Goal: Task Accomplishment & Management: Manage account settings

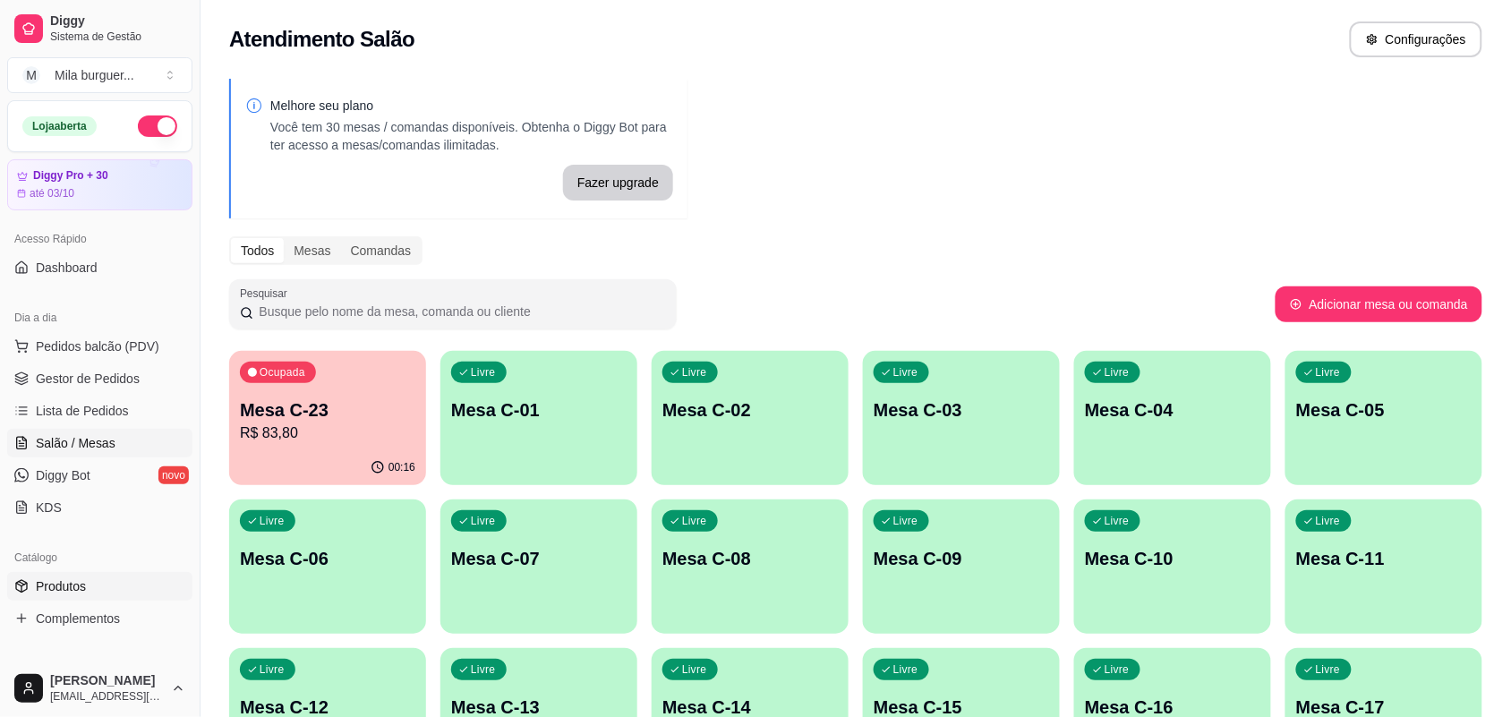
click at [94, 575] on link "Produtos" at bounding box center [99, 586] width 185 height 29
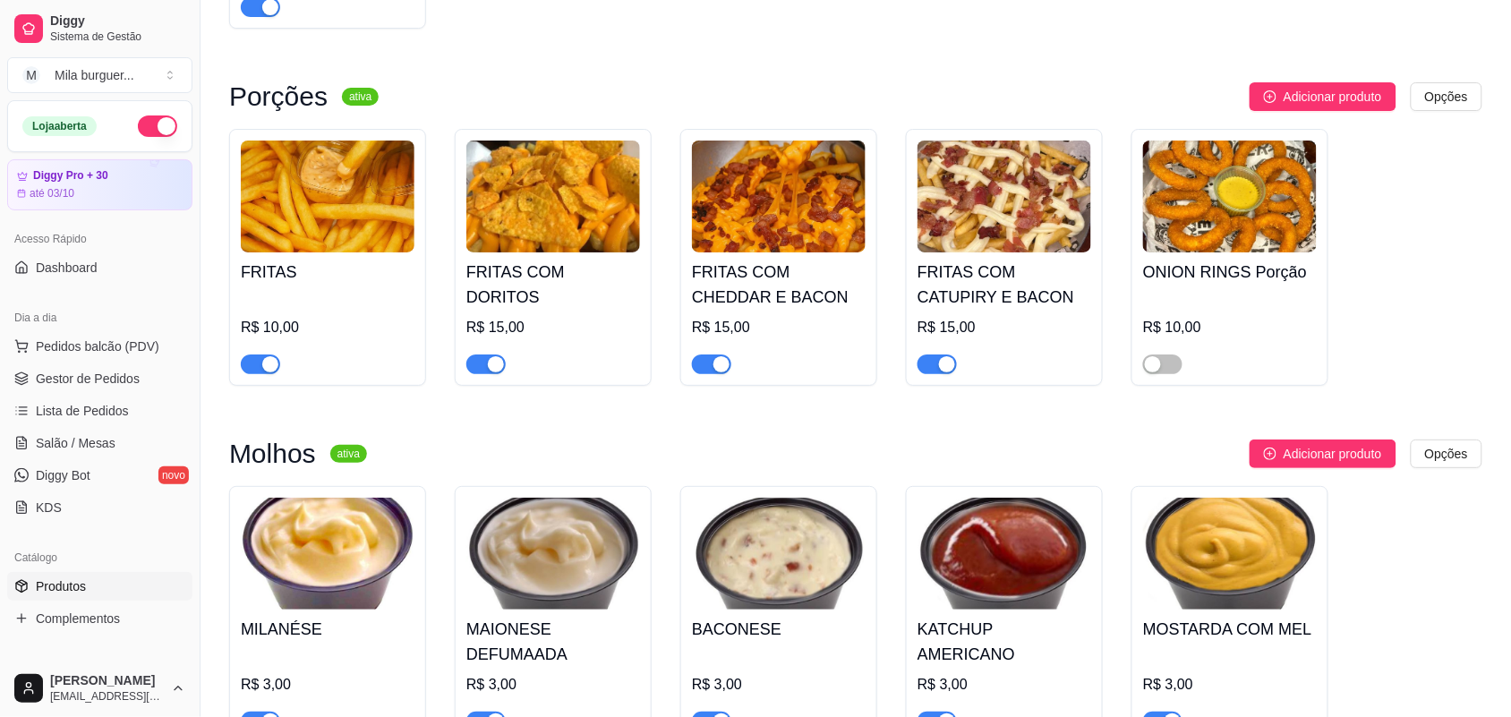
scroll to position [1902, 0]
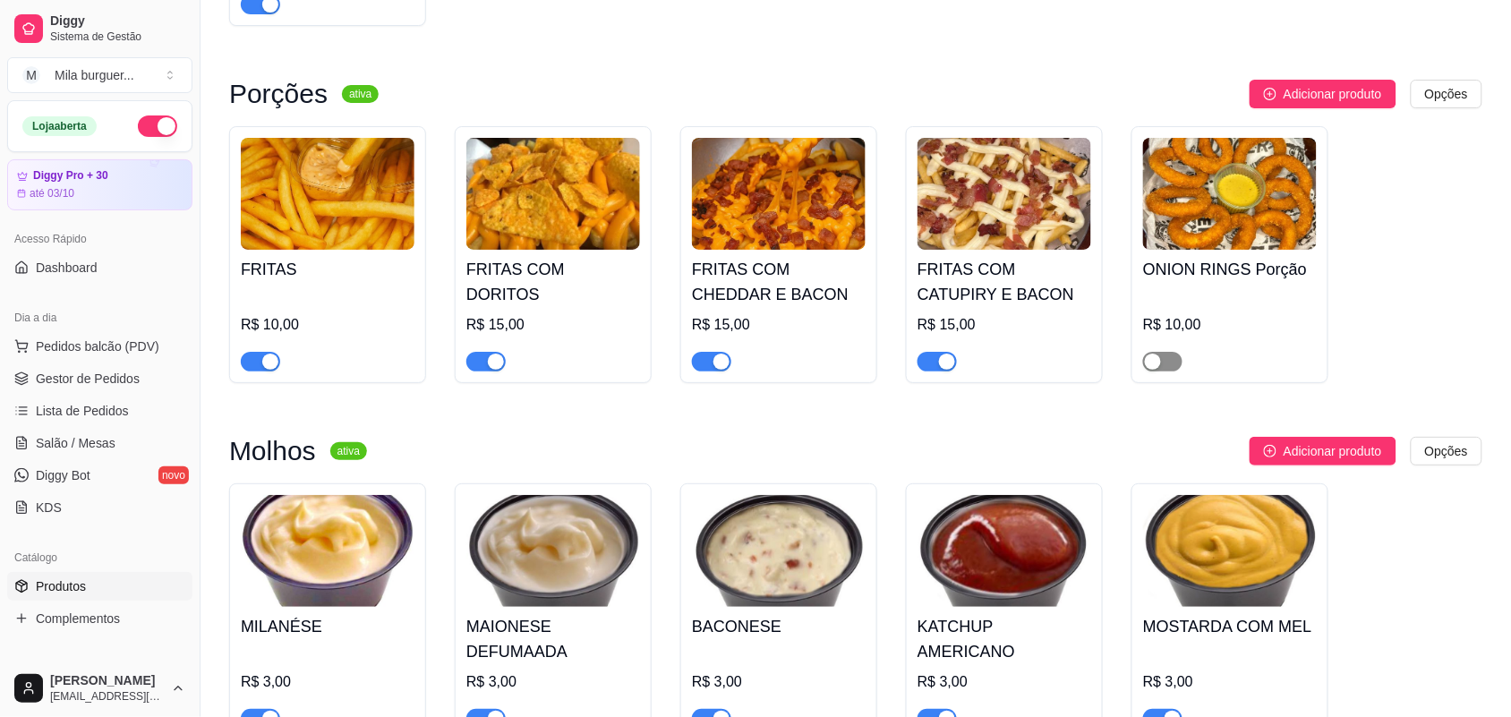
click at [1148, 370] on div "button" at bounding box center [1153, 362] width 16 height 16
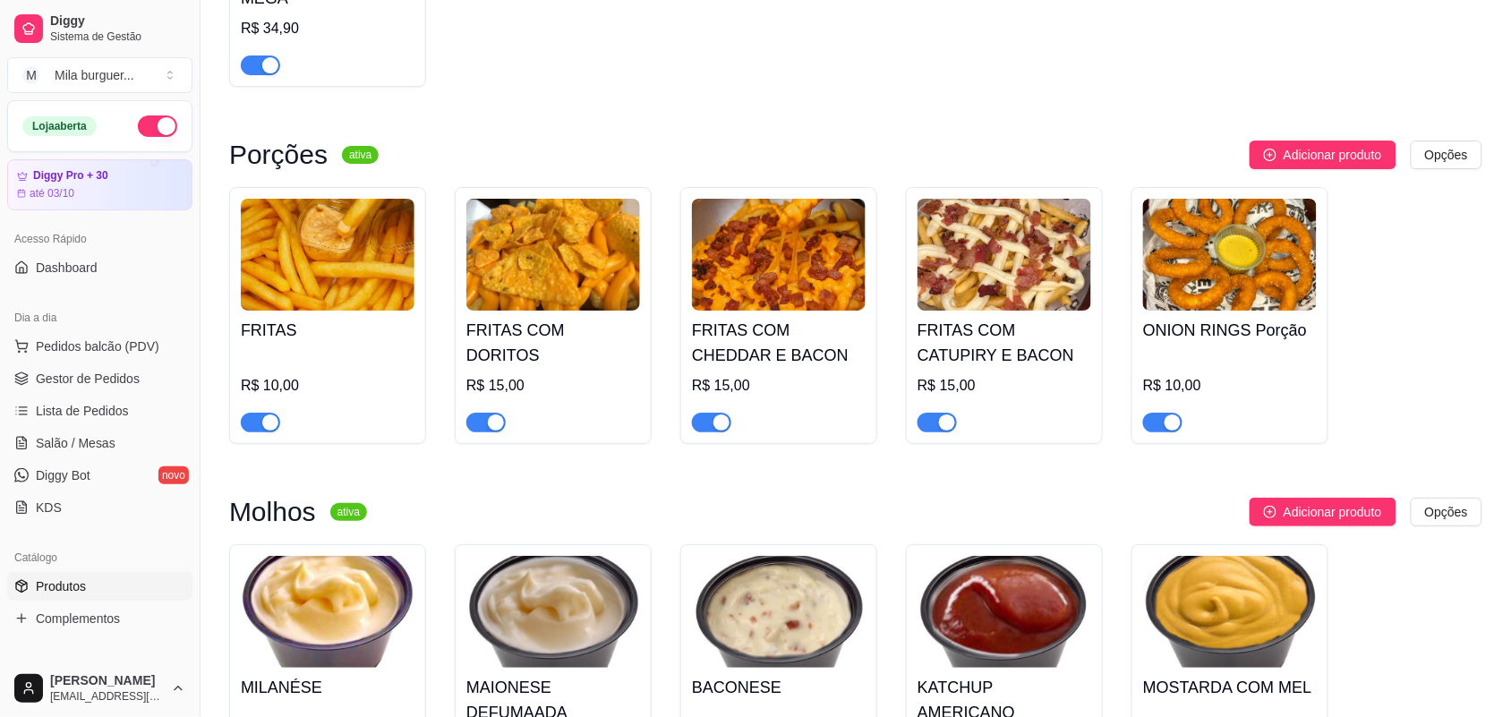
scroll to position [1678, 0]
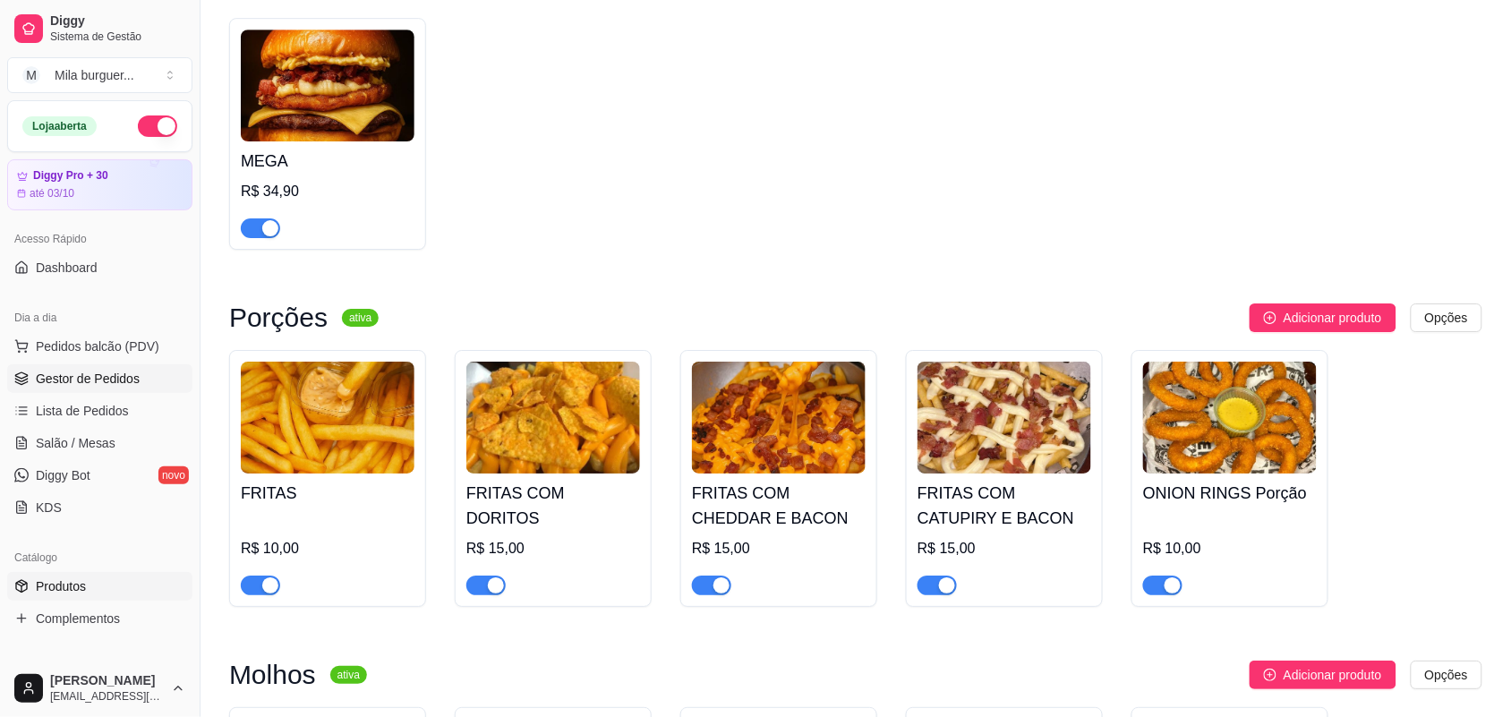
click at [98, 372] on span "Gestor de Pedidos" at bounding box center [88, 379] width 104 height 18
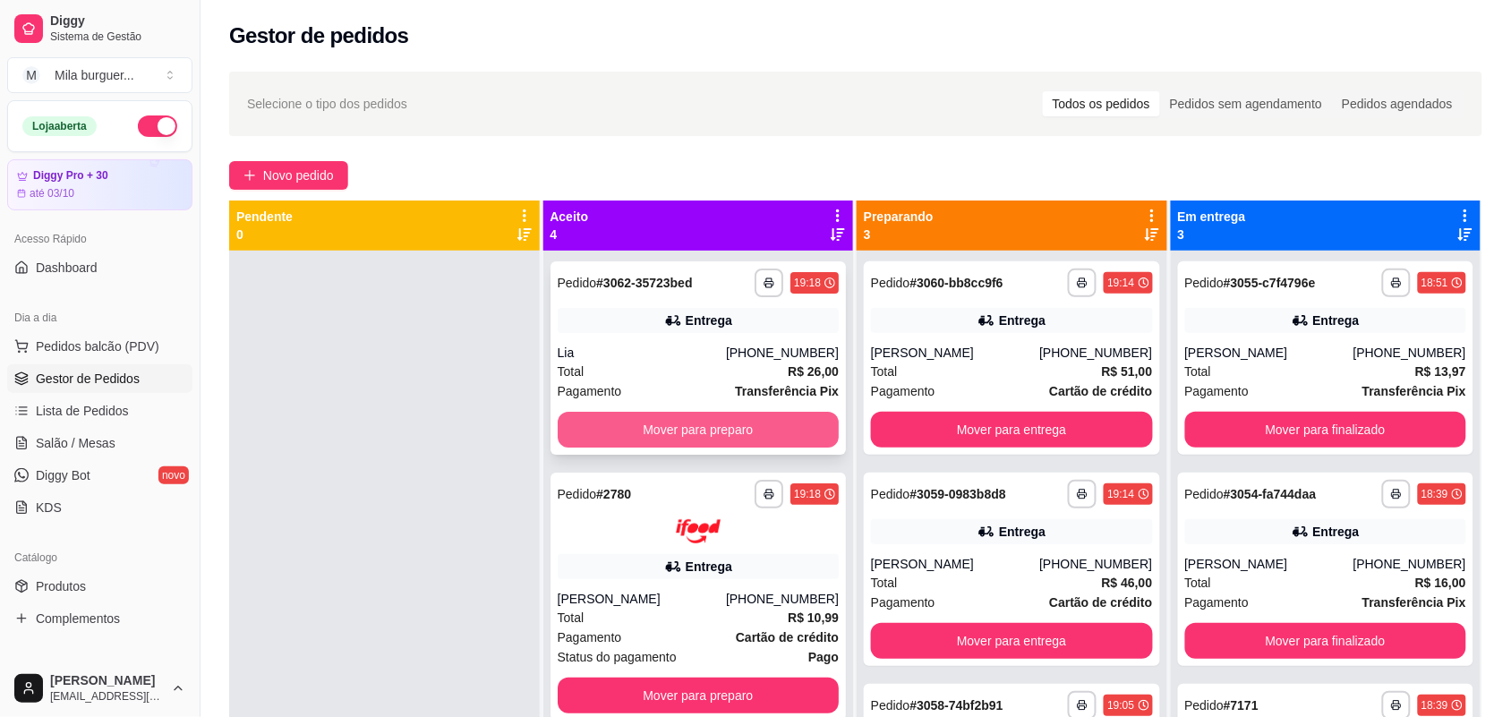
click at [646, 431] on button "Mover para preparo" at bounding box center [699, 430] width 282 height 36
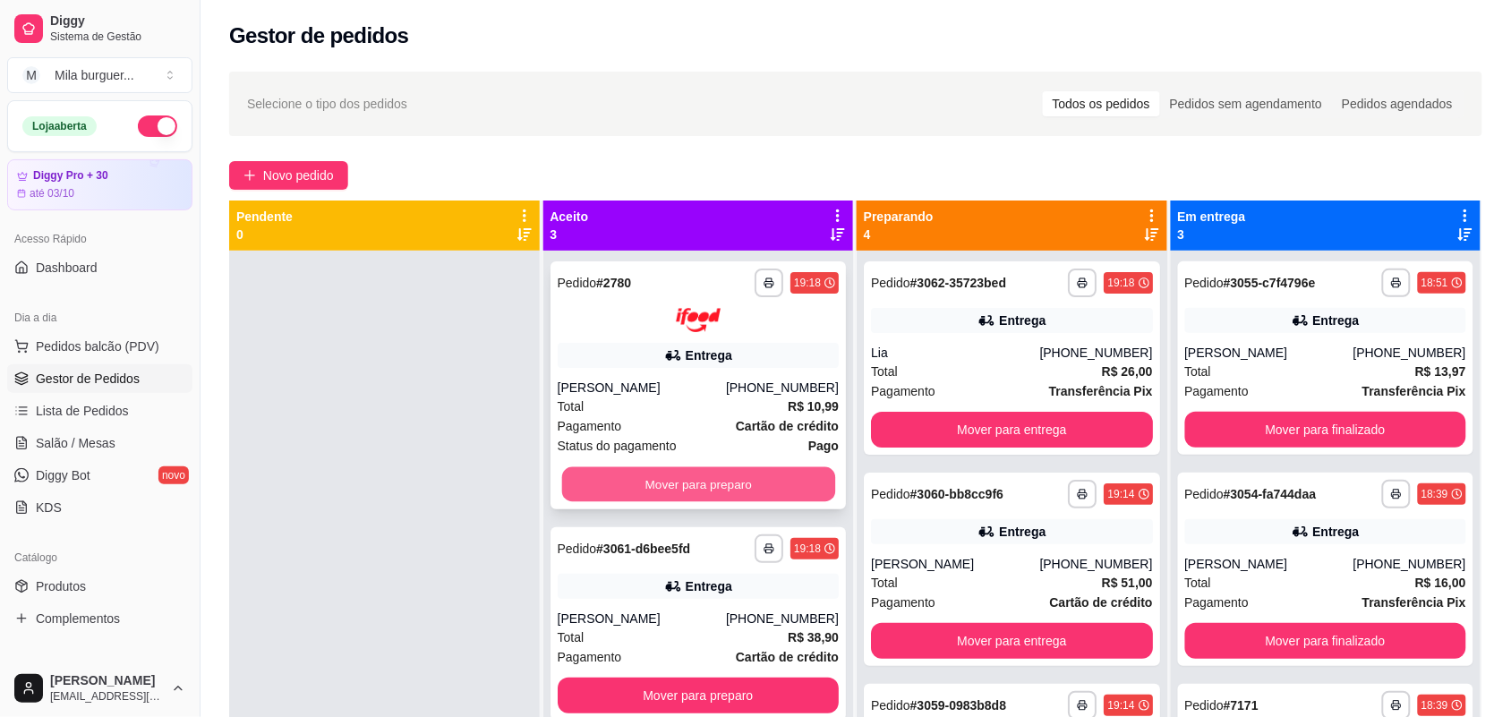
click at [659, 483] on button "Mover para preparo" at bounding box center [697, 483] width 273 height 35
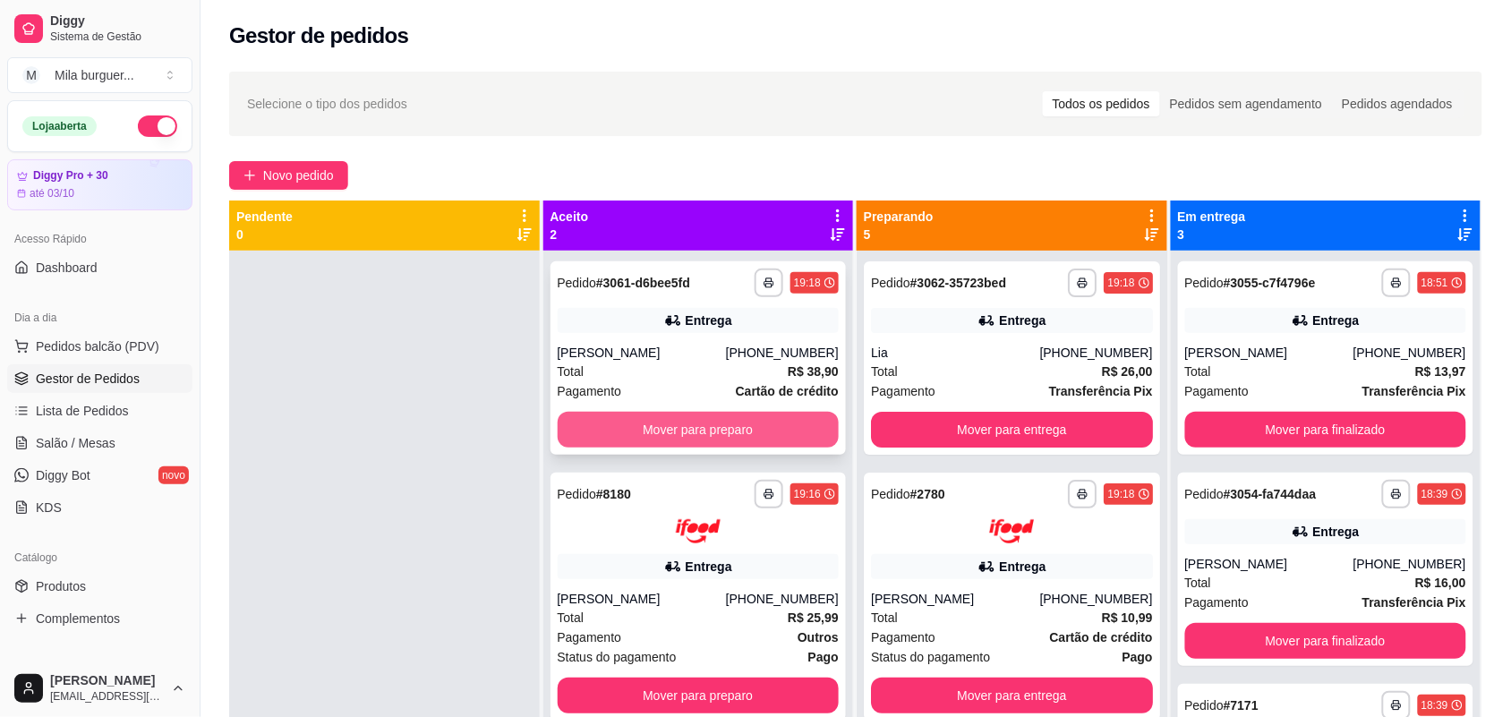
click at [709, 437] on button "Mover para preparo" at bounding box center [699, 430] width 282 height 36
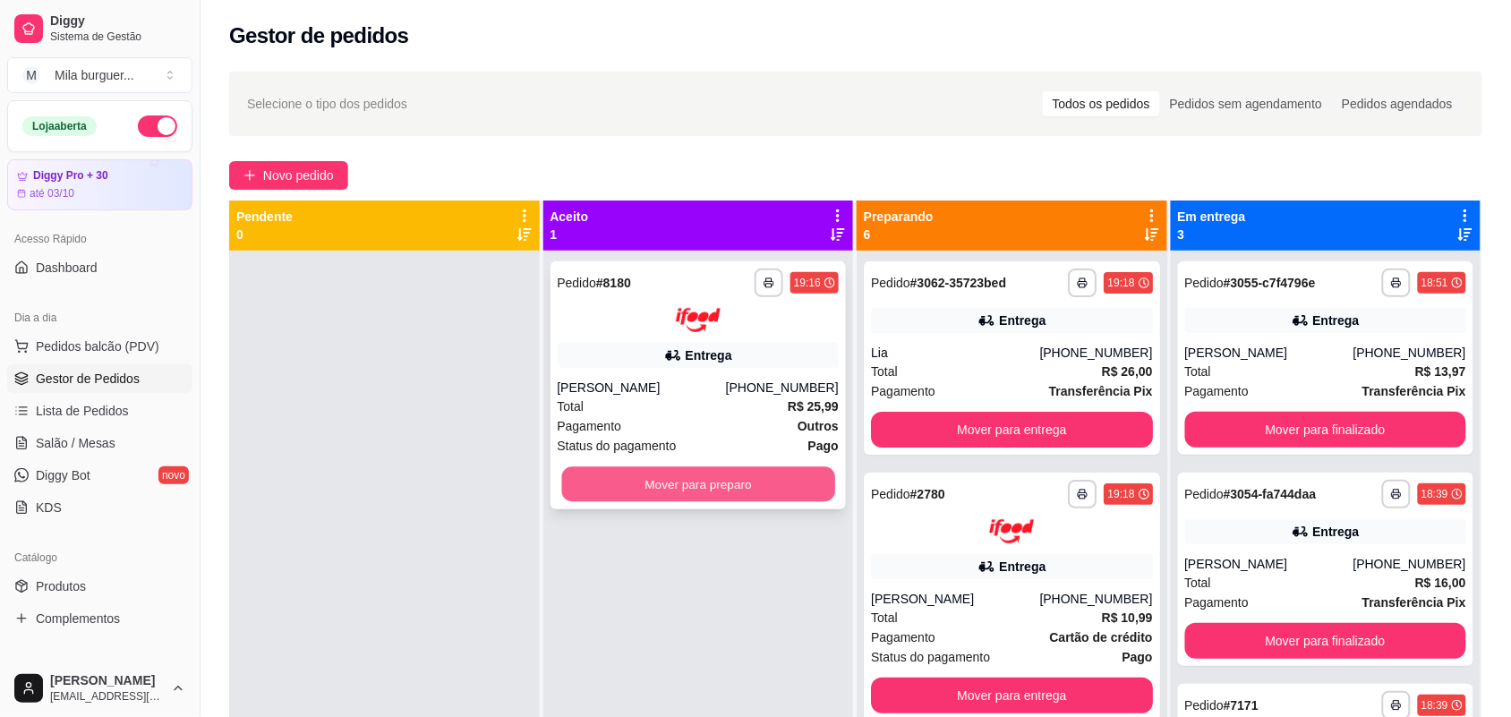
click at [698, 473] on button "Mover para preparo" at bounding box center [697, 483] width 273 height 35
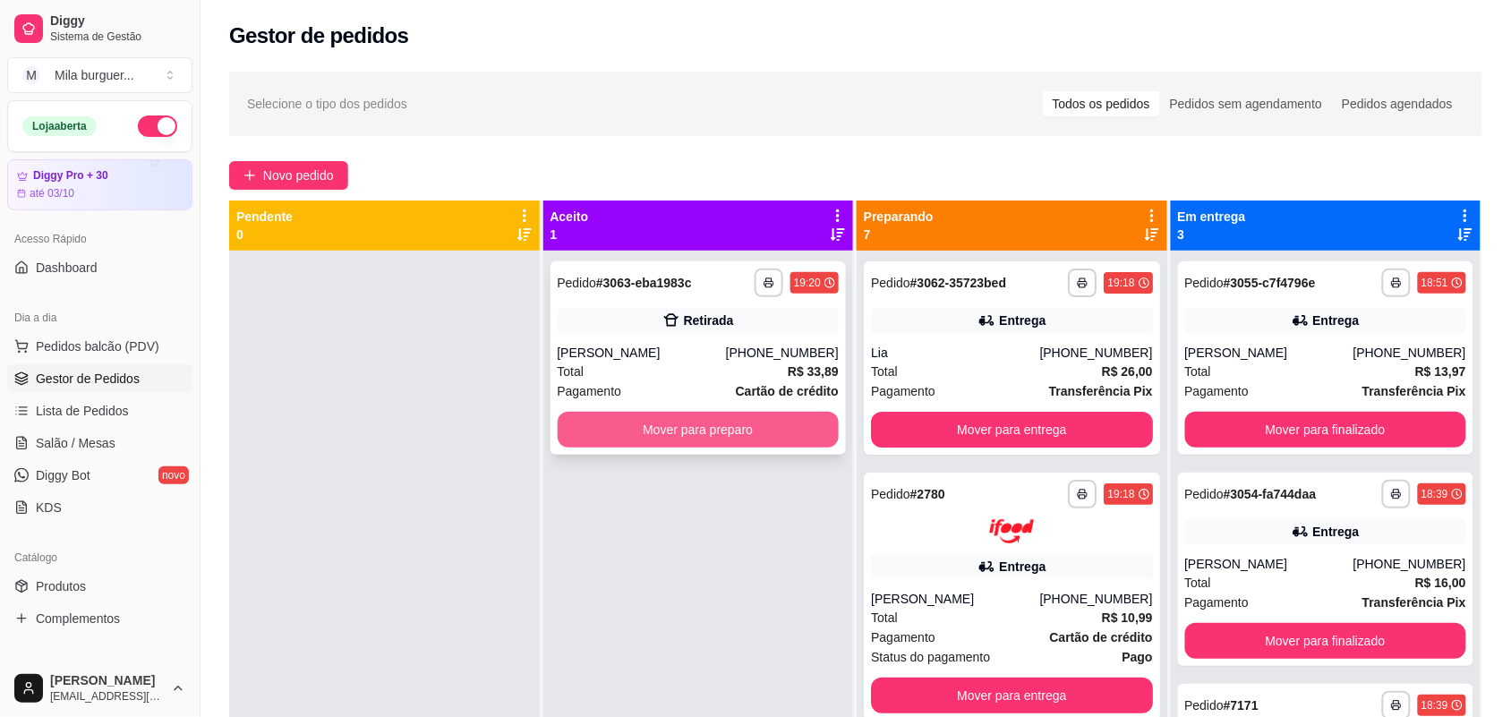
click at [664, 439] on button "Mover para preparo" at bounding box center [699, 430] width 282 height 36
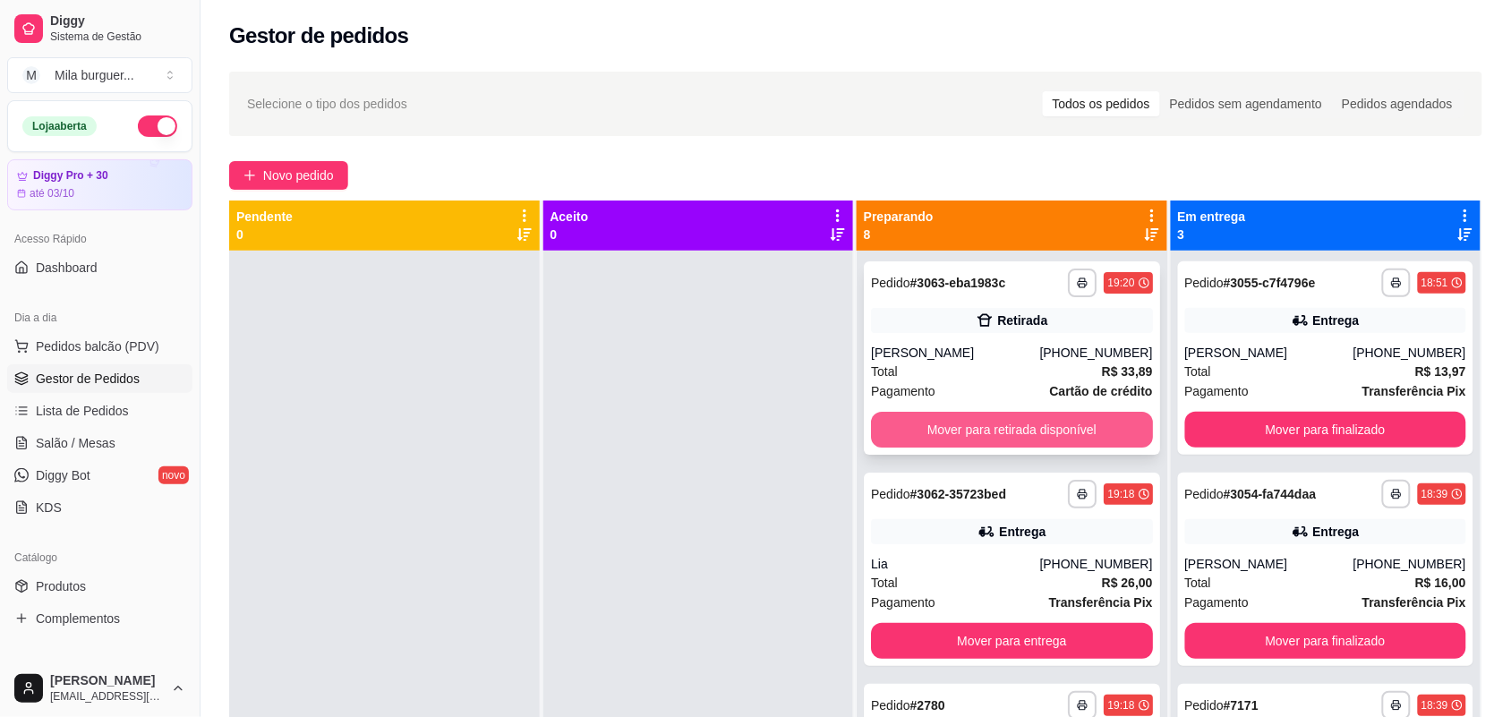
click at [958, 434] on button "Mover para retirada disponível" at bounding box center [1012, 430] width 282 height 36
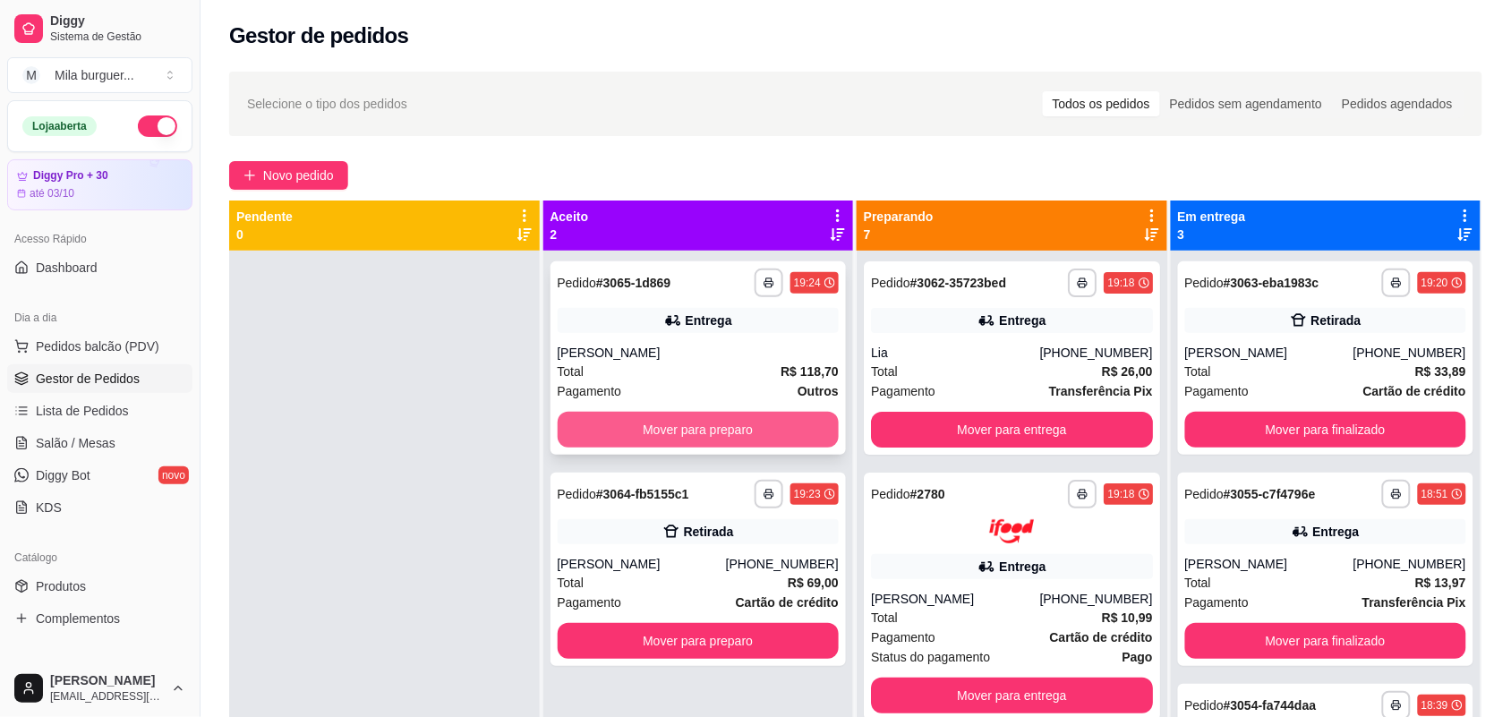
click at [780, 426] on button "Mover para preparo" at bounding box center [699, 430] width 282 height 36
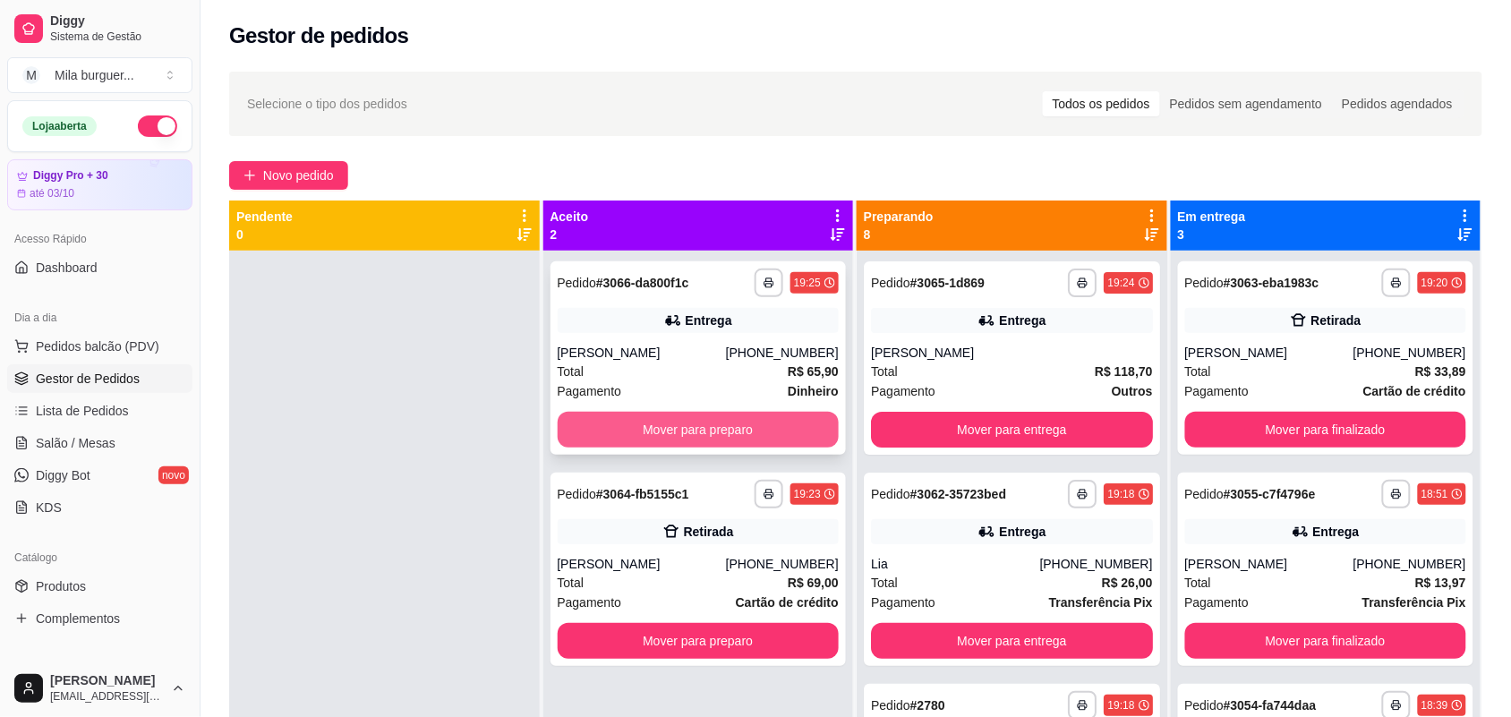
click at [810, 425] on button "Mover para preparo" at bounding box center [699, 430] width 282 height 36
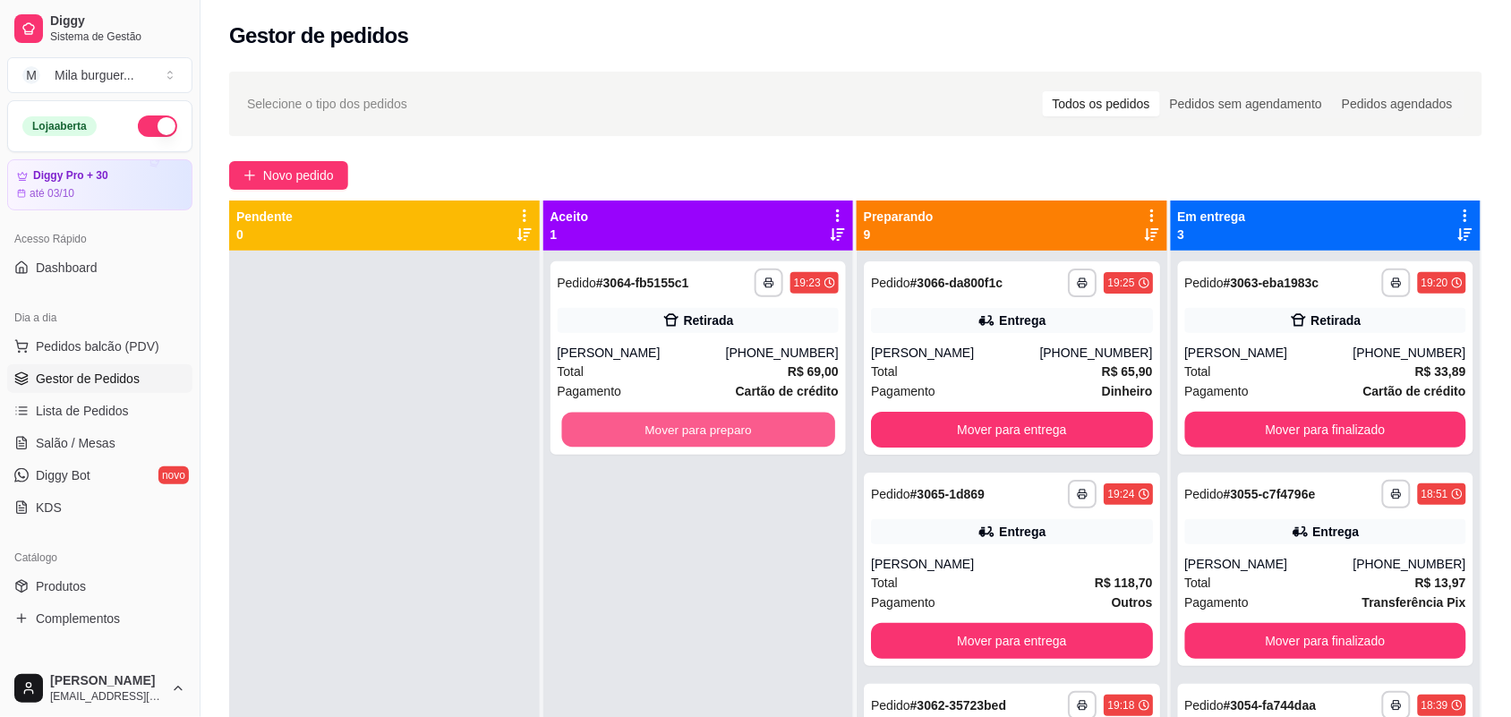
click at [810, 425] on button "Mover para preparo" at bounding box center [697, 430] width 273 height 35
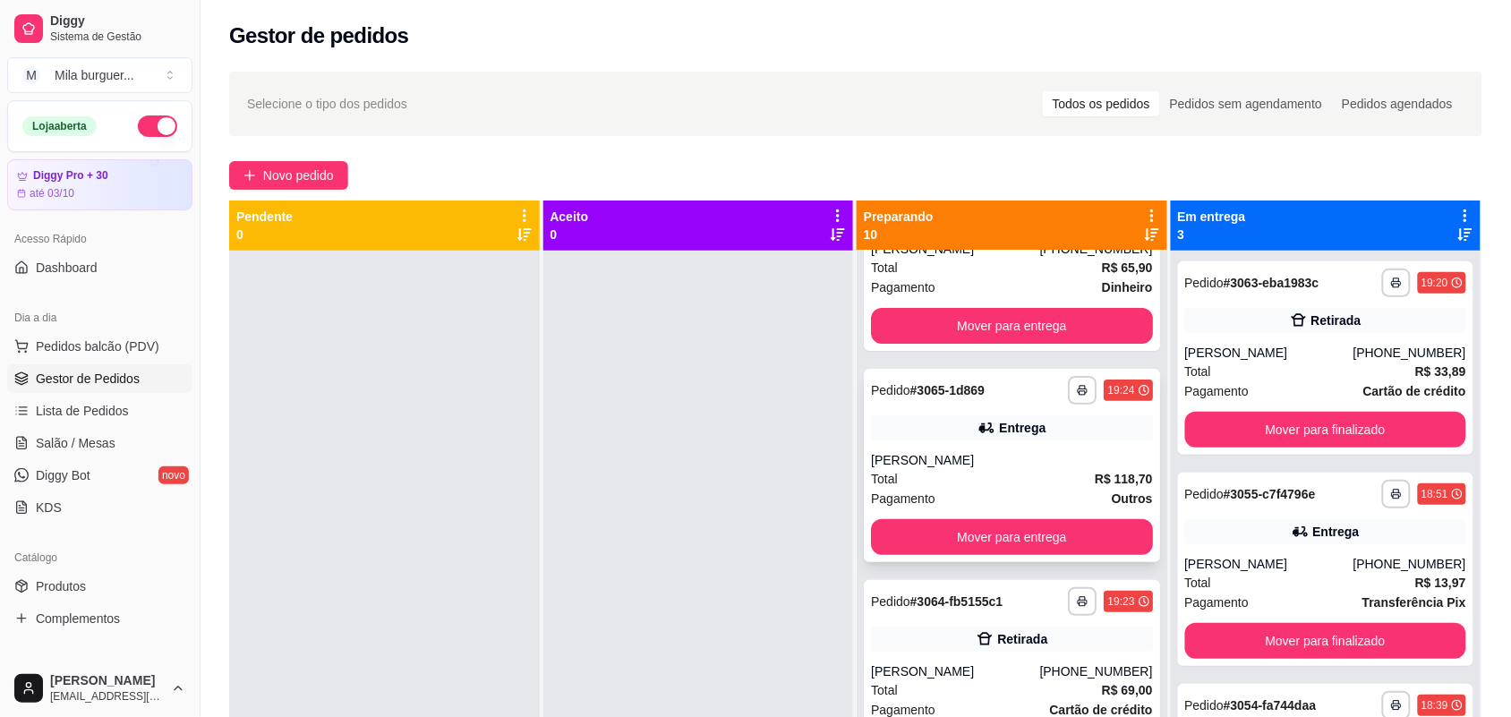
scroll to position [224, 0]
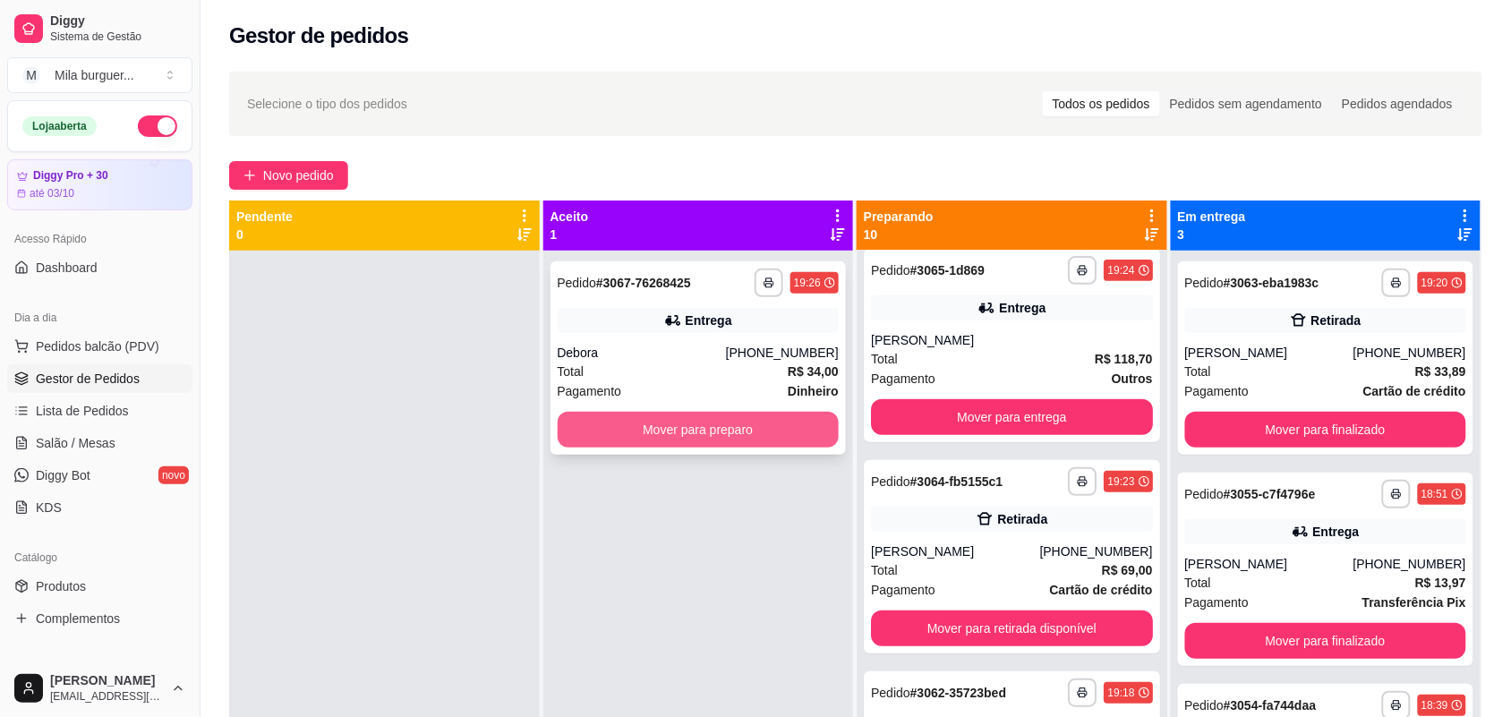
click at [784, 418] on button "Mover para preparo" at bounding box center [699, 430] width 282 height 36
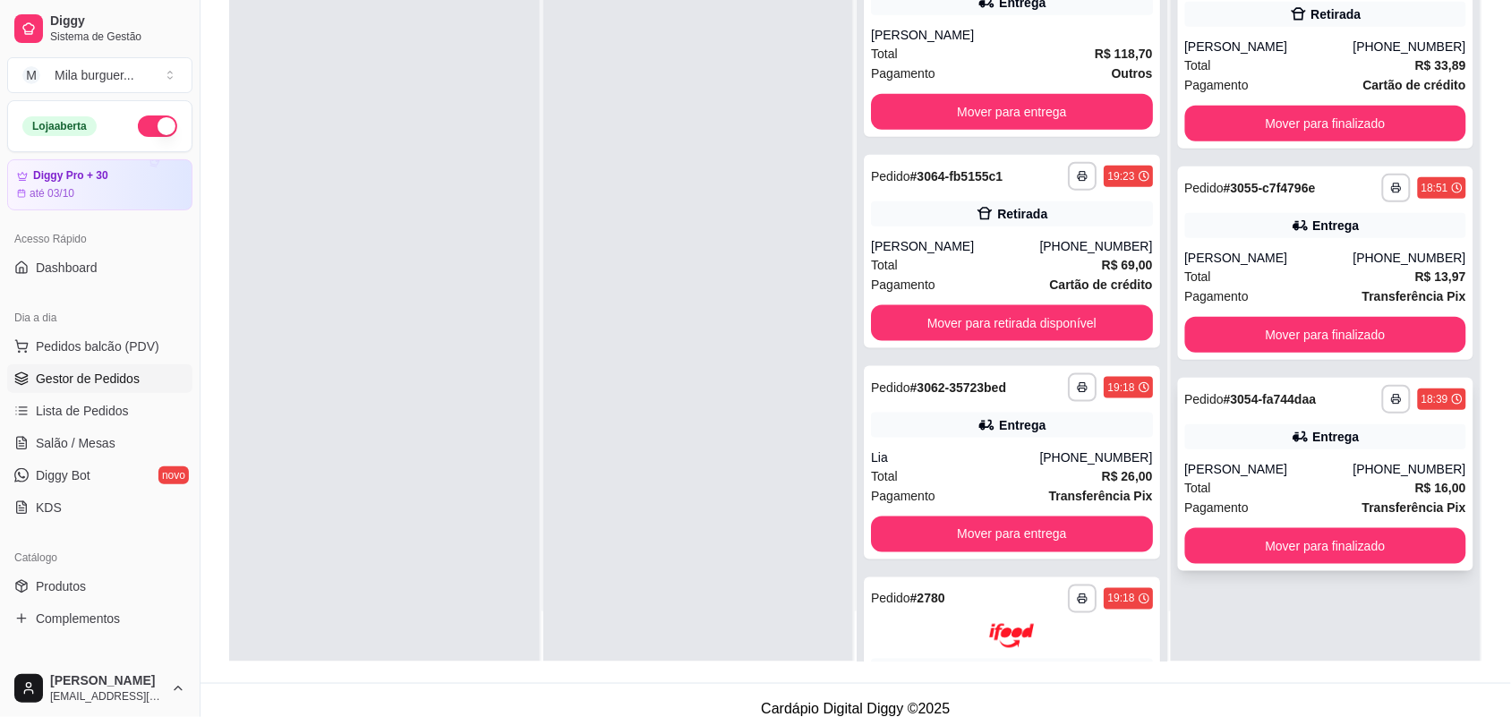
scroll to position [273, 0]
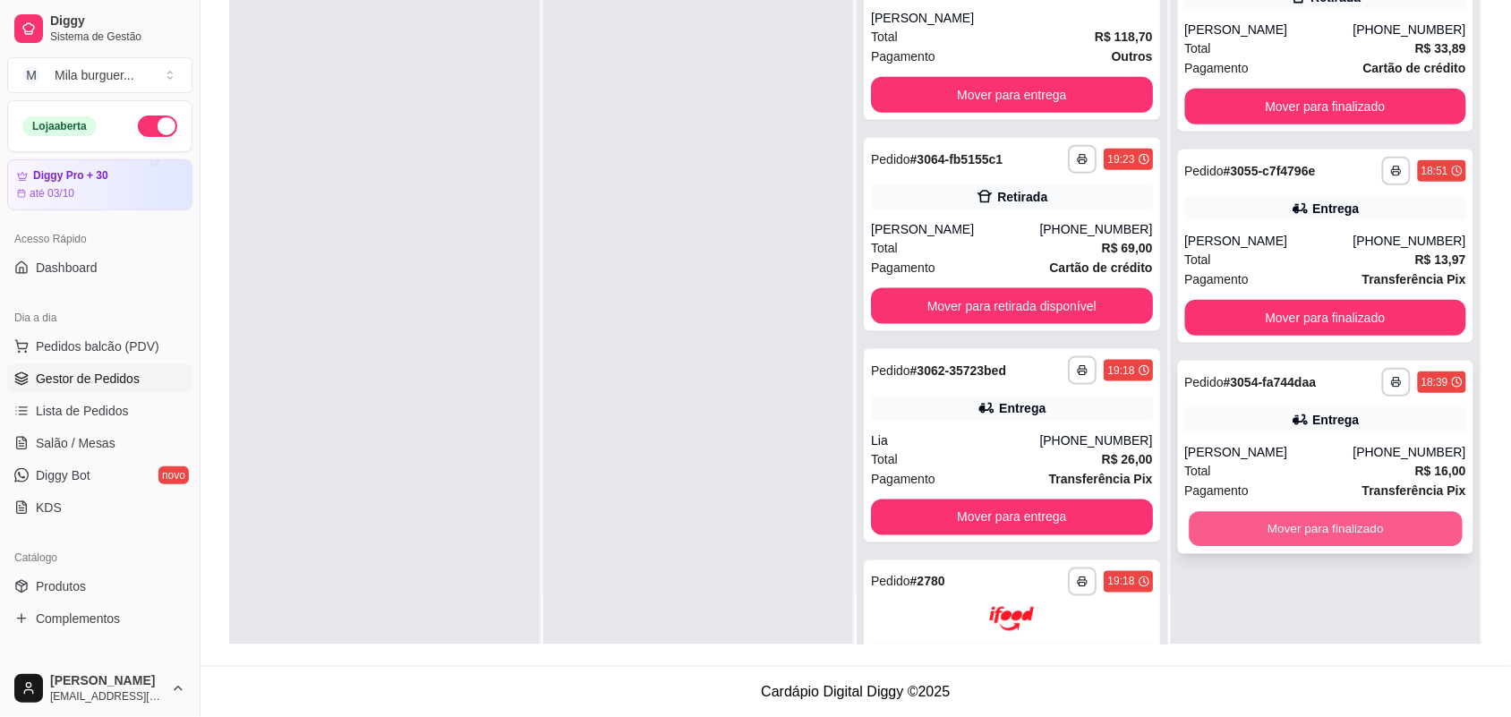
click at [1281, 515] on button "Mover para finalizado" at bounding box center [1325, 529] width 273 height 35
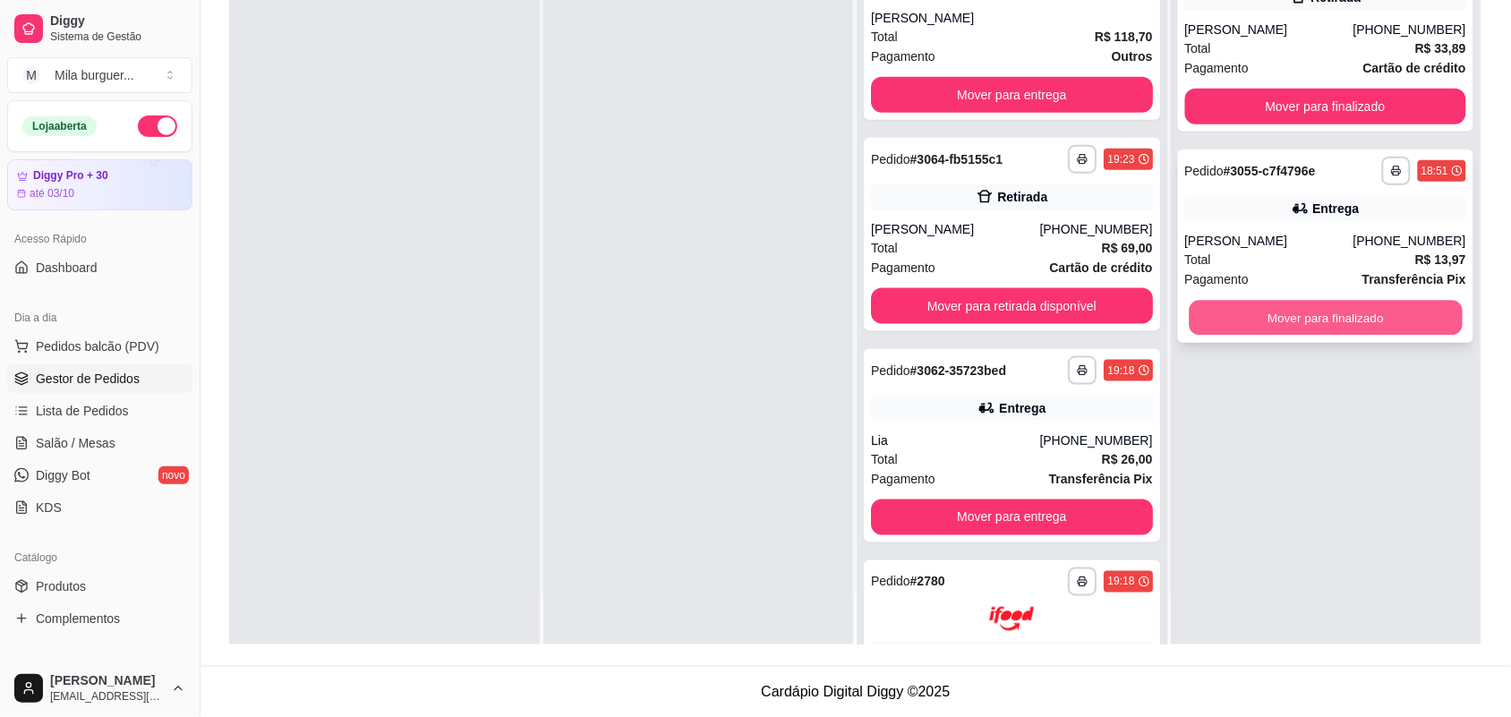
click at [1300, 327] on button "Mover para finalizado" at bounding box center [1325, 318] width 273 height 35
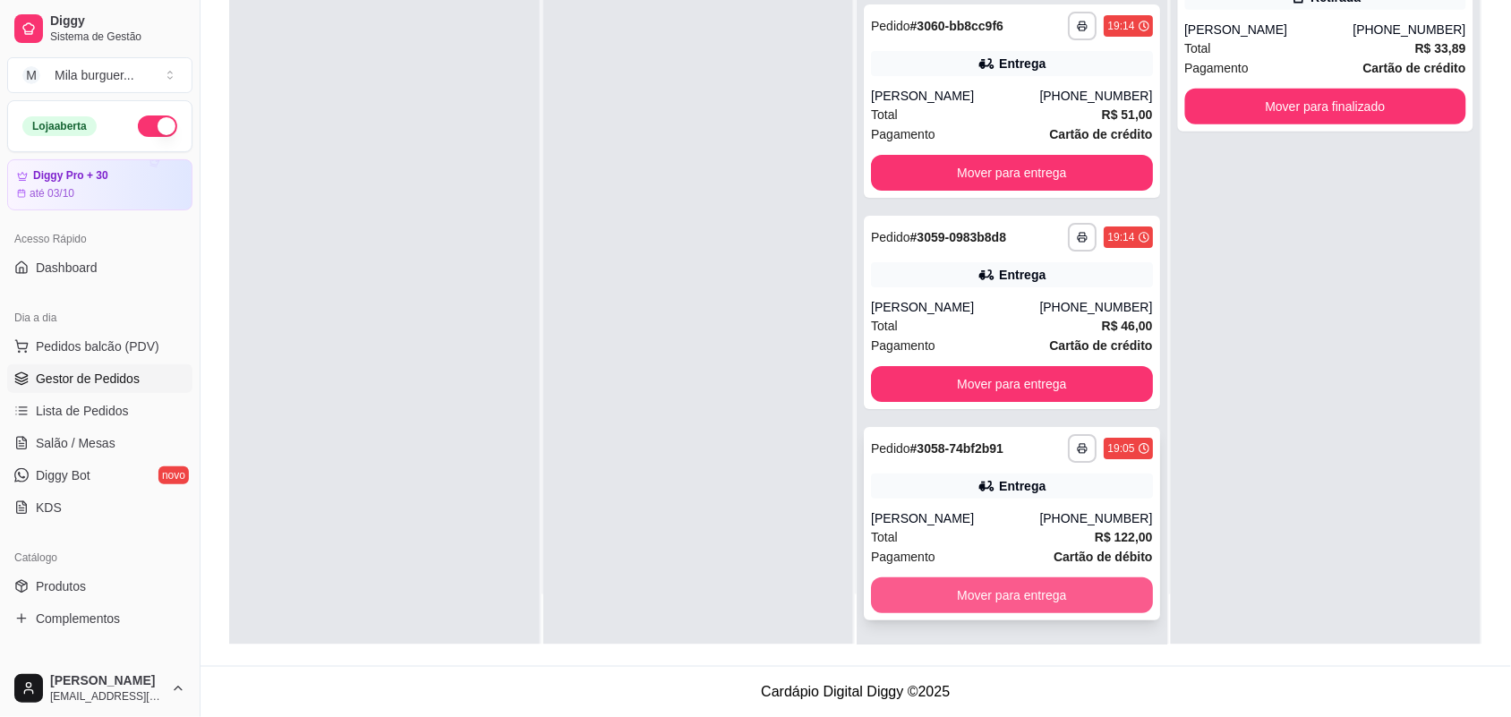
click at [964, 589] on button "Mover para entrega" at bounding box center [1012, 595] width 282 height 36
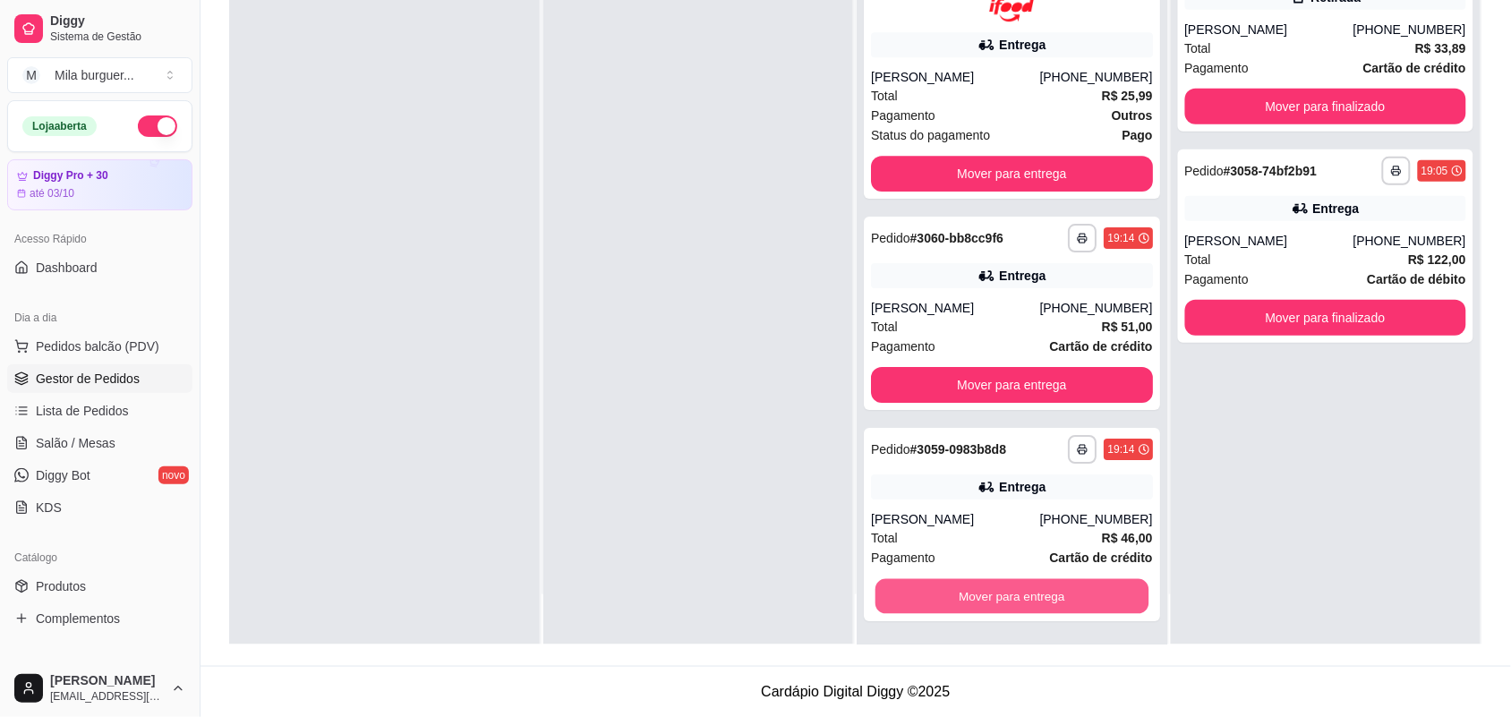
click at [964, 589] on button "Mover para entrega" at bounding box center [1011, 596] width 273 height 35
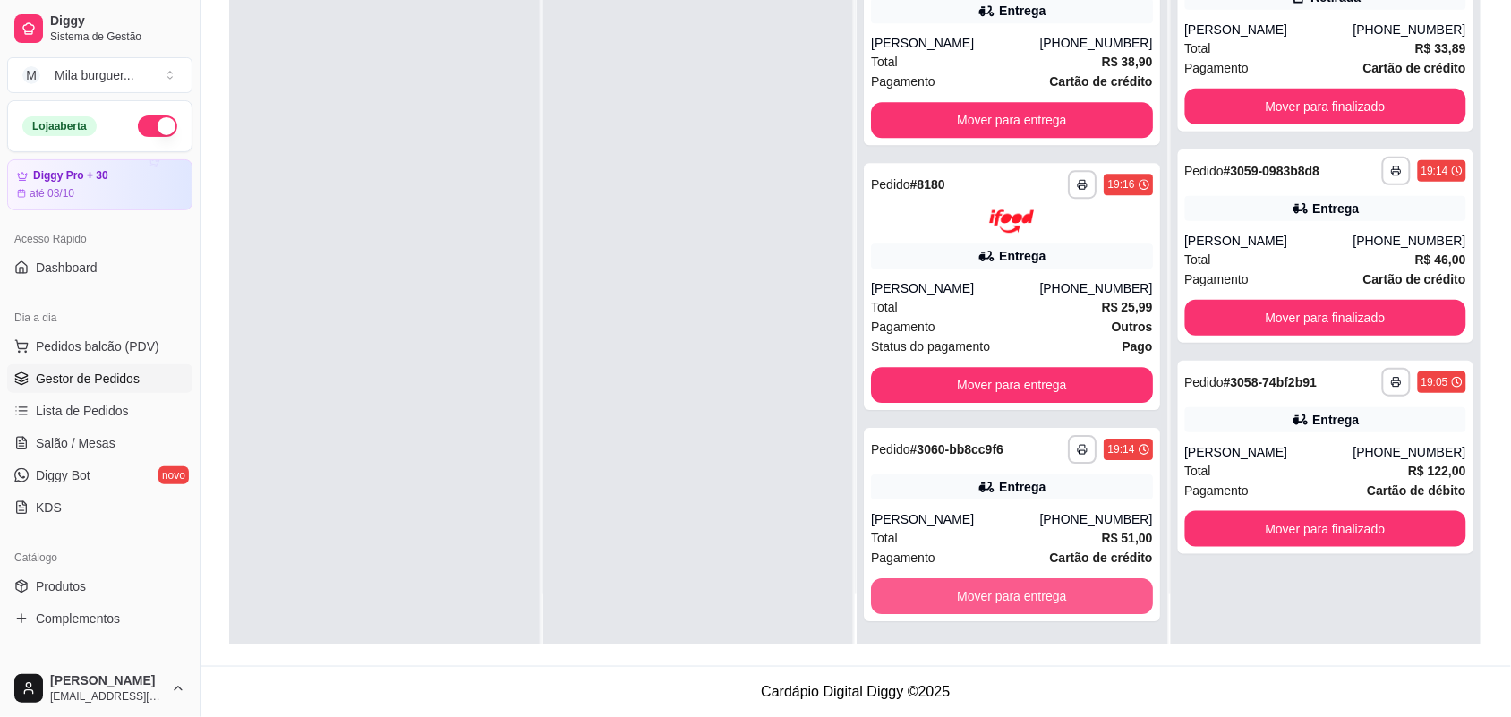
click at [964, 589] on button "Mover para entrega" at bounding box center [1012, 596] width 282 height 36
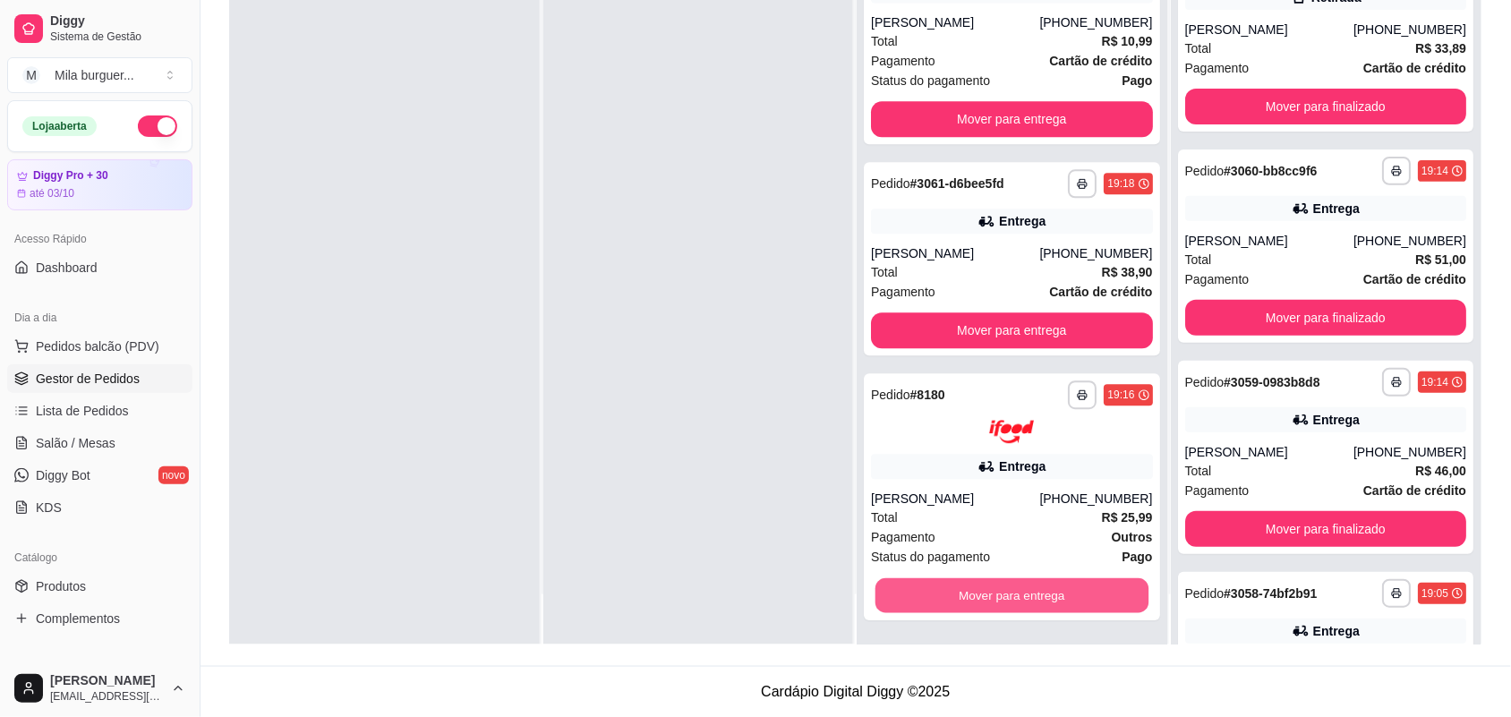
click at [964, 589] on button "Mover para entrega" at bounding box center [1011, 595] width 273 height 35
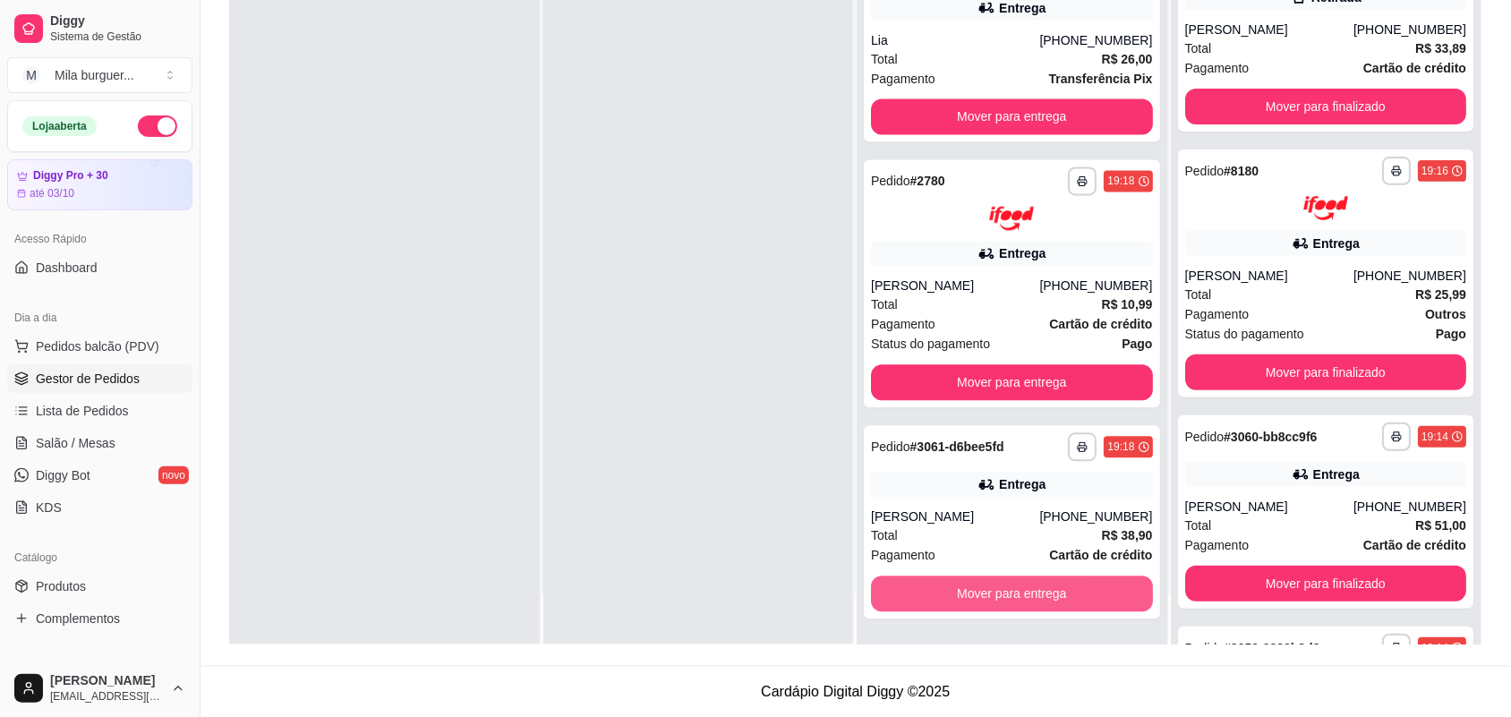
scroll to position [832, 0]
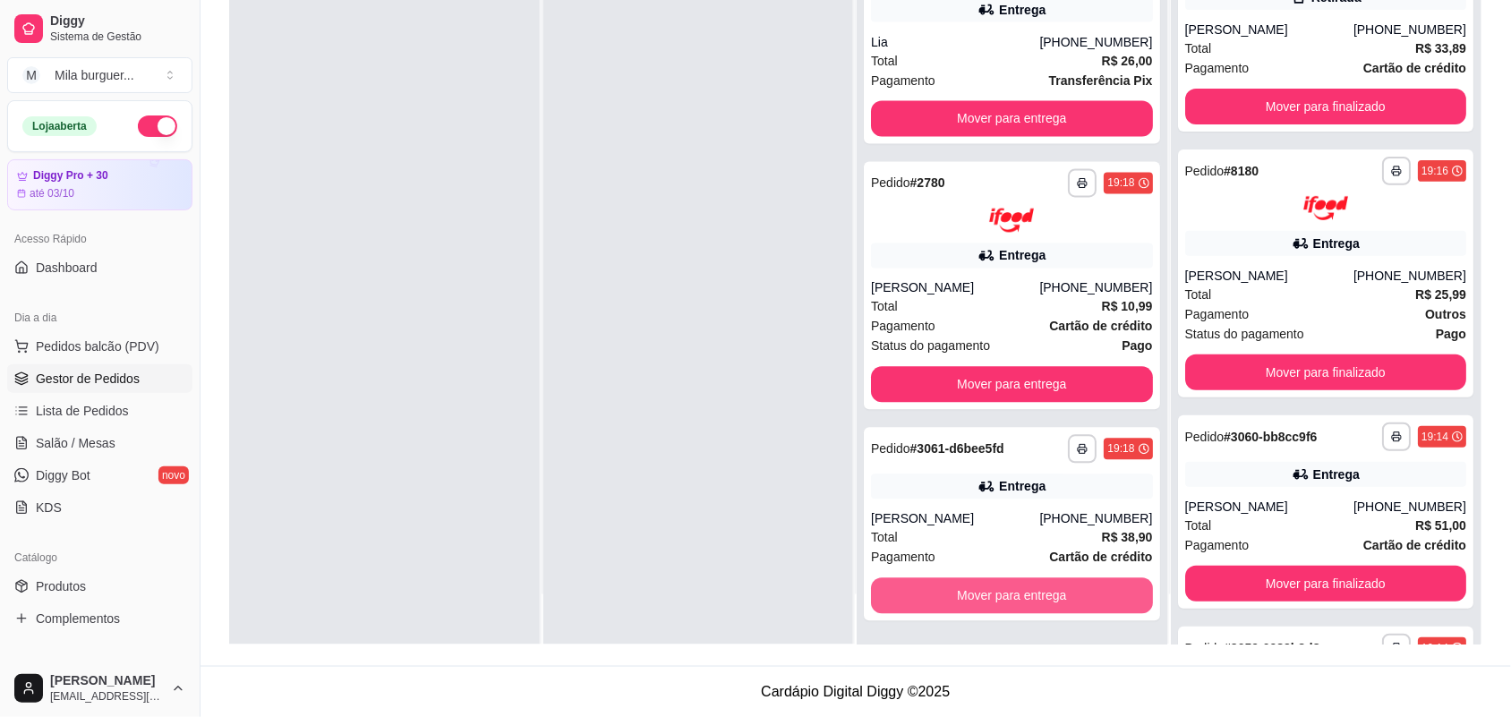
click at [964, 589] on button "Mover para entrega" at bounding box center [1012, 596] width 282 height 36
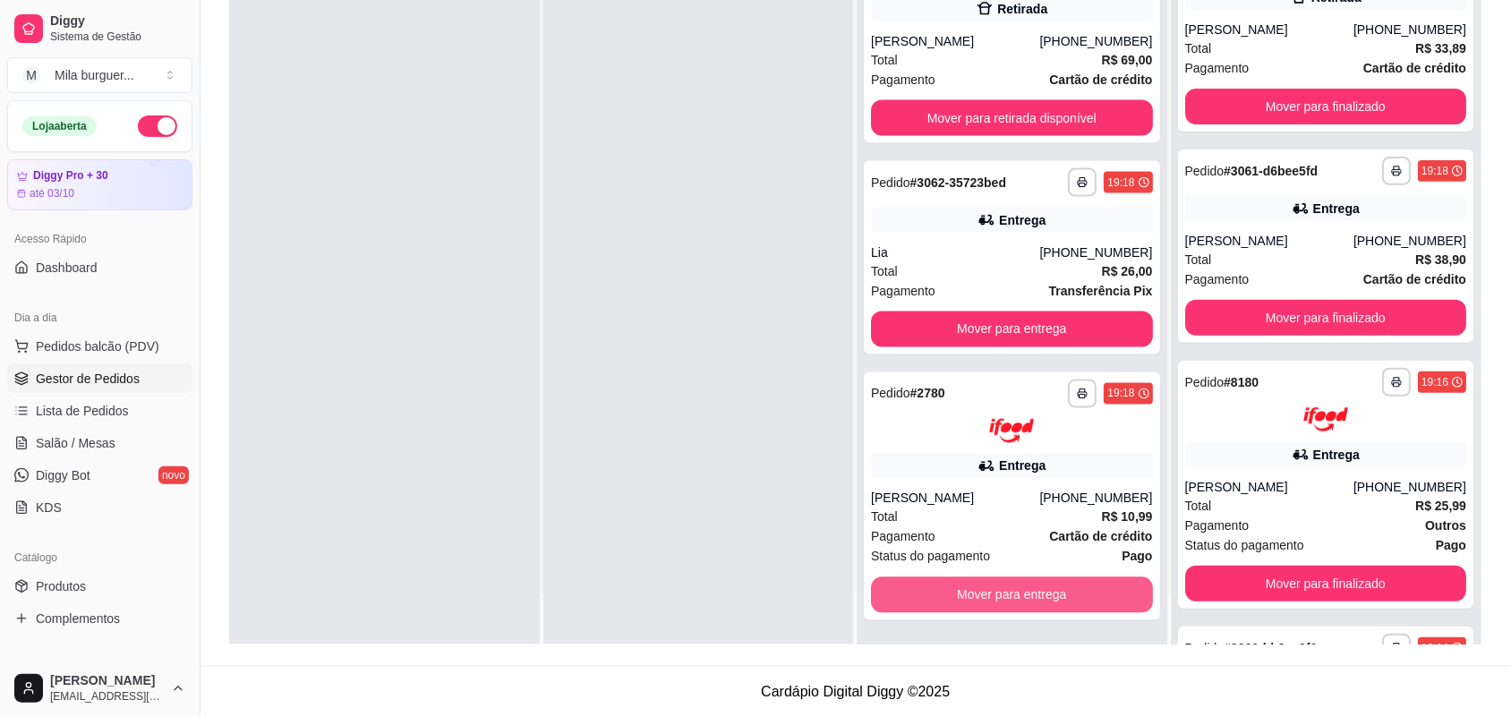
click at [964, 589] on button "Mover para entrega" at bounding box center [1012, 595] width 282 height 36
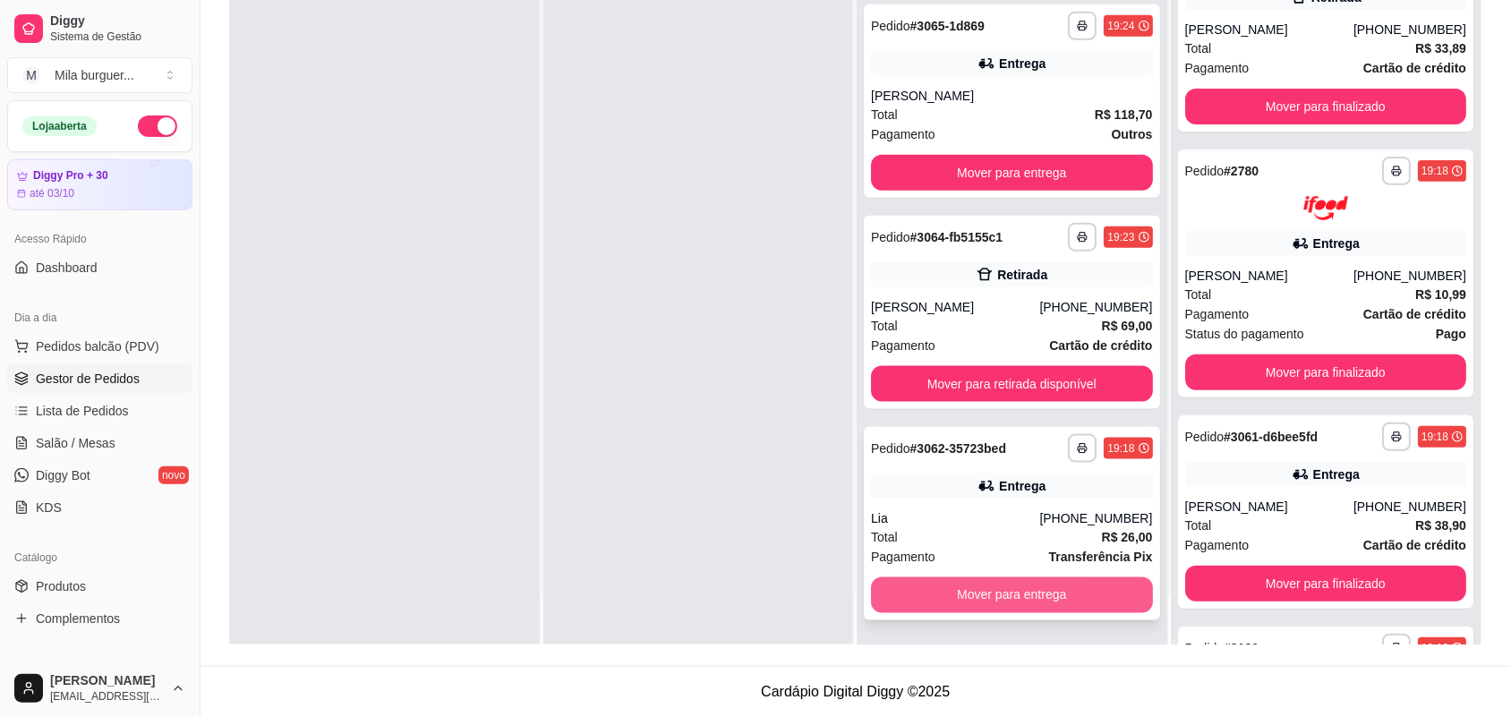
click at [982, 586] on button "Mover para entrega" at bounding box center [1012, 595] width 282 height 36
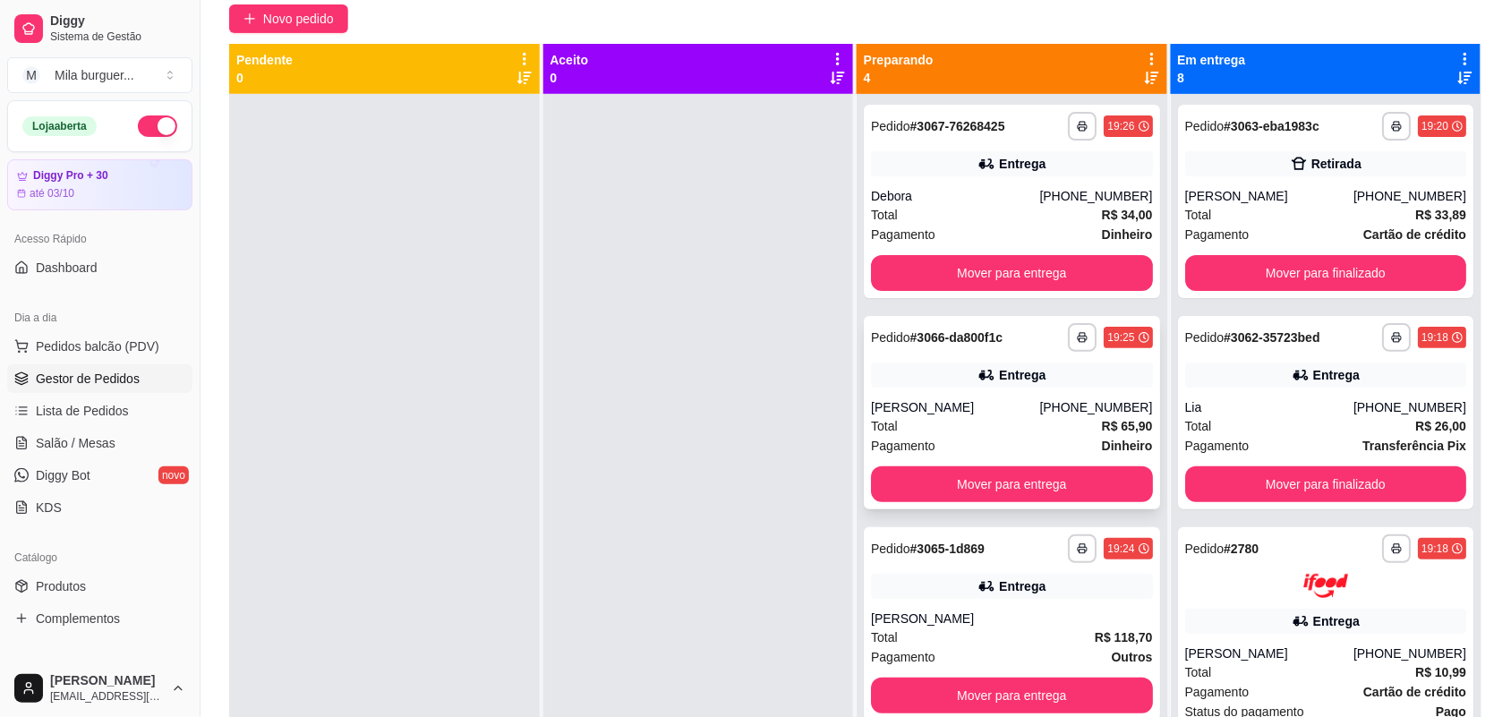
scroll to position [49, 0]
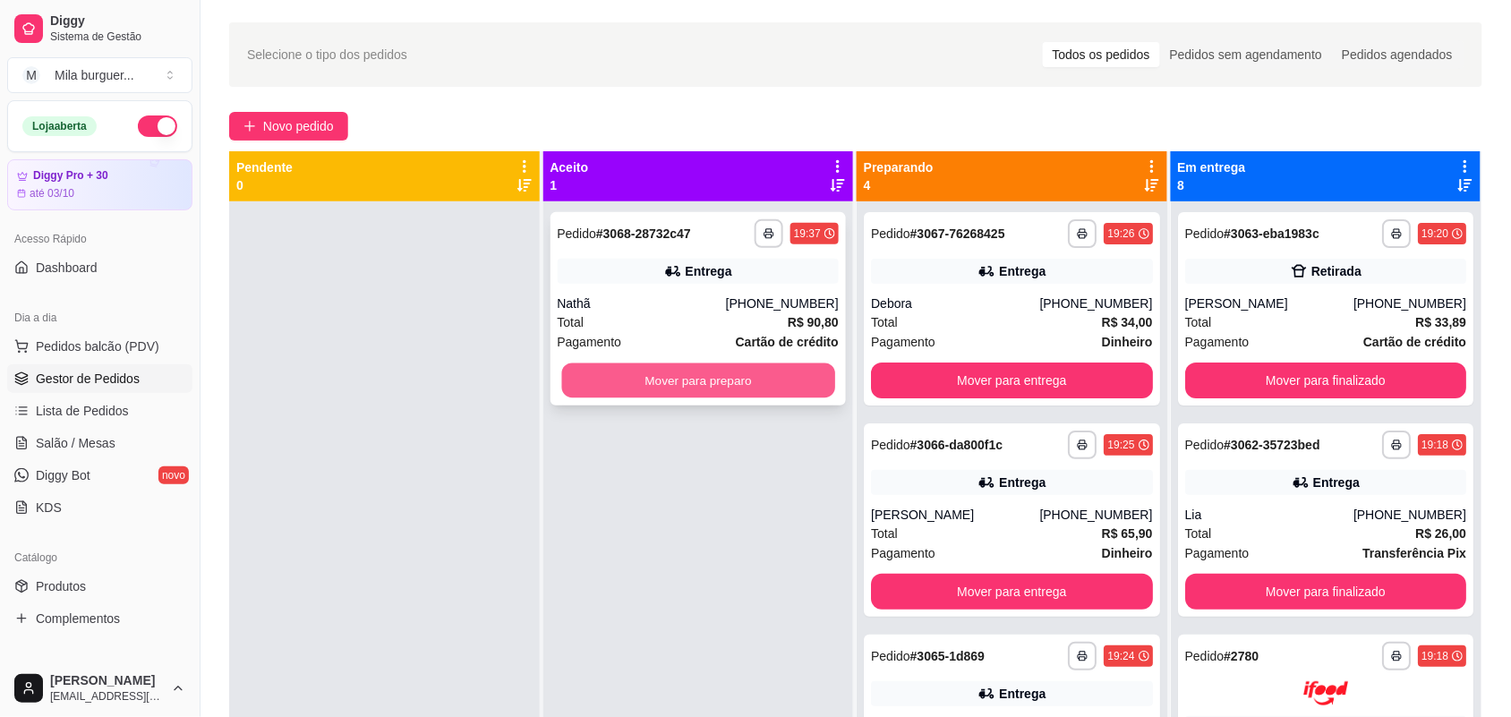
click at [606, 380] on button "Mover para preparo" at bounding box center [697, 380] width 273 height 35
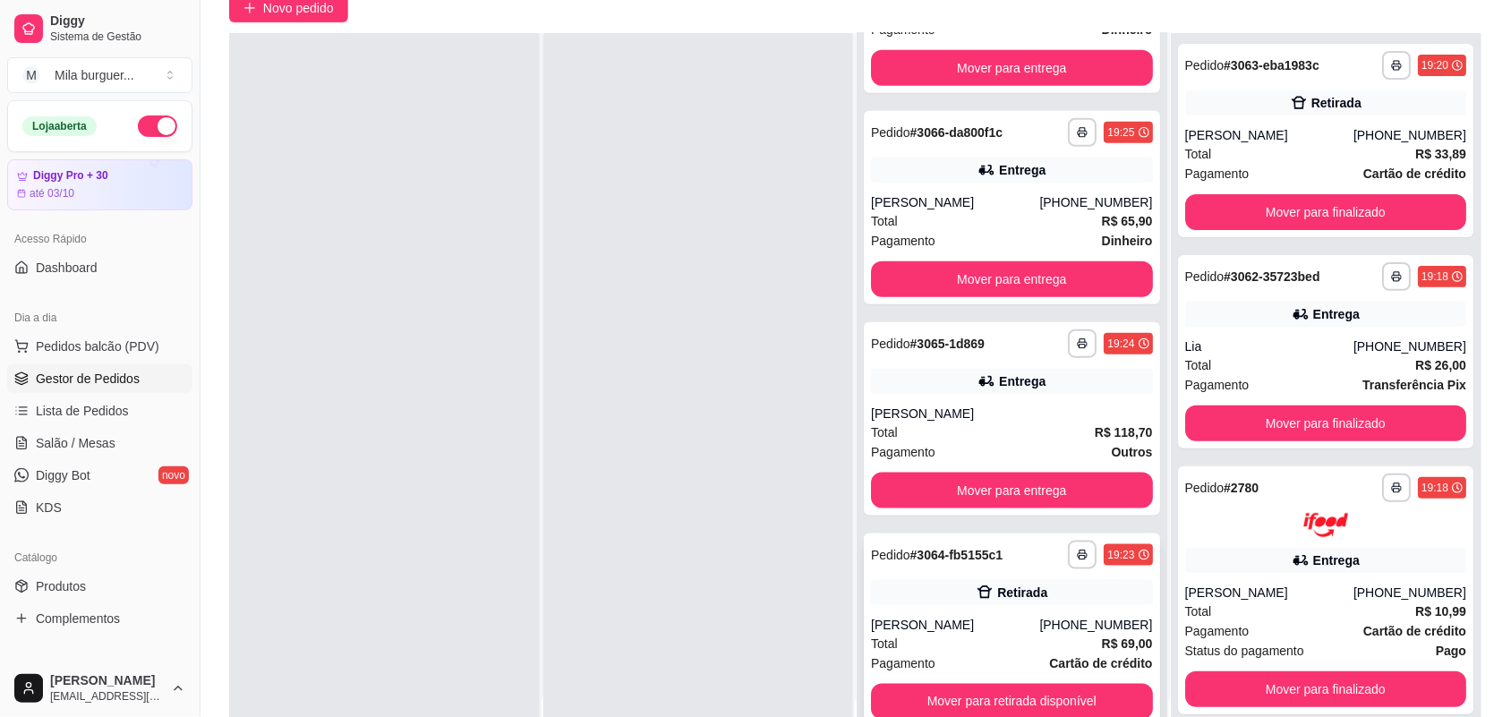
scroll to position [273, 0]
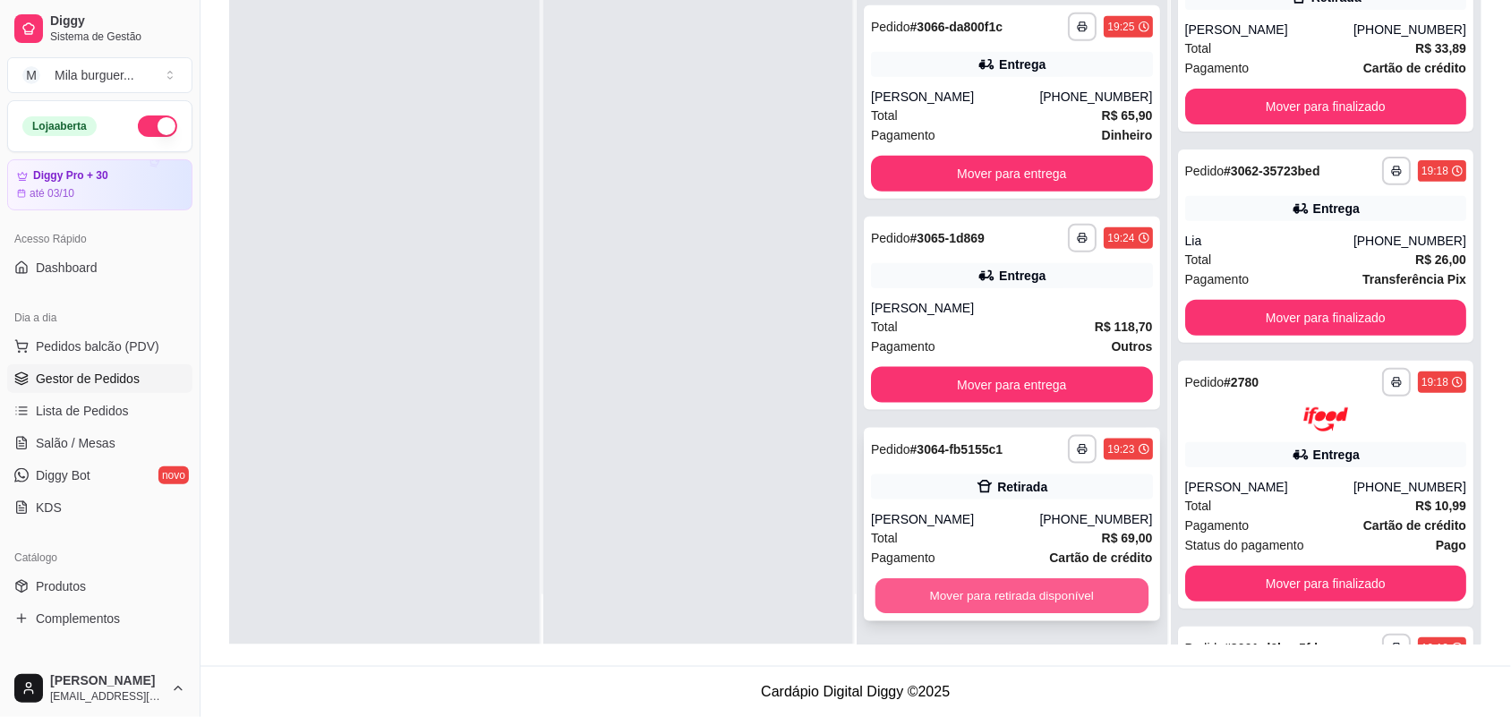
click at [996, 600] on button "Mover para retirada disponível" at bounding box center [1011, 596] width 273 height 35
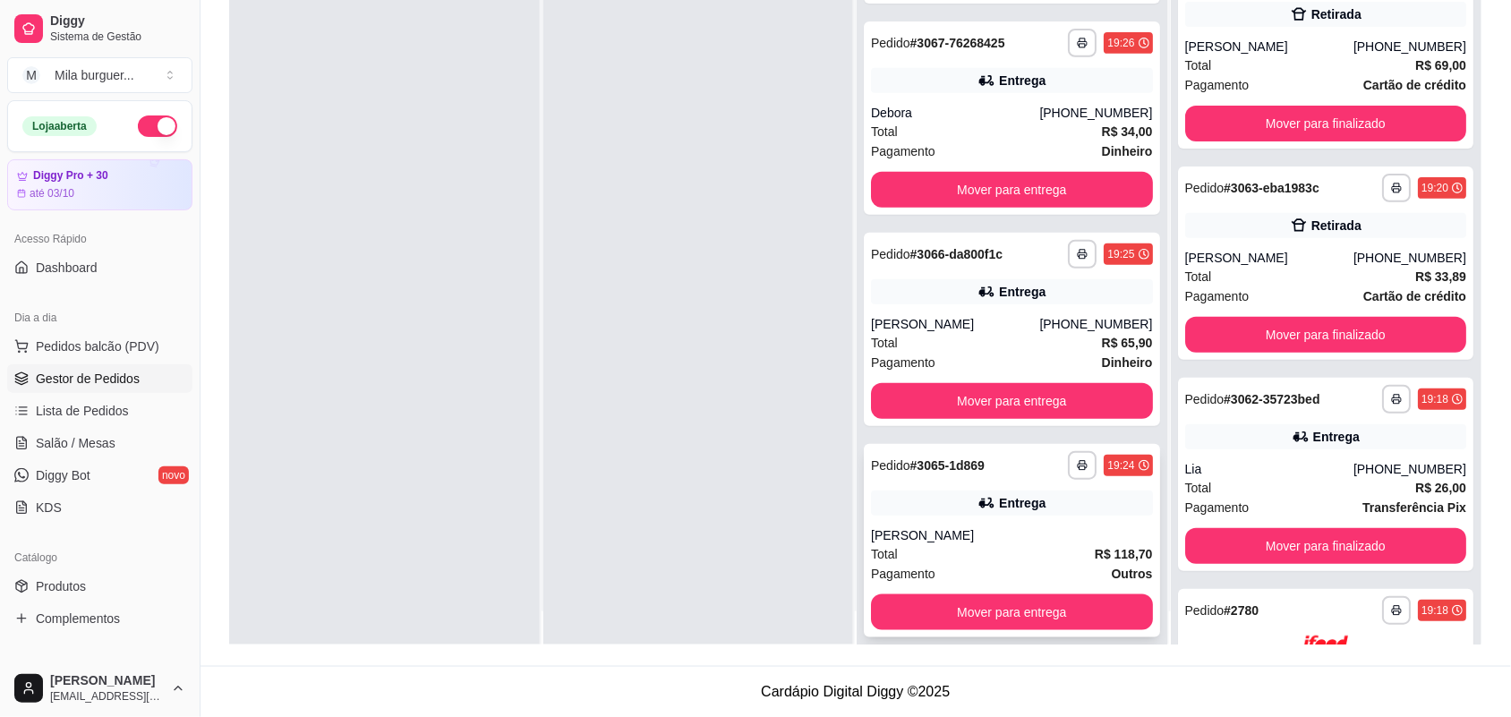
scroll to position [50, 0]
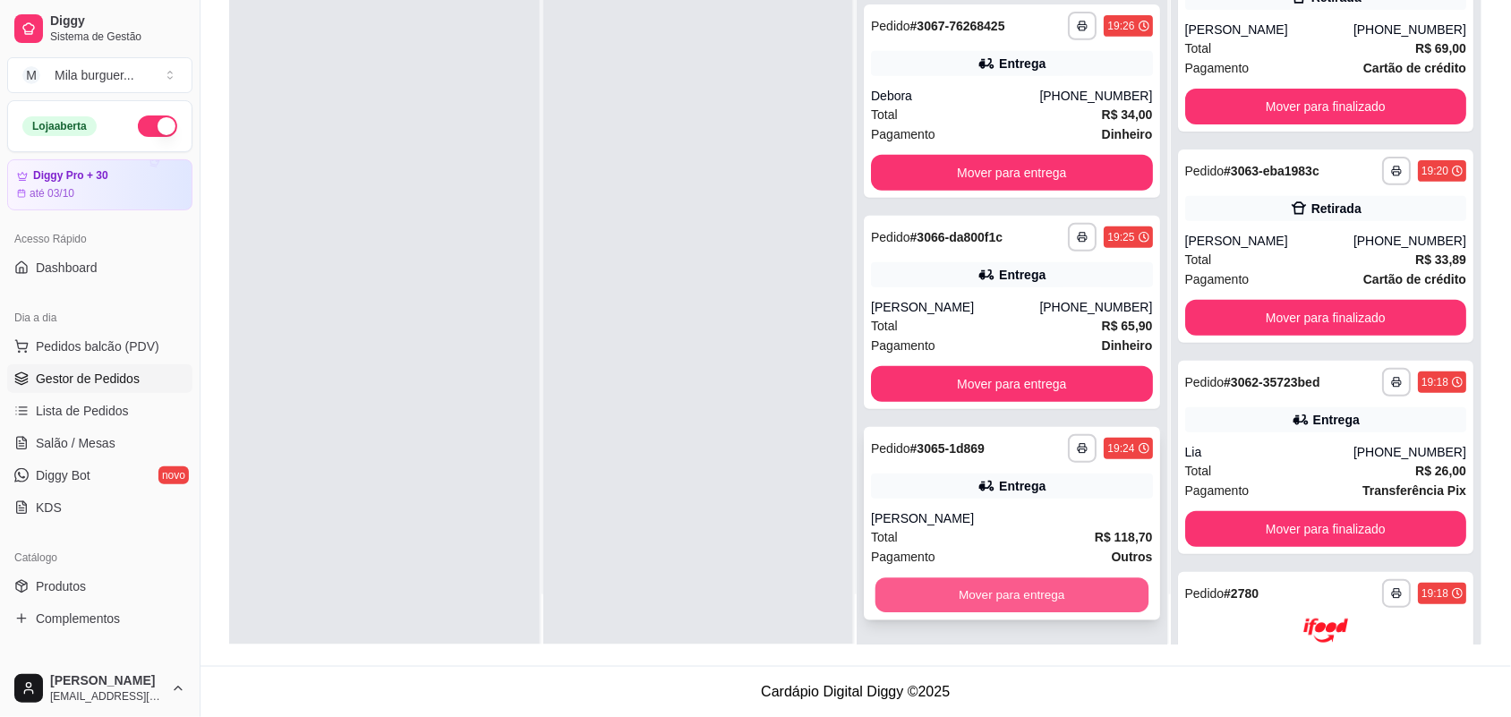
click at [987, 589] on button "Mover para entrega" at bounding box center [1011, 595] width 273 height 35
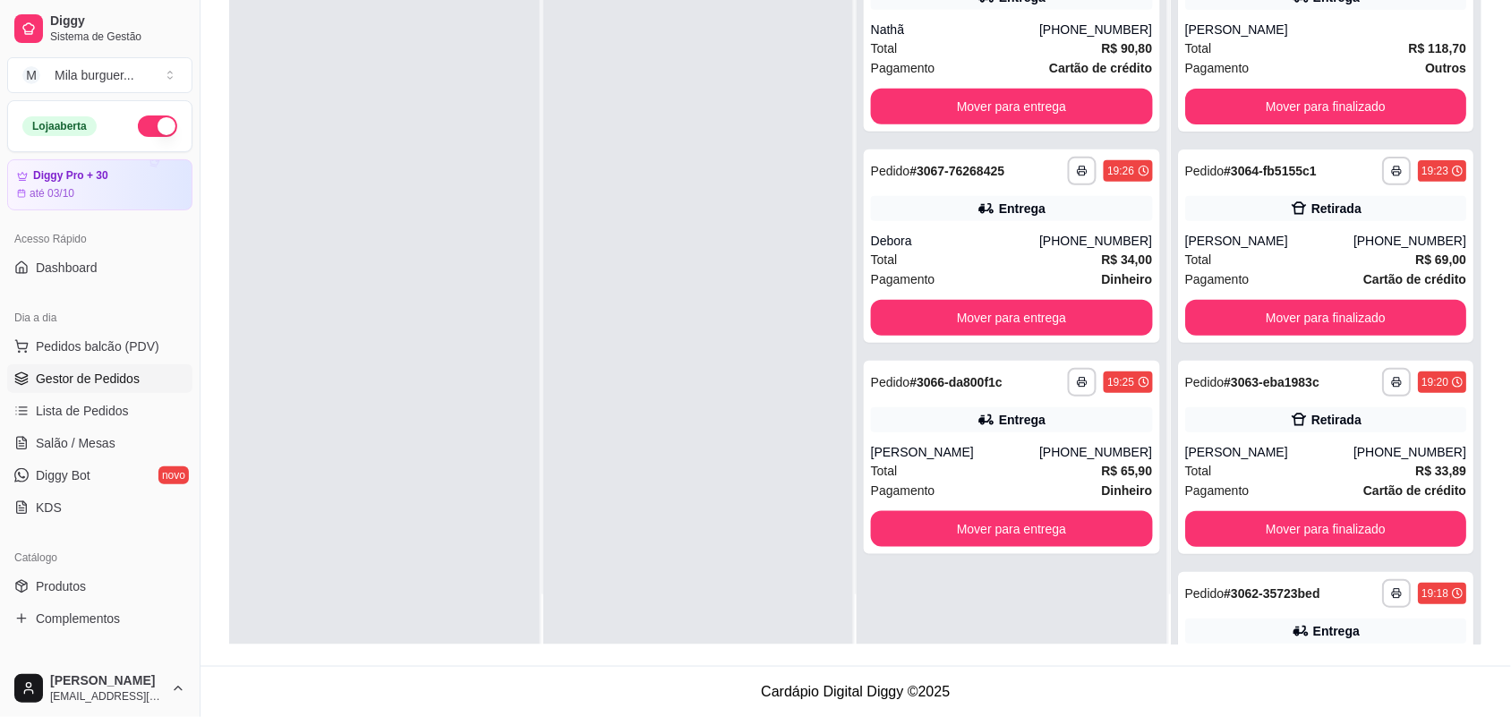
scroll to position [0, 0]
click at [981, 516] on button "Mover para entrega" at bounding box center [1012, 529] width 282 height 36
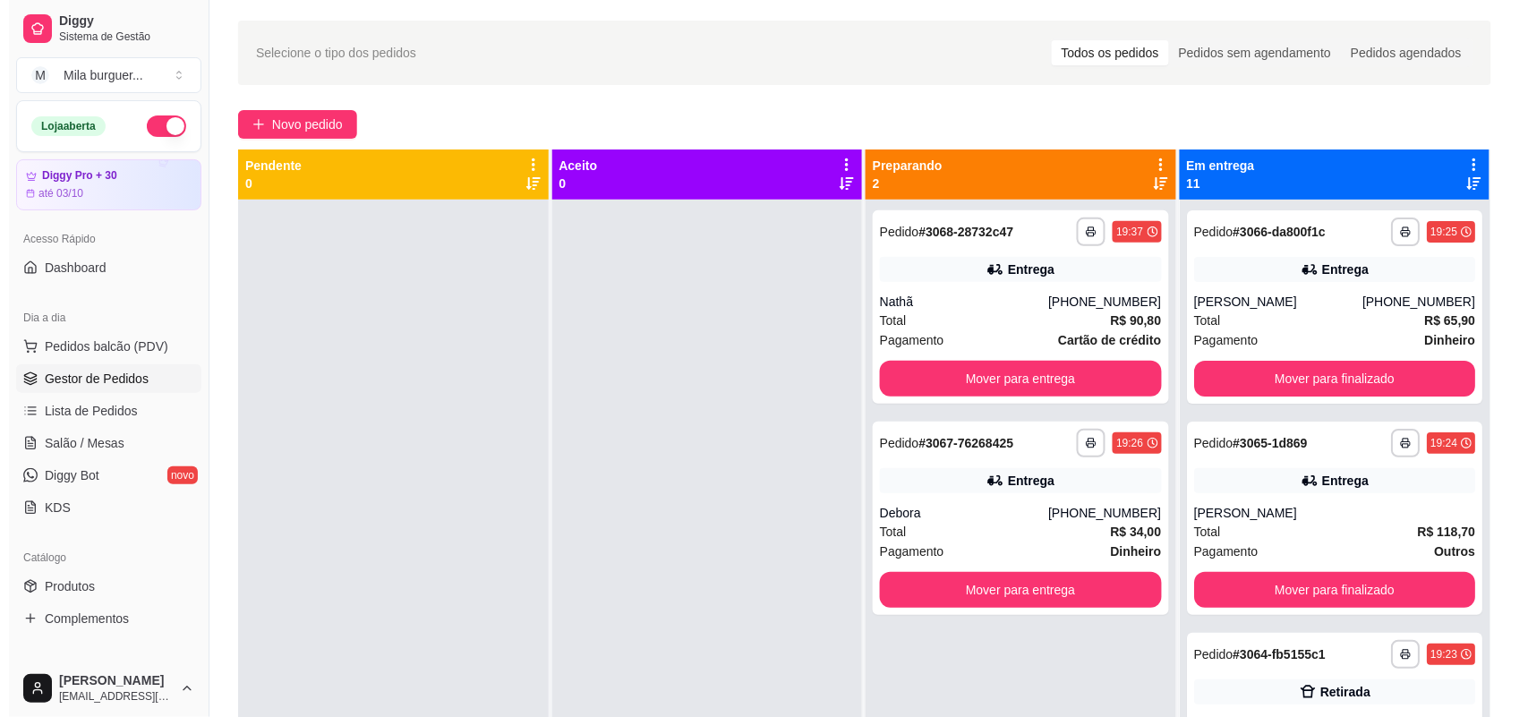
scroll to position [49, 0]
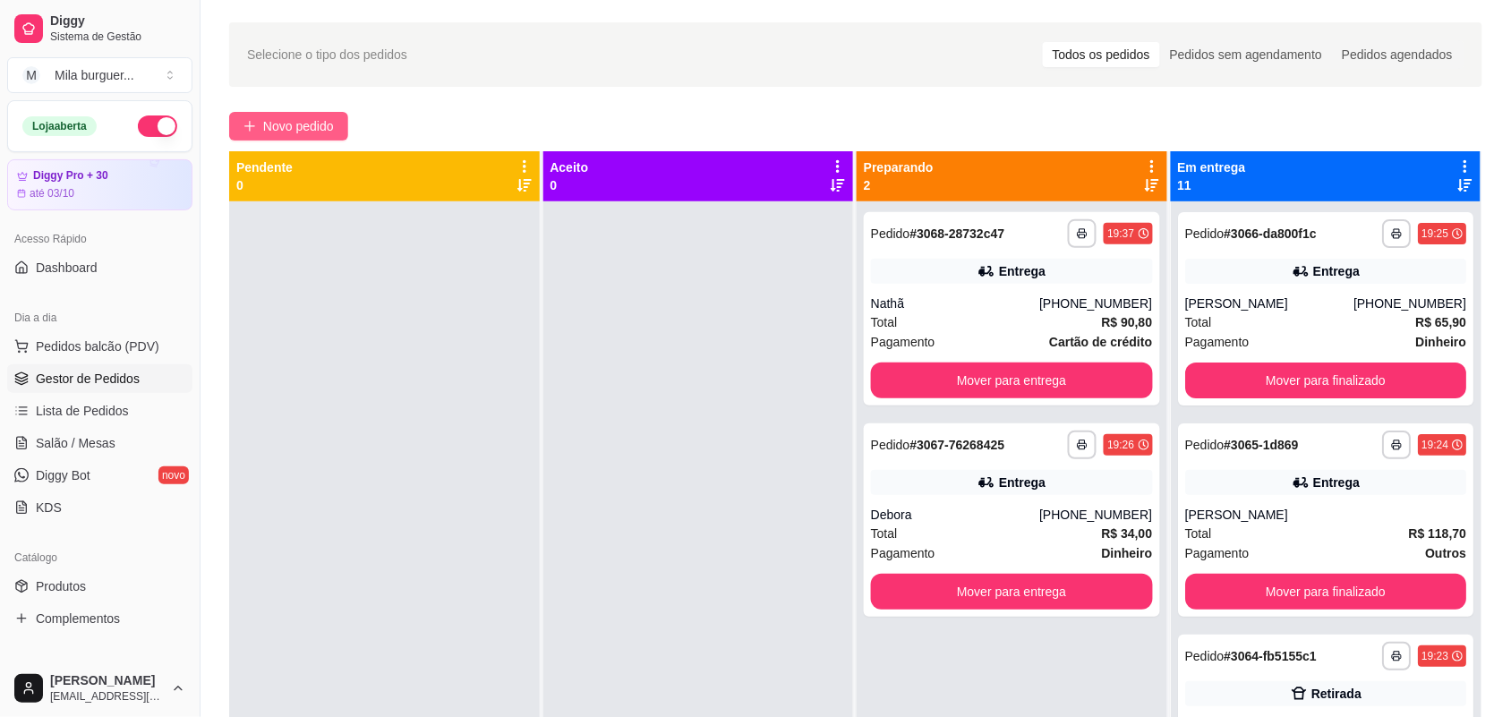
click at [319, 127] on span "Novo pedido" at bounding box center [298, 126] width 71 height 20
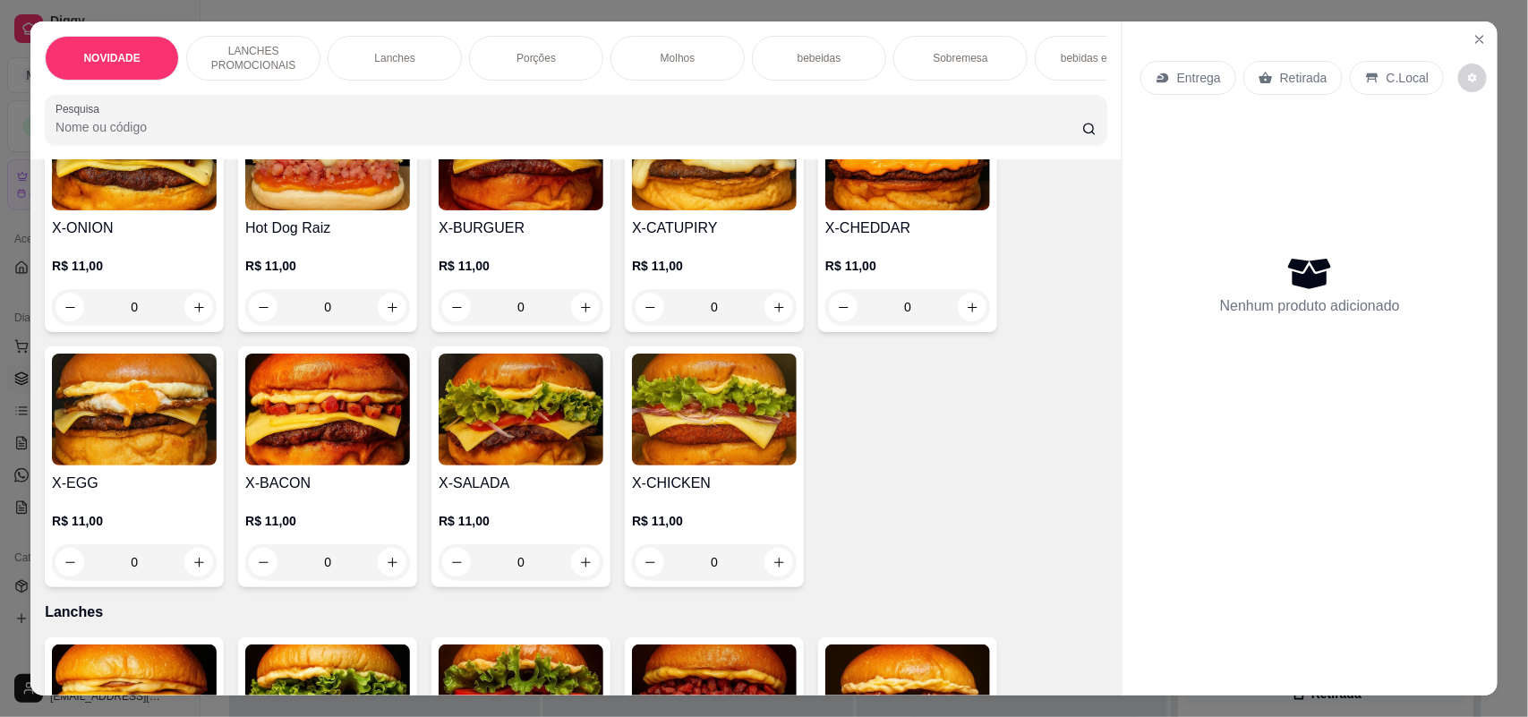
scroll to position [336, 0]
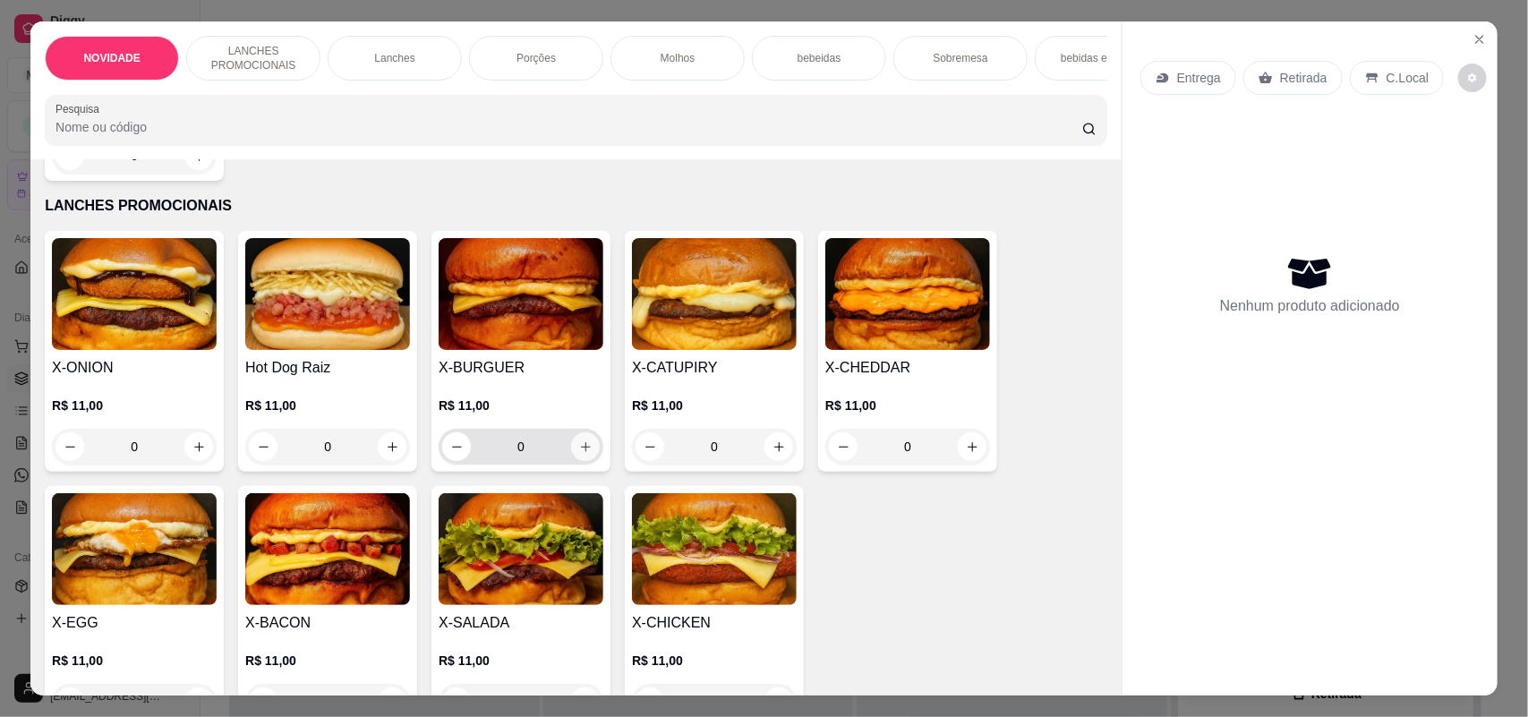
click at [579, 454] on icon "increase-product-quantity" at bounding box center [585, 446] width 13 height 13
type input "1"
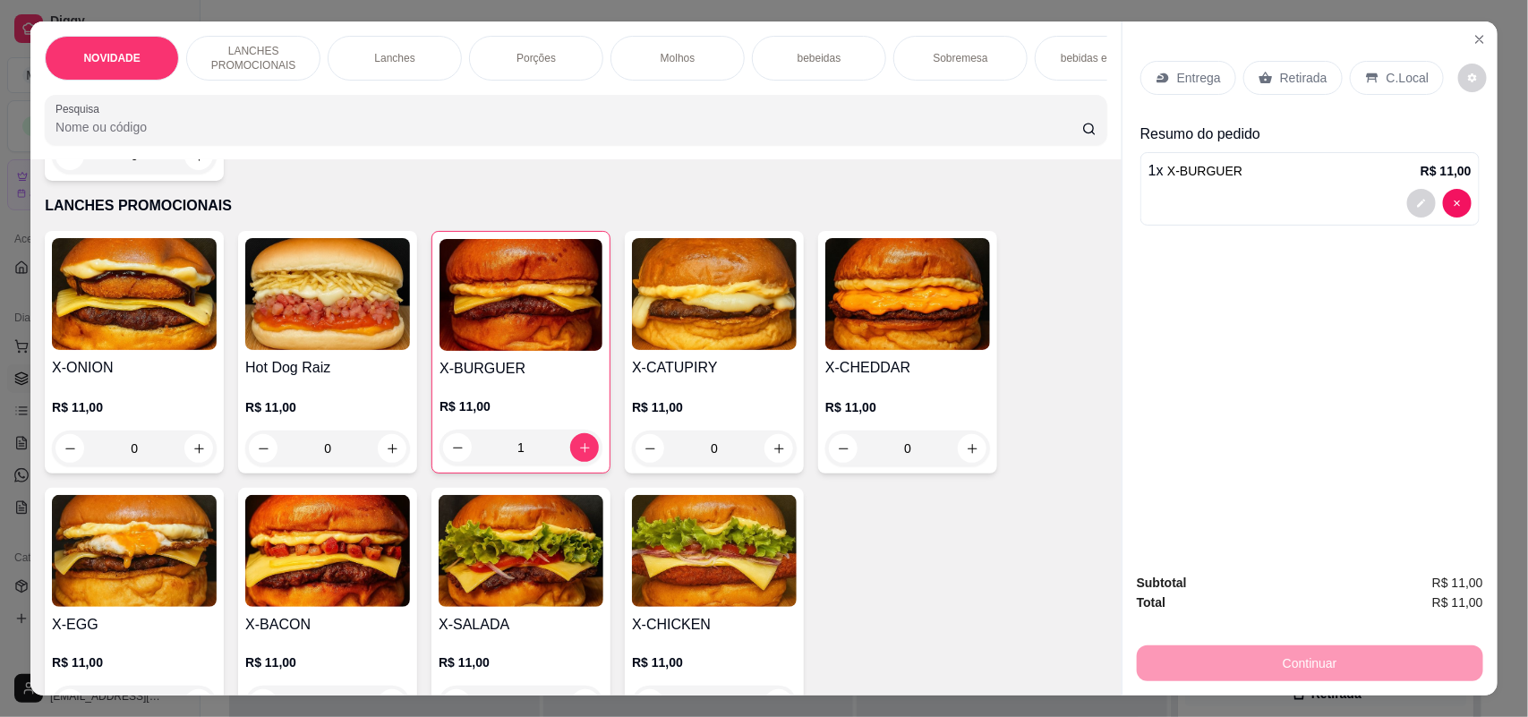
click at [1188, 72] on p "Entrega" at bounding box center [1199, 78] width 44 height 18
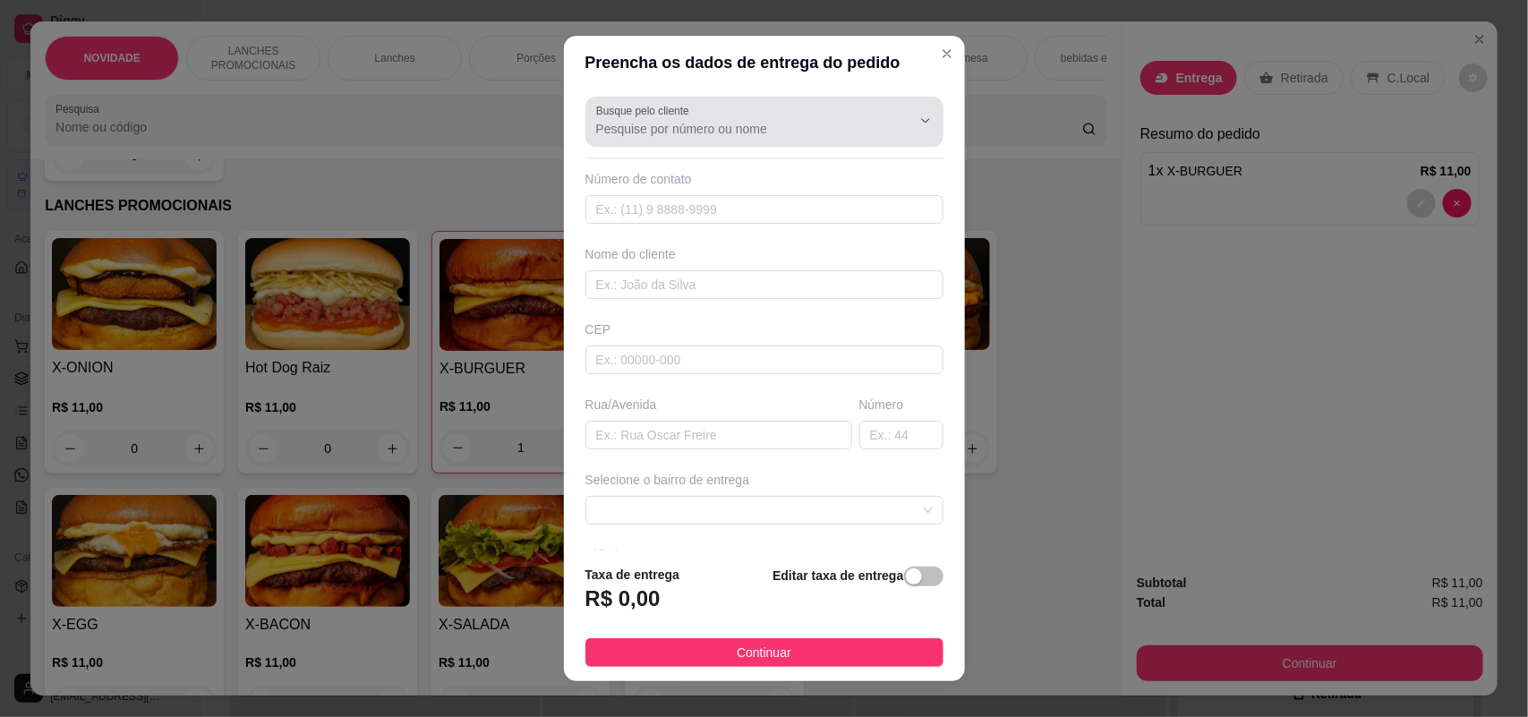
click at [807, 123] on input "Busque pelo cliente" at bounding box center [739, 129] width 286 height 18
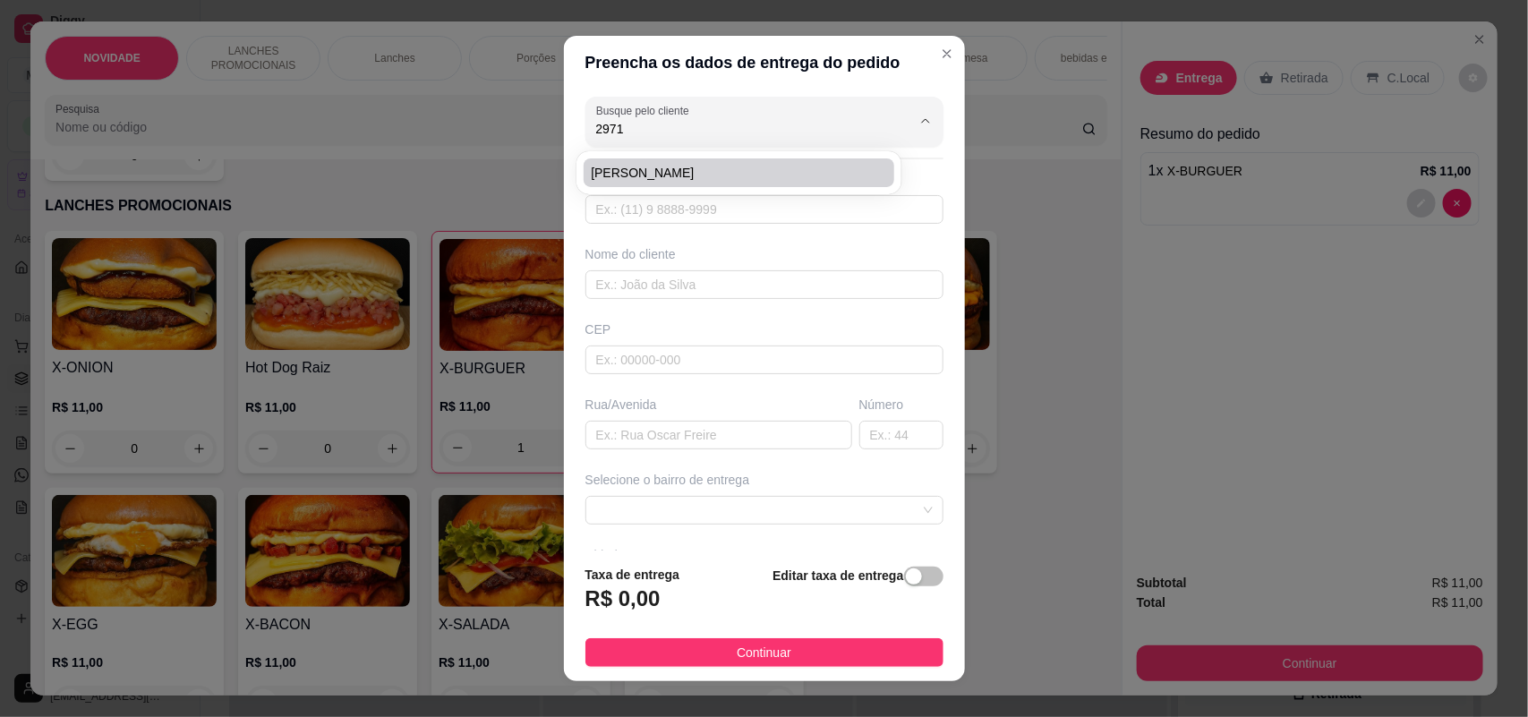
click at [777, 166] on span "[PERSON_NAME]" at bounding box center [730, 173] width 278 height 18
type input "[PERSON_NAME]"
type input "15991592971"
type input "[PERSON_NAME]"
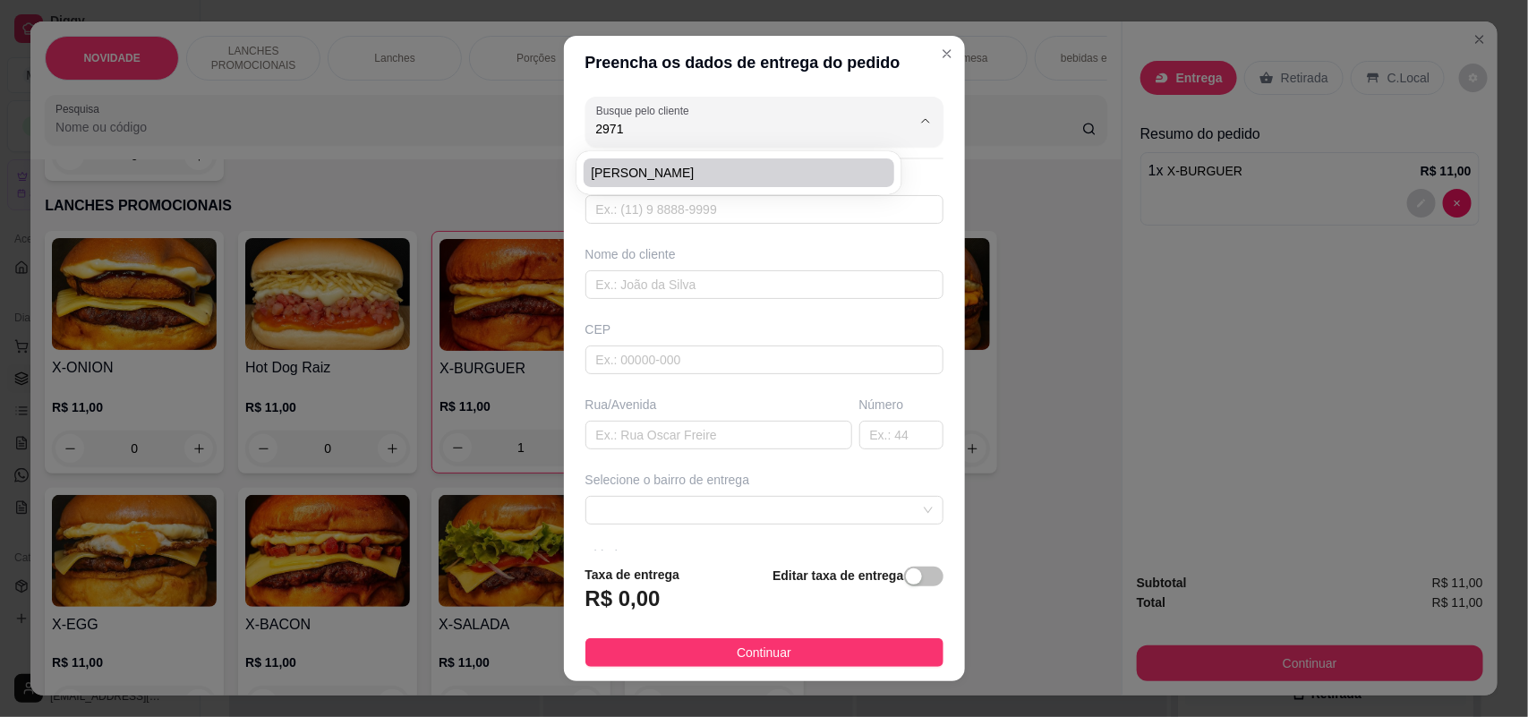
type input "29"
type input "SOROCABA"
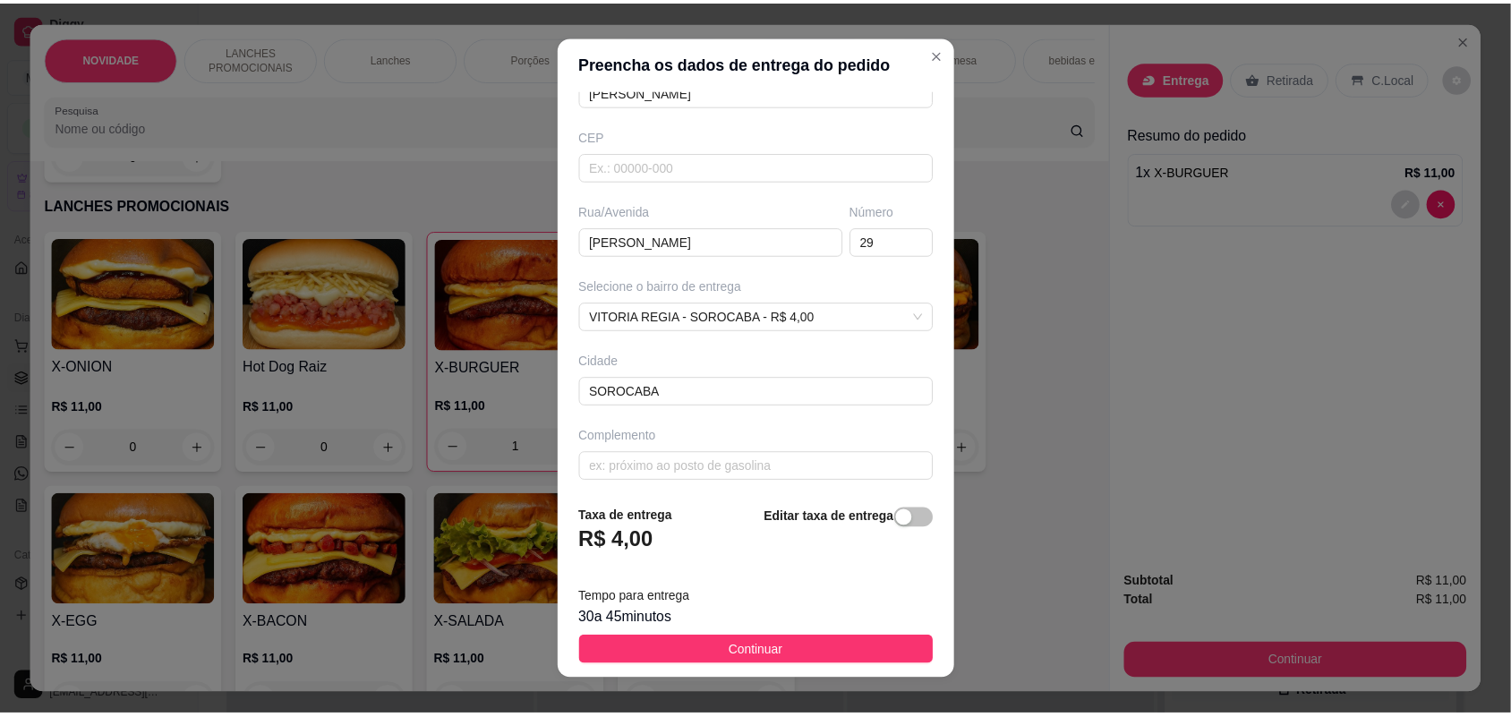
scroll to position [202, 0]
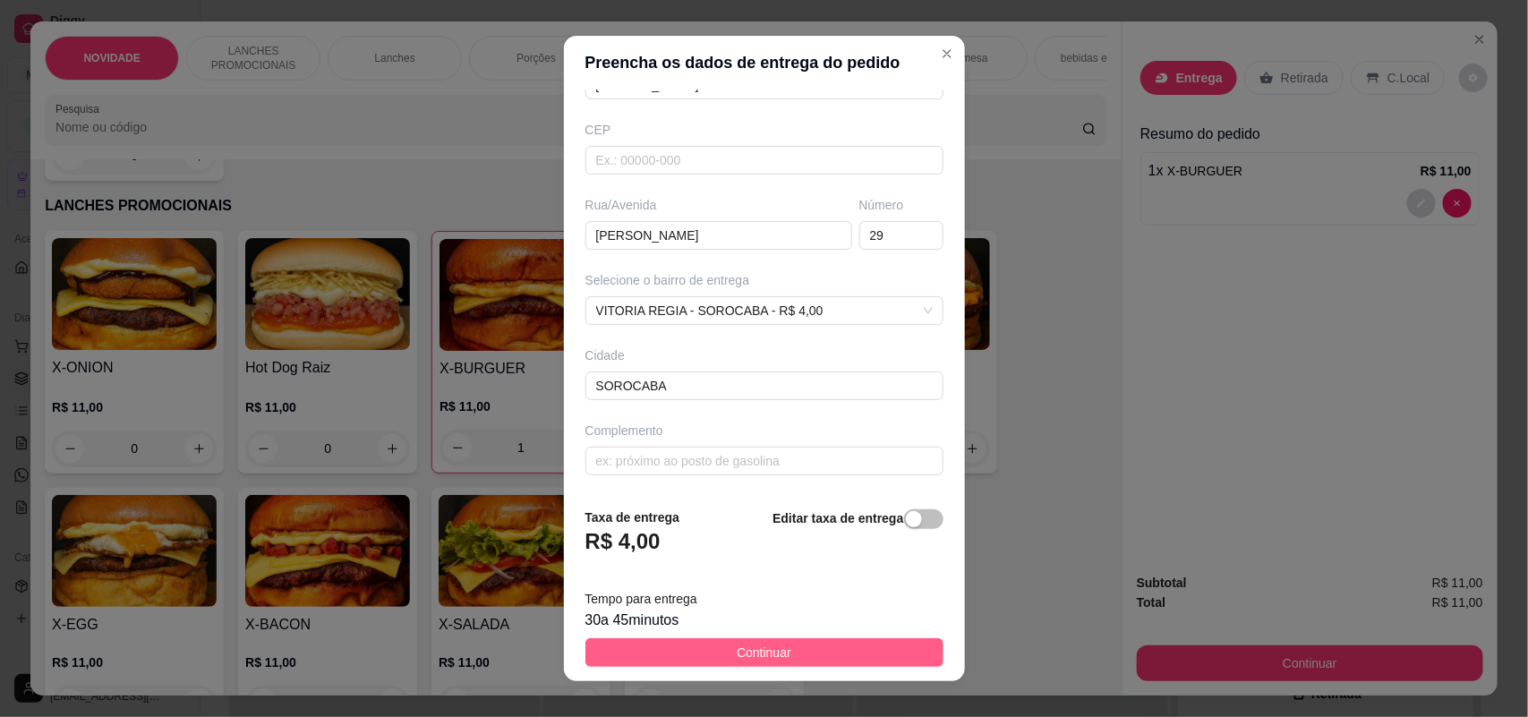
type input "[PERSON_NAME]"
click at [737, 652] on span "Continuar" at bounding box center [764, 653] width 55 height 20
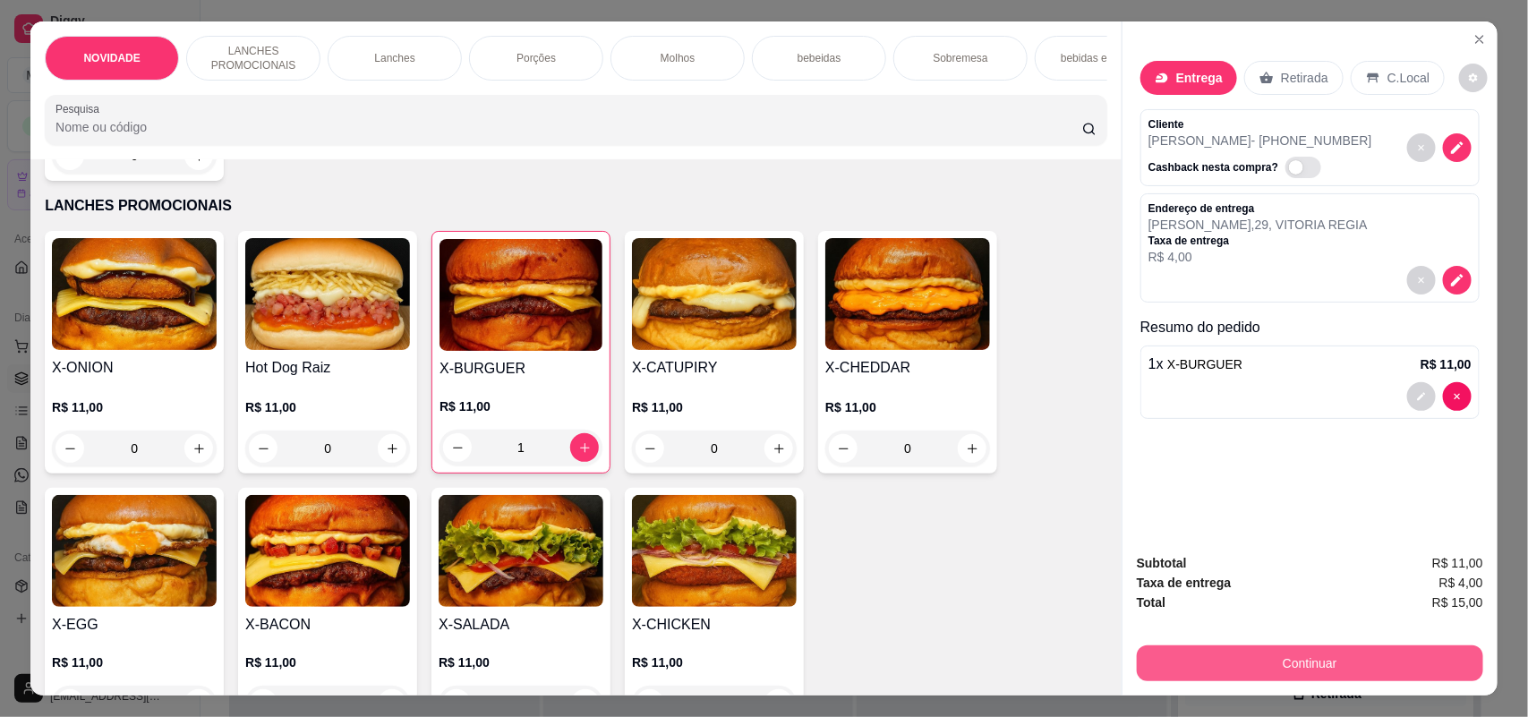
click at [1335, 658] on button "Continuar" at bounding box center [1310, 663] width 346 height 36
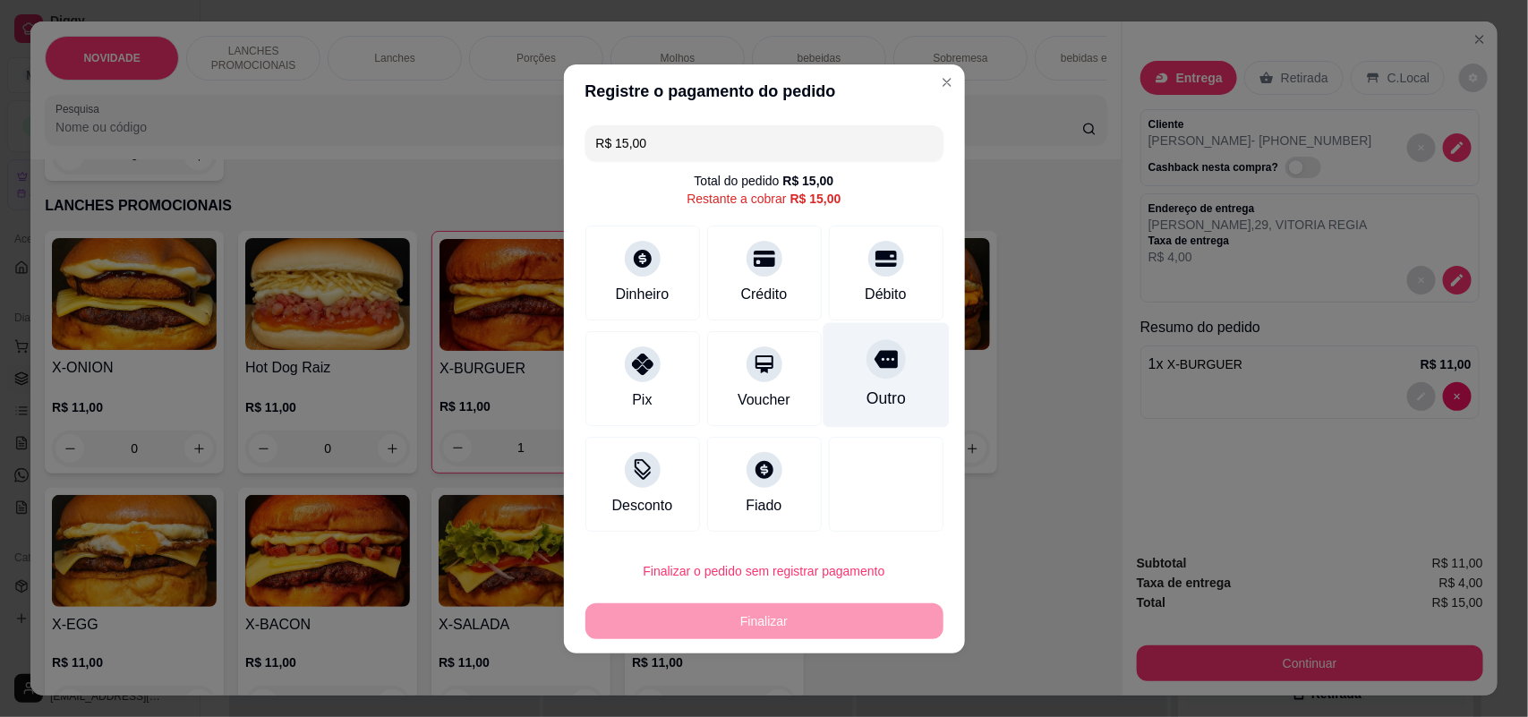
click at [884, 345] on div at bounding box center [885, 358] width 39 height 39
type input "R$ 0,00"
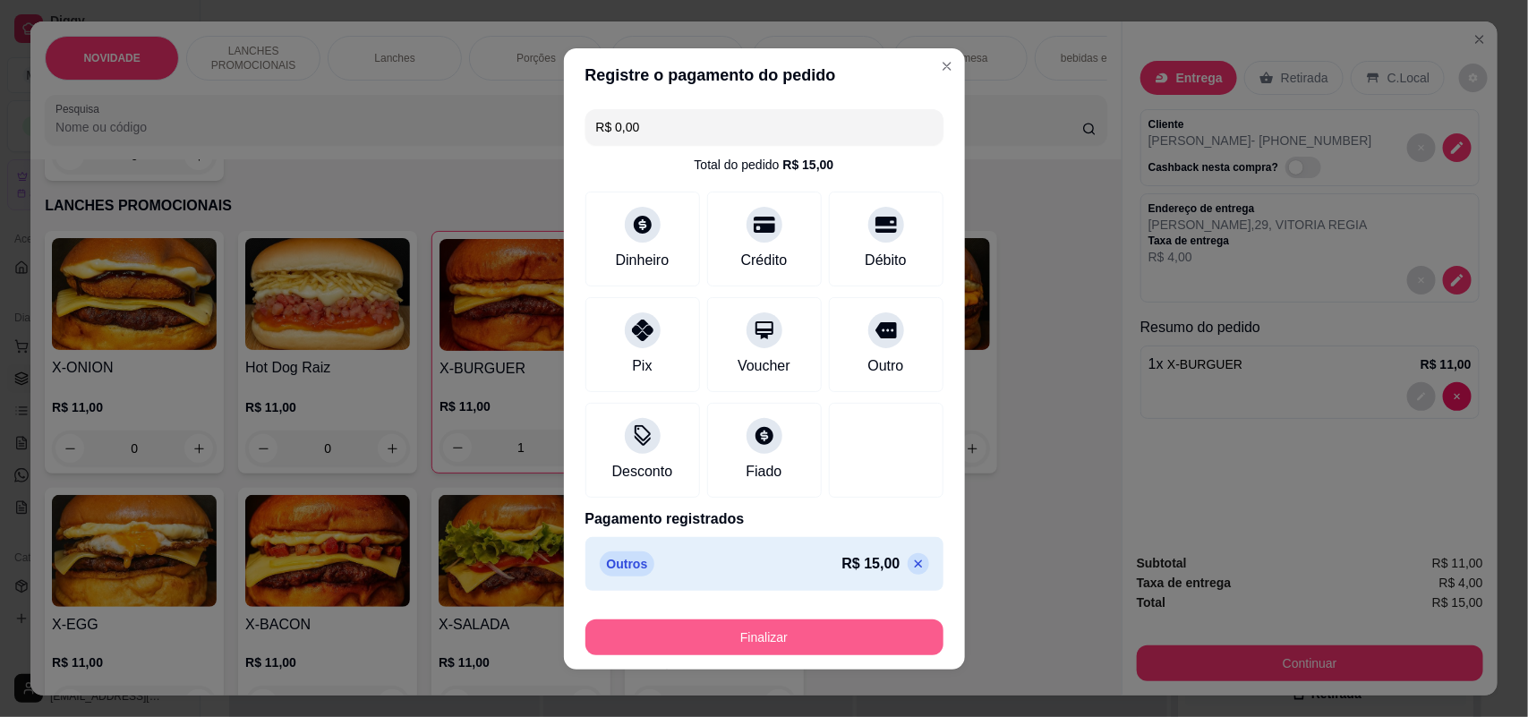
click at [797, 632] on button "Finalizar" at bounding box center [764, 637] width 358 height 36
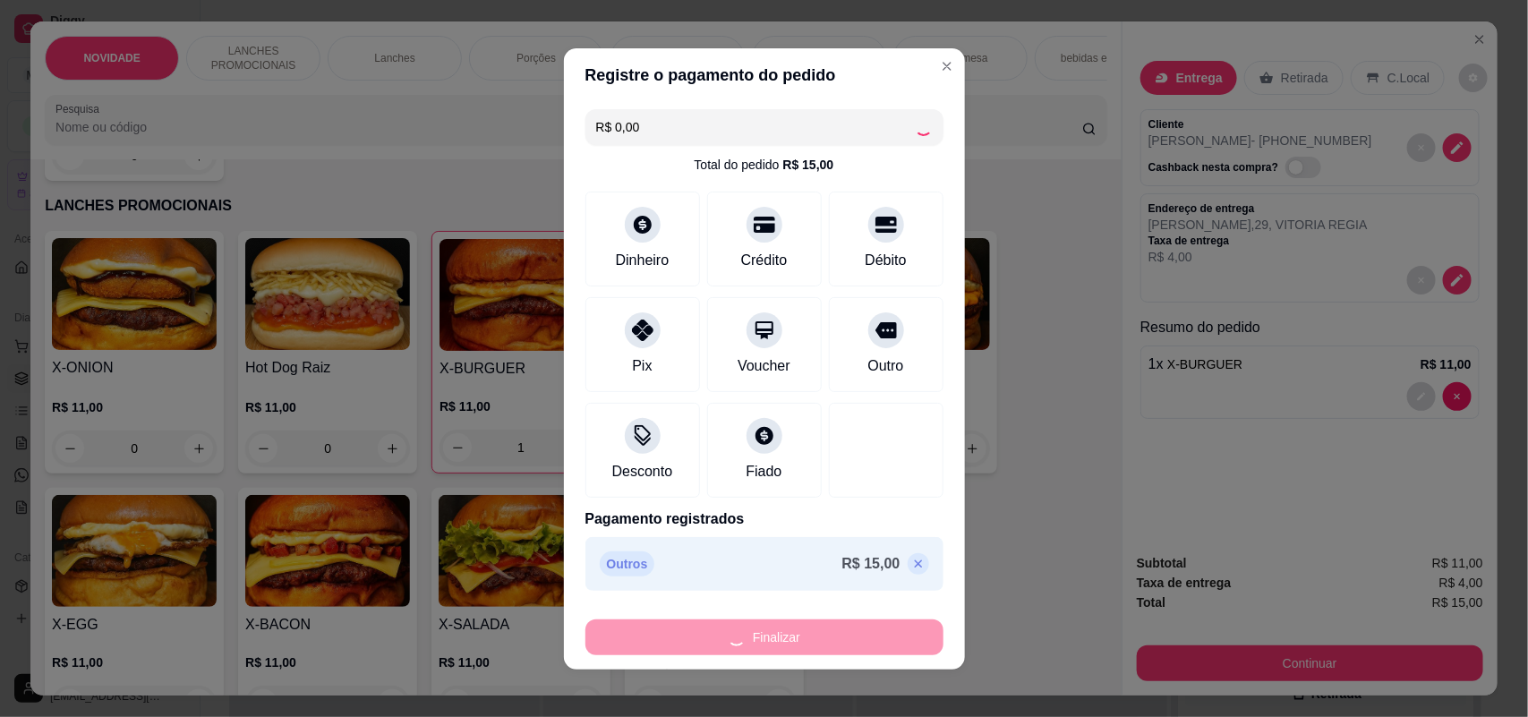
type input "0"
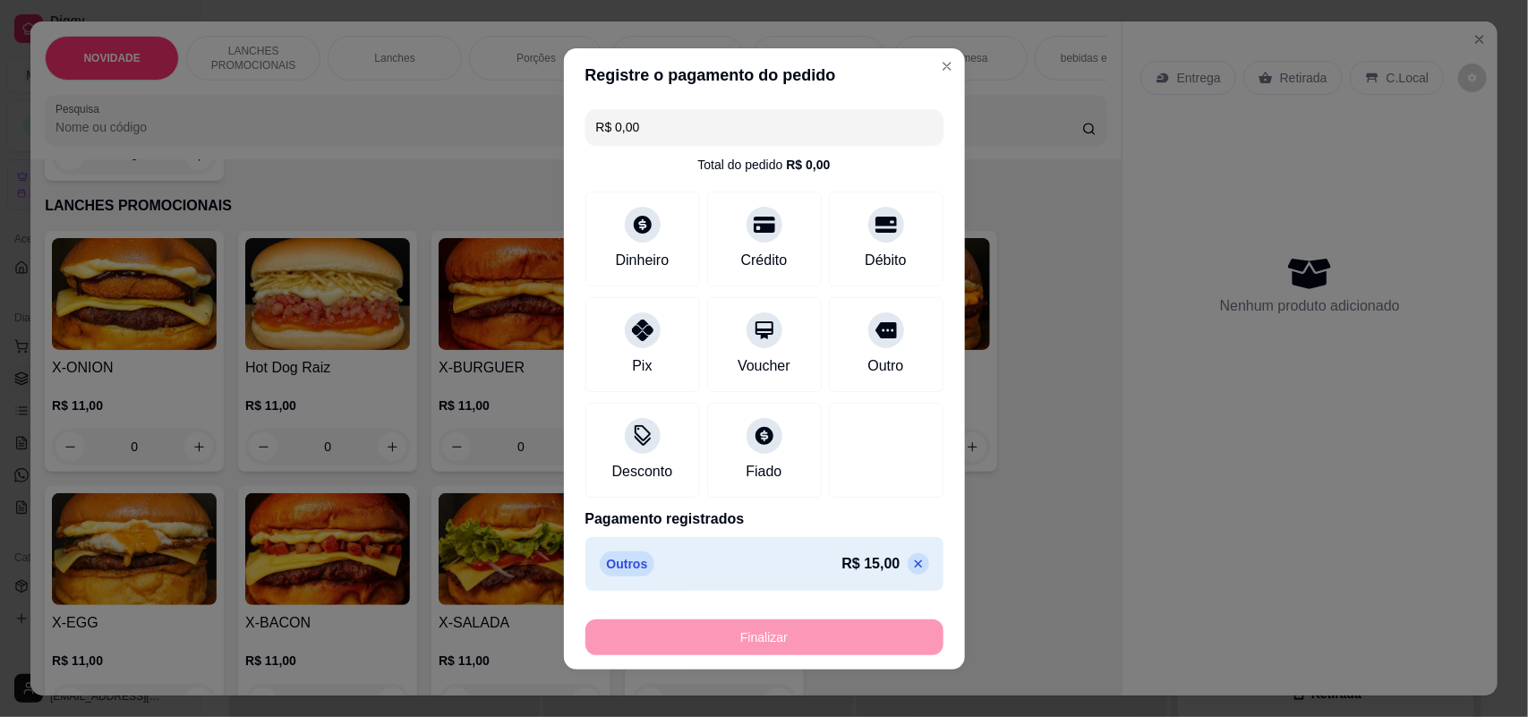
type input "-R$ 15,00"
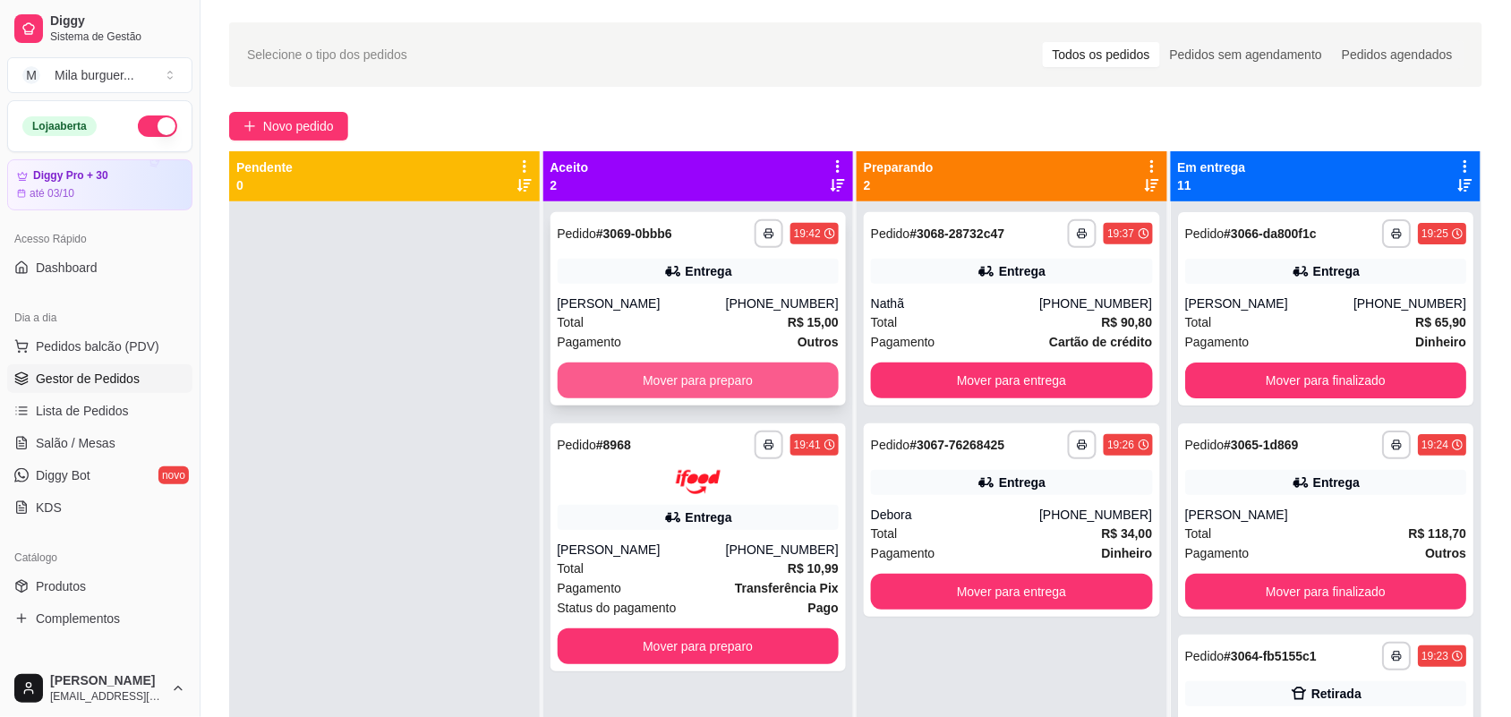
click at [806, 371] on button "Mover para preparo" at bounding box center [699, 380] width 282 height 36
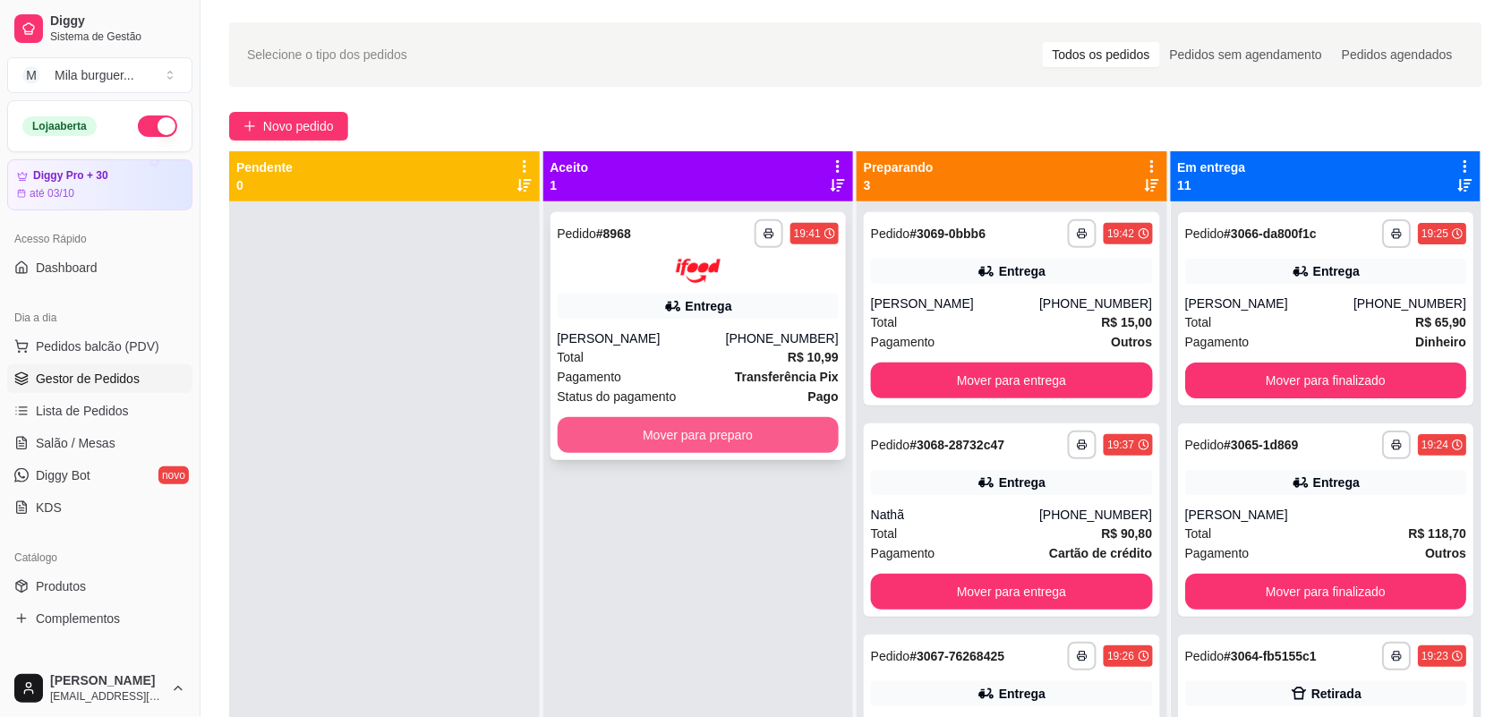
click at [780, 428] on button "Mover para preparo" at bounding box center [699, 435] width 282 height 36
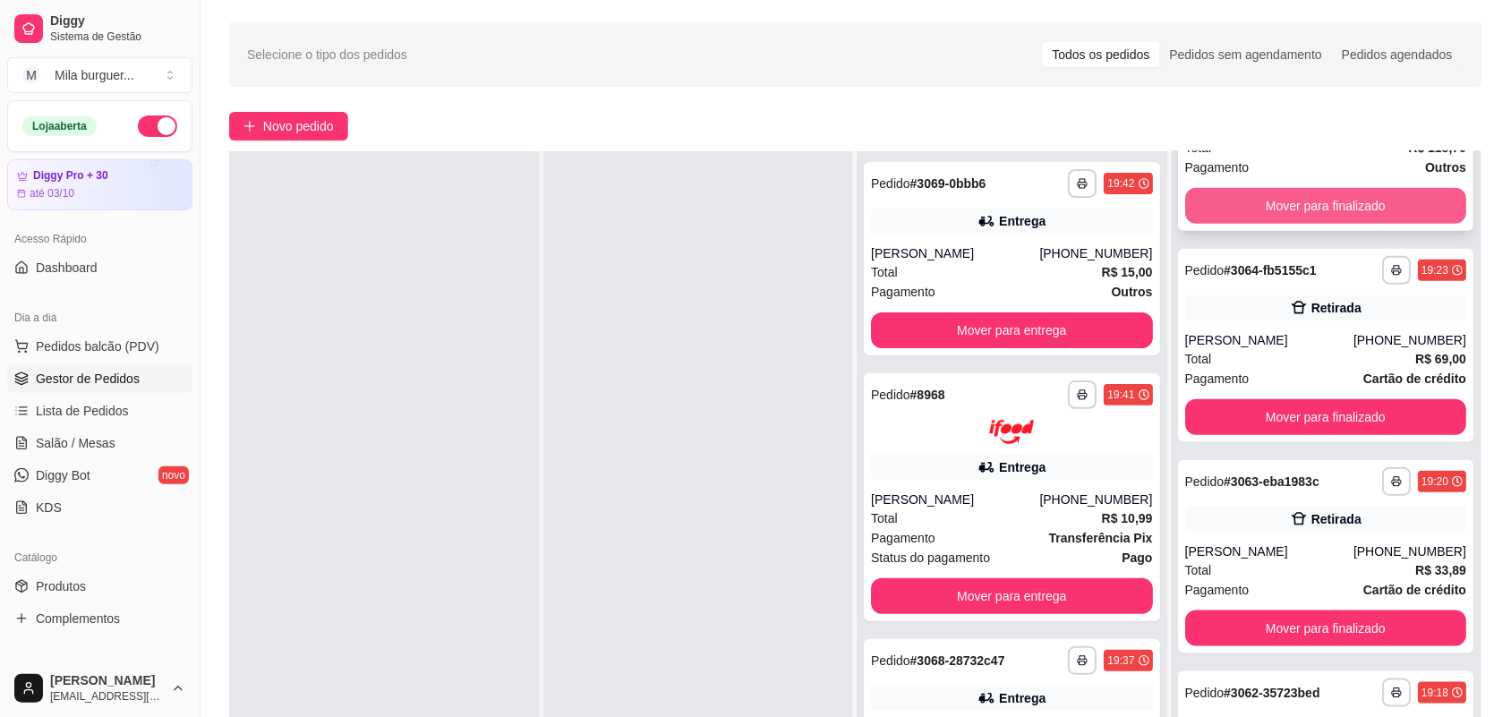
scroll to position [448, 0]
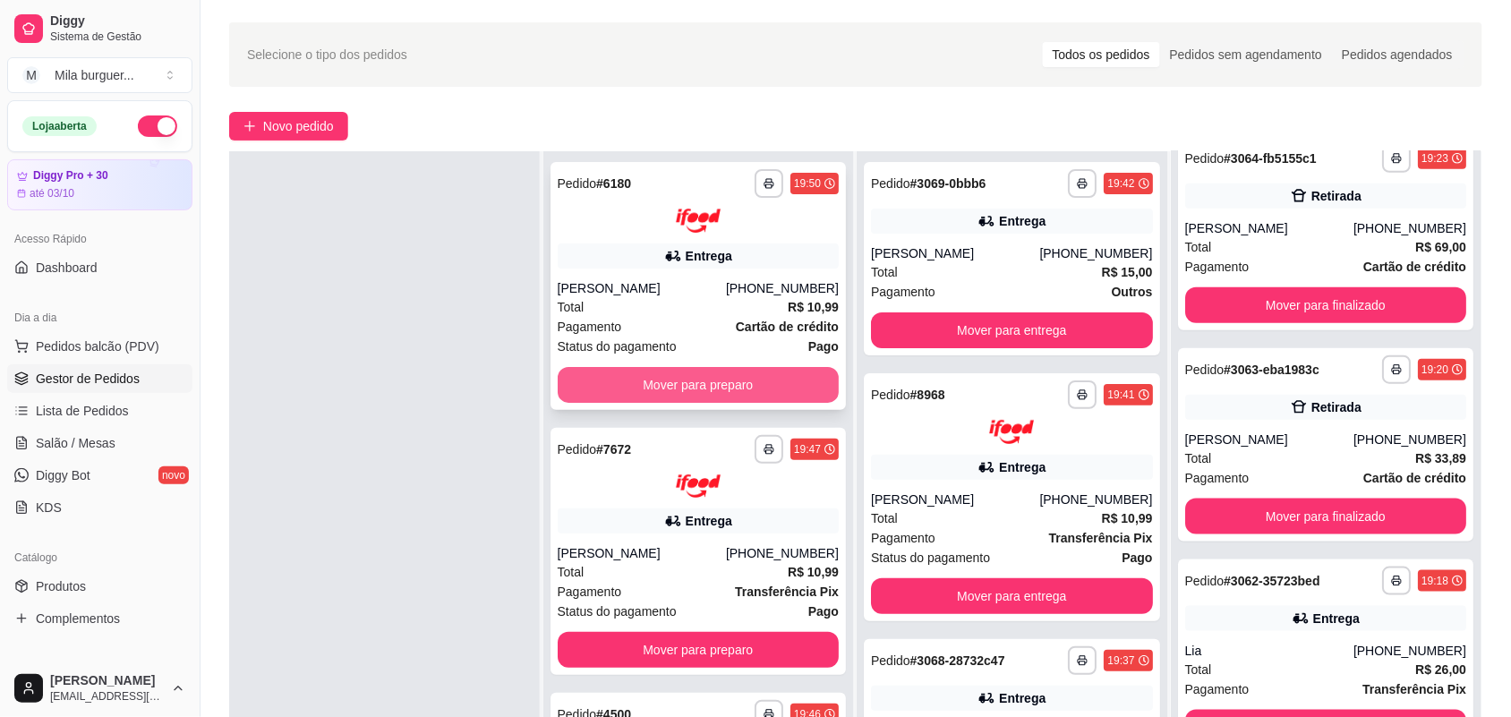
click at [653, 379] on button "Mover para preparo" at bounding box center [699, 385] width 282 height 36
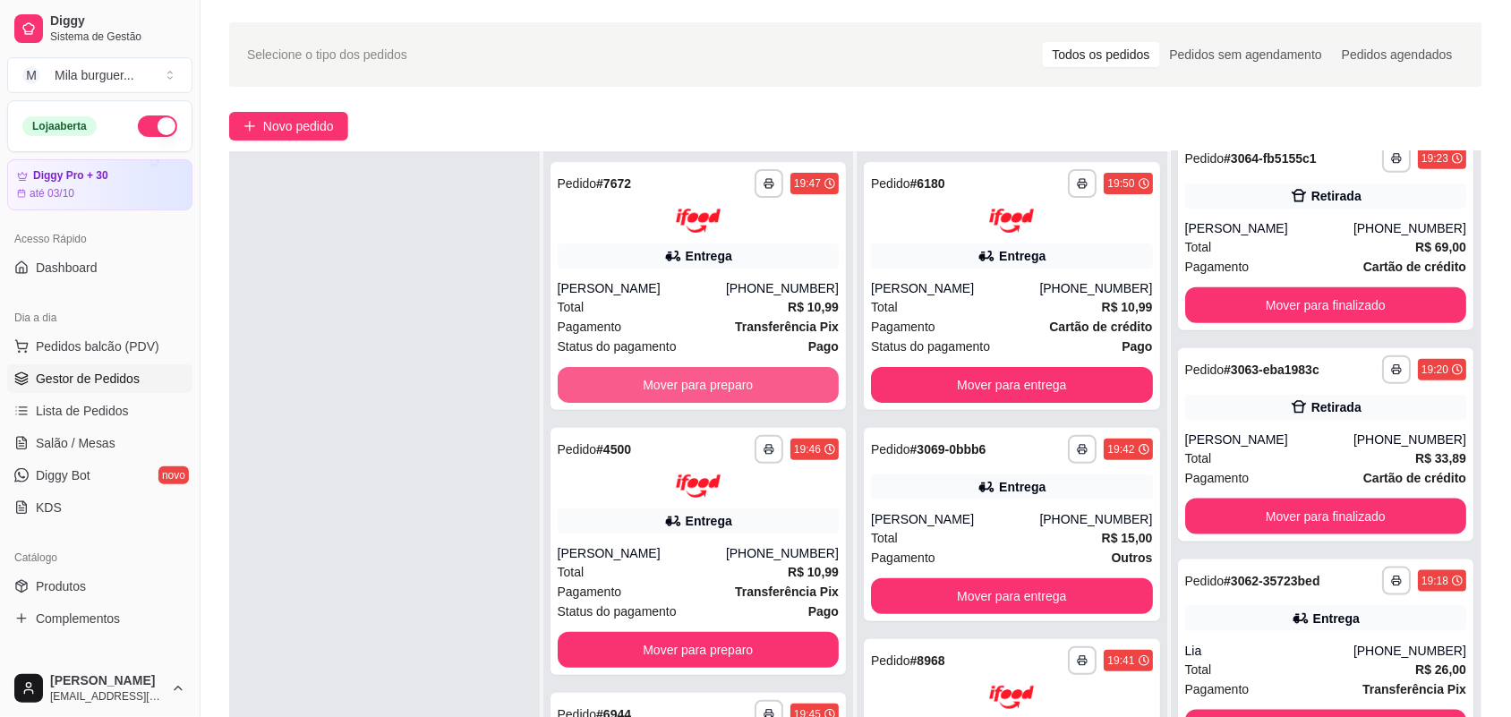
click at [653, 379] on button "Mover para preparo" at bounding box center [699, 385] width 282 height 36
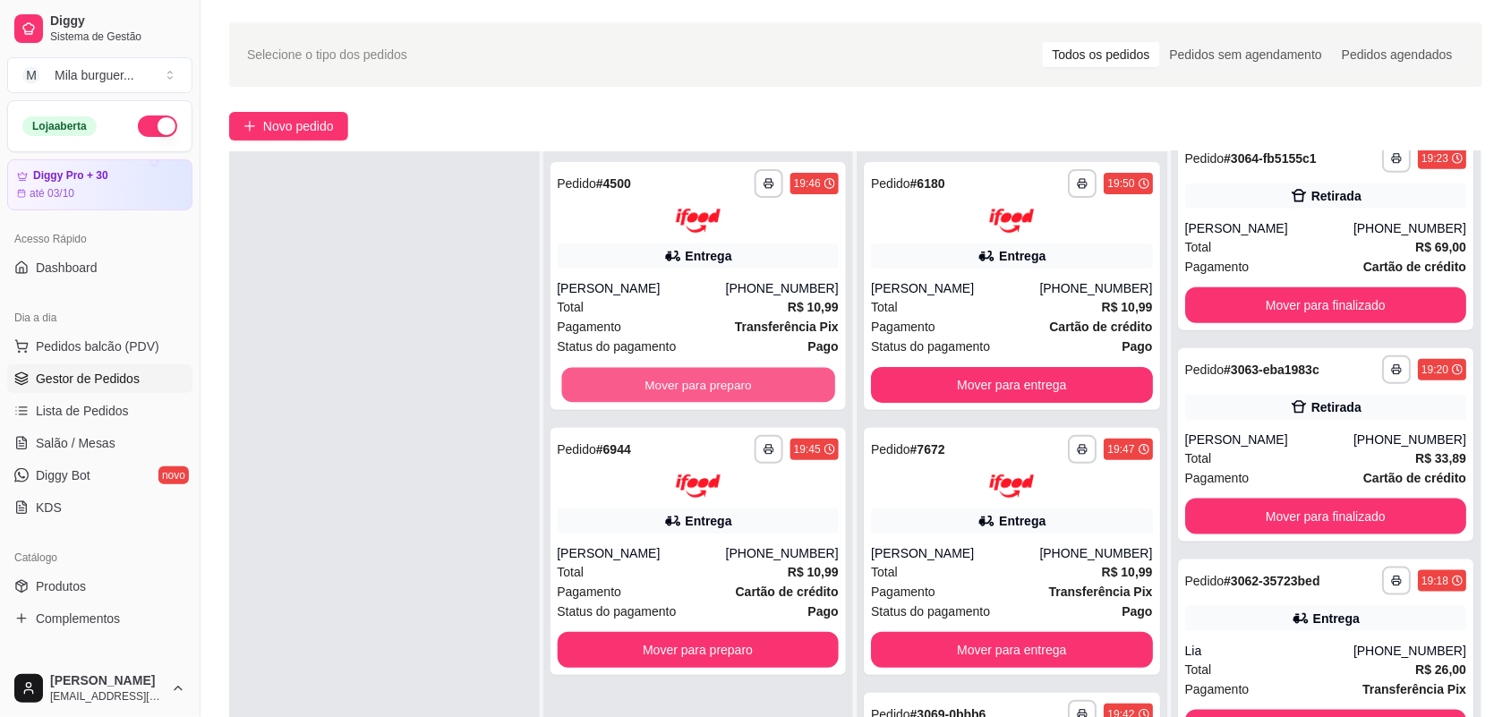
click at [653, 379] on button "Mover para preparo" at bounding box center [697, 384] width 273 height 35
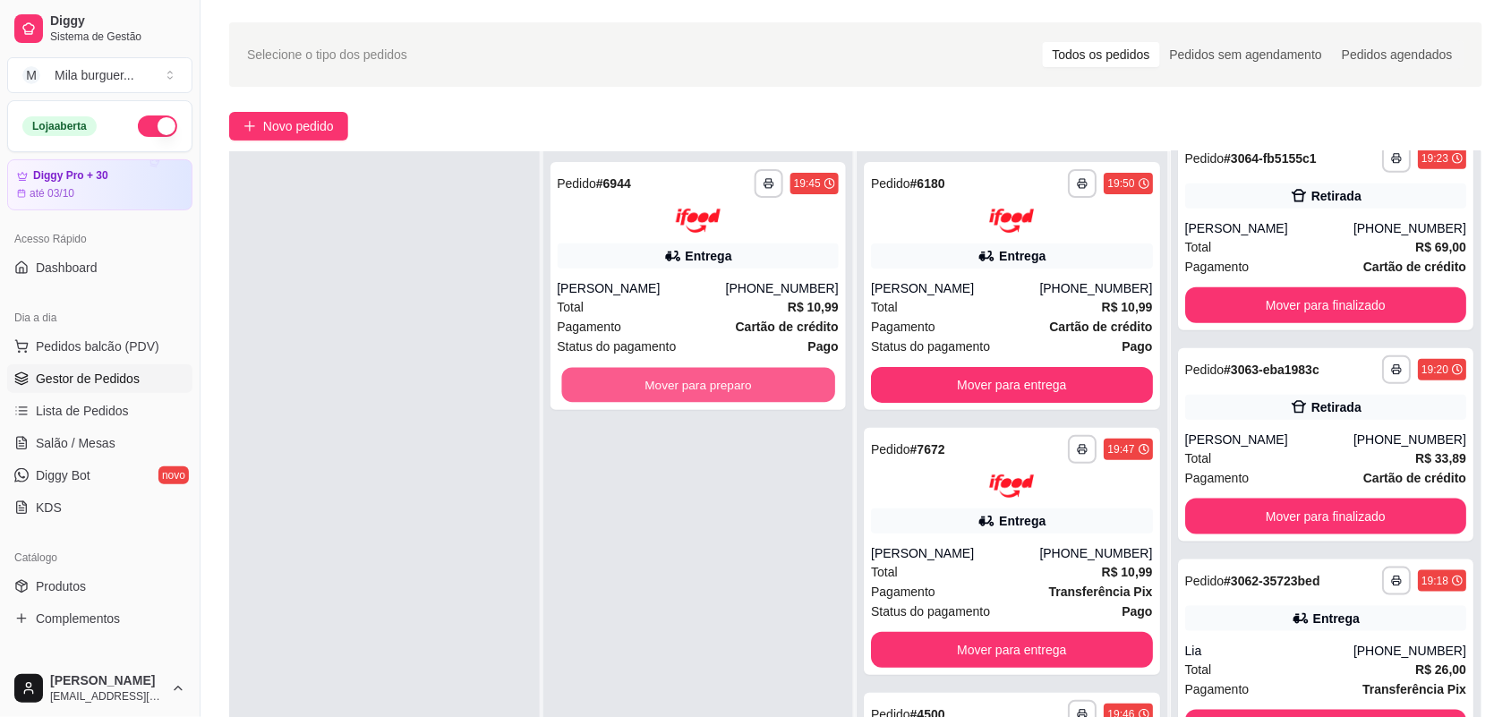
click at [653, 379] on button "Mover para preparo" at bounding box center [697, 384] width 273 height 35
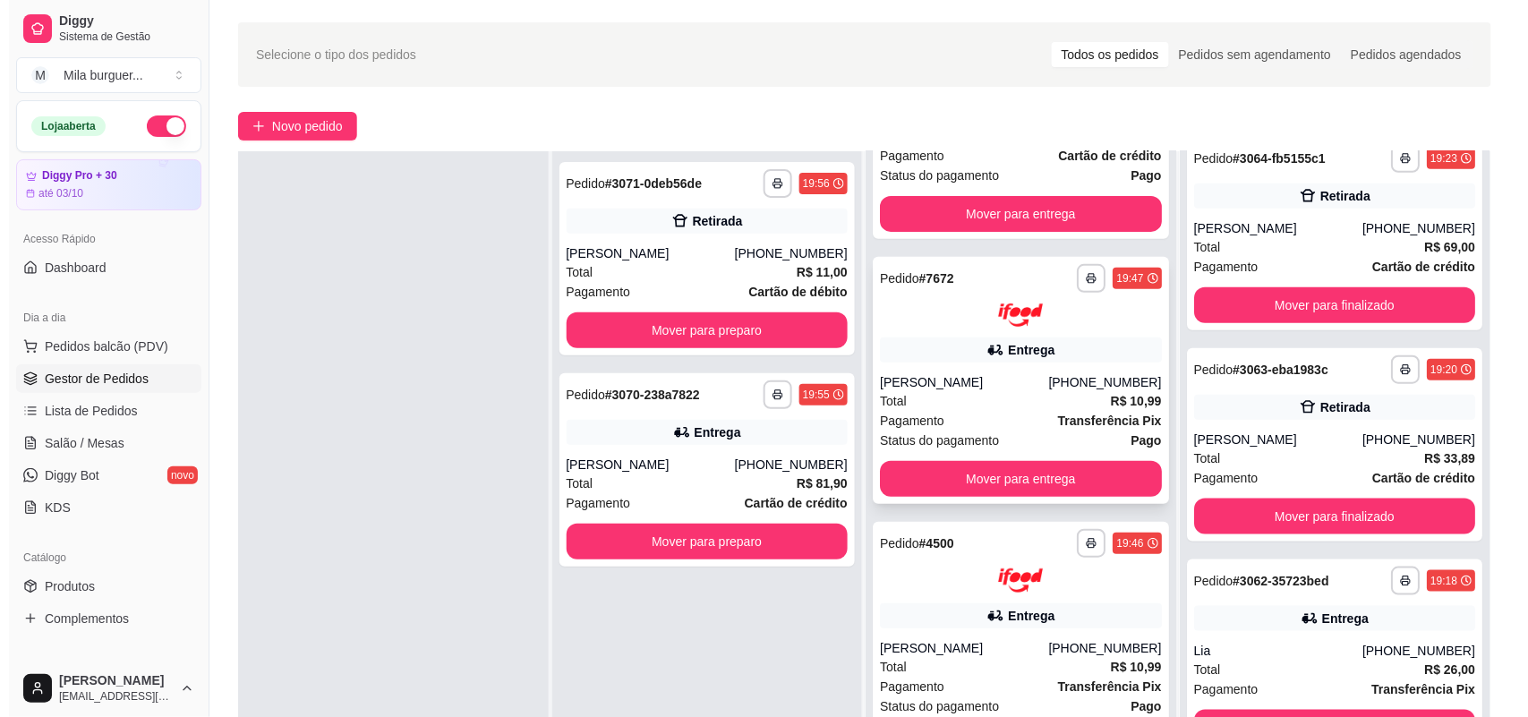
scroll to position [224, 0]
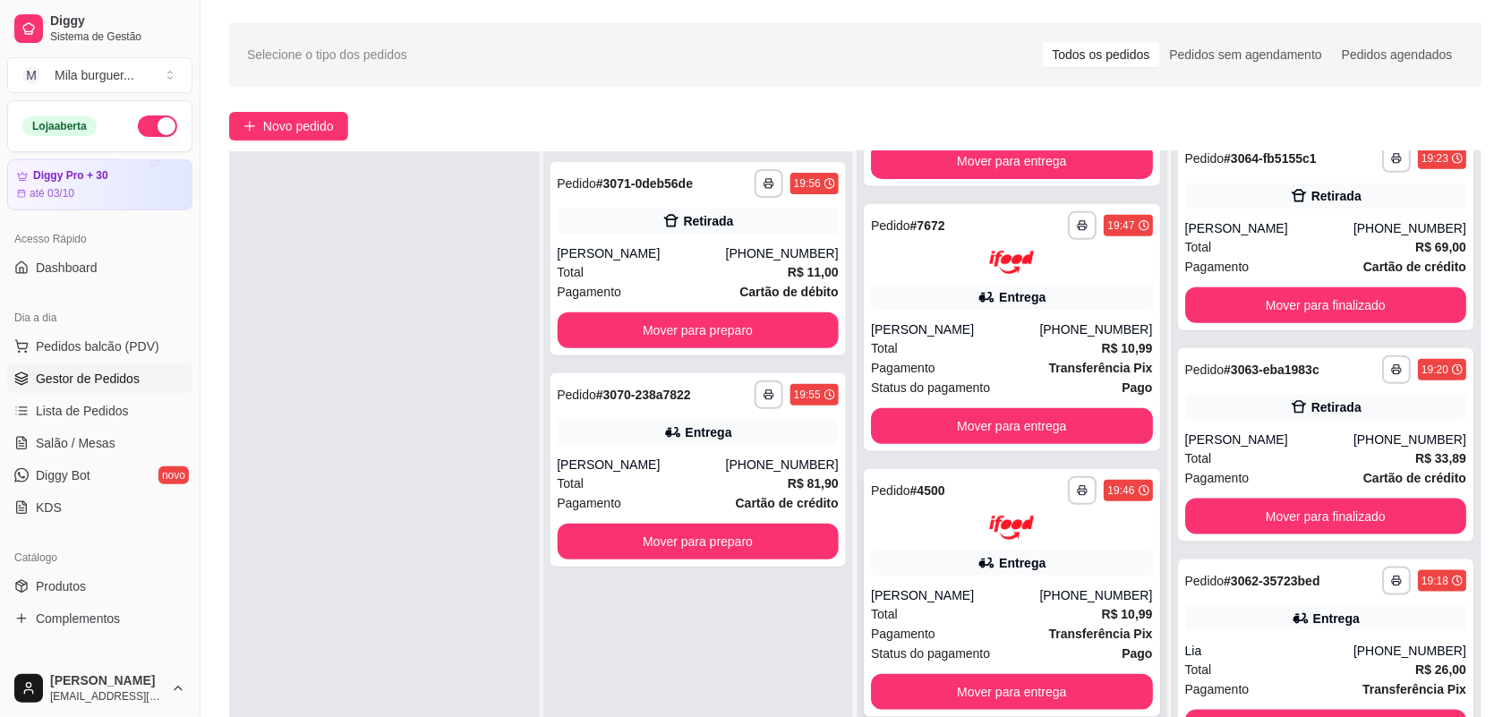
click at [951, 512] on div "**********" at bounding box center [1012, 508] width 282 height 64
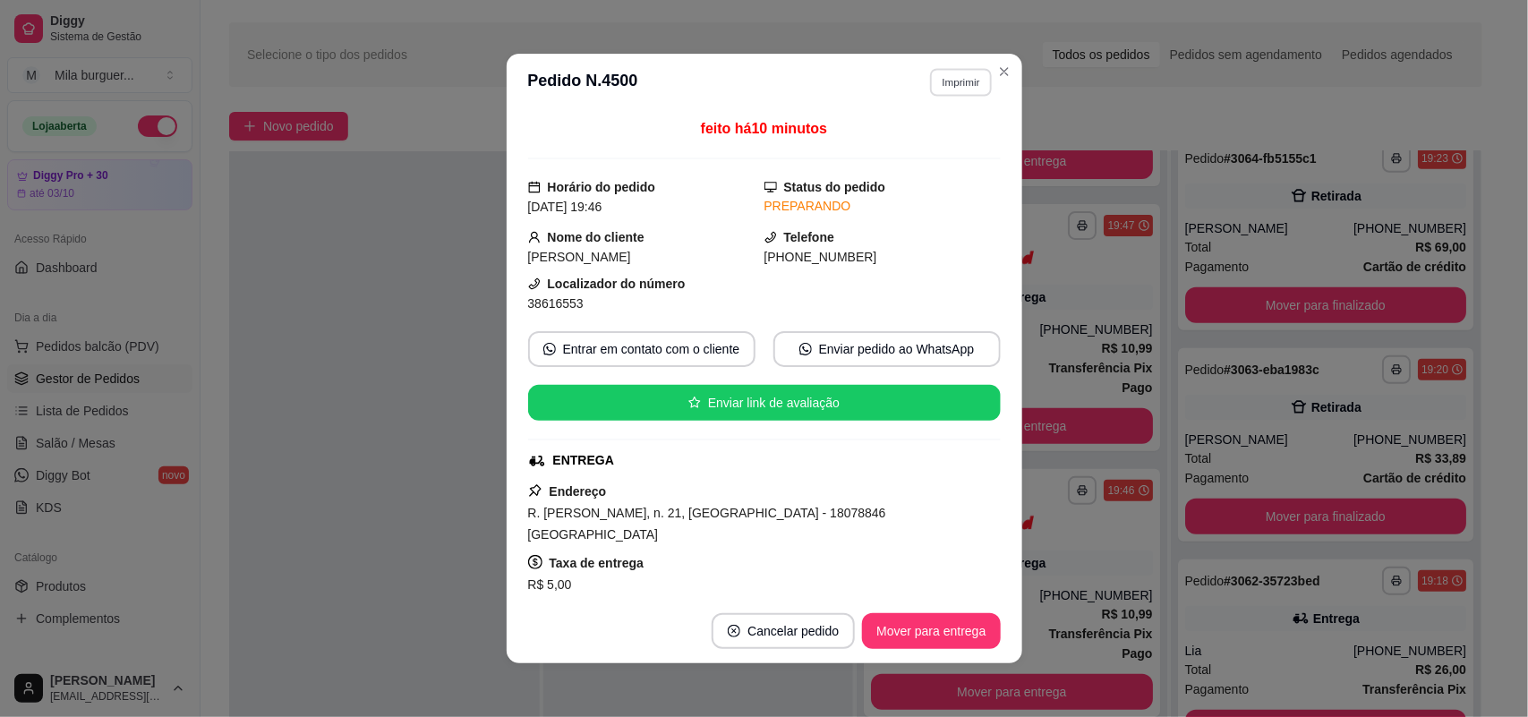
click at [930, 85] on button "Imprimir" at bounding box center [961, 82] width 62 height 28
click at [924, 141] on button "IMPRESSORA" at bounding box center [922, 146] width 130 height 29
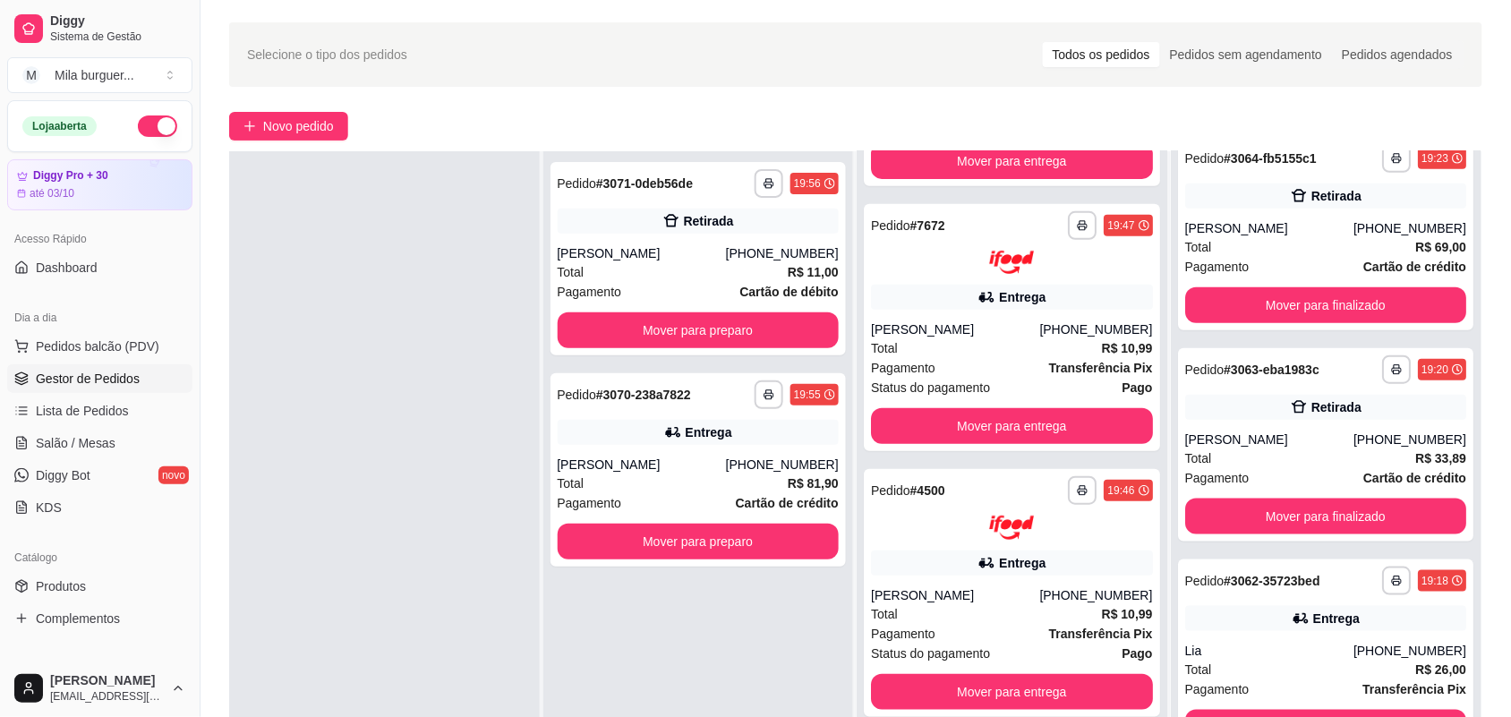
click at [320, 106] on div "**********" at bounding box center [855, 451] width 1310 height 878
click at [320, 125] on span "Novo pedido" at bounding box center [298, 126] width 71 height 20
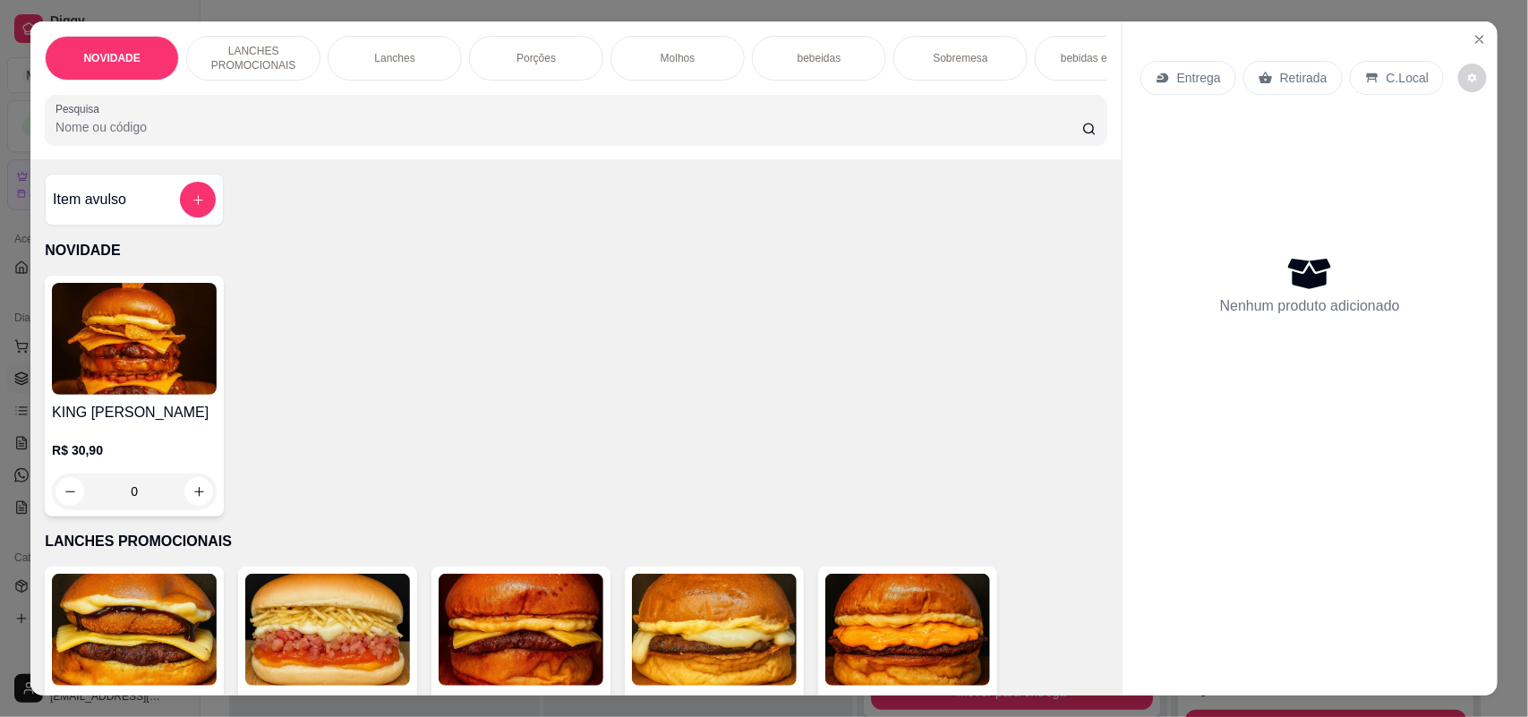
click at [1177, 76] on p "Entrega" at bounding box center [1199, 78] width 44 height 18
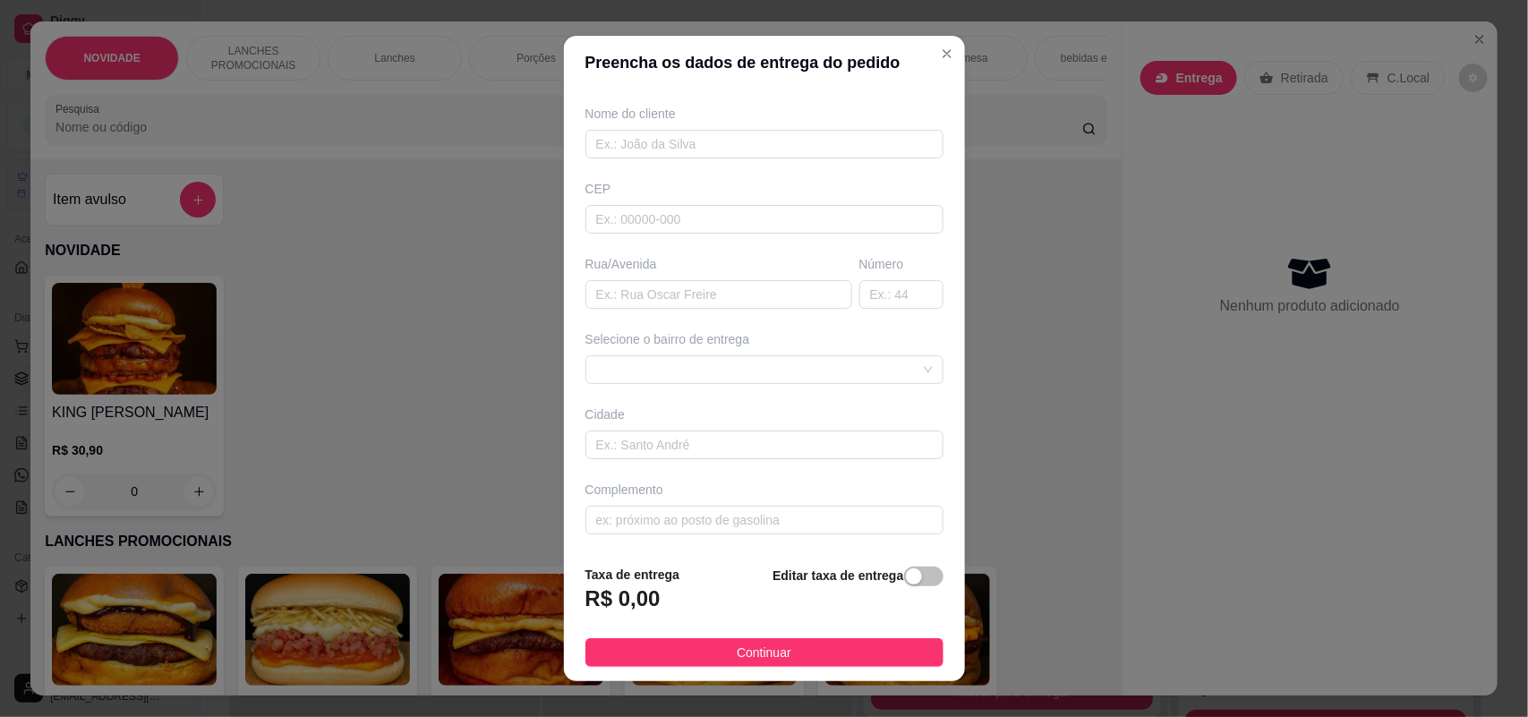
scroll to position [145, 0]
click at [801, 374] on span at bounding box center [764, 367] width 337 height 27
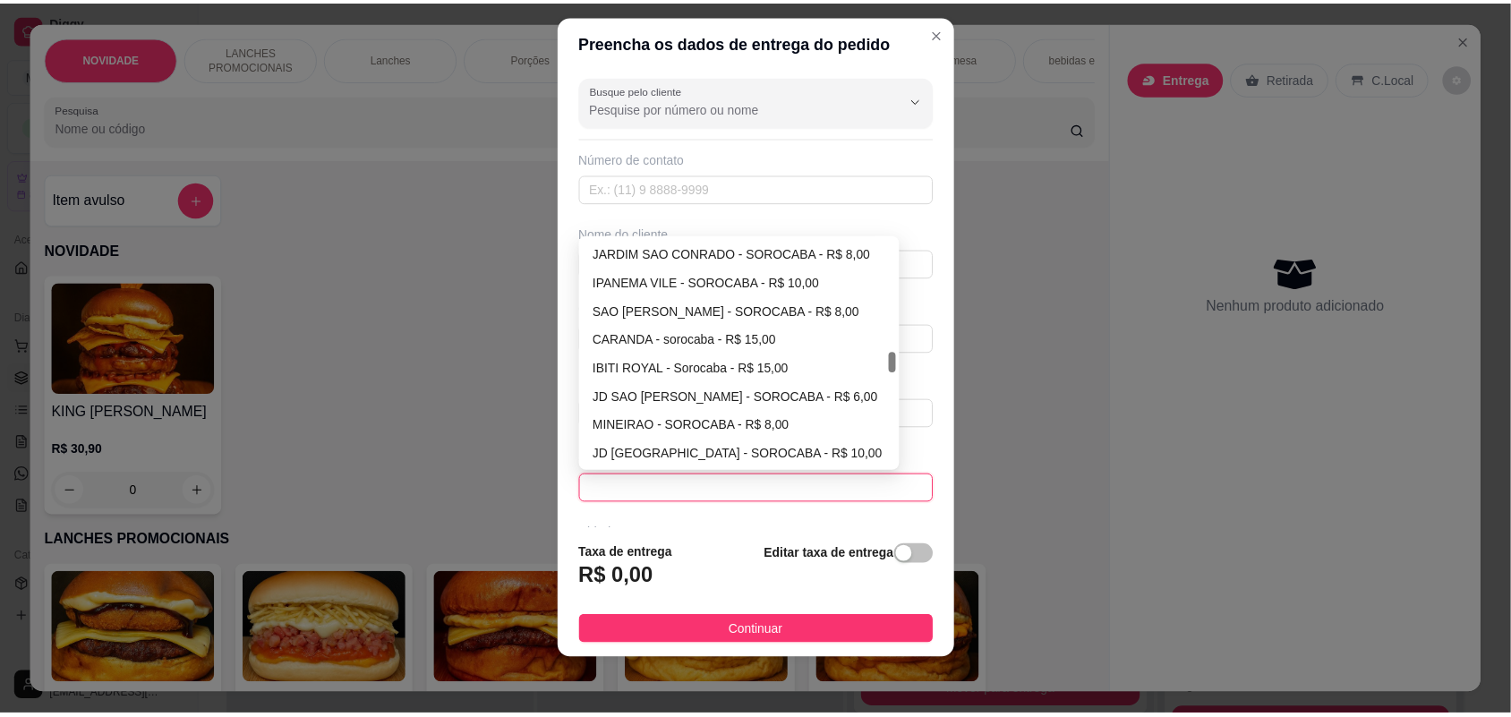
scroll to position [1007, 0]
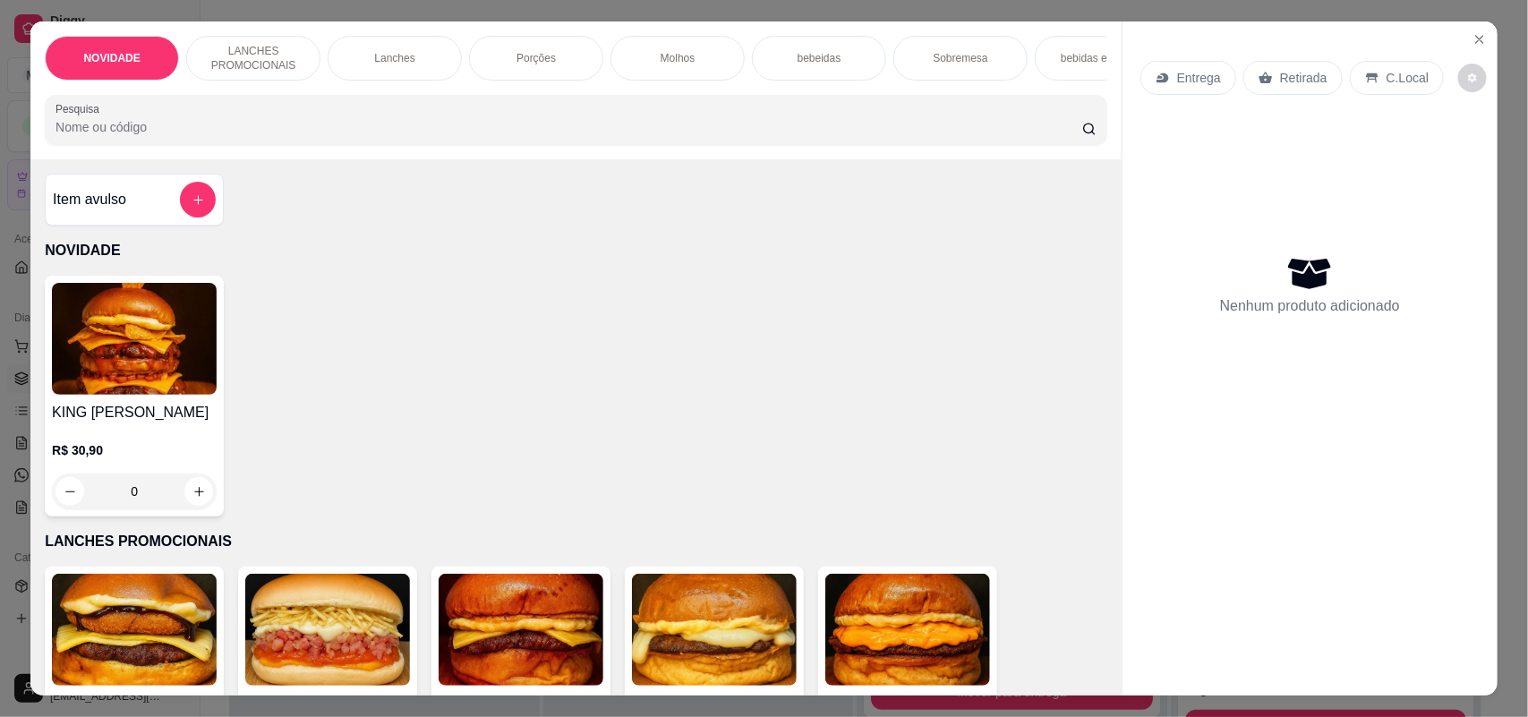
click at [1454, 45] on div "Entrega Retirada C.Local Nenhum produto adicionado" at bounding box center [1309, 343] width 375 height 645
click at [1472, 38] on icon "Close" at bounding box center [1479, 39] width 14 height 14
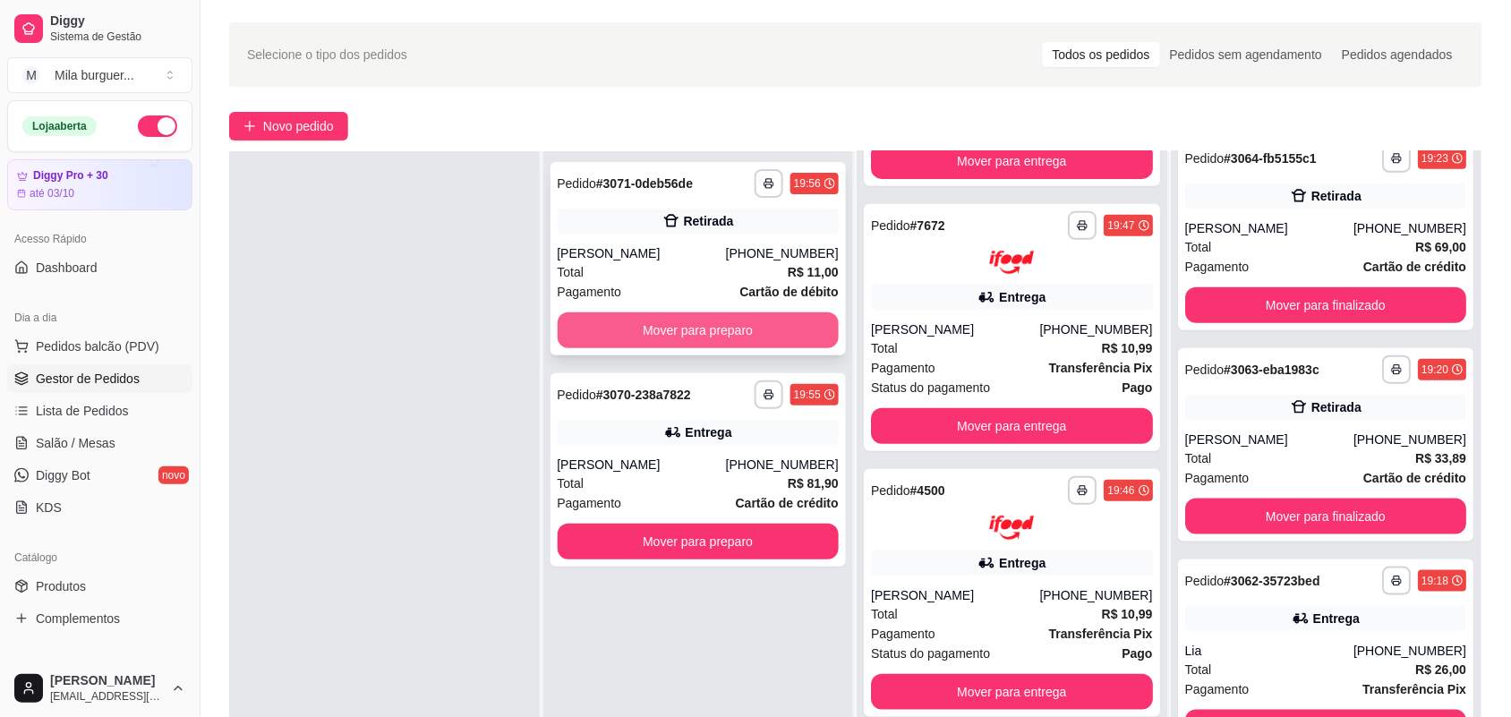
click at [763, 329] on button "Mover para preparo" at bounding box center [699, 330] width 282 height 36
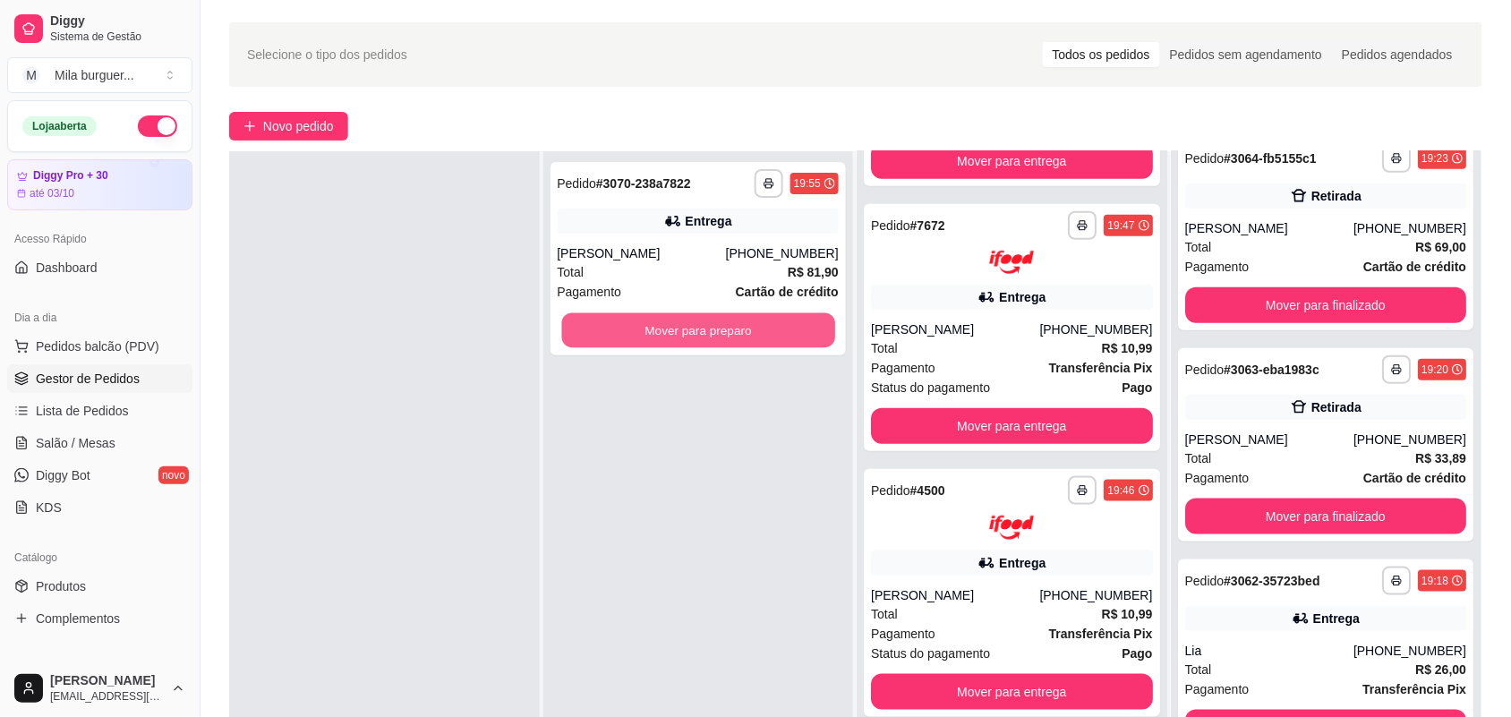
click at [763, 329] on button "Mover para preparo" at bounding box center [697, 330] width 273 height 35
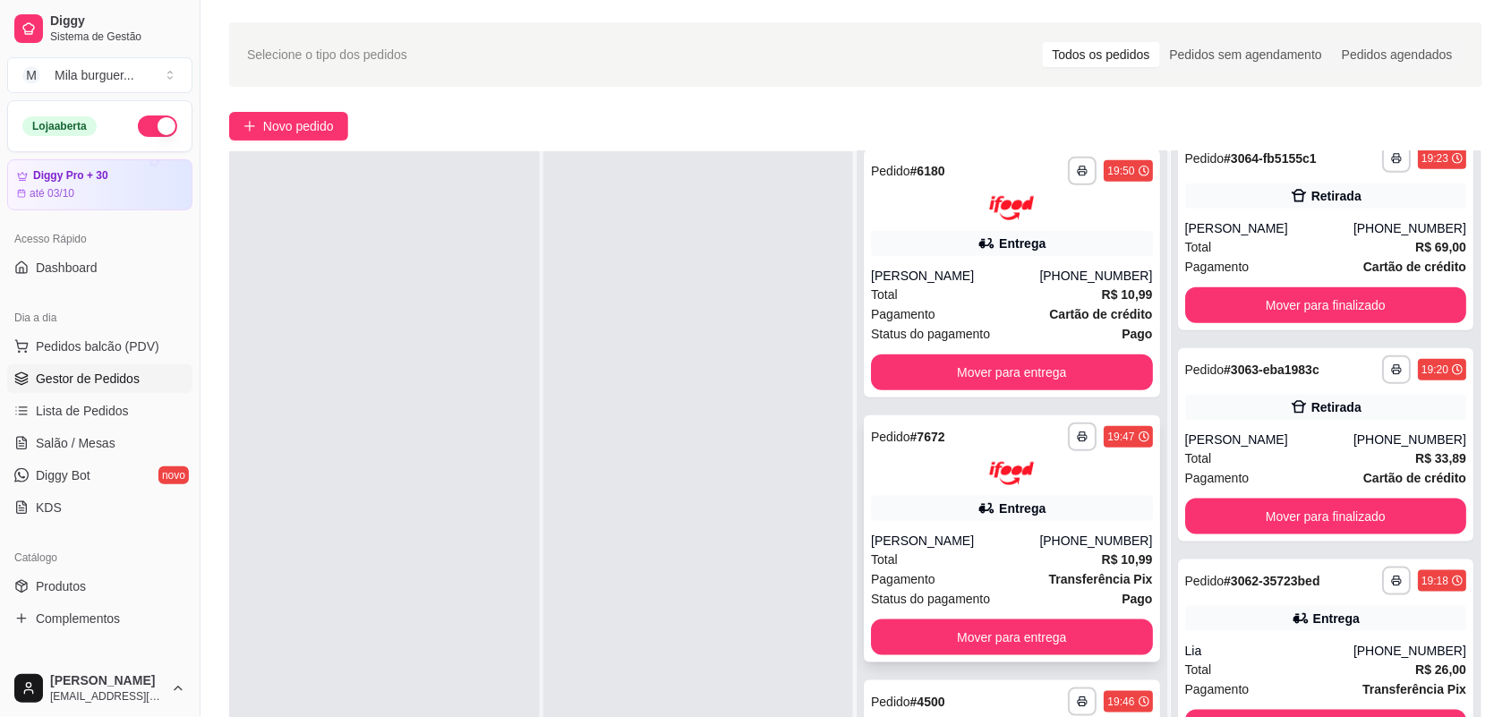
scroll to position [646, 0]
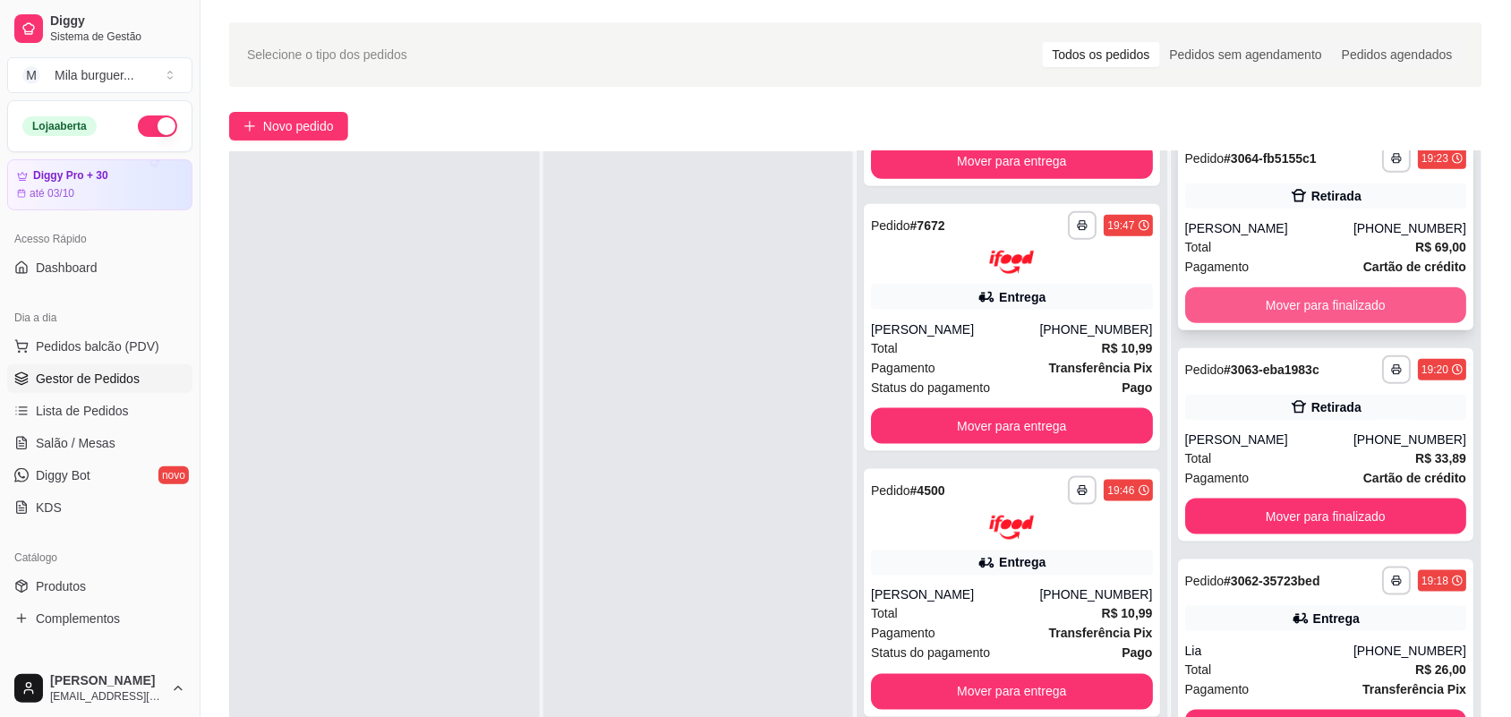
click at [1350, 309] on button "Mover para finalizado" at bounding box center [1326, 305] width 282 height 36
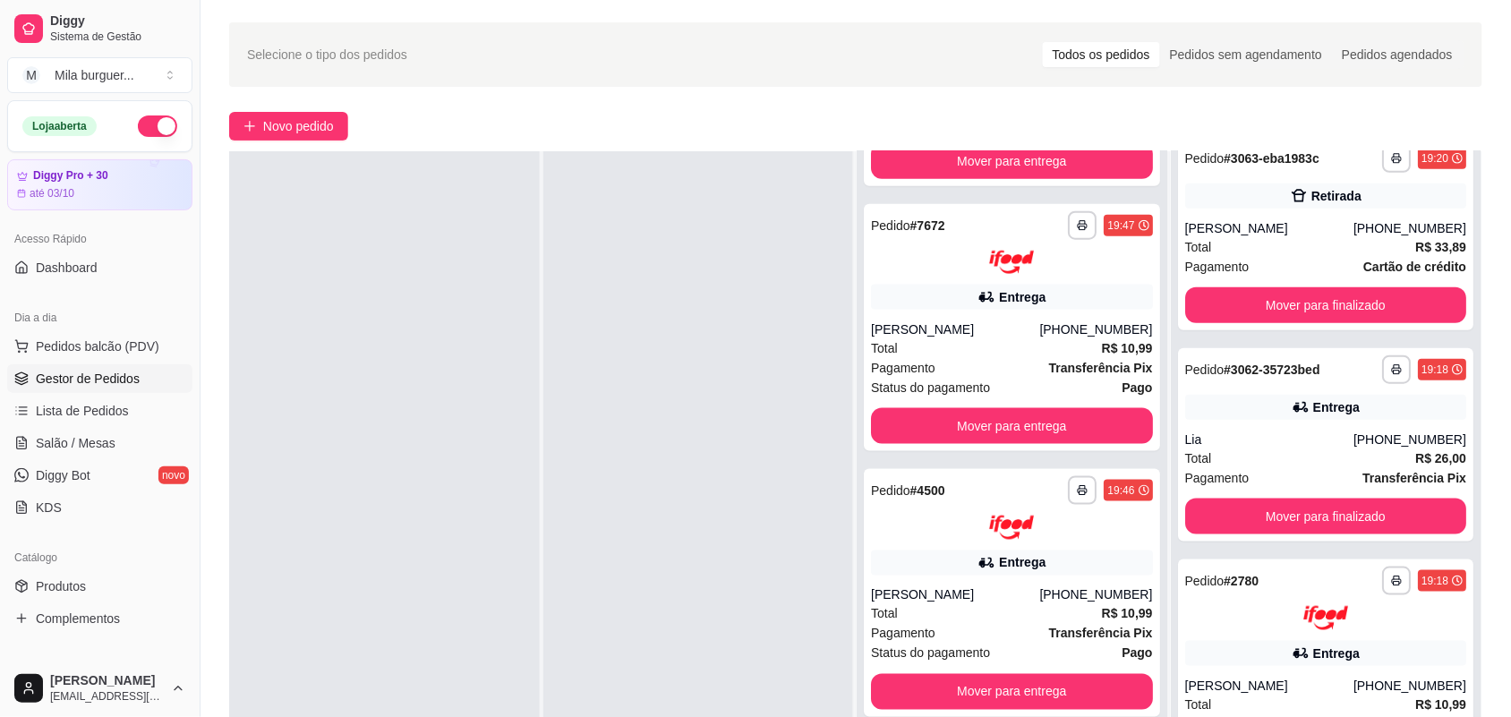
scroll to position [235, 0]
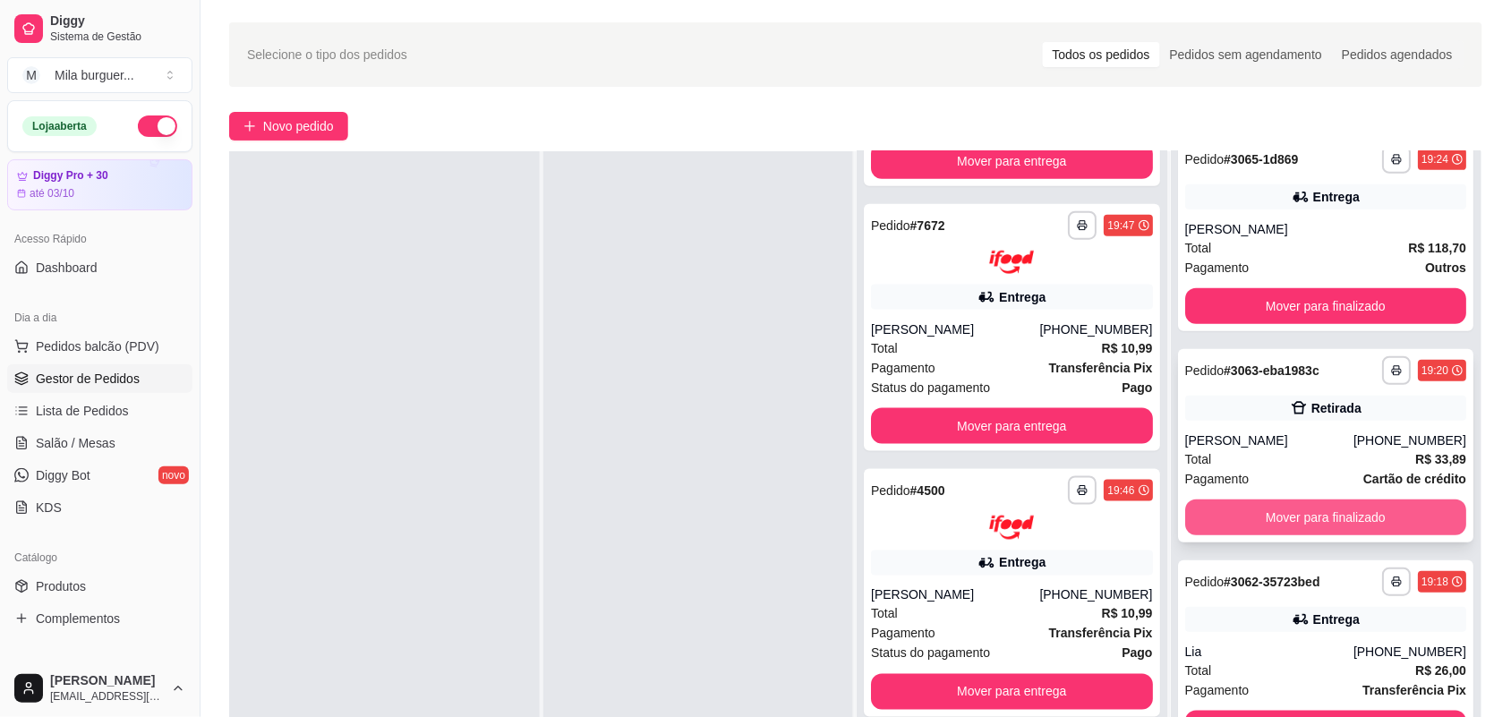
click at [1284, 516] on button "Mover para finalizado" at bounding box center [1326, 517] width 282 height 36
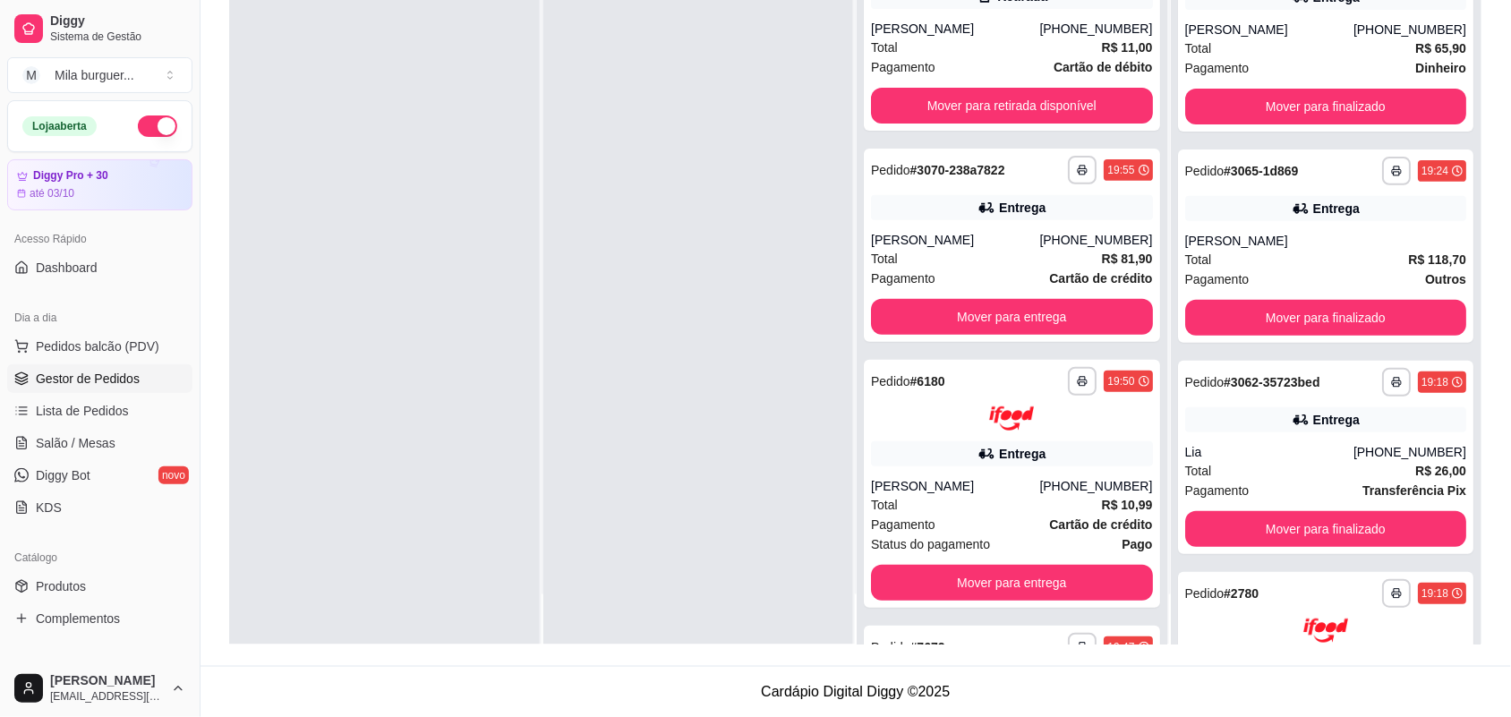
scroll to position [0, 0]
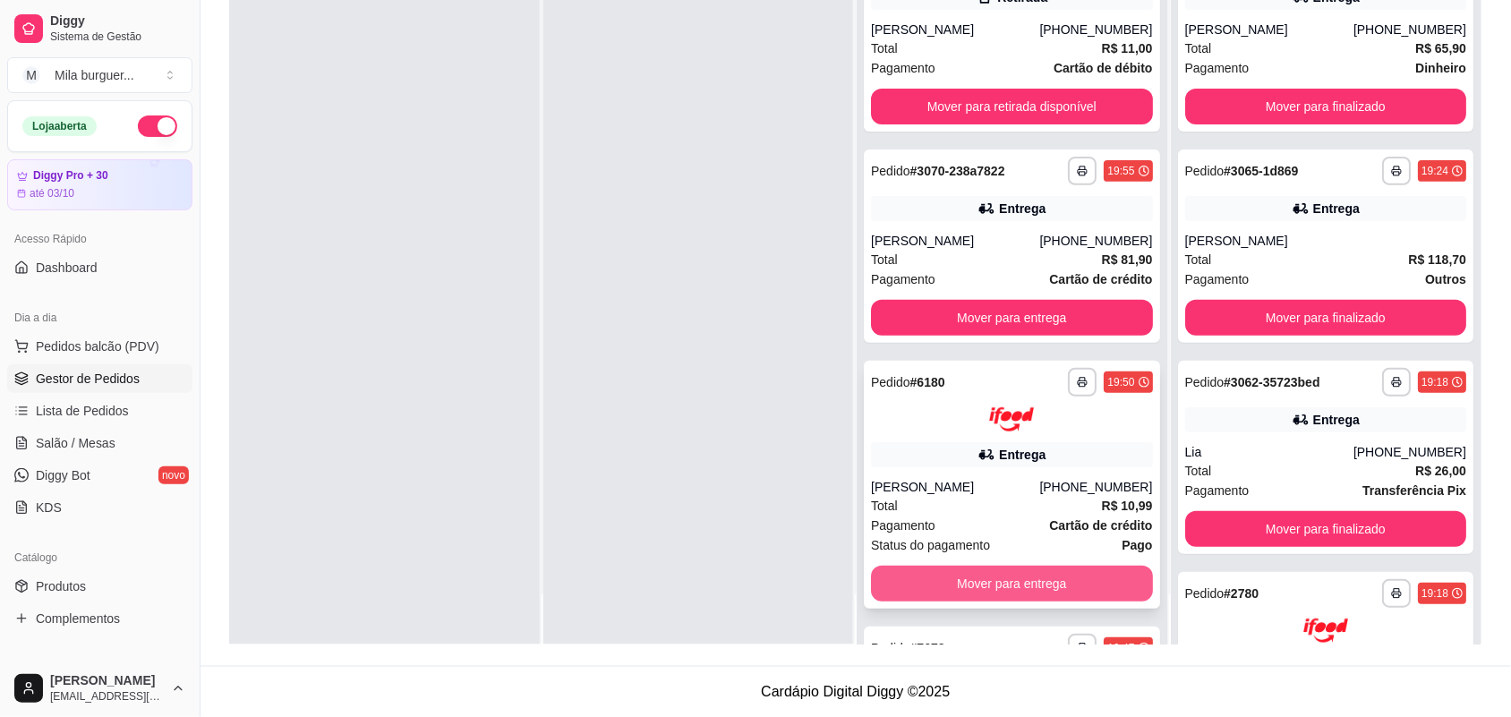
click at [953, 583] on button "Mover para entrega" at bounding box center [1012, 584] width 282 height 36
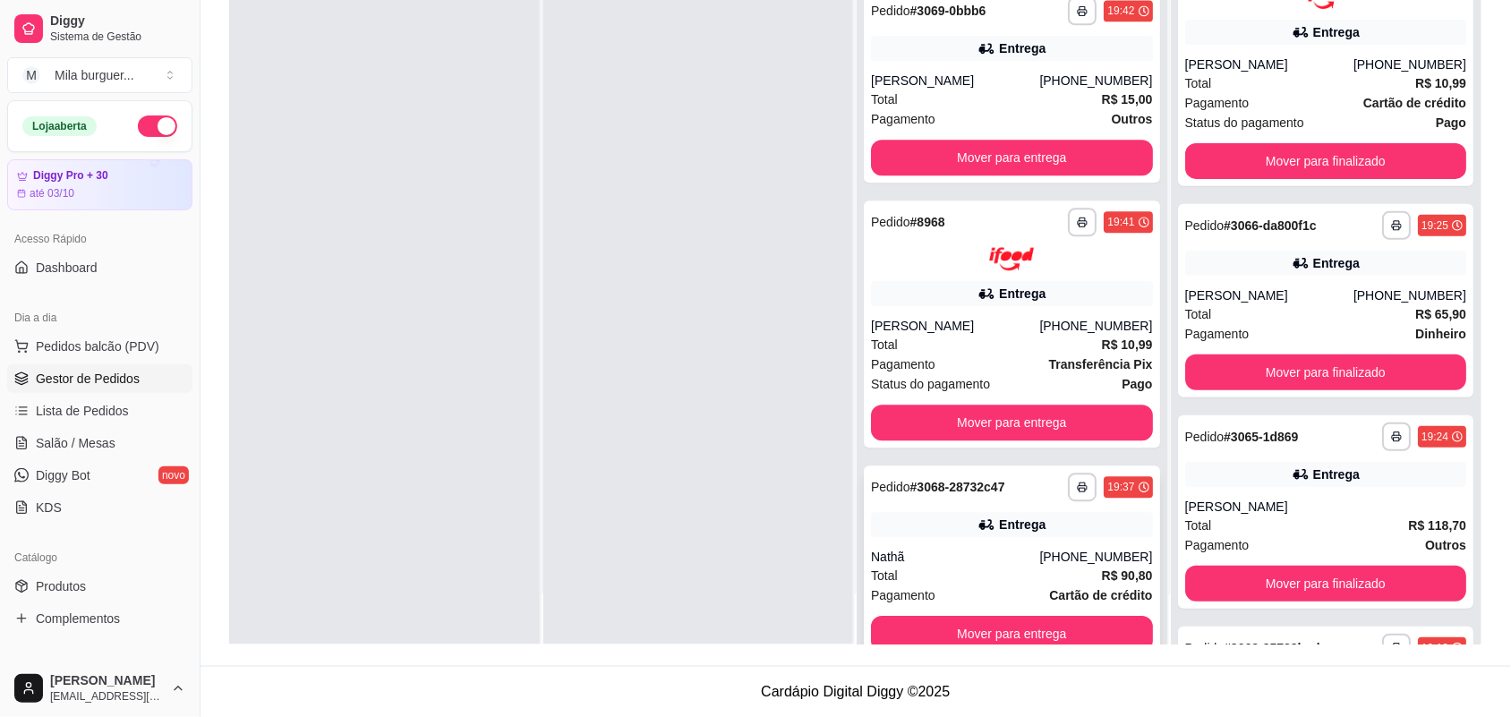
scroll to position [1417, 0]
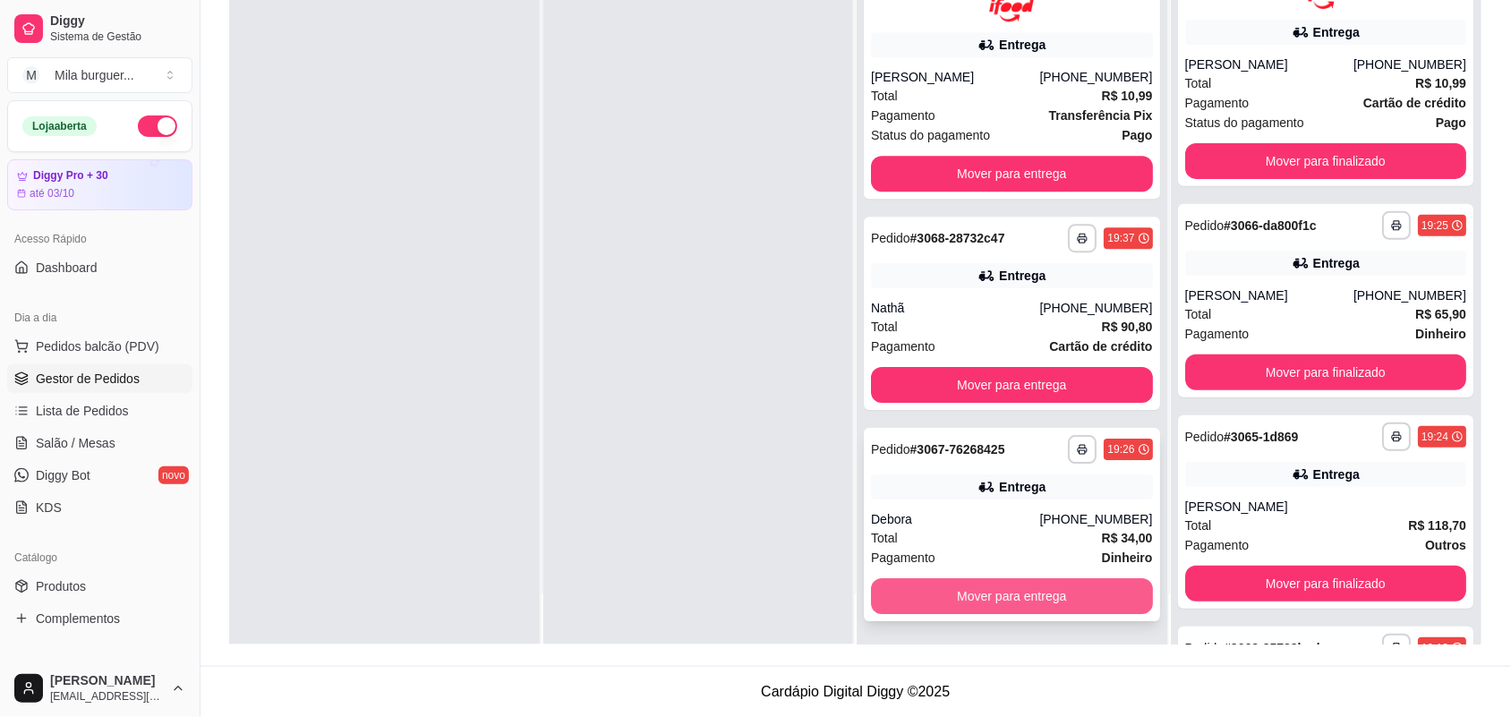
click at [955, 598] on button "Mover para entrega" at bounding box center [1012, 596] width 282 height 36
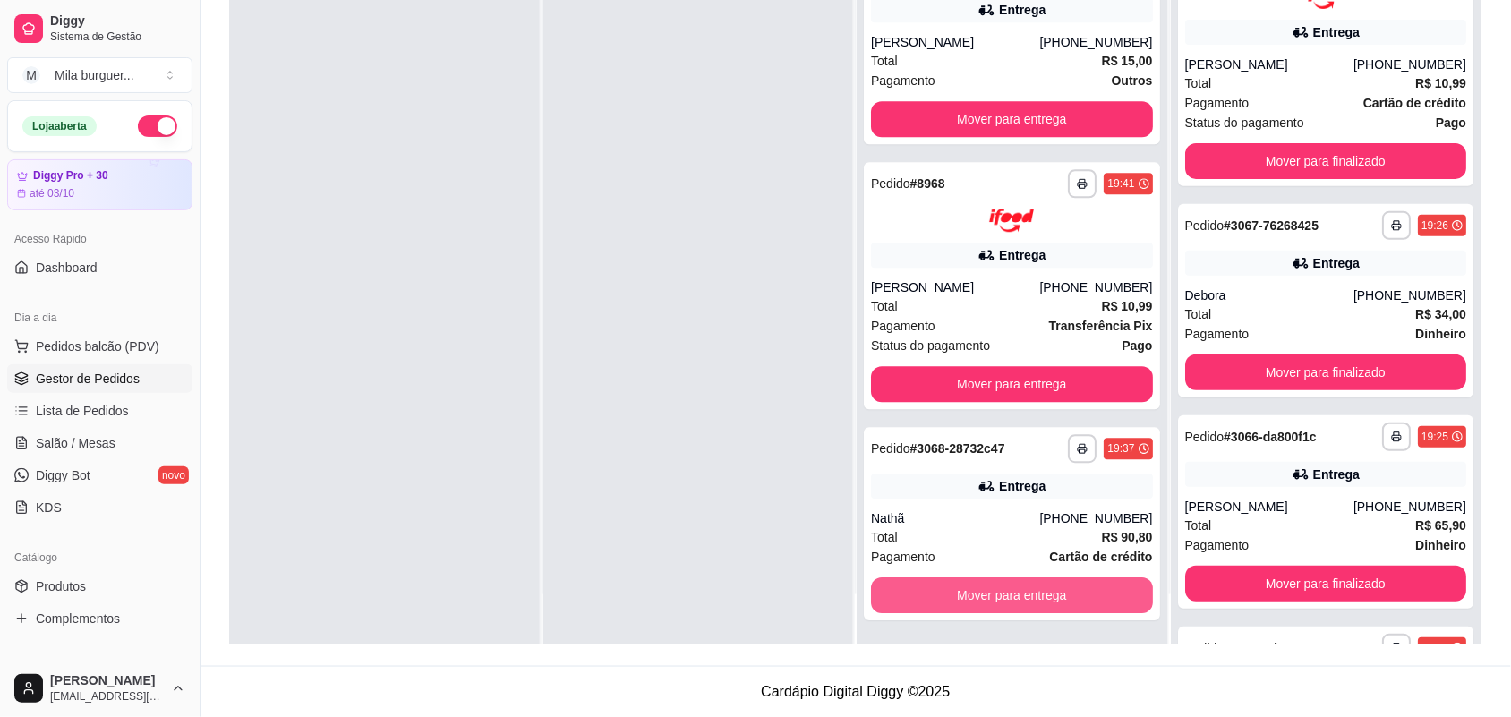
click at [955, 598] on button "Mover para entrega" at bounding box center [1012, 595] width 282 height 36
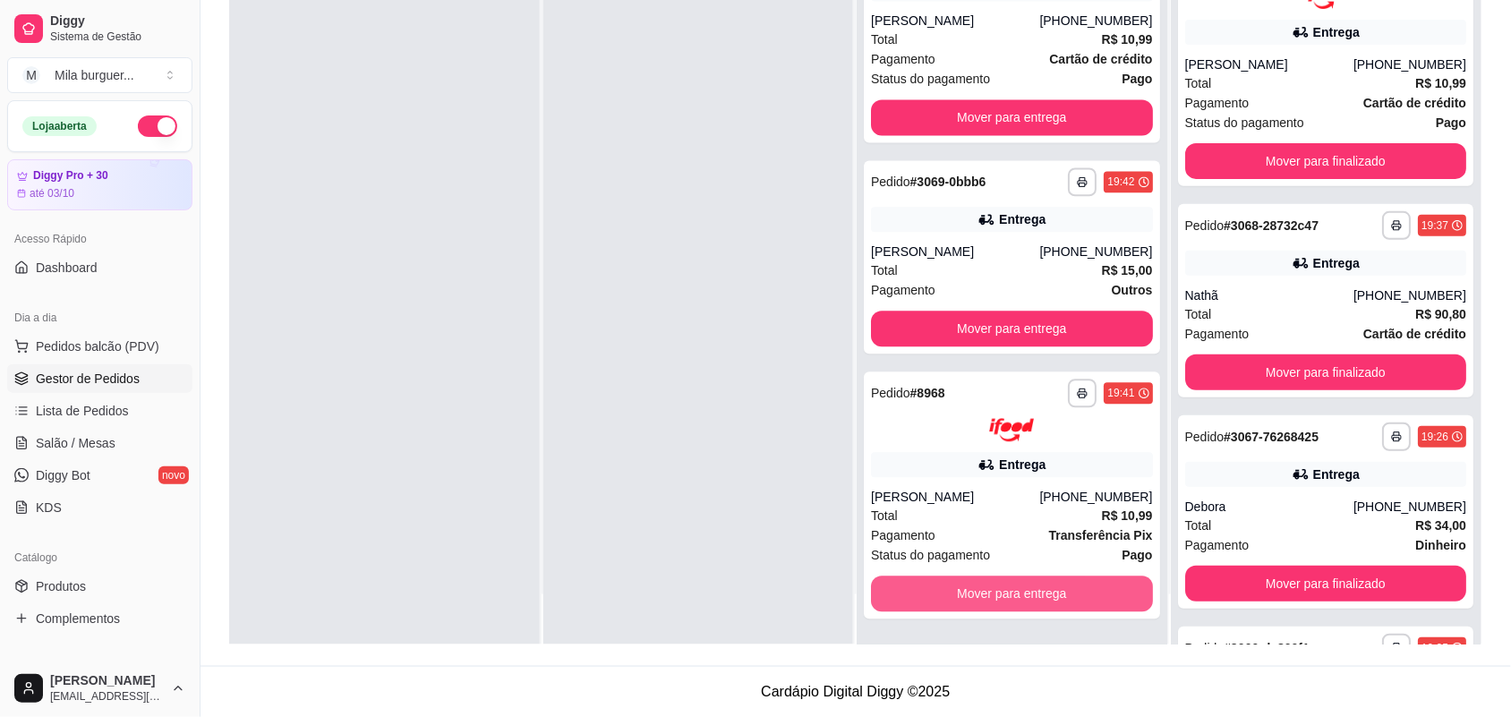
scroll to position [995, 0]
click at [955, 598] on button "Mover para entrega" at bounding box center [1012, 595] width 282 height 36
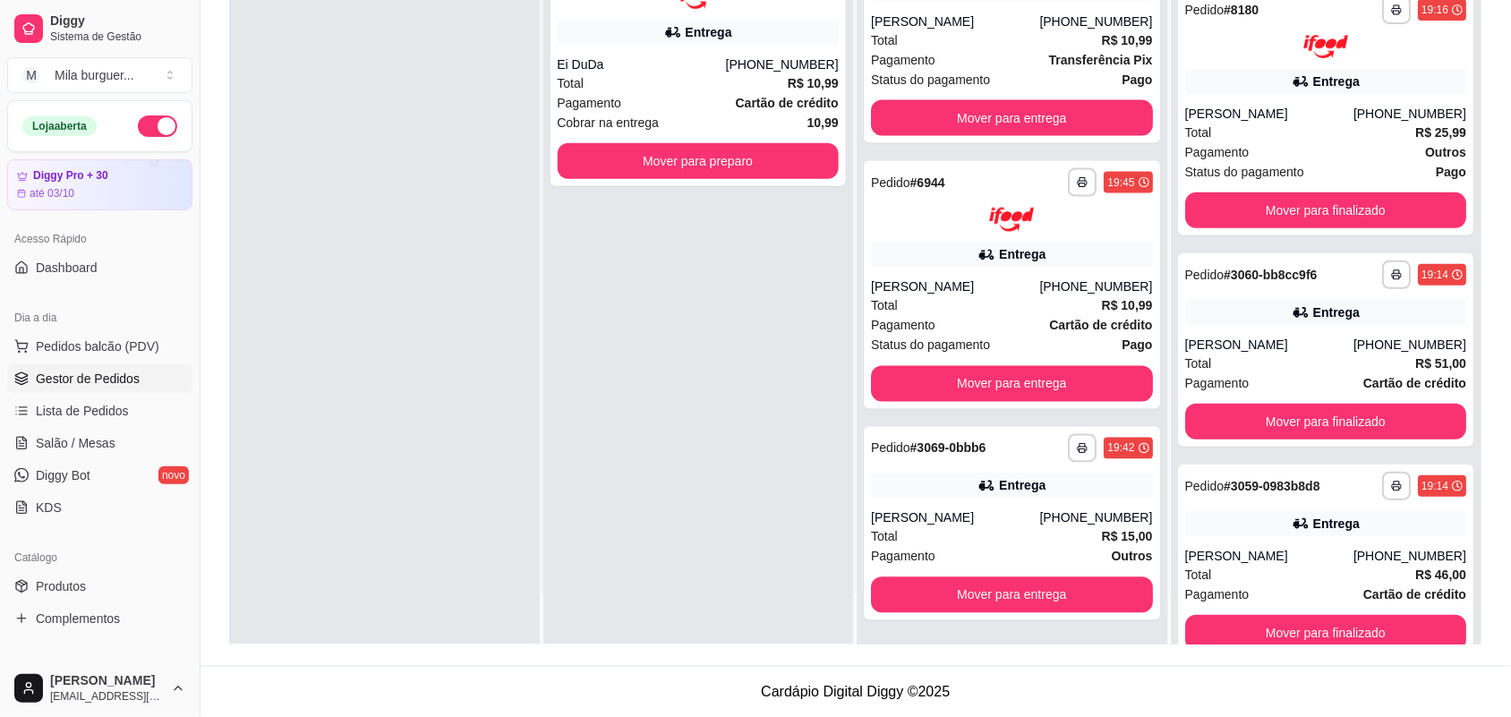
scroll to position [2262, 0]
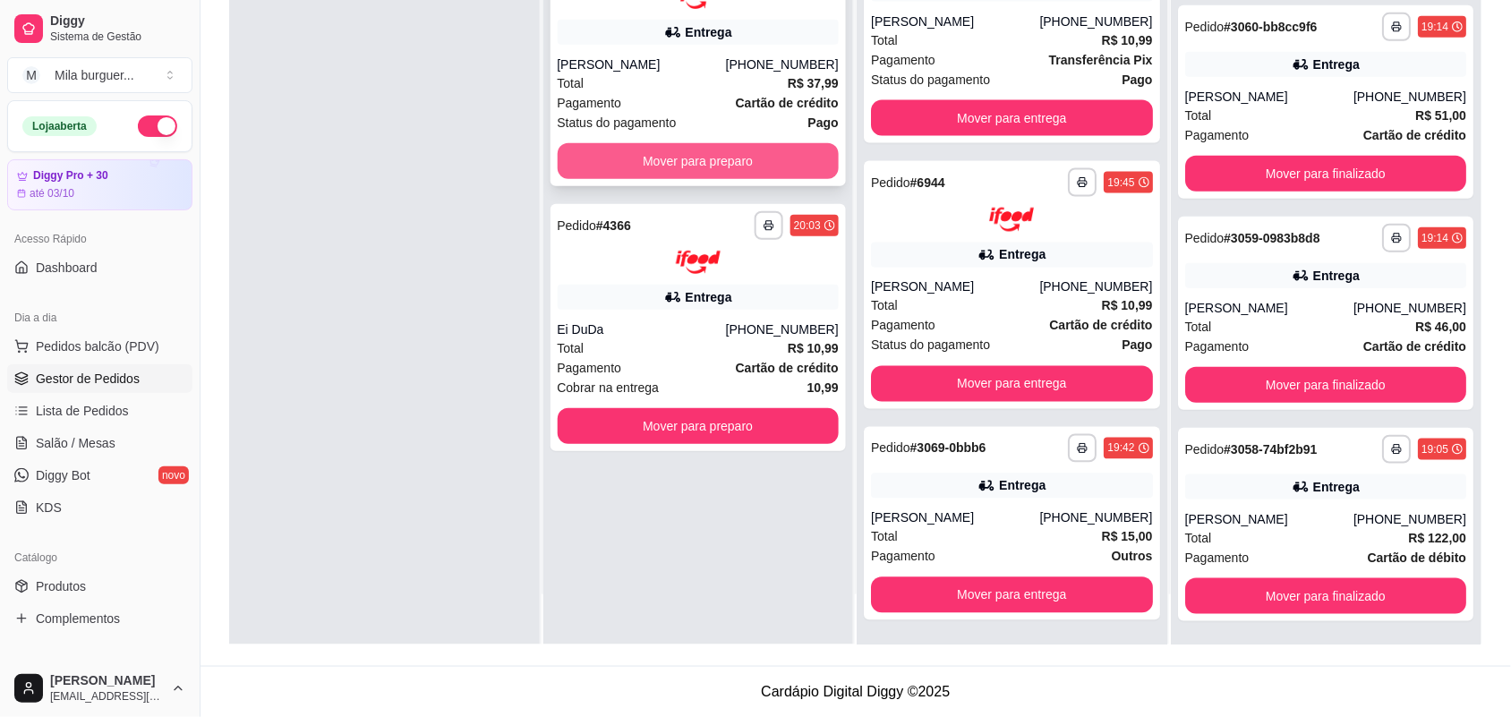
click at [738, 152] on button "Mover para preparo" at bounding box center [699, 161] width 282 height 36
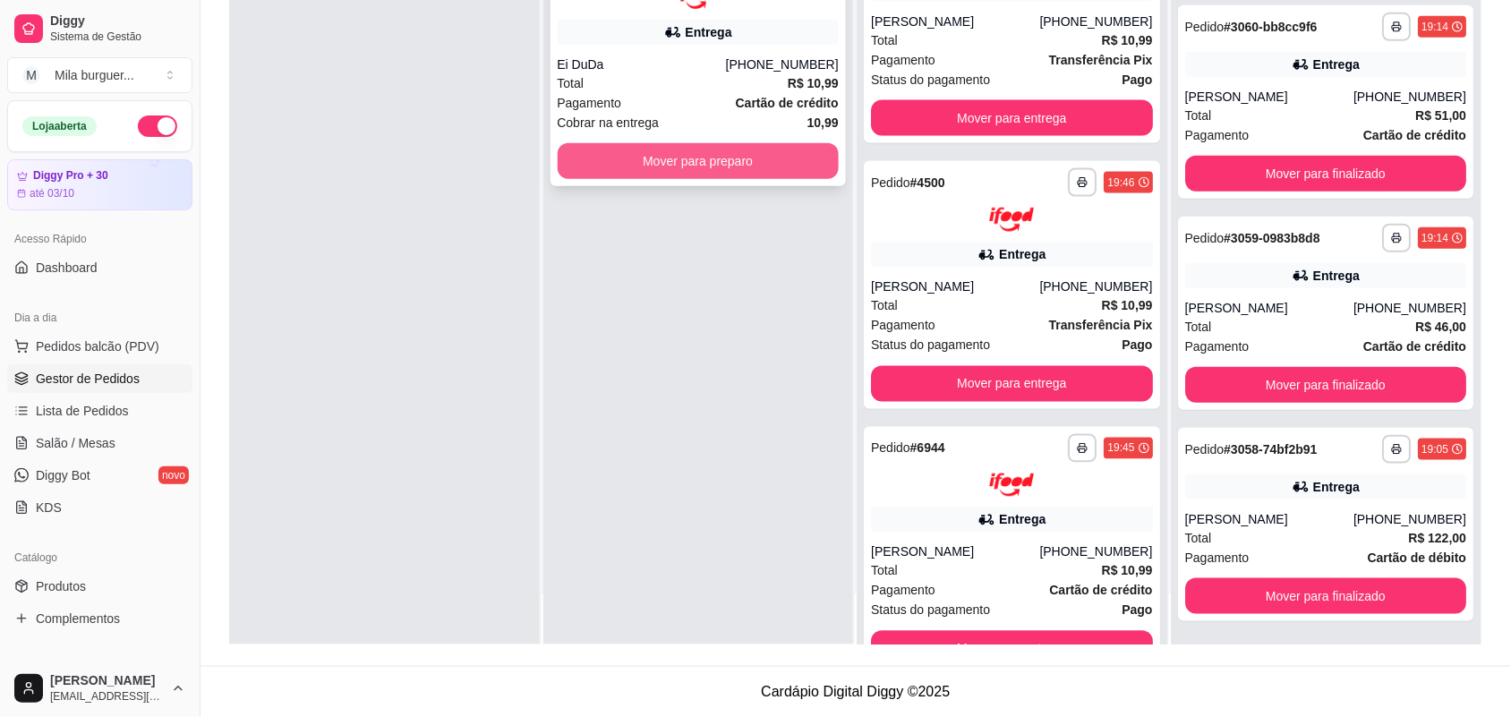
scroll to position [995, 0]
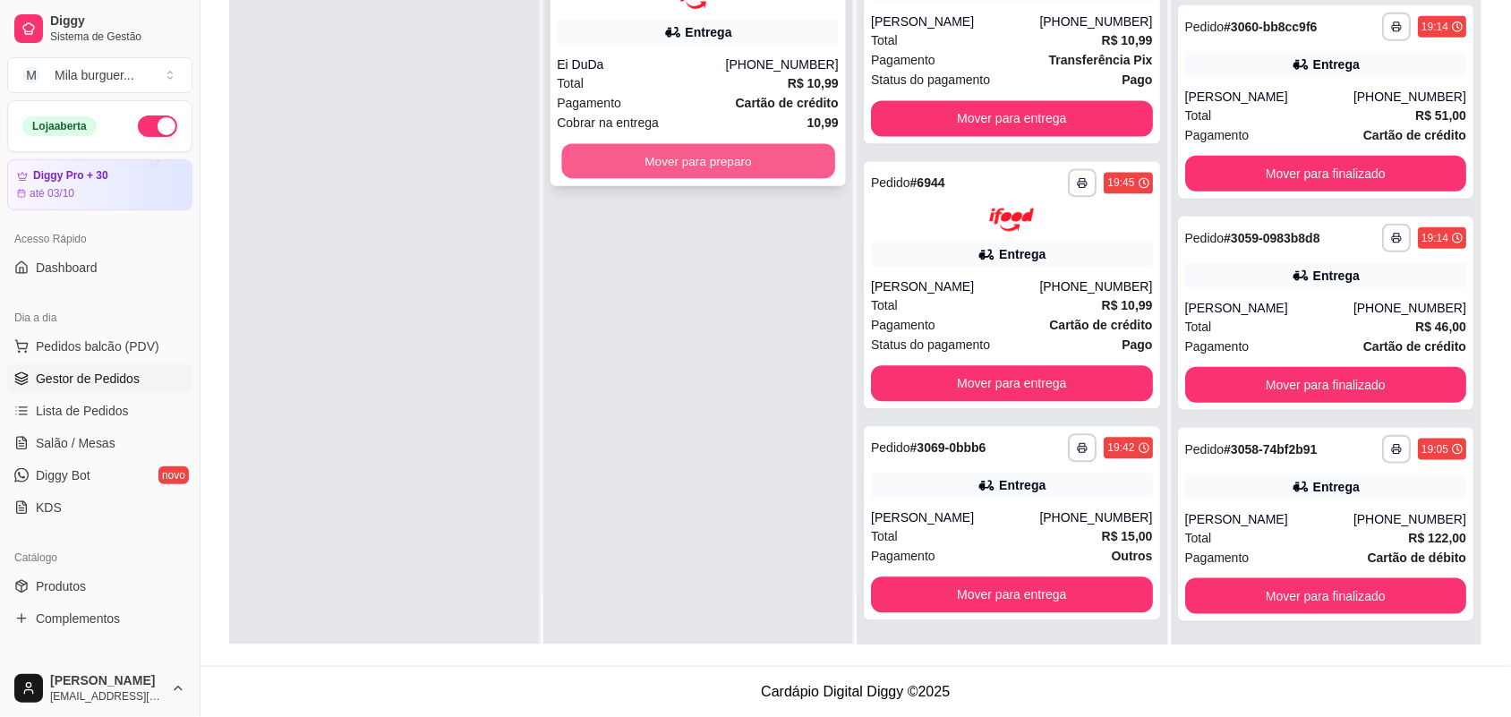
click at [710, 166] on button "Mover para preparo" at bounding box center [697, 160] width 273 height 35
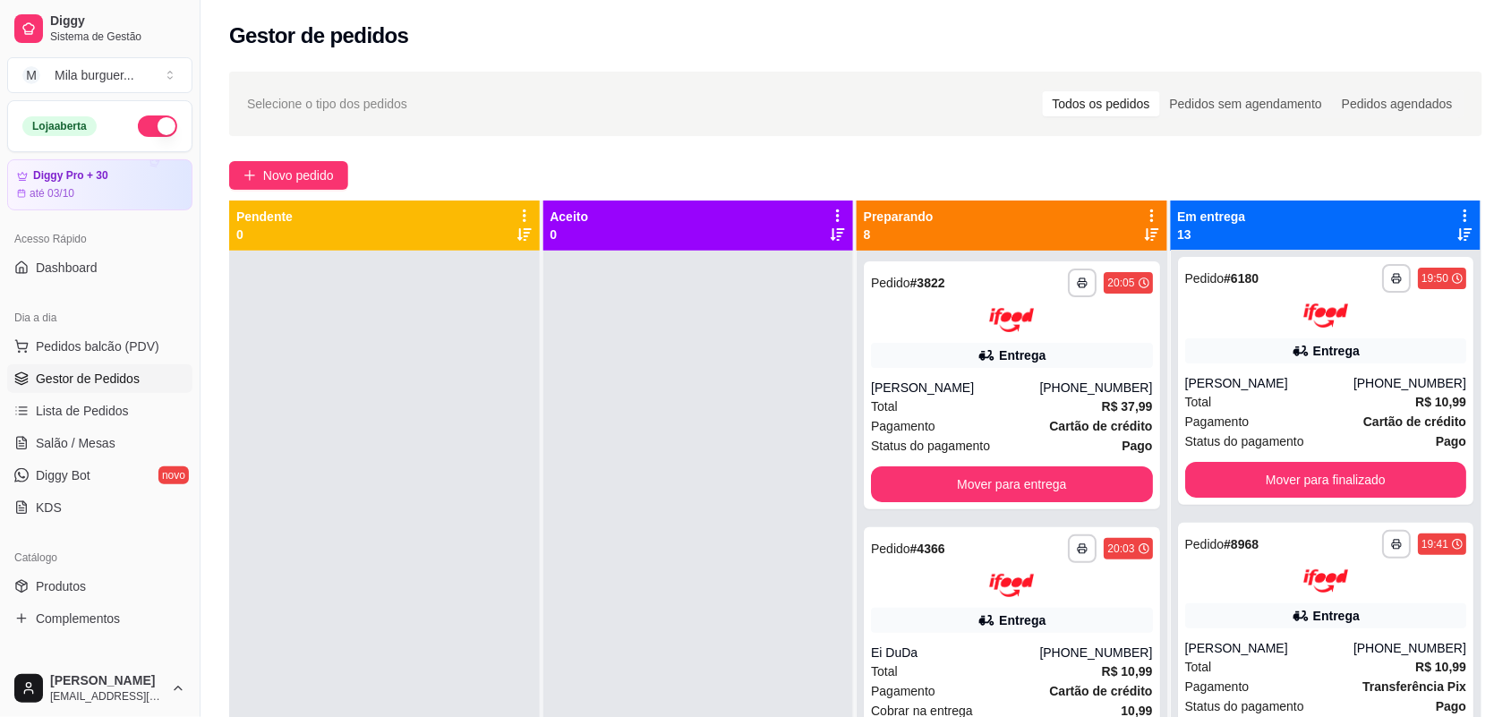
scroll to position [0, 0]
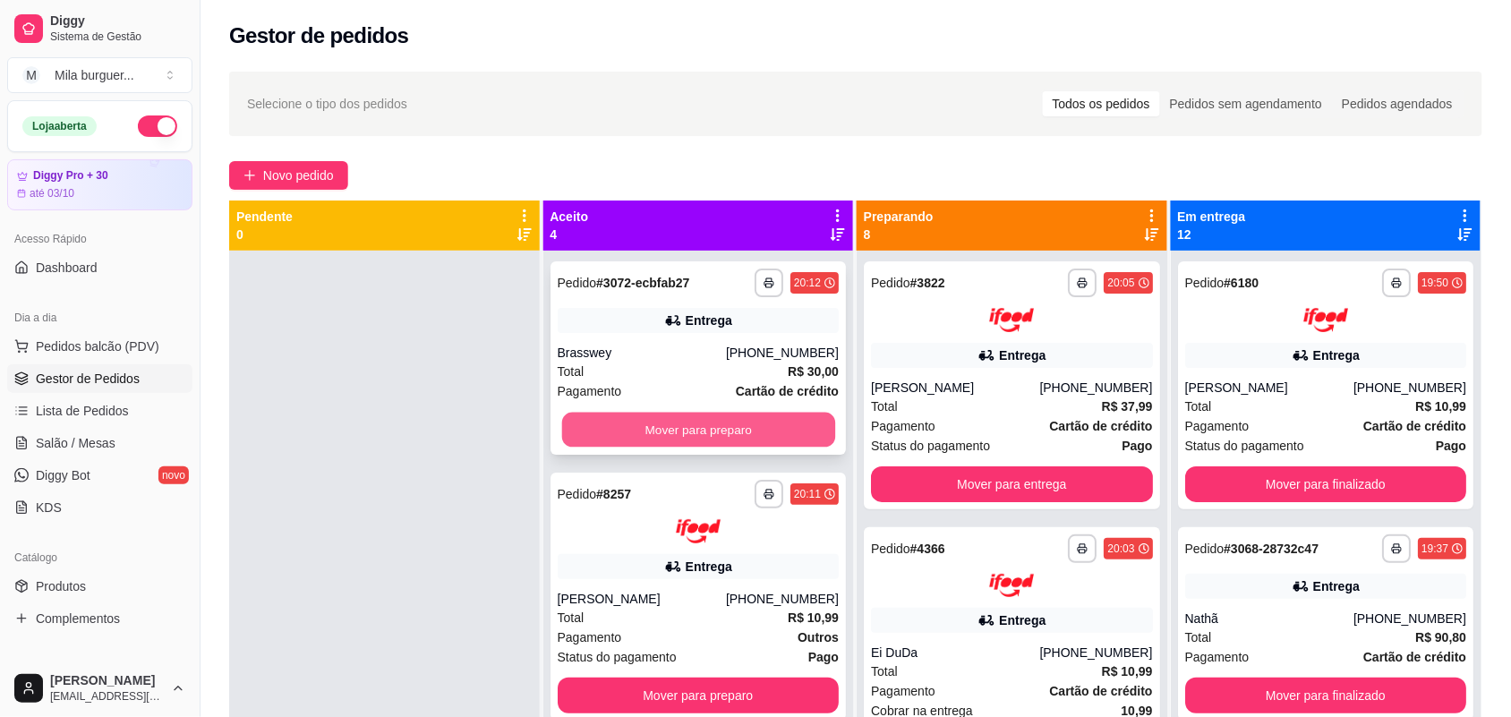
click at [579, 423] on button "Mover para preparo" at bounding box center [697, 430] width 273 height 35
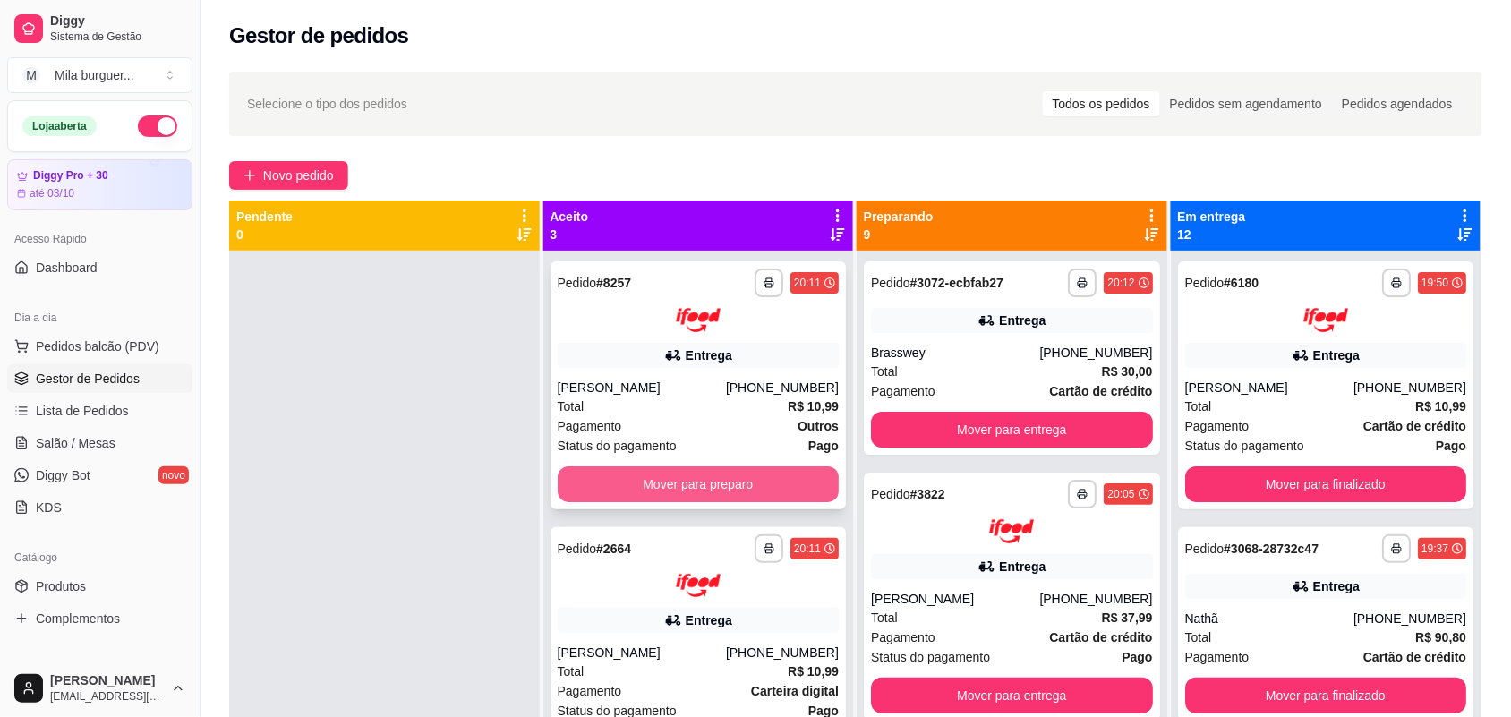
click at [636, 483] on button "Mover para preparo" at bounding box center [699, 484] width 282 height 36
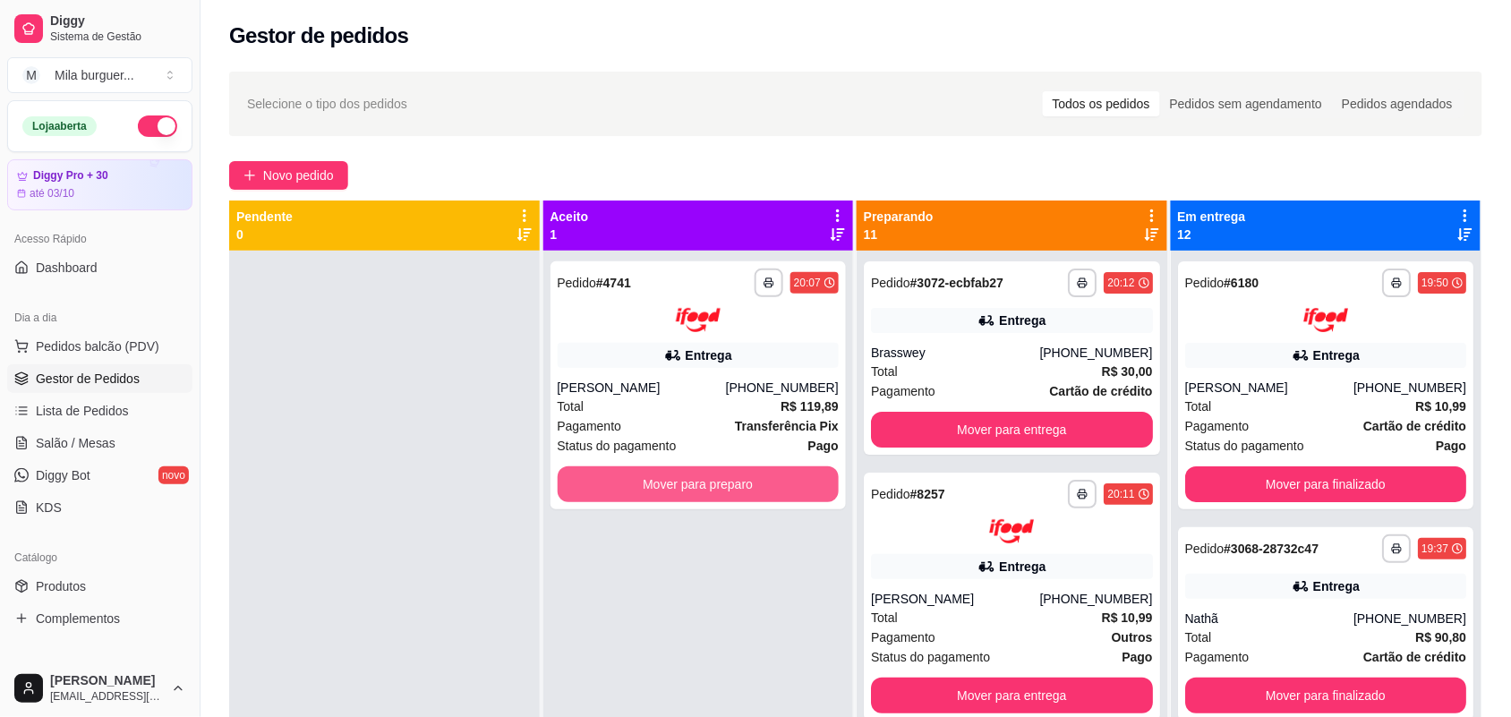
click at [636, 483] on button "Mover para preparo" at bounding box center [699, 484] width 282 height 36
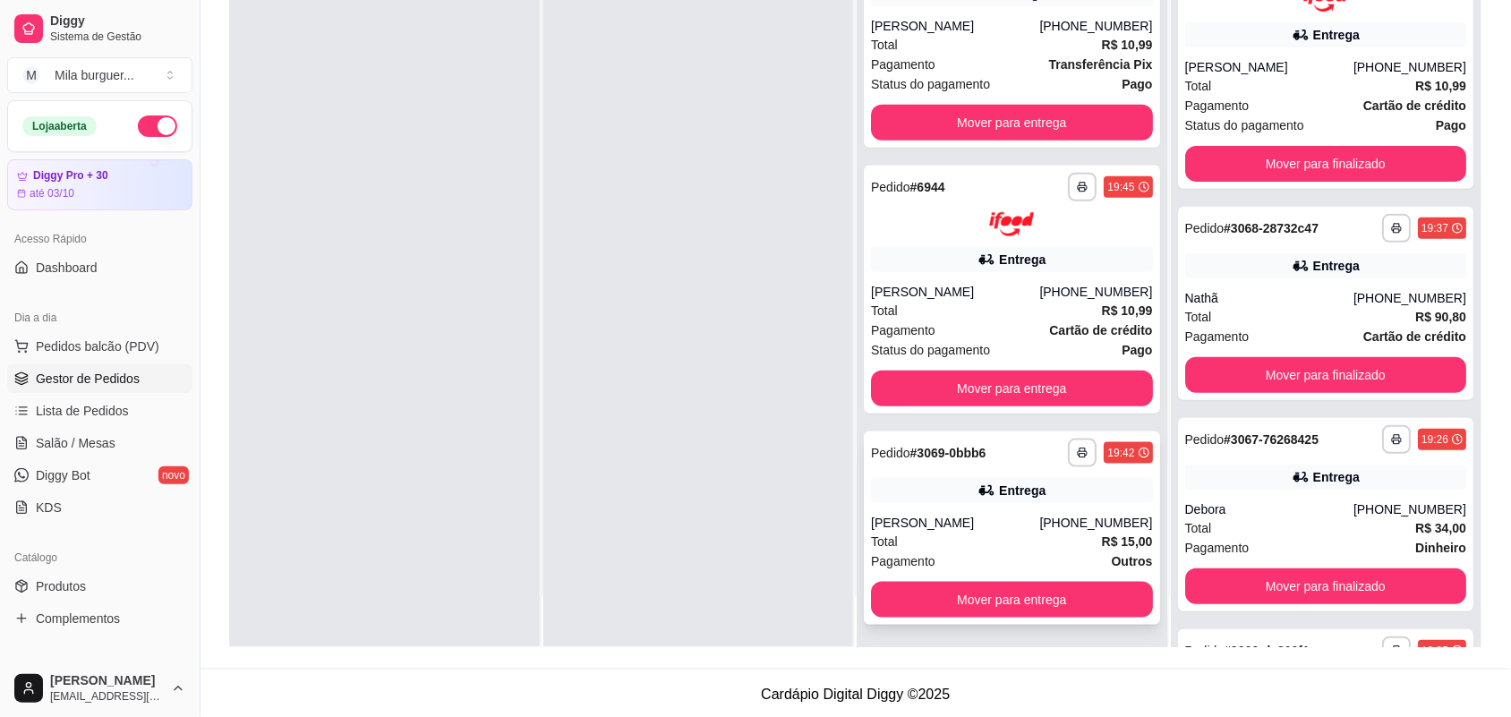
scroll to position [273, 0]
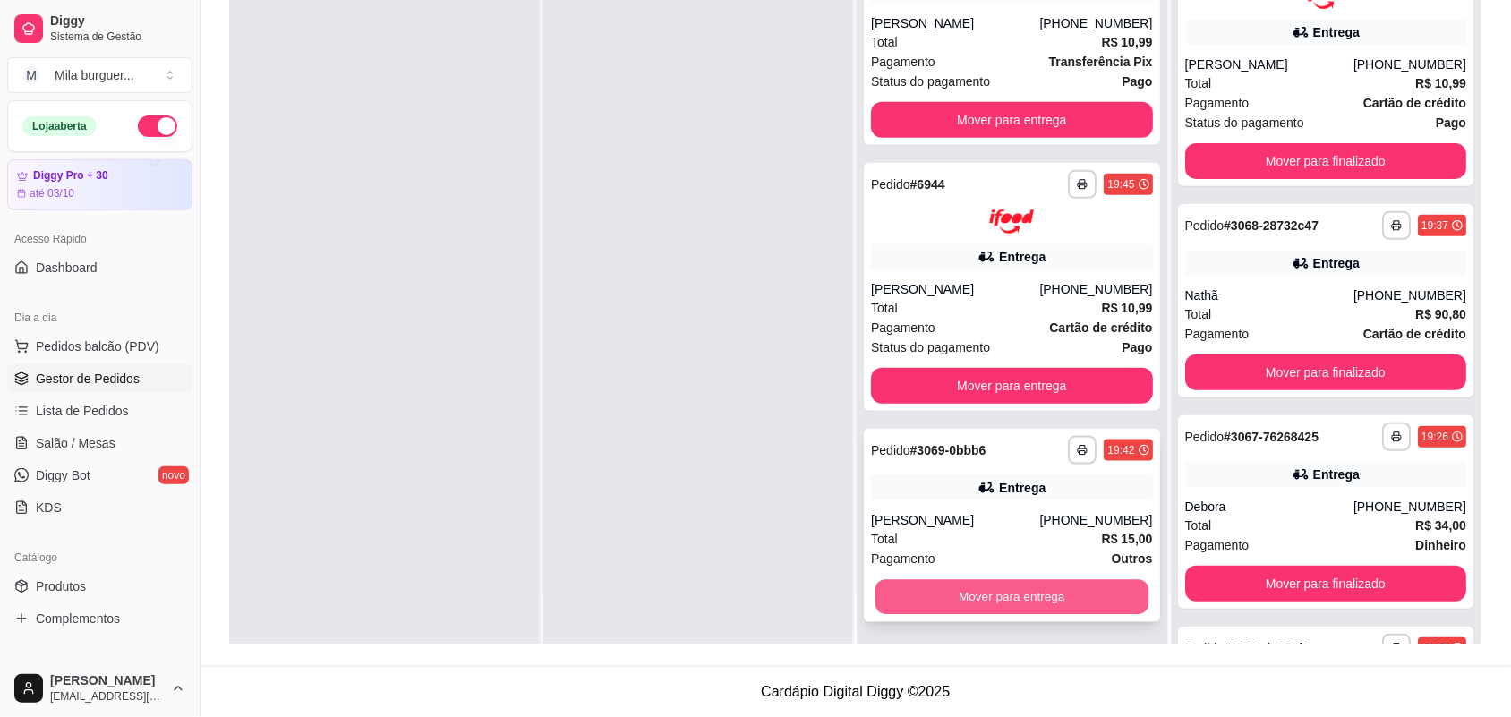
click at [983, 598] on button "Mover para entrega" at bounding box center [1011, 596] width 273 height 35
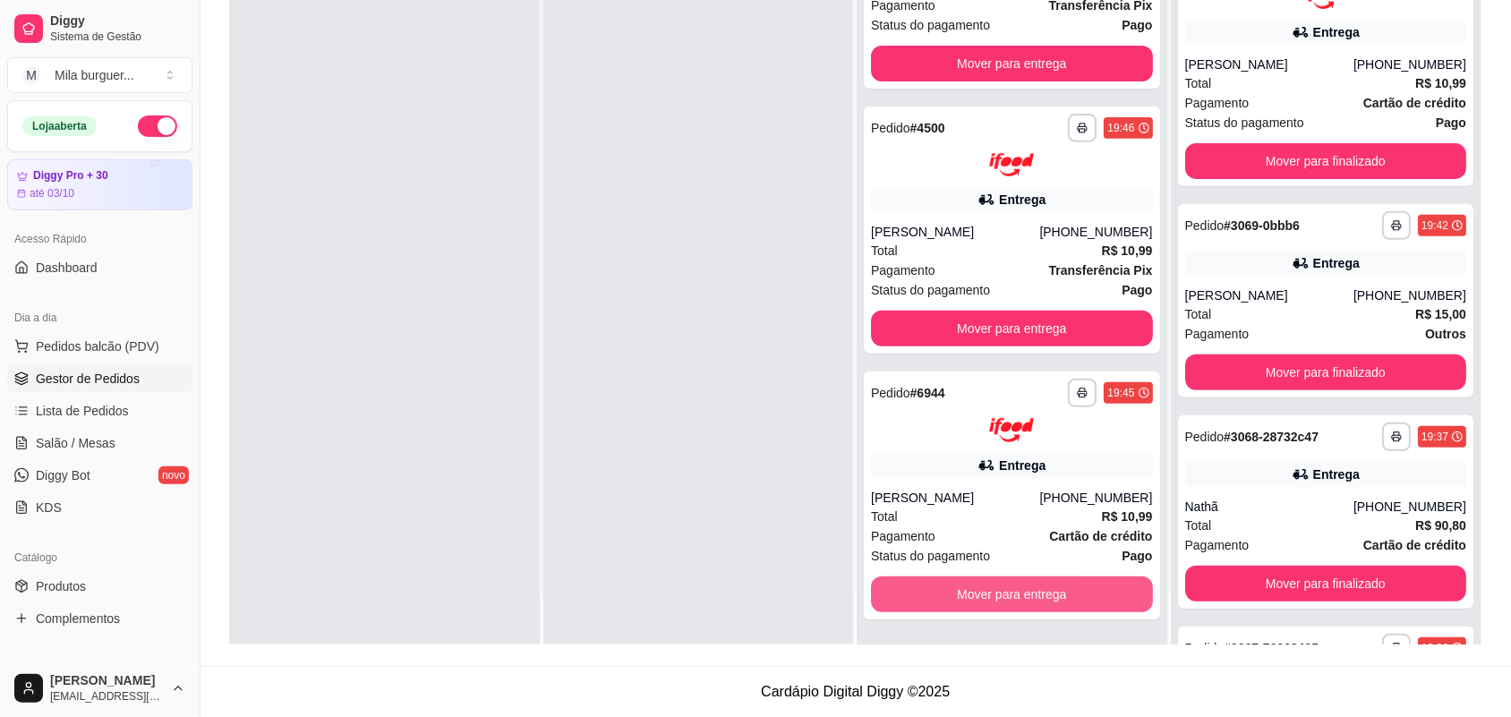
scroll to position [2057, 0]
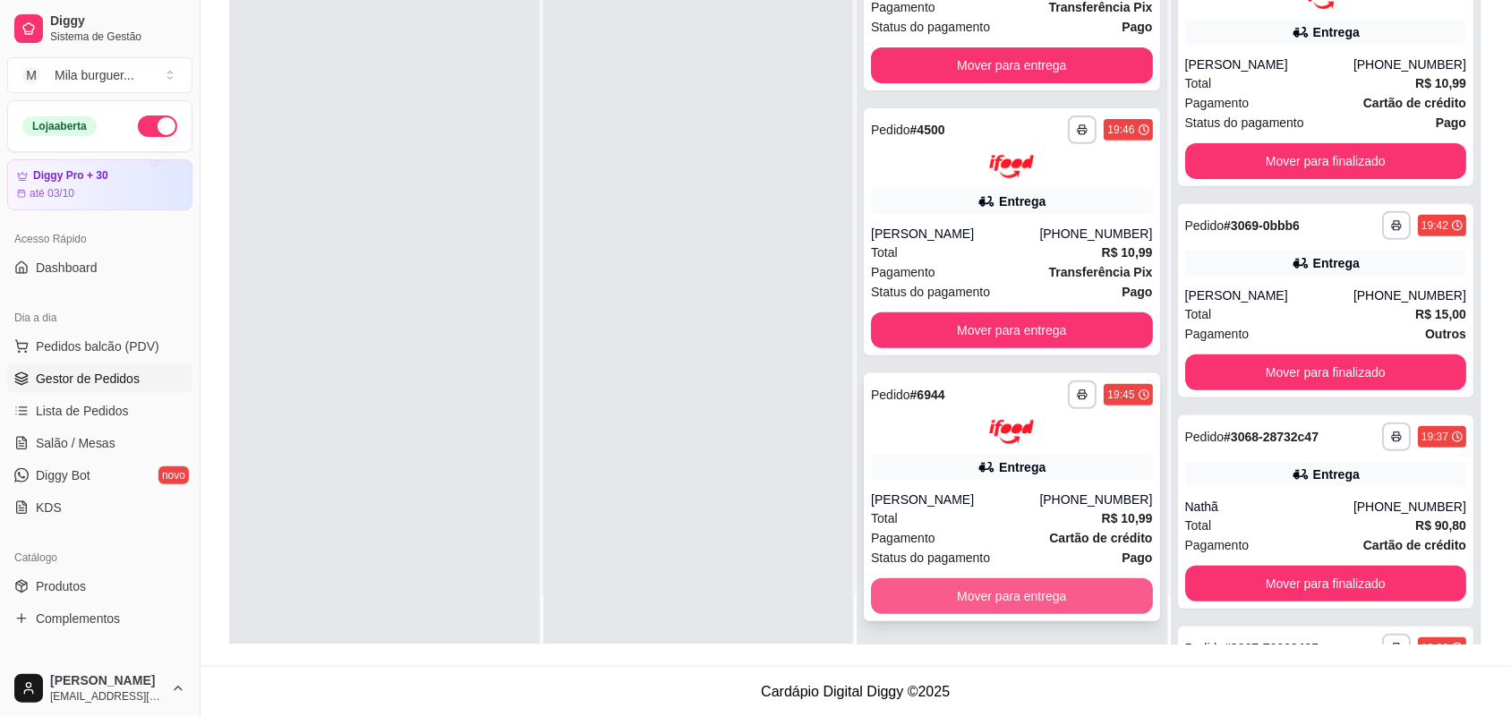
click at [989, 592] on button "Mover para entrega" at bounding box center [1012, 596] width 282 height 36
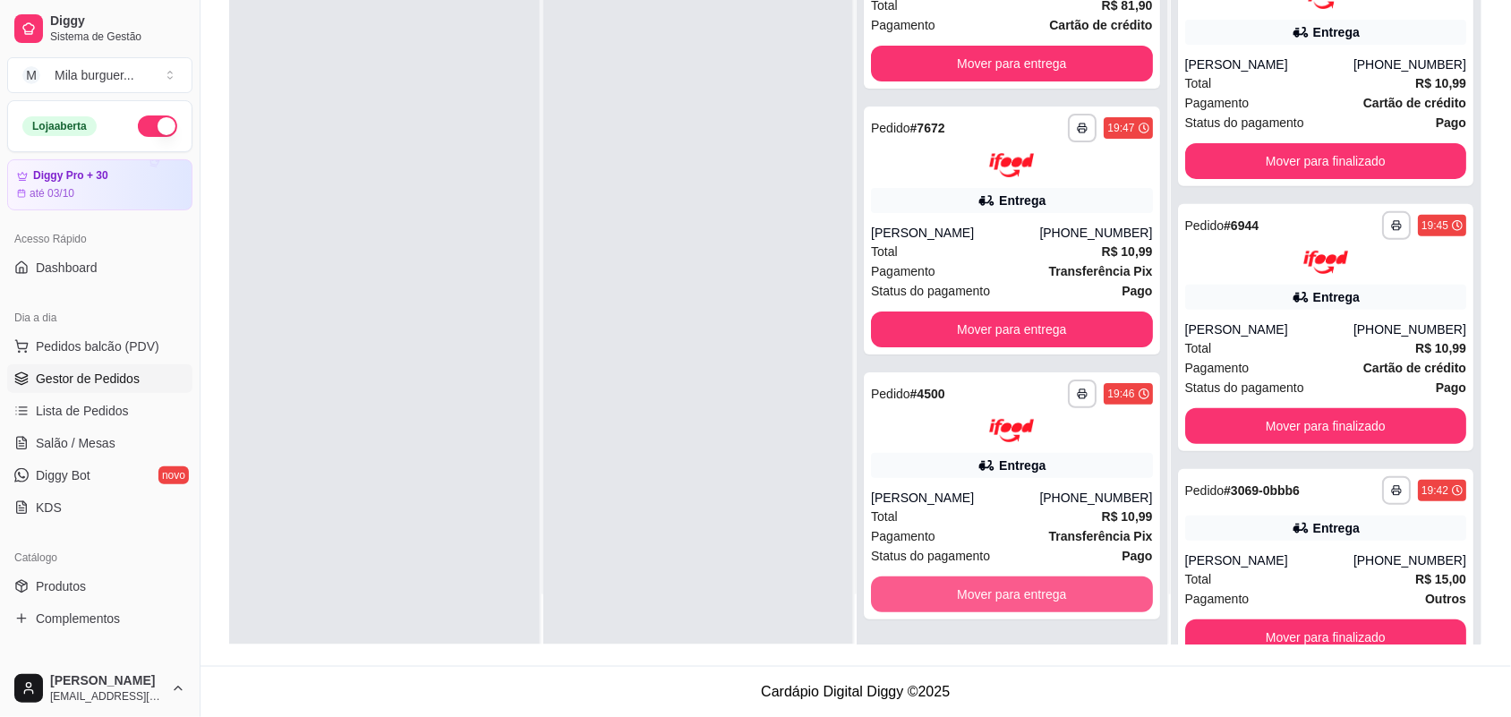
scroll to position [1791, 0]
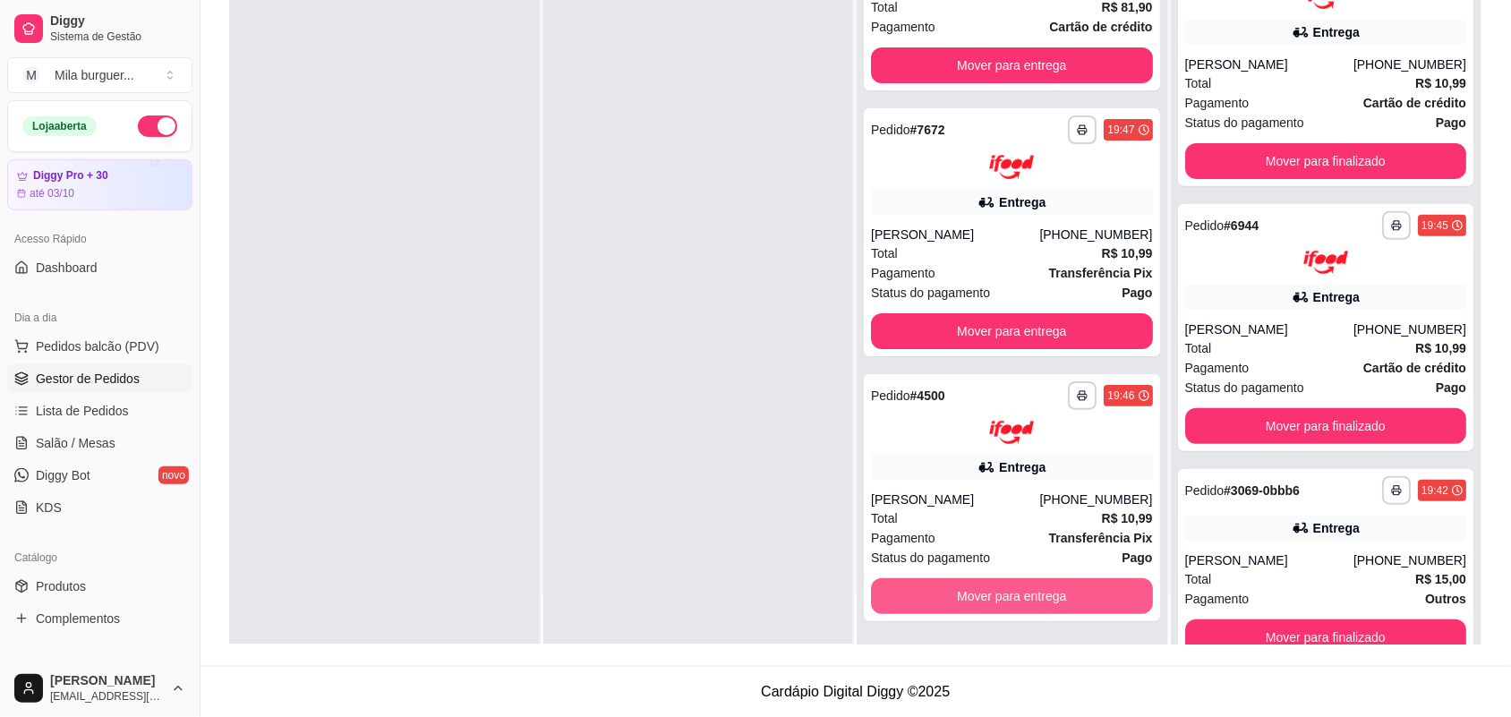
click at [989, 592] on button "Mover para entrega" at bounding box center [1012, 596] width 282 height 36
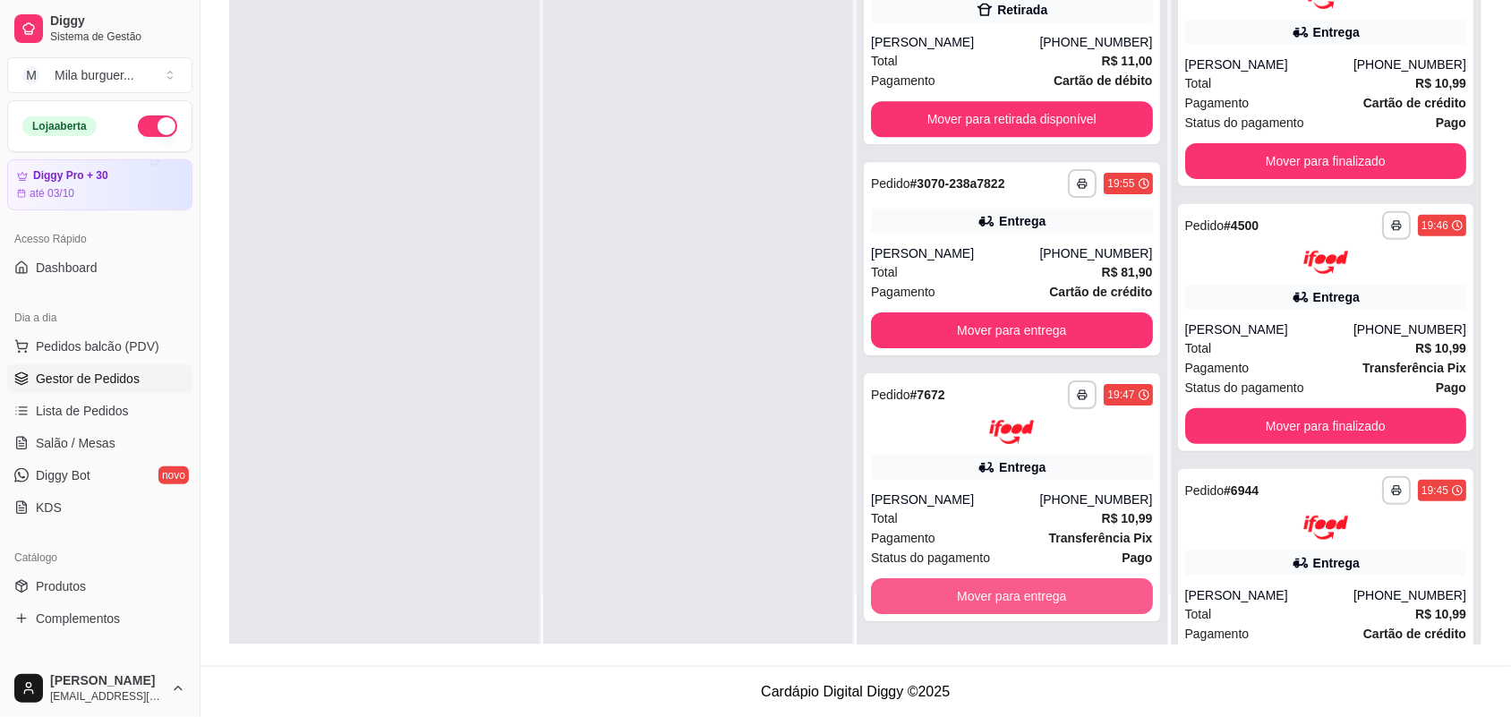
click at [989, 592] on button "Mover para entrega" at bounding box center [1012, 596] width 282 height 36
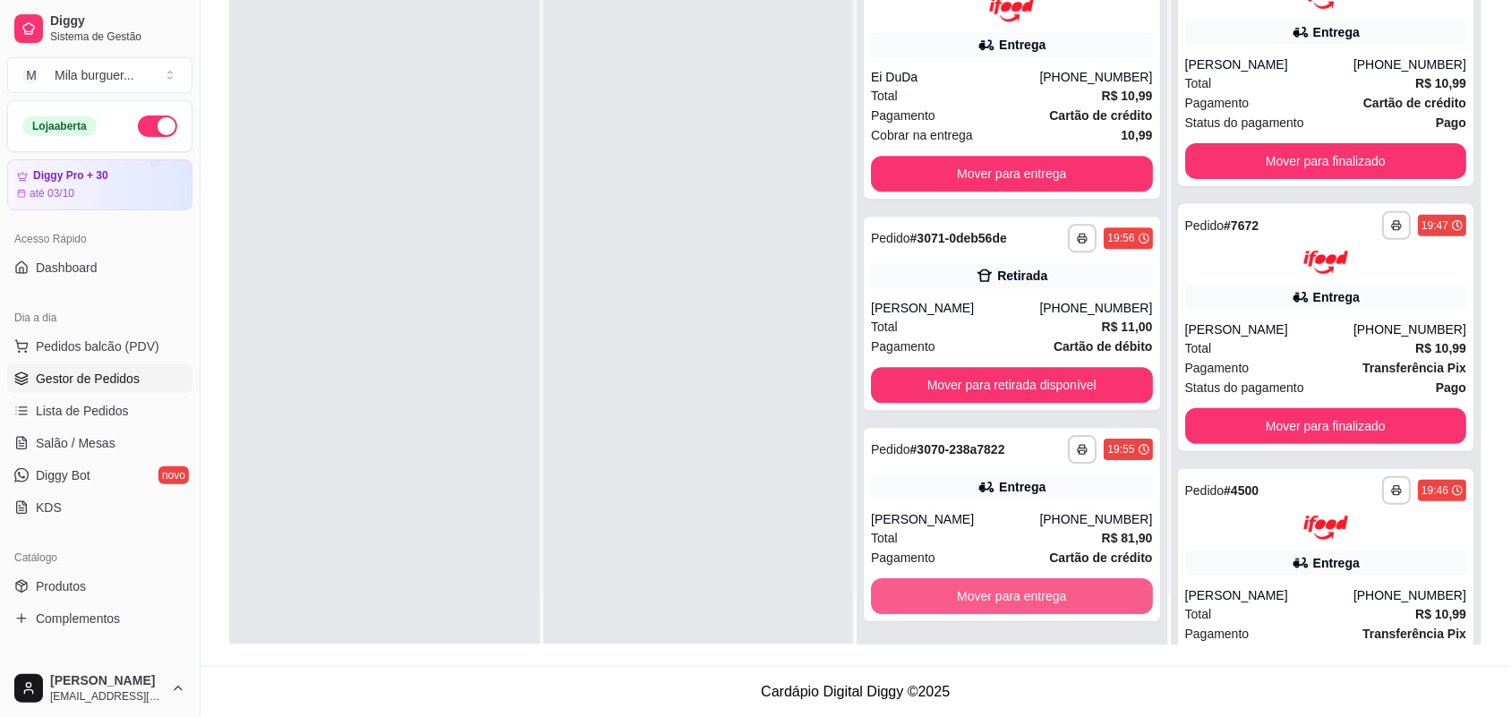
click at [989, 592] on button "Mover para entrega" at bounding box center [1012, 596] width 282 height 36
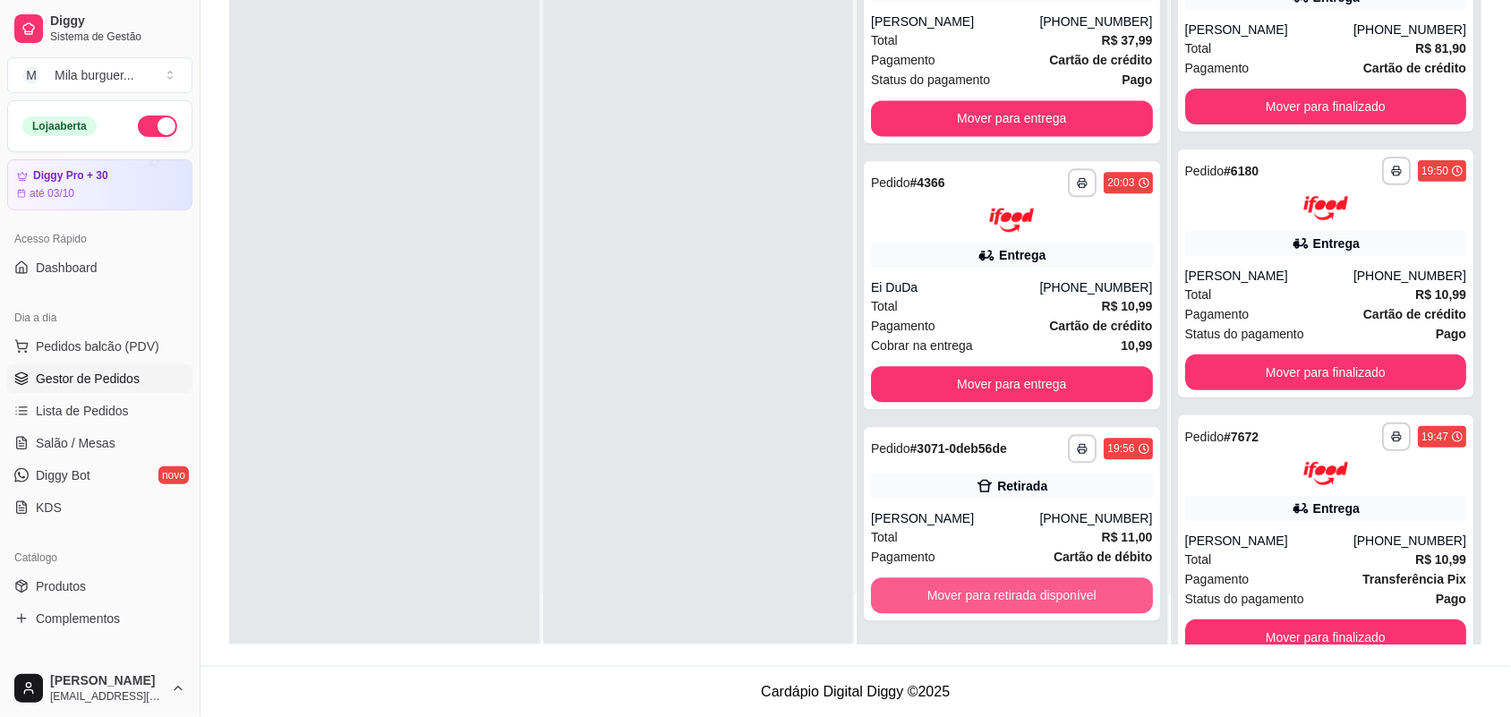
click at [989, 592] on button "Mover para retirada disponível" at bounding box center [1012, 596] width 282 height 36
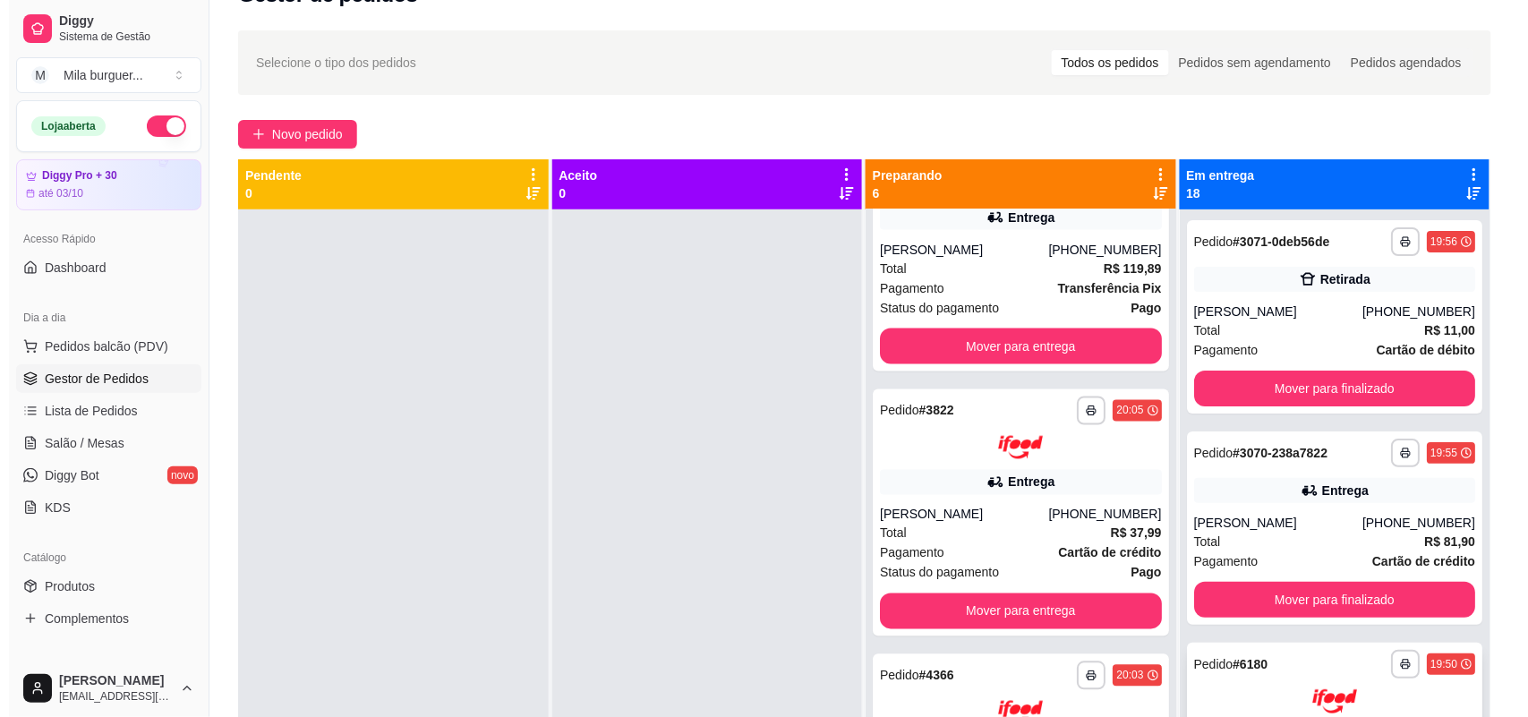
scroll to position [0, 0]
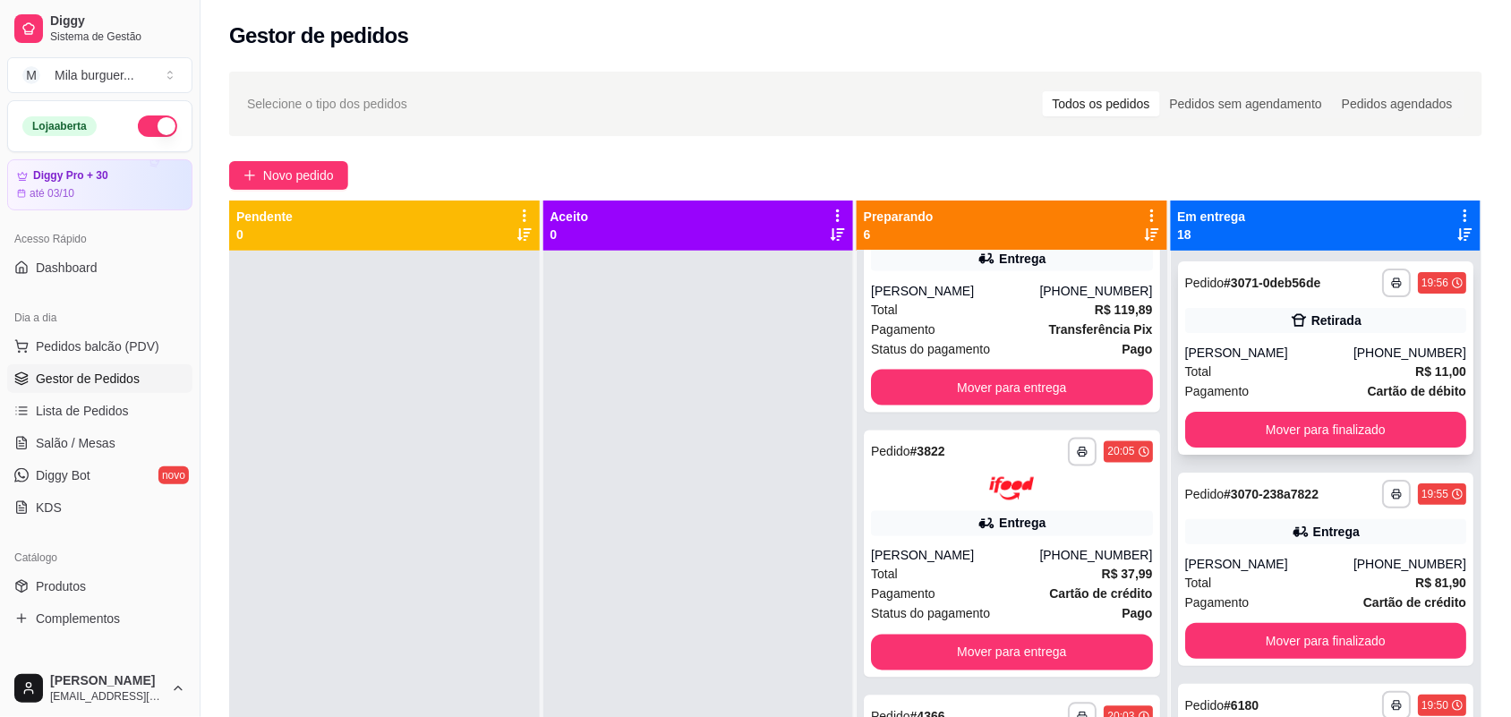
click at [1309, 407] on div "**********" at bounding box center [1326, 357] width 296 height 193
click at [1309, 413] on button "Mover para finalizado" at bounding box center [1326, 430] width 282 height 36
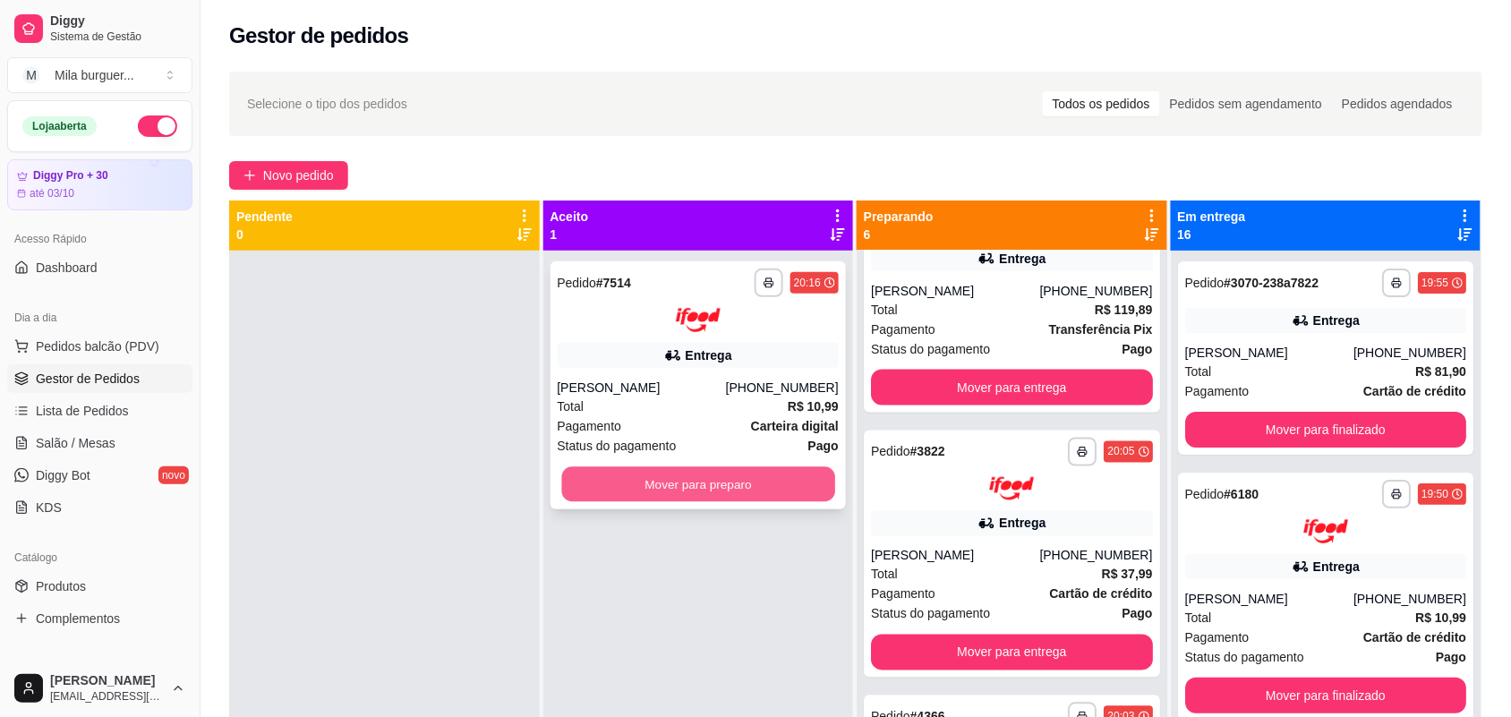
click at [672, 488] on button "Mover para preparo" at bounding box center [697, 483] width 273 height 35
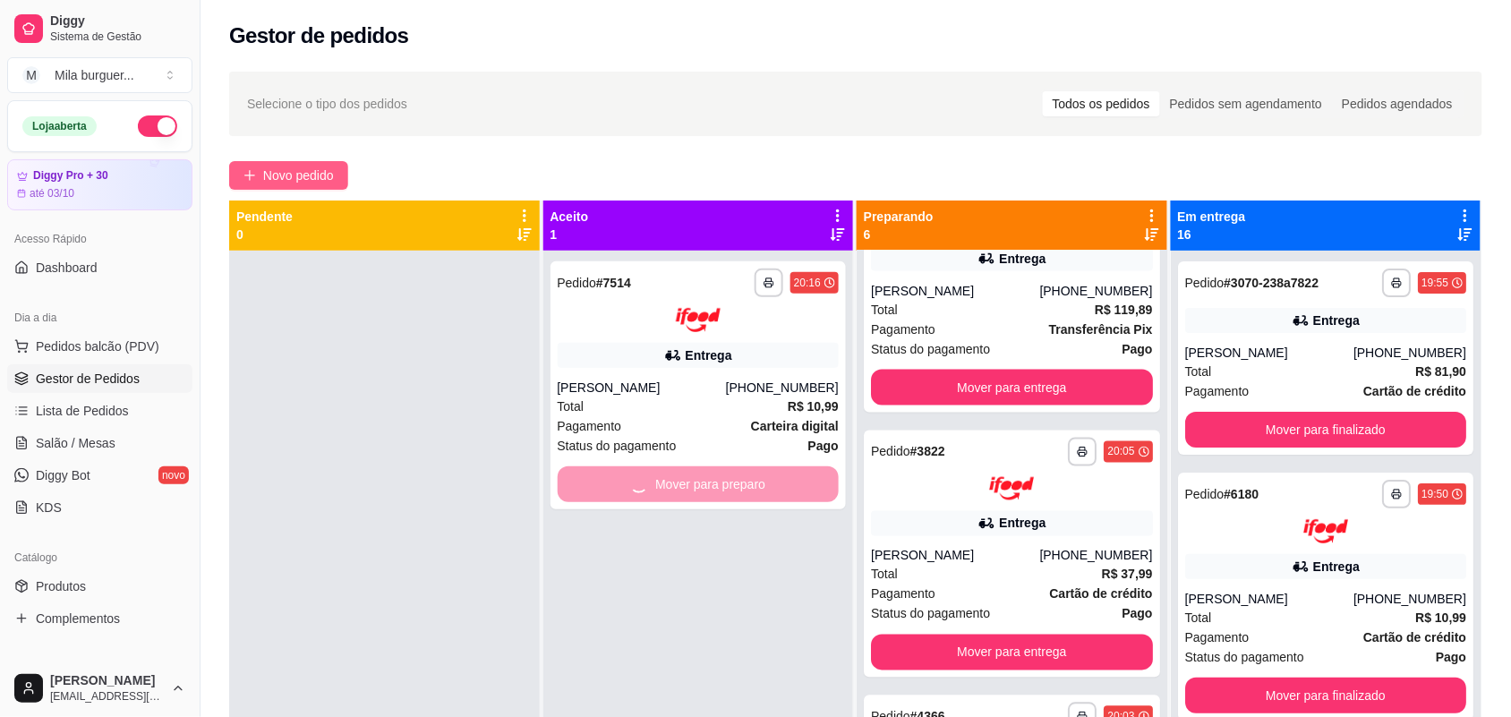
click at [275, 172] on span "Novo pedido" at bounding box center [298, 176] width 71 height 20
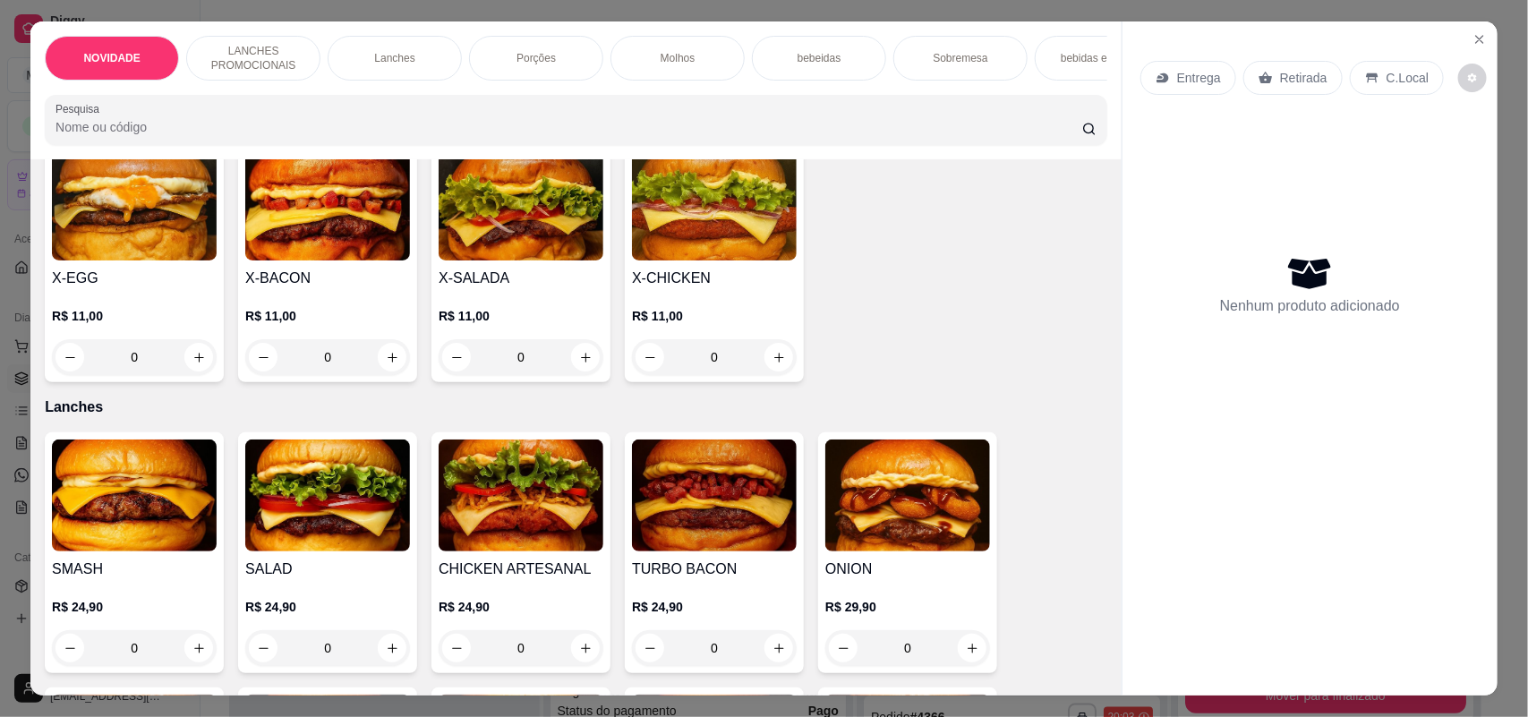
scroll to position [559, 0]
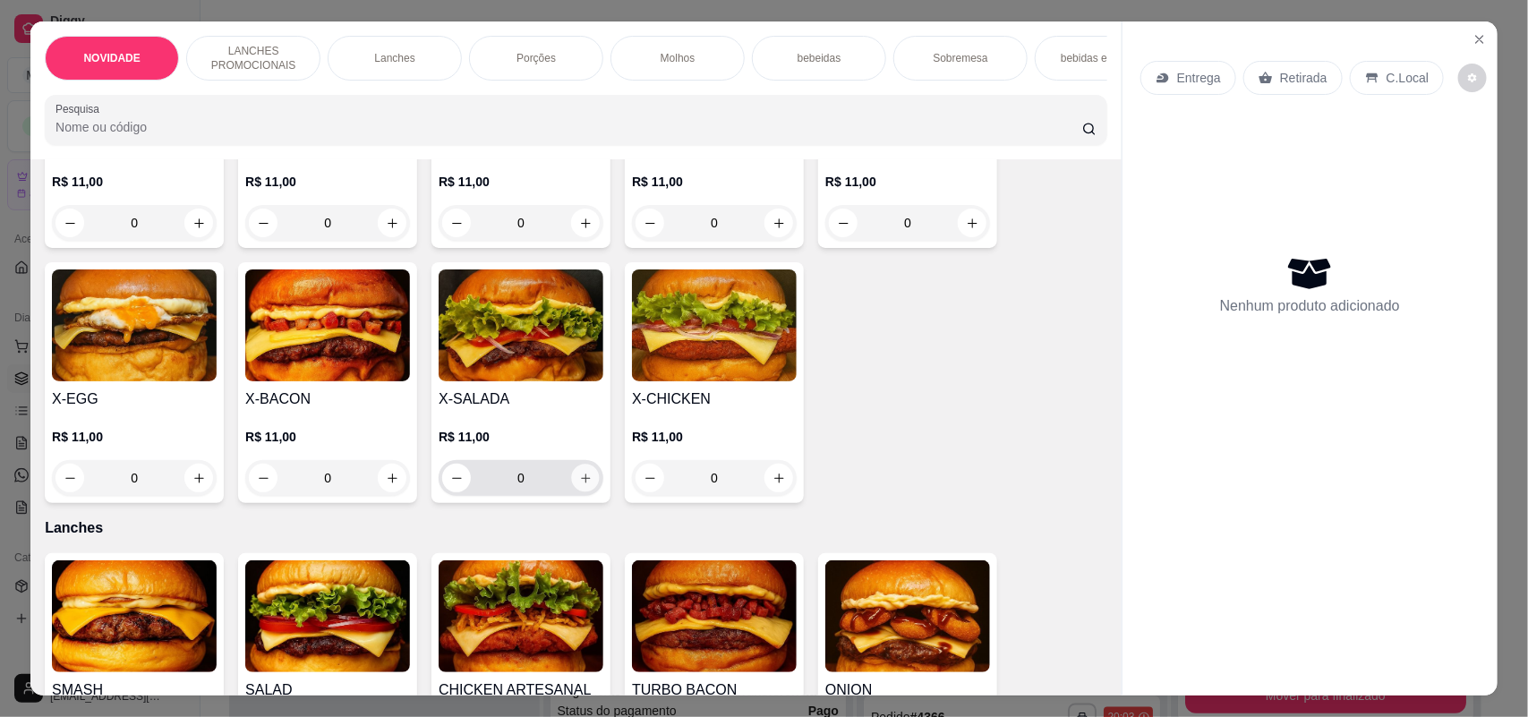
click at [579, 485] on icon "increase-product-quantity" at bounding box center [585, 478] width 13 height 13
type input "1"
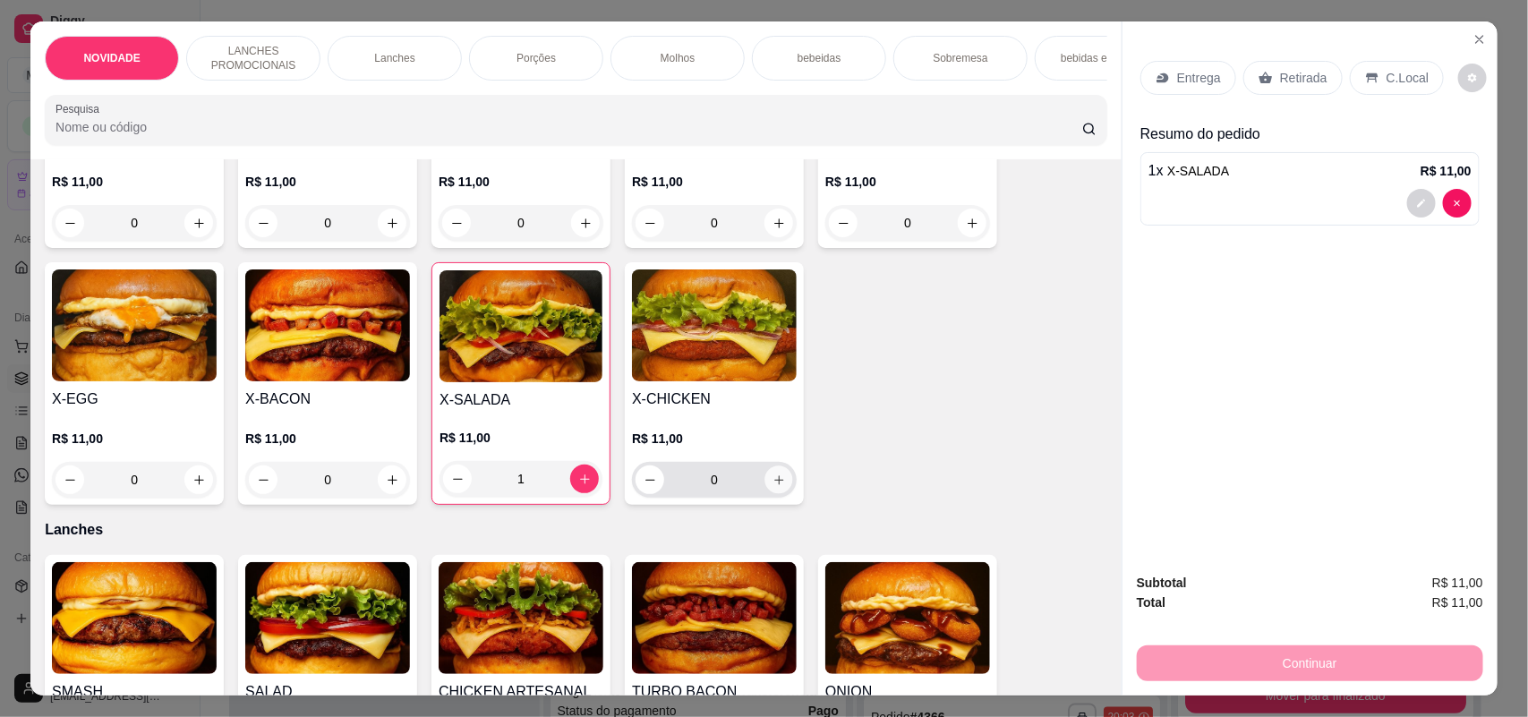
click at [775, 489] on button "increase-product-quantity" at bounding box center [779, 480] width 28 height 28
type input "1"
click at [1190, 76] on p "Entrega" at bounding box center [1199, 78] width 44 height 18
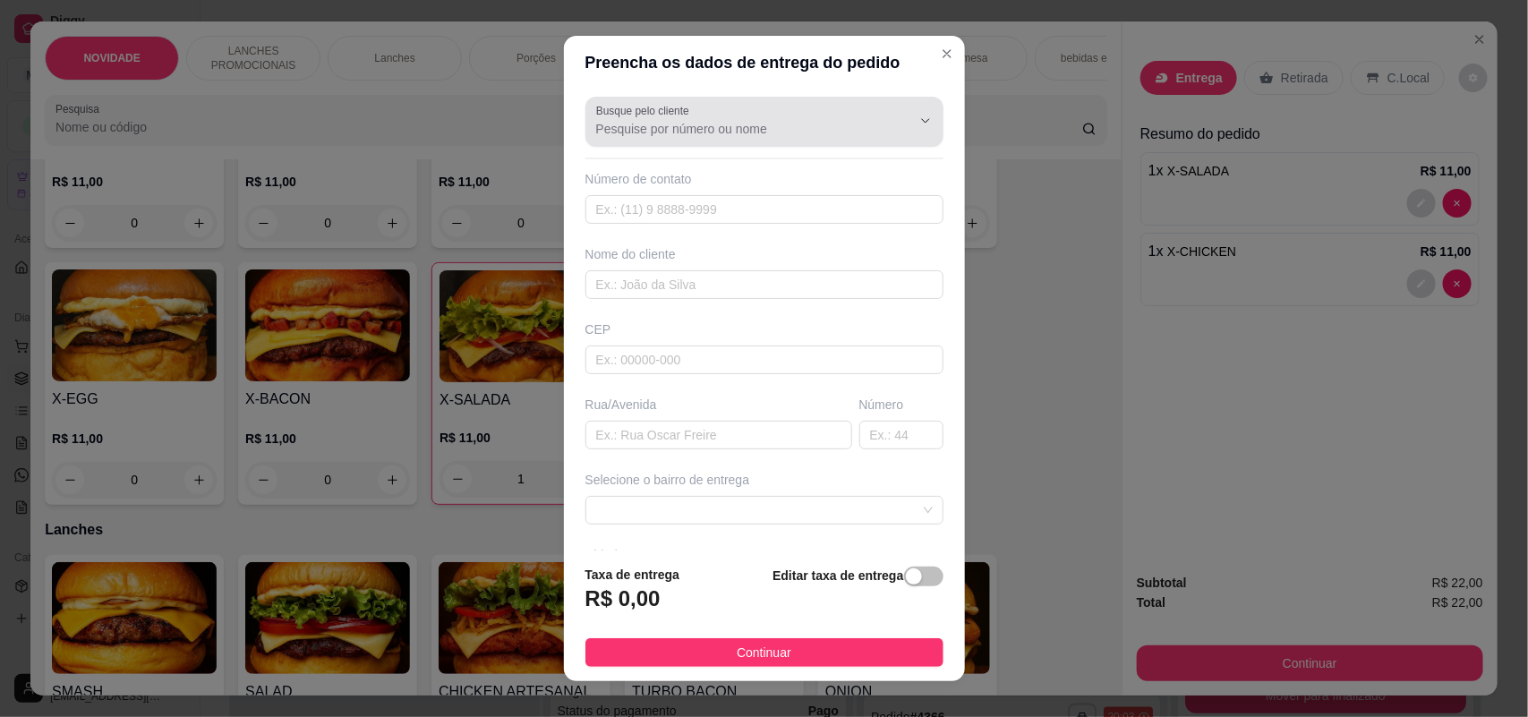
click at [763, 107] on div at bounding box center [764, 122] width 337 height 36
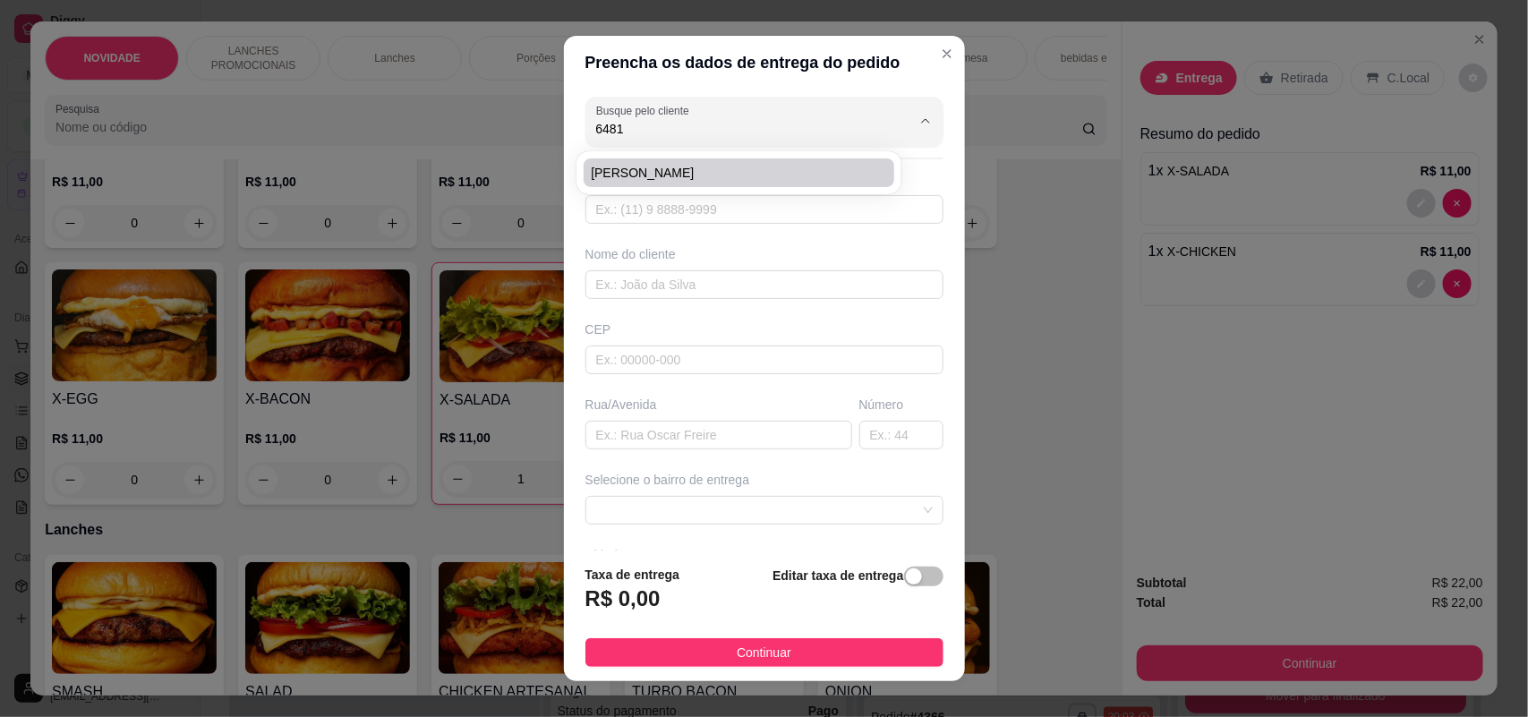
click at [731, 173] on span "[PERSON_NAME]" at bounding box center [730, 173] width 278 height 18
type input "[PERSON_NAME]"
type input "15997016481"
type input "[PERSON_NAME]"
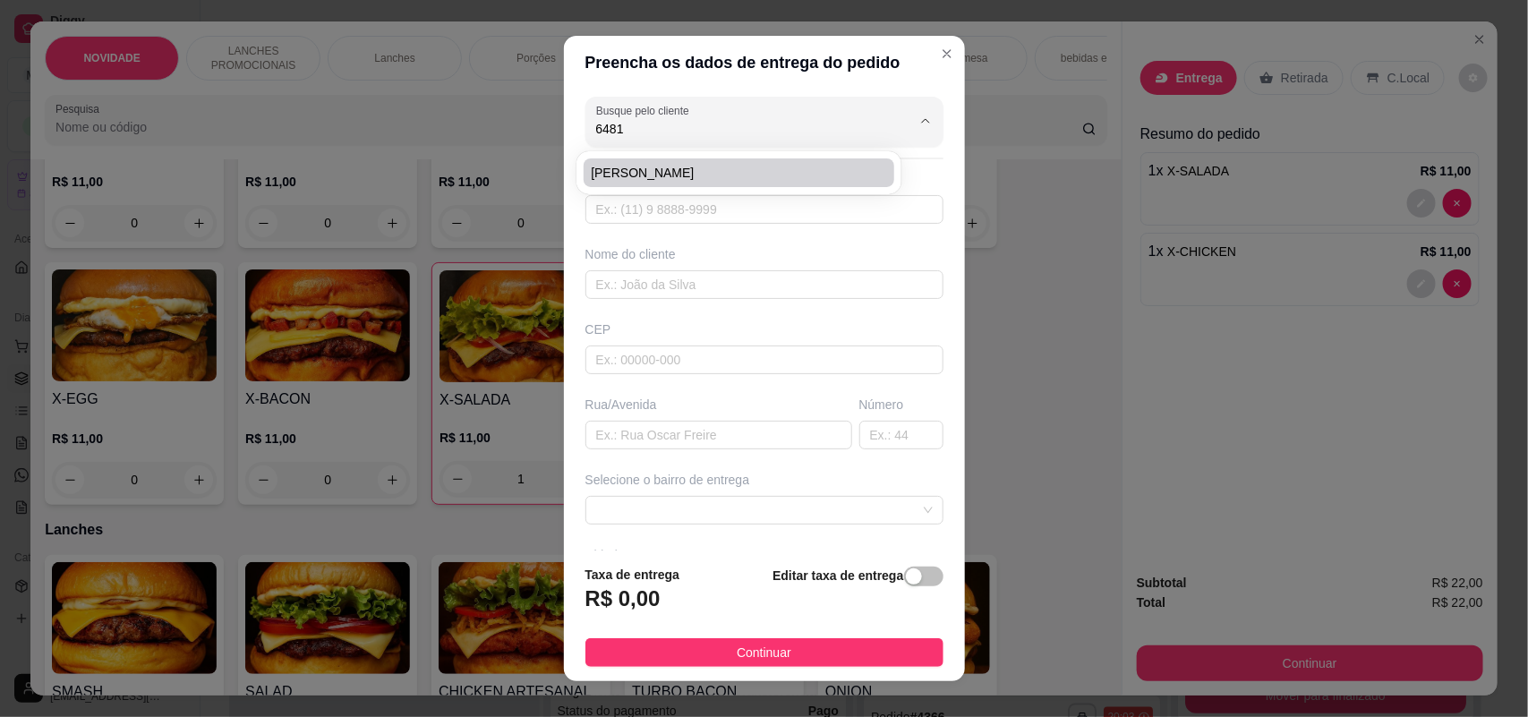
type input "318"
type input "SOROCABA"
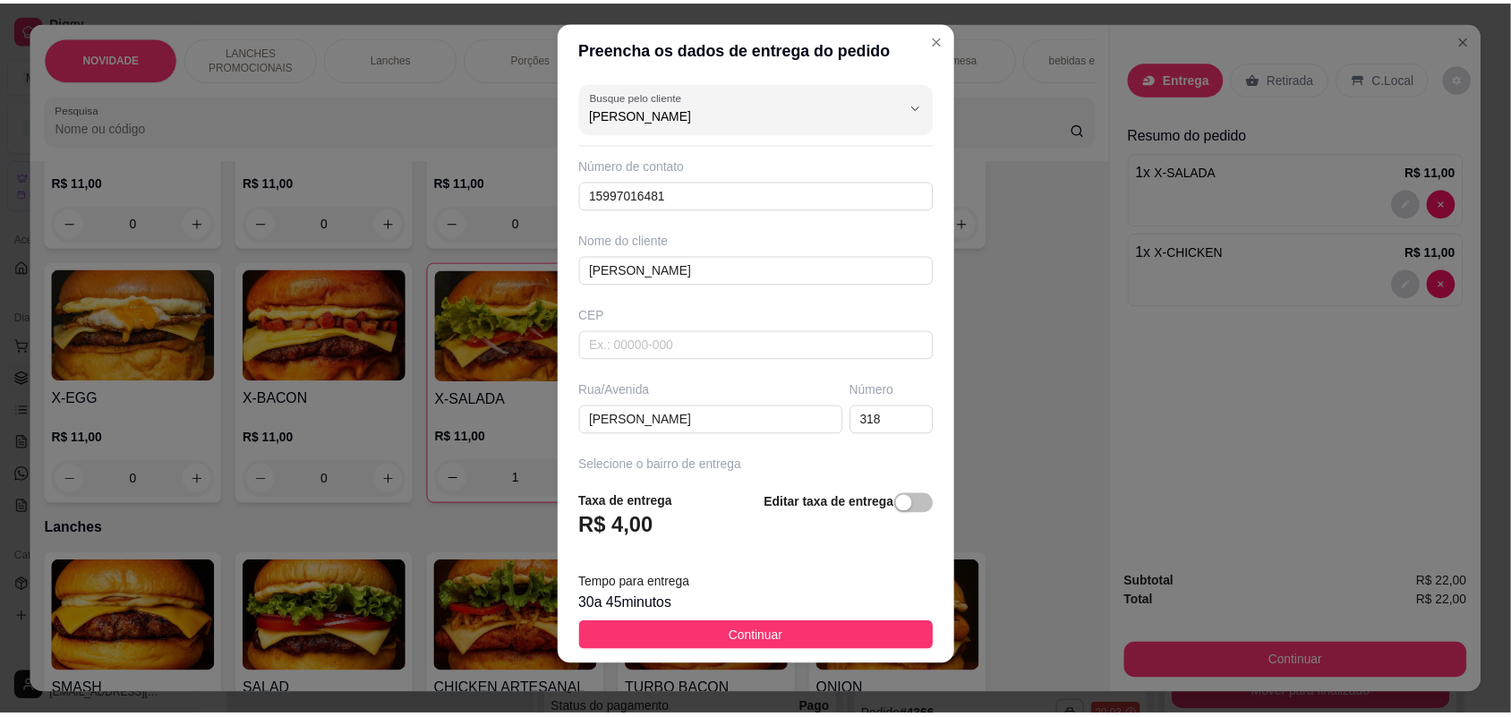
scroll to position [21, 0]
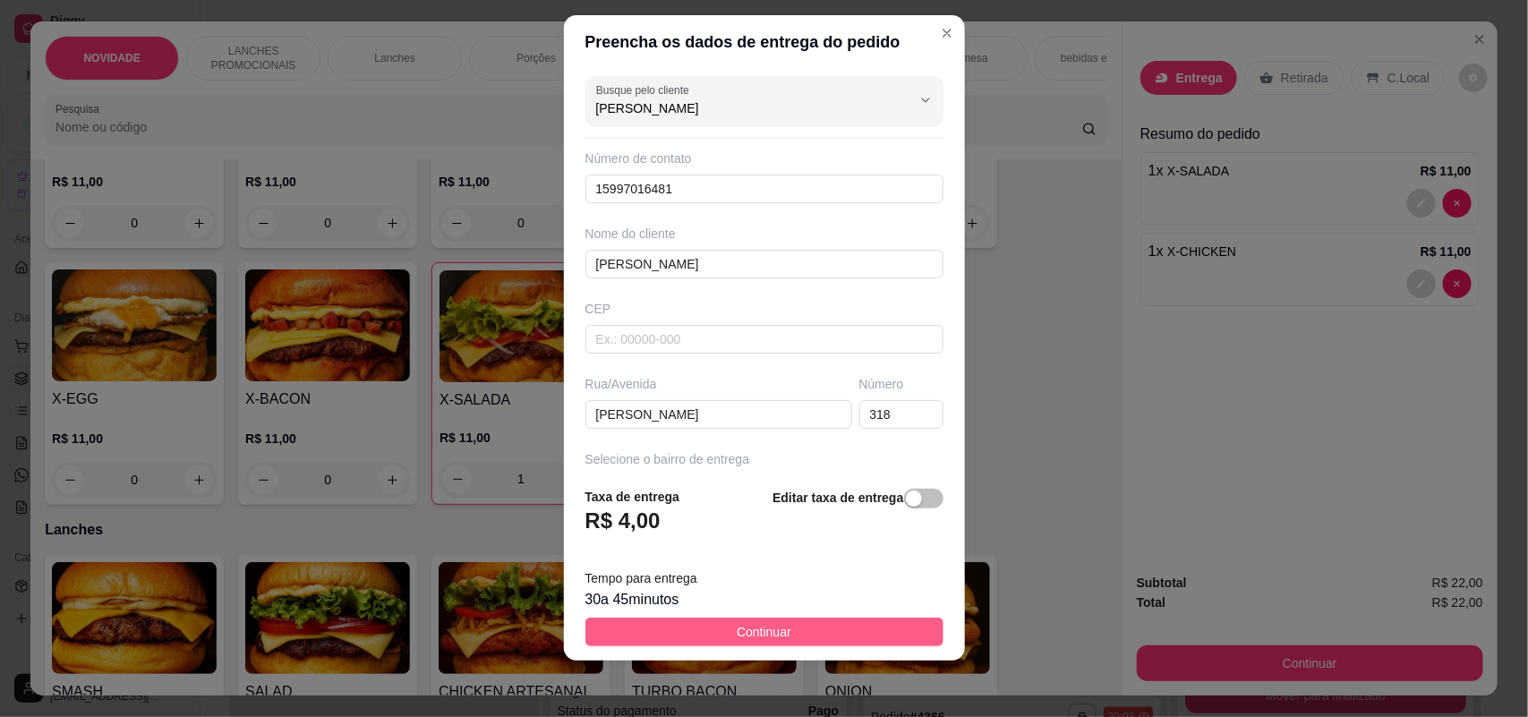
type input "[PERSON_NAME]"
click at [768, 623] on span "Continuar" at bounding box center [764, 632] width 55 height 20
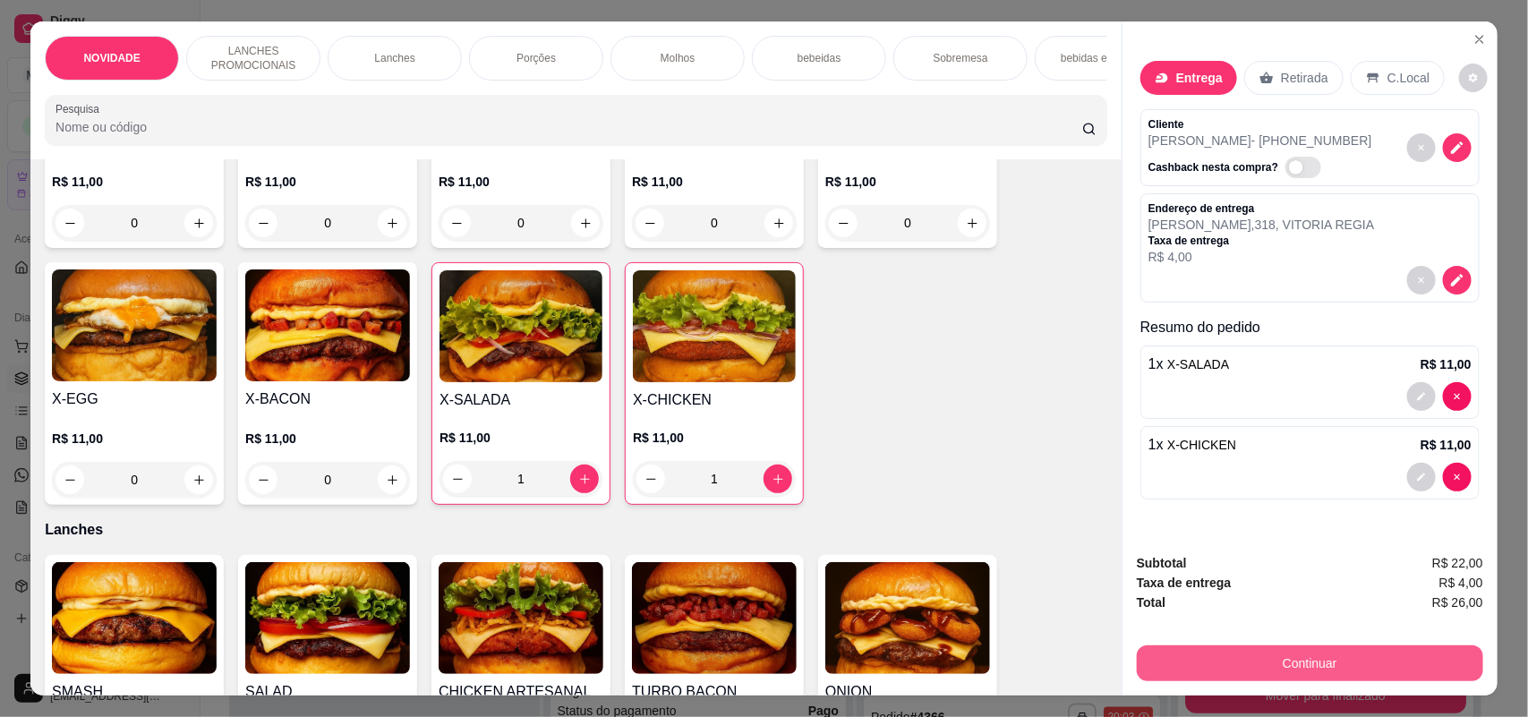
click at [1215, 652] on button "Continuar" at bounding box center [1310, 663] width 346 height 36
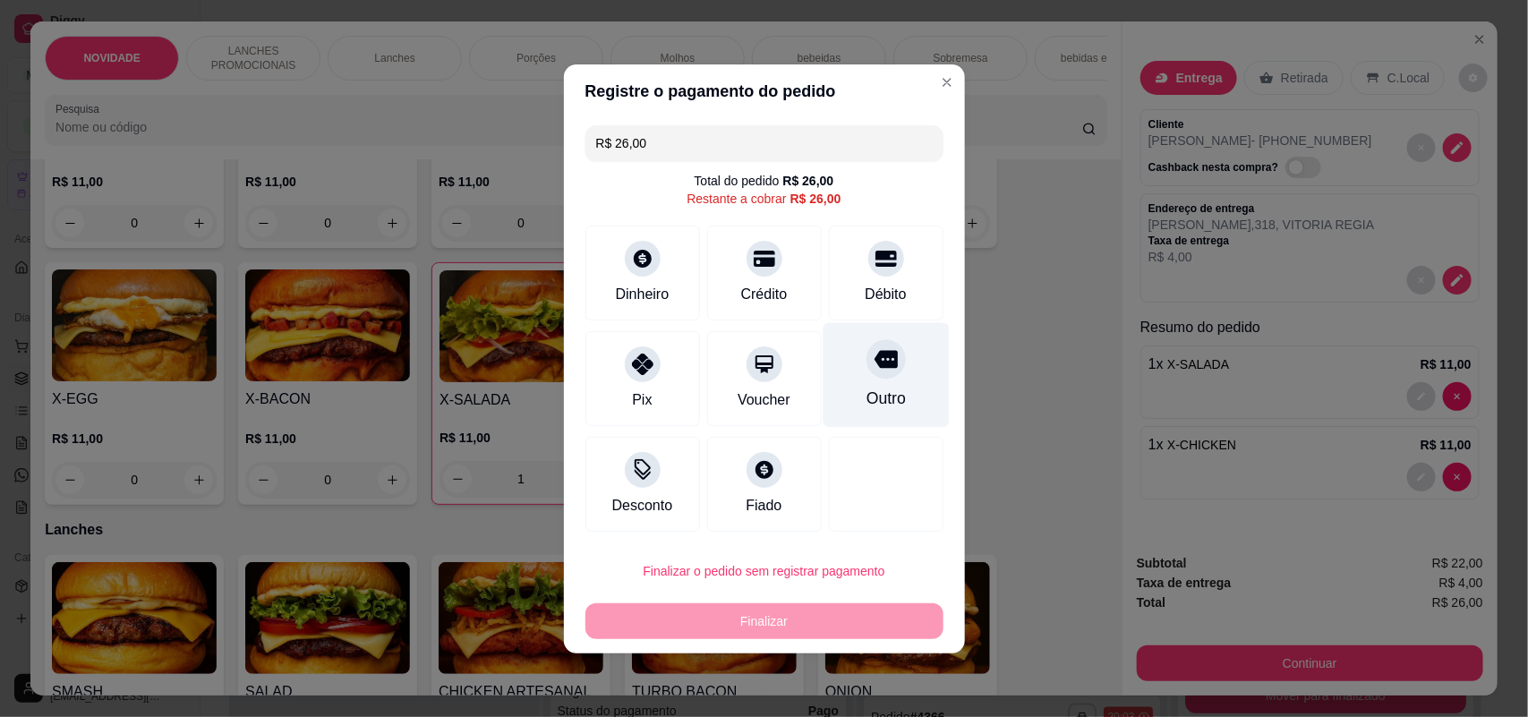
click at [844, 371] on div "Outro" at bounding box center [886, 374] width 126 height 105
type input "R$ 0,00"
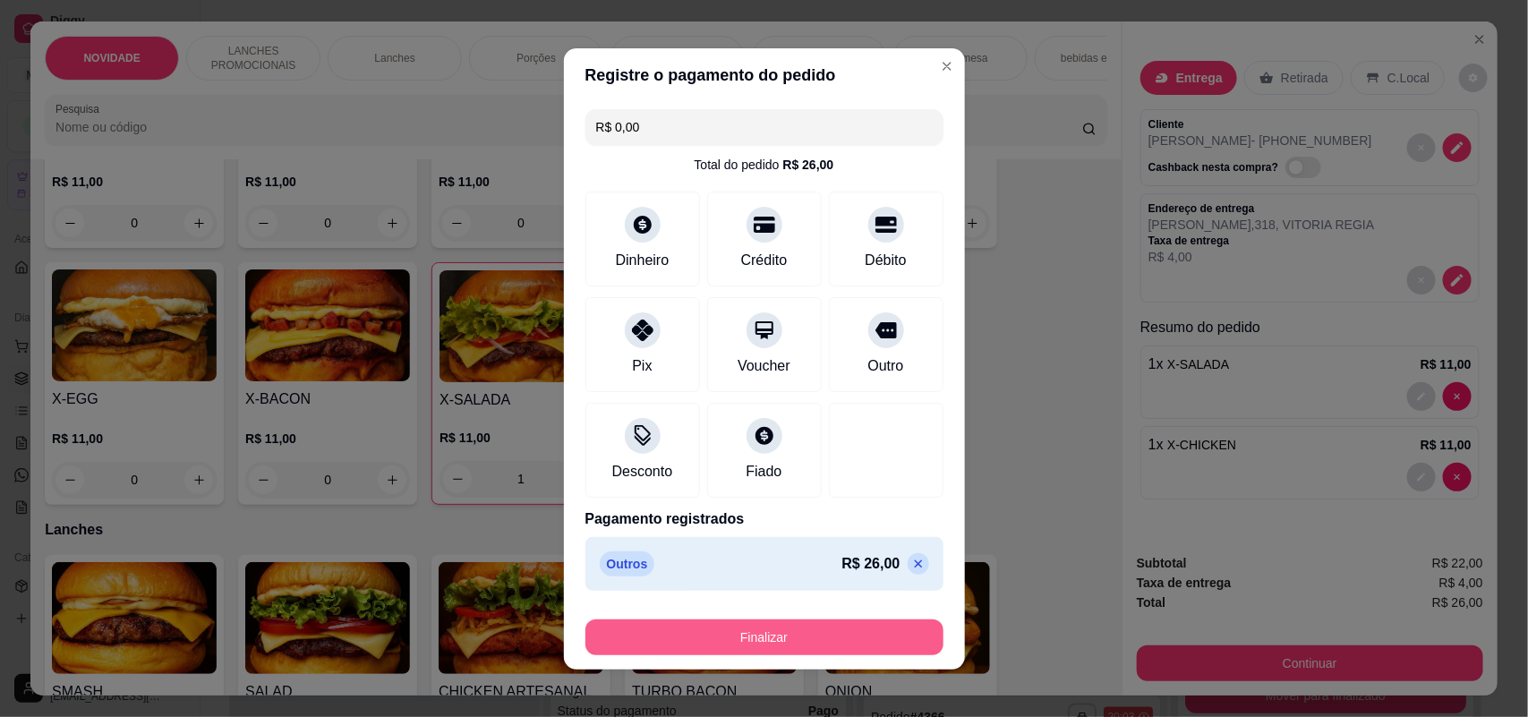
click at [793, 637] on button "Finalizar" at bounding box center [764, 637] width 358 height 36
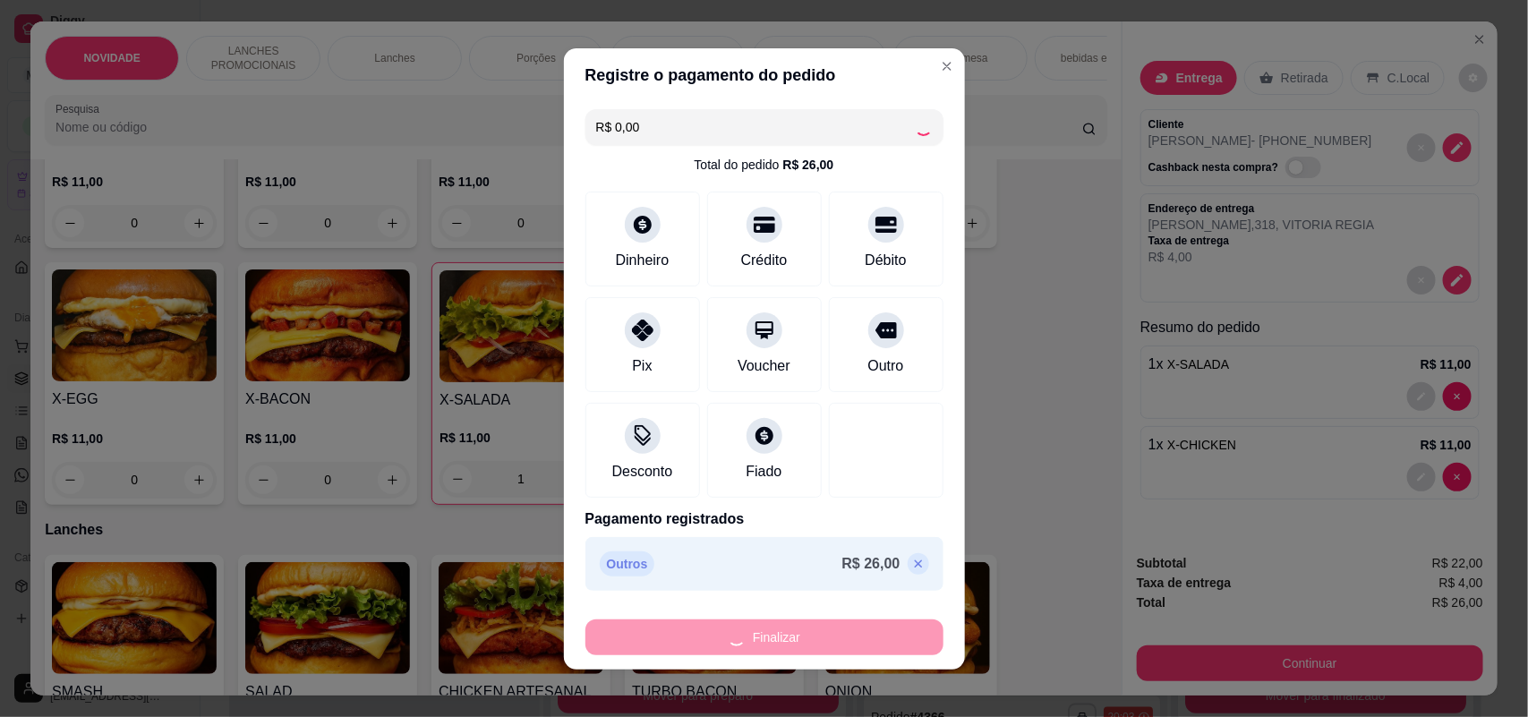
type input "0"
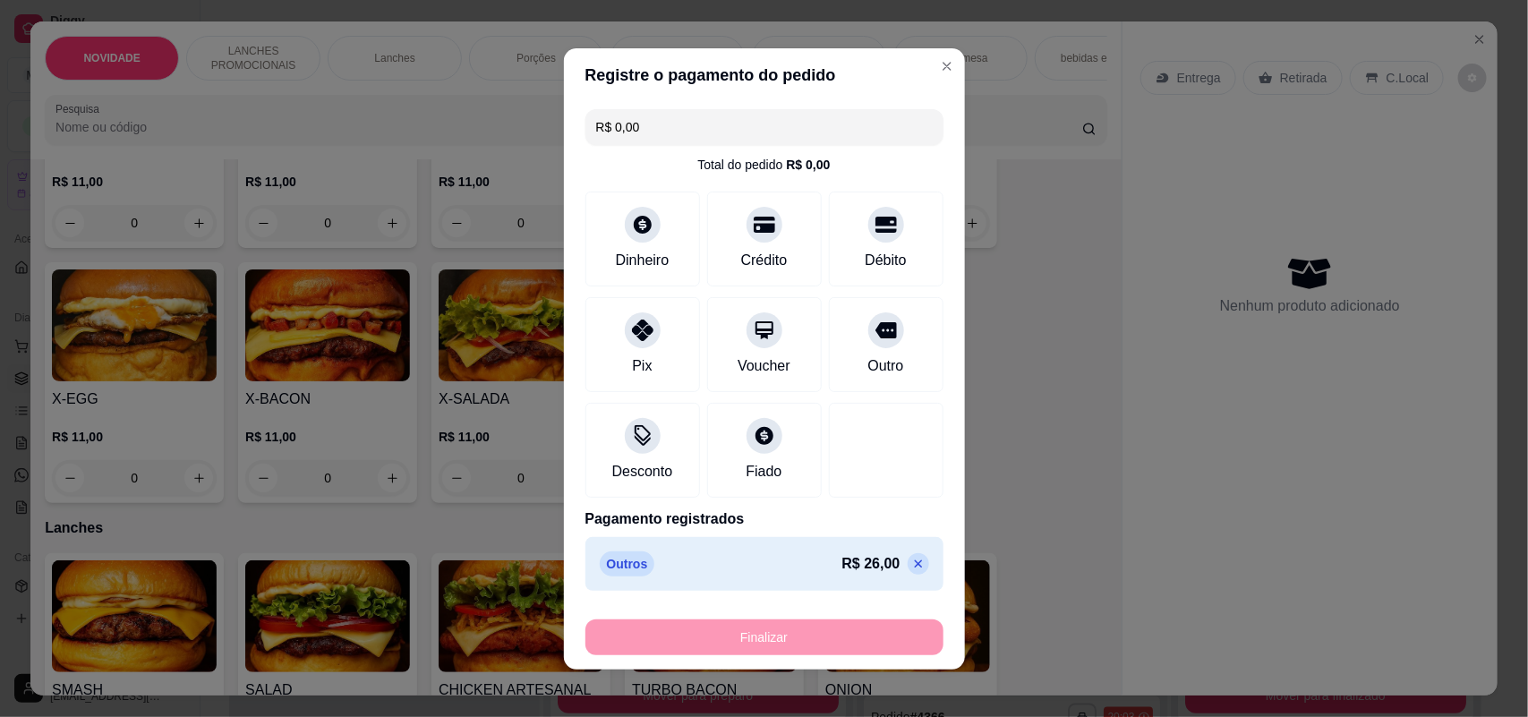
type input "-R$ 26,00"
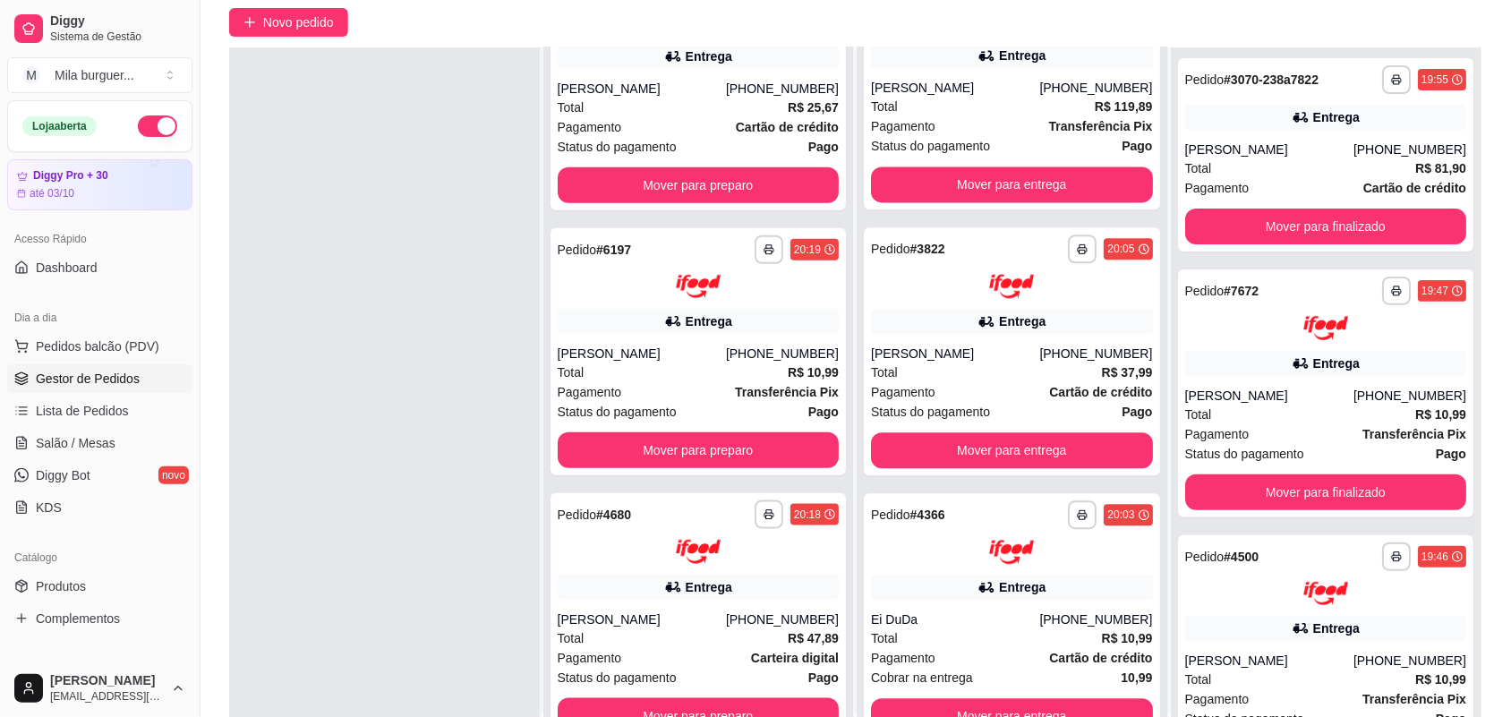
scroll to position [273, 0]
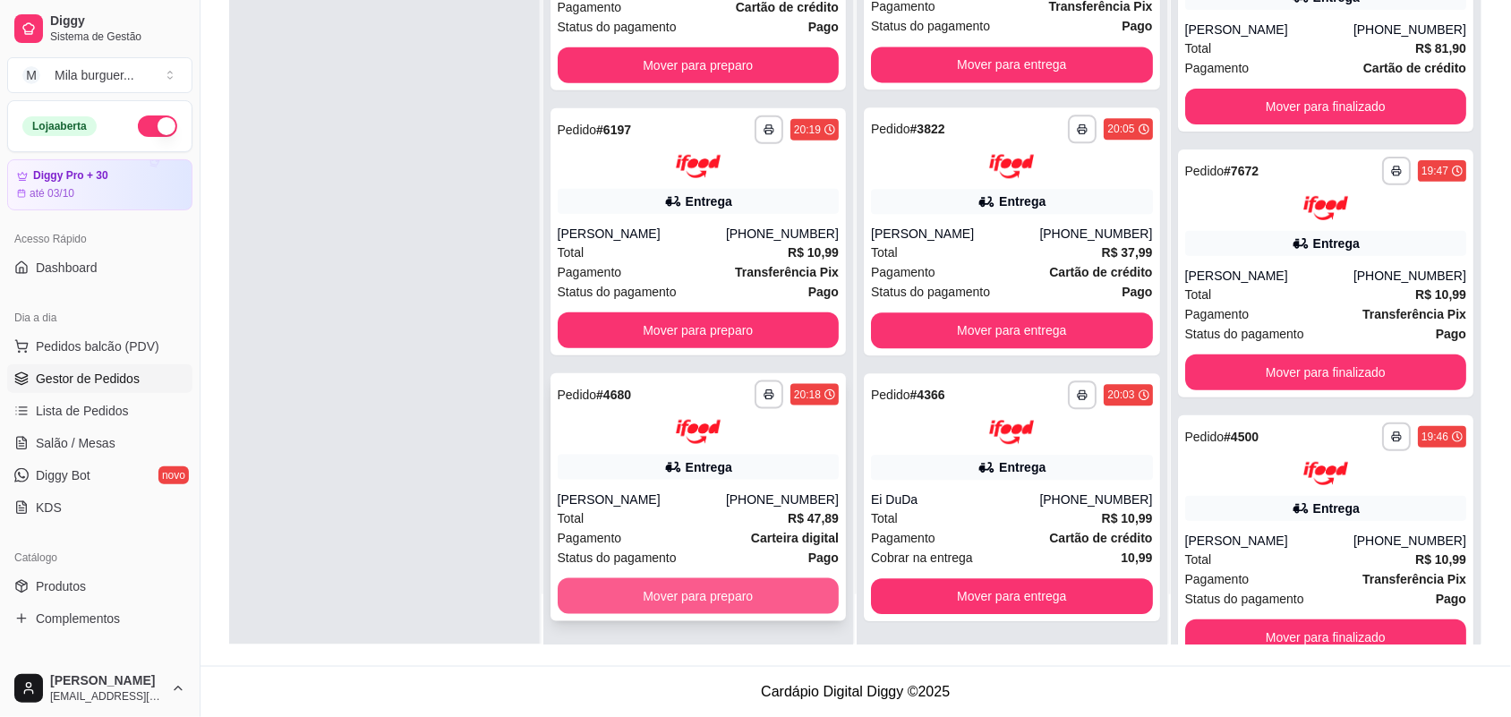
click at [723, 595] on button "Mover para preparo" at bounding box center [699, 596] width 282 height 36
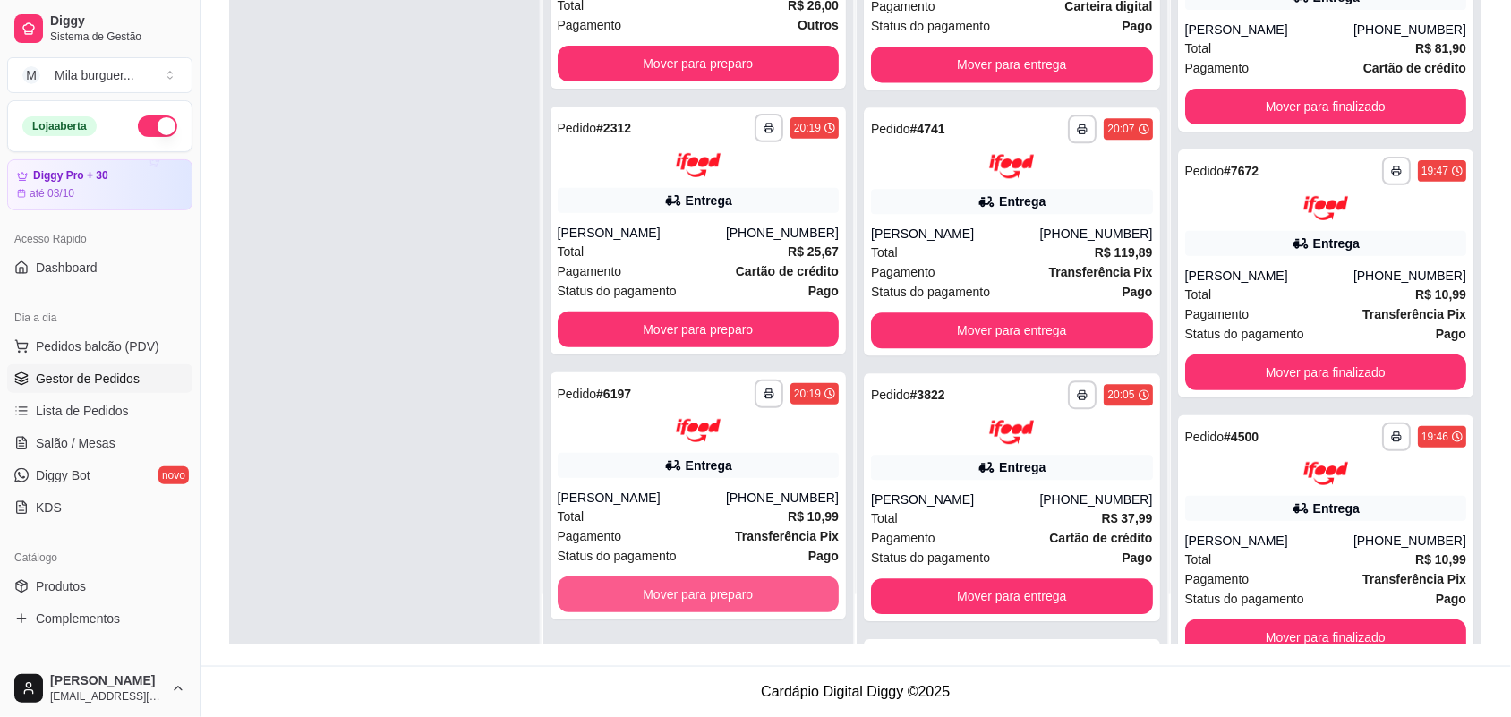
scroll to position [1369, 0]
click at [723, 595] on button "Mover para preparo" at bounding box center [699, 595] width 282 height 36
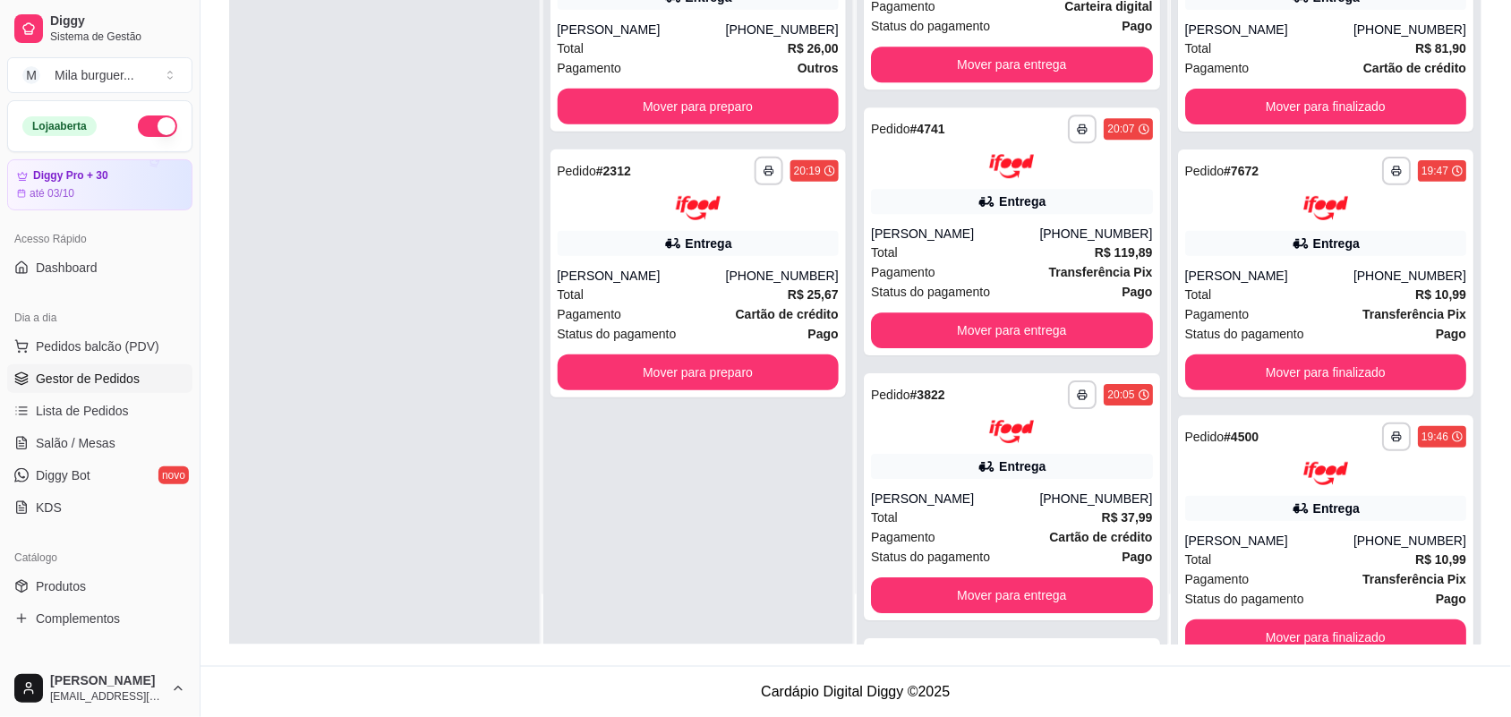
scroll to position [1634, 0]
click at [750, 391] on div "**********" at bounding box center [698, 273] width 296 height 248
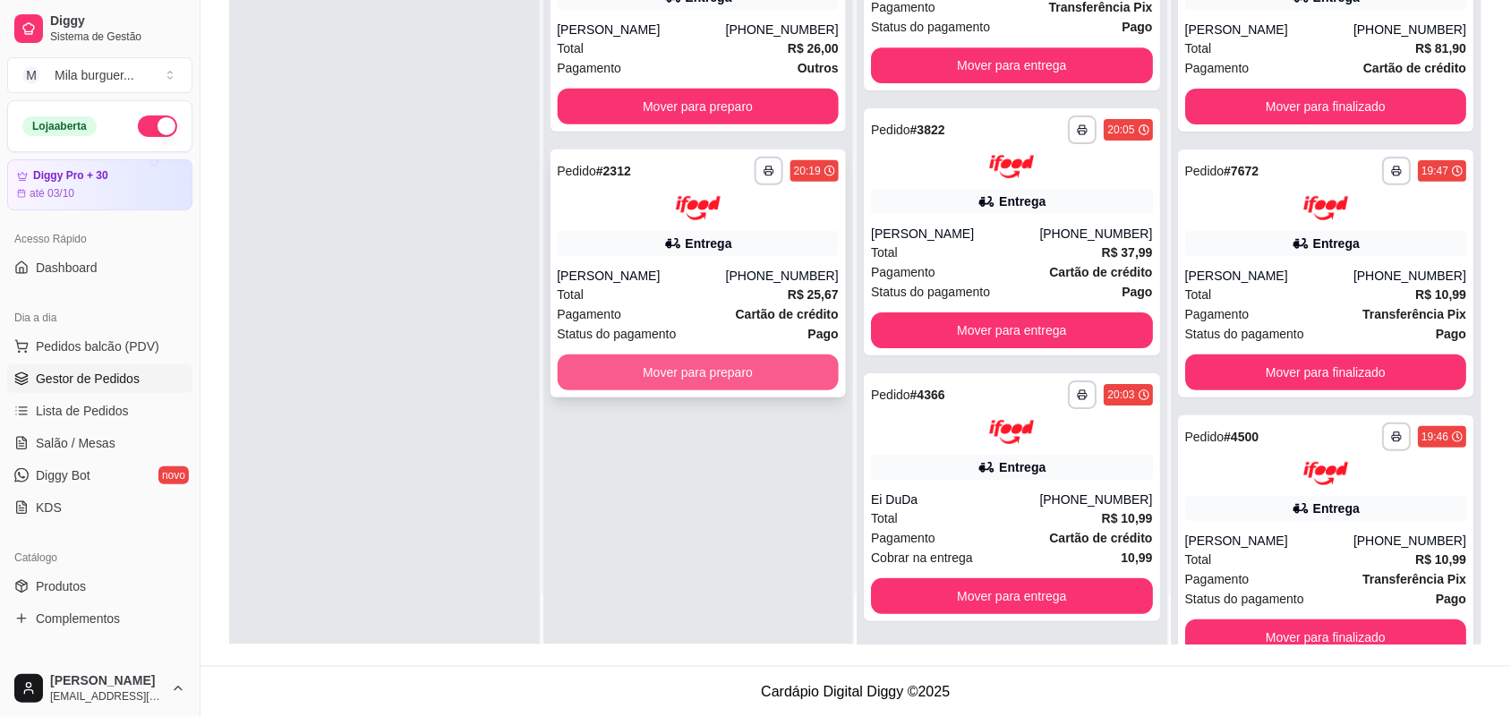
click at [677, 371] on button "Mover para preparo" at bounding box center [699, 372] width 282 height 36
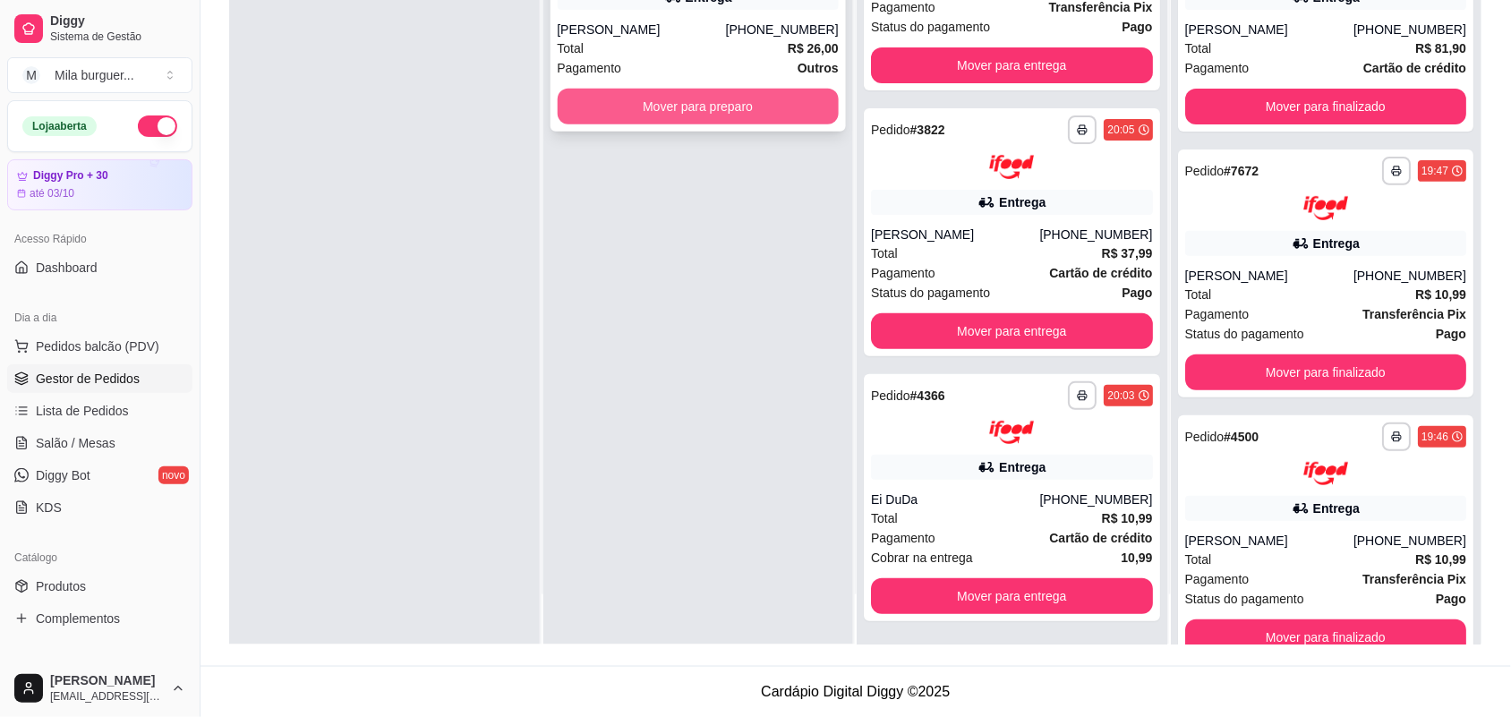
click at [734, 95] on button "Mover para preparo" at bounding box center [699, 107] width 282 height 36
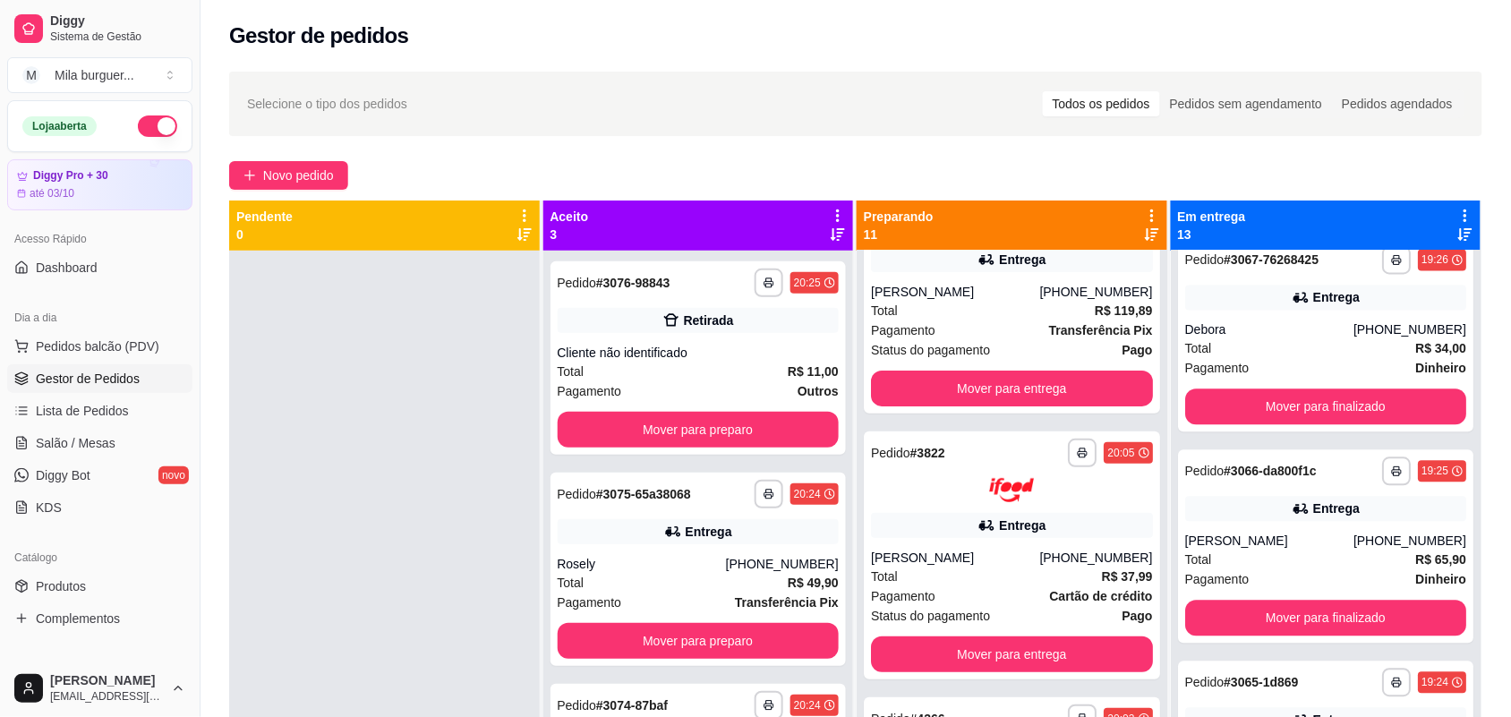
scroll to position [1231, 0]
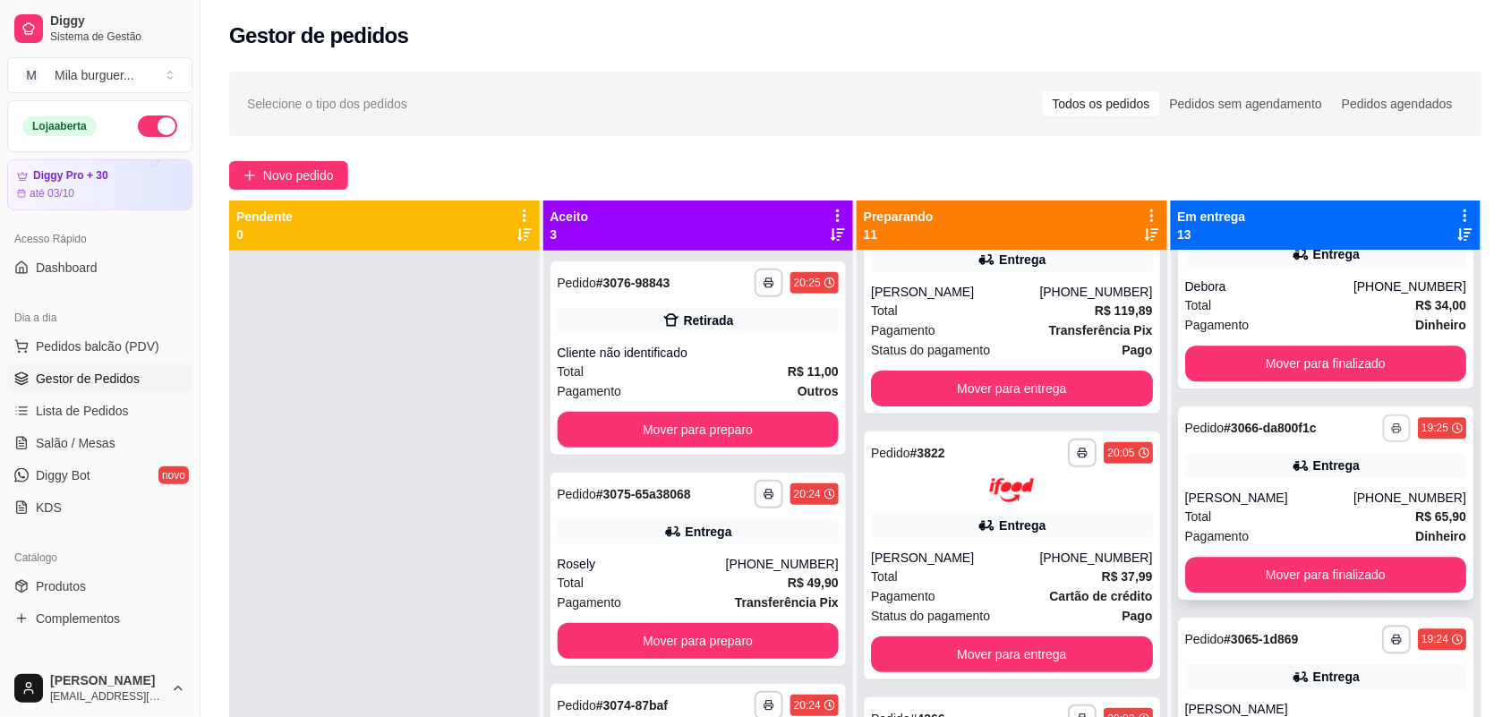
click at [1391, 422] on icon "button" at bounding box center [1396, 427] width 11 height 11
click at [1303, 498] on button "IMPRESSORA" at bounding box center [1317, 490] width 130 height 29
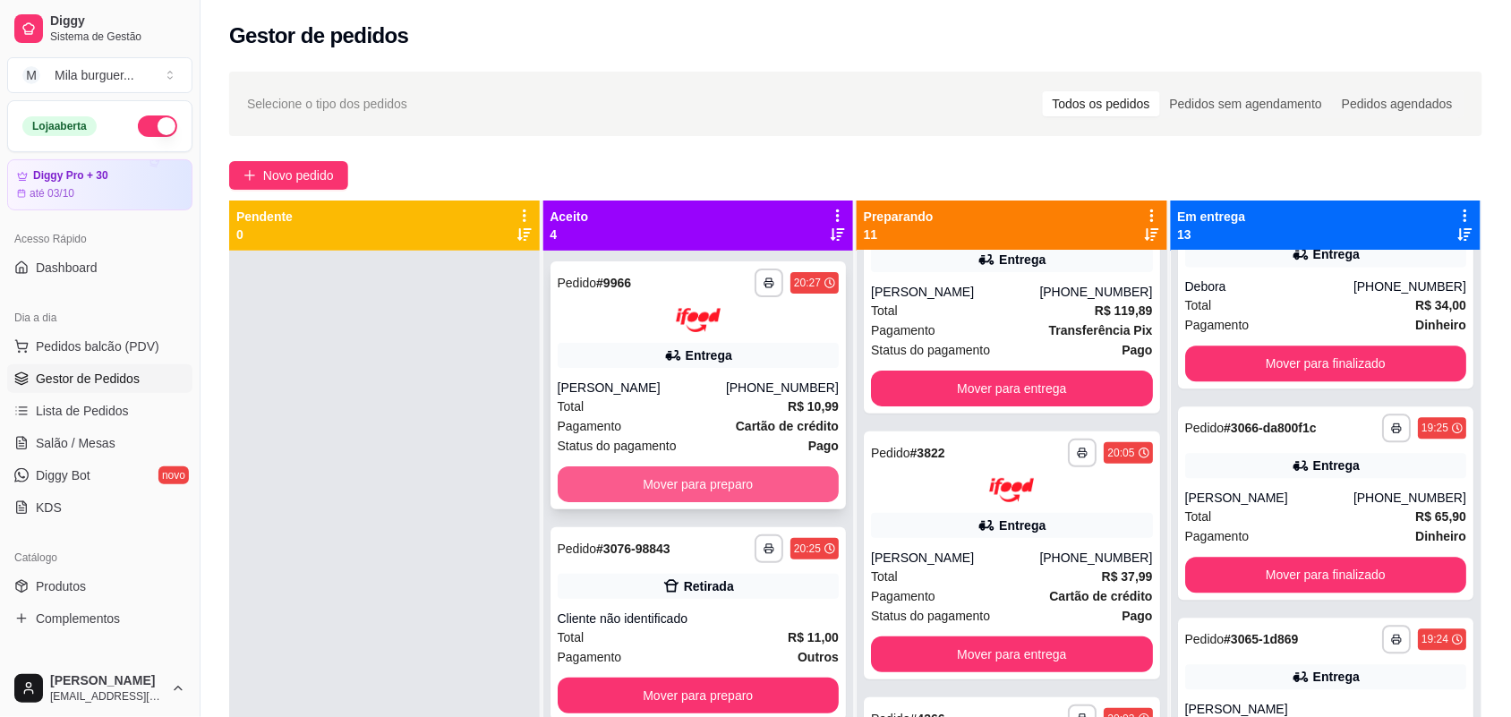
click at [756, 495] on button "Mover para preparo" at bounding box center [699, 484] width 282 height 36
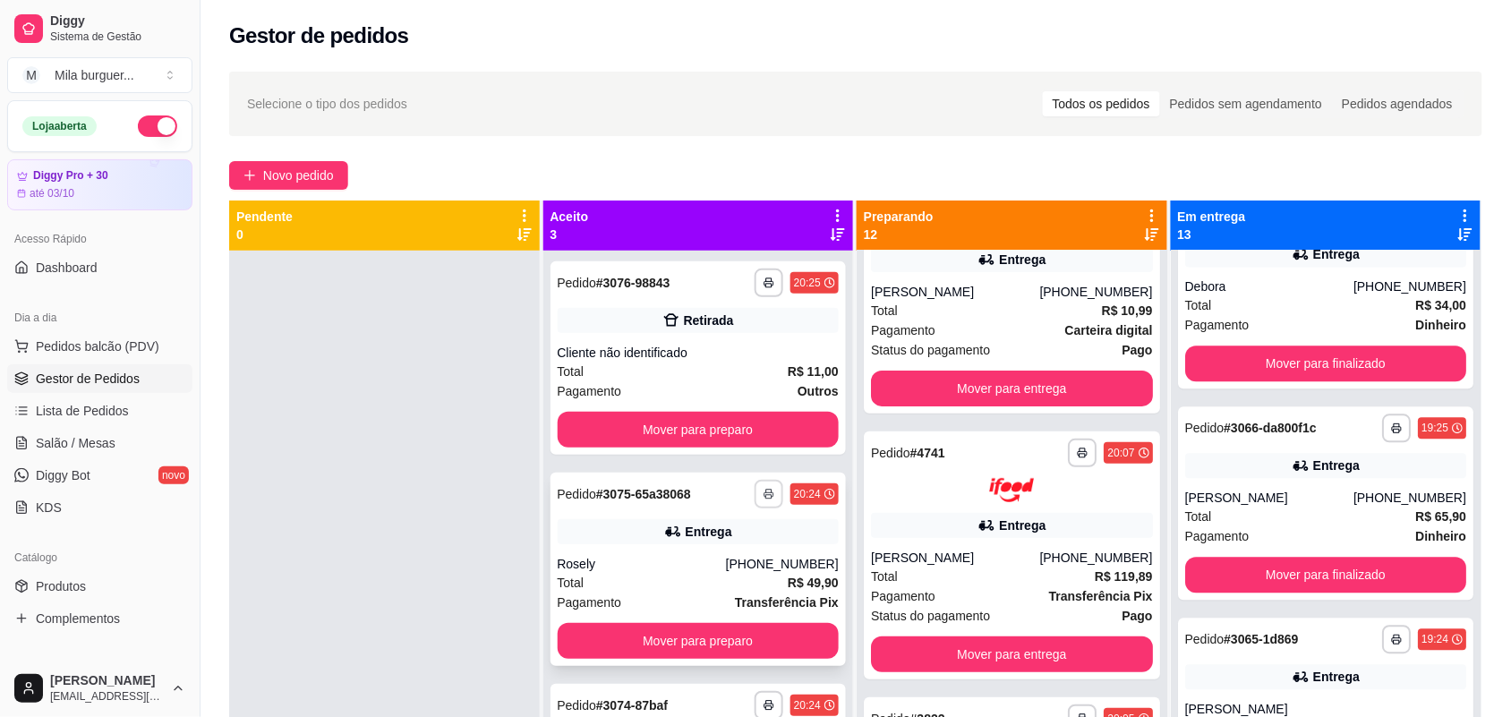
scroll to position [2376, 0]
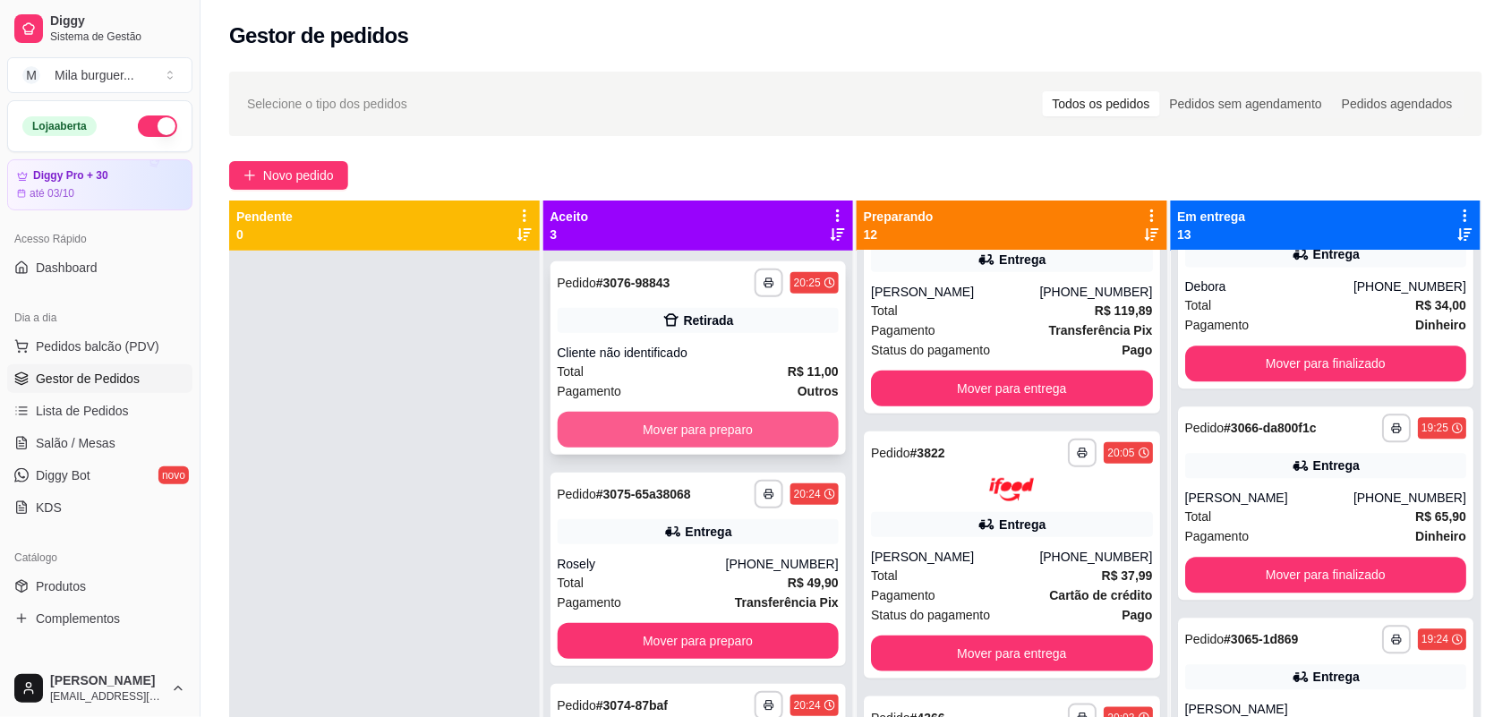
click at [767, 423] on button "Mover para preparo" at bounding box center [699, 430] width 282 height 36
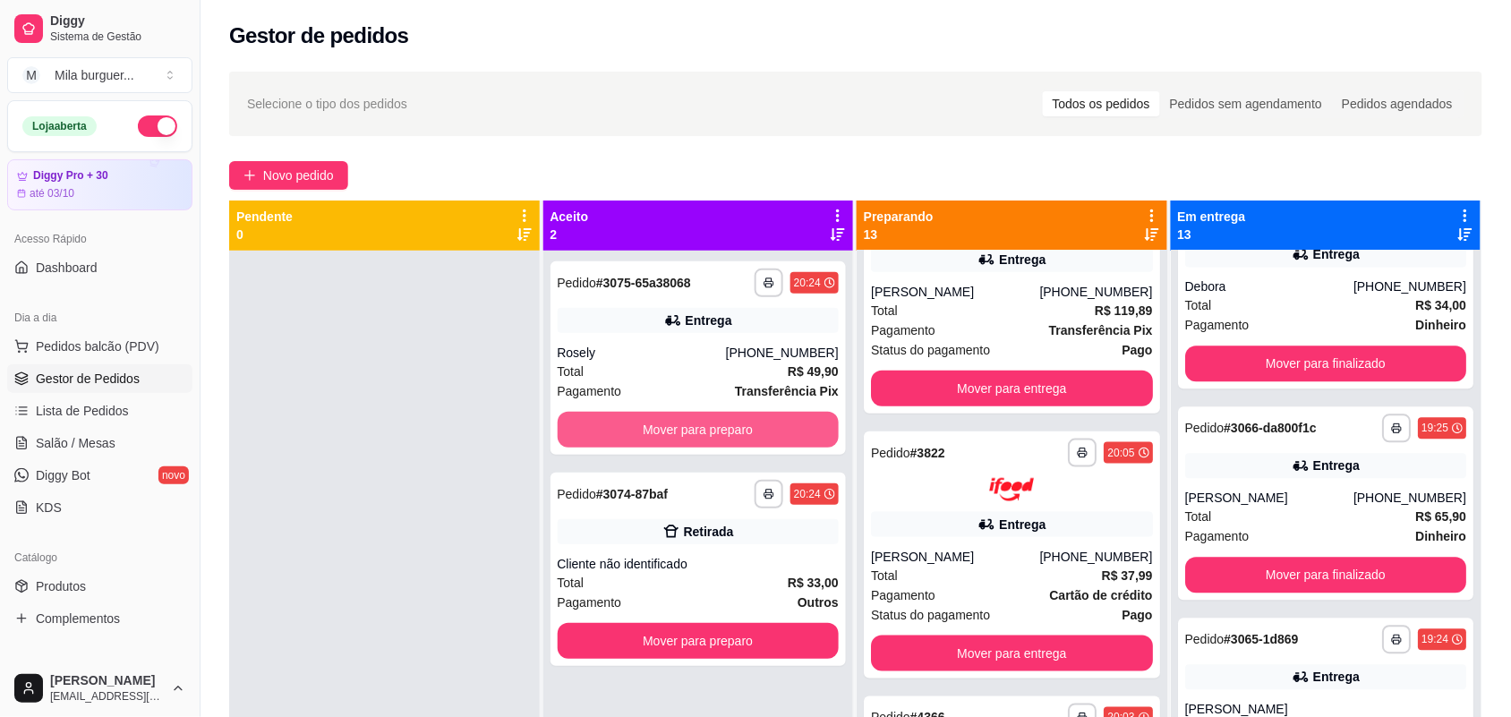
click at [767, 423] on button "Mover para preparo" at bounding box center [699, 430] width 282 height 36
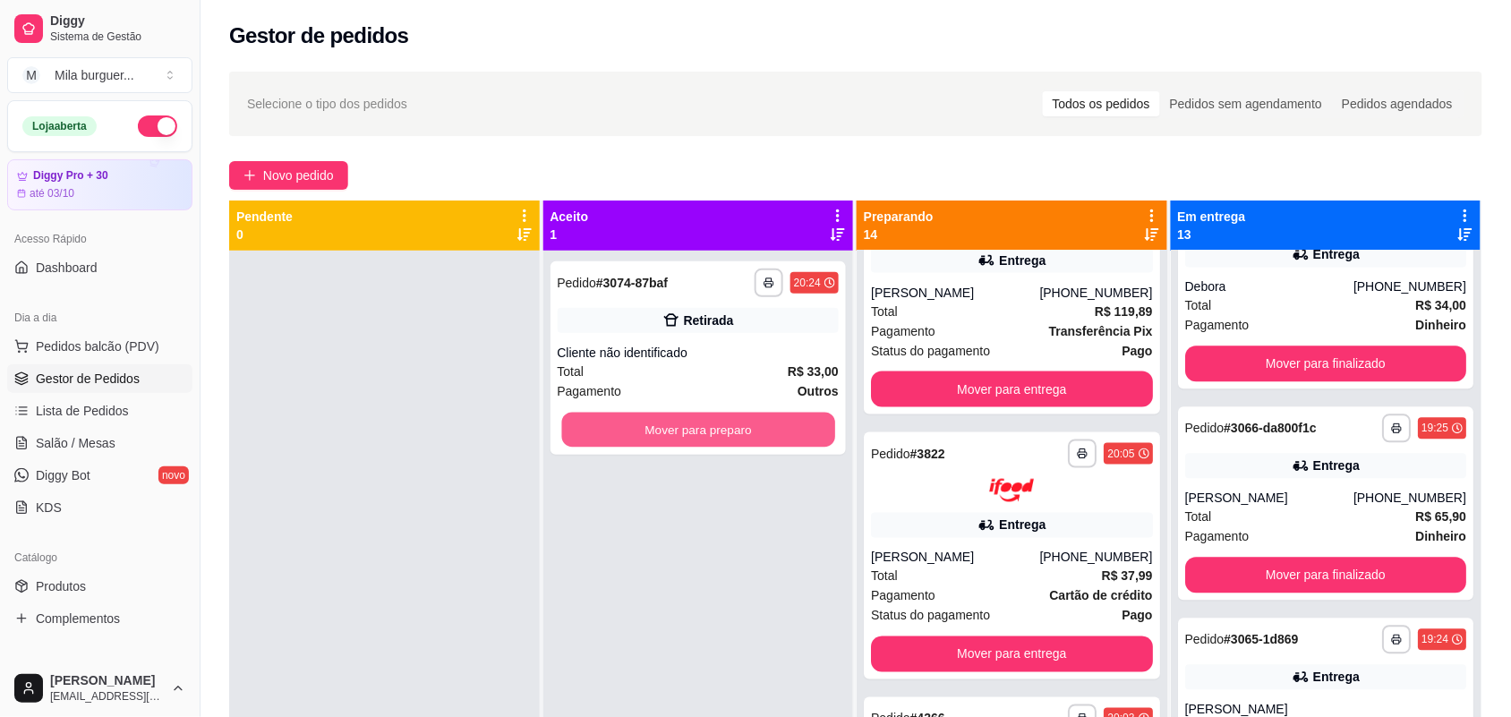
click at [767, 423] on button "Mover para preparo" at bounding box center [697, 430] width 273 height 35
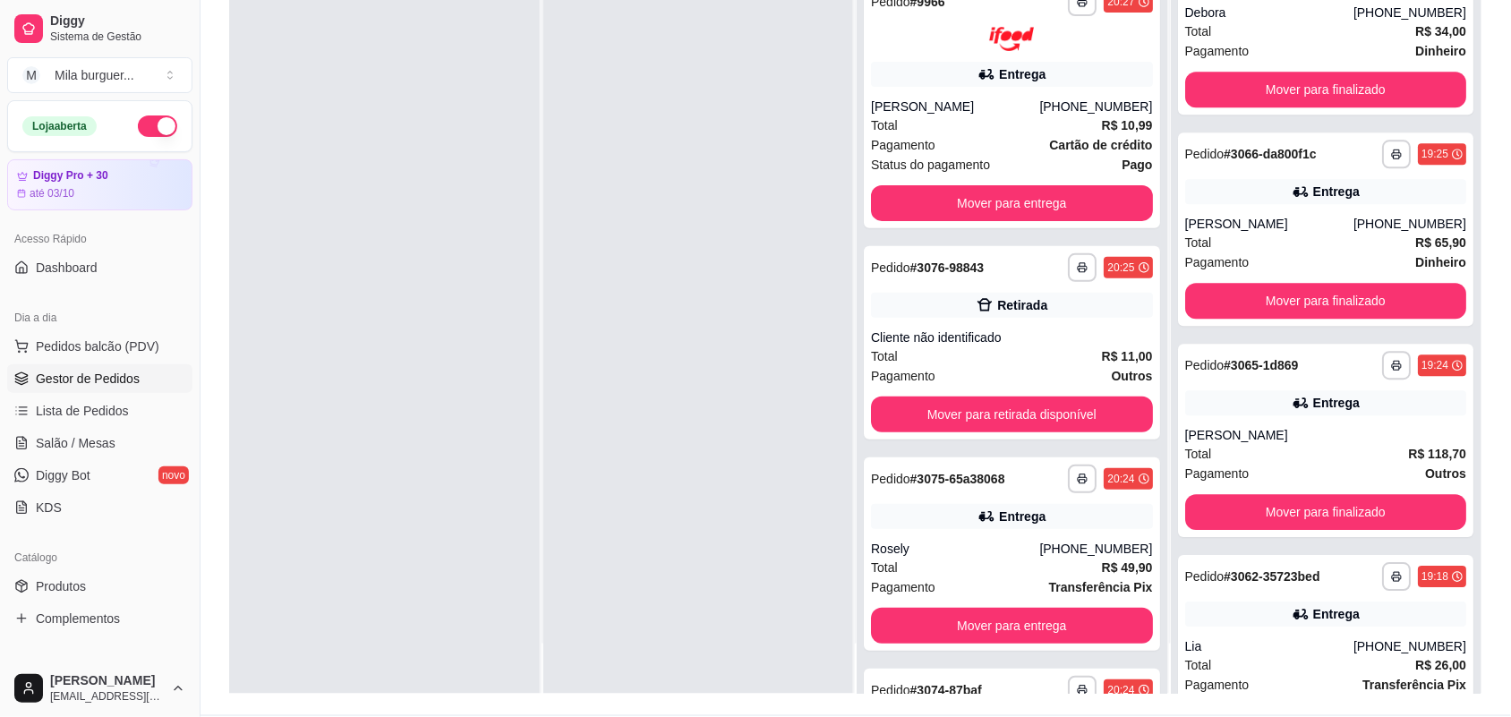
scroll to position [0, 0]
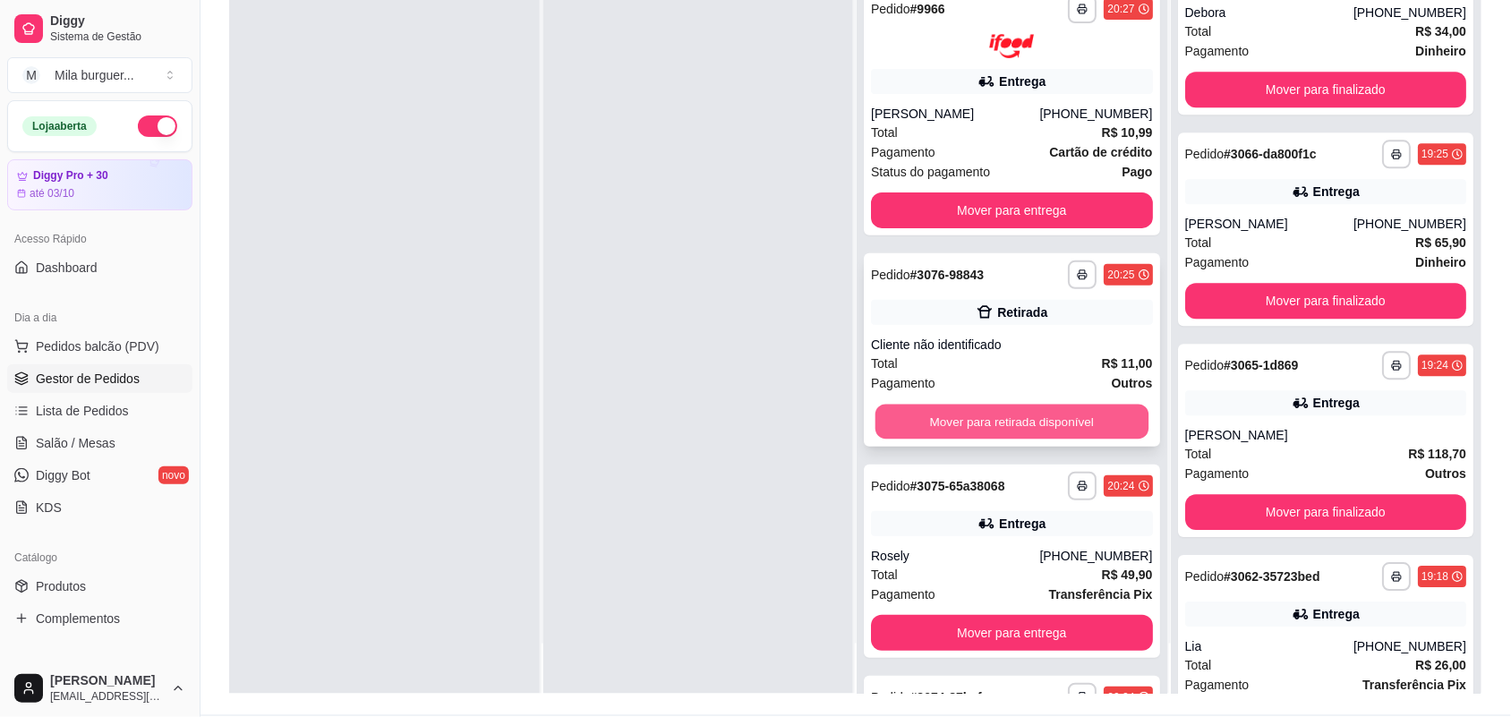
click at [990, 408] on button "Mover para retirada disponível" at bounding box center [1011, 421] width 273 height 35
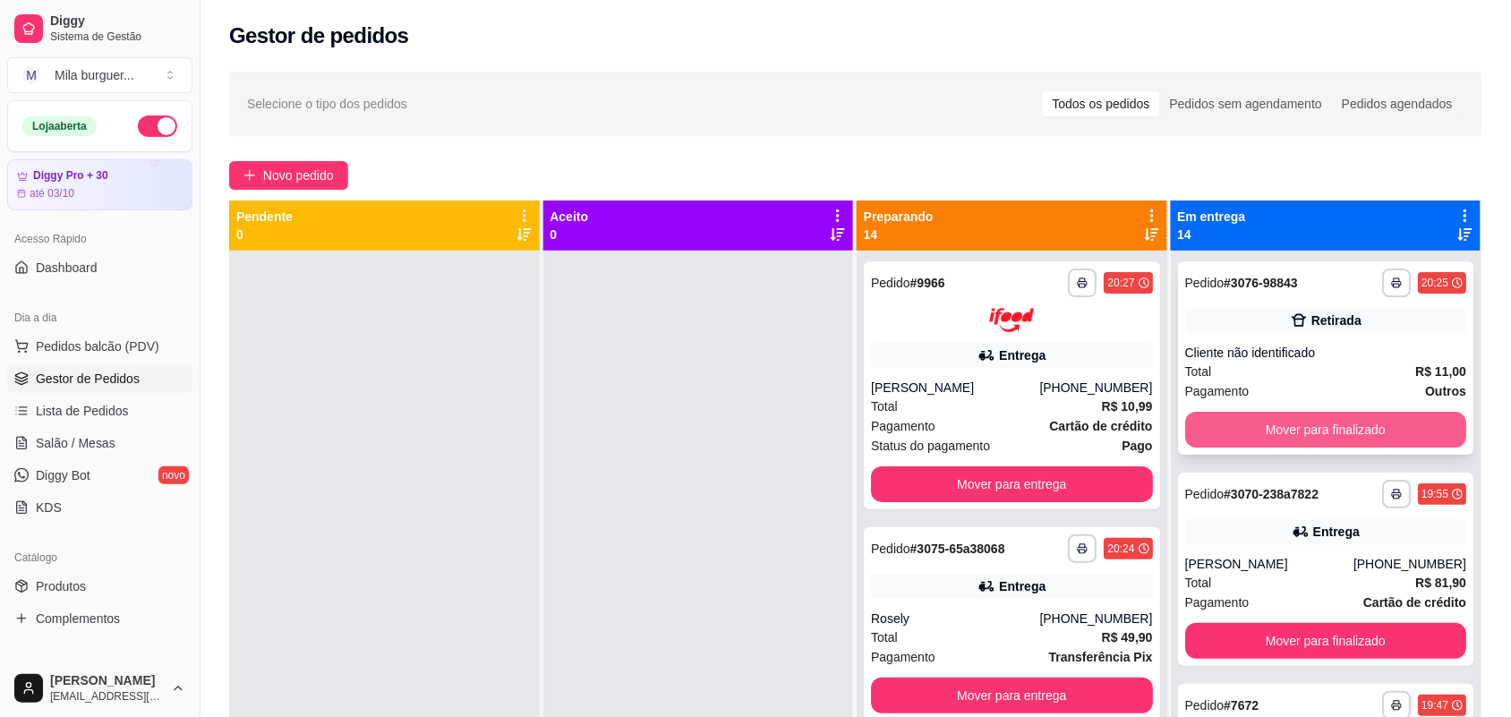
click at [1344, 430] on button "Mover para finalizado" at bounding box center [1326, 430] width 282 height 36
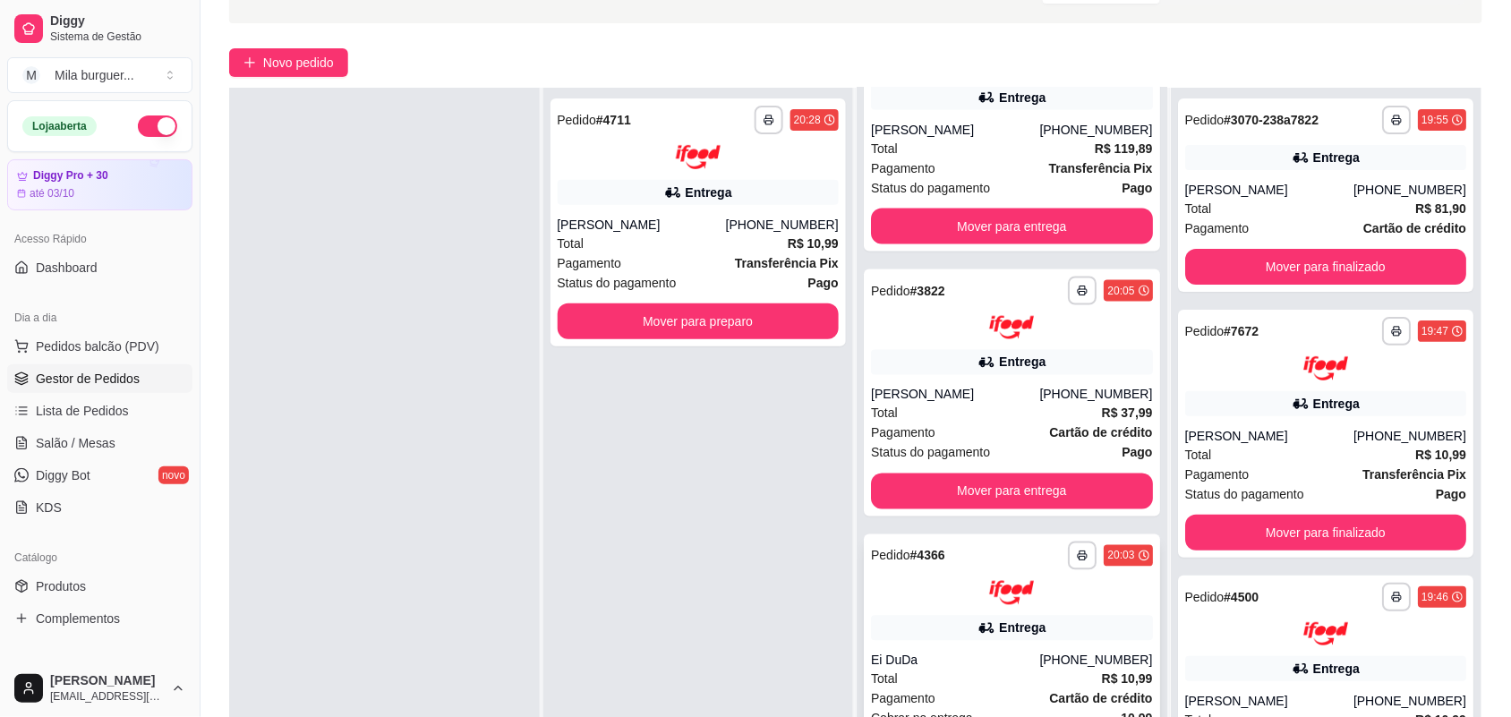
scroll to position [273, 0]
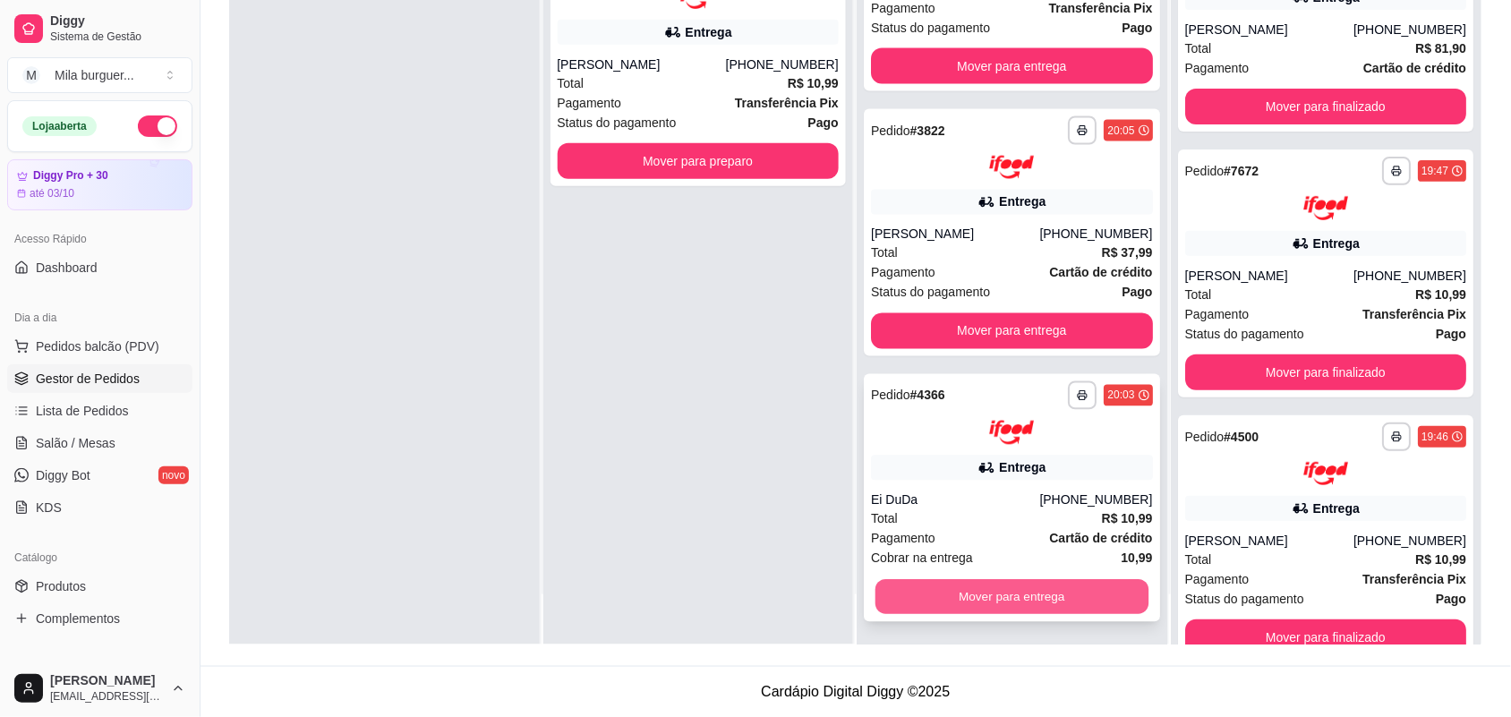
click at [1009, 593] on button "Mover para entrega" at bounding box center [1011, 597] width 273 height 35
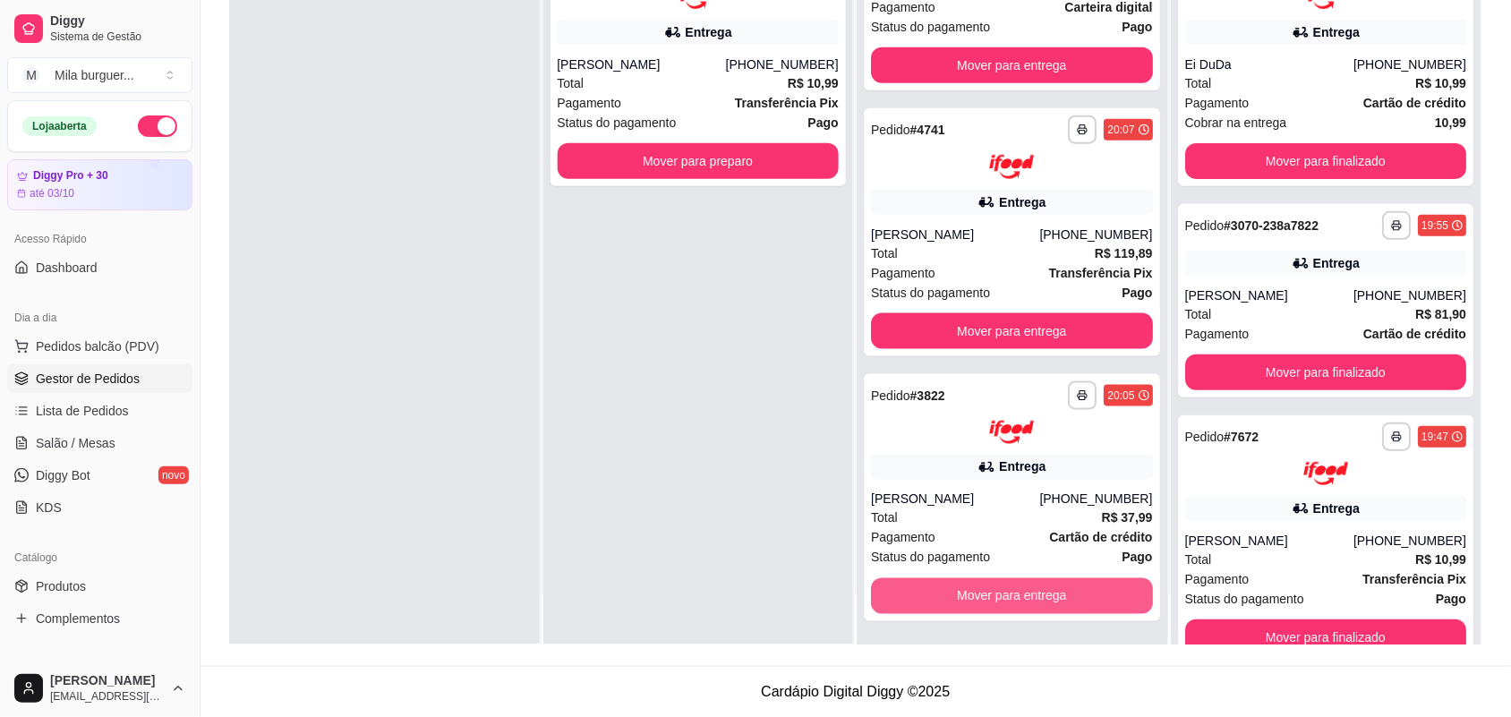
click at [1008, 593] on button "Mover para entrega" at bounding box center [1012, 596] width 282 height 36
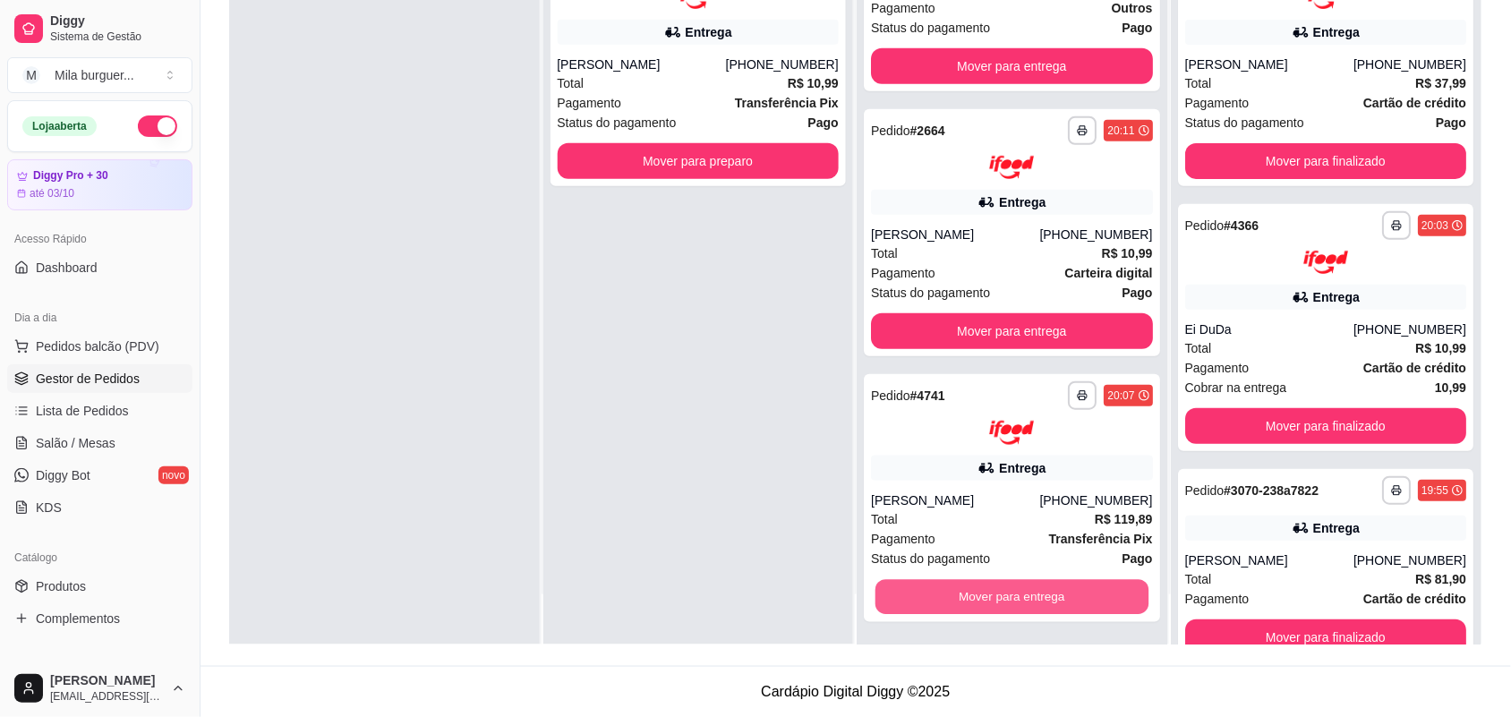
click at [1008, 593] on button "Mover para entrega" at bounding box center [1011, 596] width 273 height 35
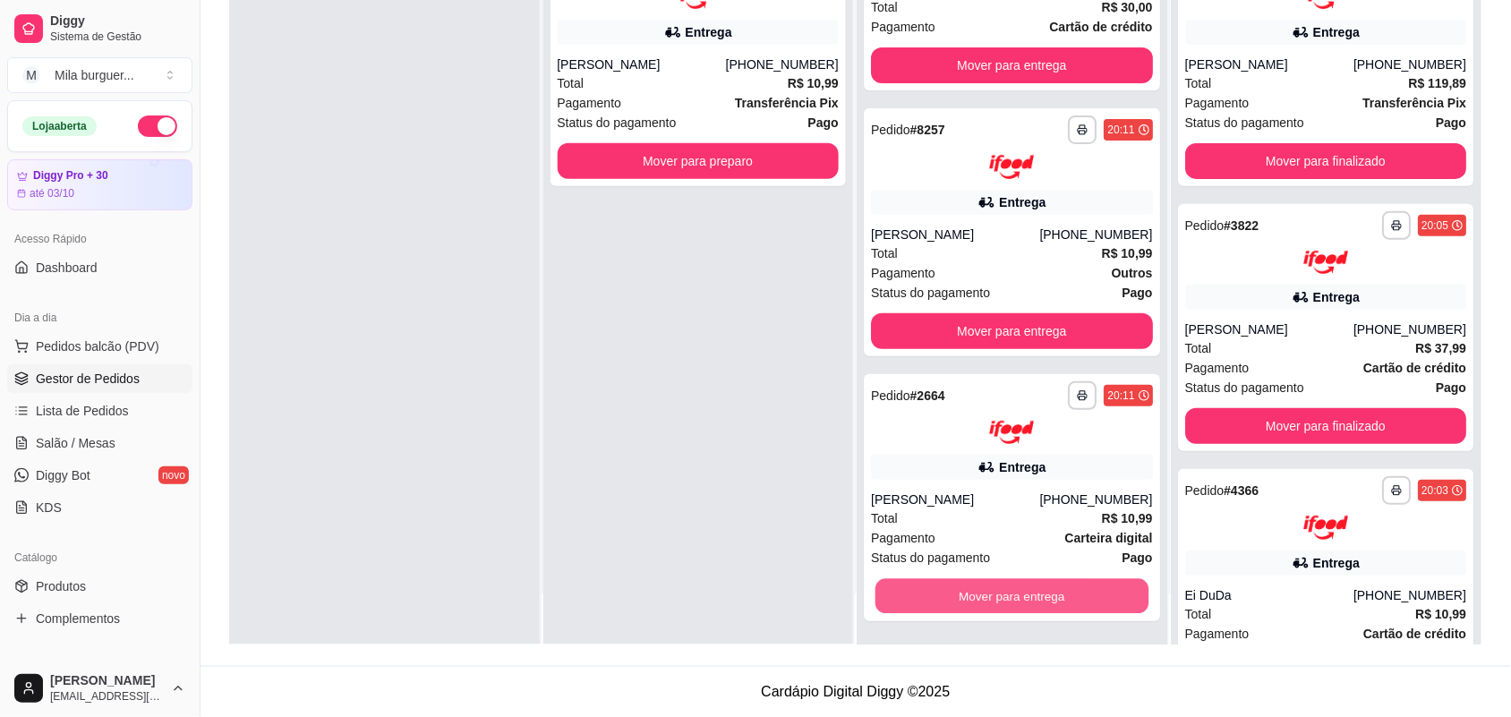
click at [1008, 593] on button "Mover para entrega" at bounding box center [1011, 596] width 273 height 35
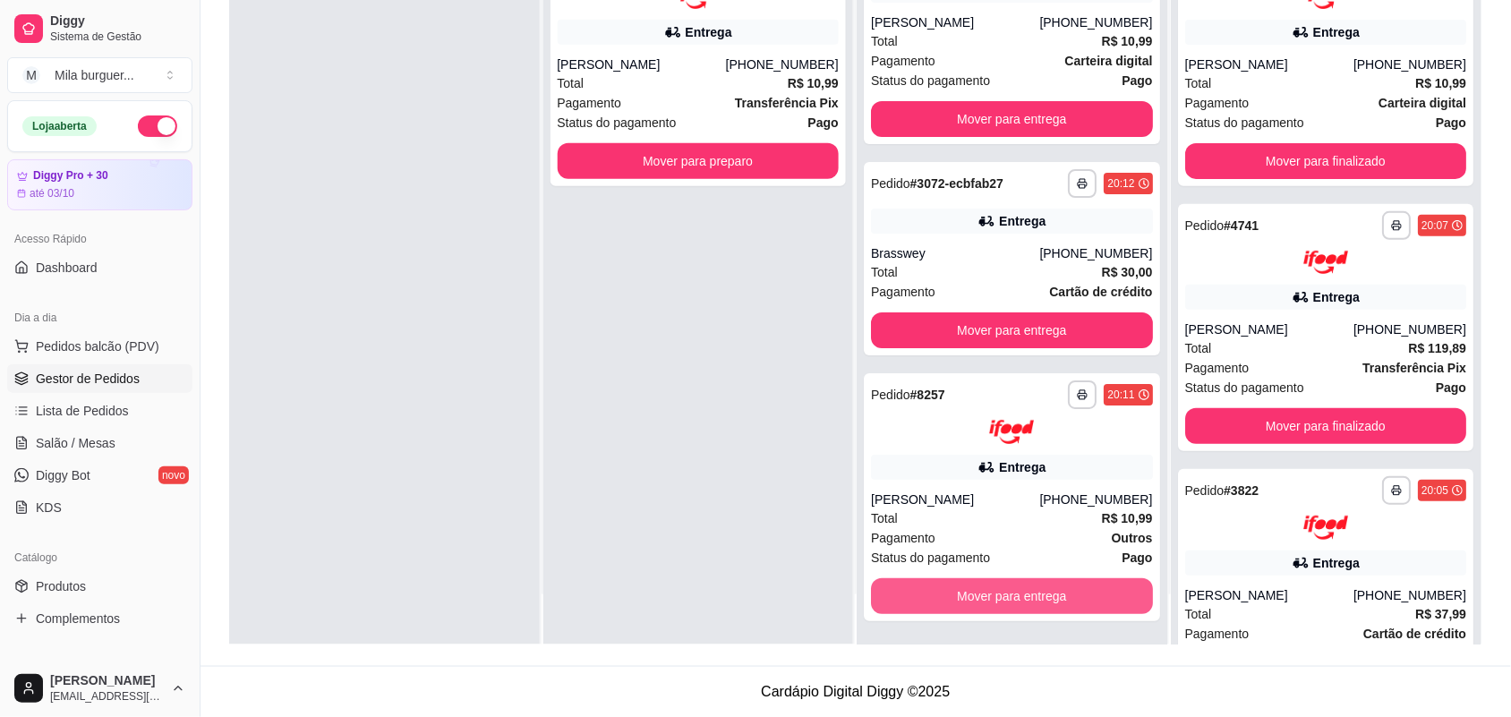
click at [1008, 593] on button "Mover para entrega" at bounding box center [1012, 596] width 282 height 36
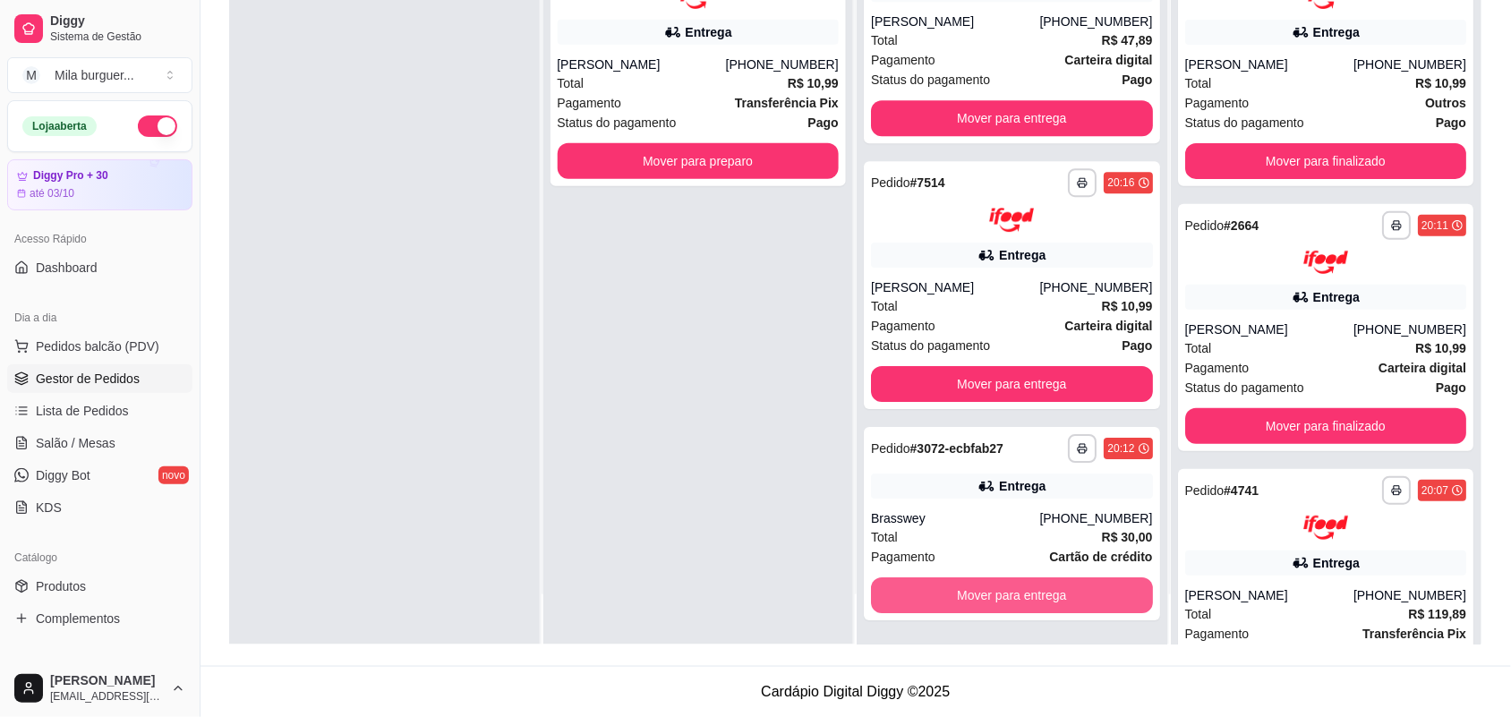
click at [1008, 593] on button "Mover para entrega" at bounding box center [1012, 595] width 282 height 36
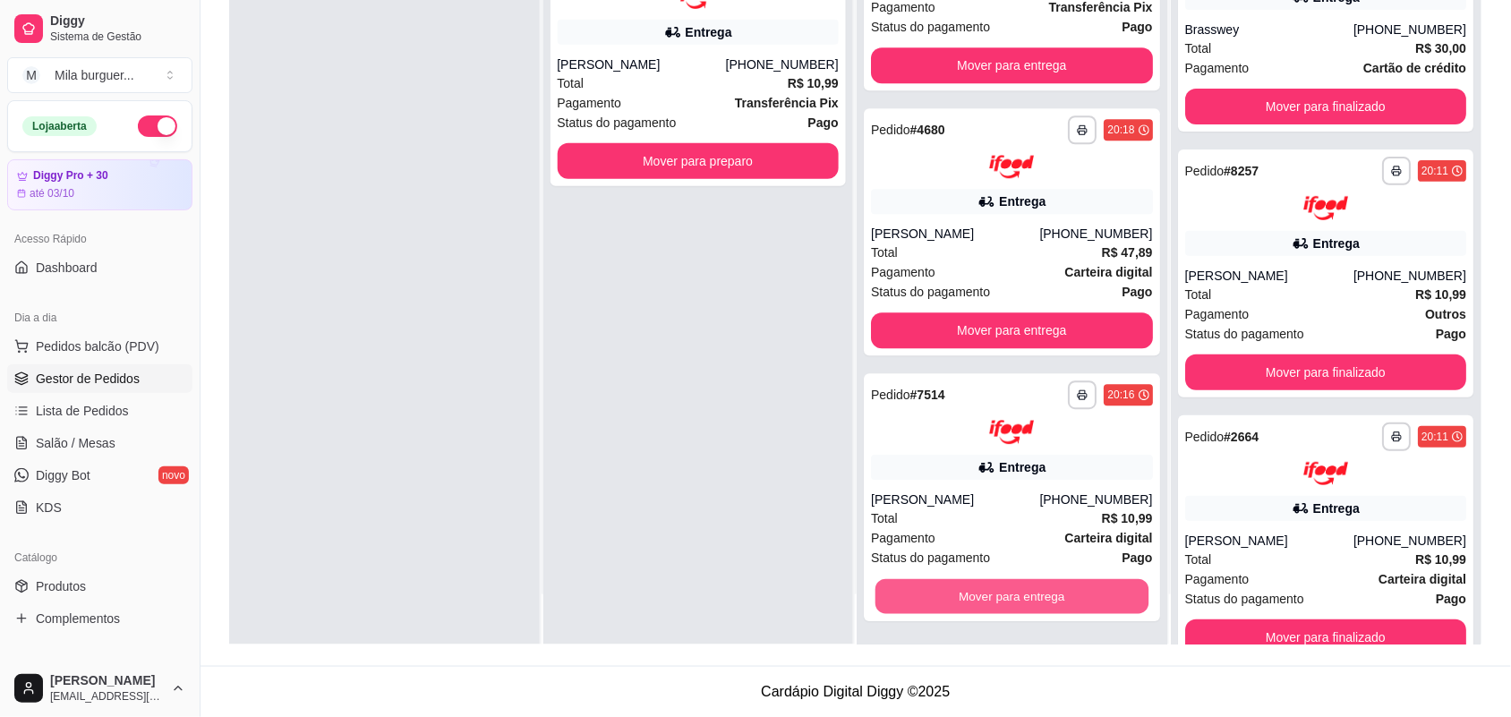
click at [1008, 593] on button "Mover para entrega" at bounding box center [1011, 596] width 273 height 35
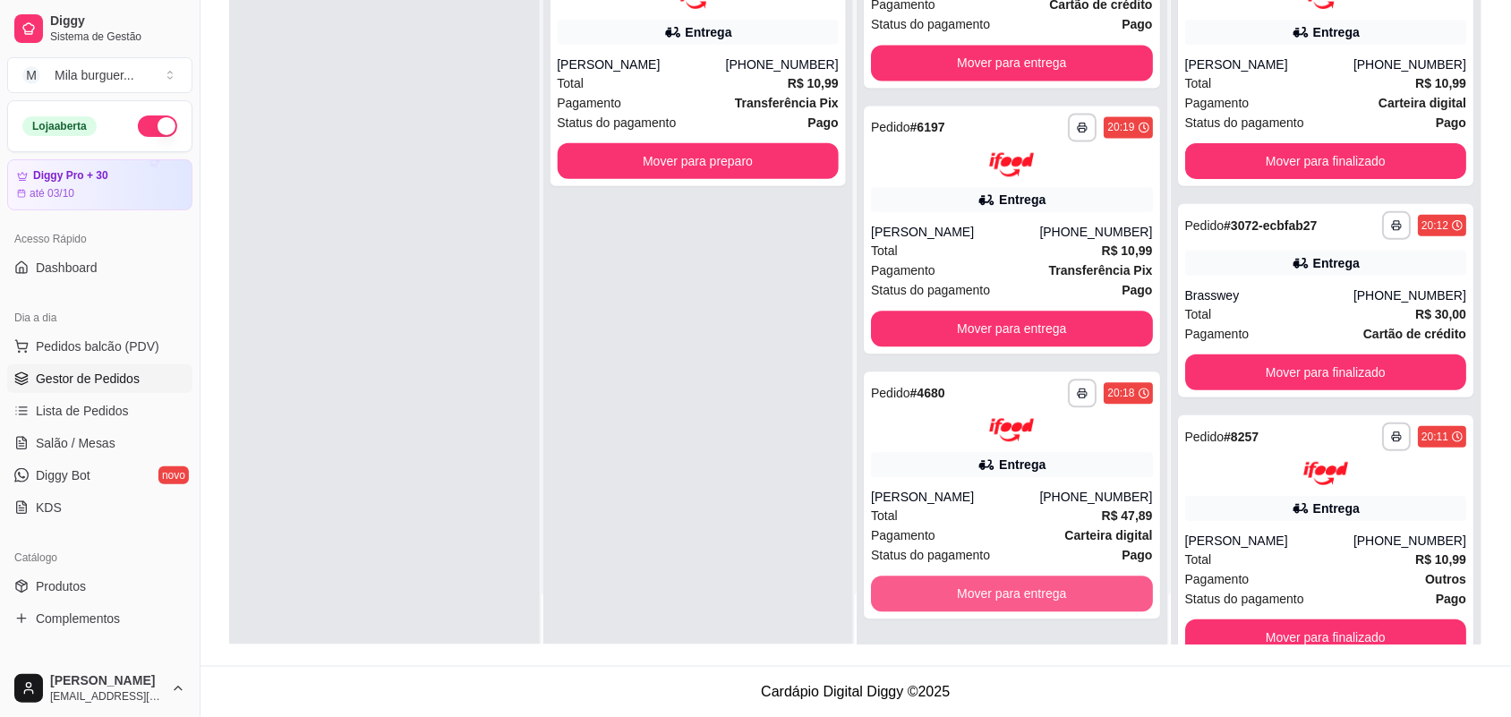
scroll to position [995, 0]
click at [1071, 593] on button "Mover para entrega" at bounding box center [1012, 595] width 282 height 36
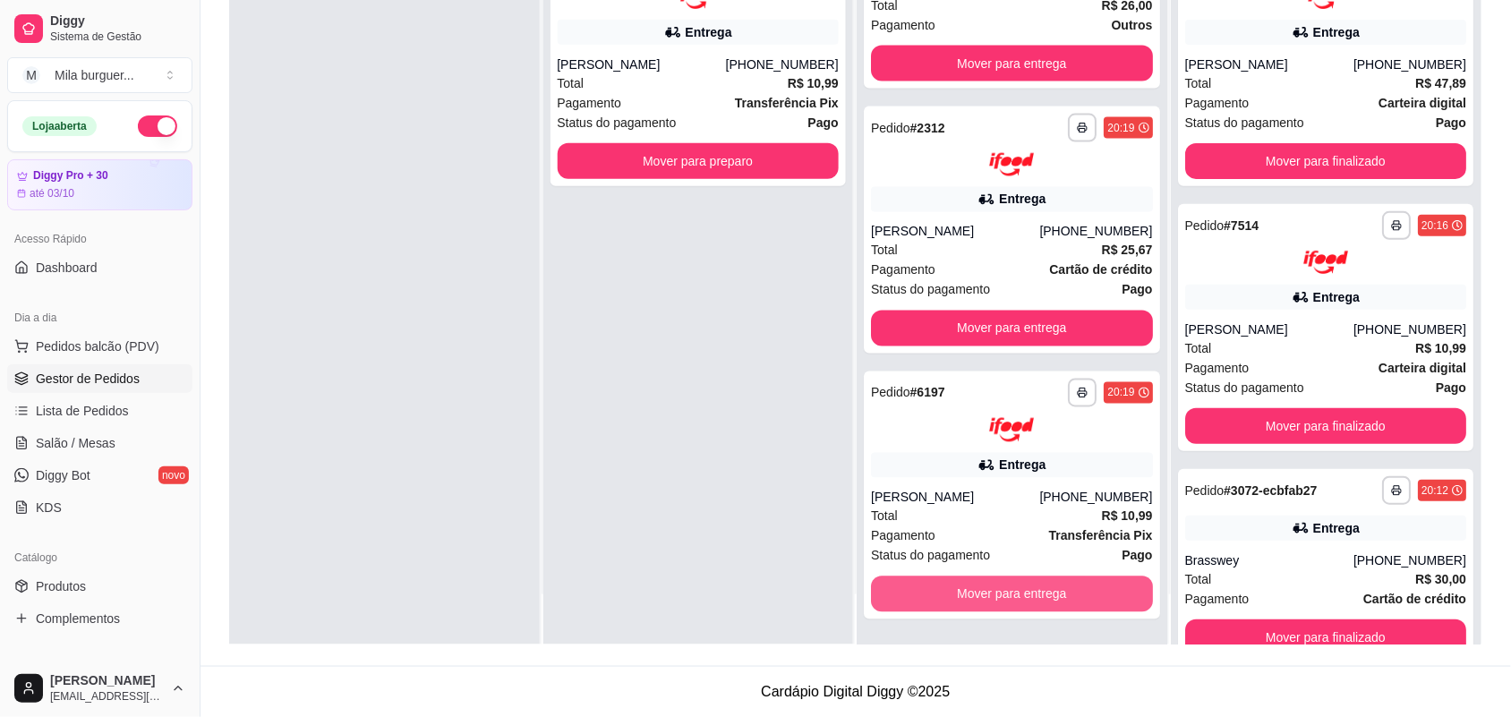
scroll to position [730, 0]
click at [1071, 593] on button "Mover para entrega" at bounding box center [1012, 595] width 282 height 36
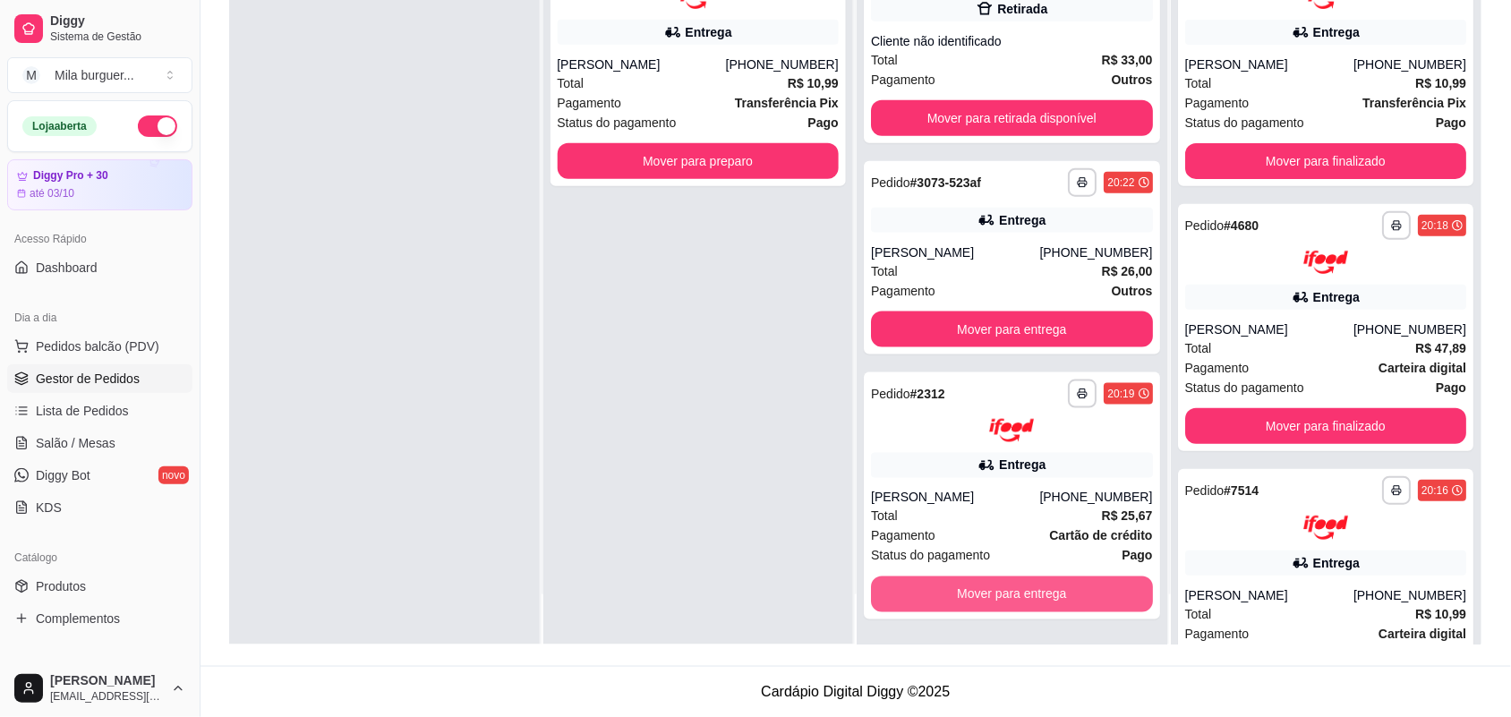
scroll to position [464, 0]
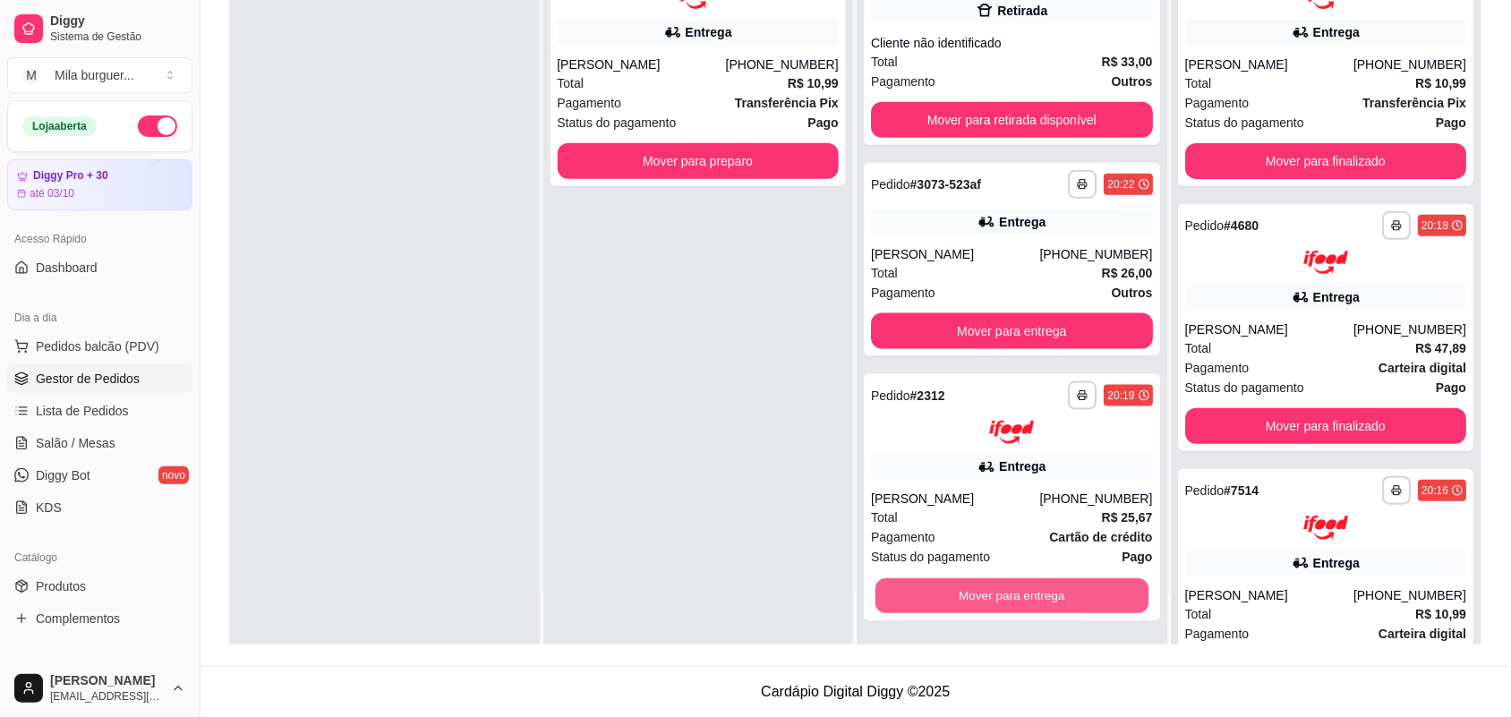
click at [1071, 593] on button "Mover para entrega" at bounding box center [1011, 596] width 273 height 35
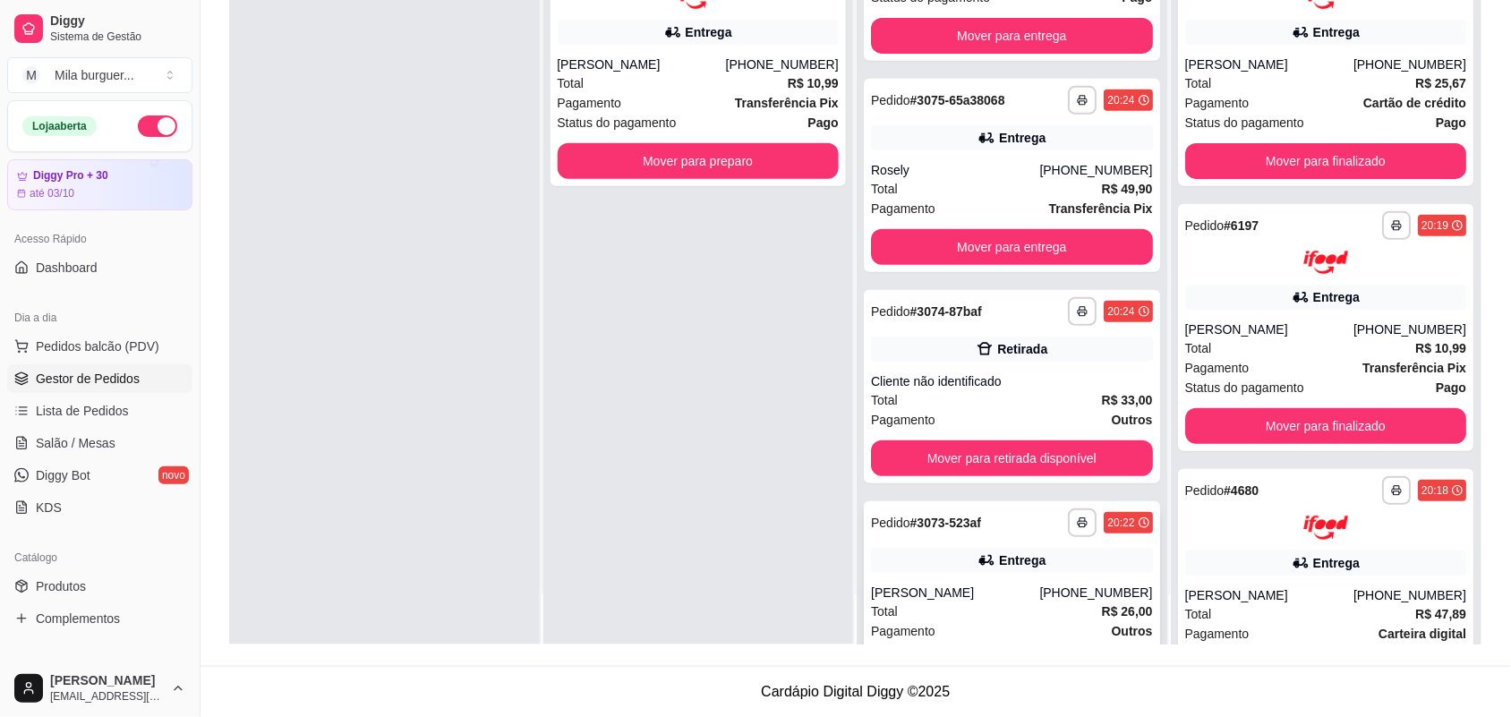
scroll to position [0, 0]
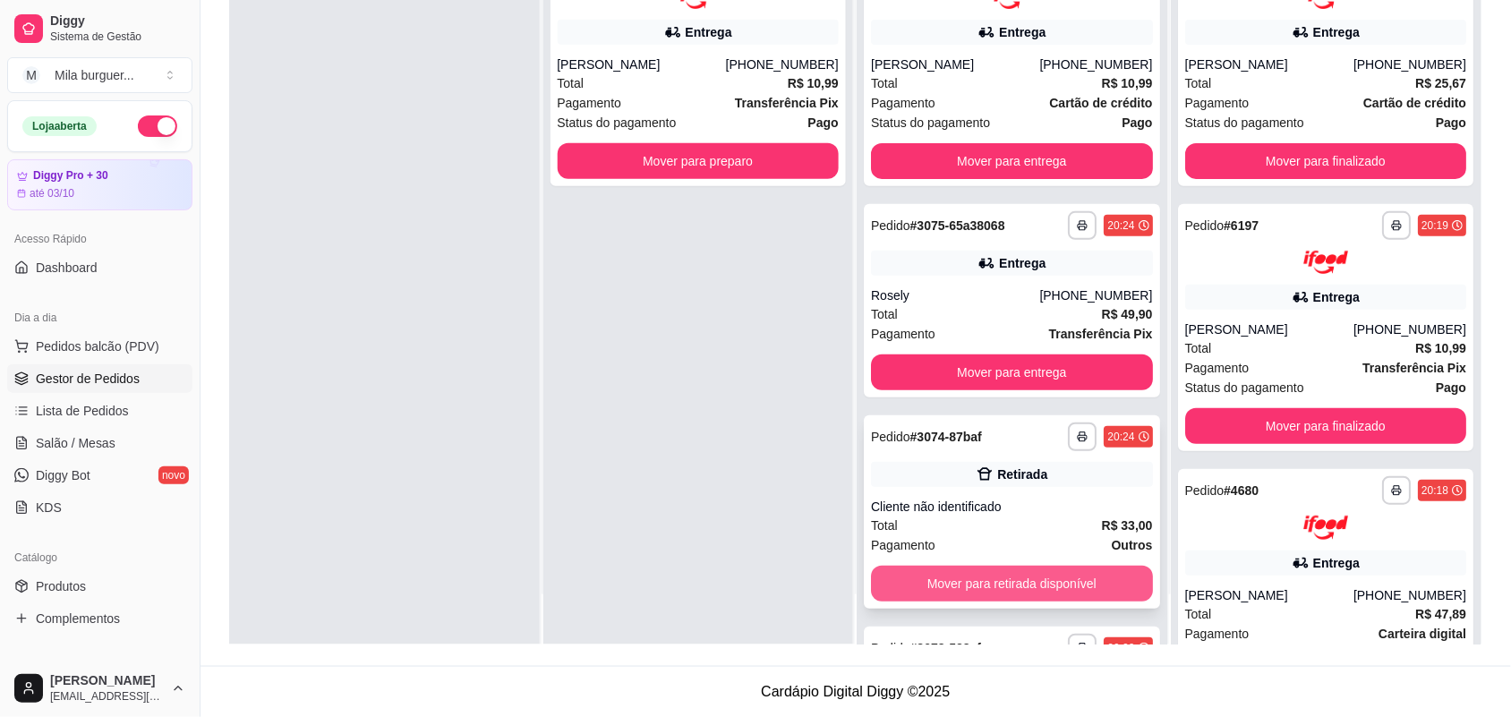
click at [1044, 568] on button "Mover para retirada disponível" at bounding box center [1012, 584] width 282 height 36
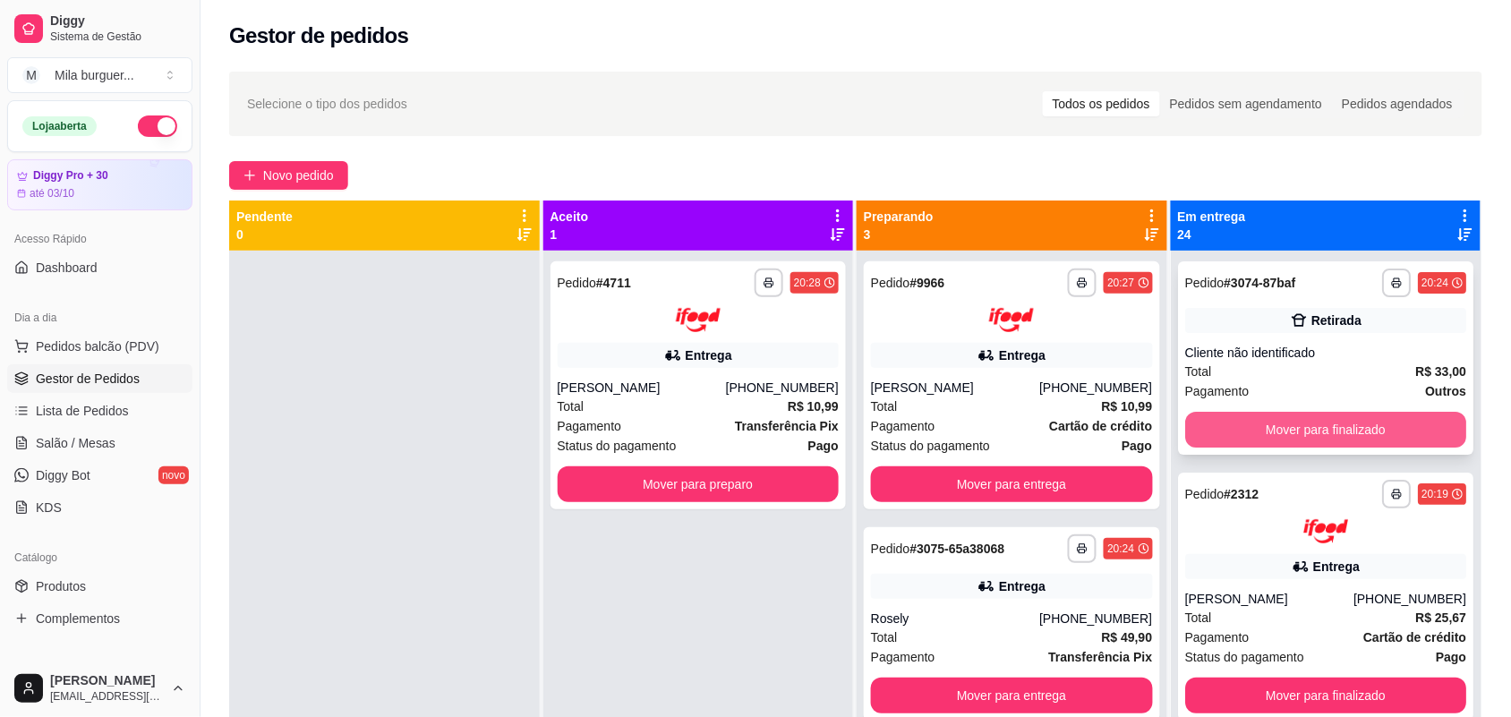
click at [1295, 439] on button "Mover para finalizado" at bounding box center [1326, 430] width 282 height 36
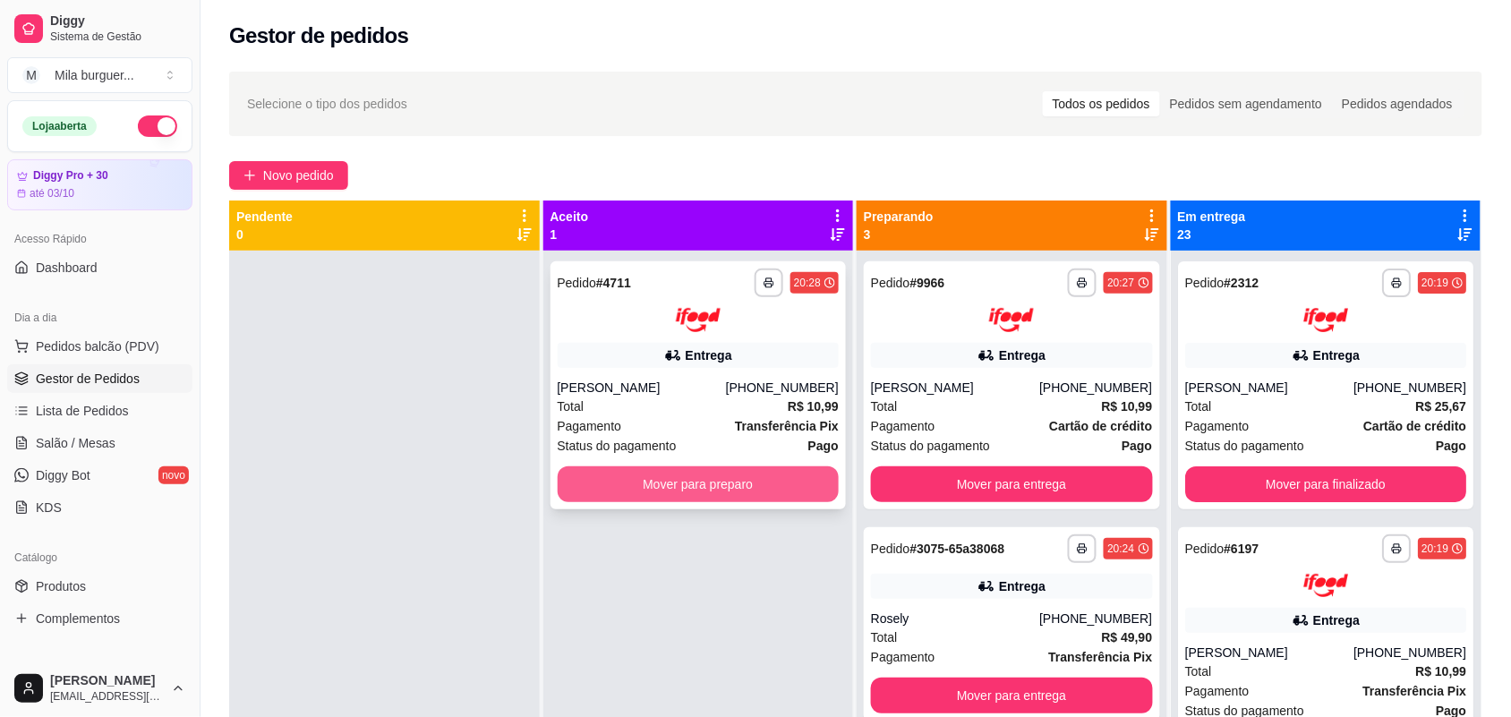
click at [804, 470] on button "Mover para preparo" at bounding box center [699, 484] width 282 height 36
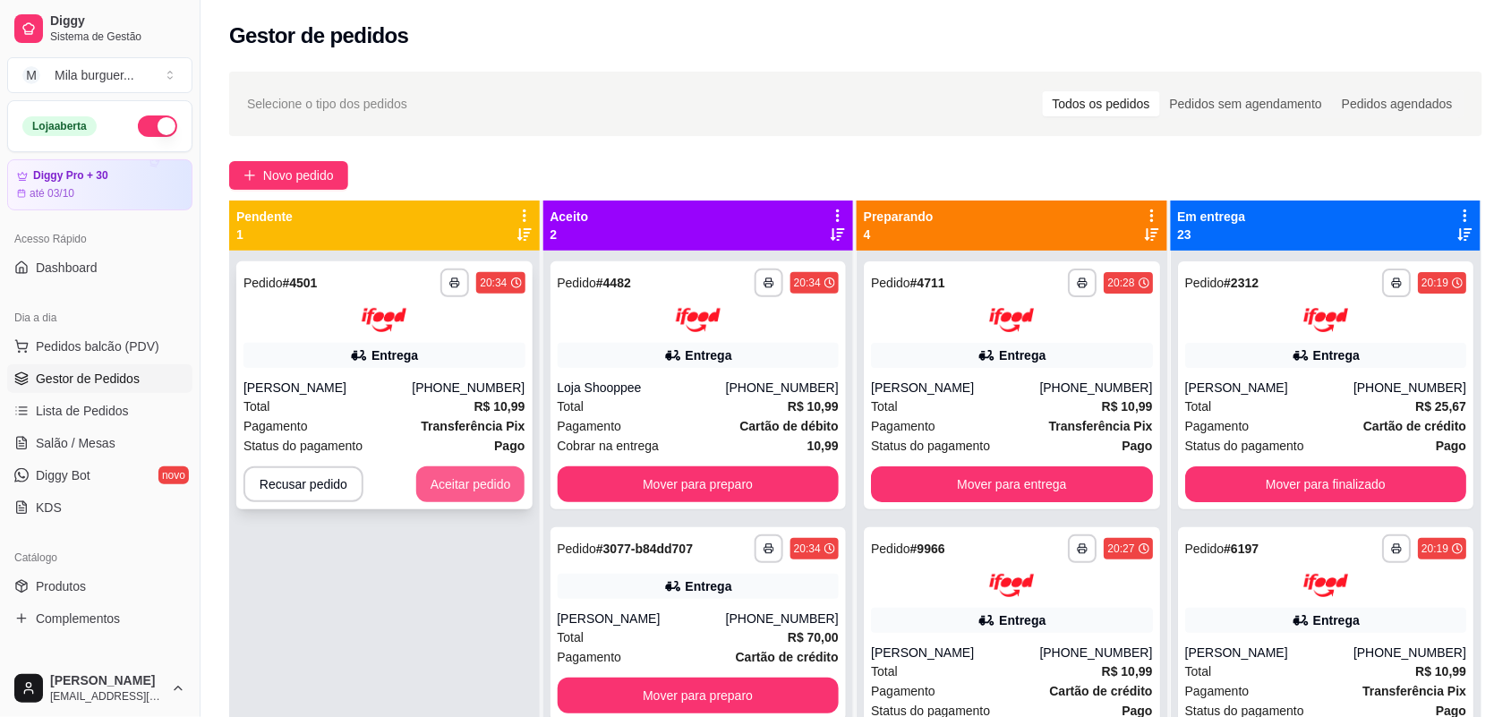
click at [470, 486] on button "Aceitar pedido" at bounding box center [470, 484] width 109 height 36
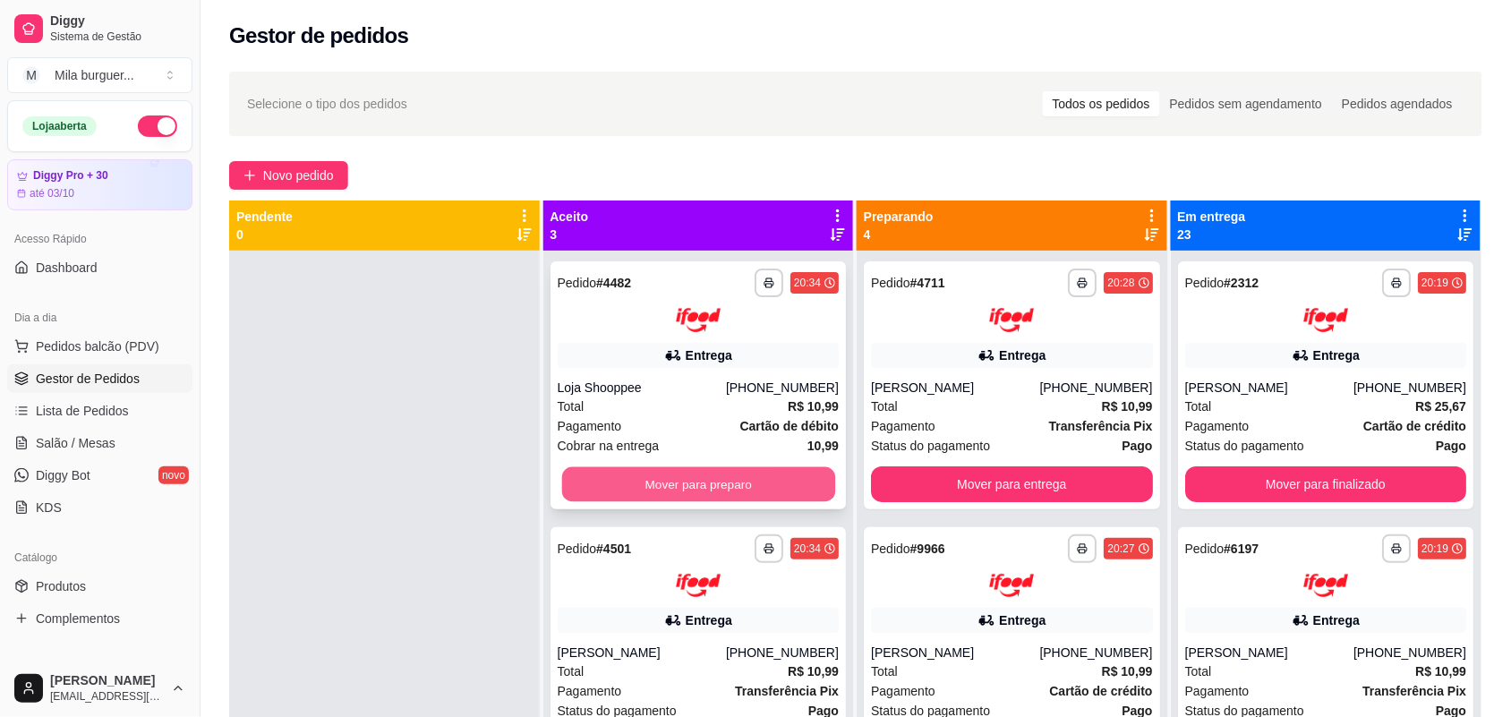
click at [635, 482] on button "Mover para preparo" at bounding box center [697, 483] width 273 height 35
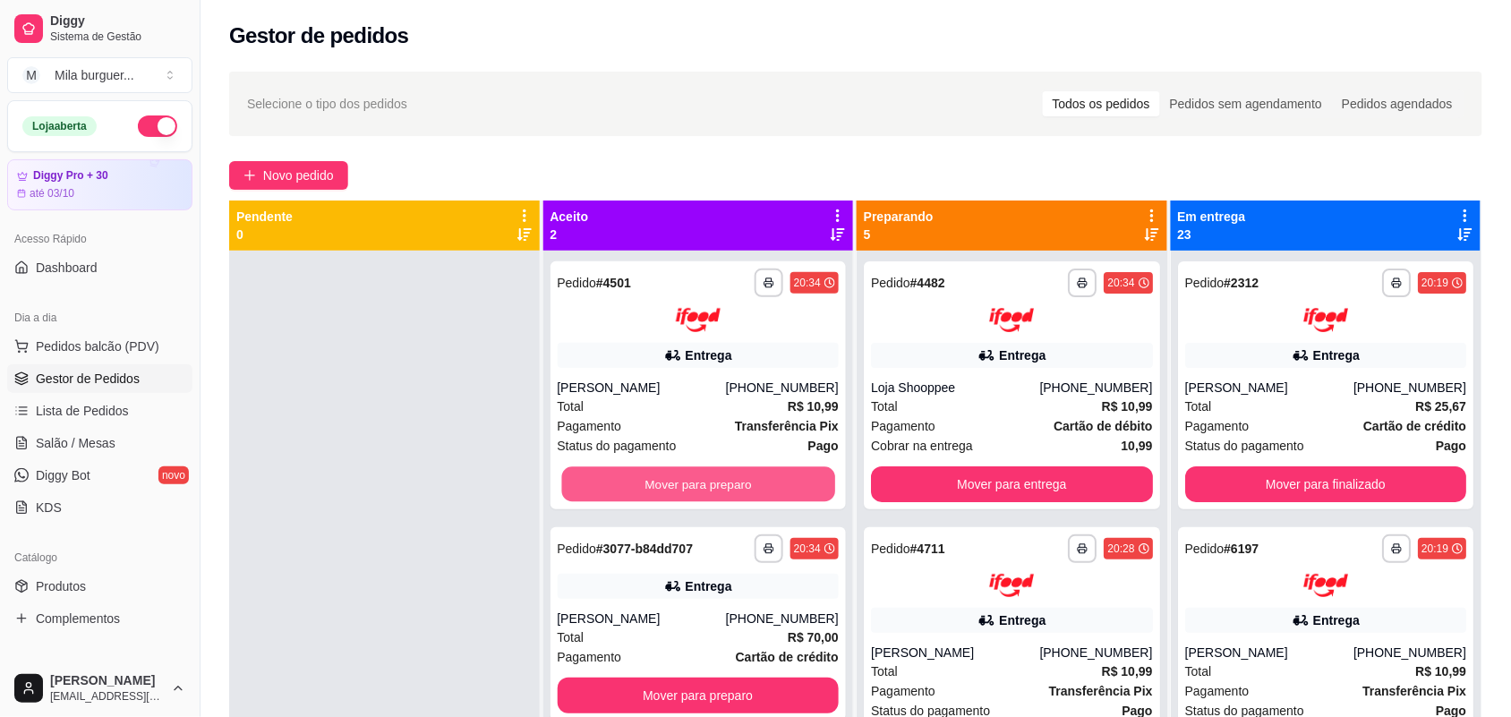
click at [635, 482] on button "Mover para preparo" at bounding box center [697, 483] width 273 height 35
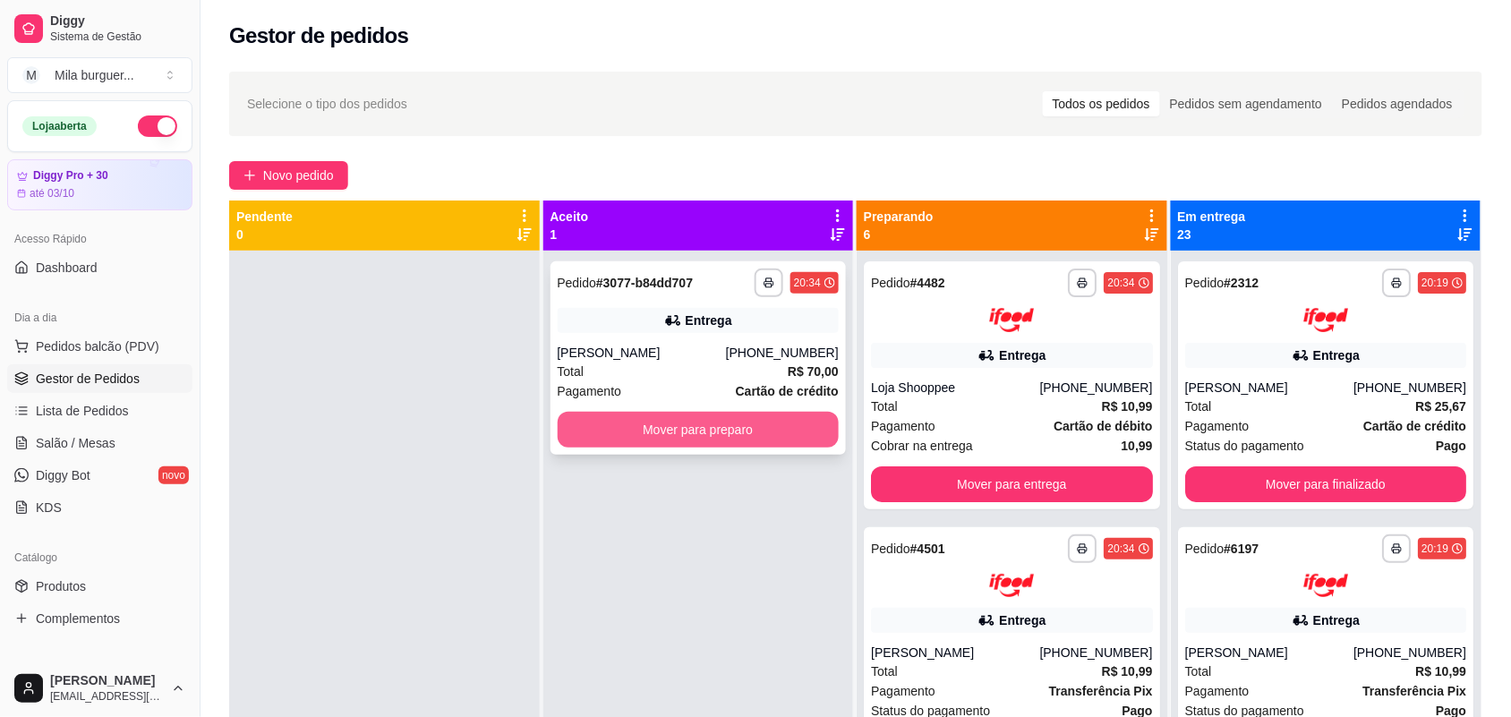
click at [652, 435] on button "Mover para preparo" at bounding box center [699, 430] width 282 height 36
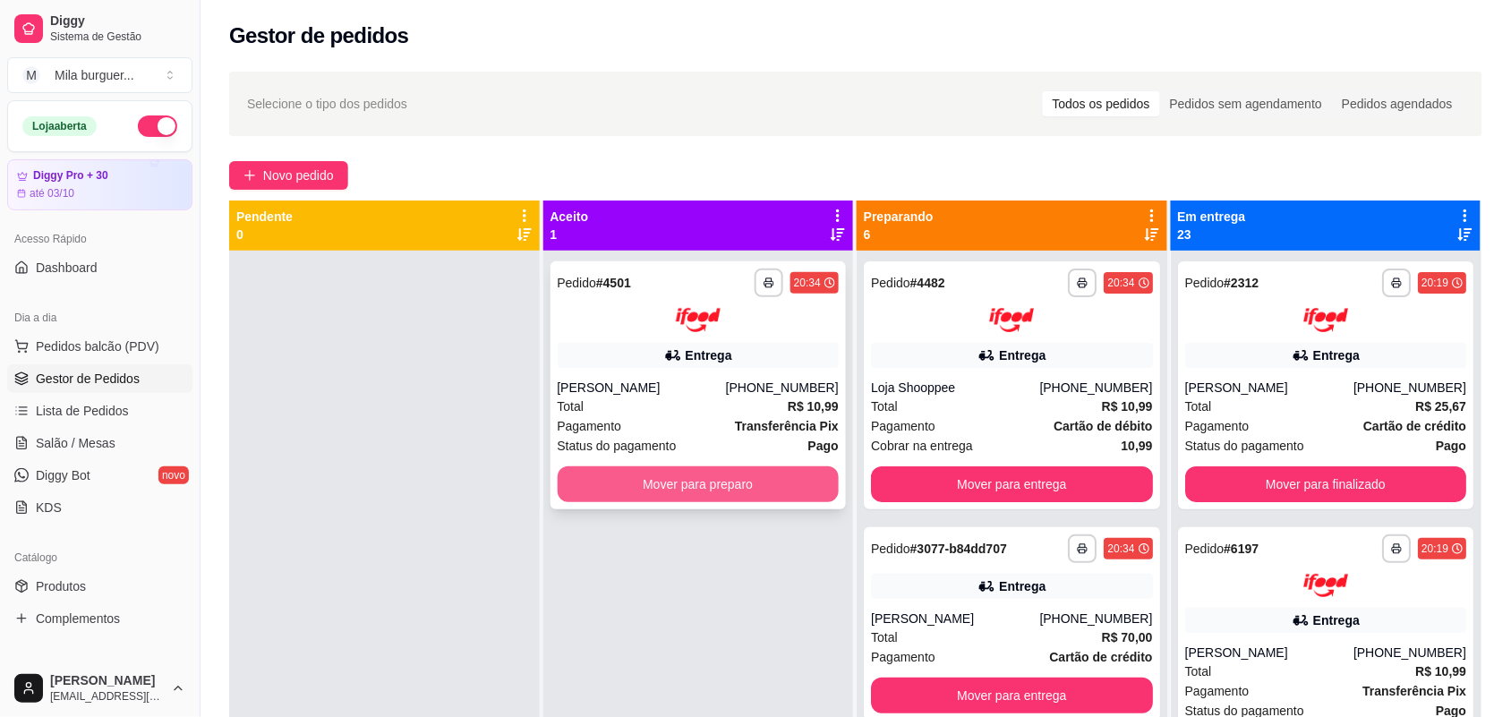
click at [696, 470] on button "Mover para preparo" at bounding box center [699, 484] width 282 height 36
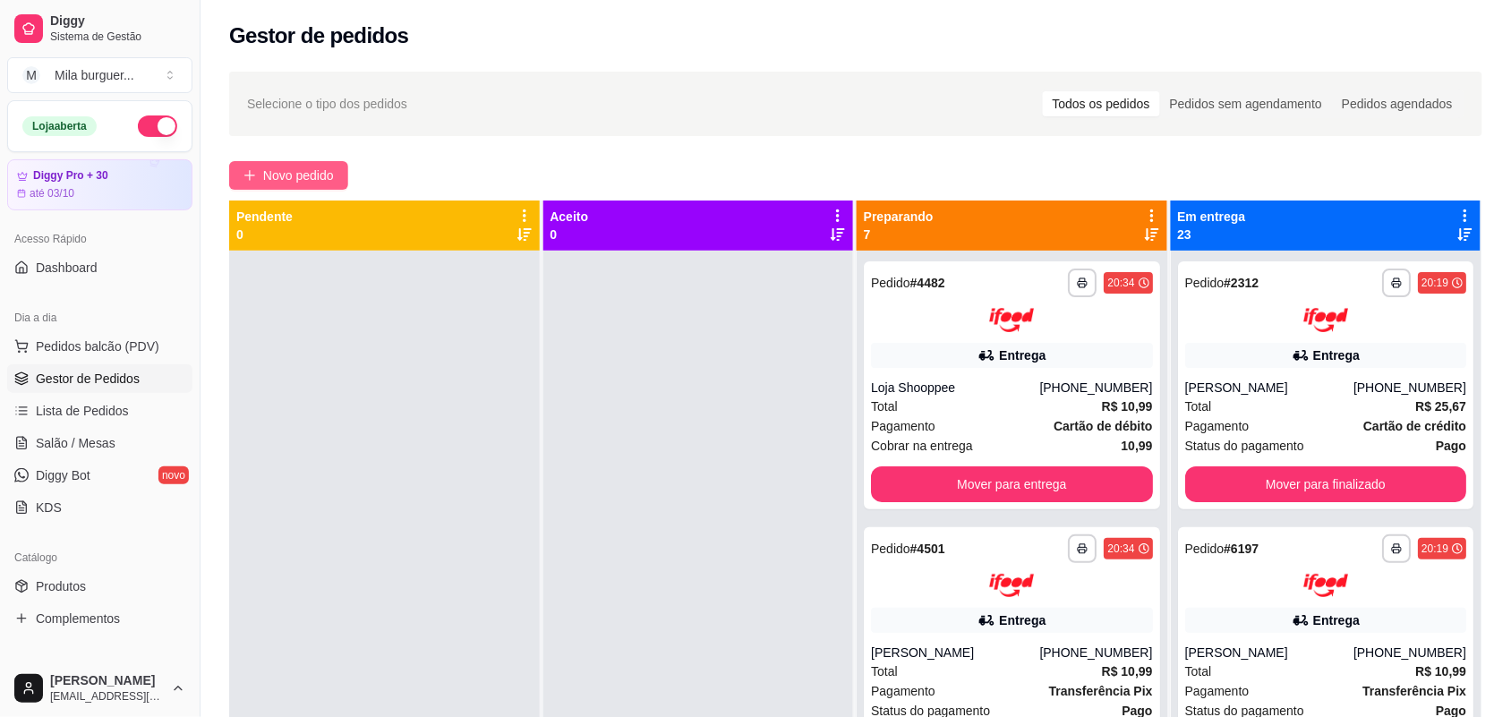
click at [328, 170] on span "Novo pedido" at bounding box center [298, 176] width 71 height 20
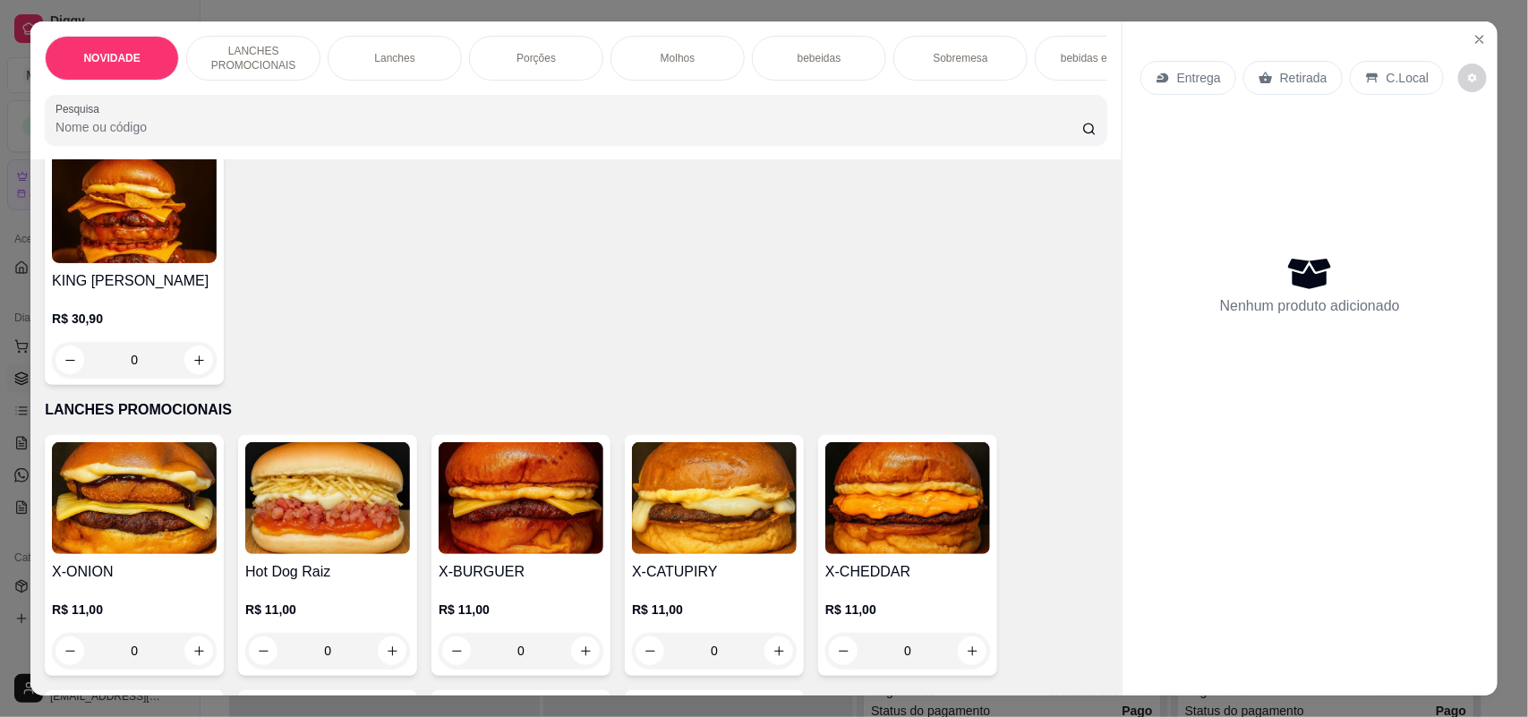
scroll to position [336, 0]
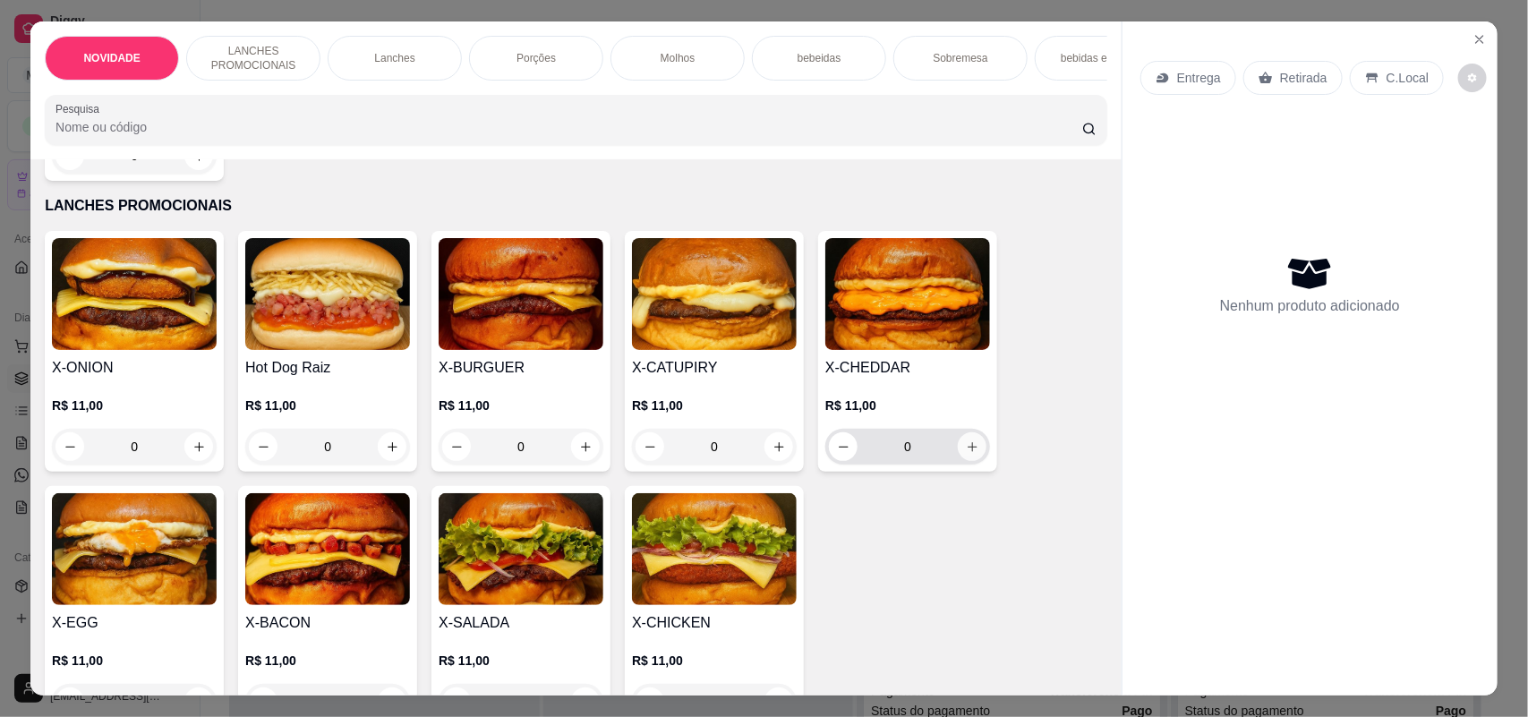
click at [968, 452] on icon "increase-product-quantity" at bounding box center [973, 447] width 10 height 10
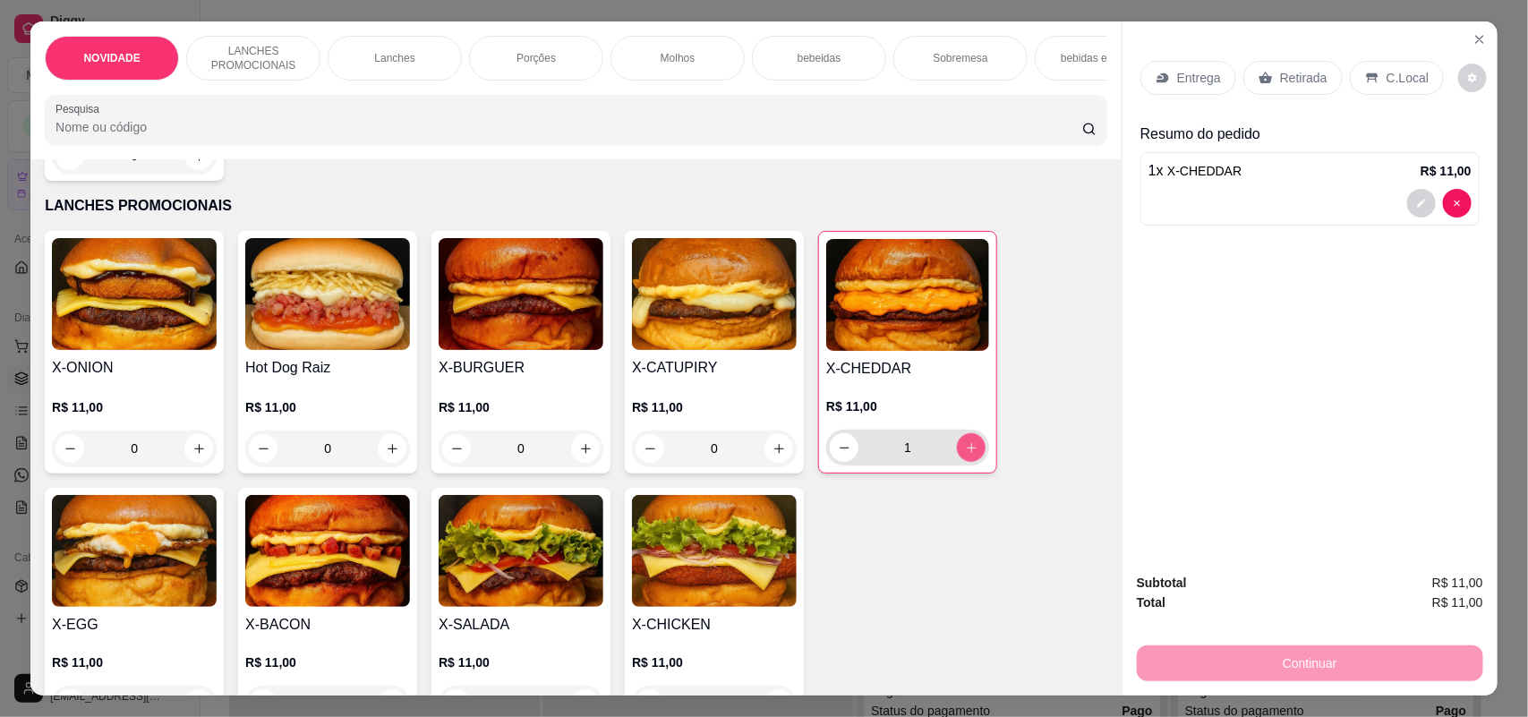
click at [965, 455] on icon "increase-product-quantity" at bounding box center [971, 447] width 13 height 13
type input "2"
click at [367, 454] on div "0" at bounding box center [327, 449] width 165 height 36
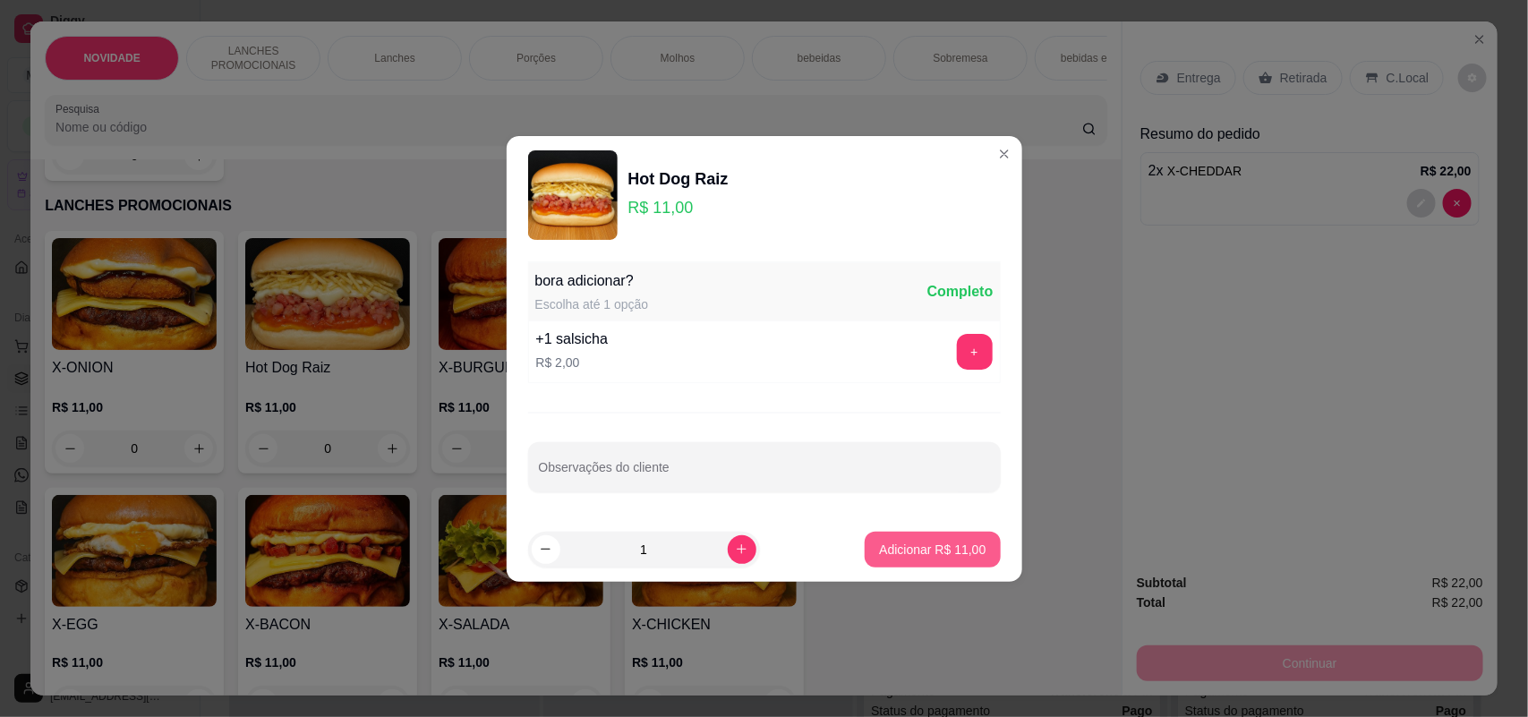
click at [883, 541] on p "Adicionar R$ 11,00" at bounding box center [932, 550] width 107 height 18
type input "1"
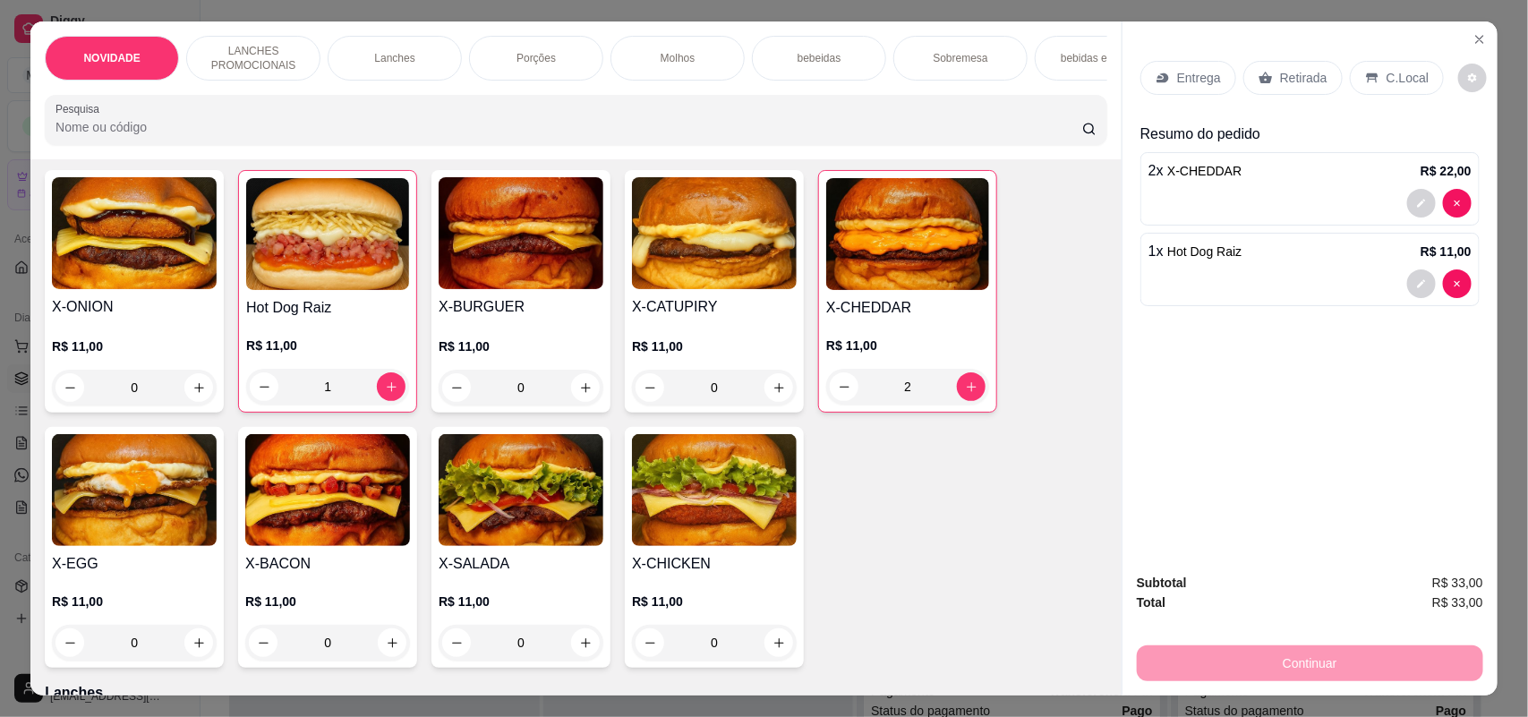
scroll to position [448, 0]
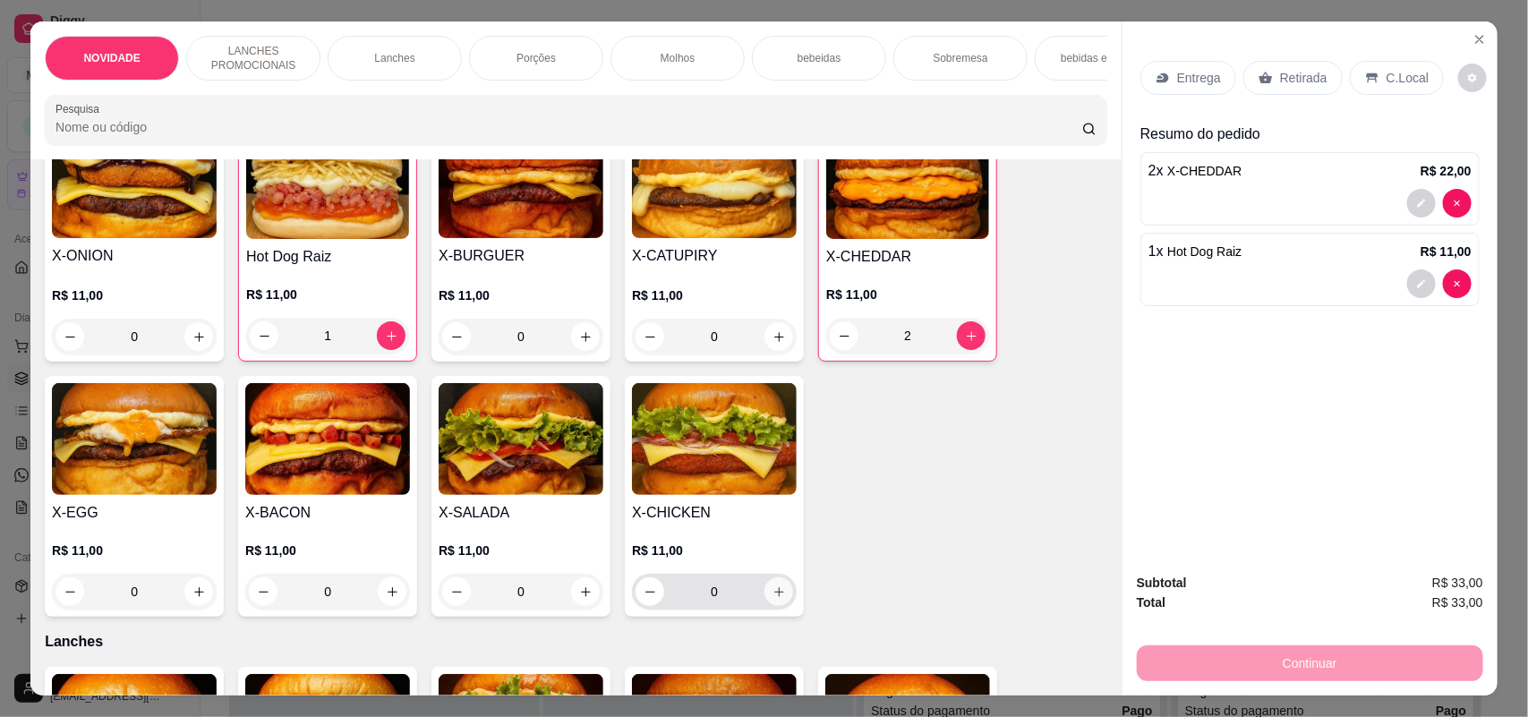
click at [764, 598] on button "increase-product-quantity" at bounding box center [778, 591] width 29 height 29
type input "1"
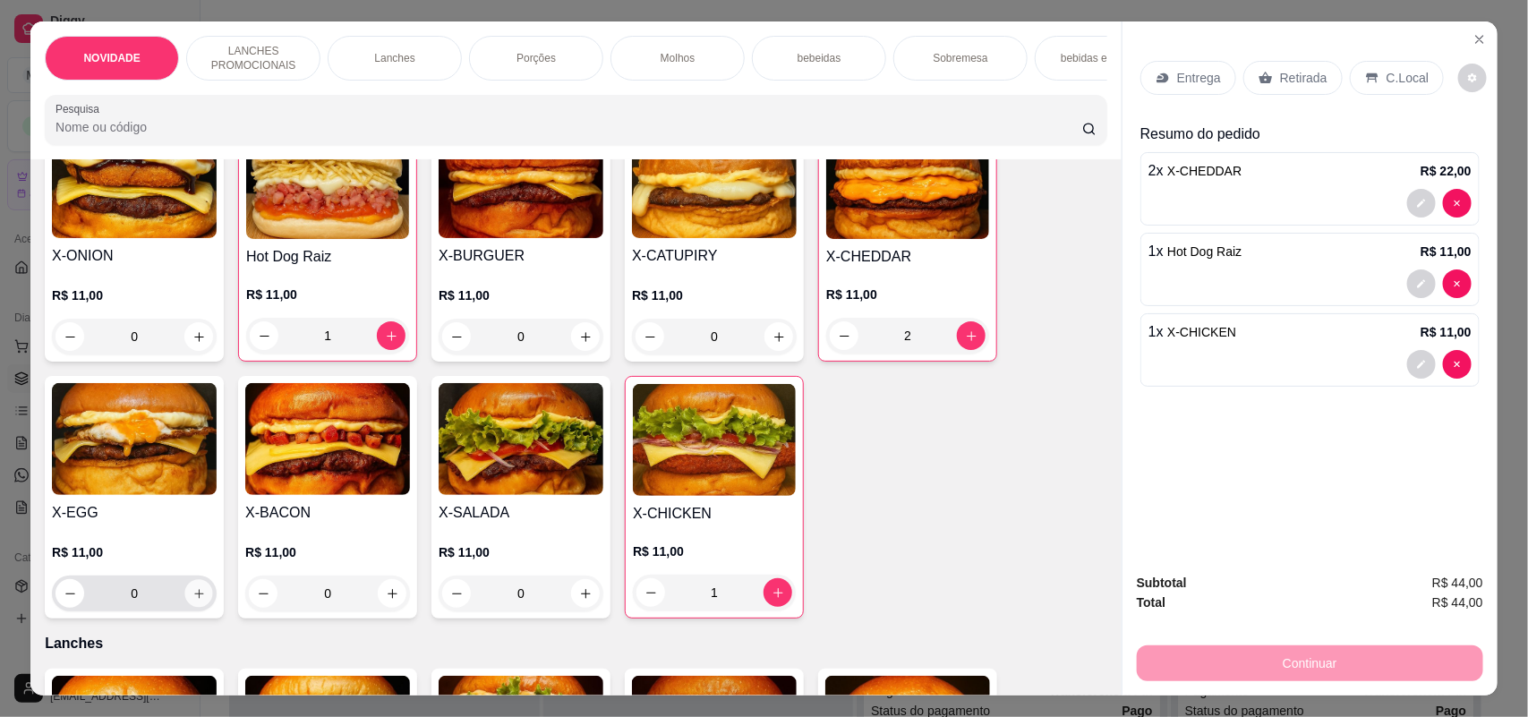
click at [195, 604] on button "increase-product-quantity" at bounding box center [199, 594] width 28 height 28
type input "1"
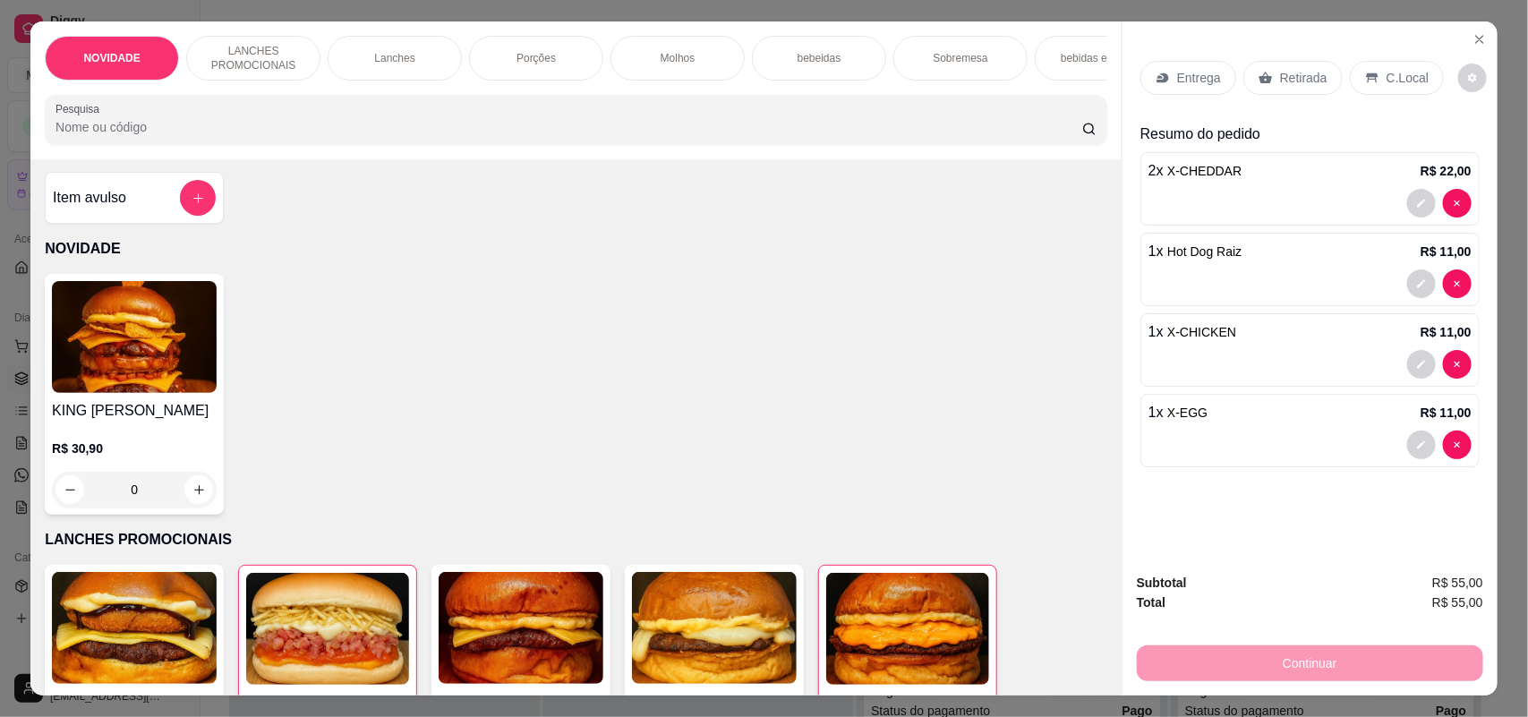
scroll to position [0, 0]
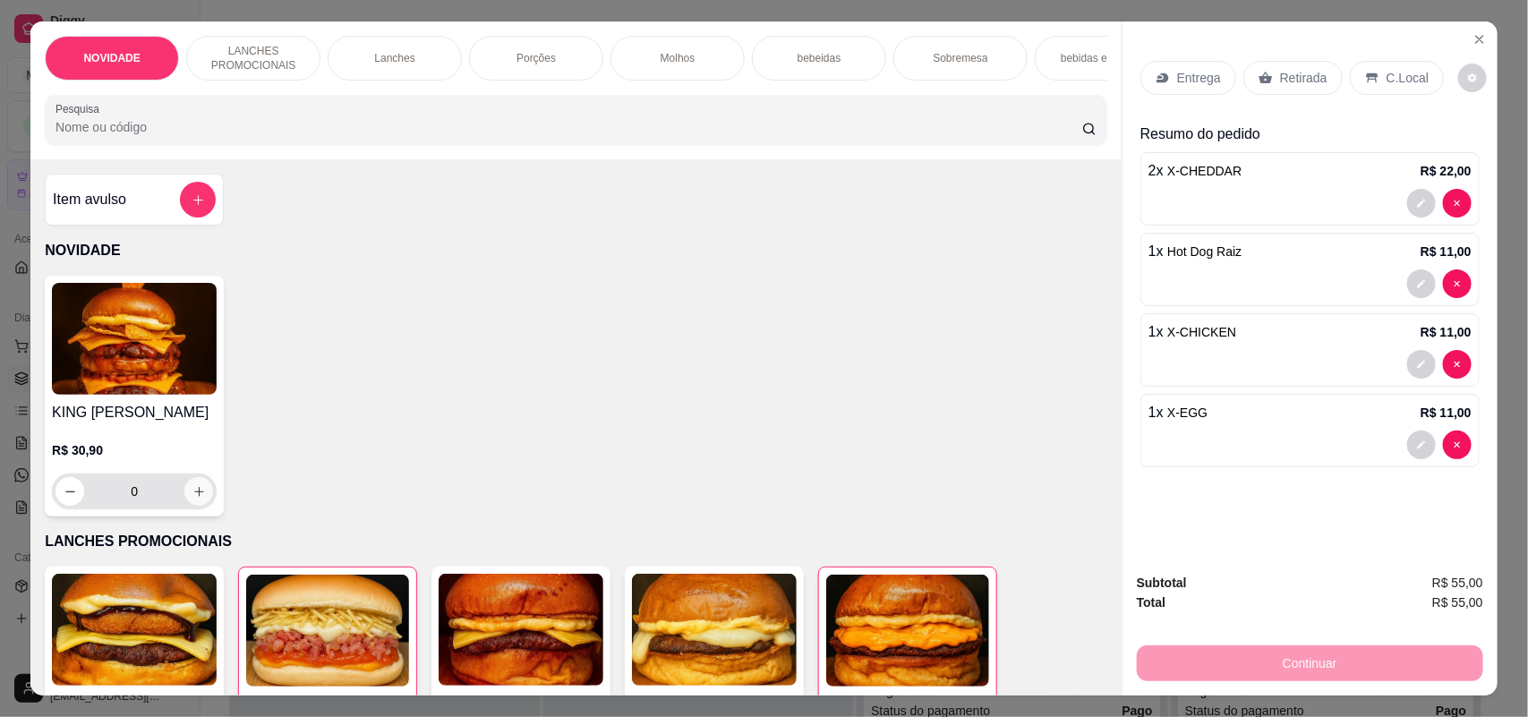
click at [198, 506] on button "increase-product-quantity" at bounding box center [198, 491] width 29 height 29
type input "1"
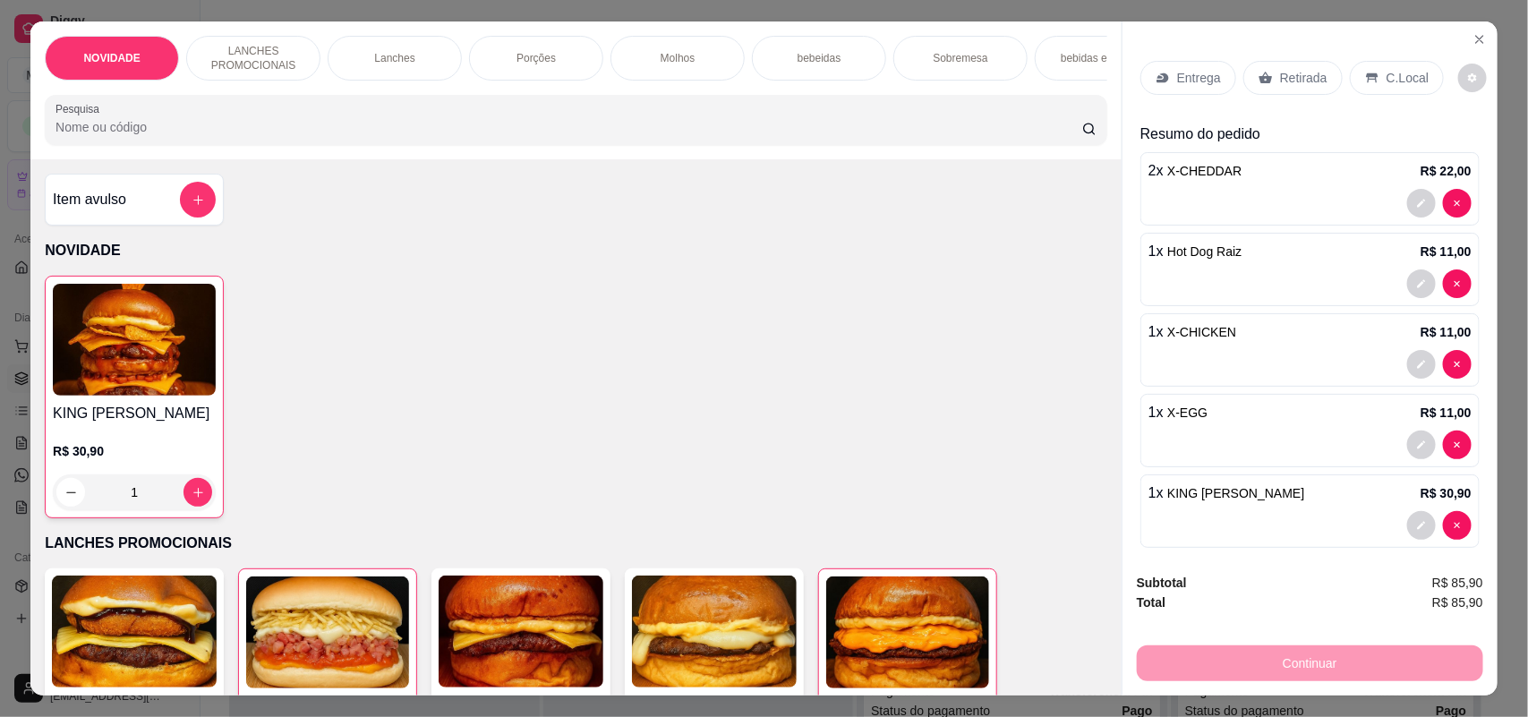
click at [1386, 76] on p "C.Local" at bounding box center [1407, 78] width 42 height 18
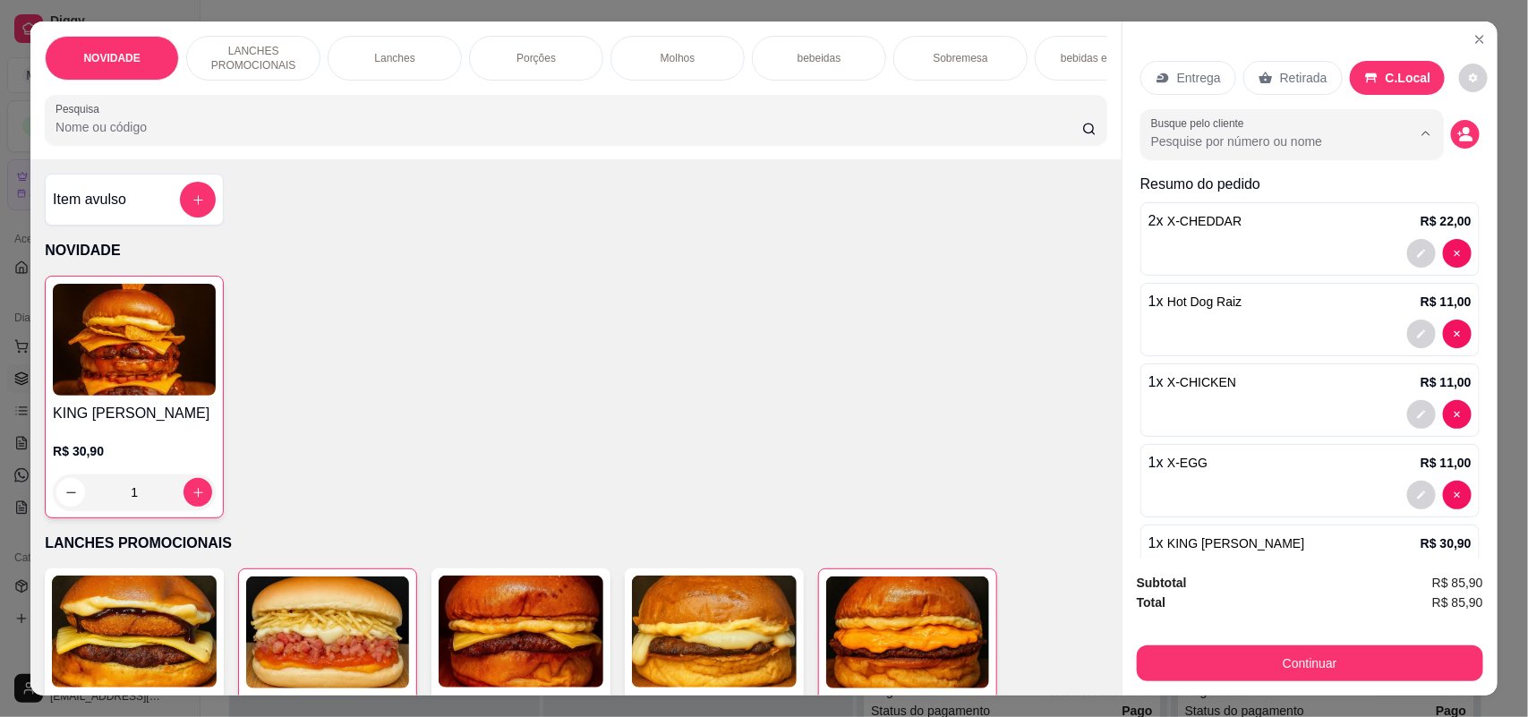
click at [1352, 132] on input "Busque pelo cliente" at bounding box center [1267, 141] width 232 height 18
type input "2995"
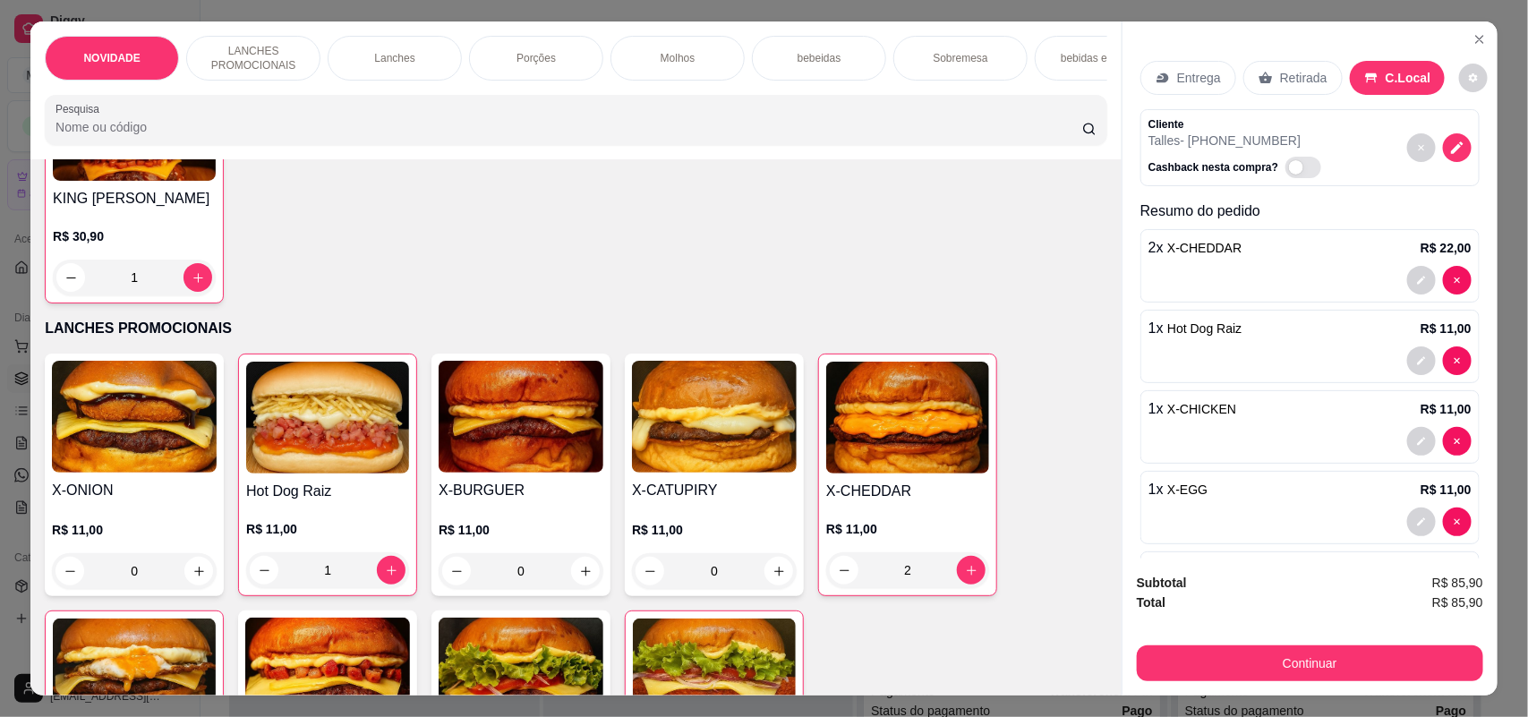
scroll to position [224, 0]
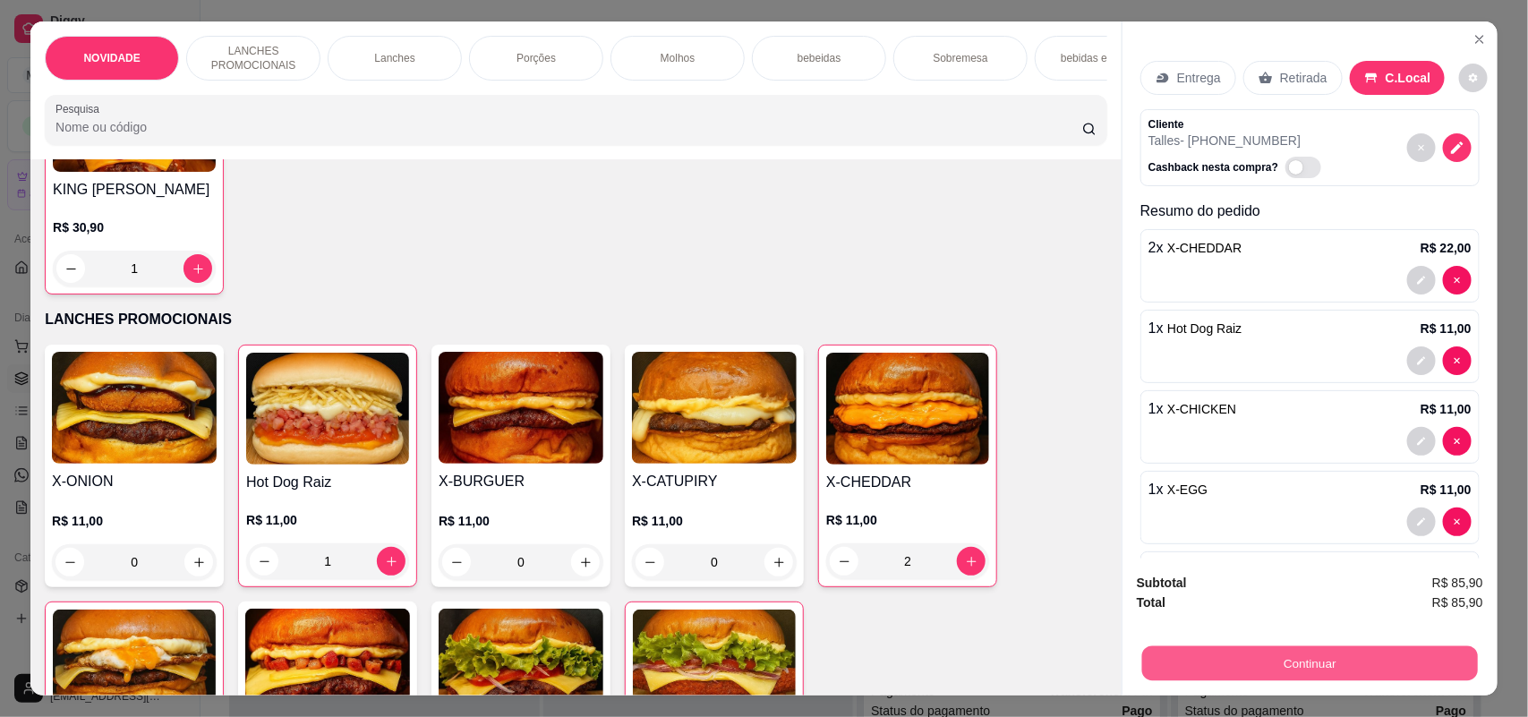
click at [1309, 653] on button "Continuar" at bounding box center [1310, 663] width 336 height 35
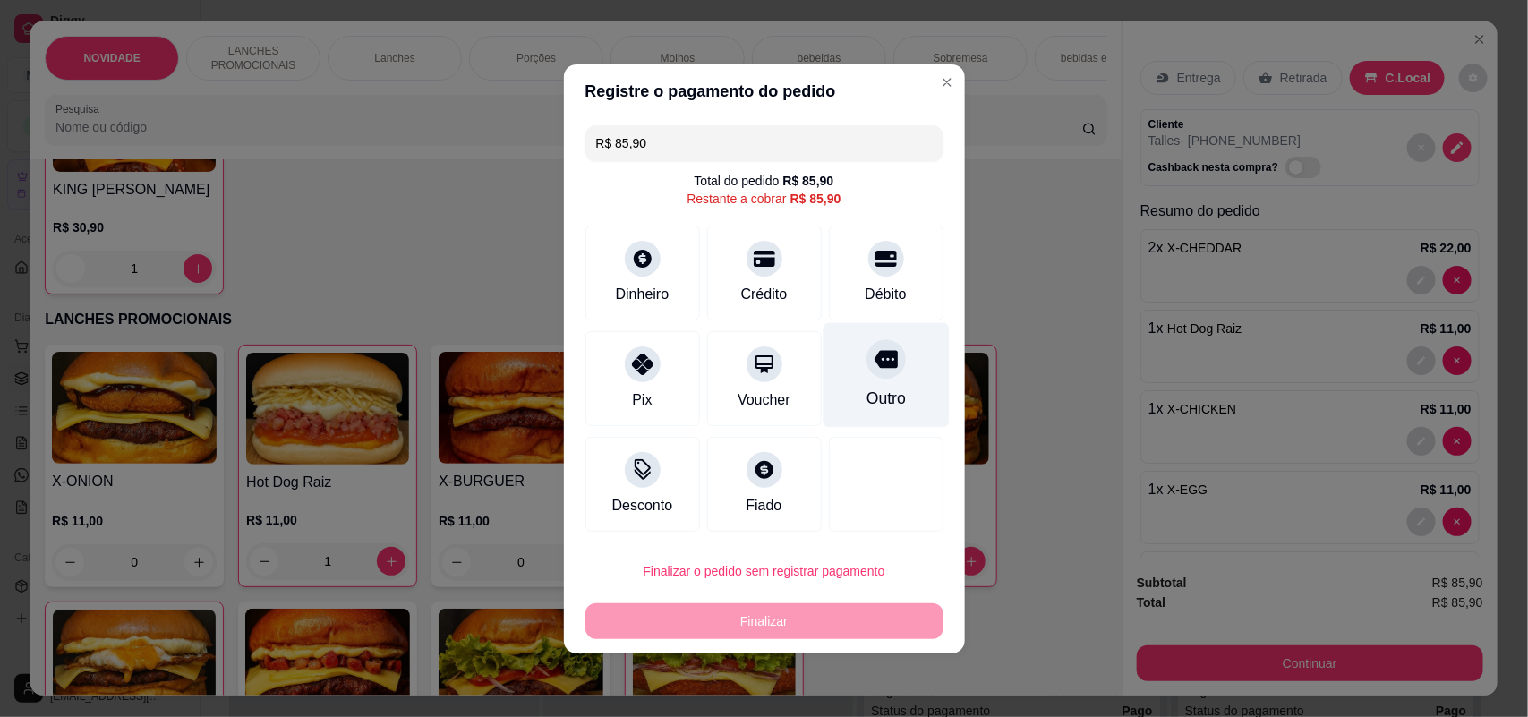
click at [897, 404] on div "Outro" at bounding box center [886, 374] width 126 height 105
type input "R$ 0,00"
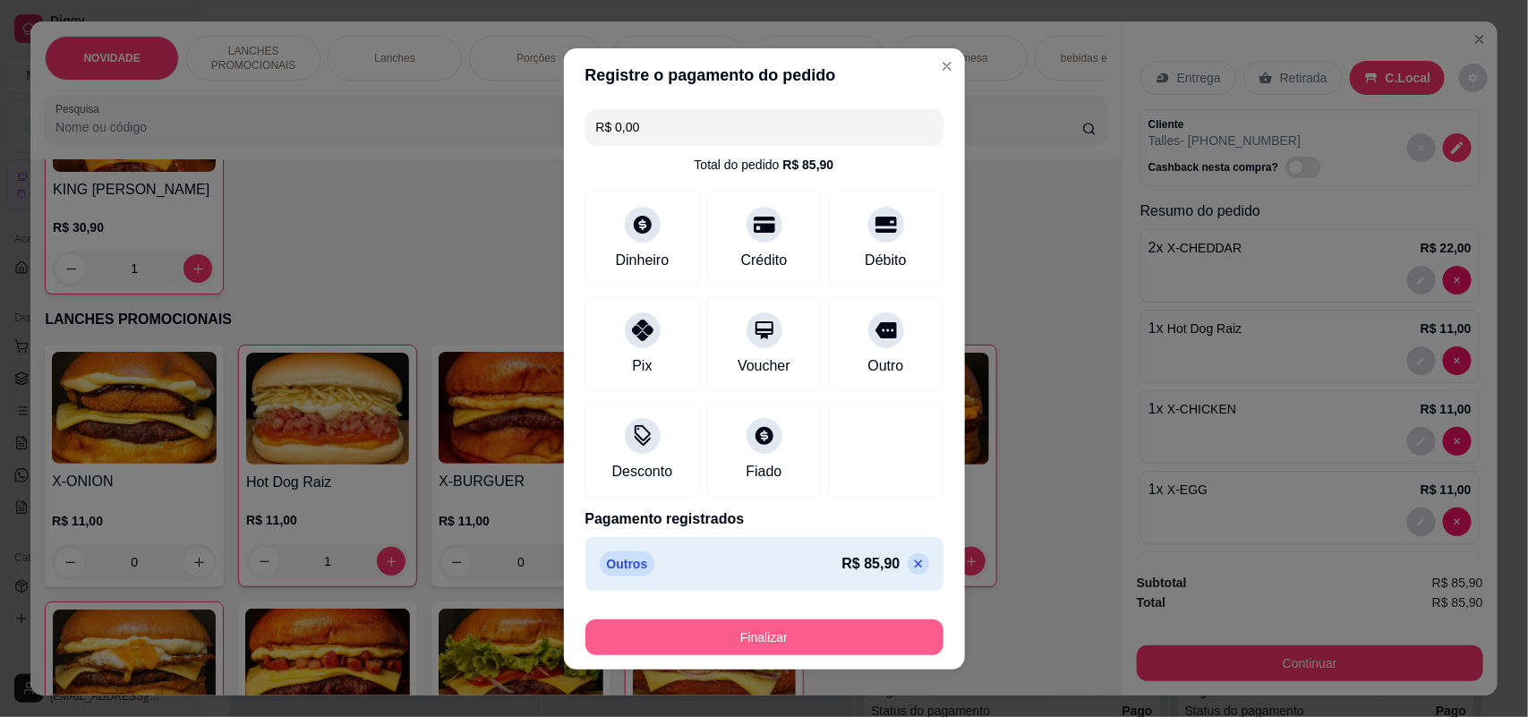
click at [841, 634] on button "Finalizar" at bounding box center [764, 637] width 358 height 36
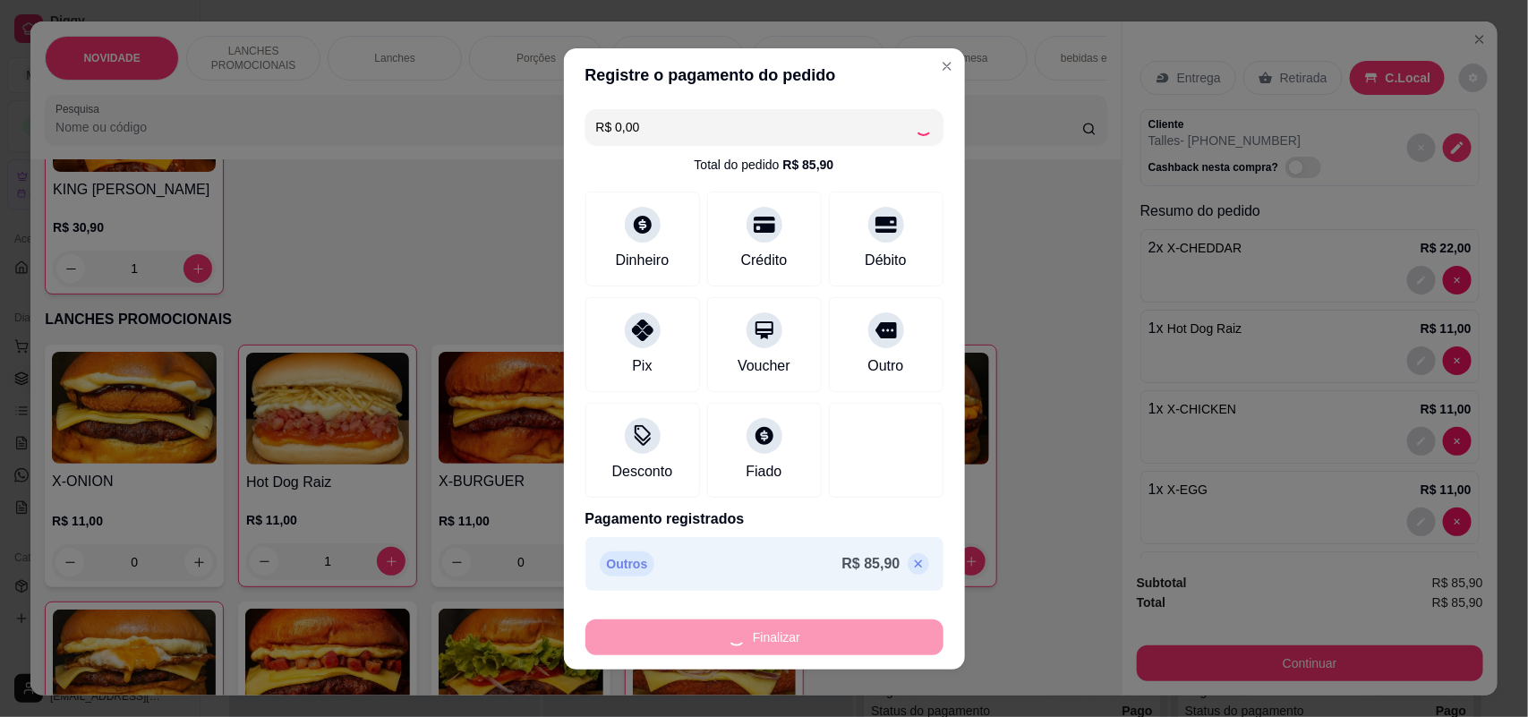
type input "0"
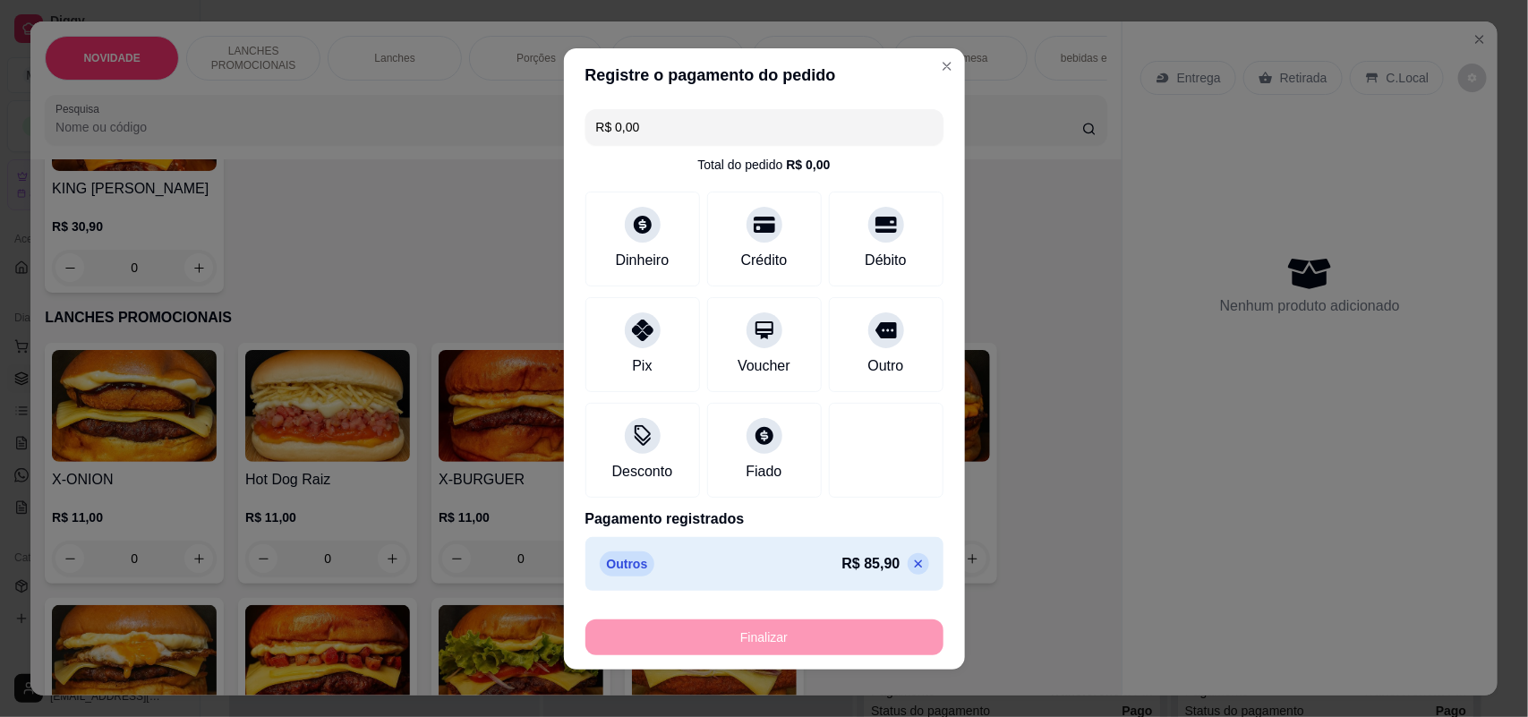
type input "-R$ 85,90"
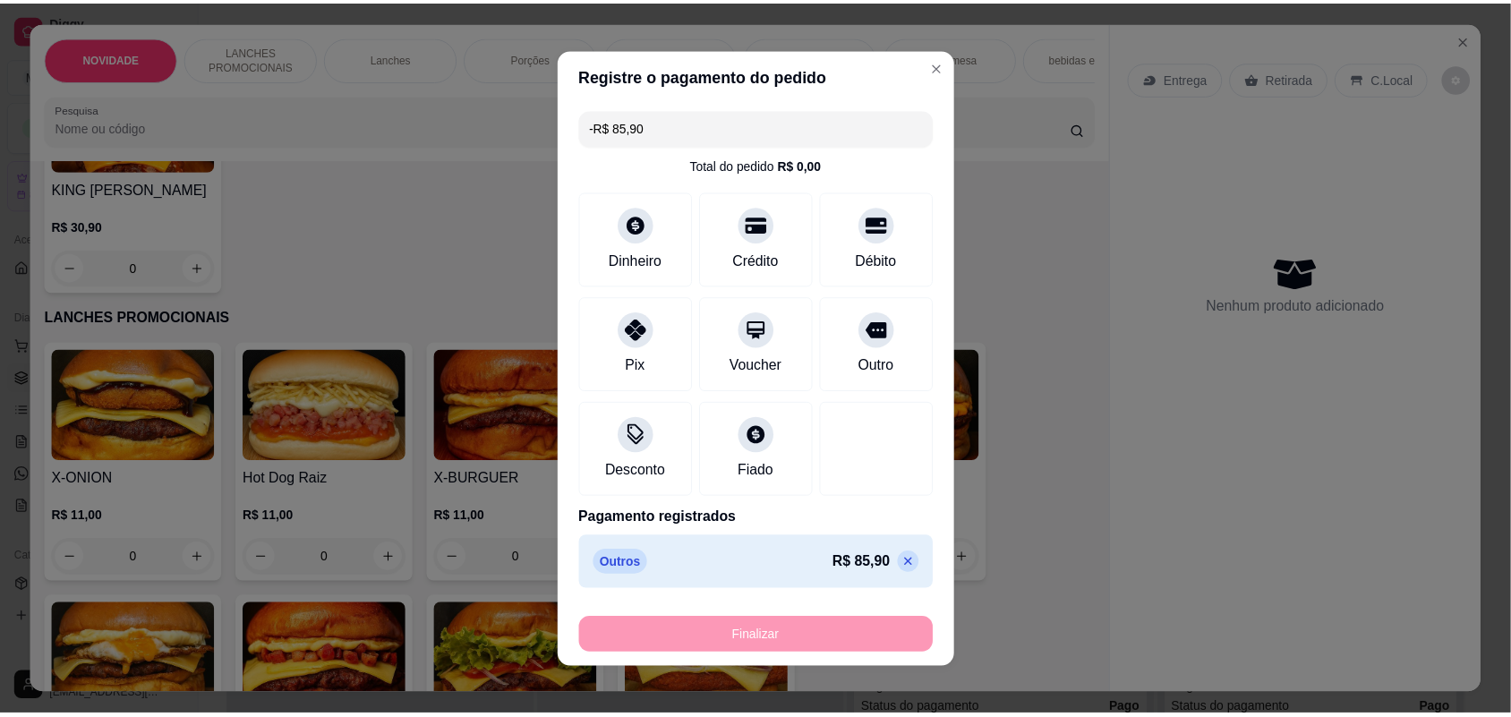
scroll to position [222, 0]
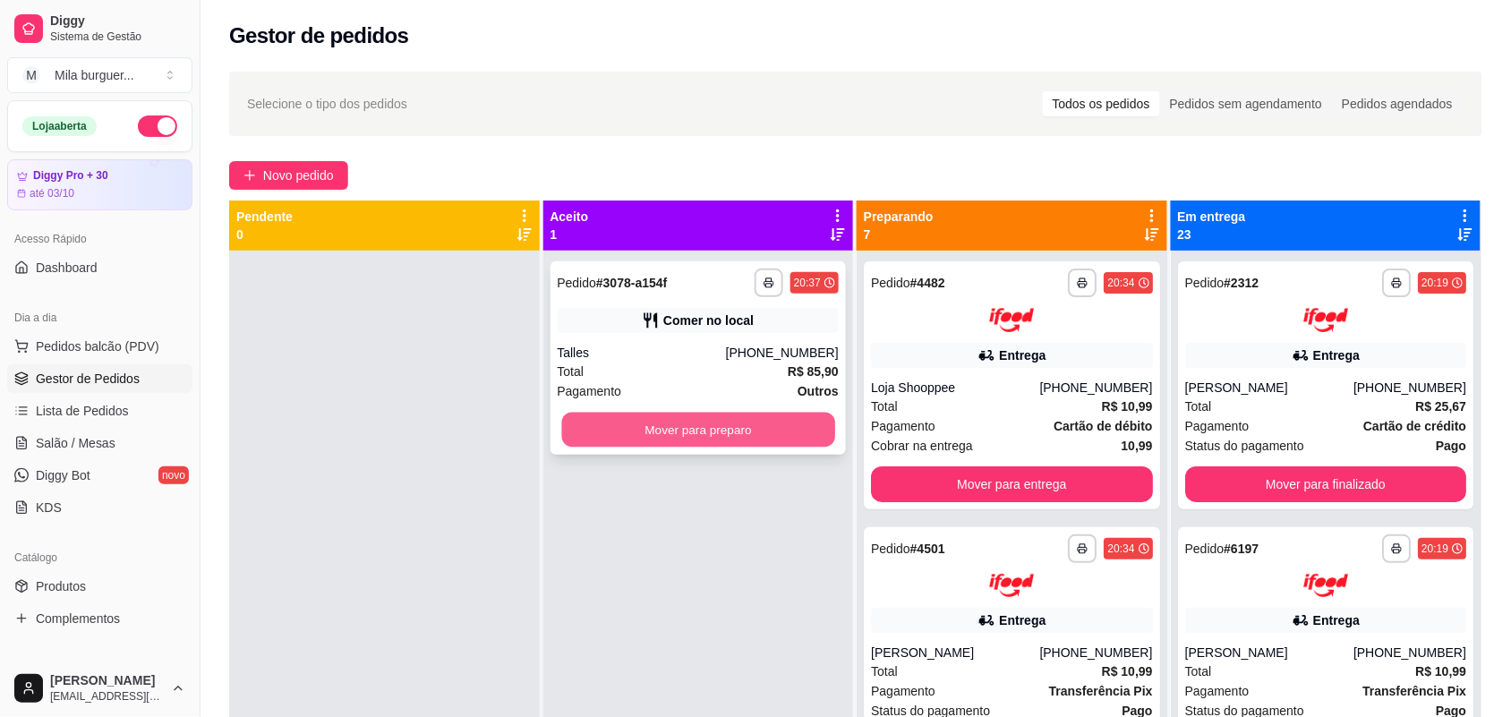
click at [780, 437] on button "Mover para preparo" at bounding box center [697, 430] width 273 height 35
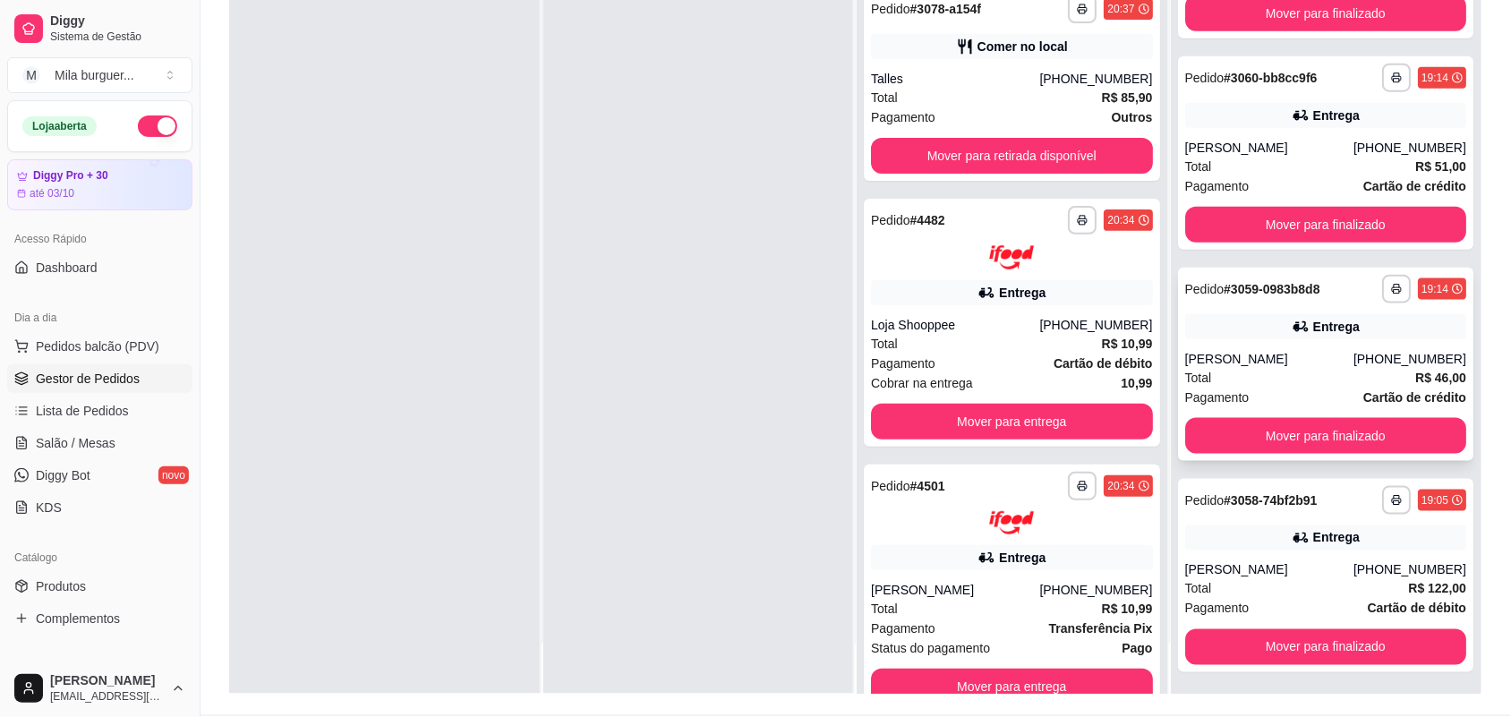
scroll to position [273, 0]
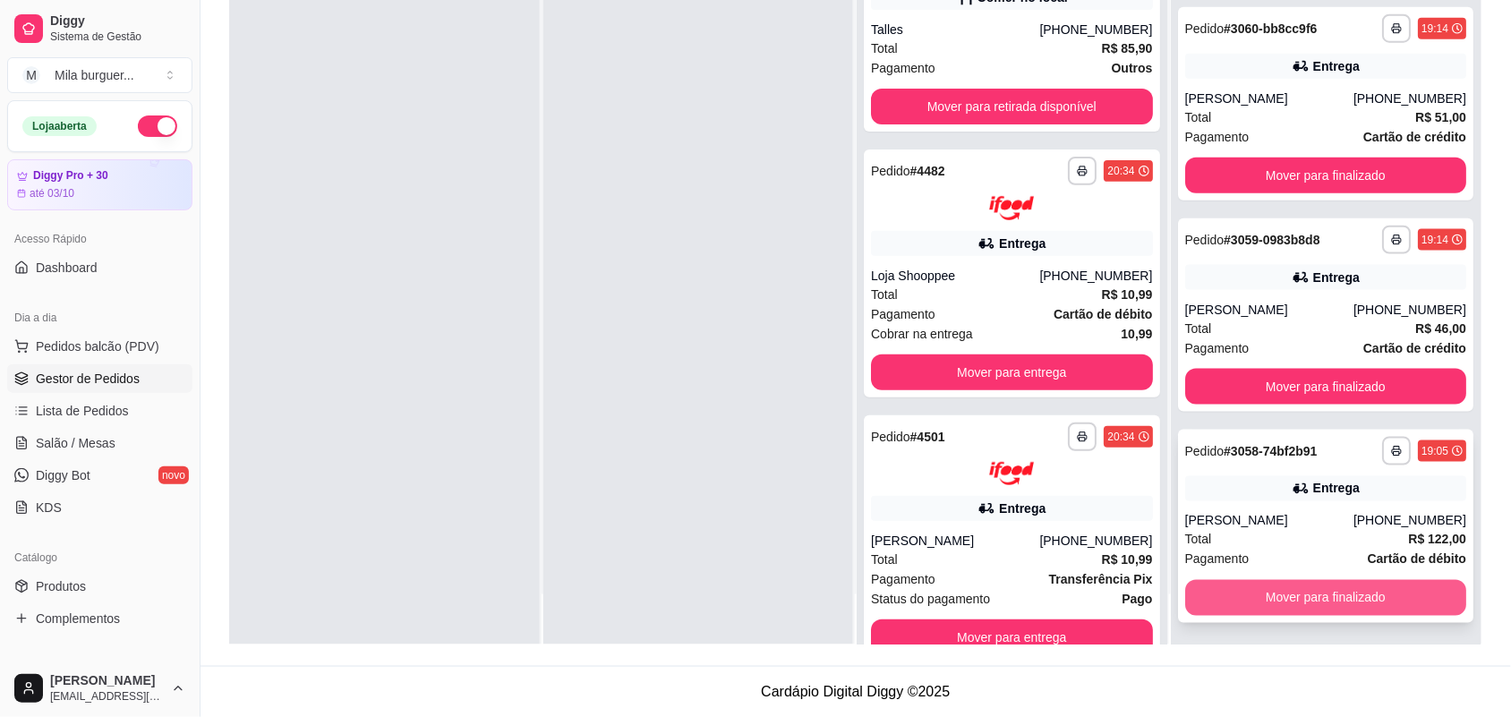
click at [1256, 584] on button "Mover para finalizado" at bounding box center [1326, 598] width 282 height 36
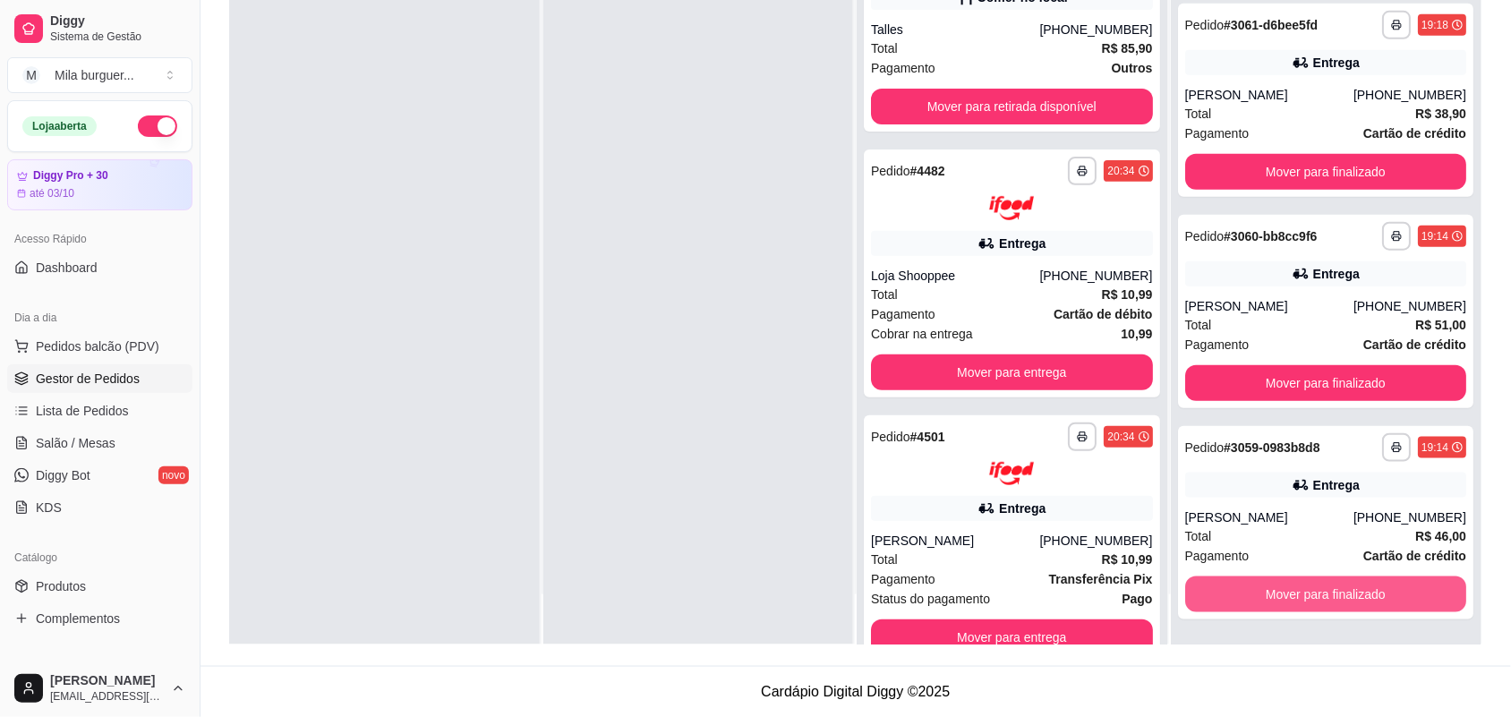
scroll to position [4277, 0]
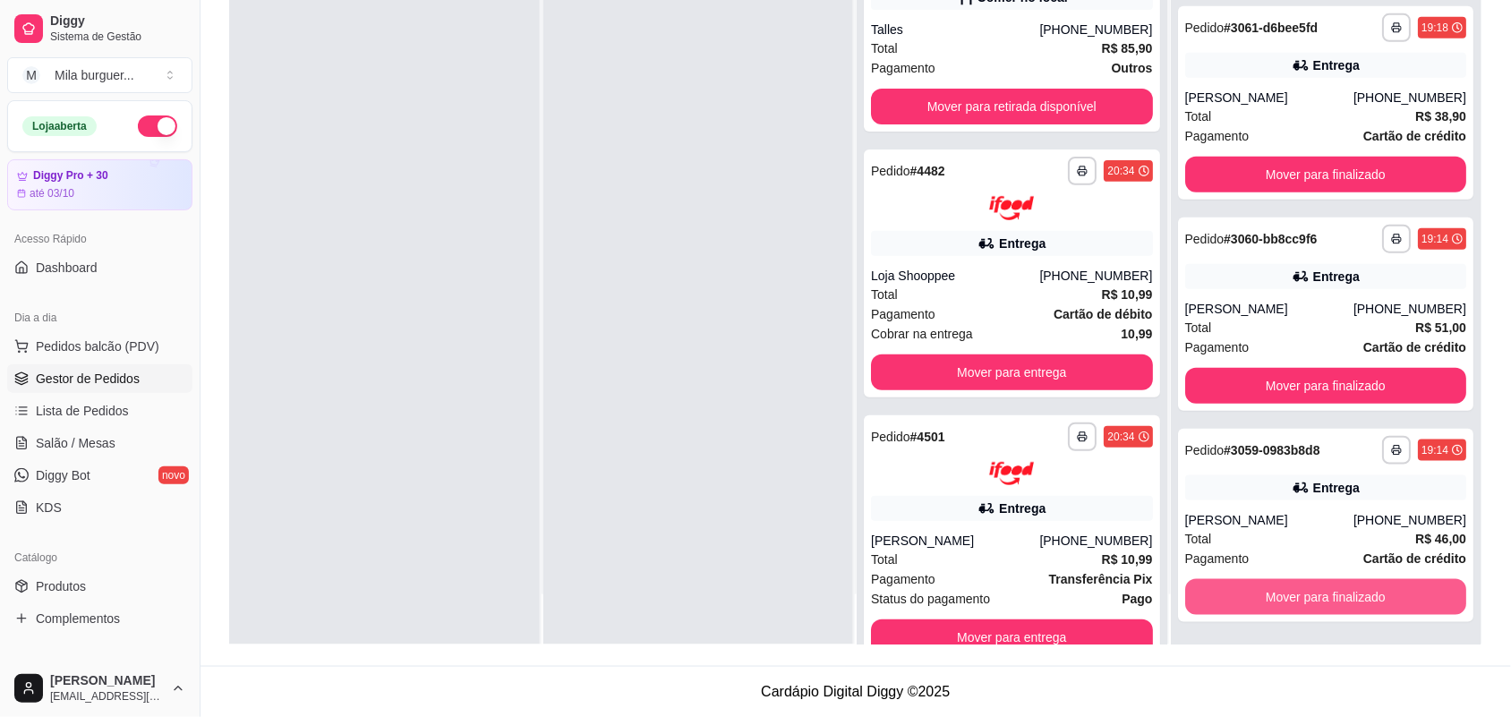
click at [1256, 584] on button "Mover para finalizado" at bounding box center [1326, 597] width 282 height 36
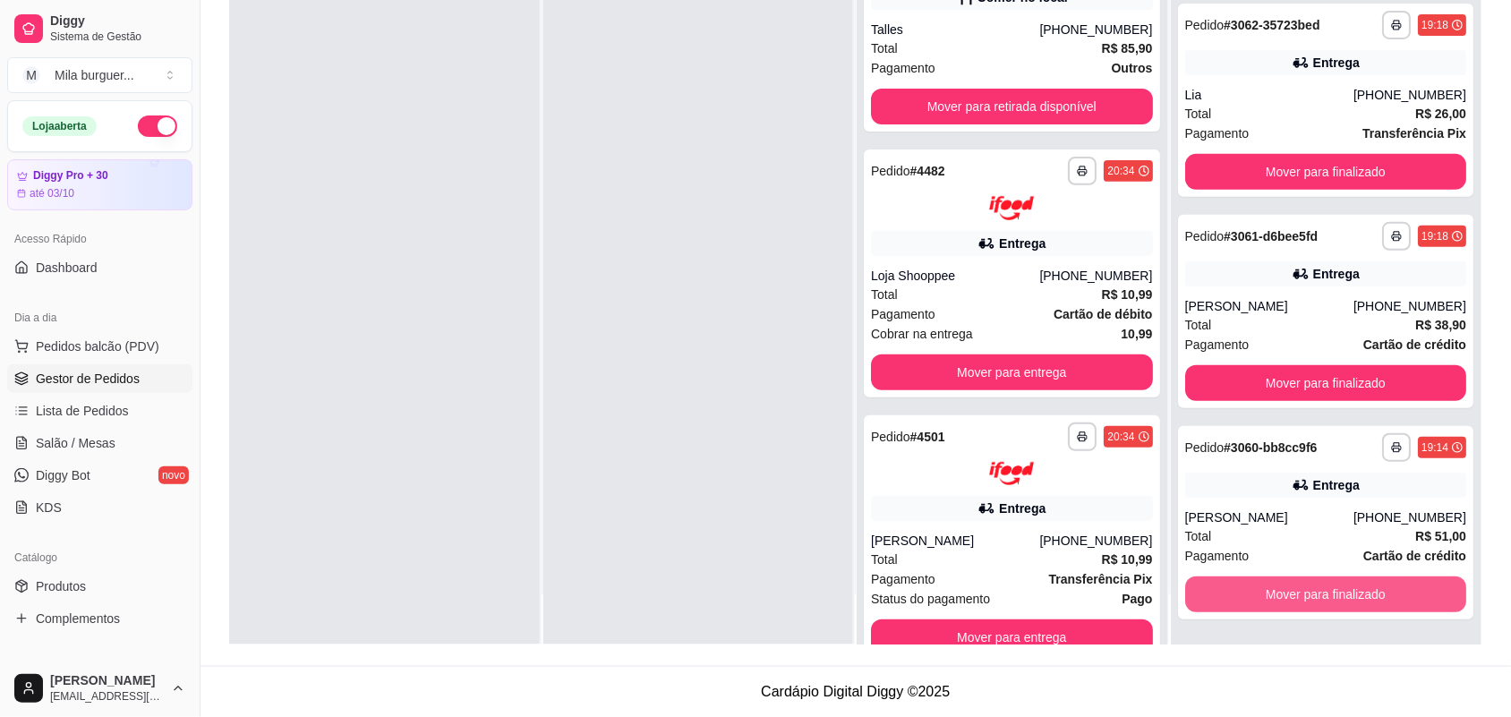
scroll to position [4065, 0]
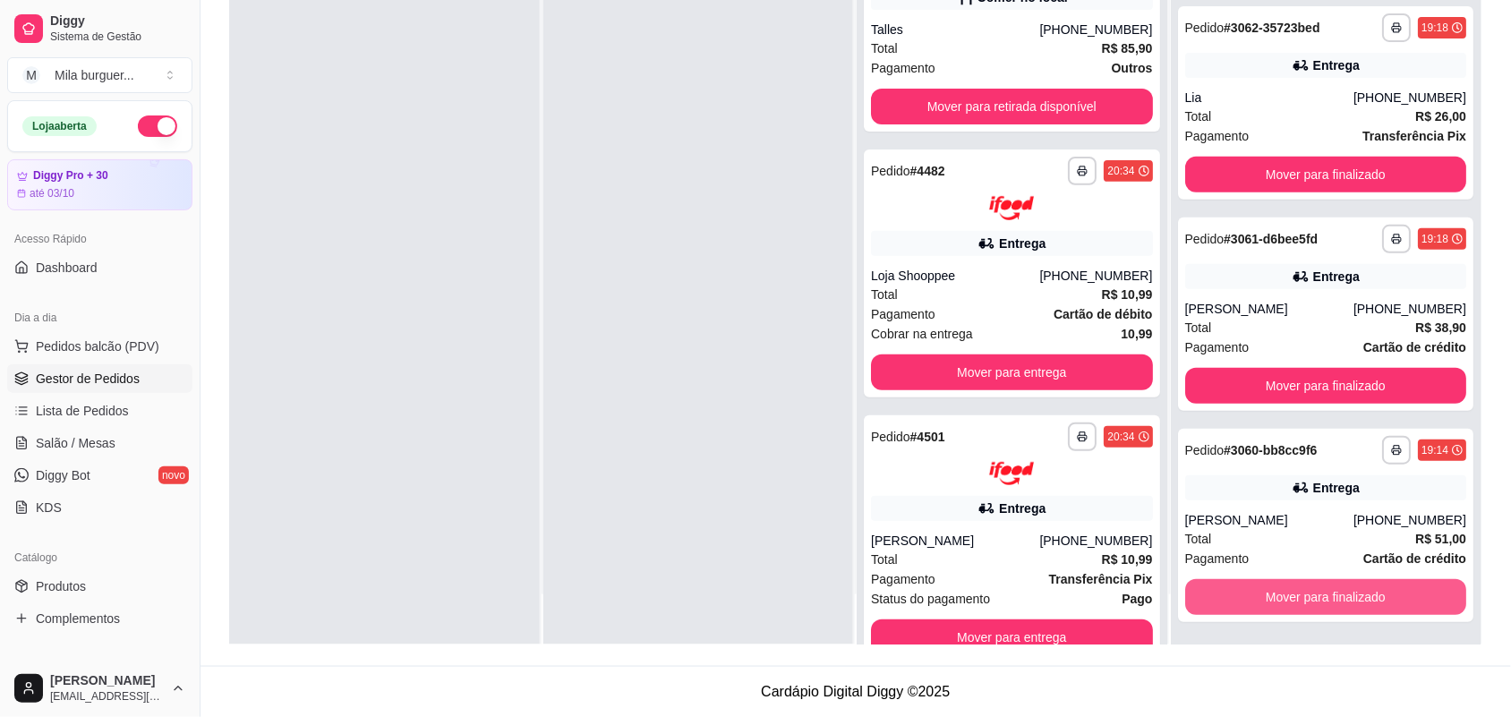
click at [1256, 584] on button "Mover para finalizado" at bounding box center [1326, 597] width 282 height 36
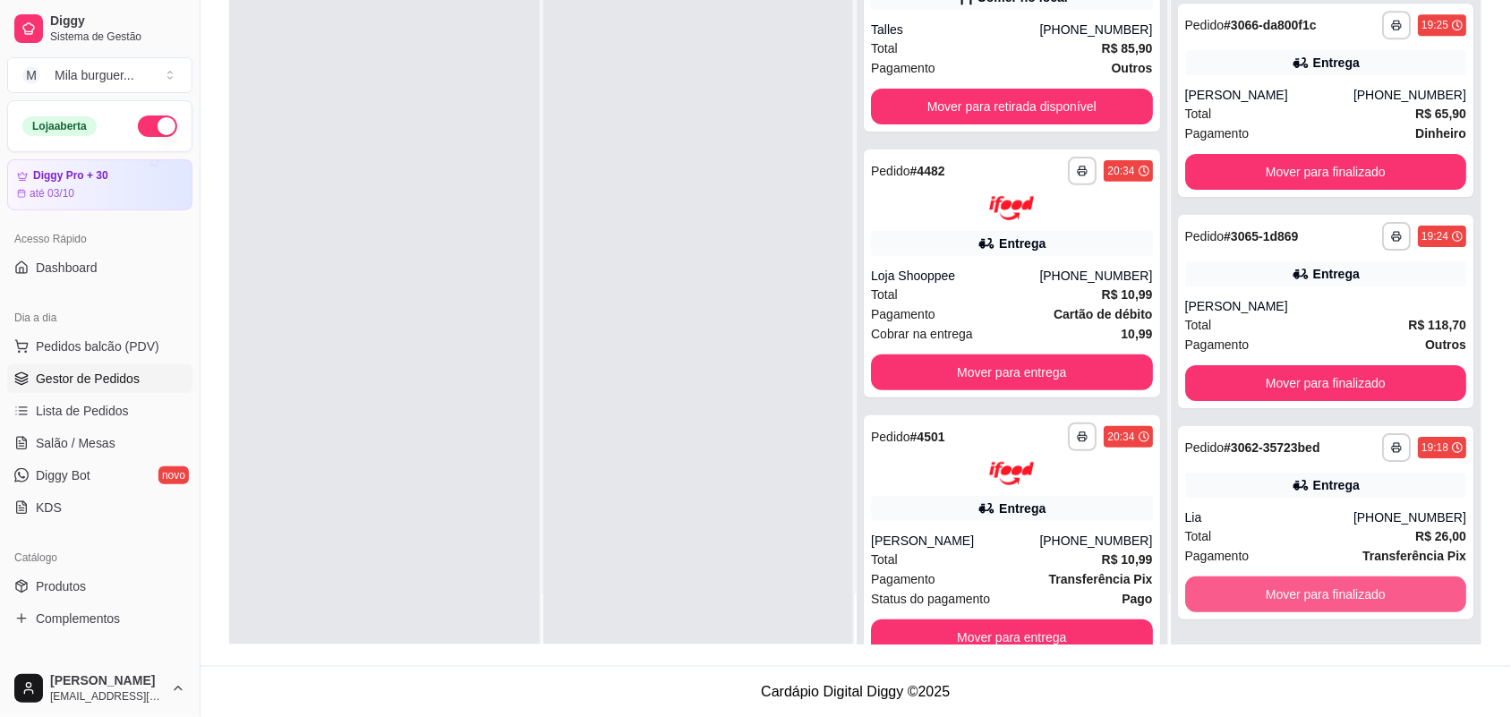
scroll to position [3643, 0]
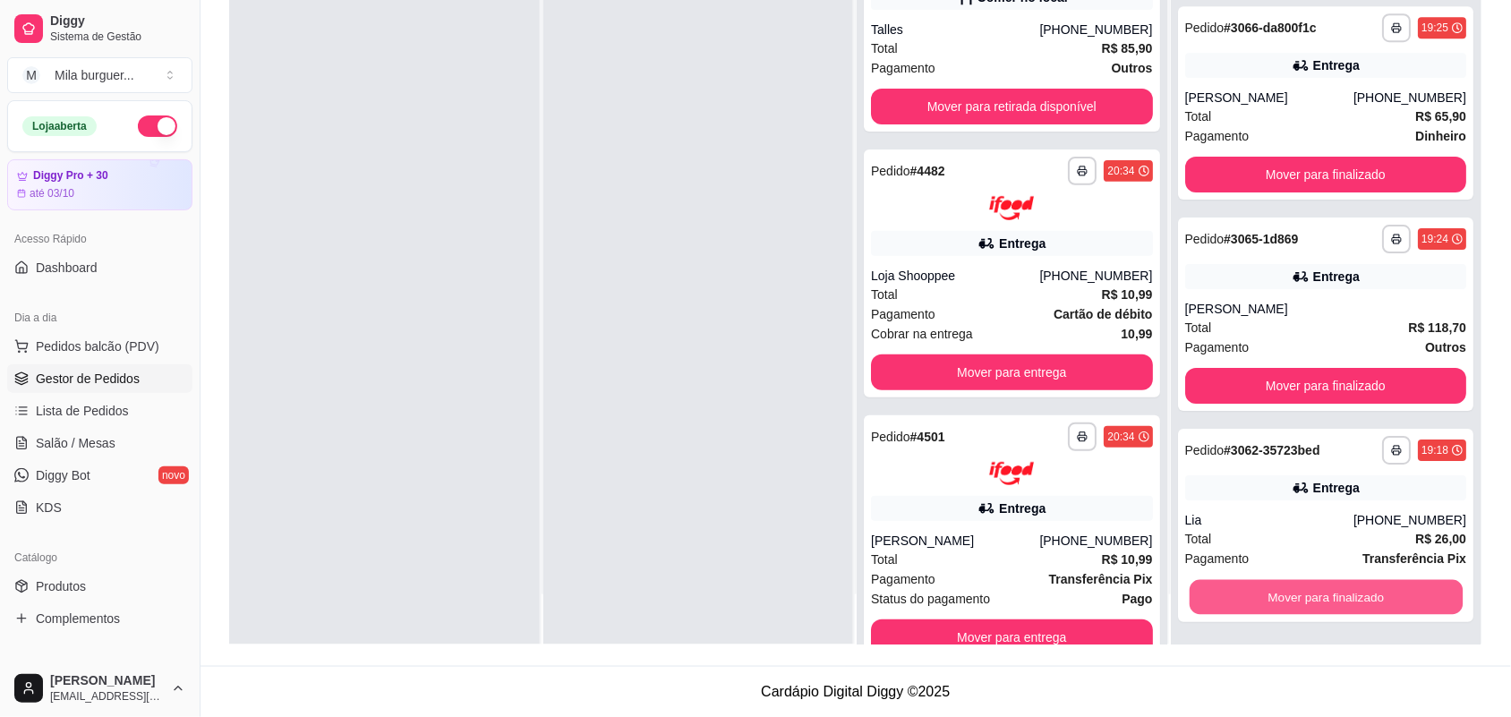
click at [1256, 584] on button "Mover para finalizado" at bounding box center [1325, 597] width 273 height 35
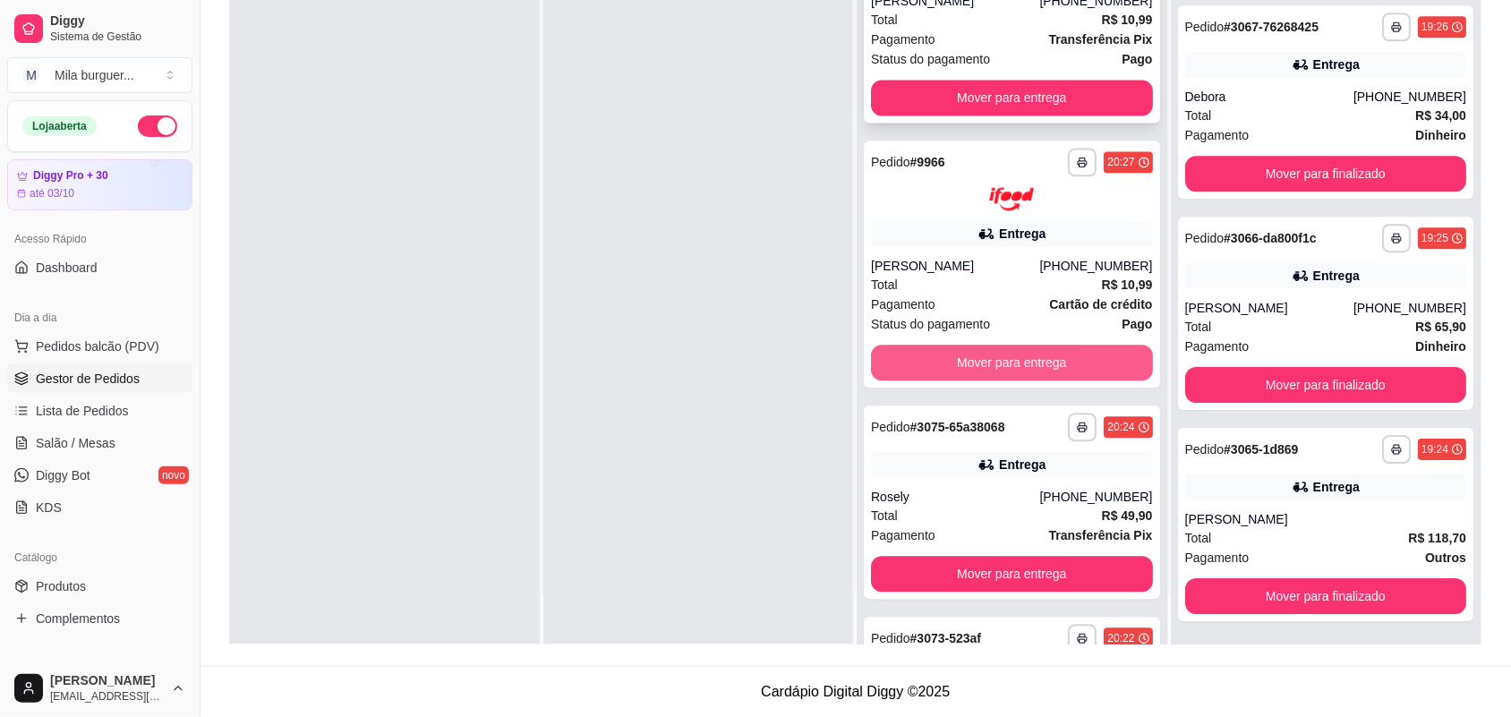
scroll to position [1206, 0]
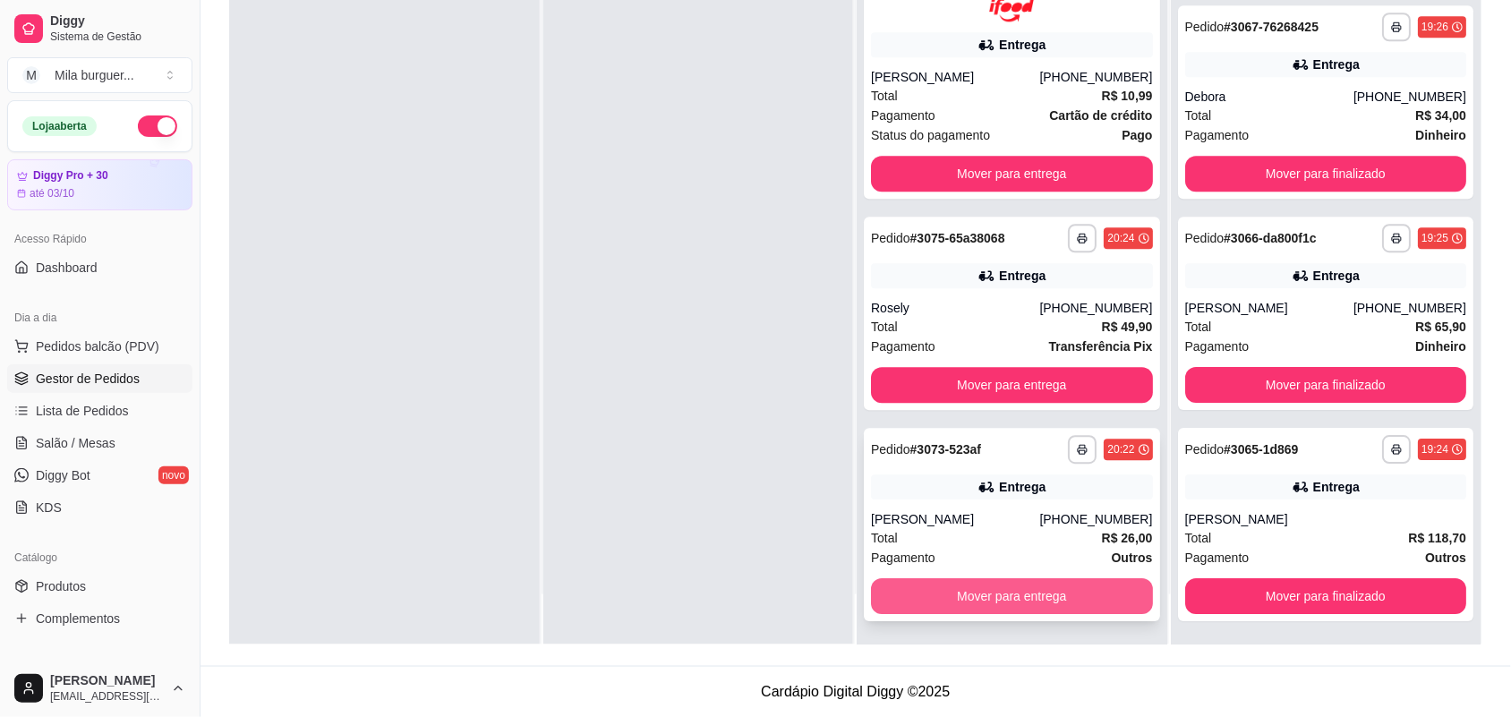
click at [1009, 584] on button "Mover para entrega" at bounding box center [1012, 596] width 282 height 36
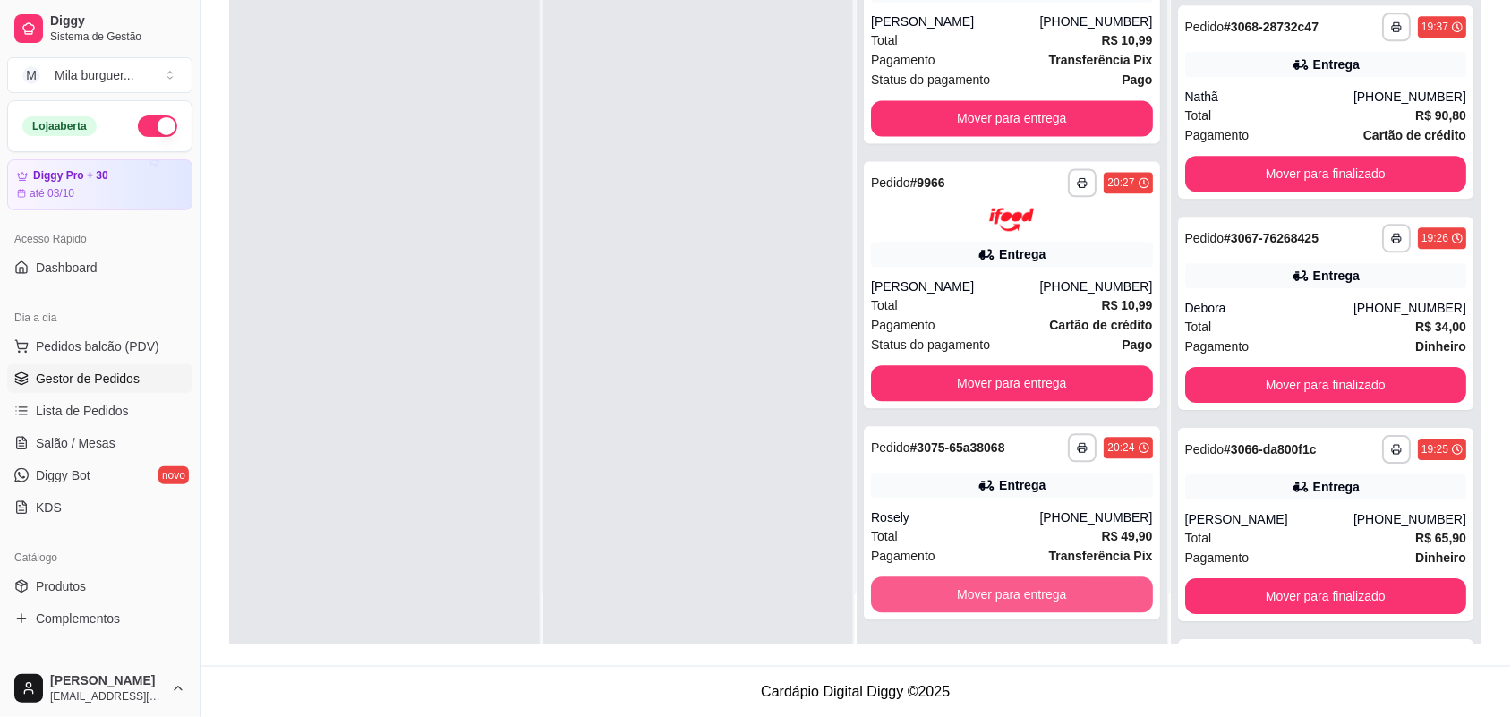
scroll to position [3643, 0]
click at [1008, 584] on button "Mover para entrega" at bounding box center [1011, 595] width 273 height 35
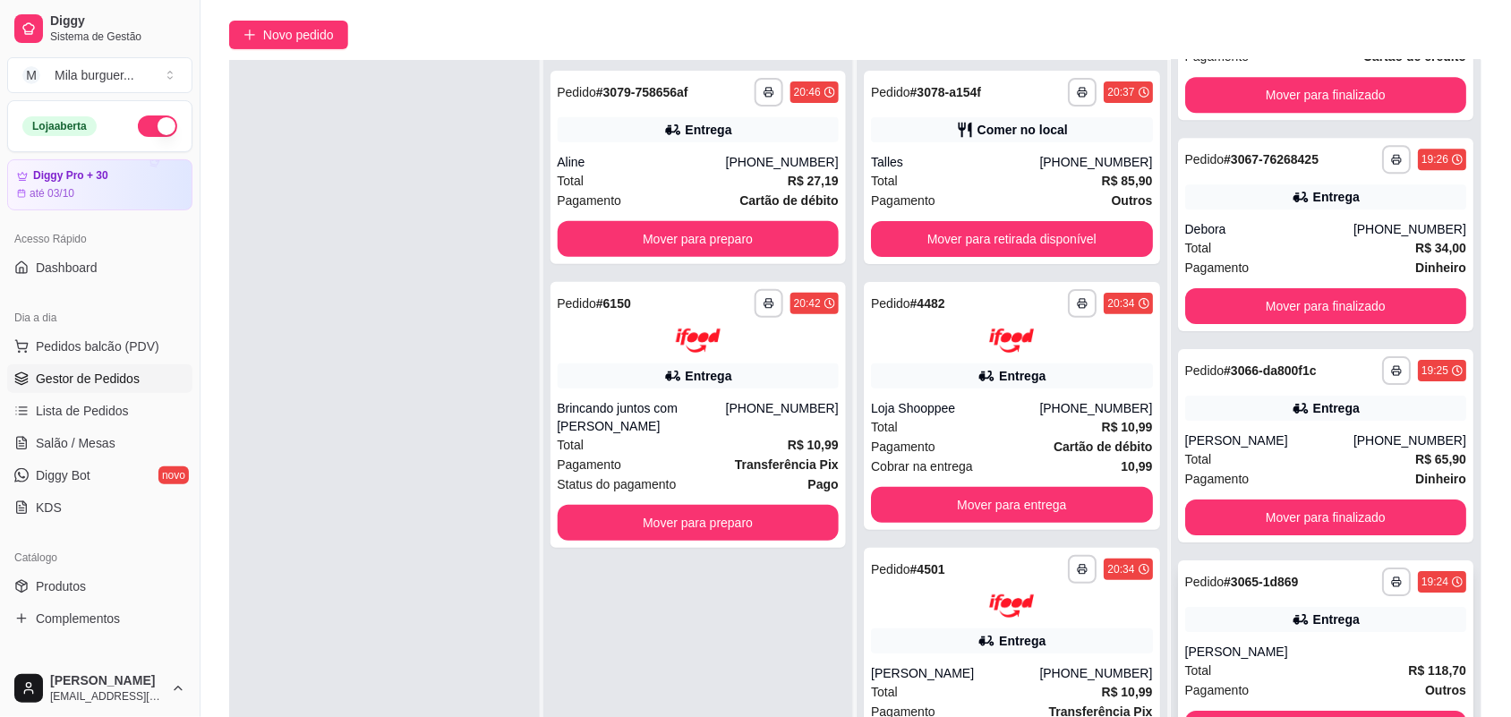
scroll to position [273, 0]
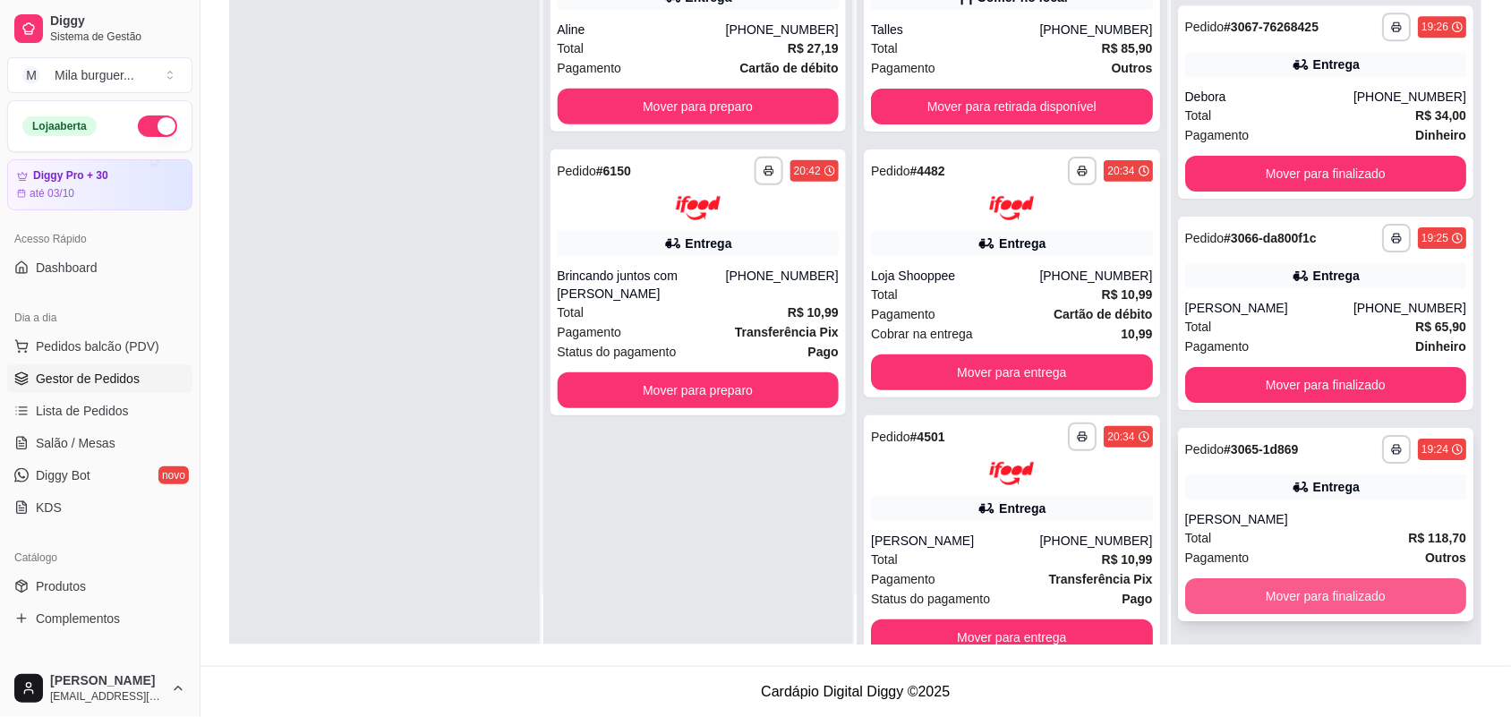
click at [1308, 586] on button "Mover para finalizado" at bounding box center [1326, 596] width 282 height 36
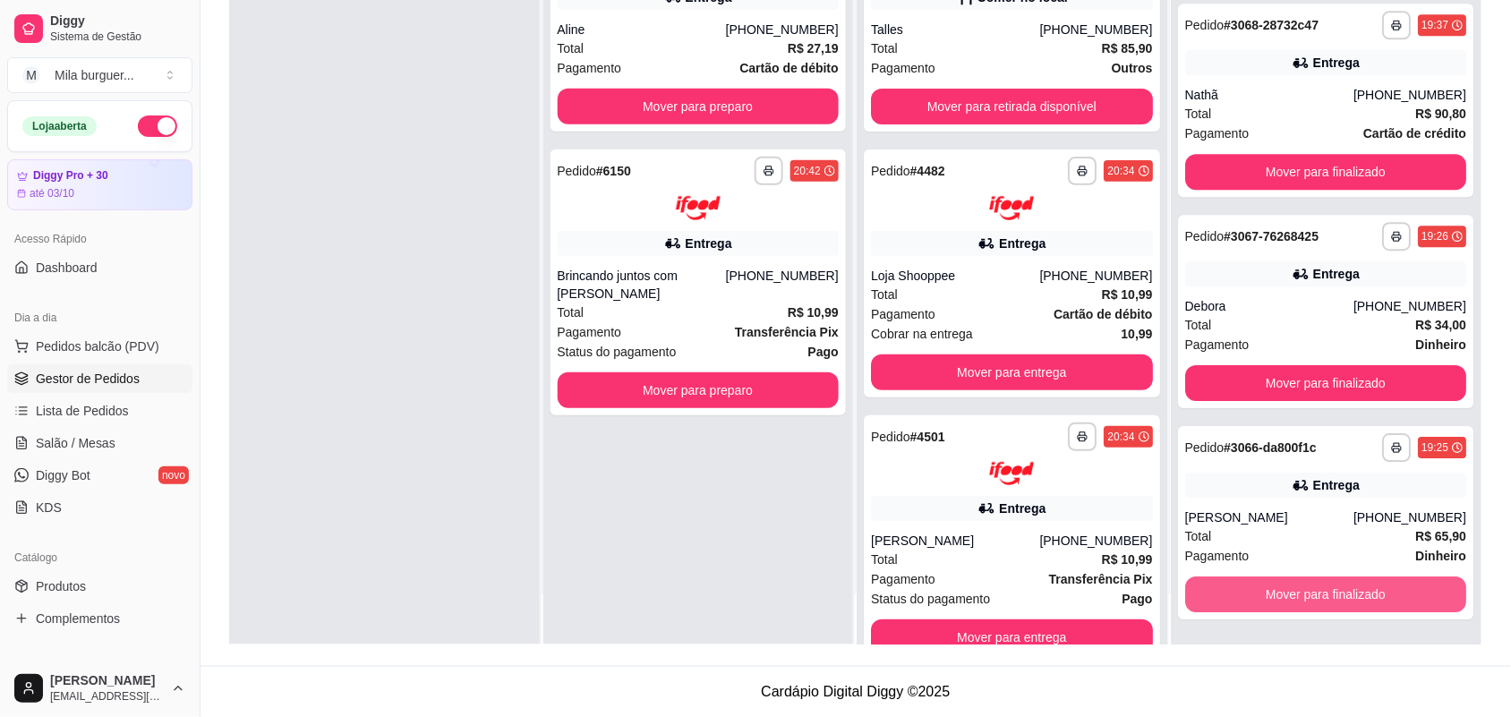
scroll to position [3377, 0]
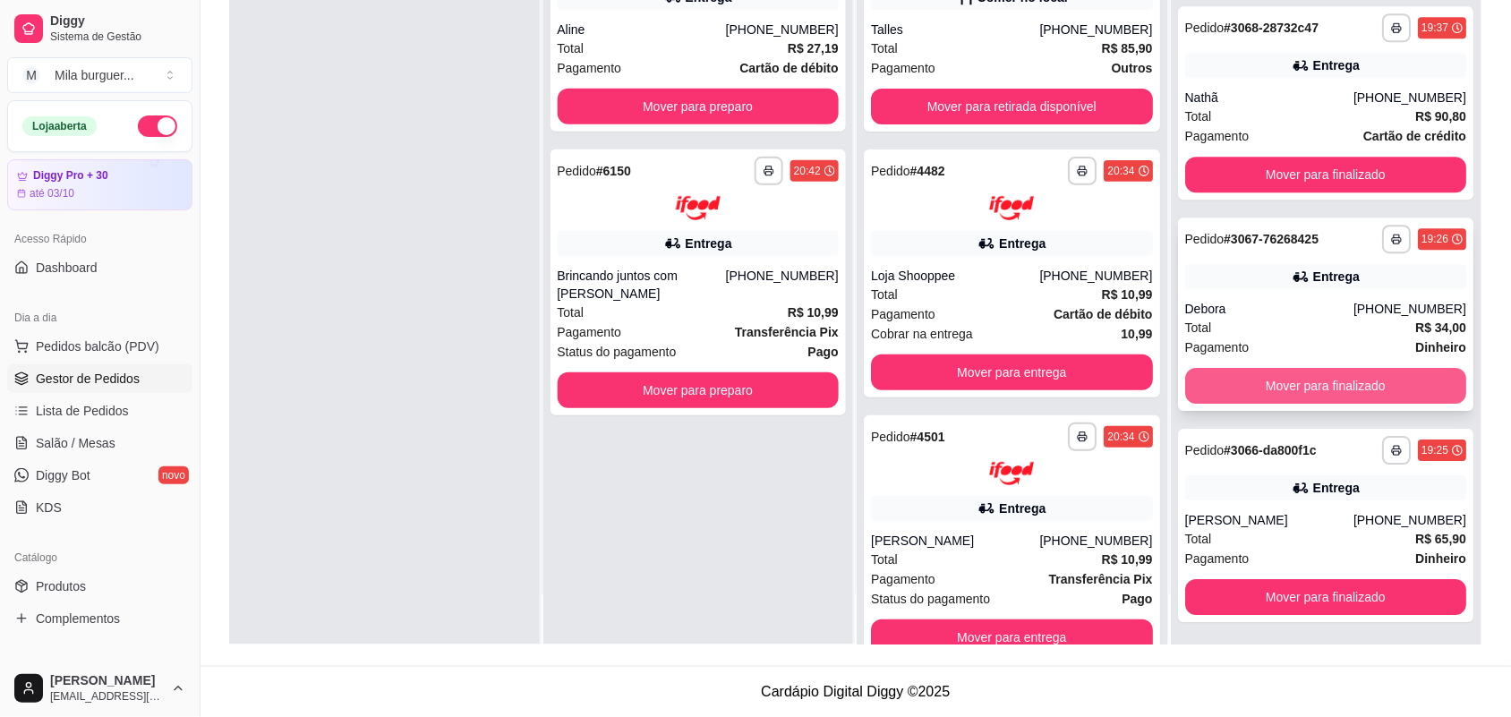
click at [1268, 380] on button "Mover para finalizado" at bounding box center [1326, 386] width 282 height 36
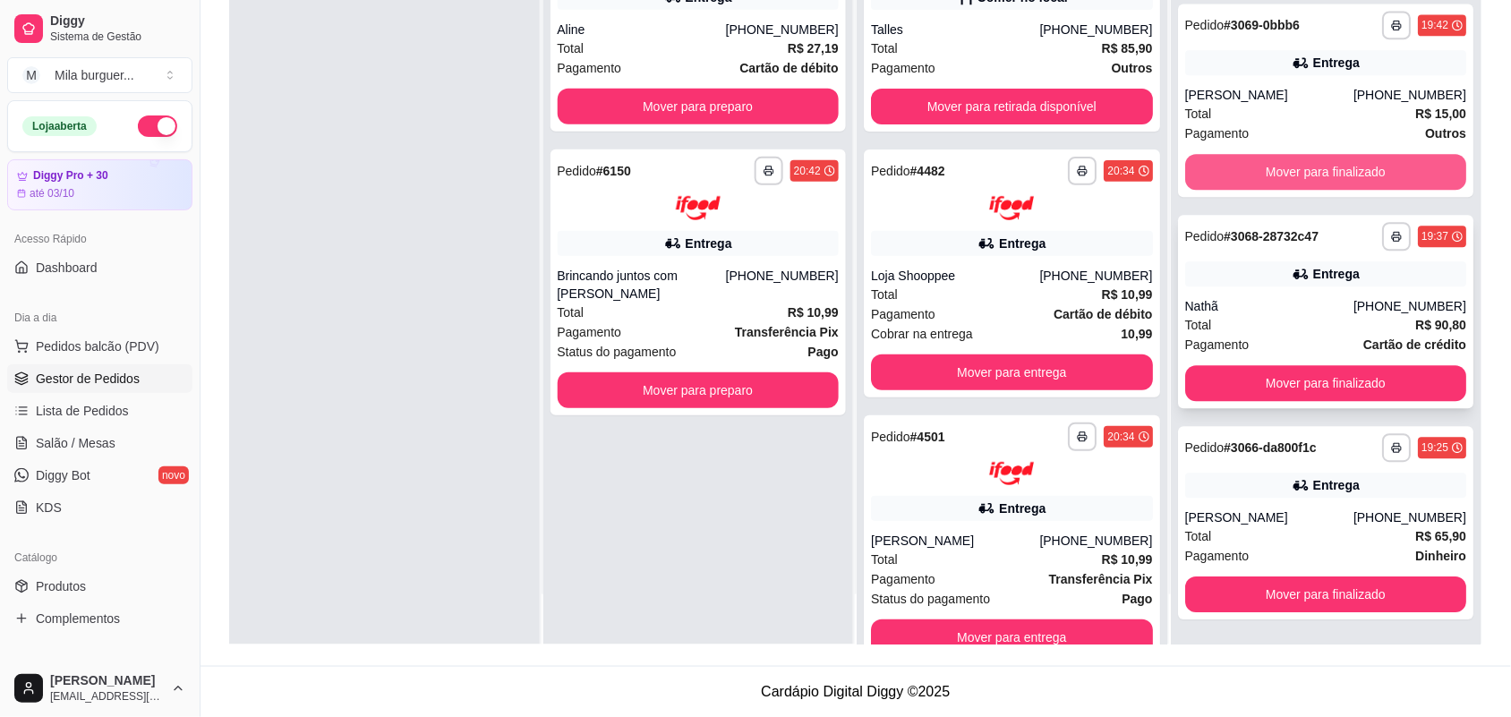
scroll to position [3167, 0]
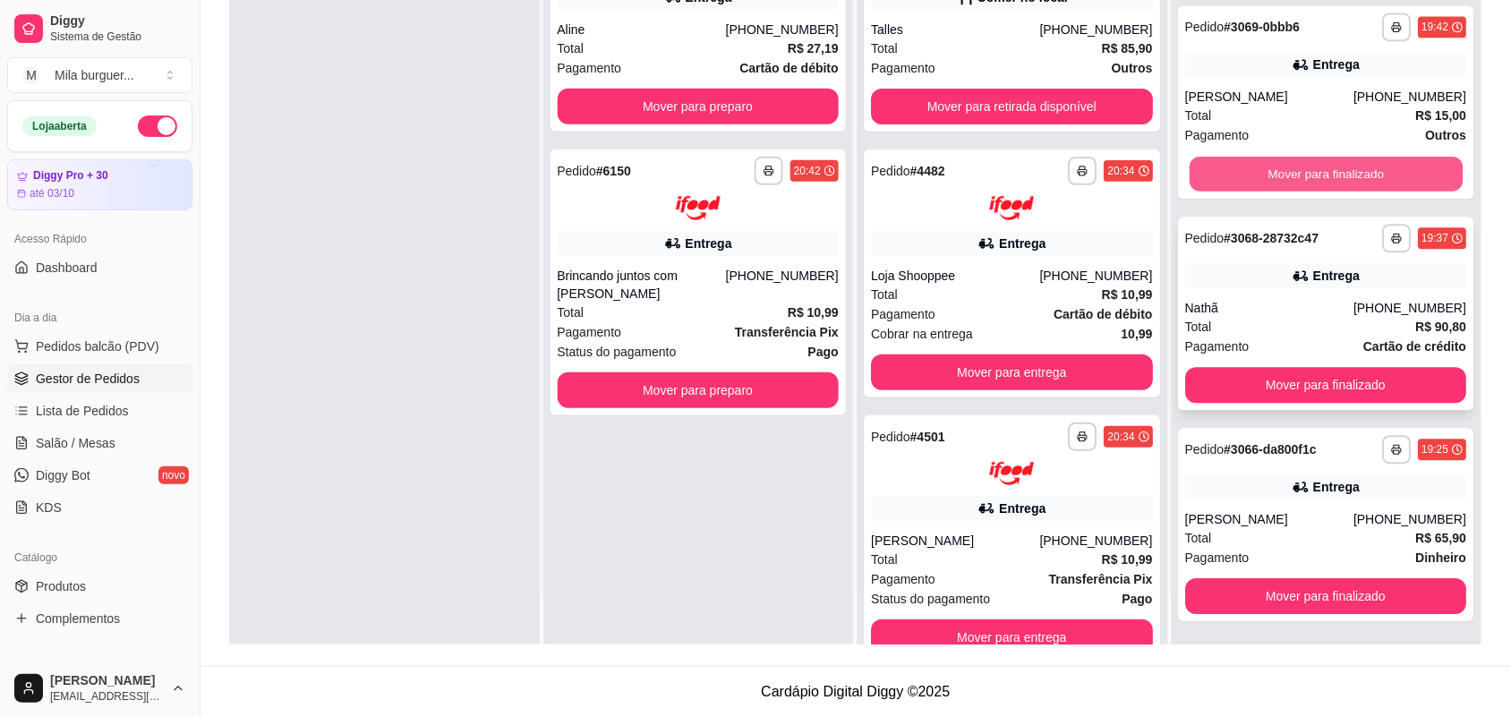
click at [1264, 171] on button "Mover para finalizado" at bounding box center [1325, 174] width 273 height 35
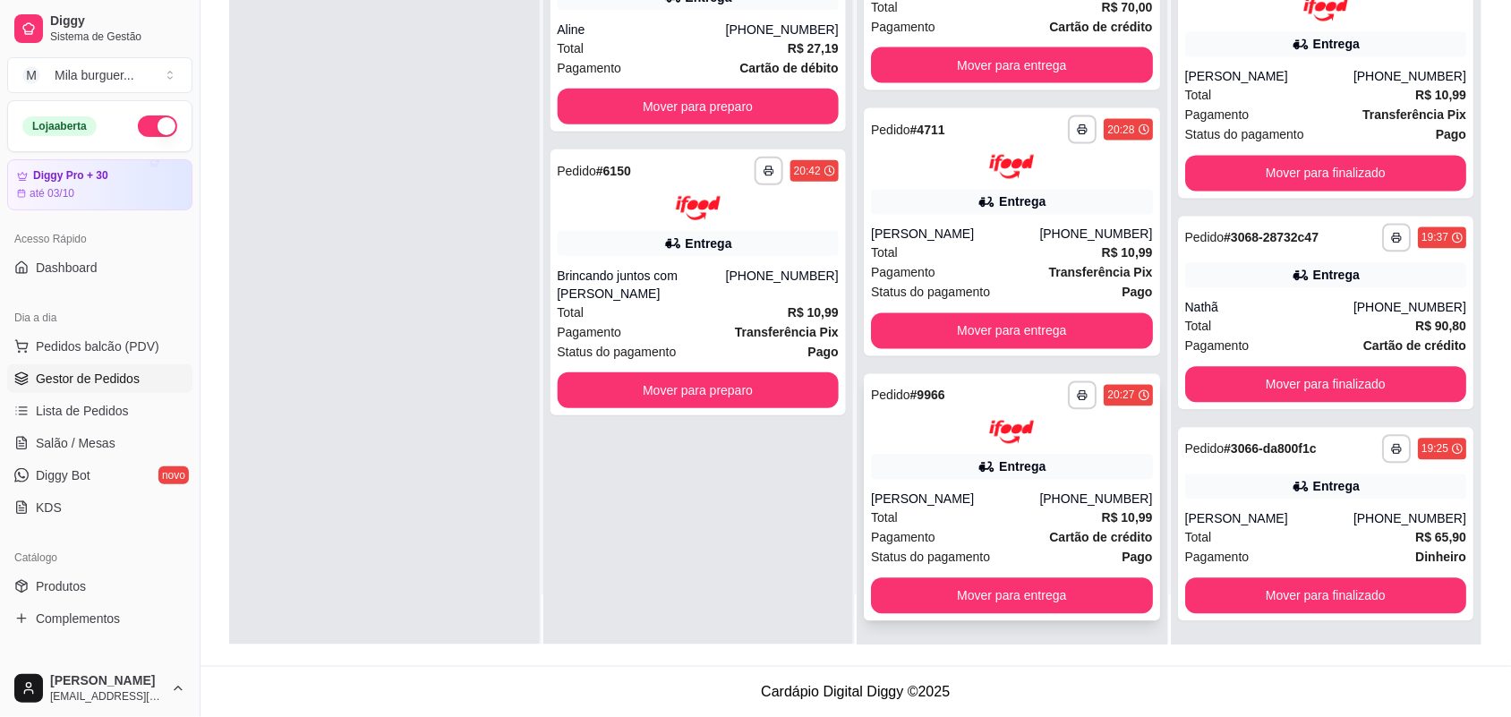
scroll to position [784, 0]
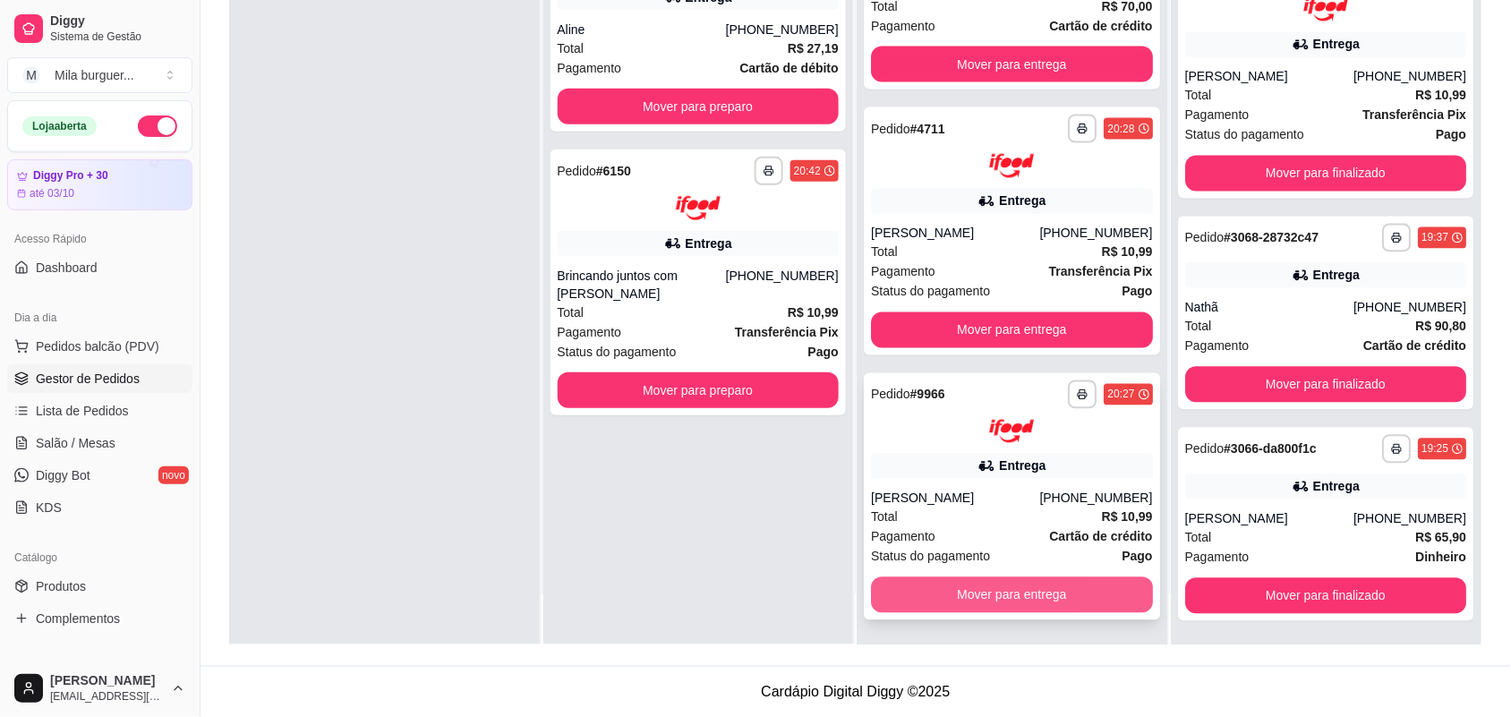
click at [1017, 583] on button "Mover para entrega" at bounding box center [1012, 595] width 282 height 36
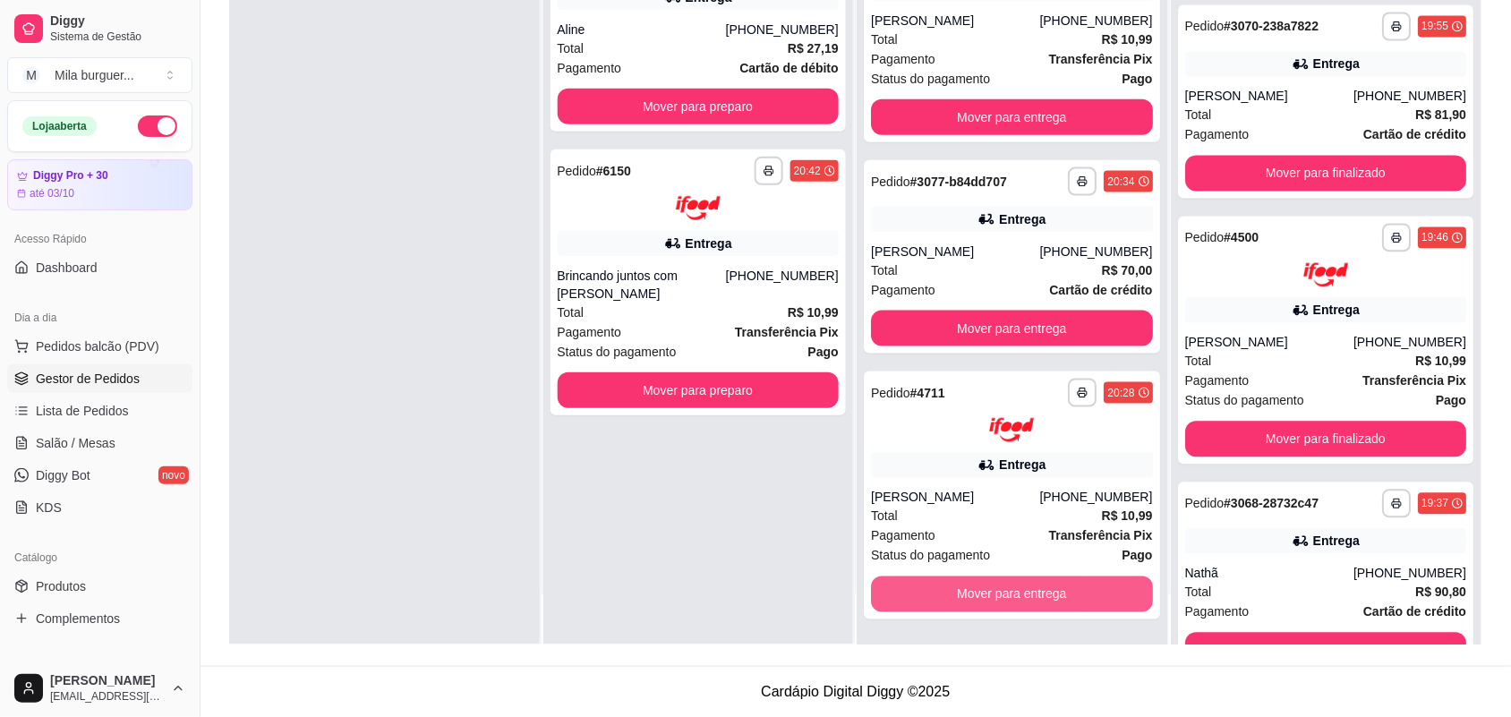
scroll to position [3220, 0]
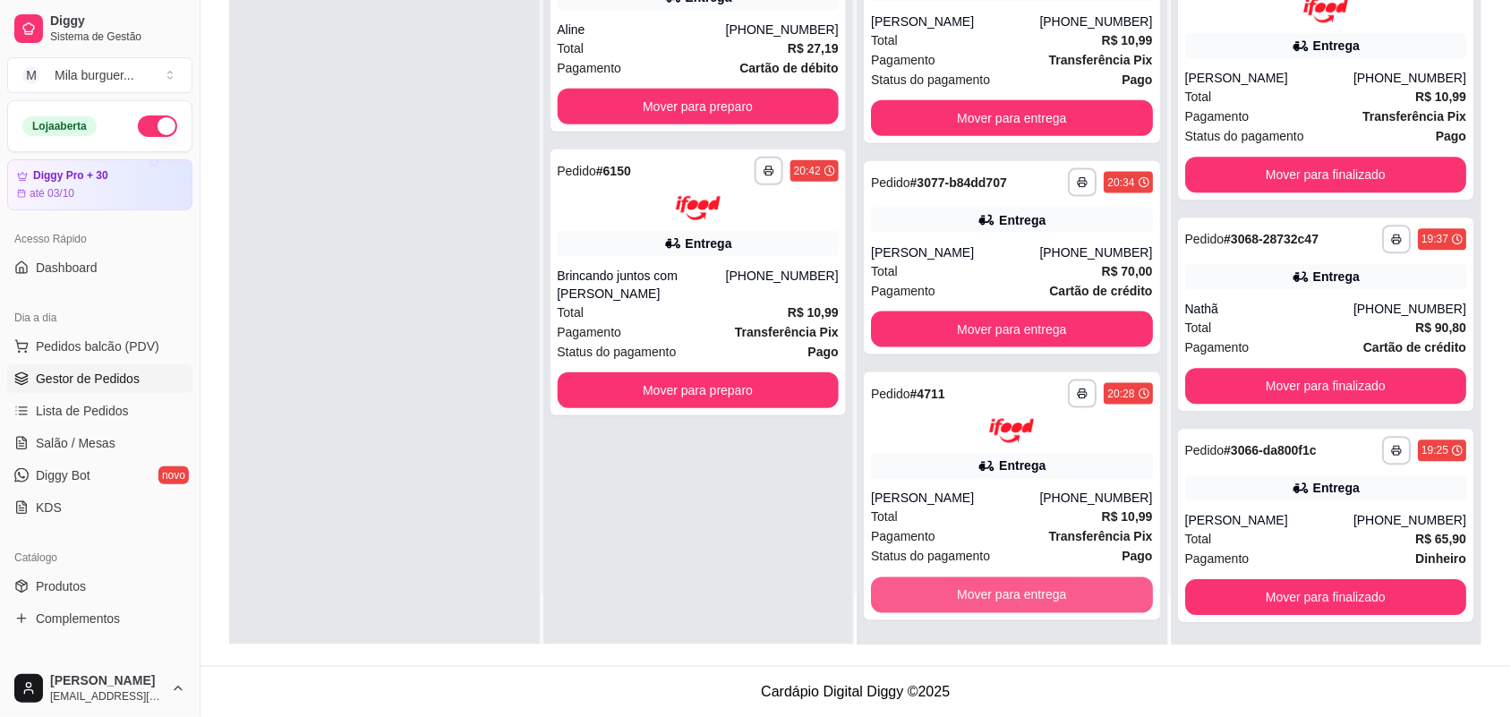
click at [1017, 583] on button "Mover para entrega" at bounding box center [1012, 595] width 282 height 36
click at [1017, 583] on div "Mover para entrega" at bounding box center [1012, 595] width 282 height 36
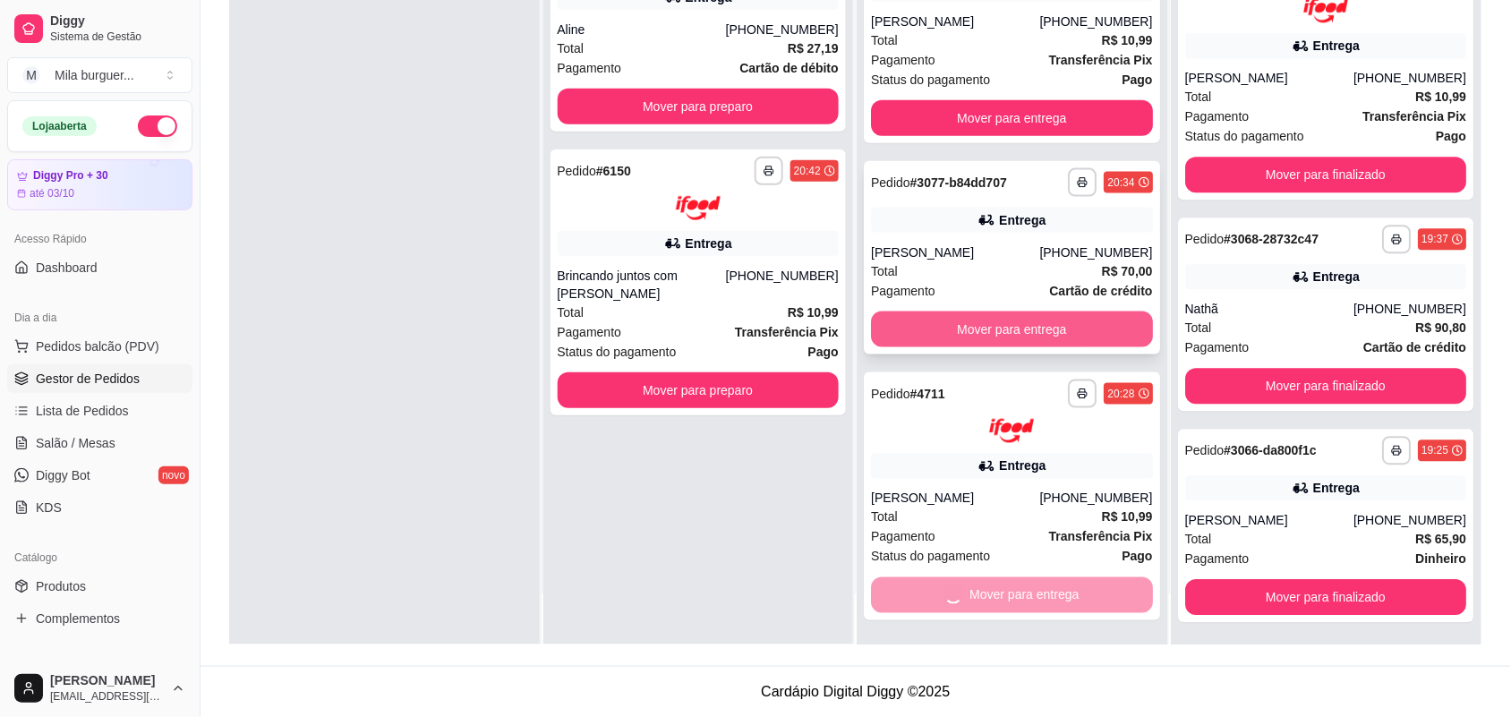
click at [976, 332] on button "Mover para entrega" at bounding box center [1012, 329] width 282 height 36
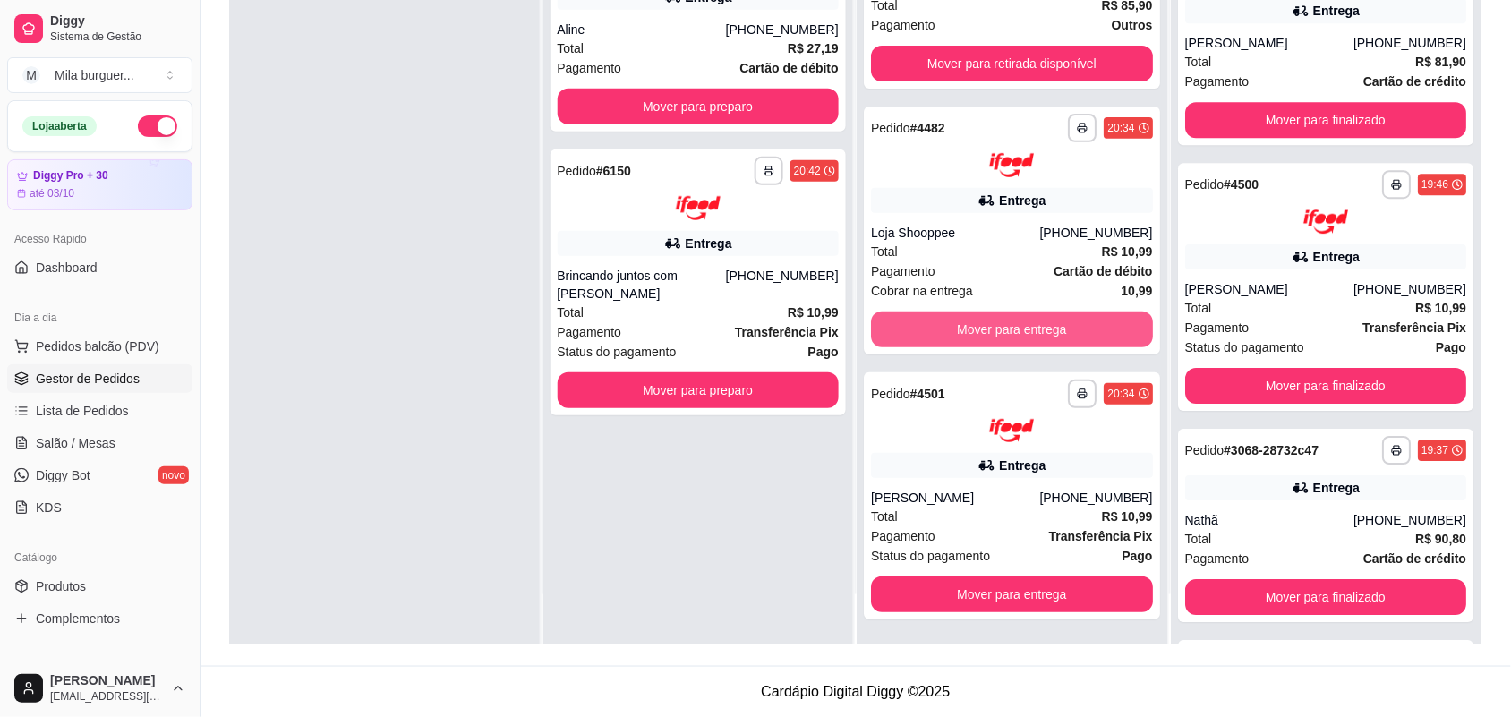
scroll to position [3697, 0]
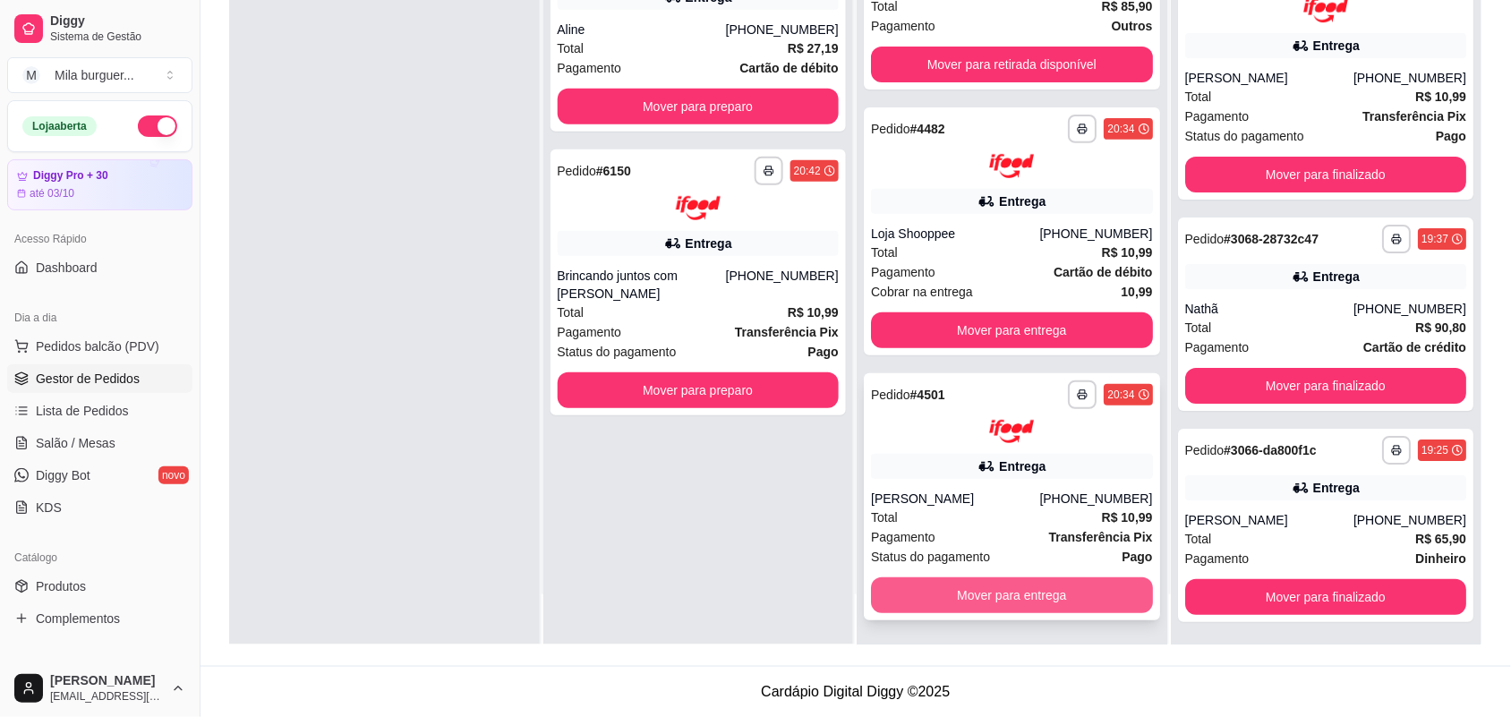
click at [956, 582] on button "Mover para entrega" at bounding box center [1012, 595] width 282 height 36
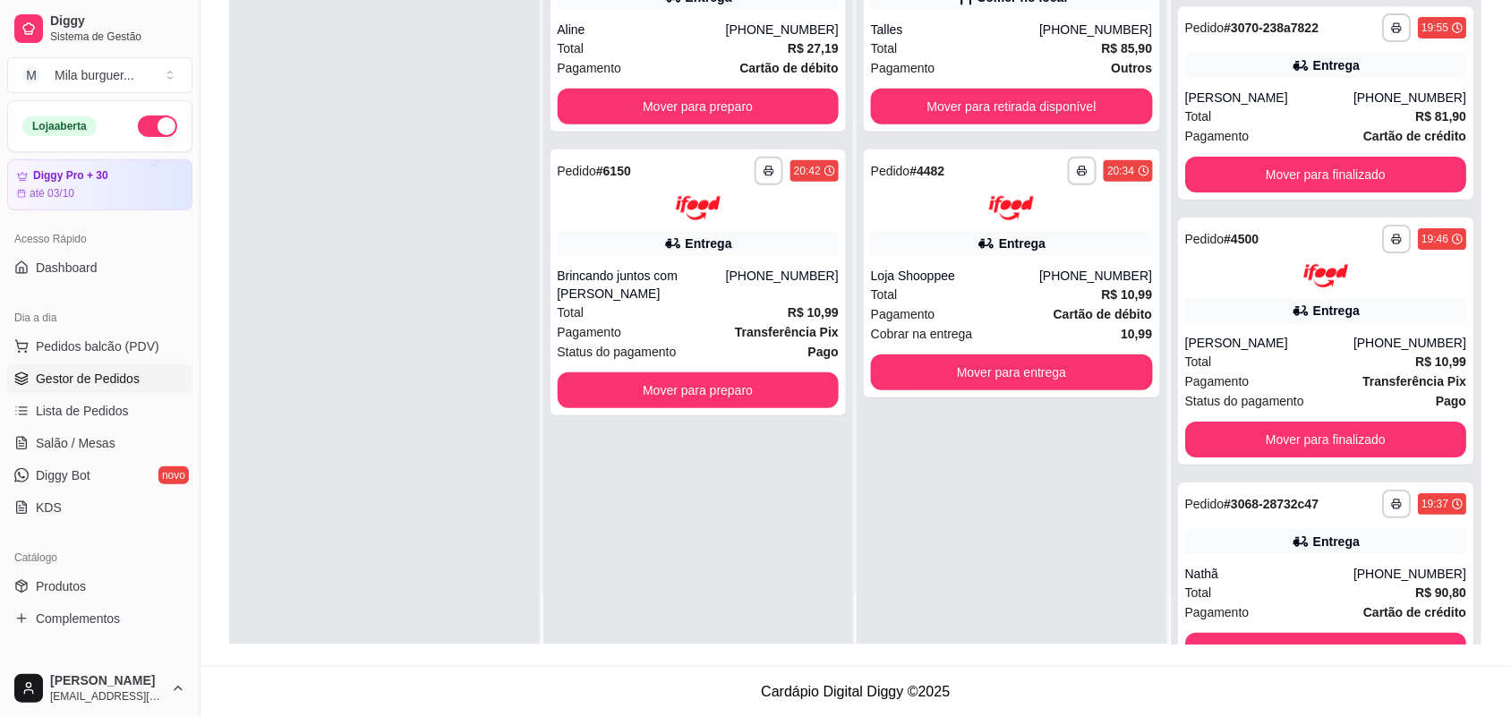
scroll to position [3962, 0]
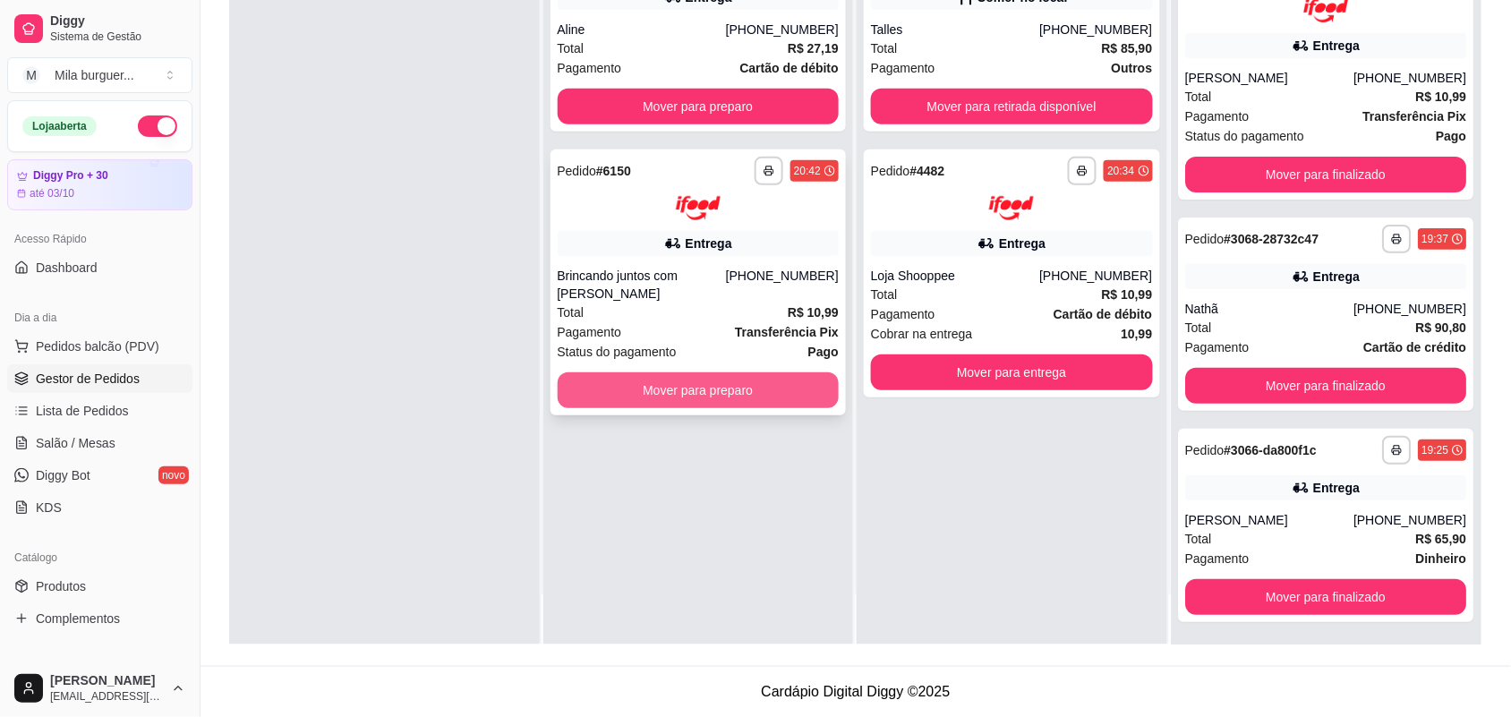
click at [755, 392] on button "Mover para preparo" at bounding box center [699, 390] width 282 height 36
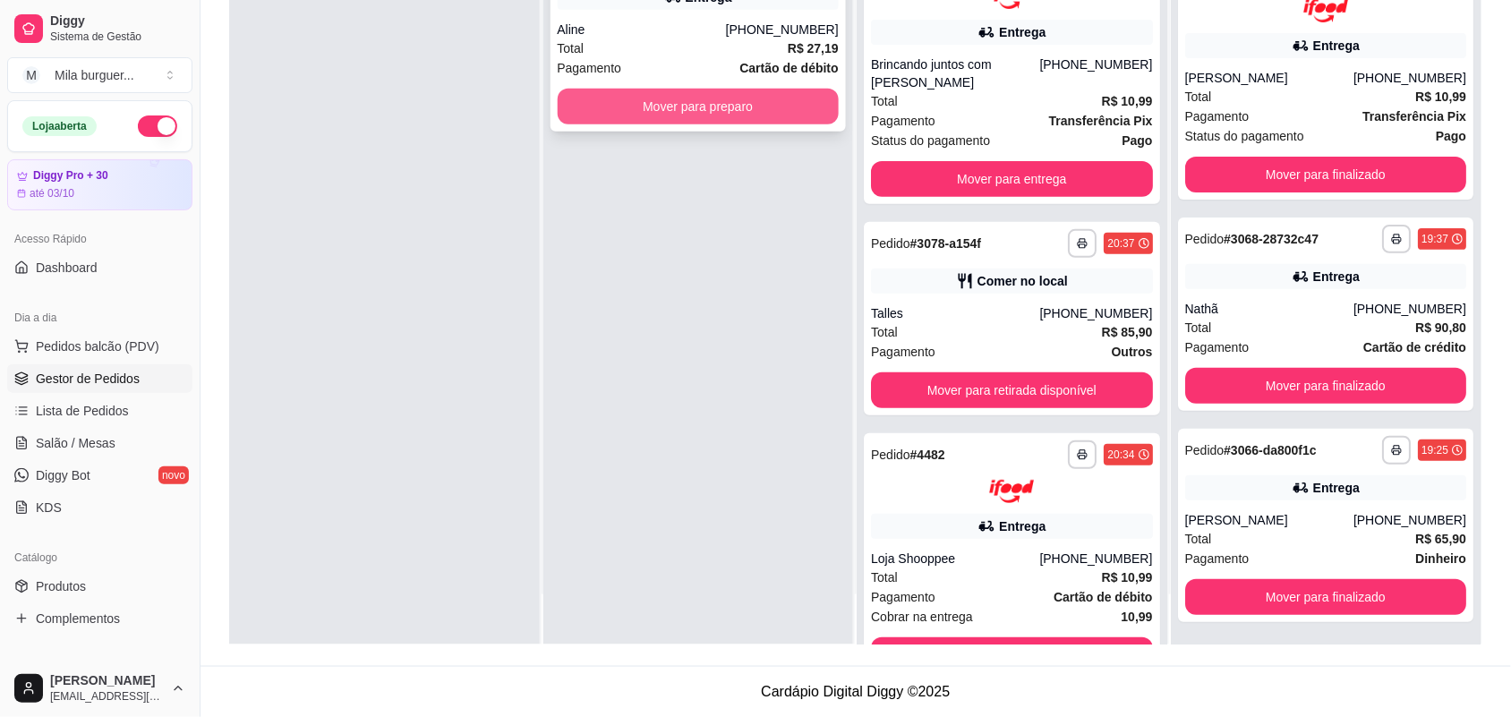
click at [754, 101] on button "Mover para preparo" at bounding box center [699, 107] width 282 height 36
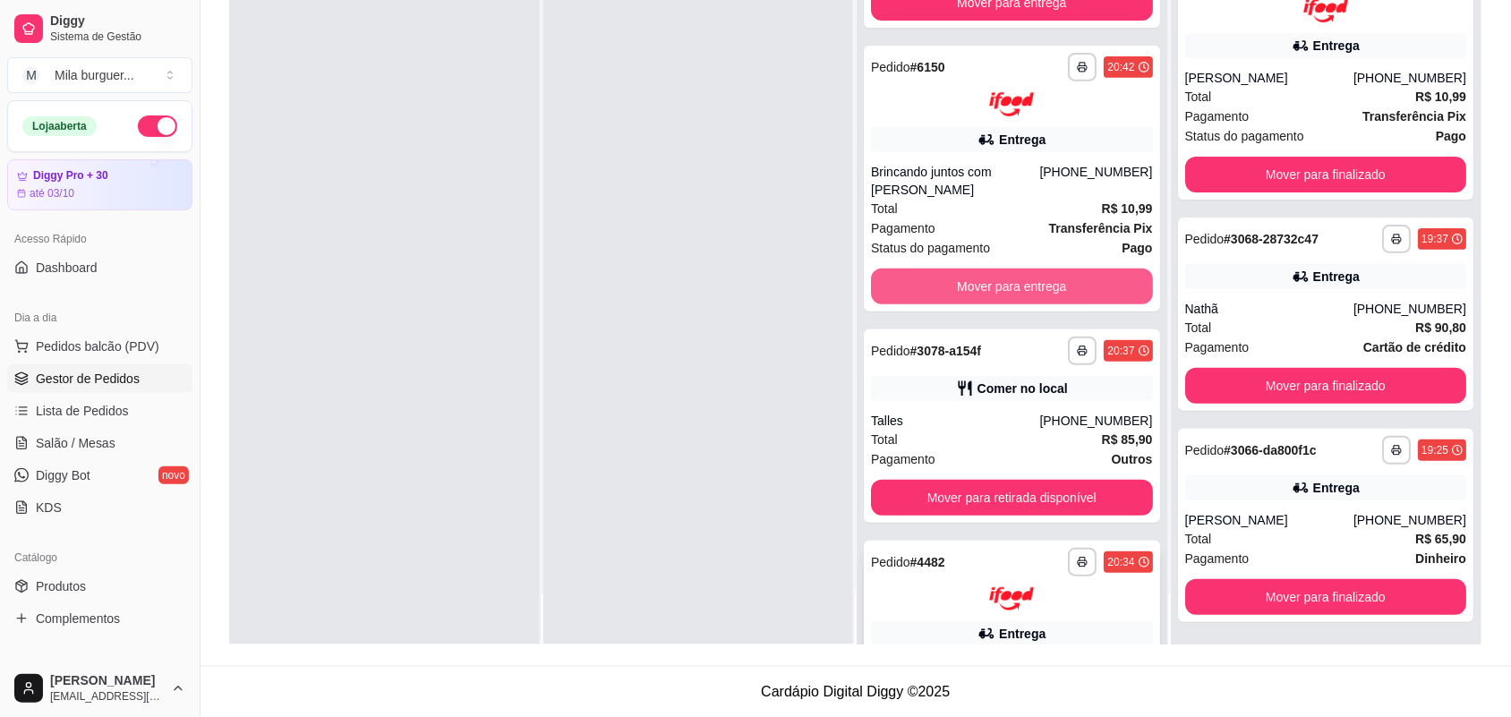
scroll to position [271, 0]
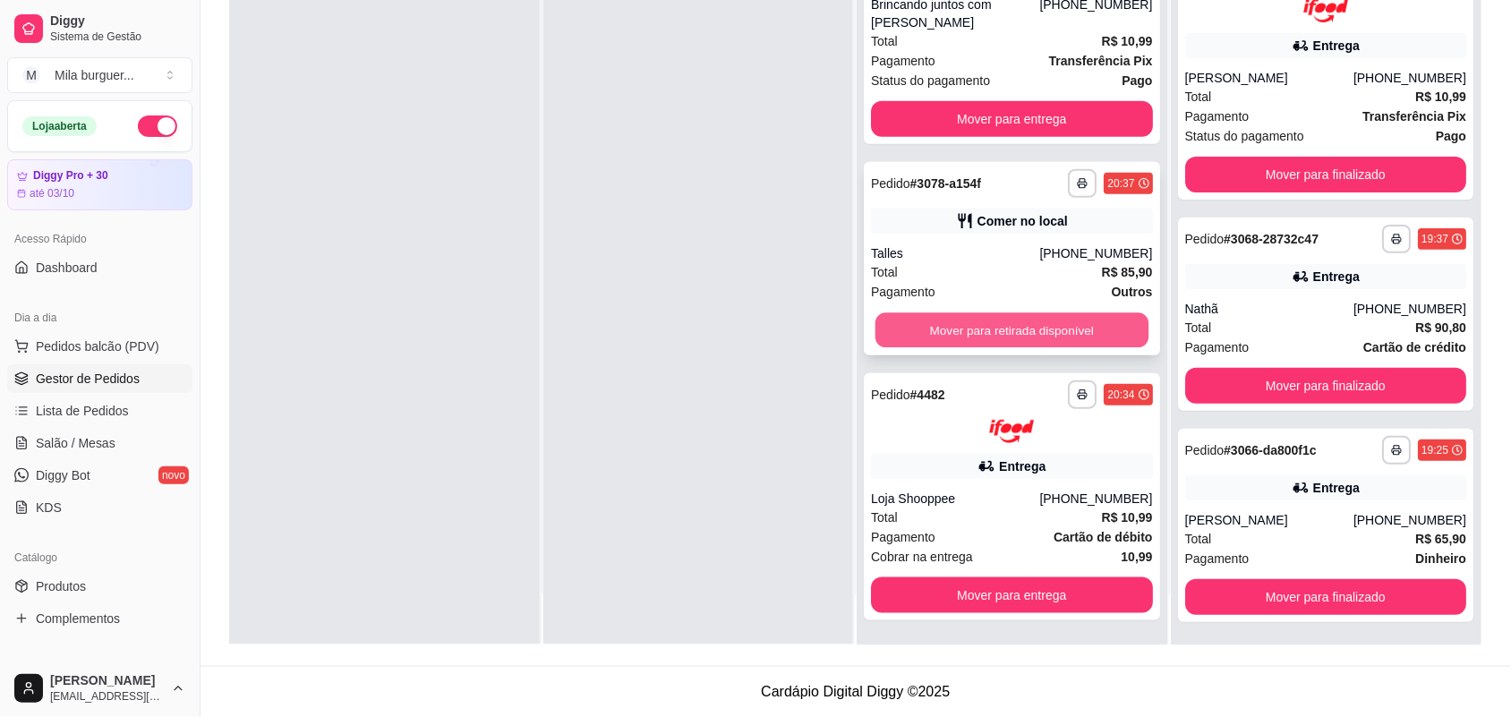
click at [1007, 328] on button "Mover para retirada disponível" at bounding box center [1011, 329] width 273 height 35
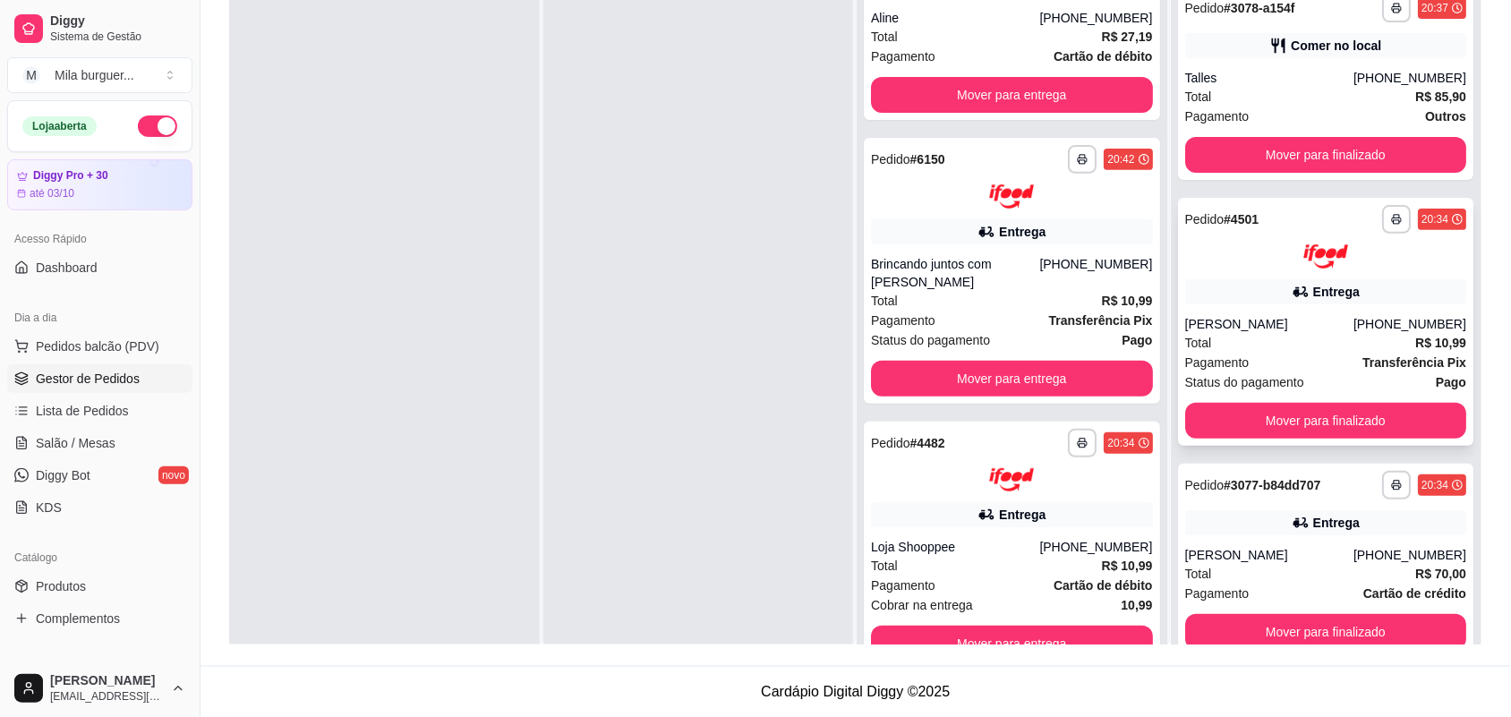
scroll to position [0, 0]
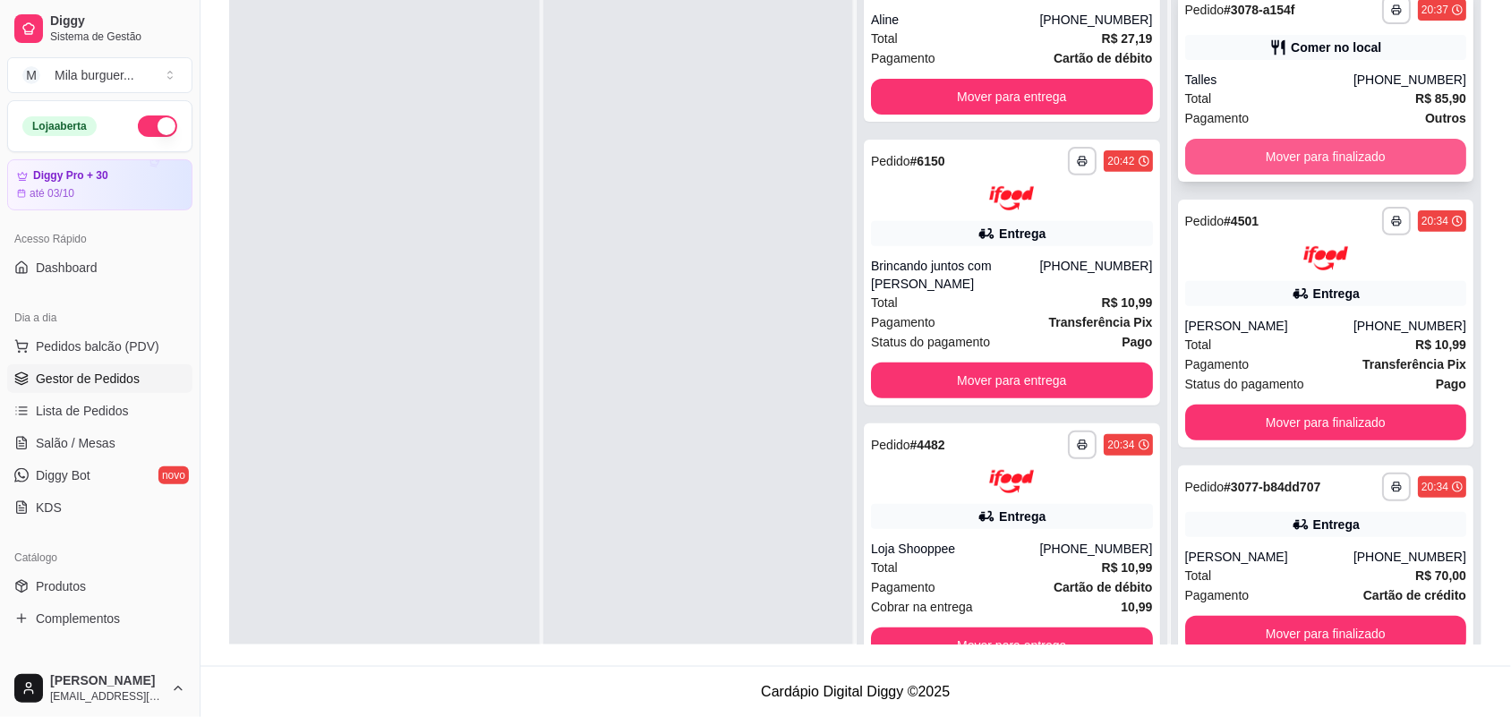
click at [1321, 162] on button "Mover para finalizado" at bounding box center [1326, 157] width 282 height 36
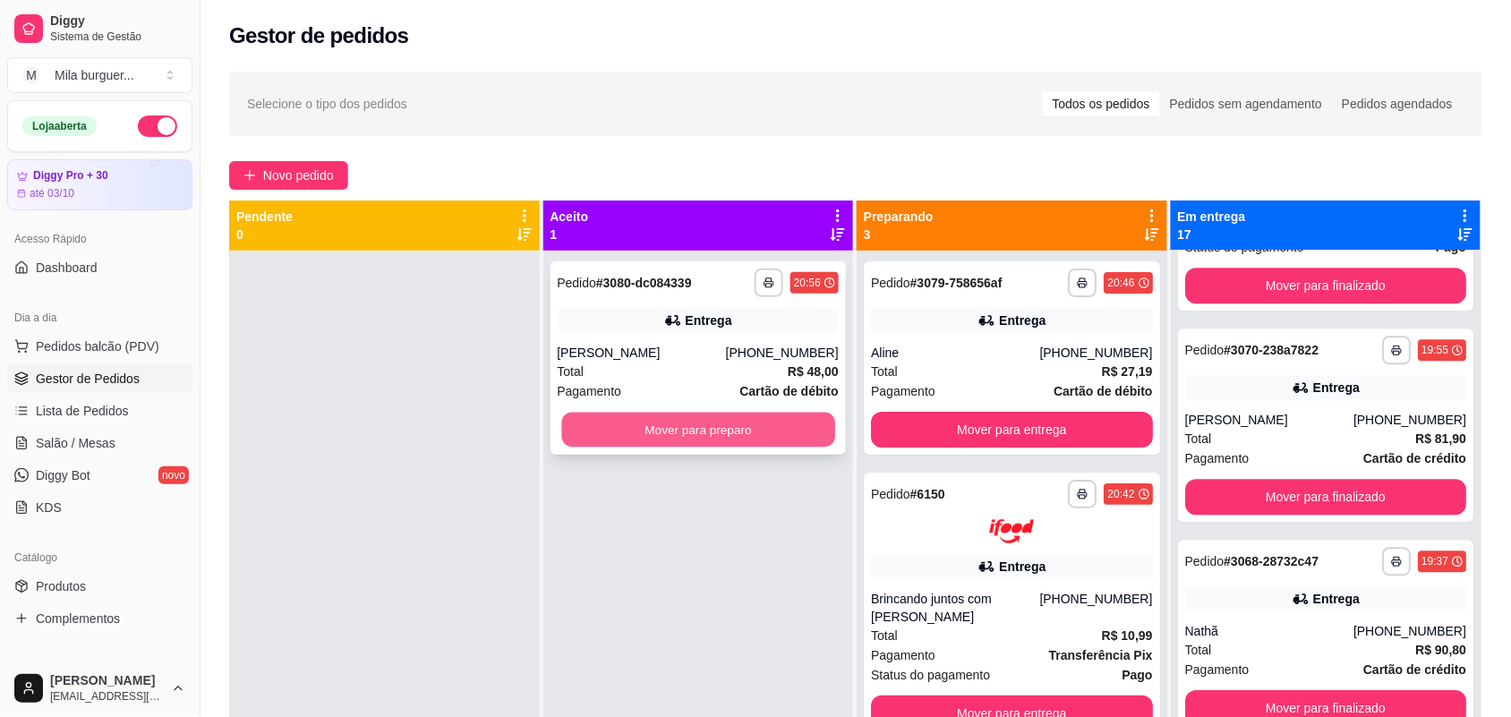
click at [710, 414] on button "Mover para preparo" at bounding box center [697, 430] width 273 height 35
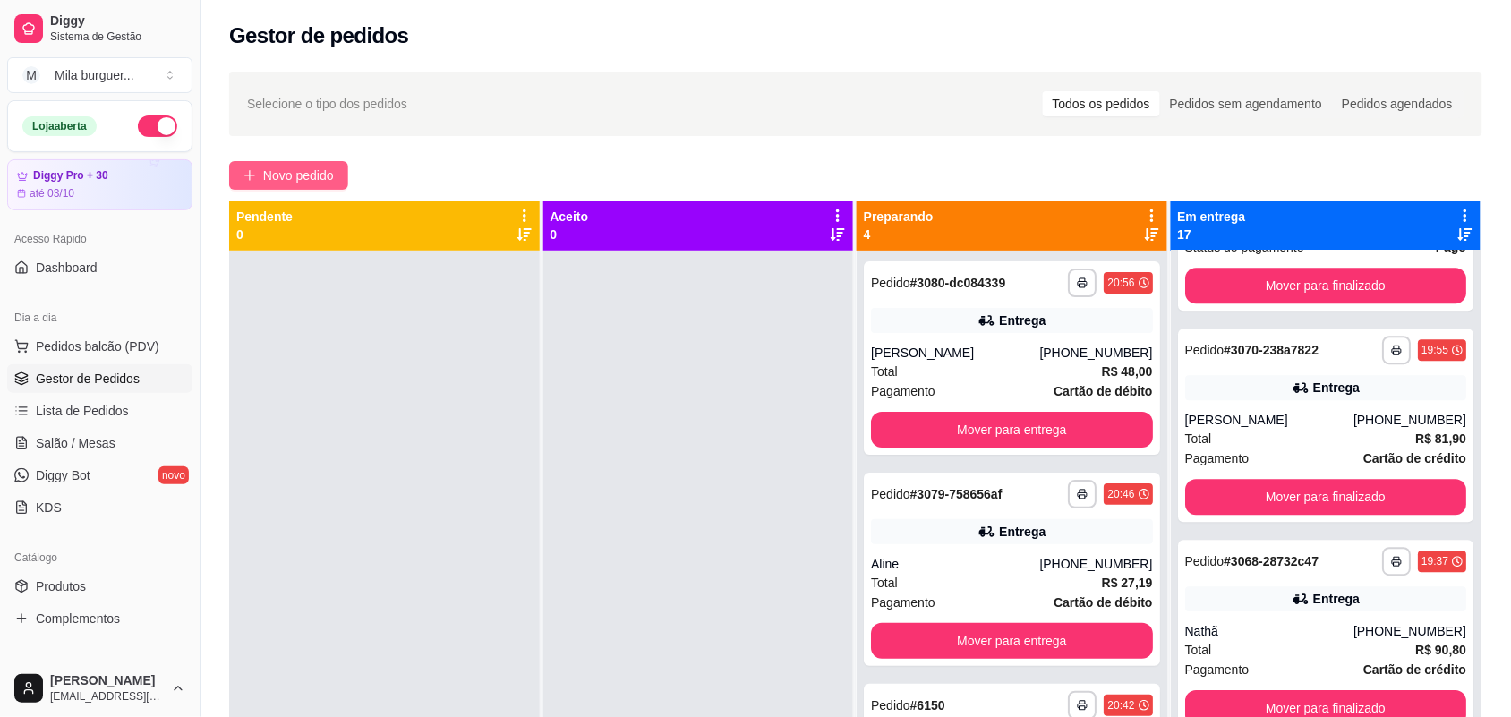
click at [276, 166] on span "Novo pedido" at bounding box center [298, 176] width 71 height 20
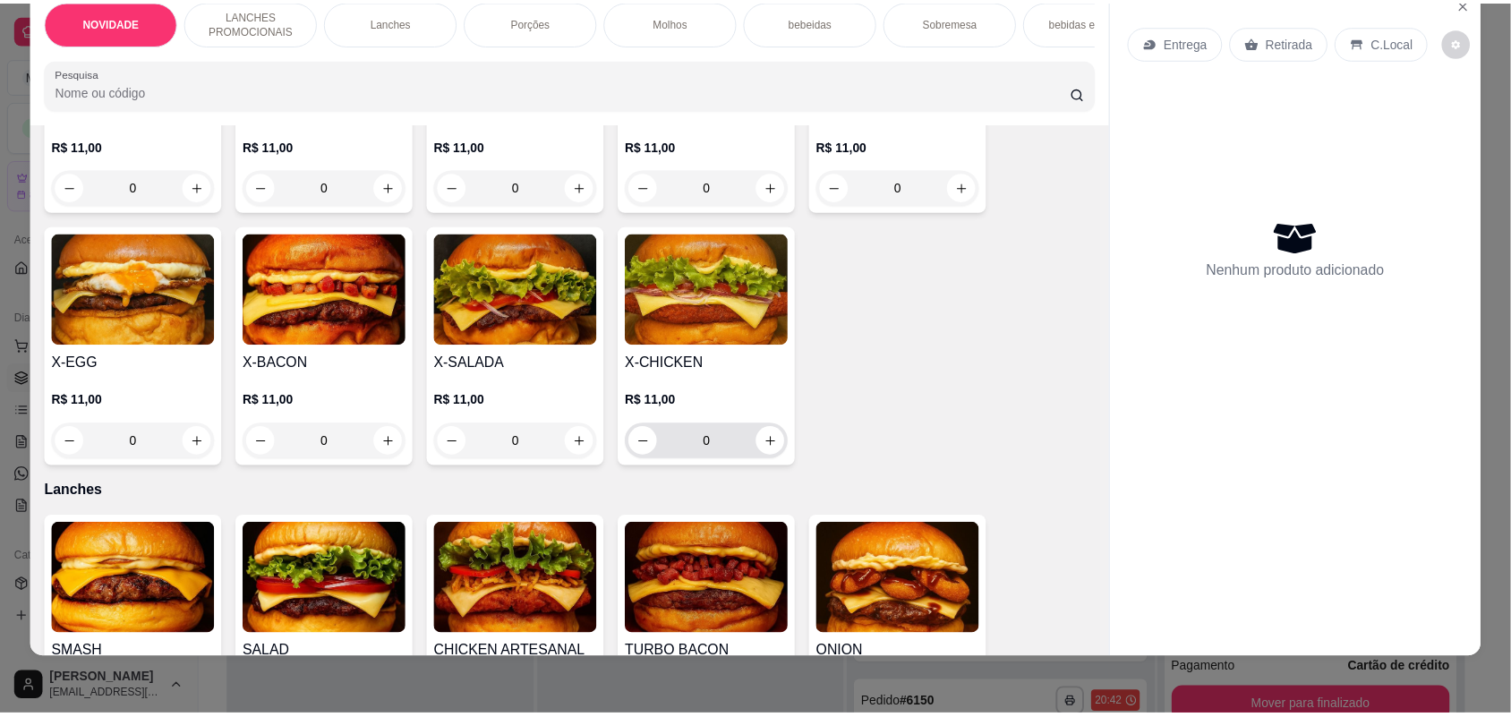
scroll to position [448, 0]
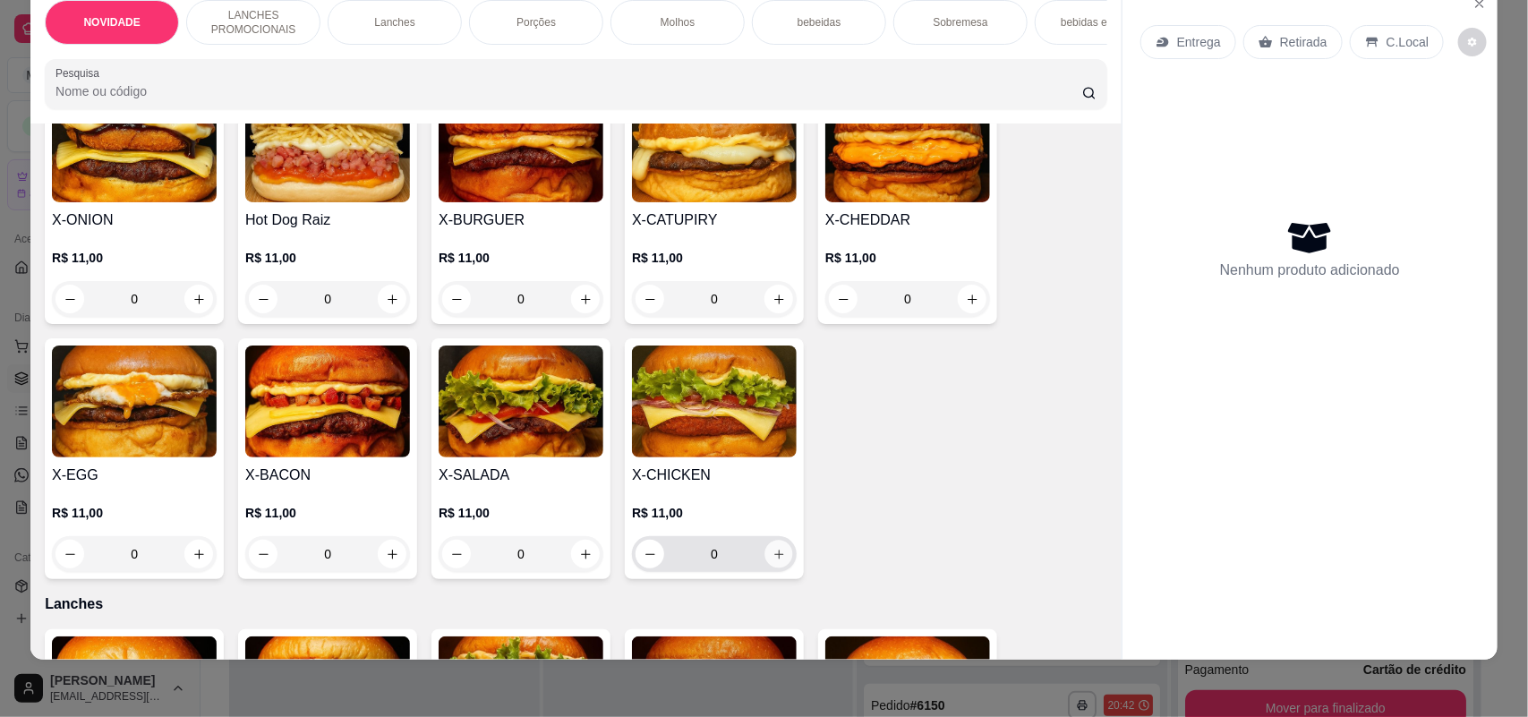
click at [772, 561] on icon "increase-product-quantity" at bounding box center [778, 554] width 13 height 13
type input "1"
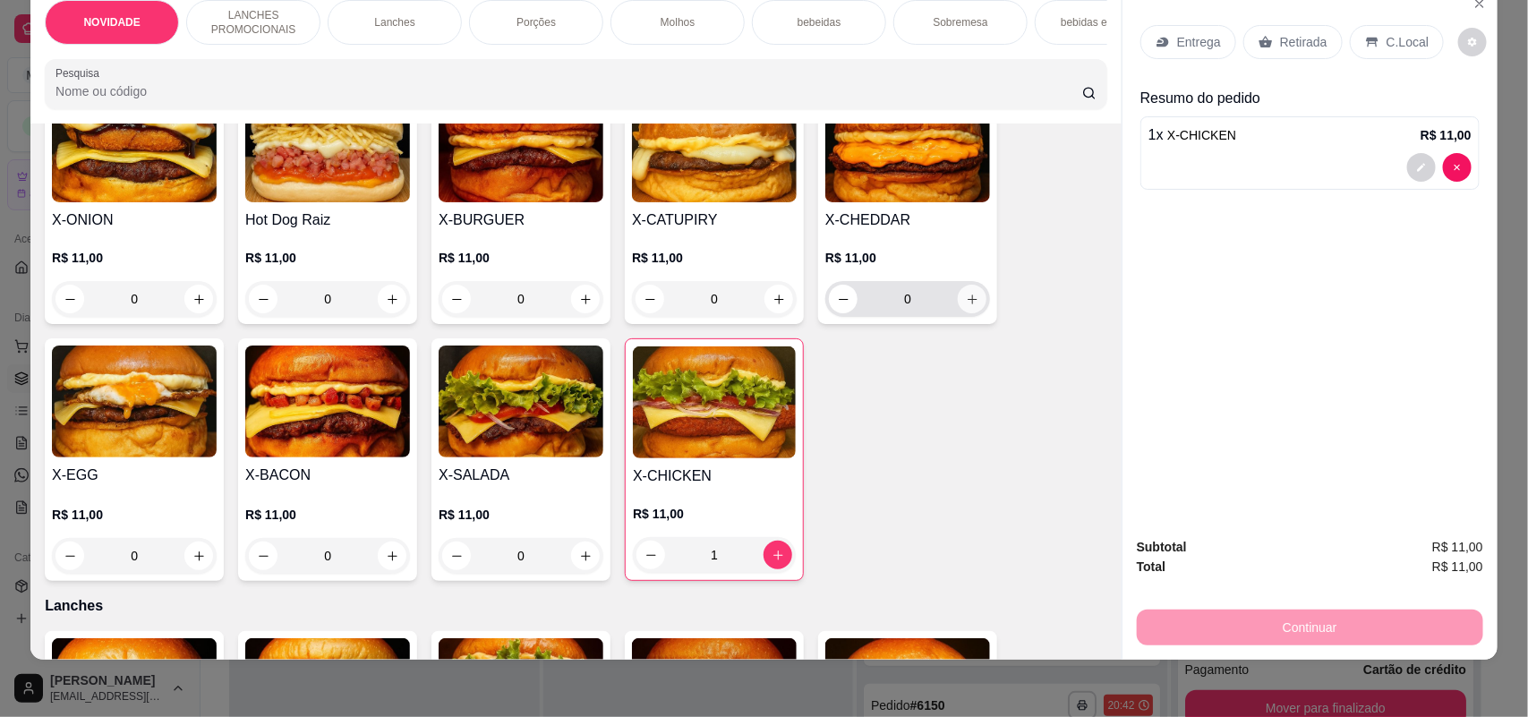
click at [966, 306] on icon "increase-product-quantity" at bounding box center [972, 299] width 13 height 13
type input "1"
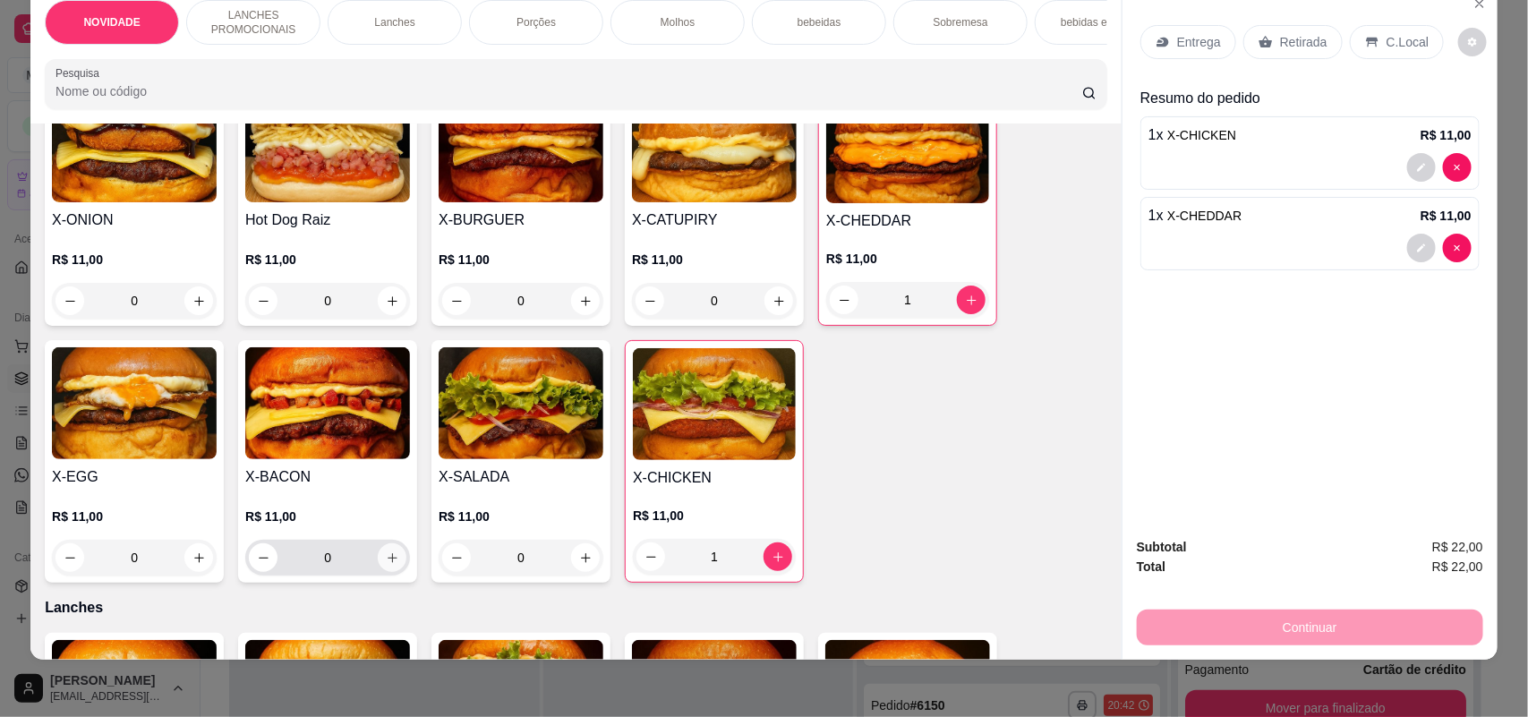
click at [382, 564] on button "increase-product-quantity" at bounding box center [392, 557] width 29 height 29
type input "1"
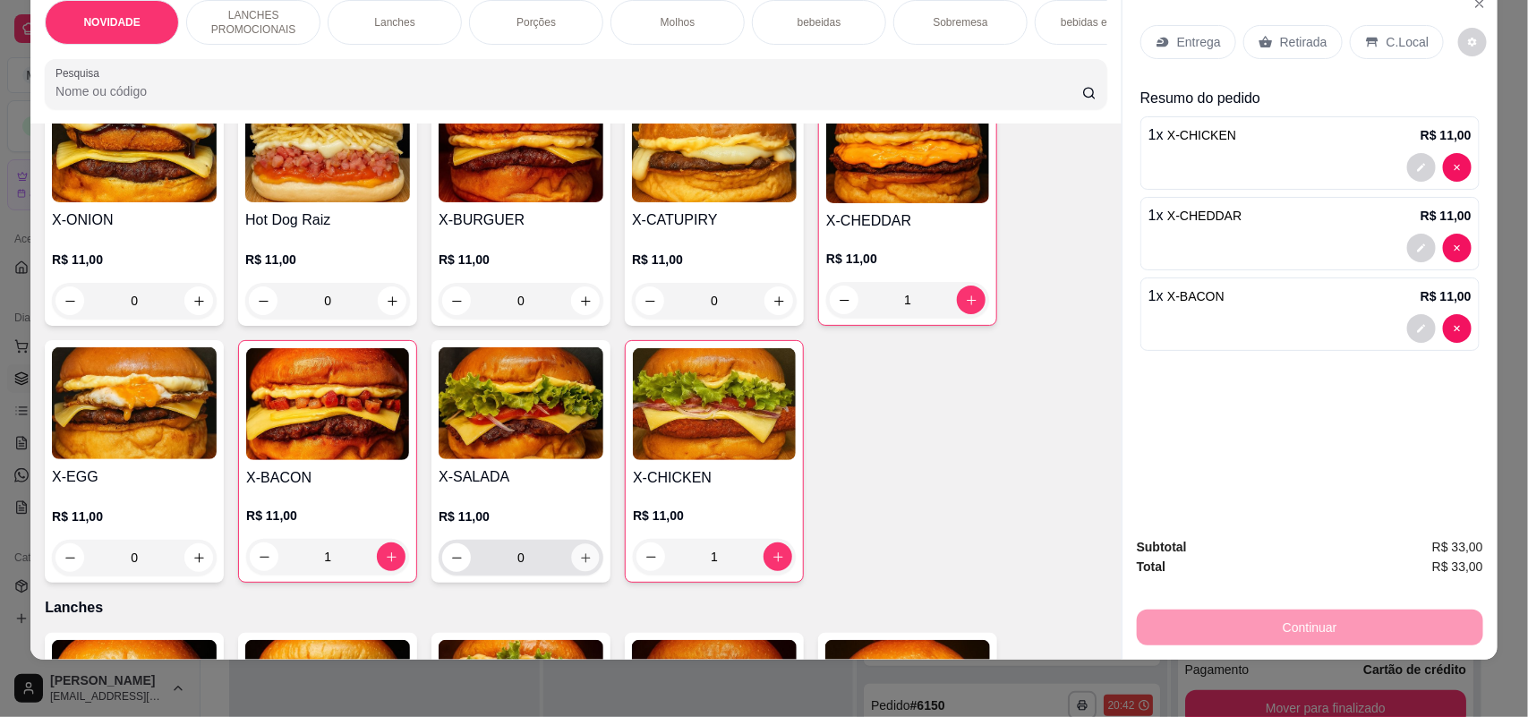
click at [579, 565] on icon "increase-product-quantity" at bounding box center [585, 557] width 13 height 13
type input "1"
click at [388, 318] on div "0" at bounding box center [327, 301] width 165 height 36
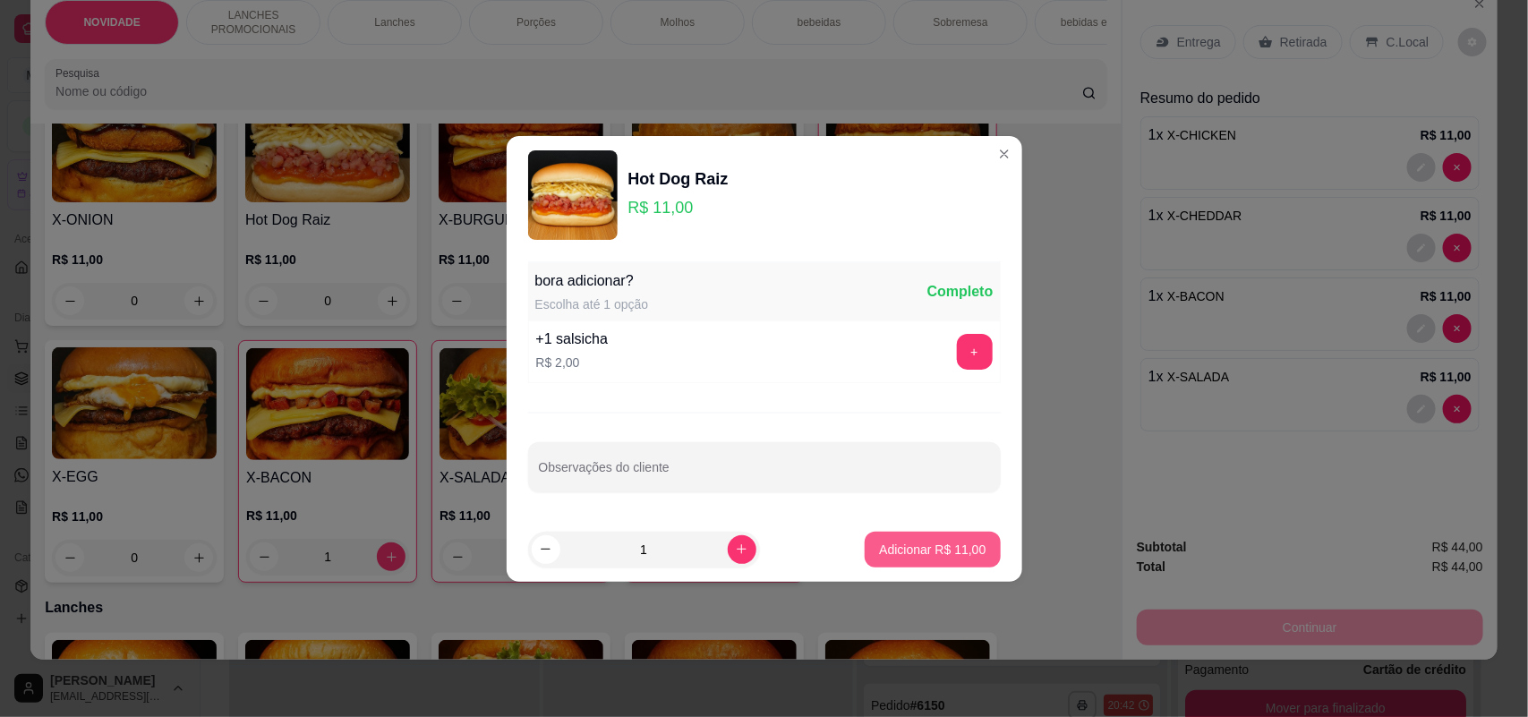
click at [959, 553] on p "Adicionar R$ 11,00" at bounding box center [932, 550] width 107 height 18
type input "1"
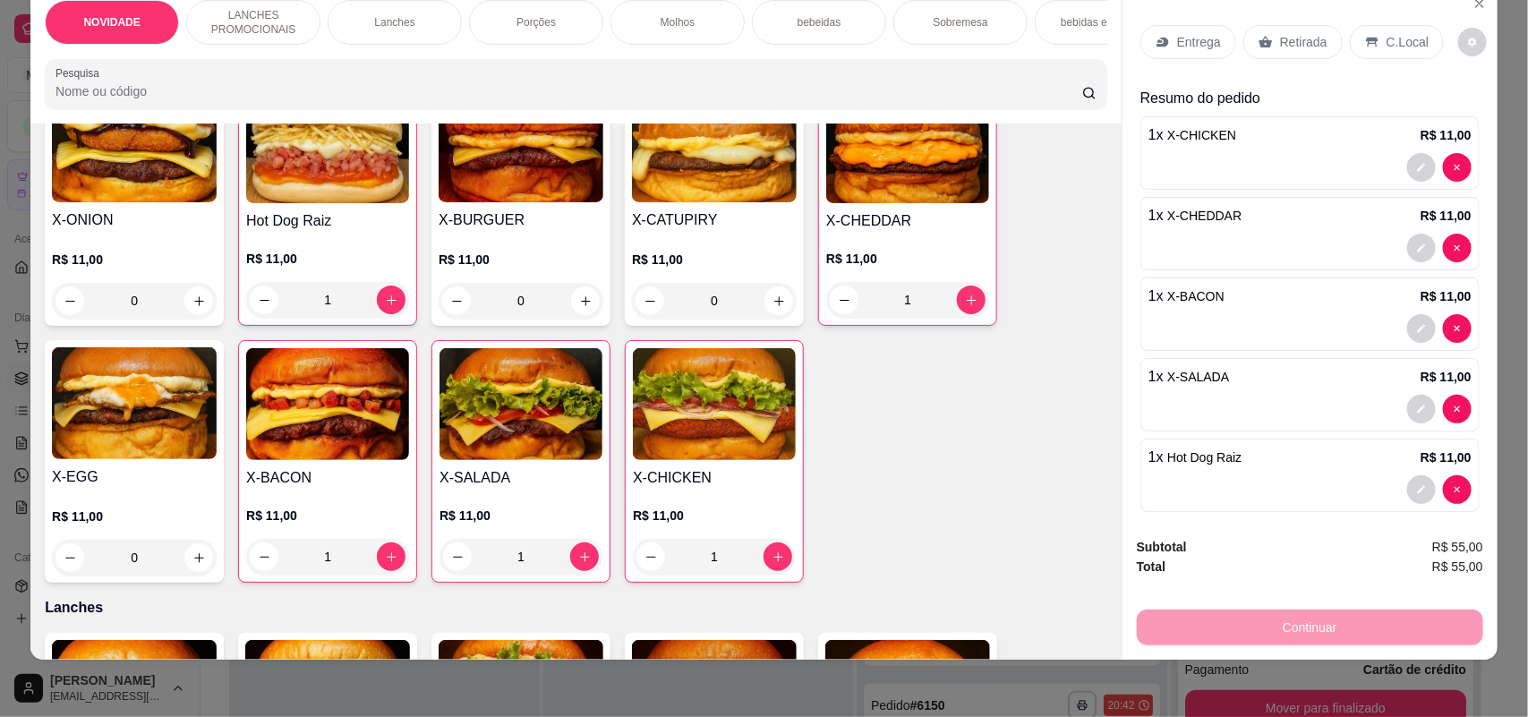
click at [1165, 41] on div "Entrega" at bounding box center [1188, 42] width 96 height 34
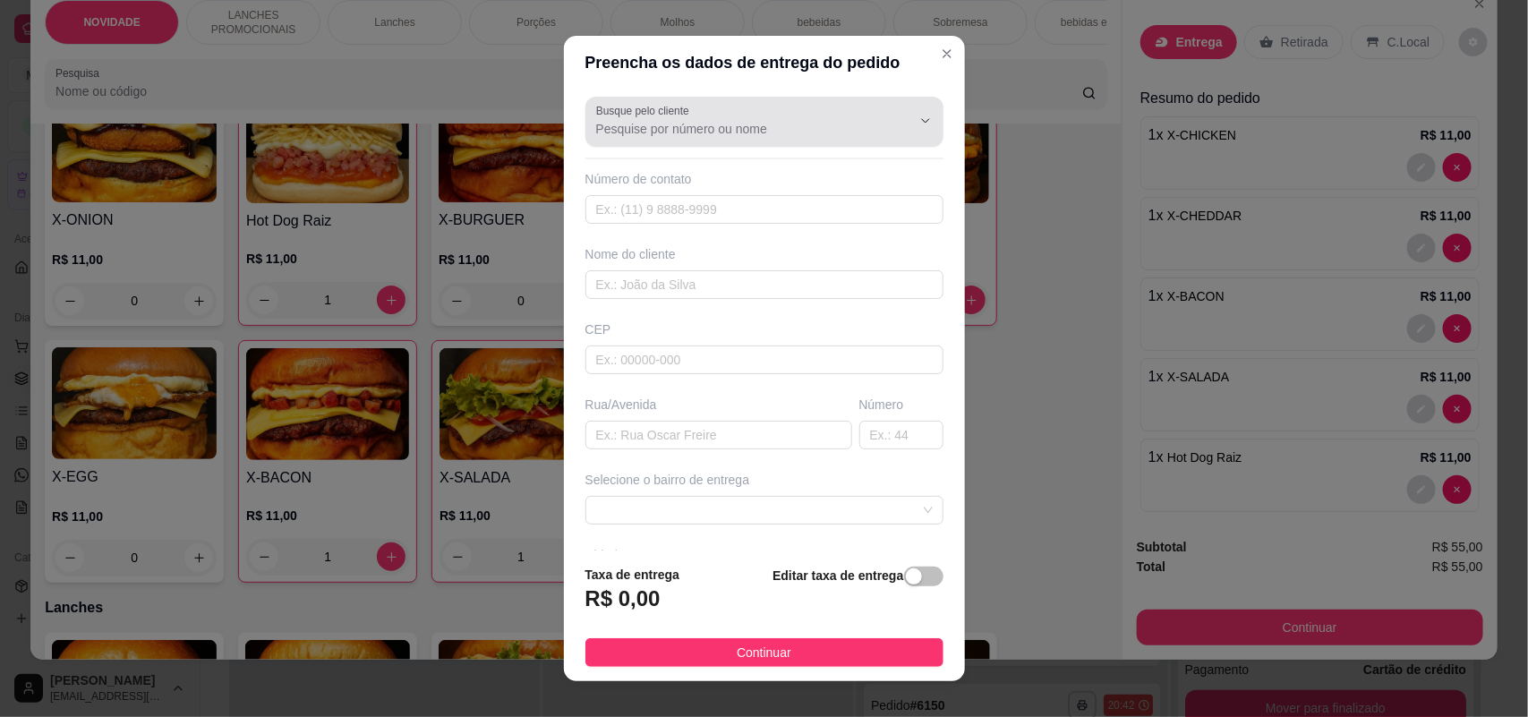
click at [744, 118] on div at bounding box center [764, 122] width 337 height 36
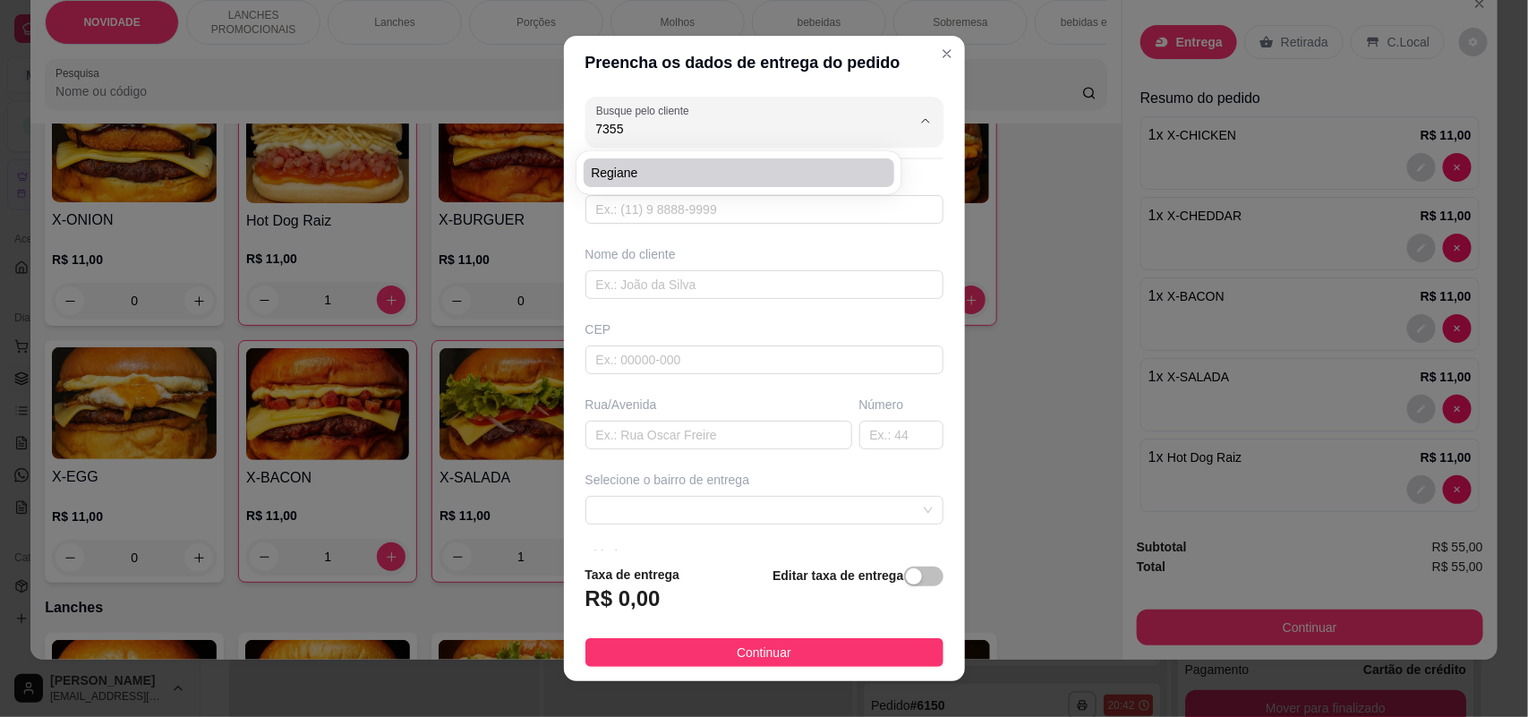
click at [739, 164] on span "regiane" at bounding box center [730, 173] width 278 height 18
type input "regiane"
type input "15996857355"
type input "regiane"
type input "[PERSON_NAME]"
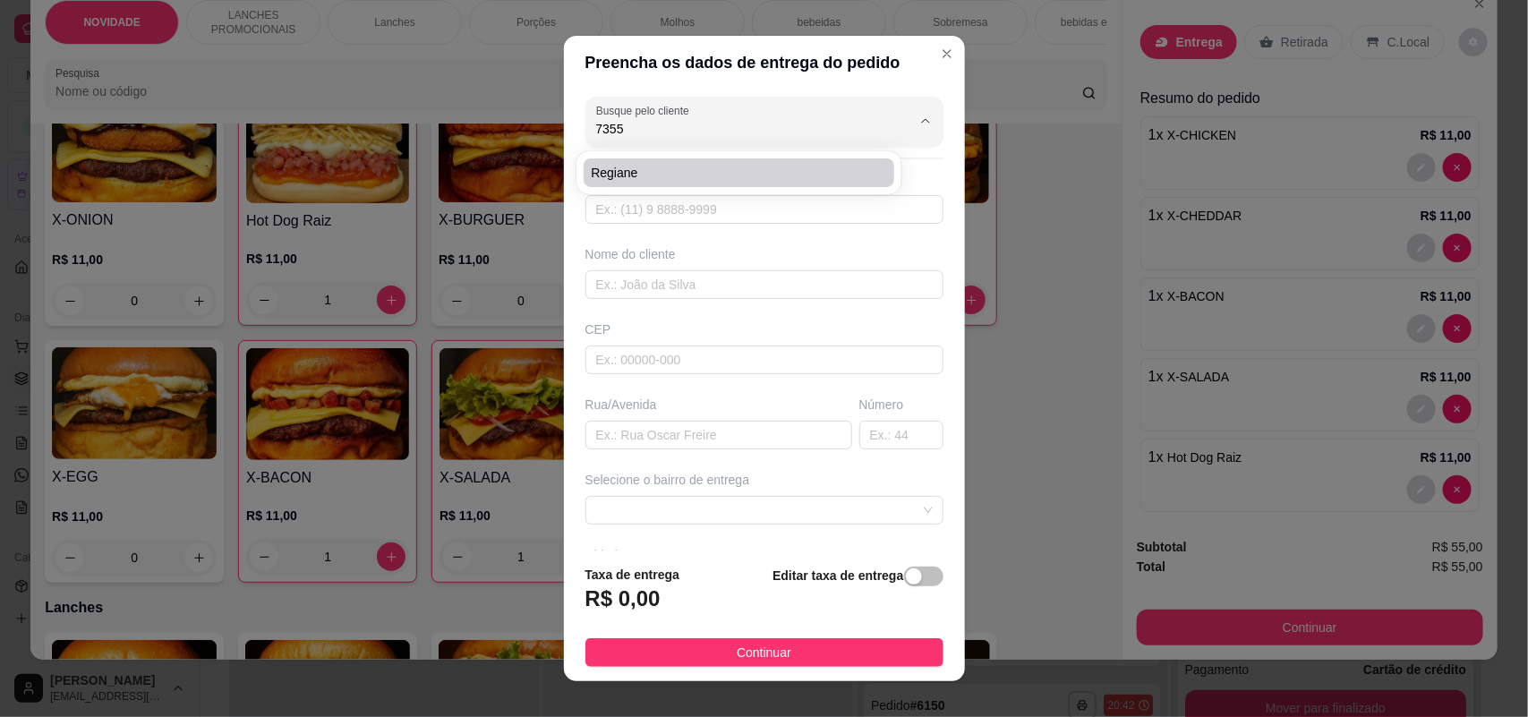
type input "11"
type input "SOROCABA"
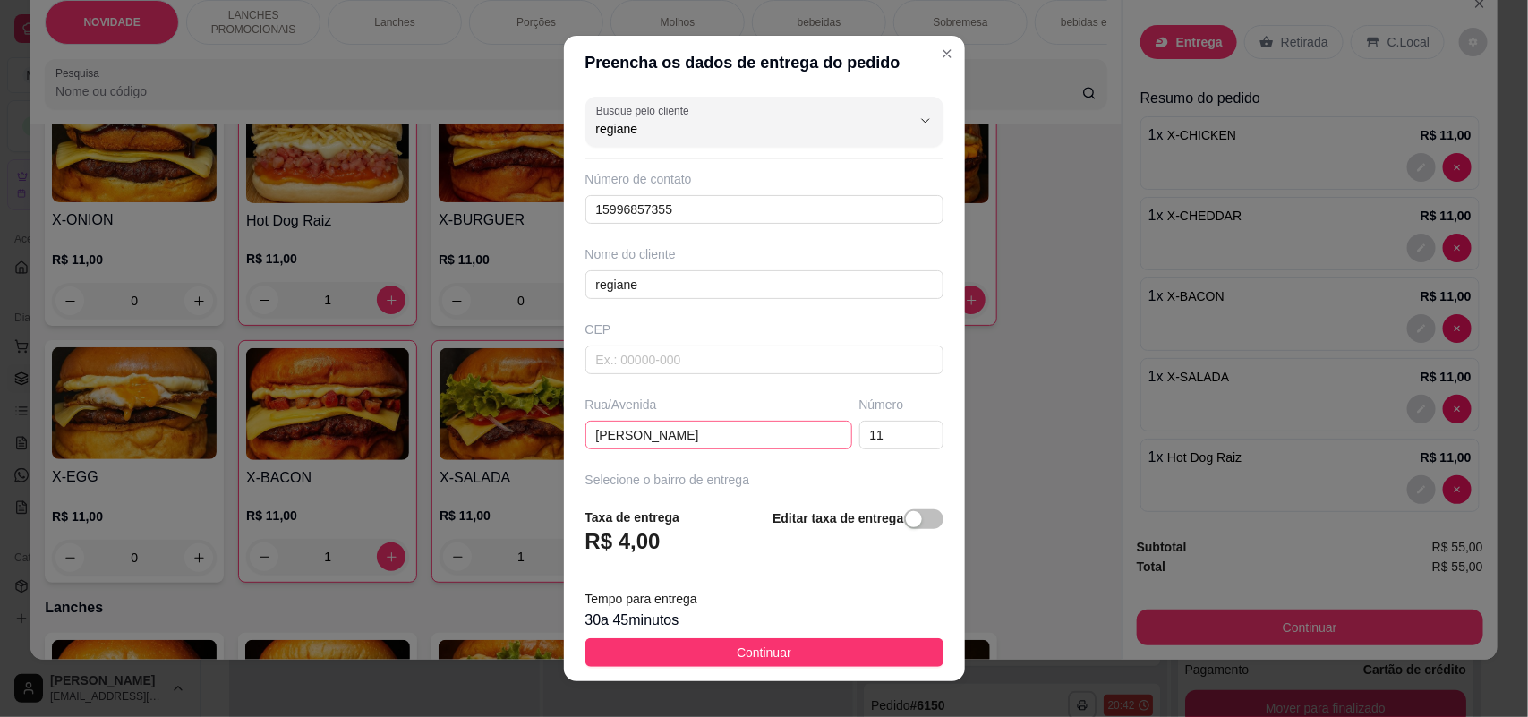
type input "regiane"
drag, startPoint x: 686, startPoint y: 436, endPoint x: 450, endPoint y: 454, distance: 236.1
click at [452, 453] on div "Preencha os dados de entrega do pedido Busque pelo cliente regiane Número de co…" at bounding box center [764, 358] width 1528 height 717
type input "A"
type input "[PERSON_NAME]"
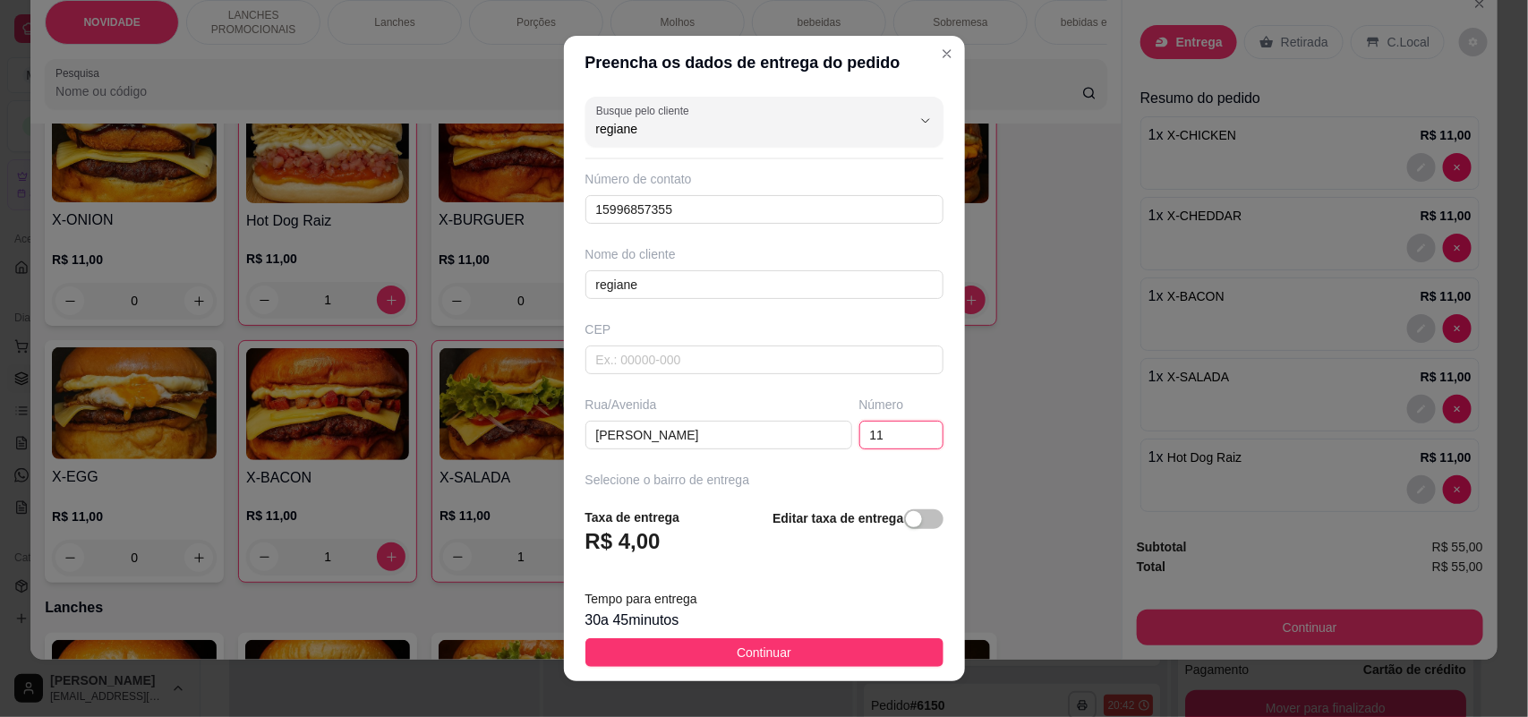
click at [861, 434] on input "11" at bounding box center [901, 435] width 84 height 29
type input "1"
type input "66"
click at [767, 653] on span "Continuar" at bounding box center [764, 653] width 55 height 20
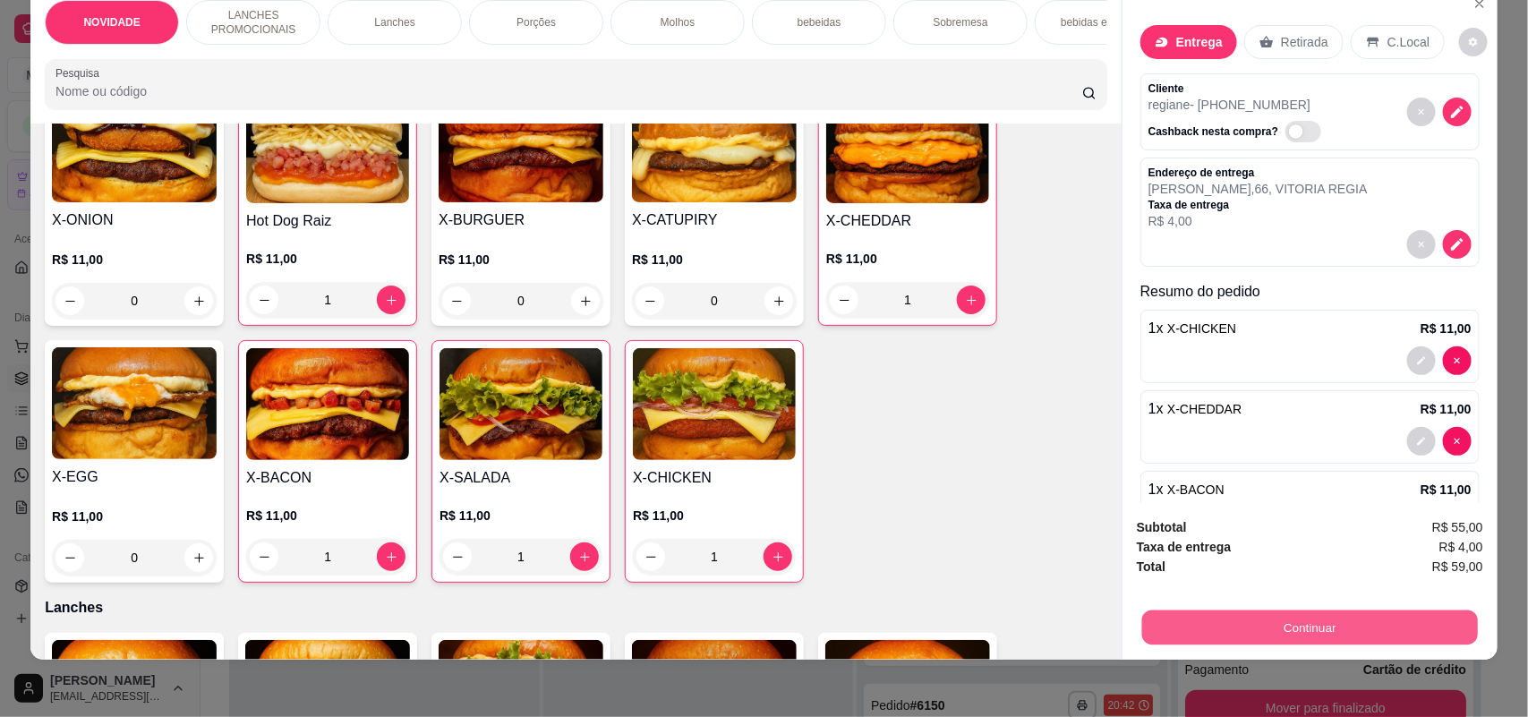
click at [1295, 635] on button "Continuar" at bounding box center [1310, 627] width 336 height 35
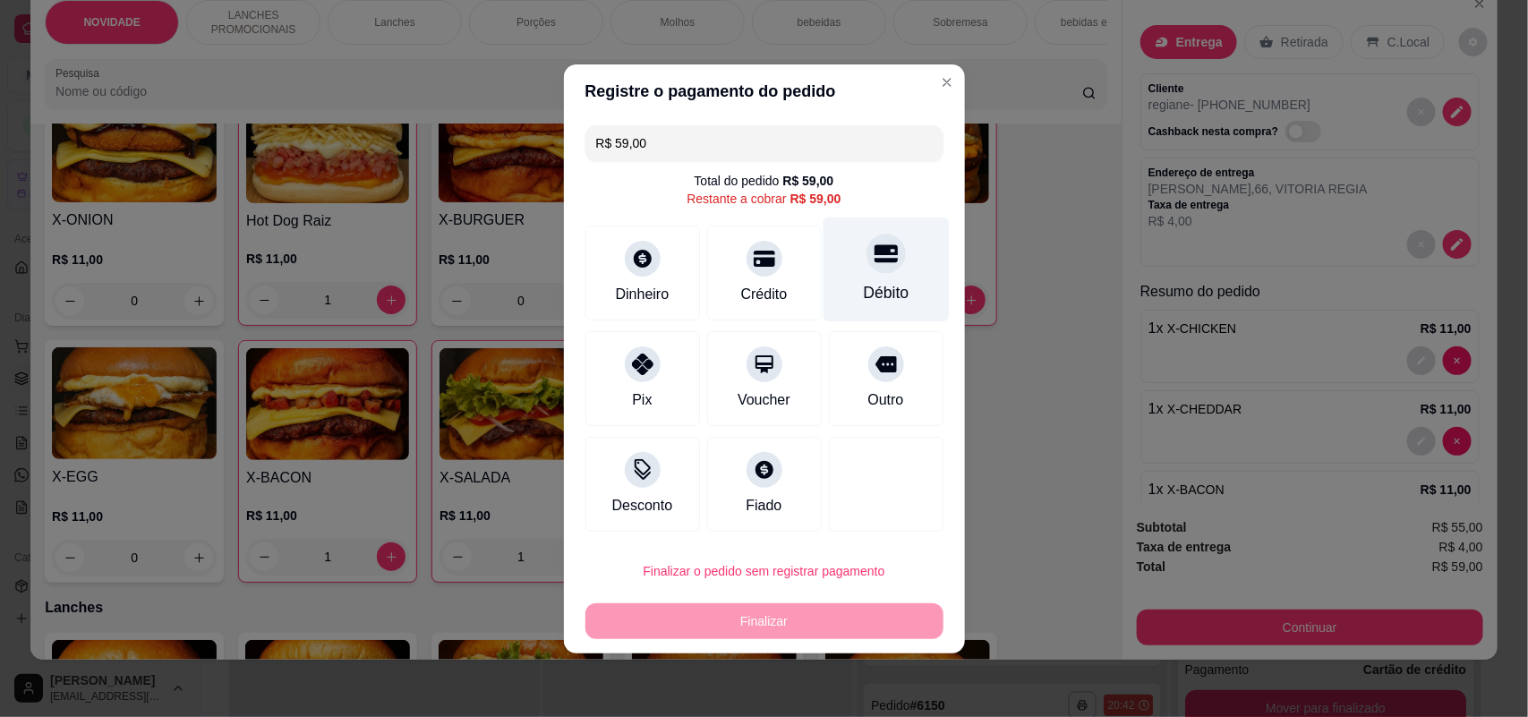
click at [874, 295] on div "Débito" at bounding box center [886, 292] width 46 height 23
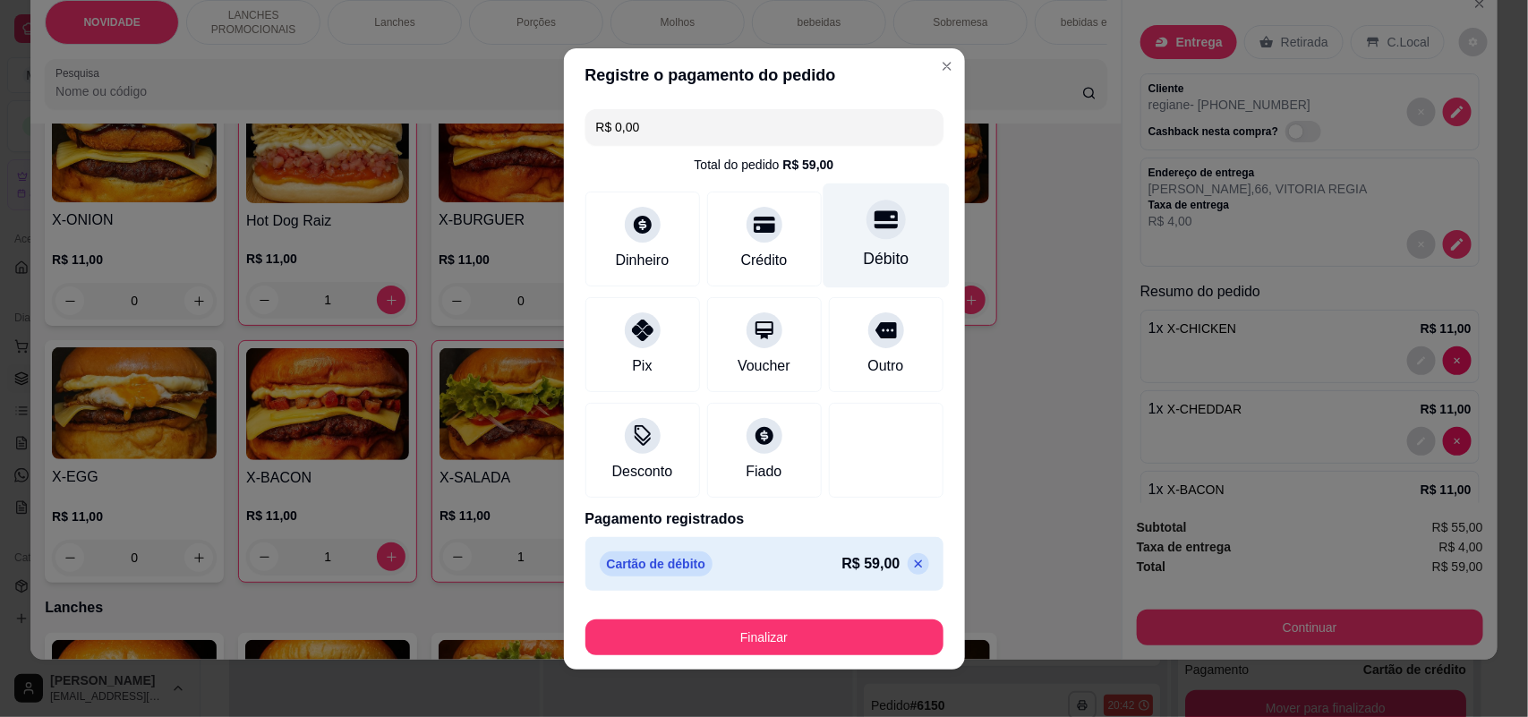
type input "R$ 0,00"
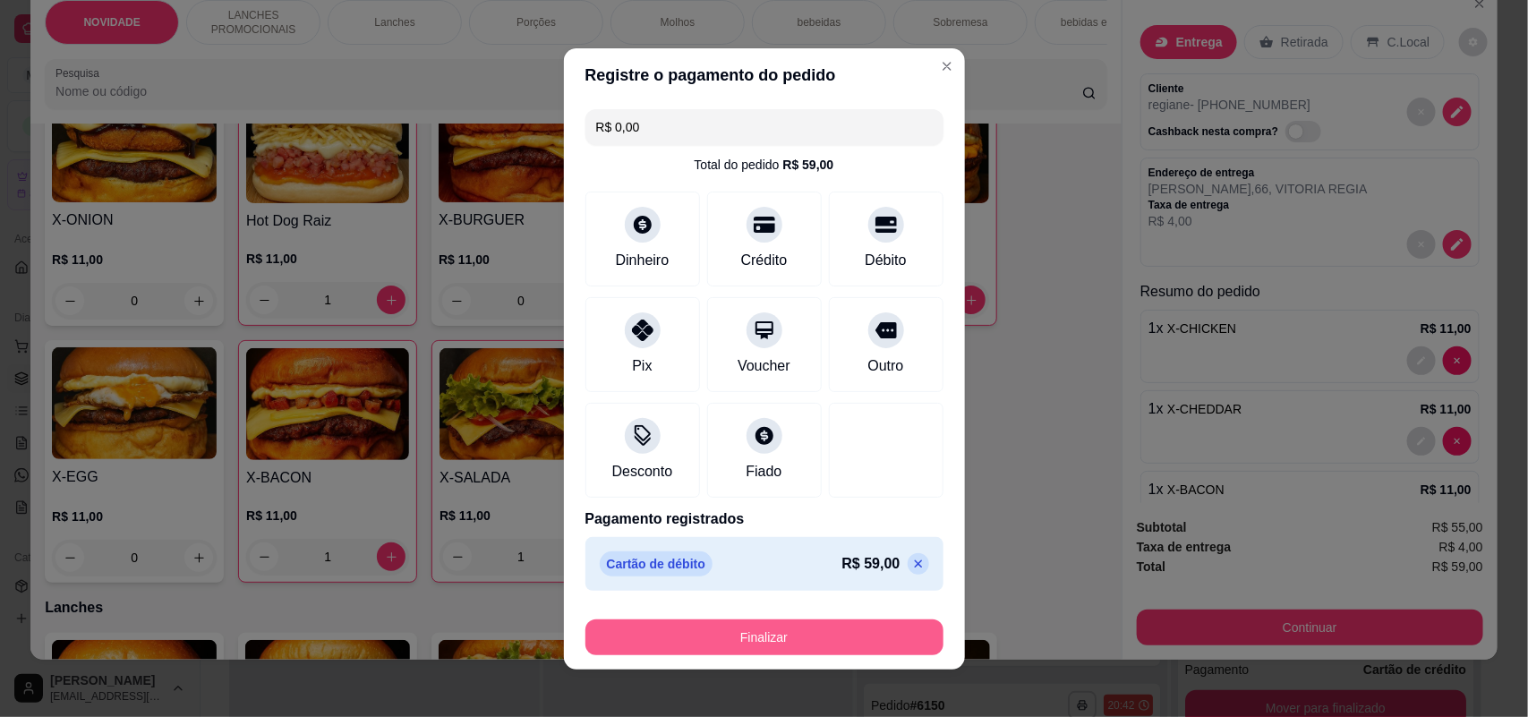
click at [833, 641] on button "Finalizar" at bounding box center [764, 637] width 358 height 36
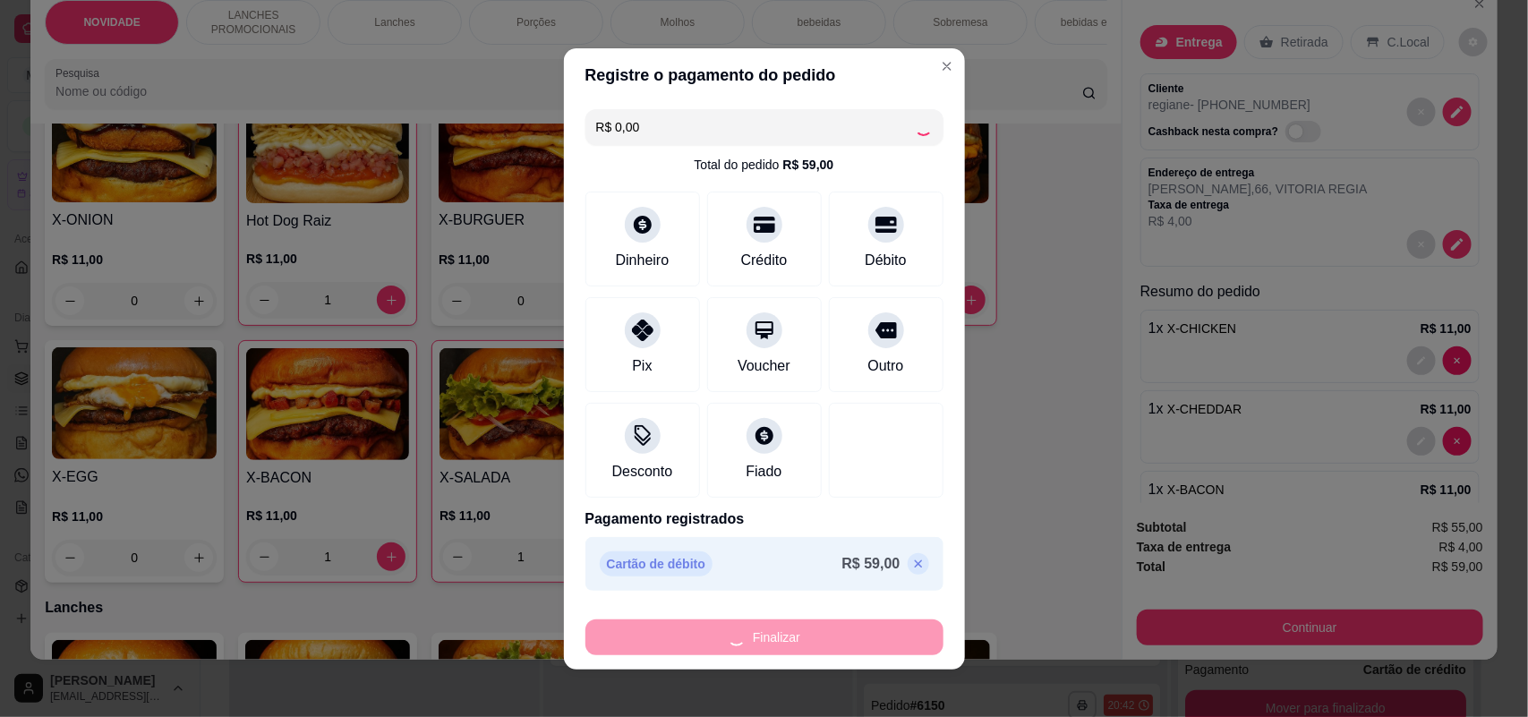
type input "0"
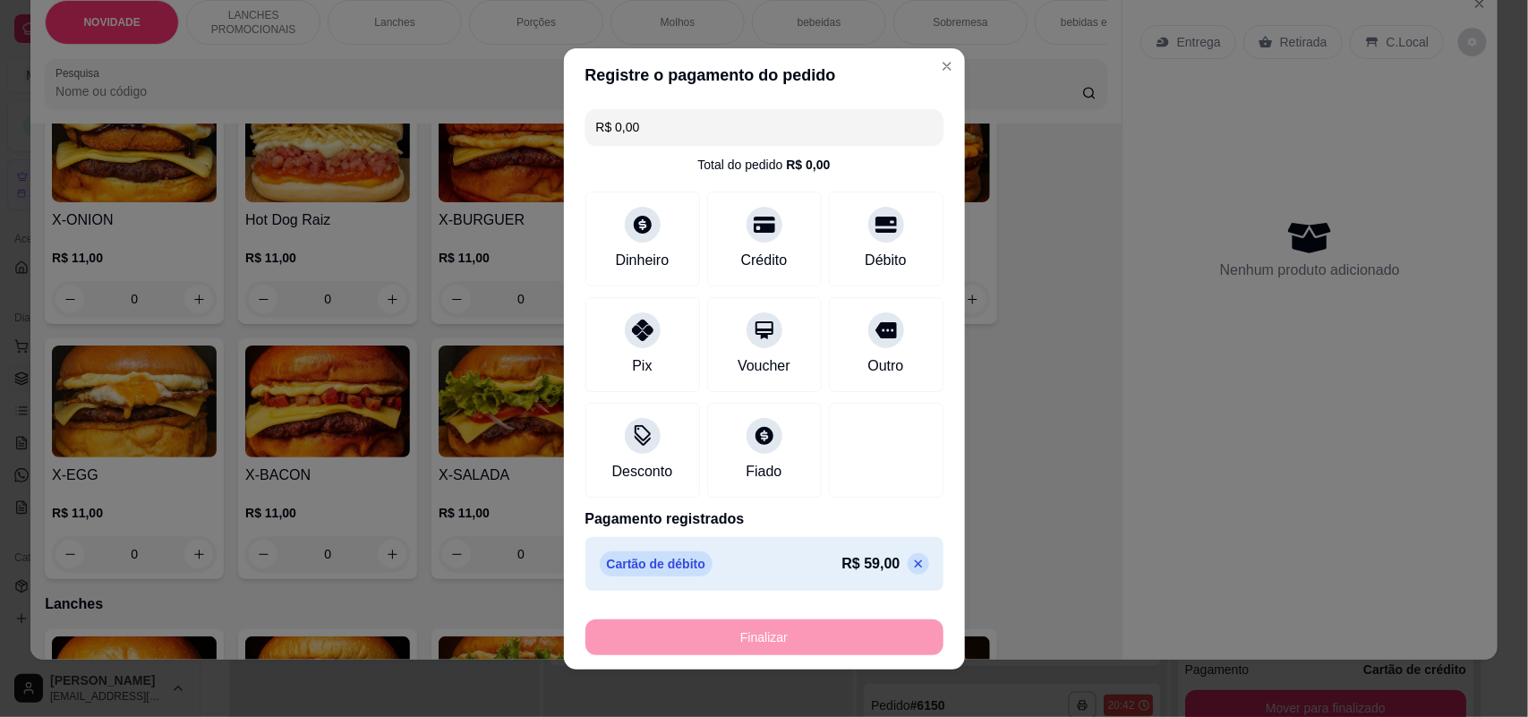
type input "-R$ 59,00"
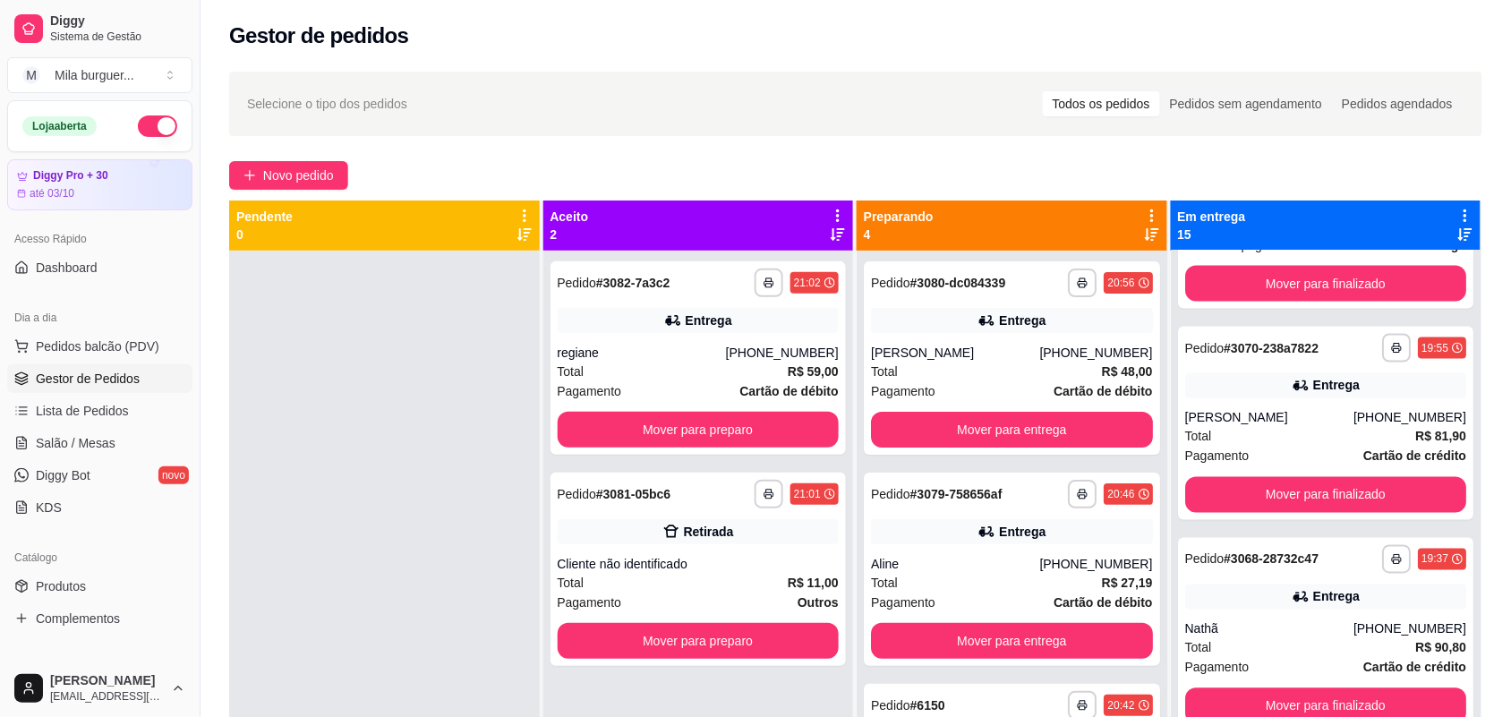
scroll to position [2901, 0]
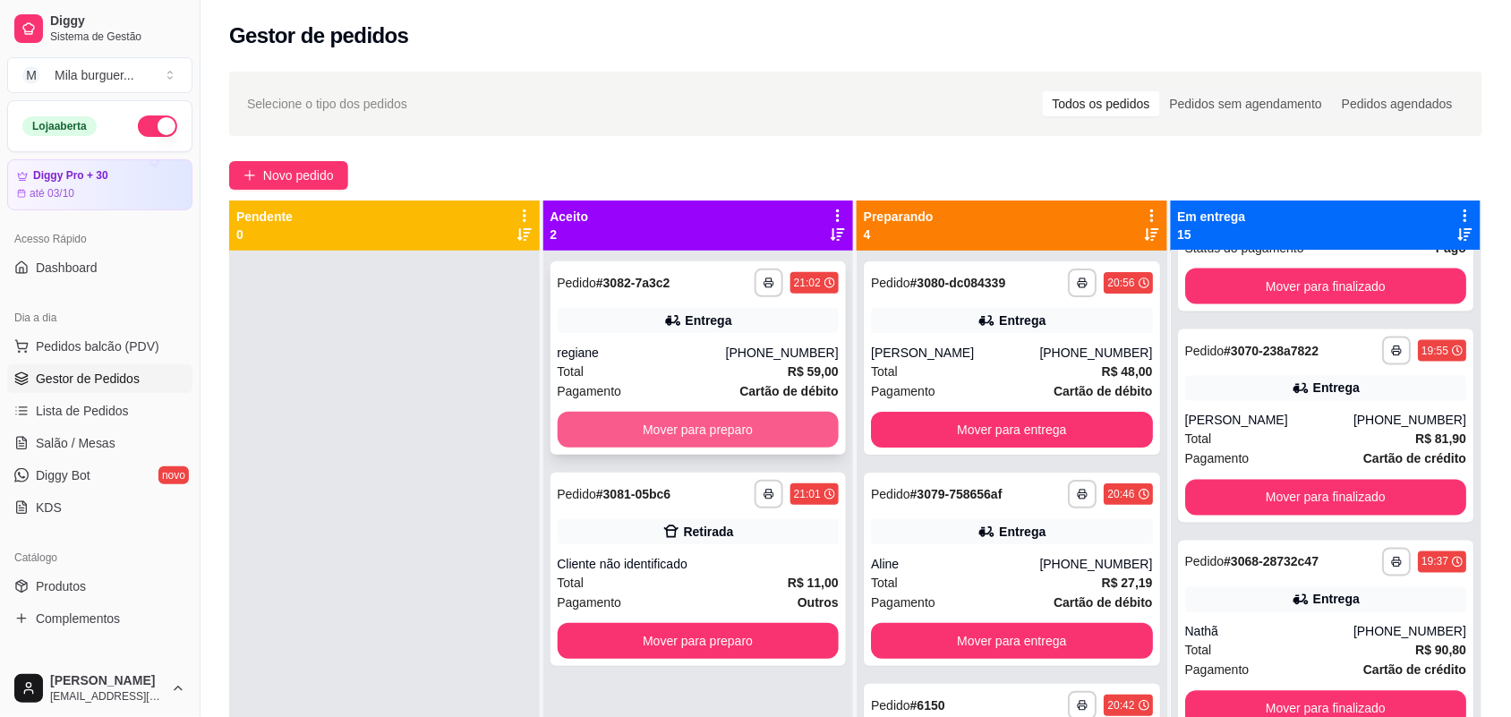
click at [649, 439] on button "Mover para preparo" at bounding box center [699, 430] width 282 height 36
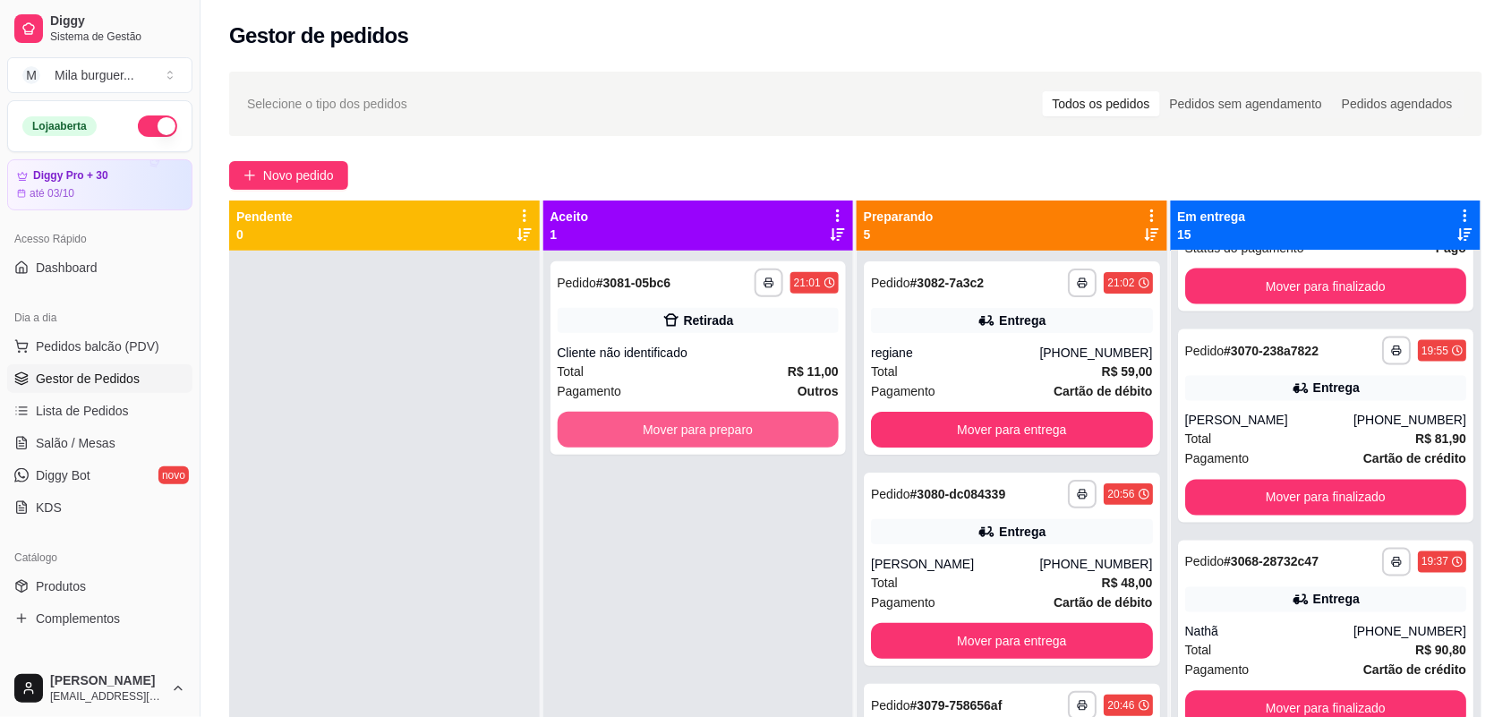
click at [649, 439] on button "Mover para preparo" at bounding box center [699, 430] width 282 height 36
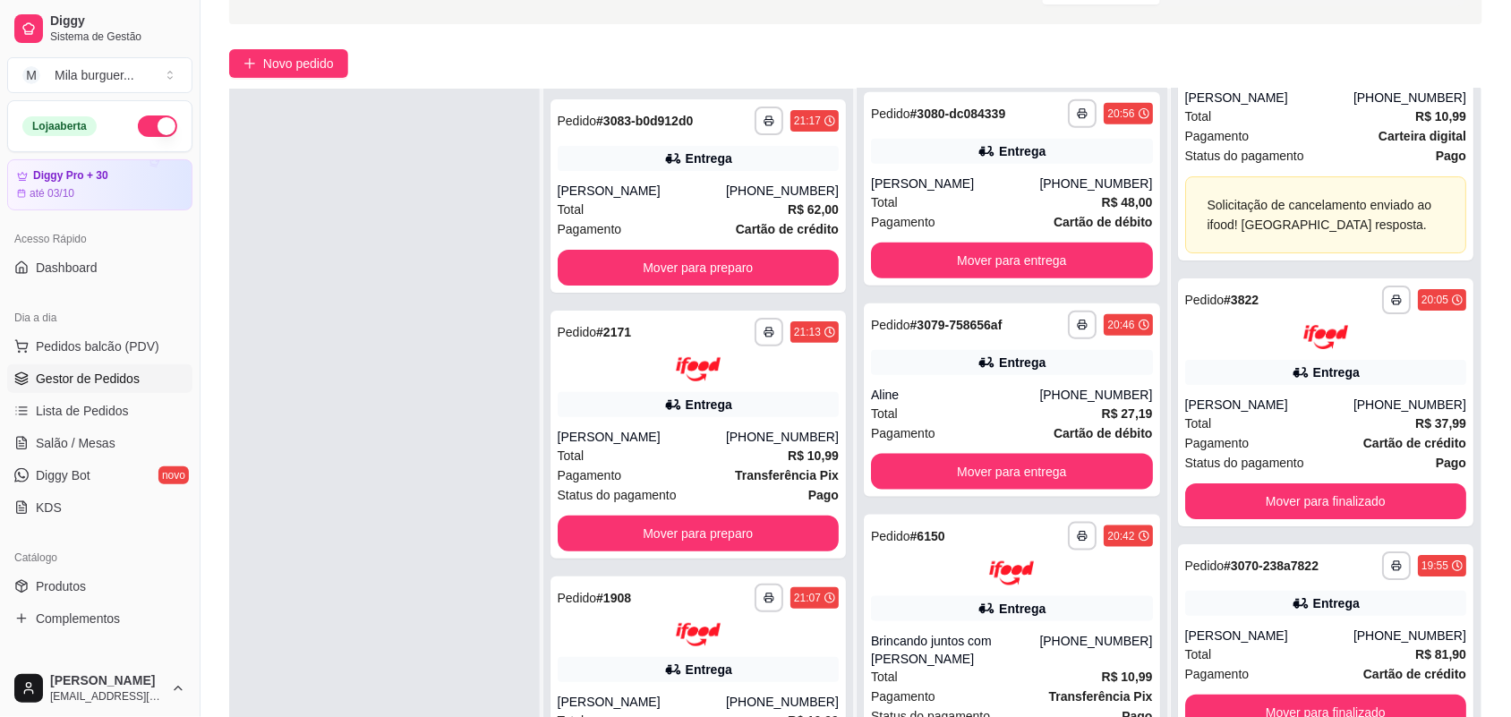
scroll to position [428, 0]
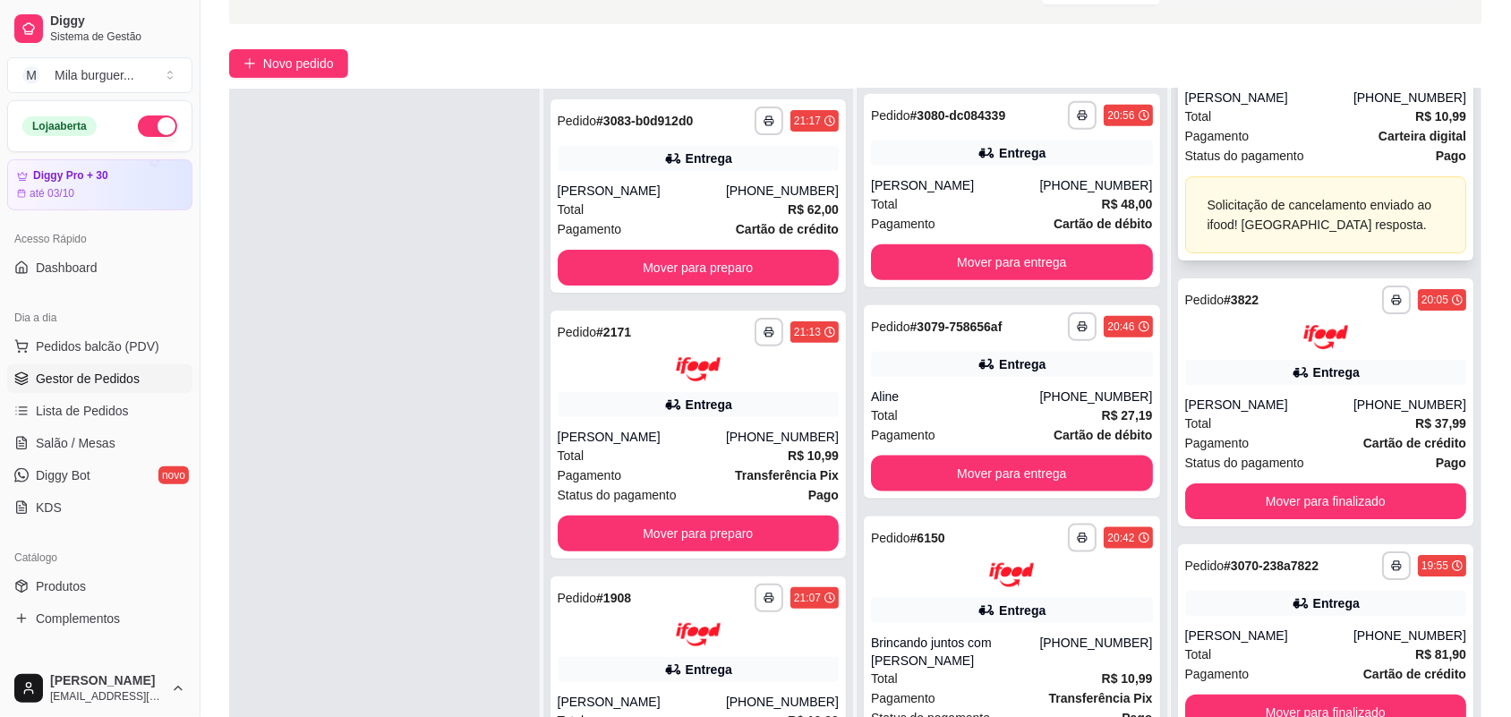
click at [1332, 121] on div "Total R$ 10,99" at bounding box center [1326, 117] width 282 height 20
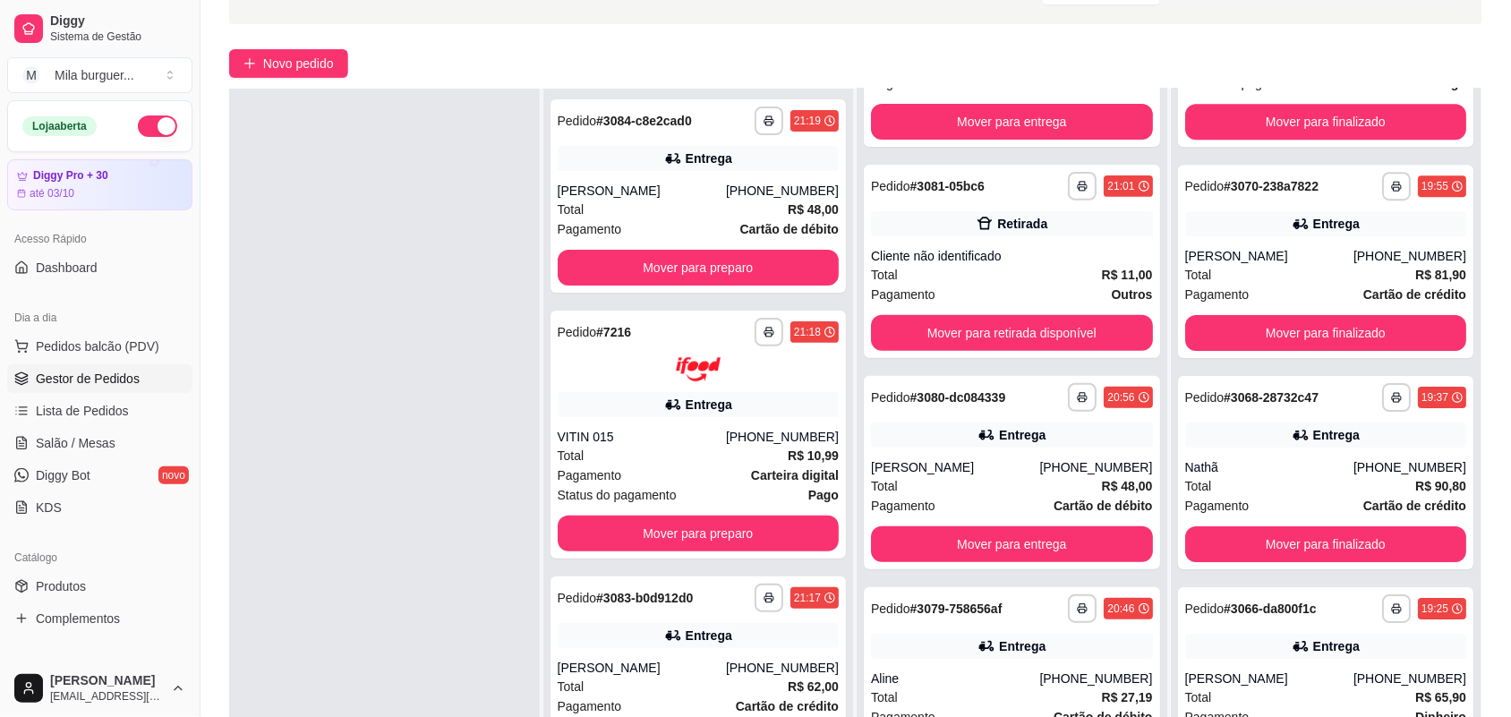
scroll to position [1522, 0]
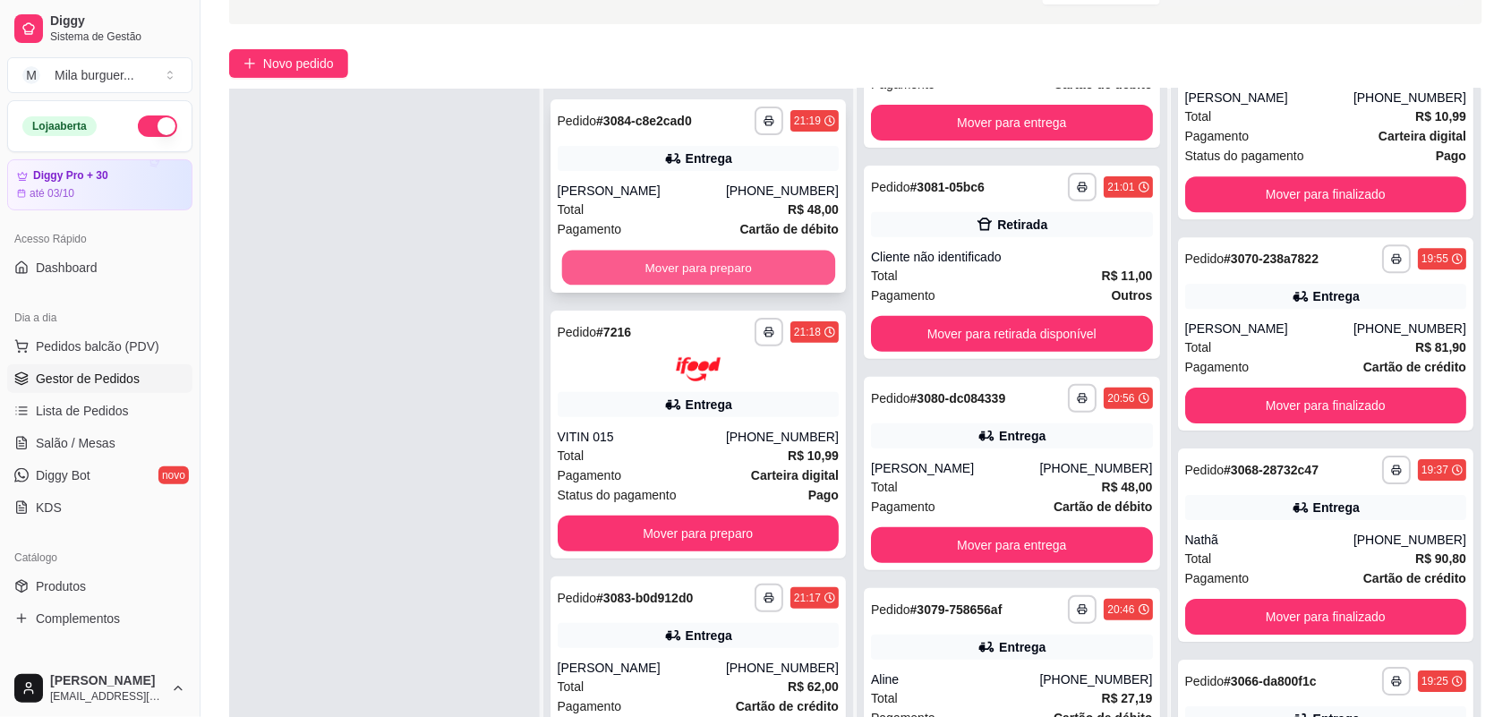
click at [716, 260] on button "Mover para preparo" at bounding box center [697, 268] width 273 height 35
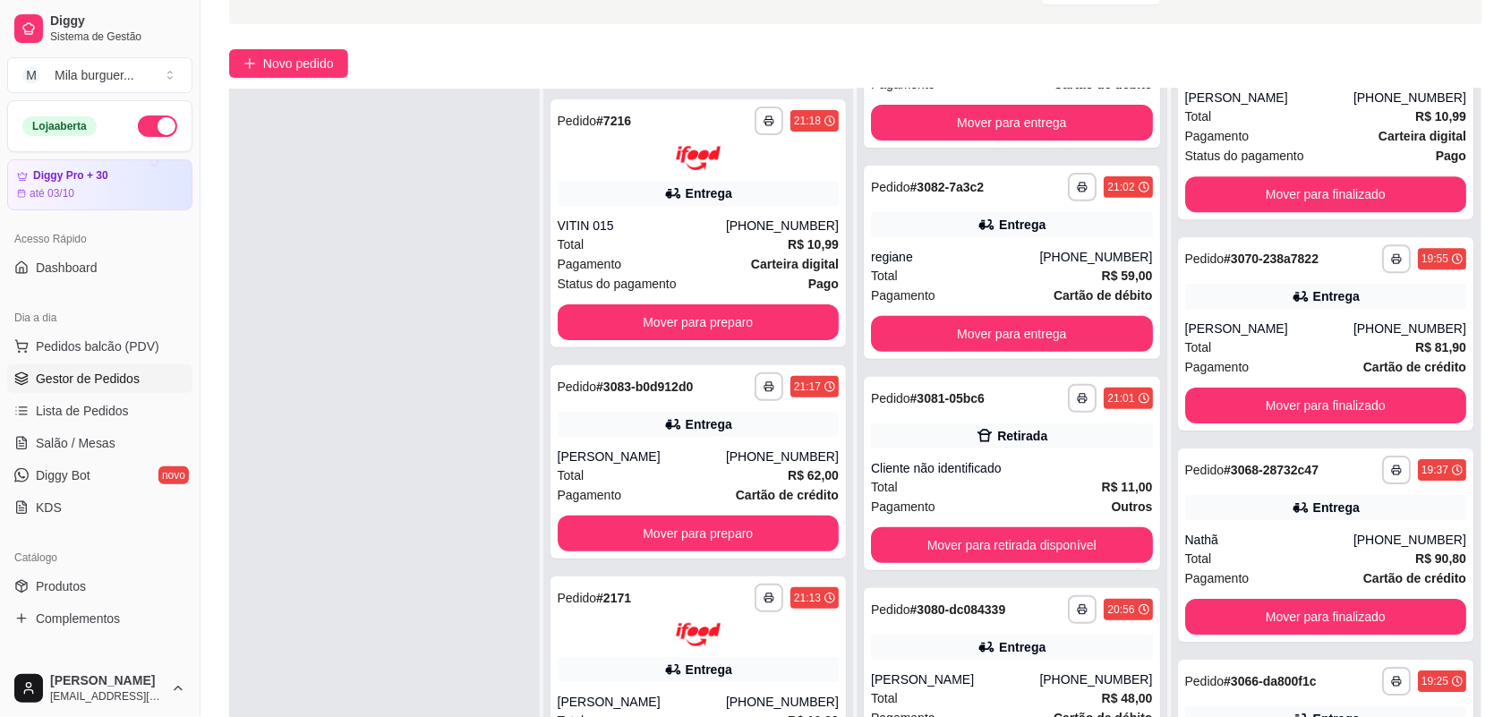
scroll to position [356, 0]
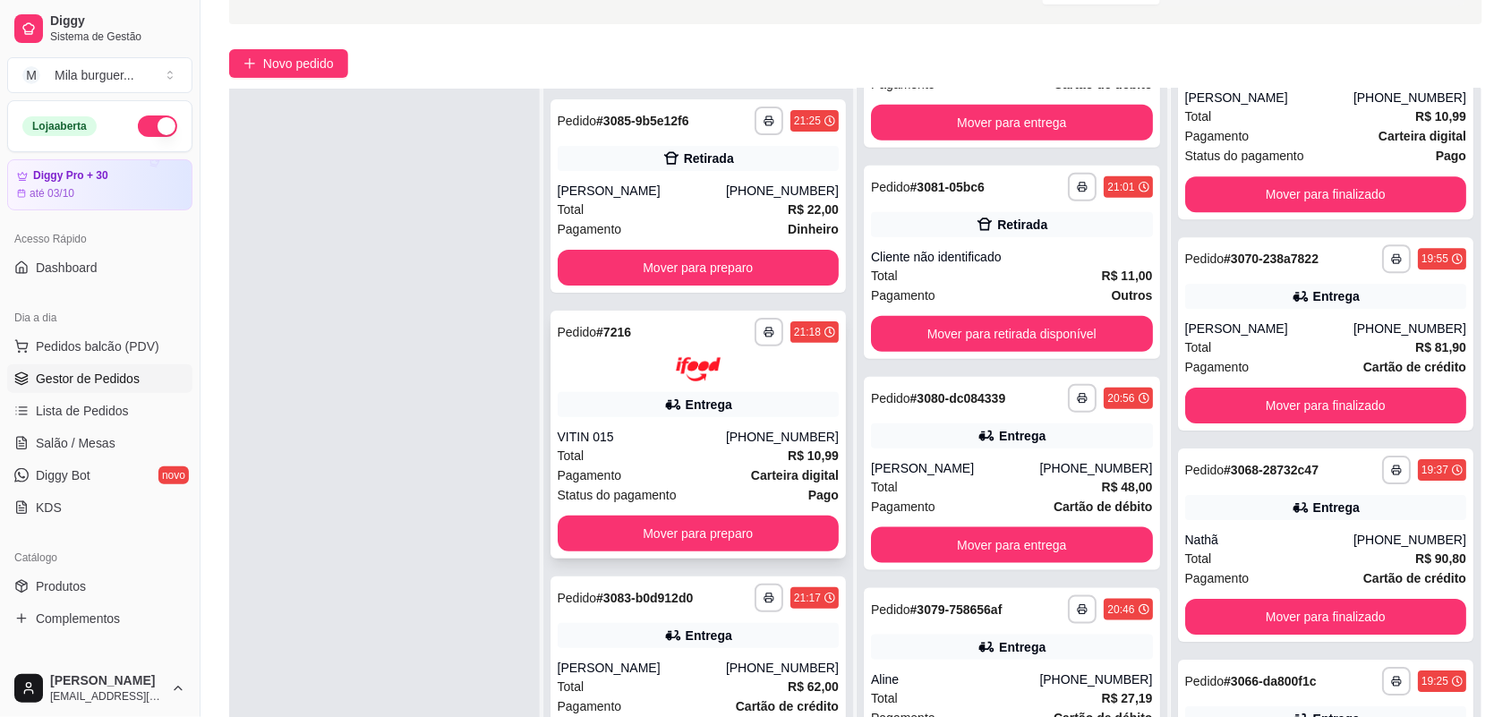
click at [704, 314] on div "**********" at bounding box center [698, 435] width 296 height 248
click at [700, 271] on button "Mover para preparo" at bounding box center [699, 268] width 282 height 36
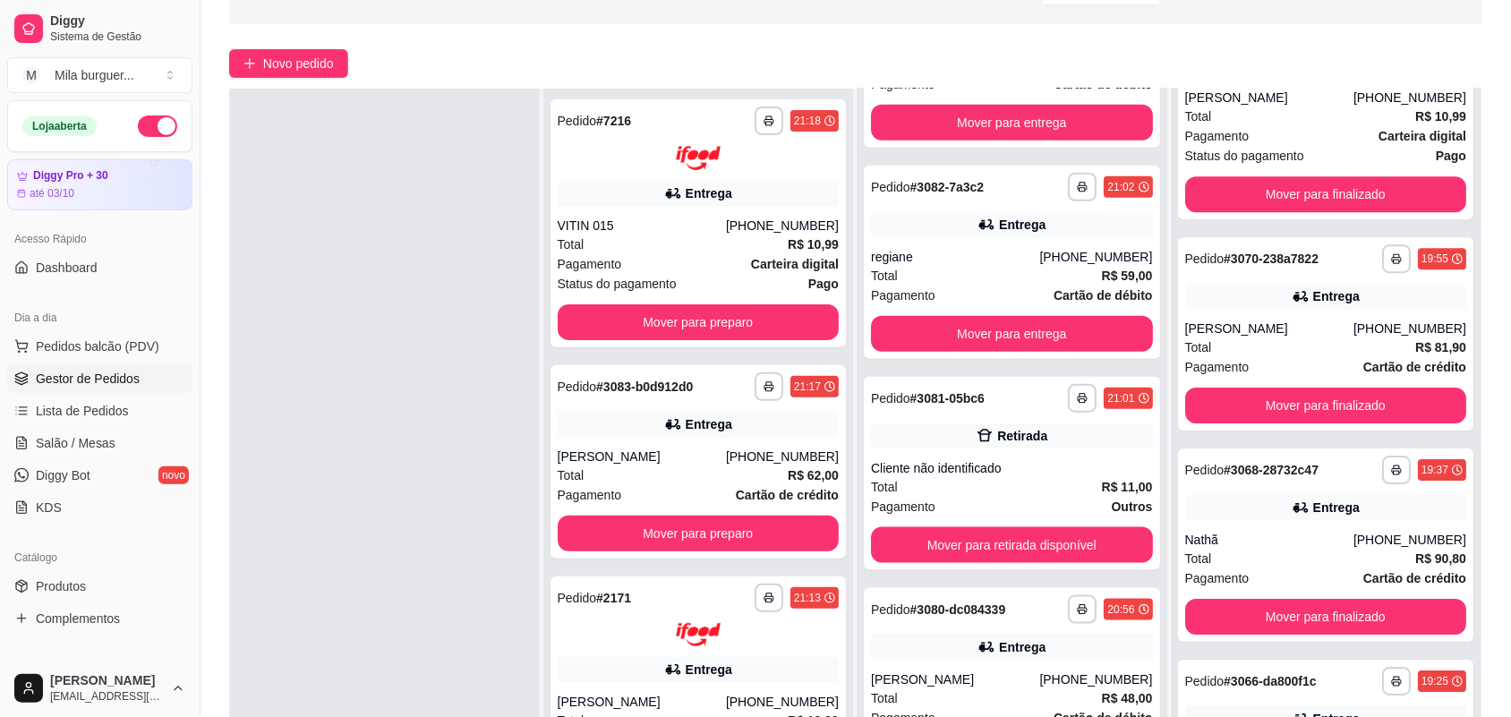
scroll to position [567, 0]
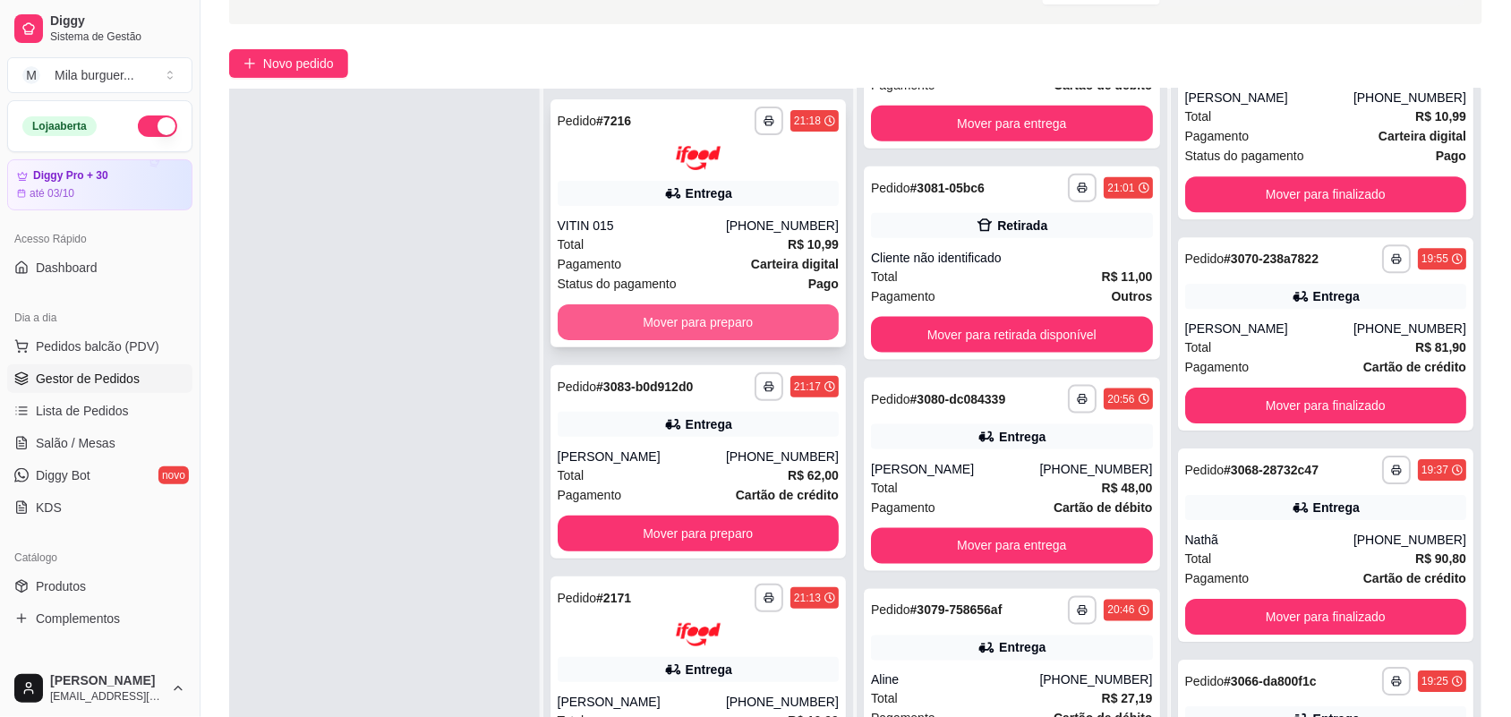
click at [686, 320] on button "Mover para preparo" at bounding box center [699, 322] width 282 height 36
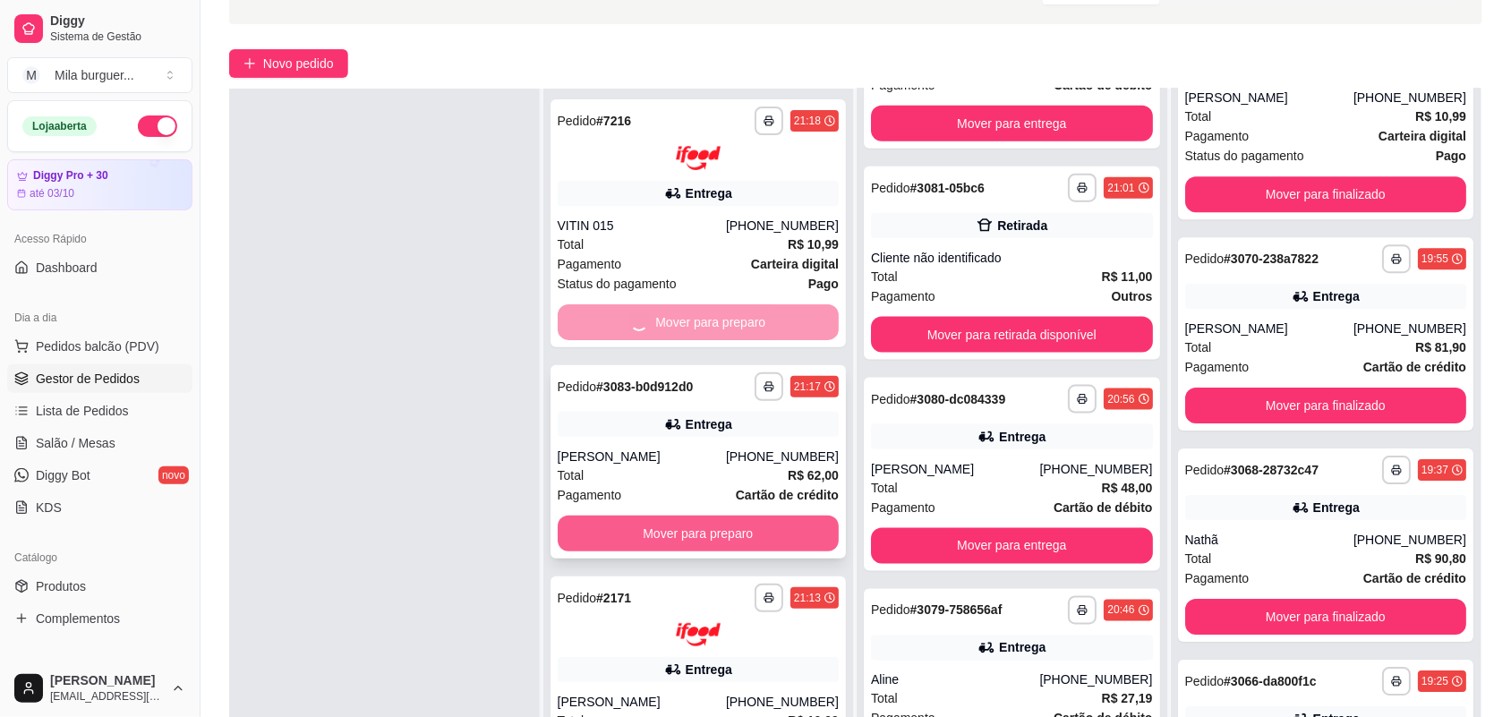
click at [625, 516] on button "Mover para preparo" at bounding box center [699, 534] width 282 height 36
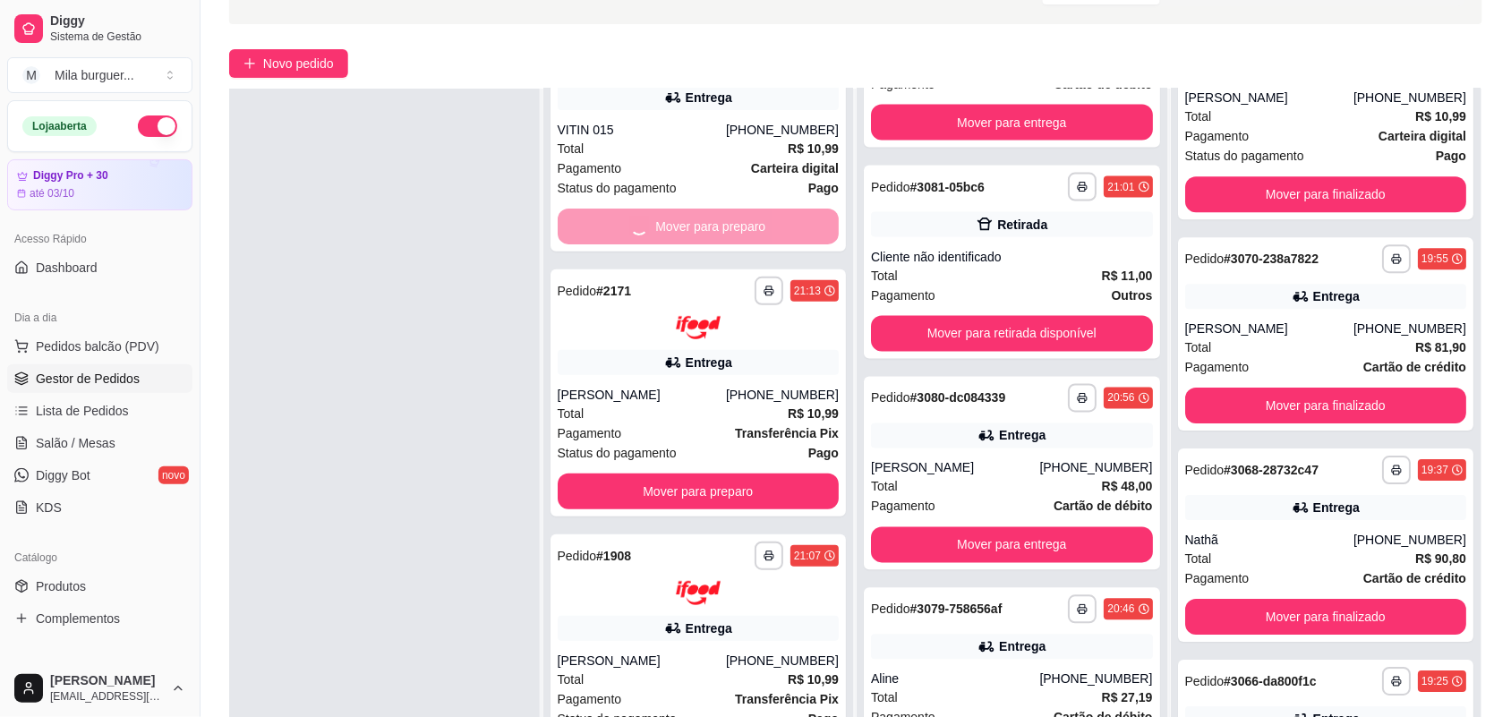
scroll to position [96, 0]
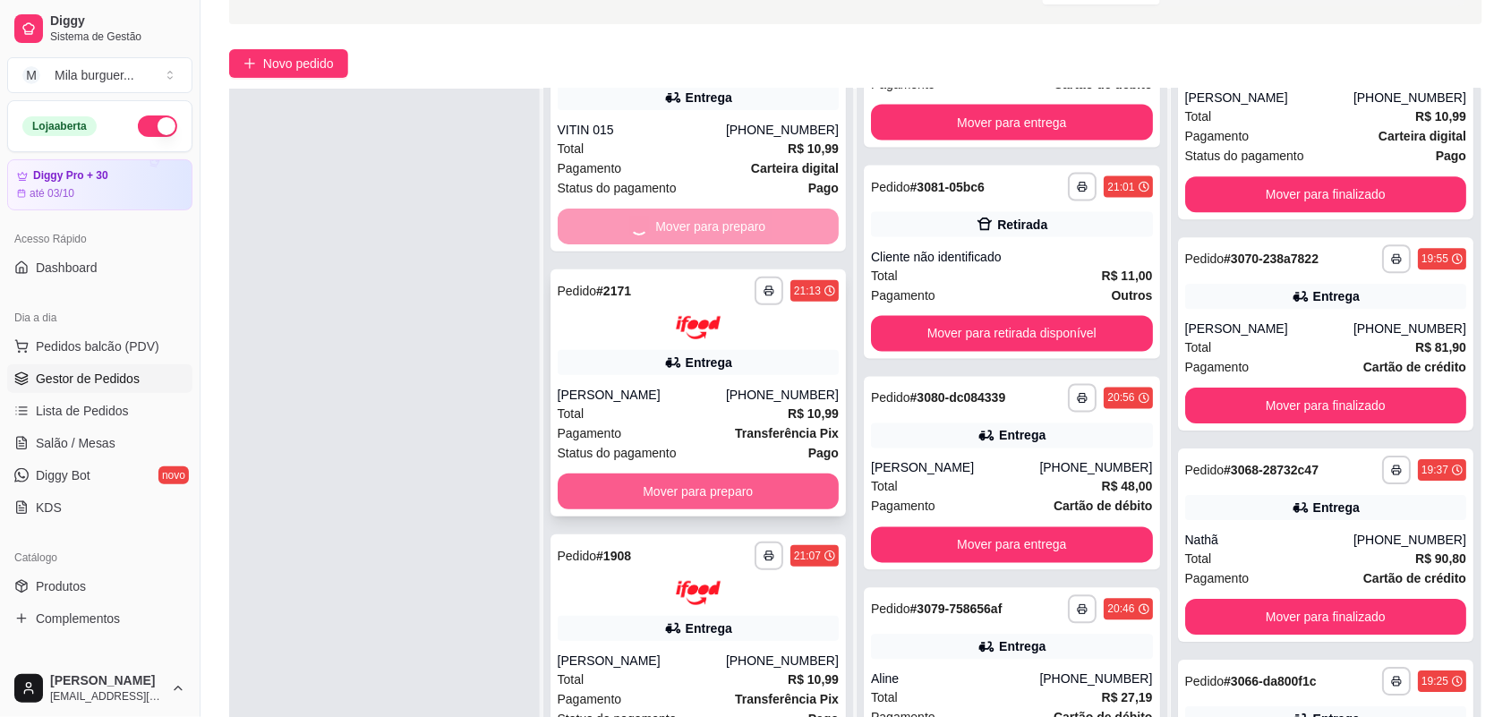
click at [640, 482] on button "Mover para preparo" at bounding box center [699, 491] width 282 height 36
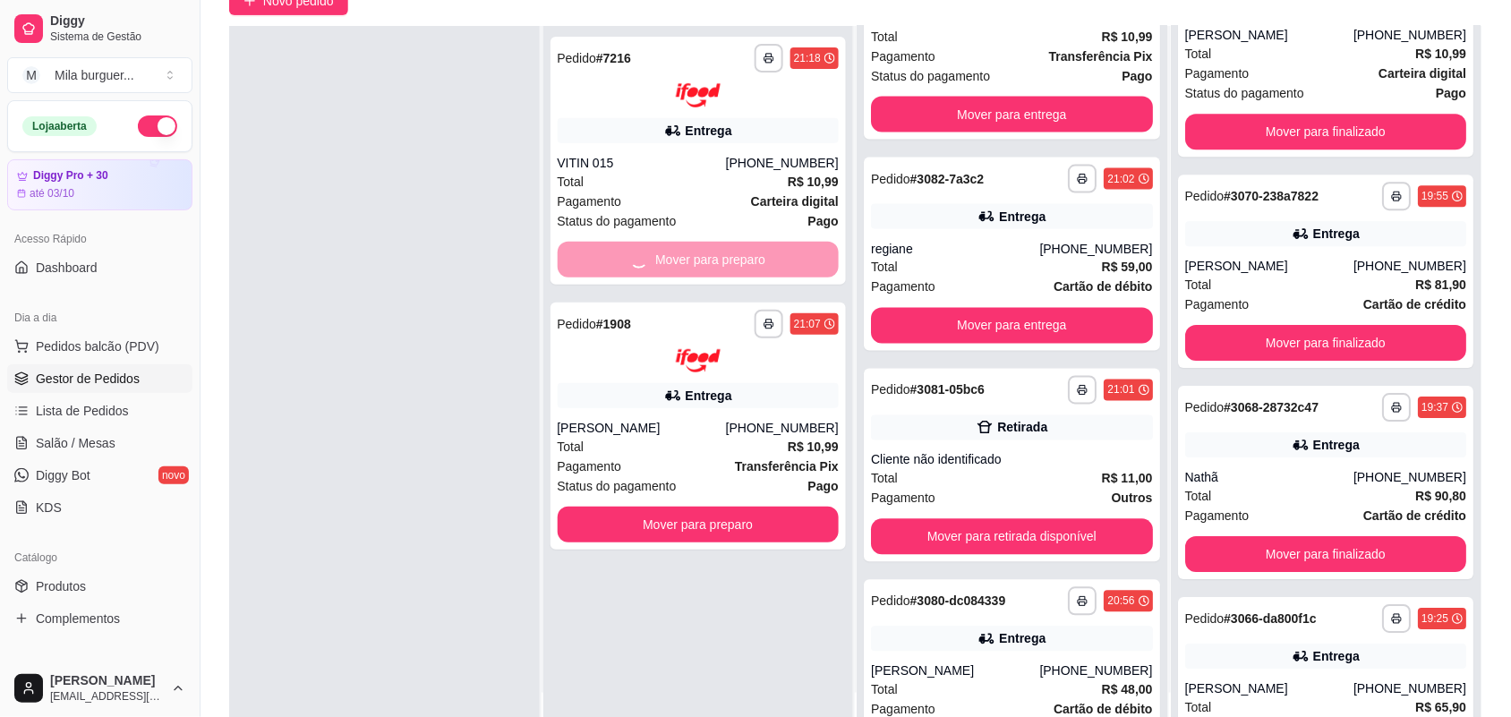
scroll to position [1044, 0]
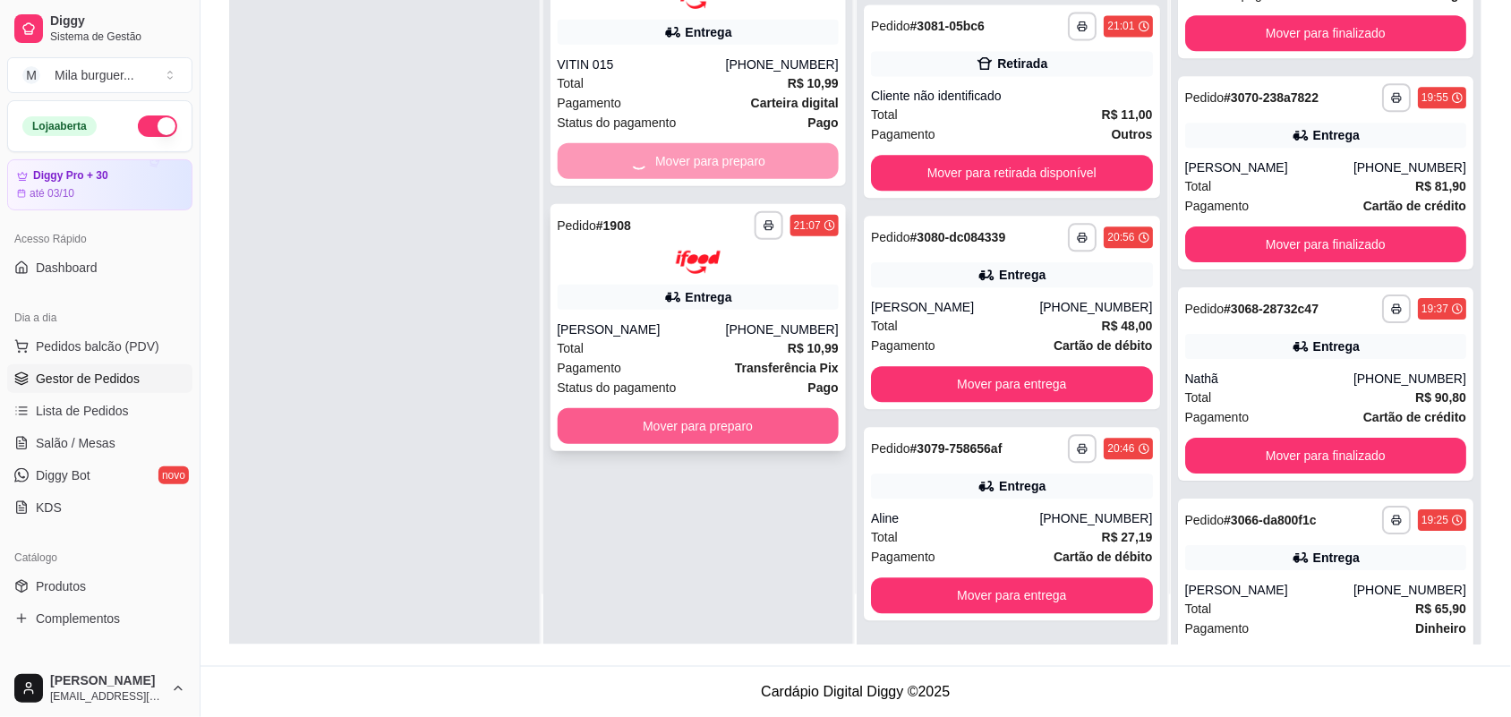
click at [683, 435] on button "Mover para preparo" at bounding box center [699, 426] width 282 height 36
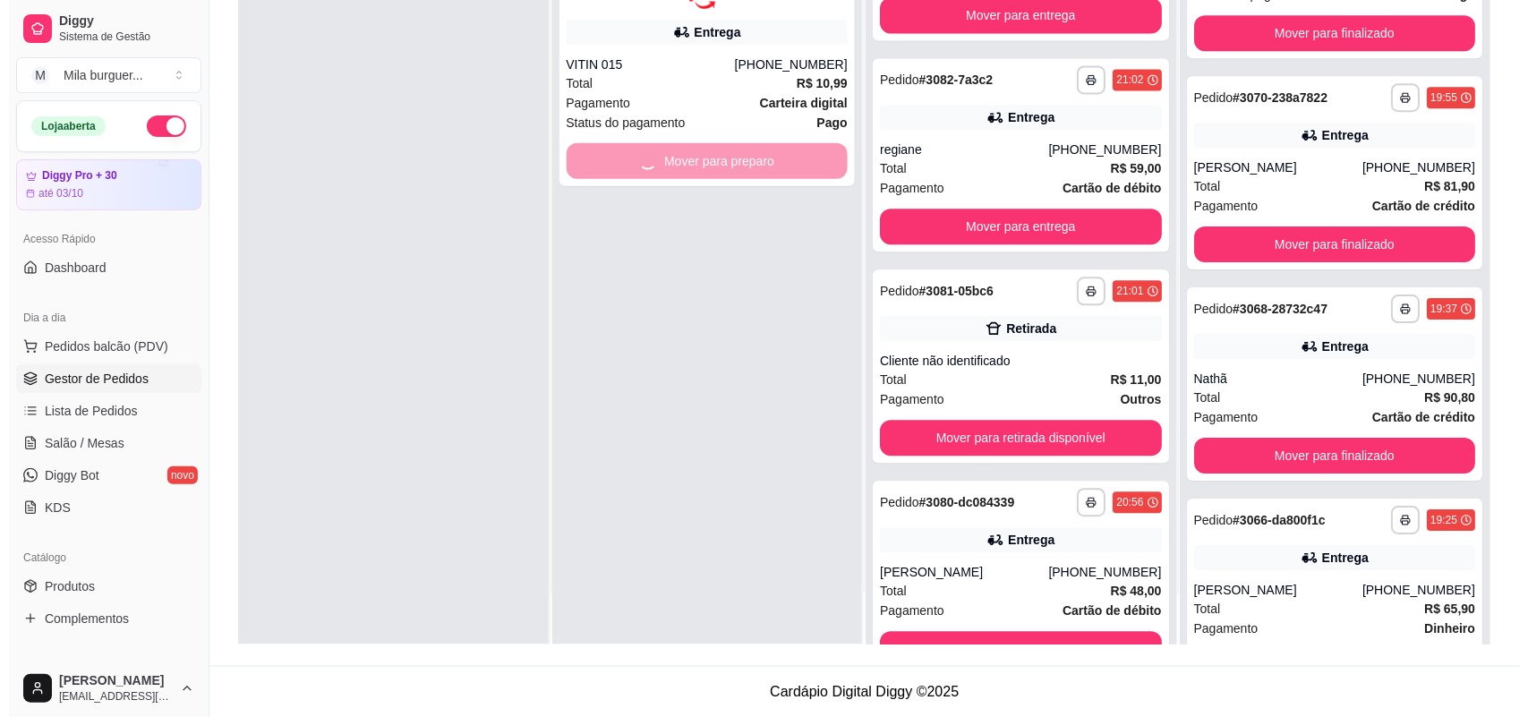
scroll to position [1309, 0]
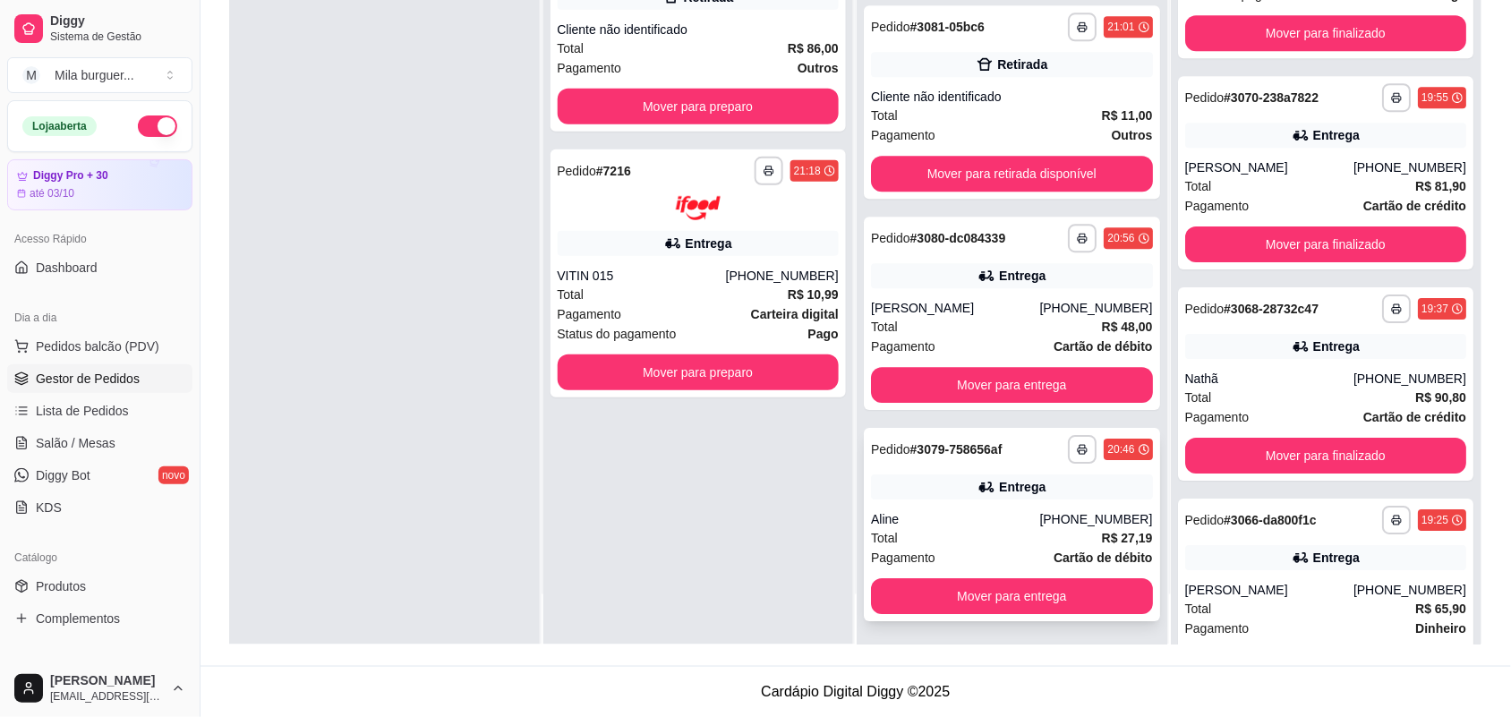
click at [905, 470] on div "**********" at bounding box center [1012, 524] width 296 height 193
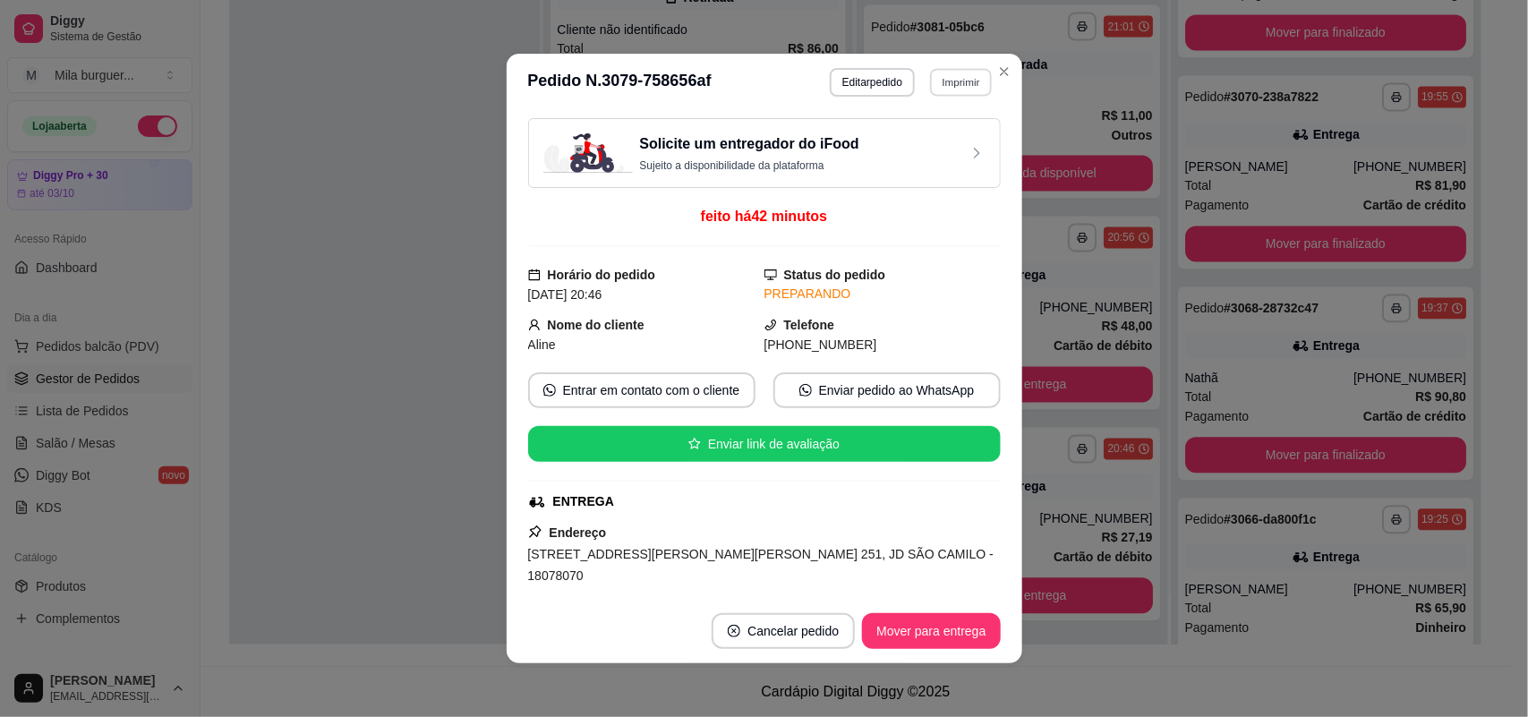
click at [953, 81] on button "Imprimir" at bounding box center [961, 82] width 62 height 28
click at [926, 139] on button "IMPRESSORA" at bounding box center [921, 146] width 125 height 28
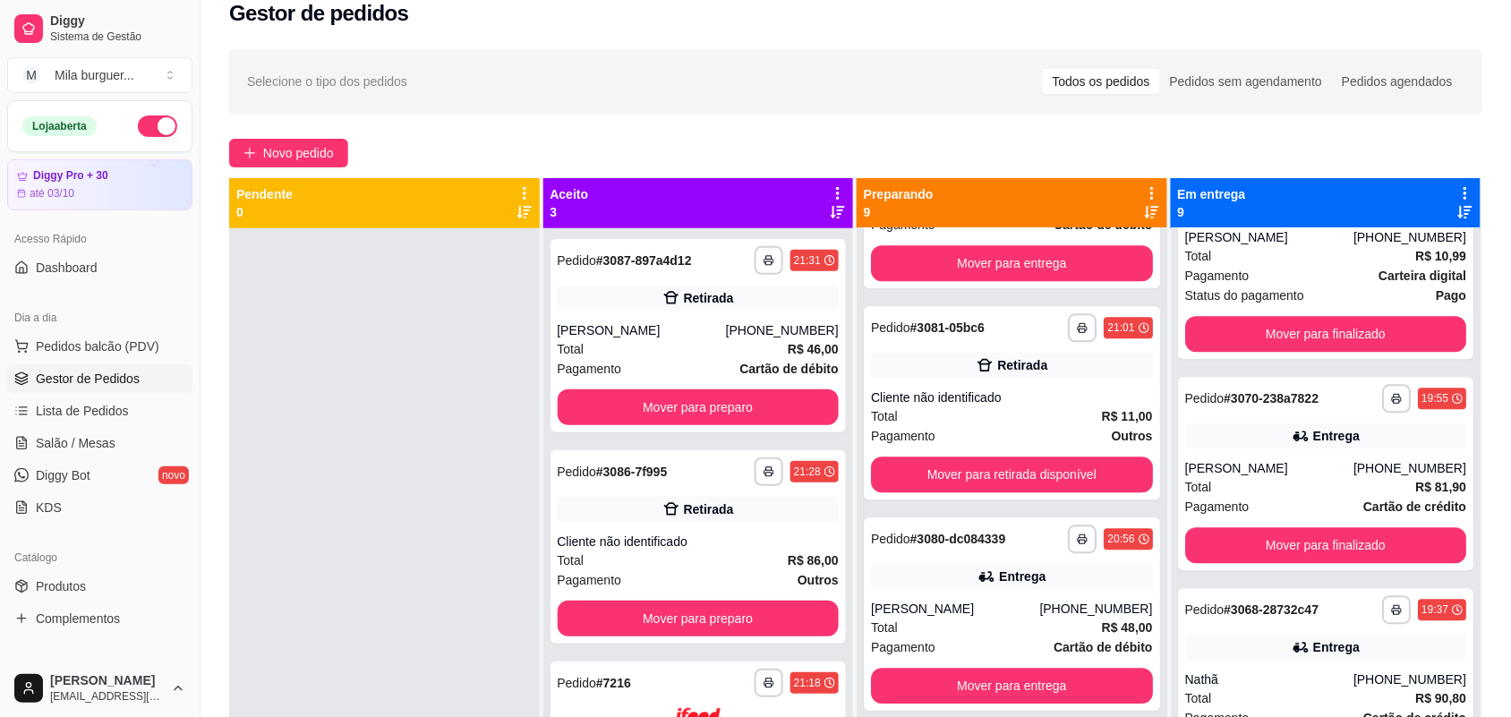
scroll to position [0, 0]
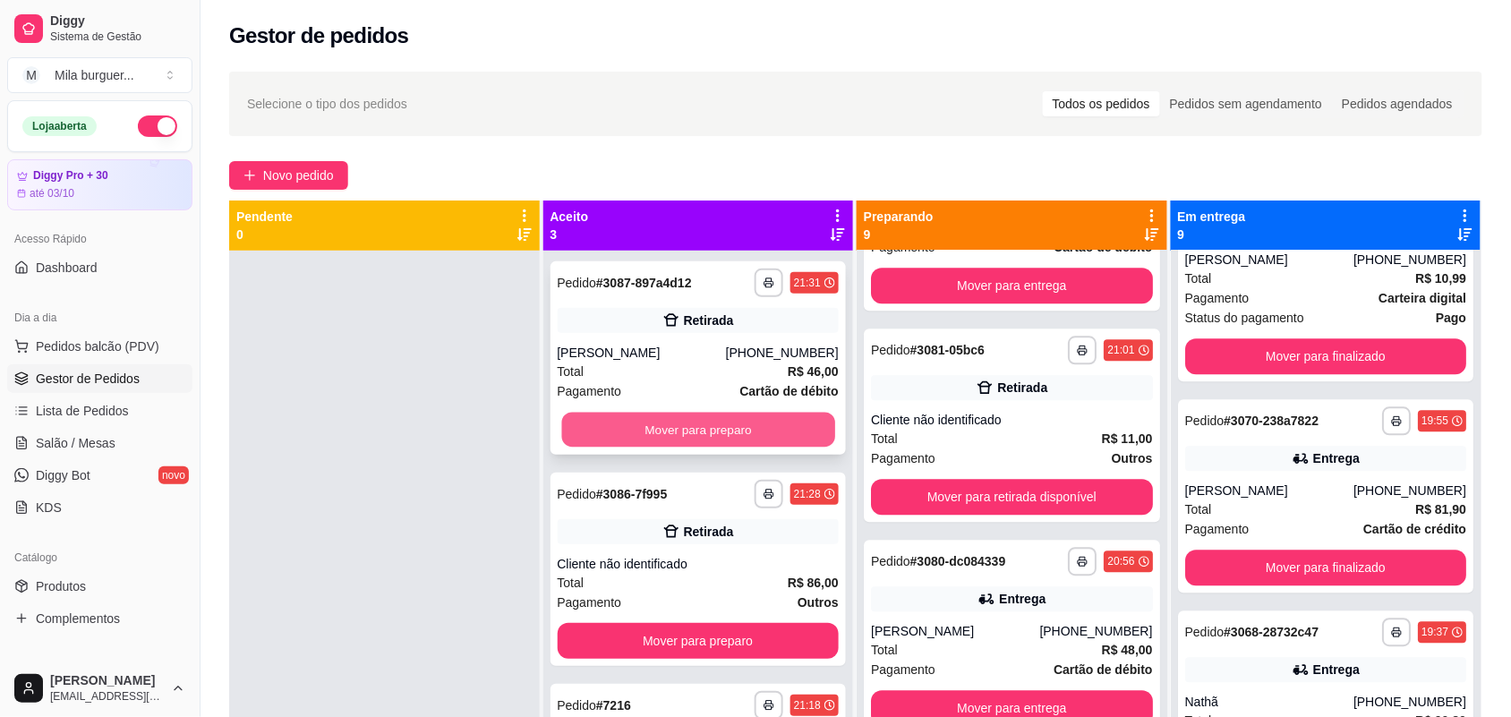
click at [613, 431] on button "Mover para preparo" at bounding box center [697, 430] width 273 height 35
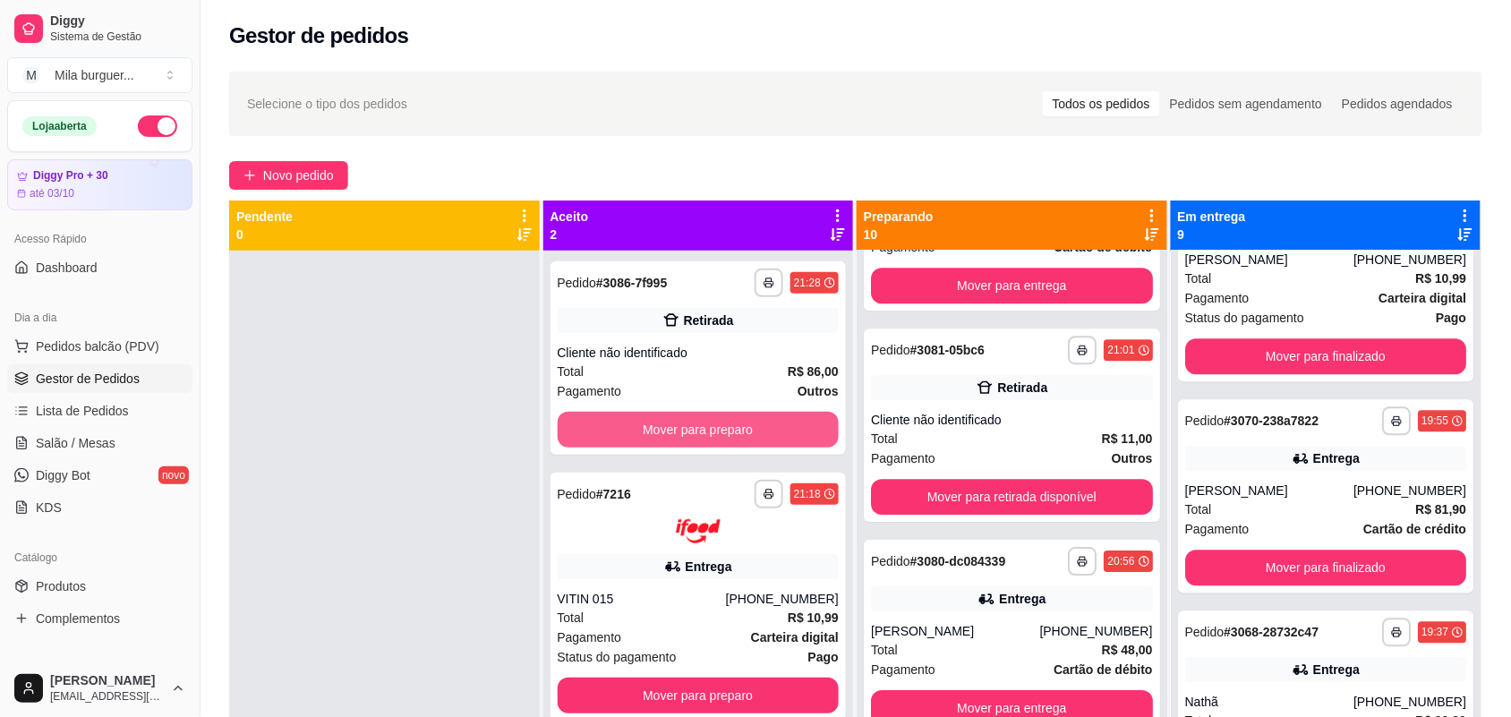
click at [613, 431] on button "Mover para preparo" at bounding box center [699, 430] width 282 height 36
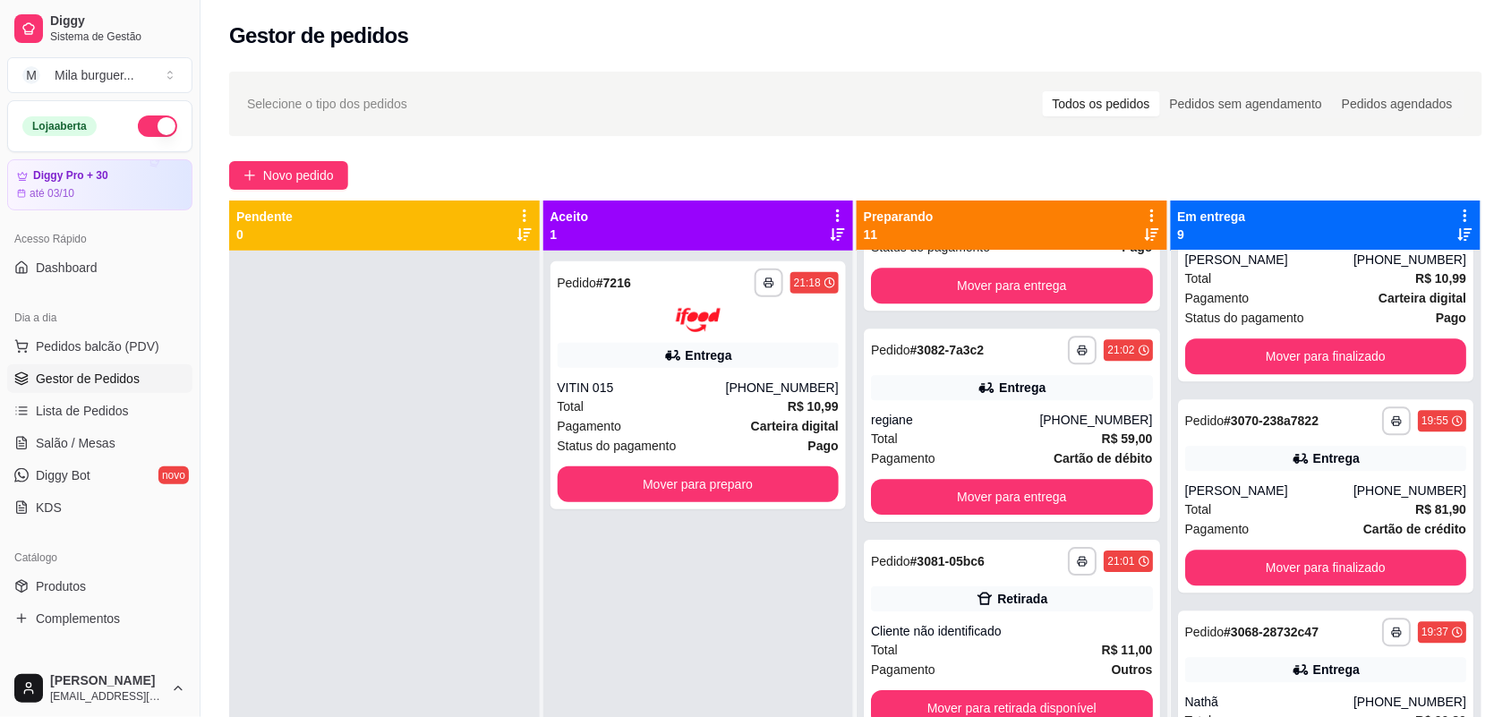
scroll to position [1732, 0]
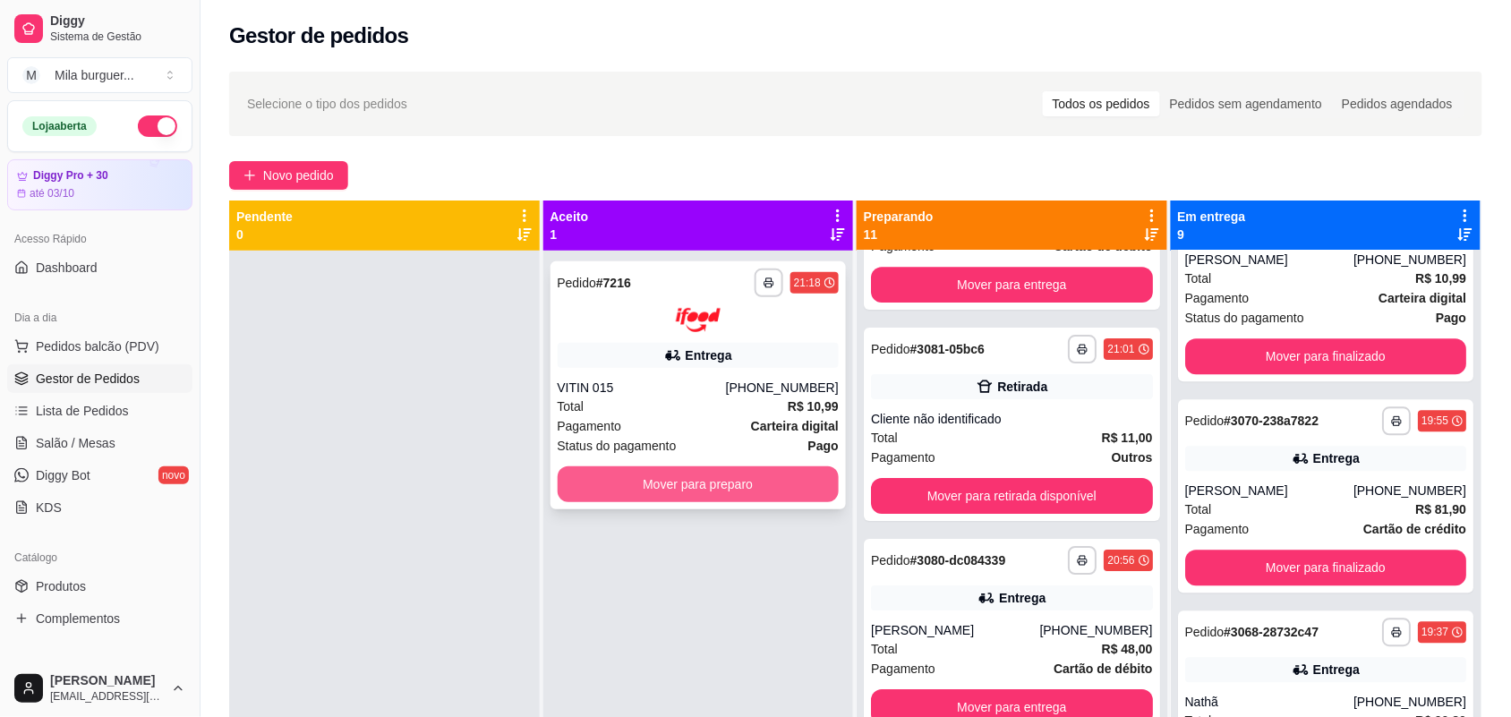
click at [596, 477] on button "Mover para preparo" at bounding box center [699, 484] width 282 height 36
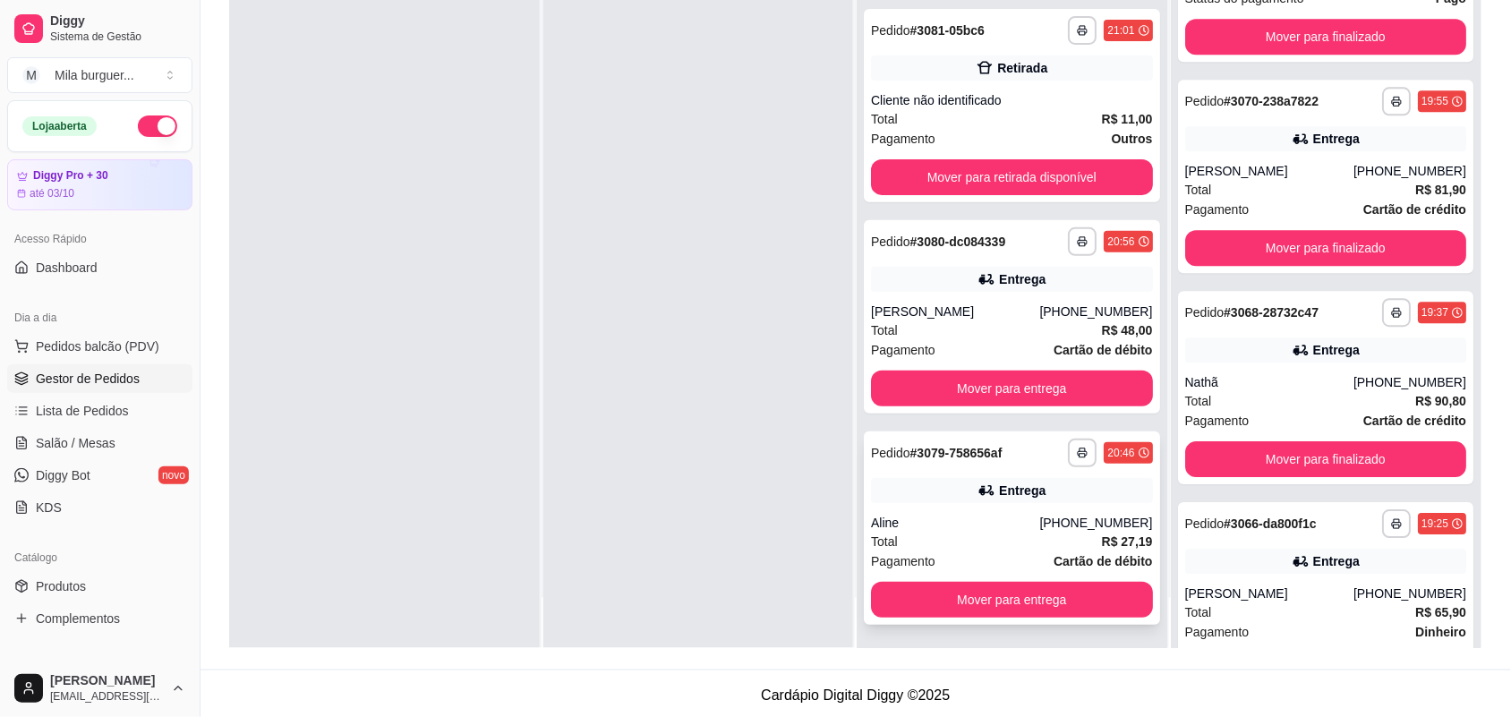
scroll to position [273, 0]
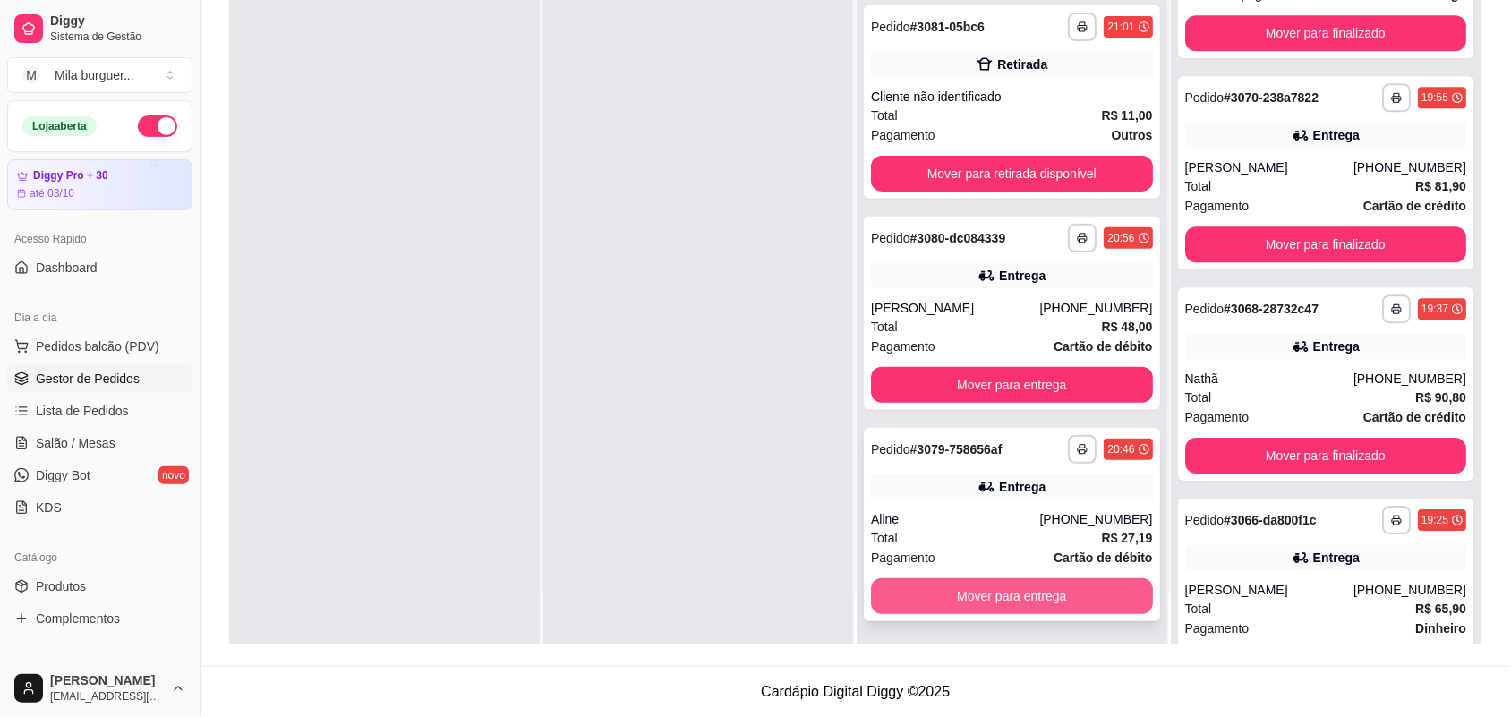
click at [976, 597] on button "Mover para entrega" at bounding box center [1012, 596] width 282 height 36
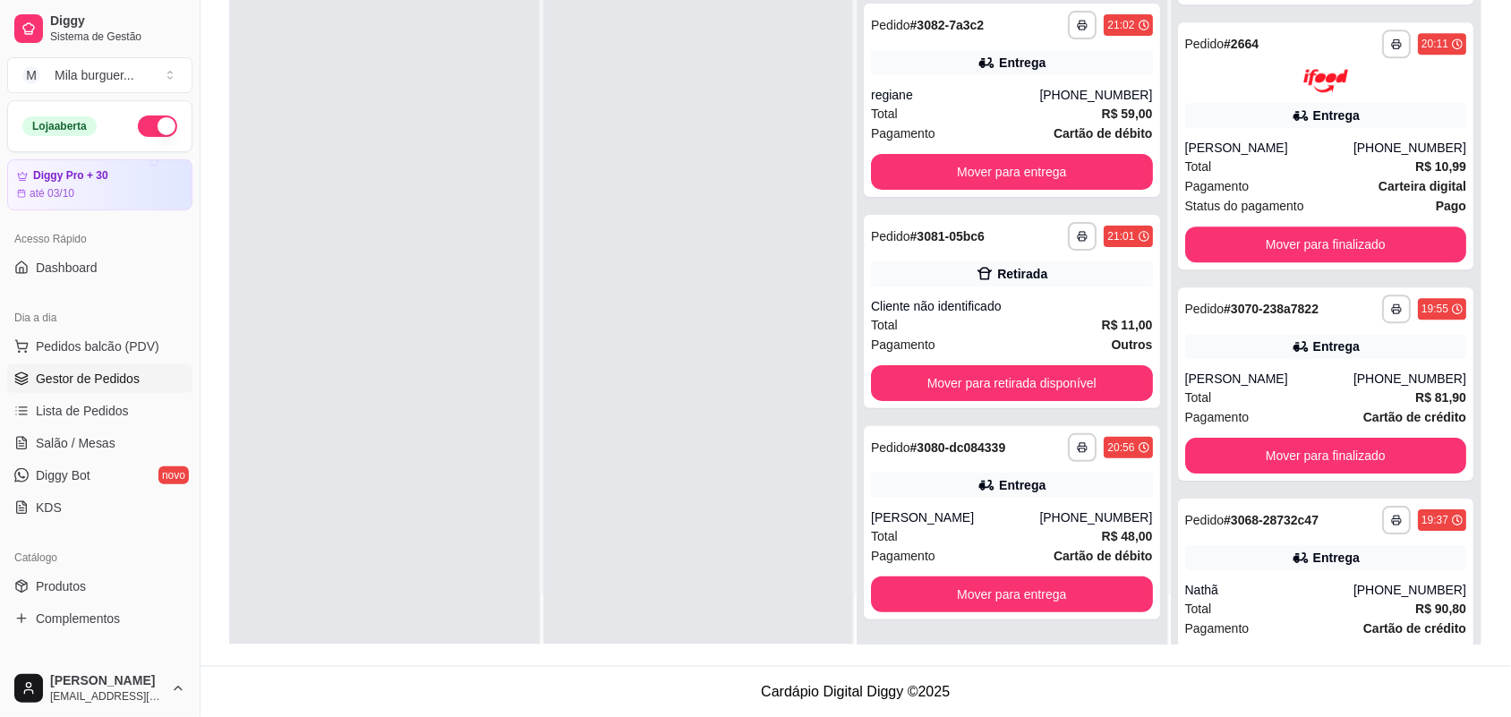
scroll to position [1468, 0]
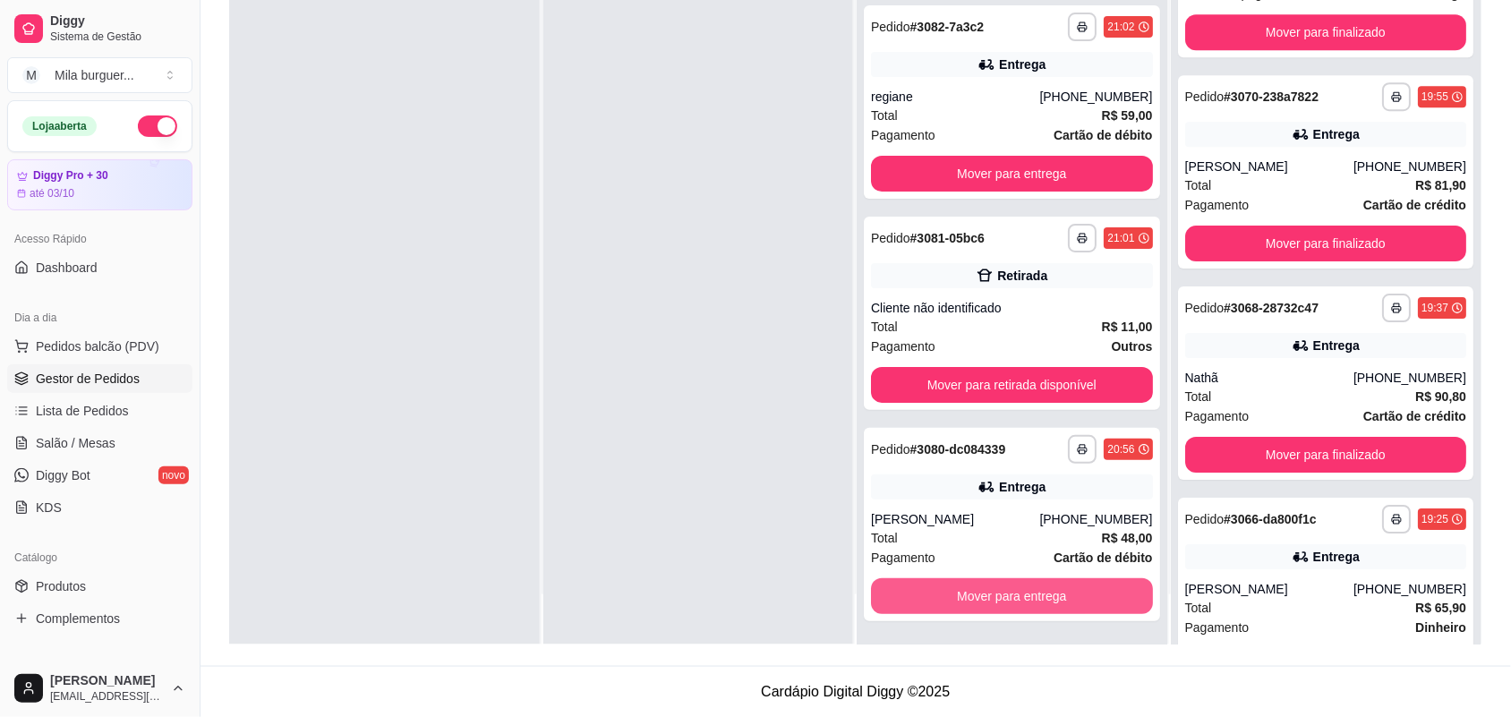
click at [968, 588] on button "Mover para entrega" at bounding box center [1012, 596] width 282 height 36
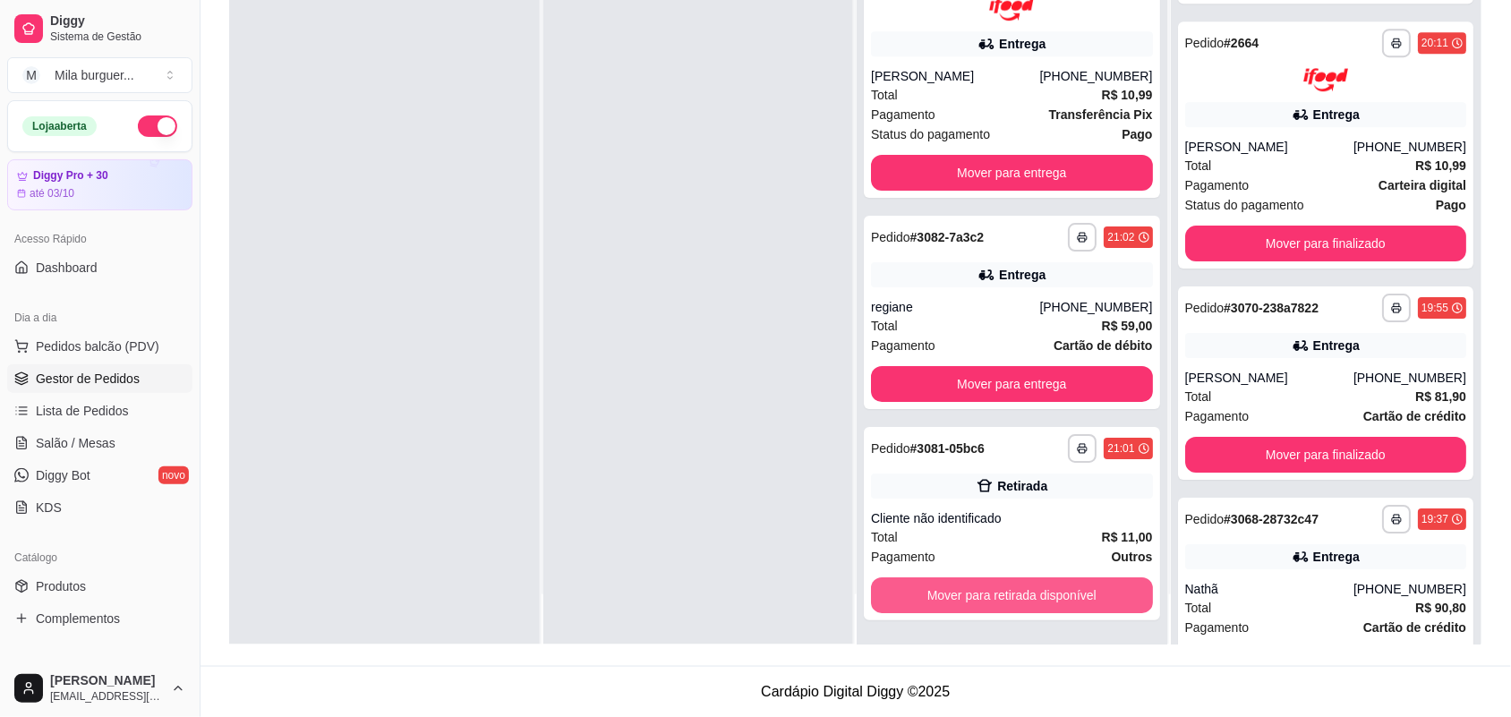
scroll to position [1678, 0]
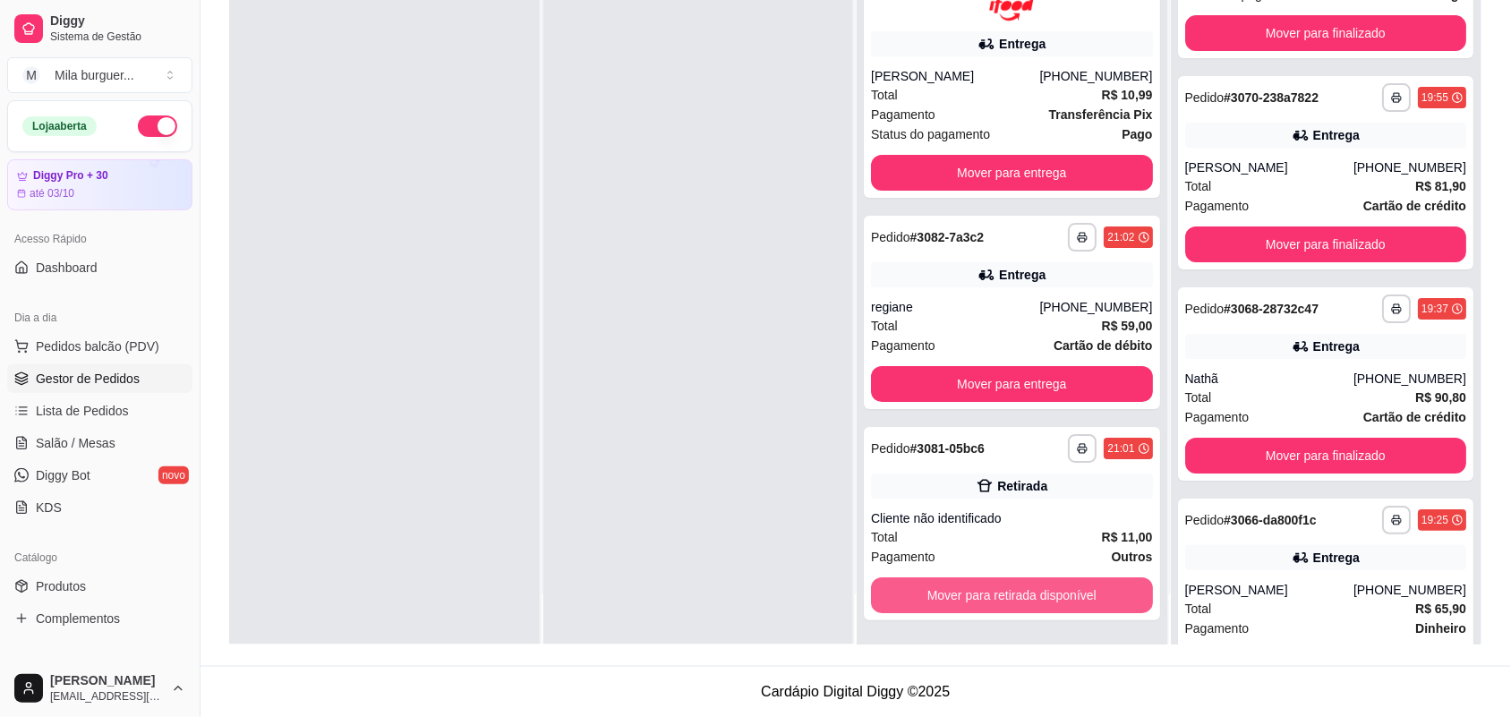
click at [968, 588] on button "Mover para retirada disponível" at bounding box center [1012, 595] width 282 height 36
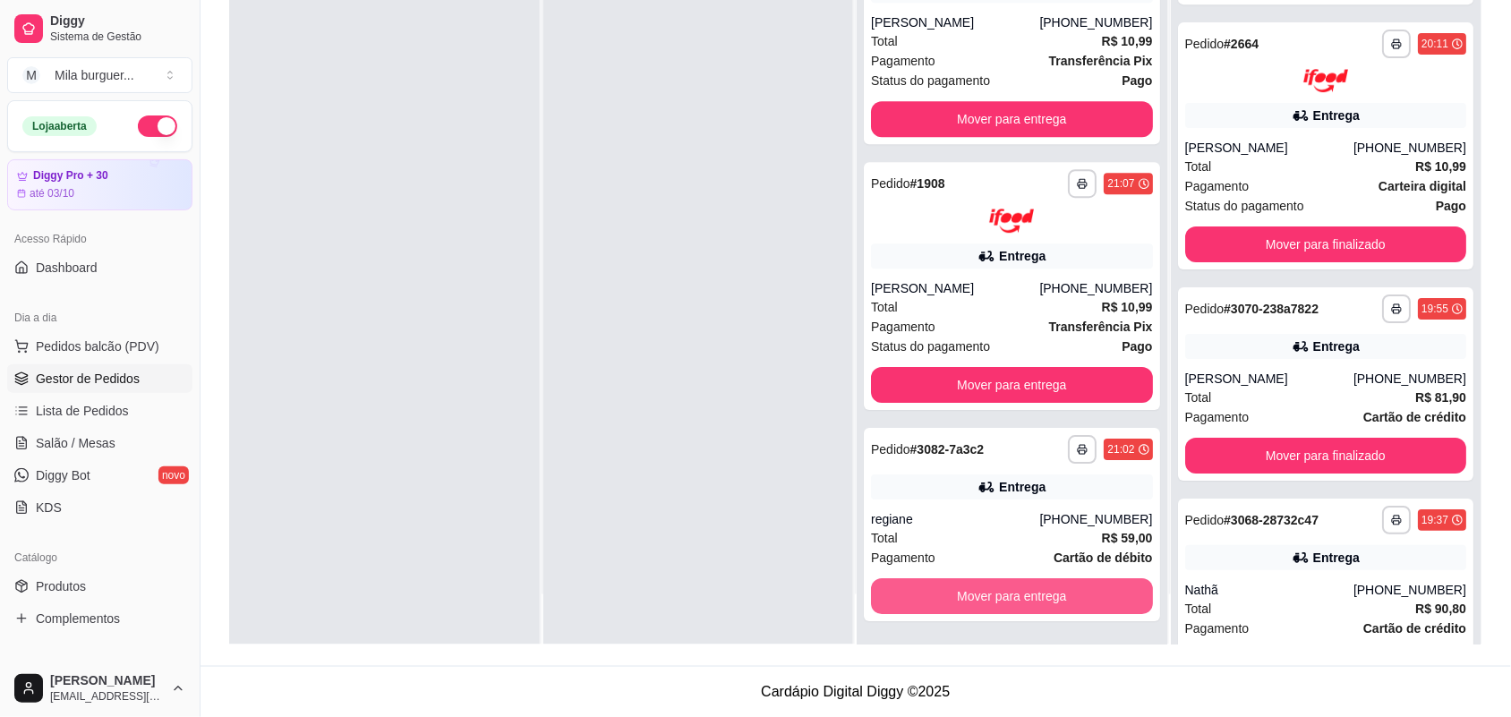
scroll to position [1889, 0]
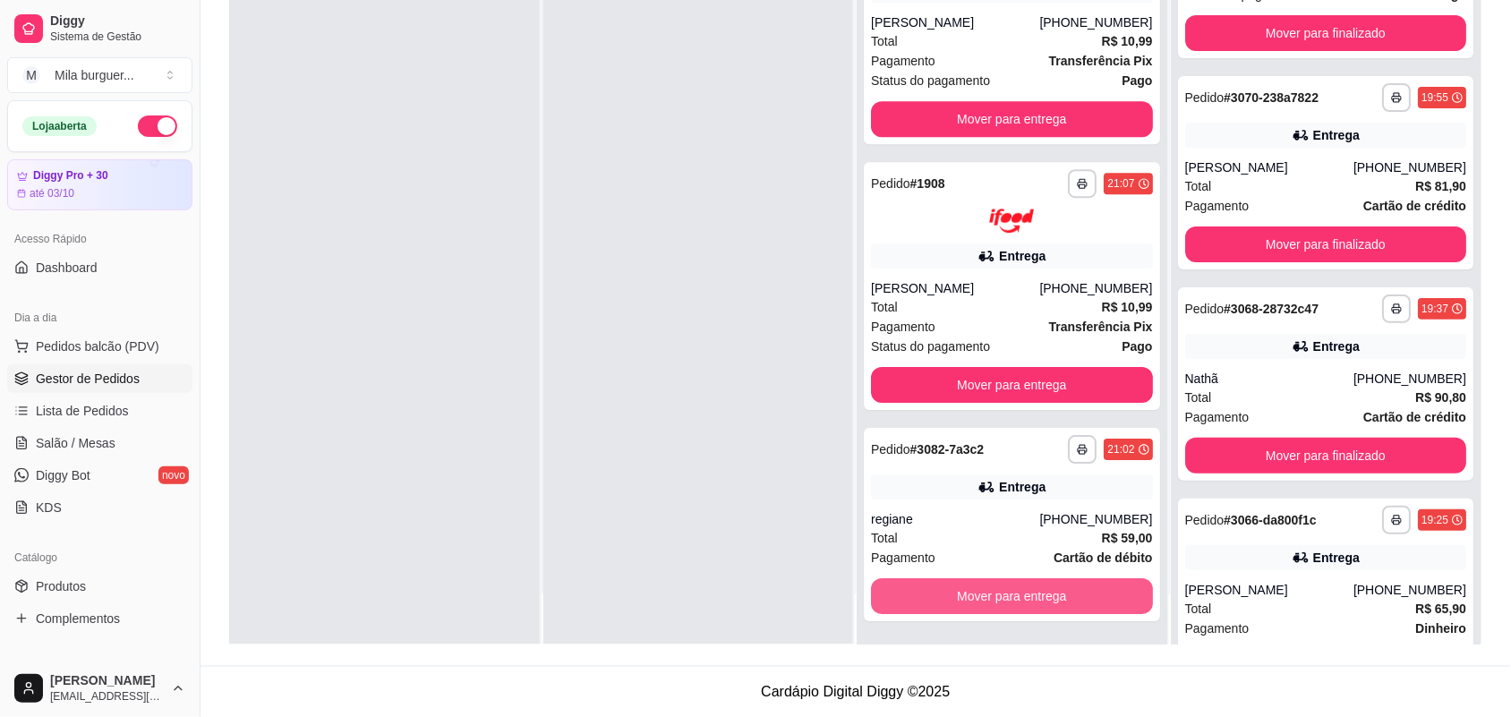
click at [968, 588] on button "Mover para entrega" at bounding box center [1012, 596] width 282 height 36
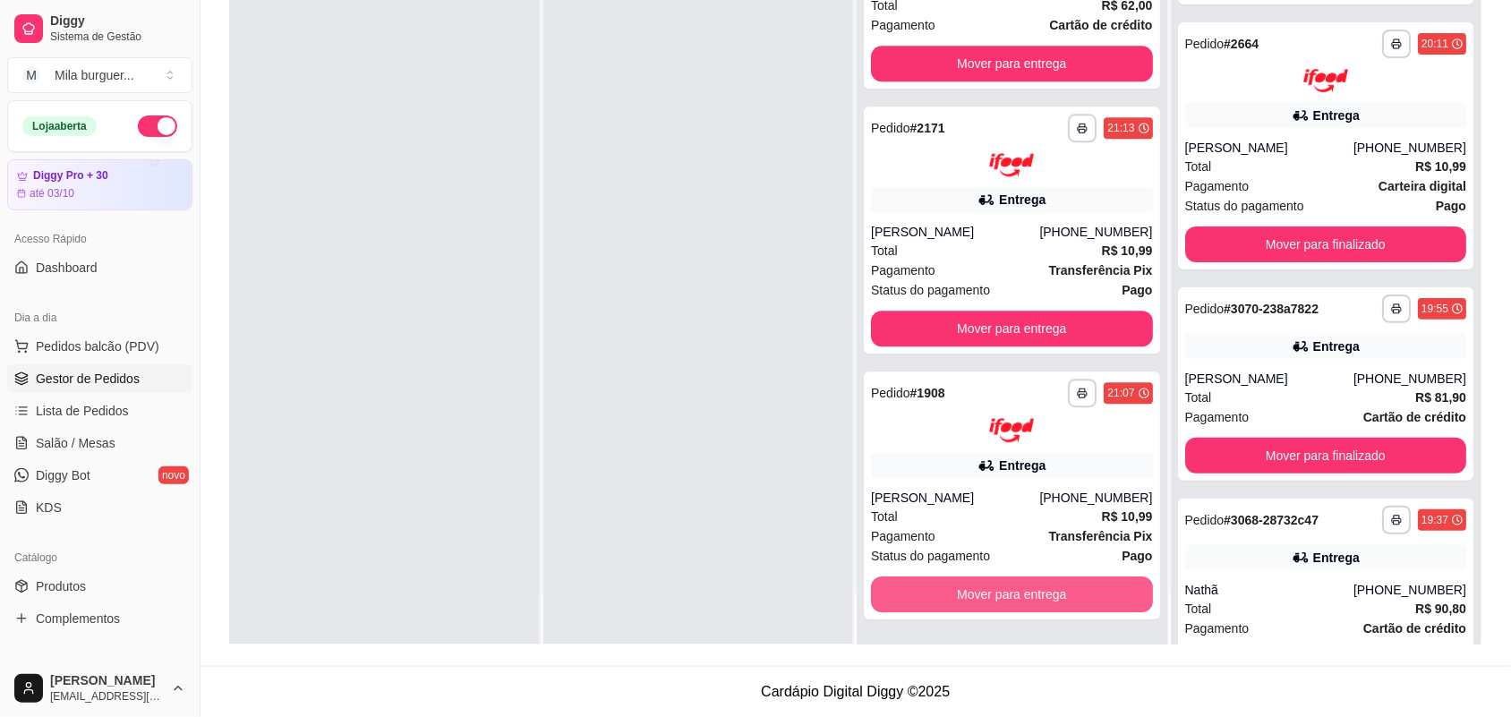
scroll to position [2101, 0]
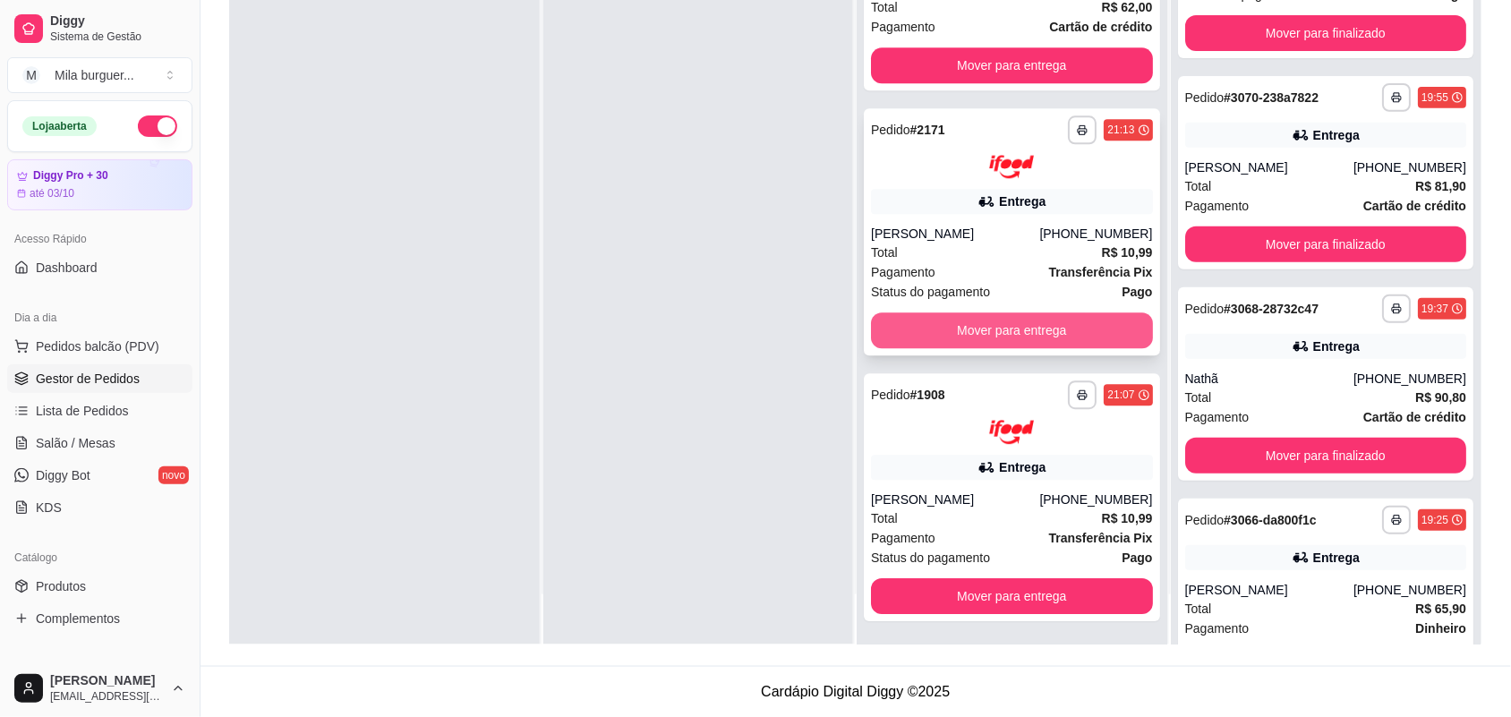
click at [962, 331] on button "Mover para entrega" at bounding box center [1012, 330] width 282 height 36
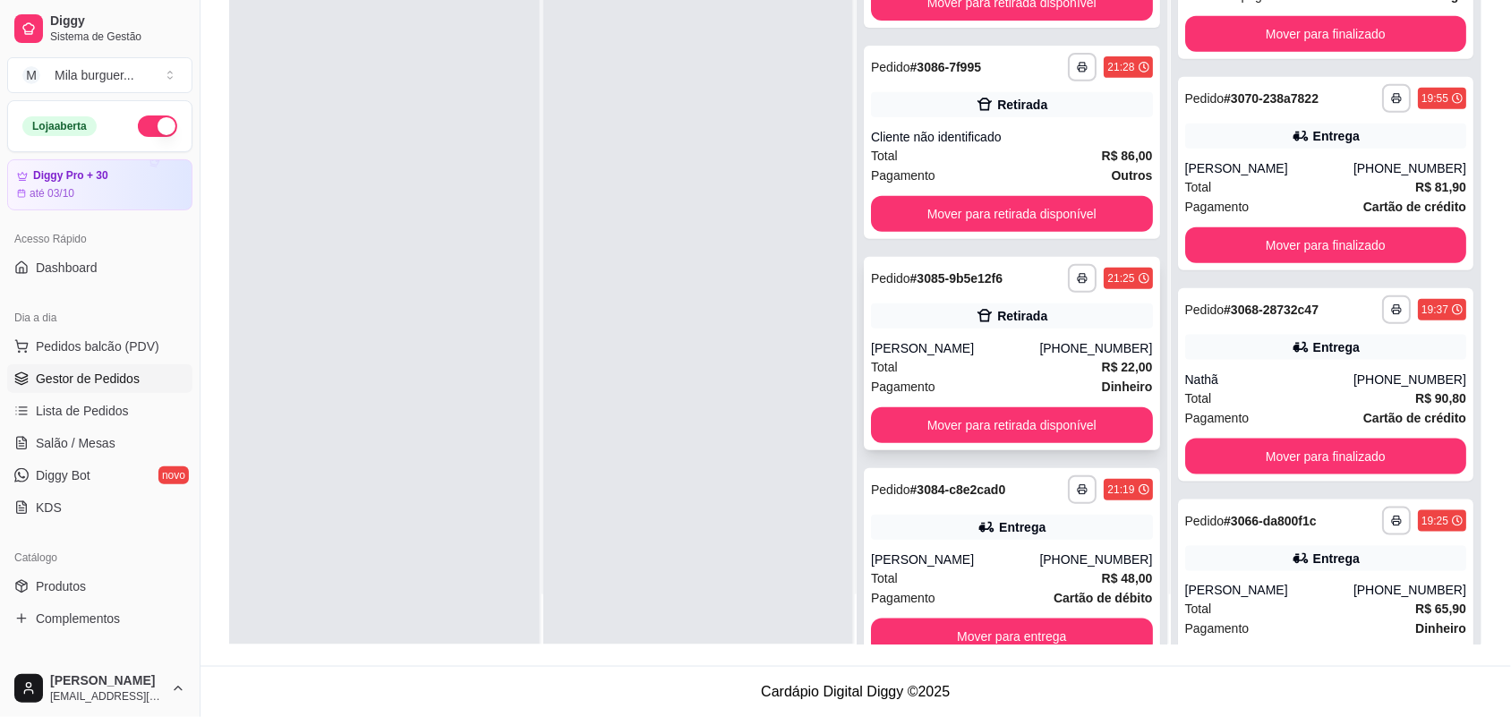
scroll to position [0, 0]
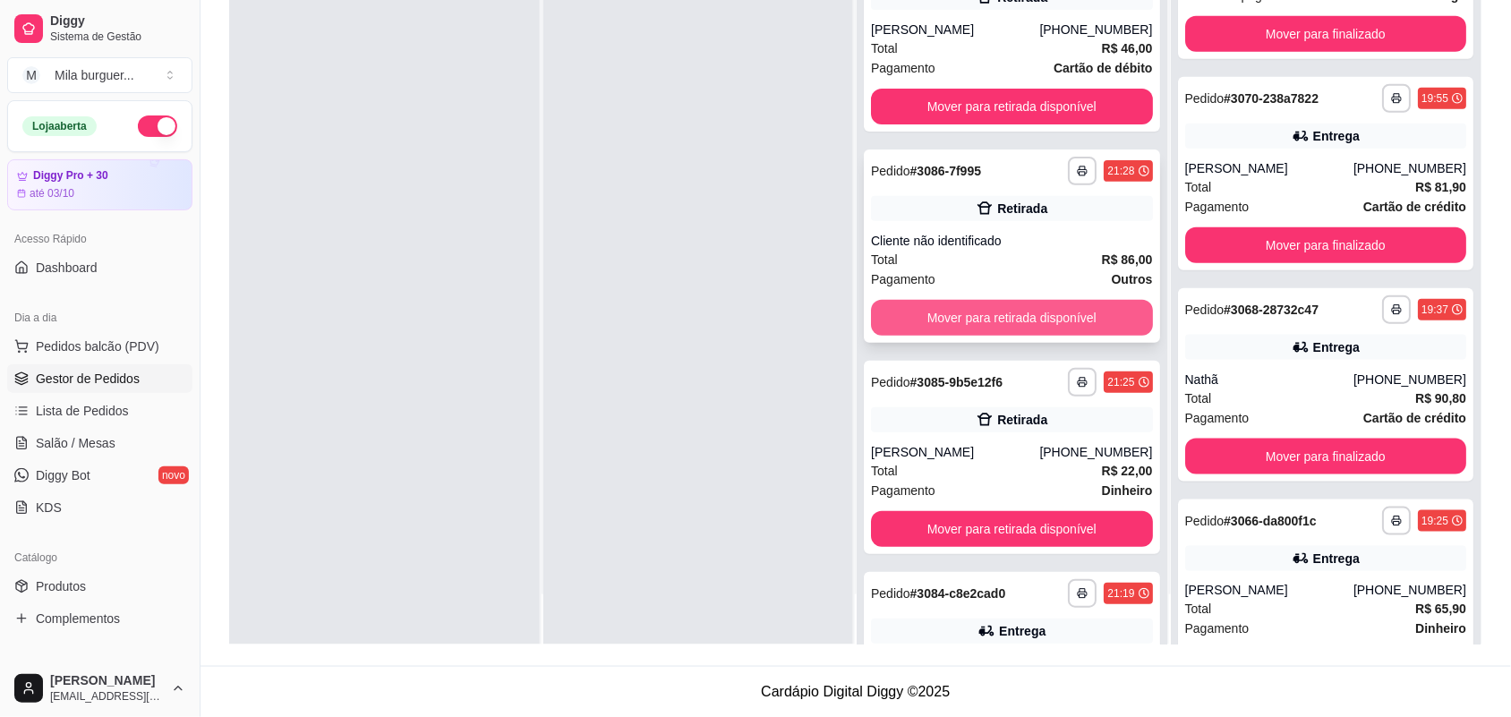
click at [985, 305] on button "Mover para retirada disponível" at bounding box center [1012, 318] width 282 height 36
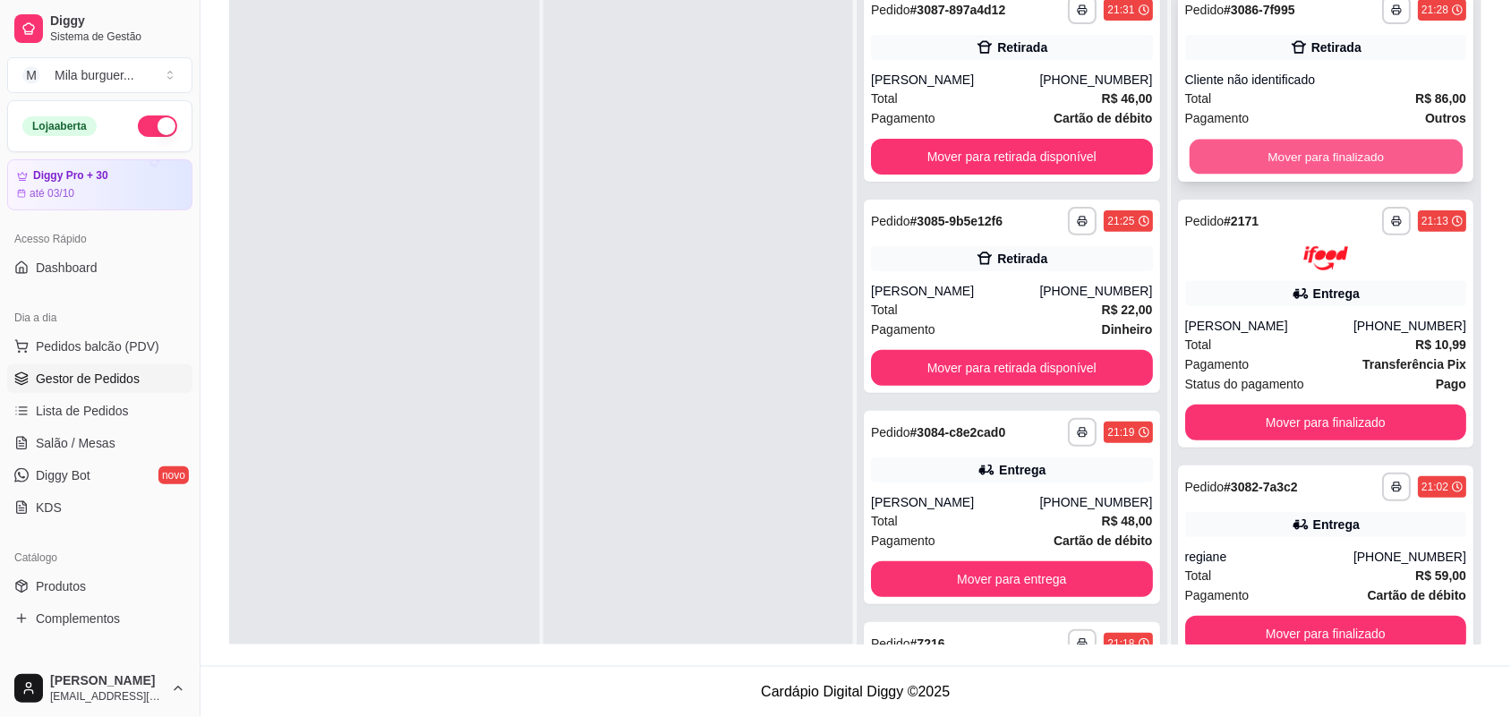
click at [1280, 157] on button "Mover para finalizado" at bounding box center [1325, 157] width 273 height 35
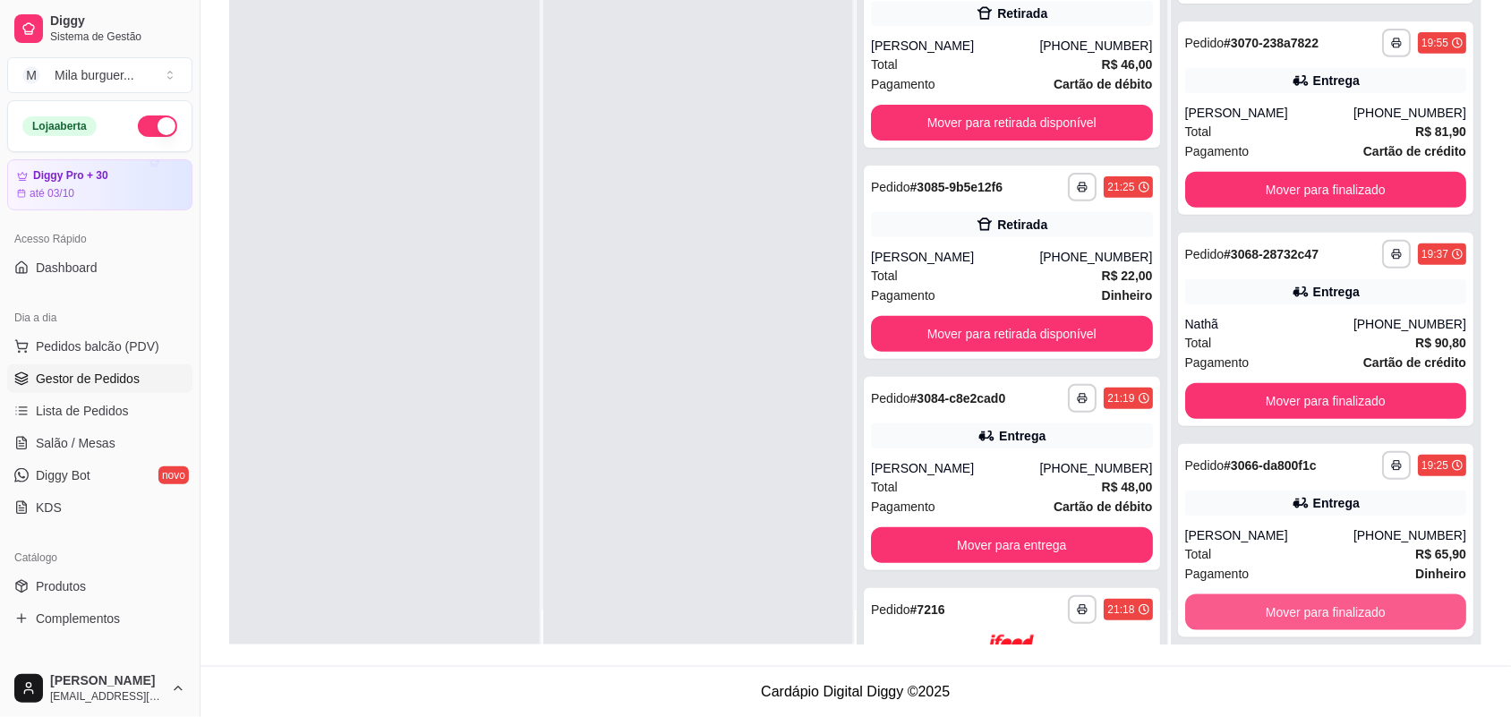
scroll to position [50, 0]
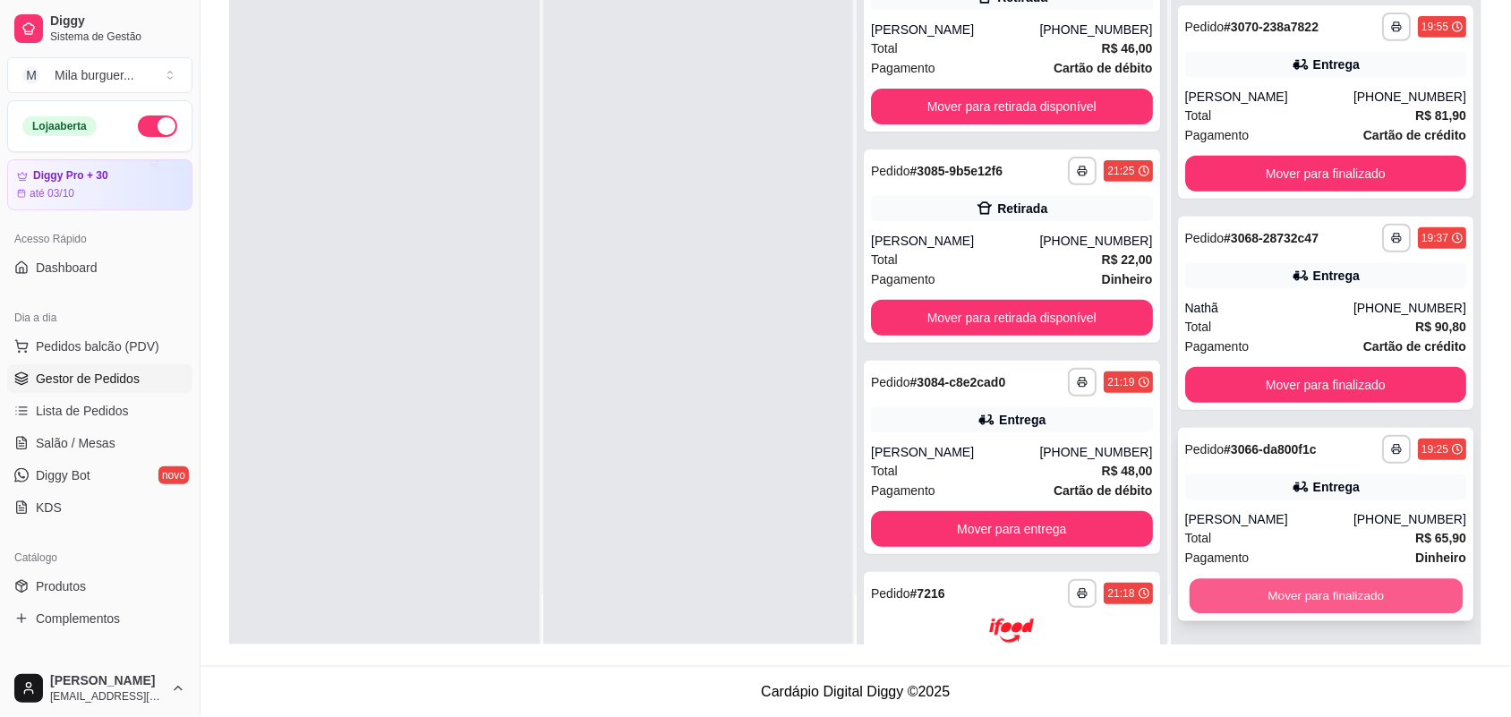
click at [1258, 583] on button "Mover para finalizado" at bounding box center [1325, 596] width 273 height 35
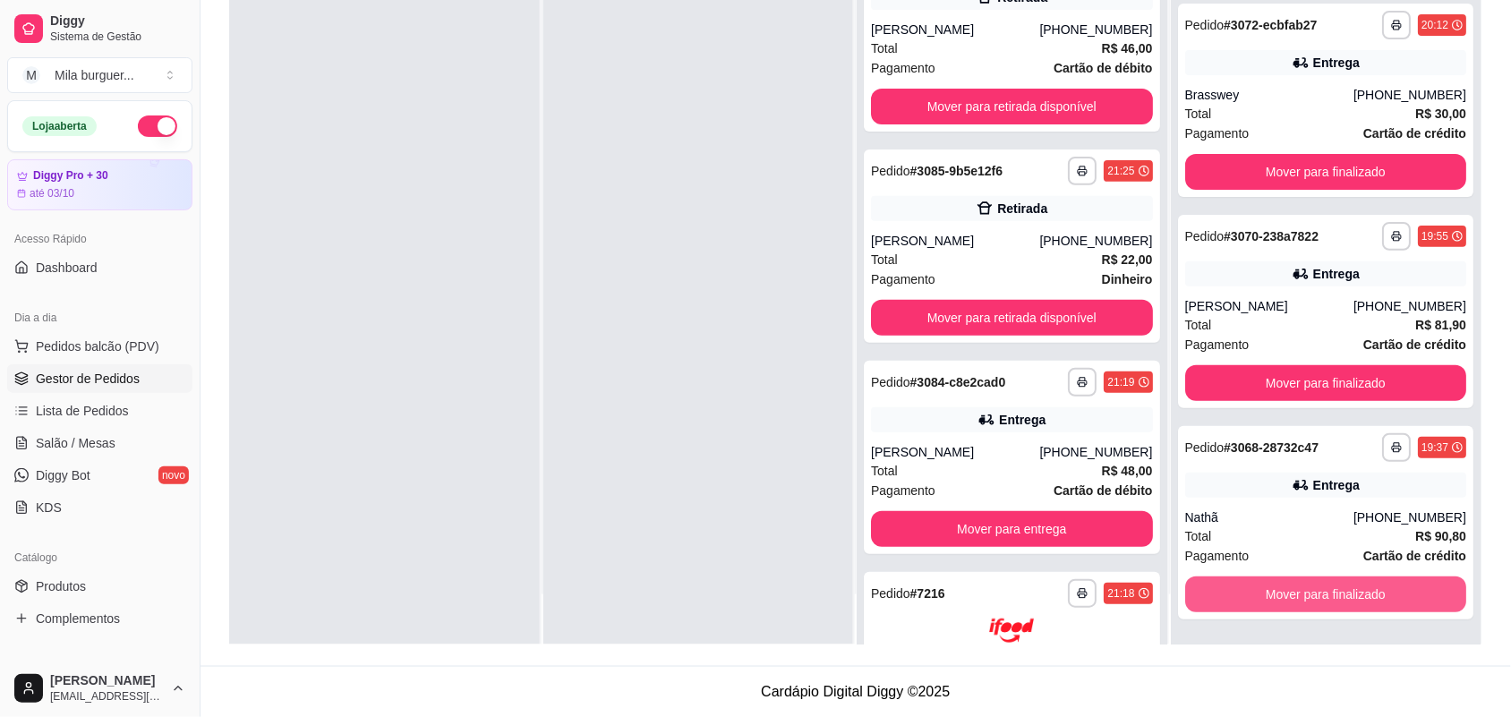
scroll to position [1961, 0]
click at [1254, 591] on button "Mover para finalizado" at bounding box center [1326, 595] width 282 height 36
click at [1254, 586] on button "Mover para finalizado" at bounding box center [1325, 595] width 273 height 35
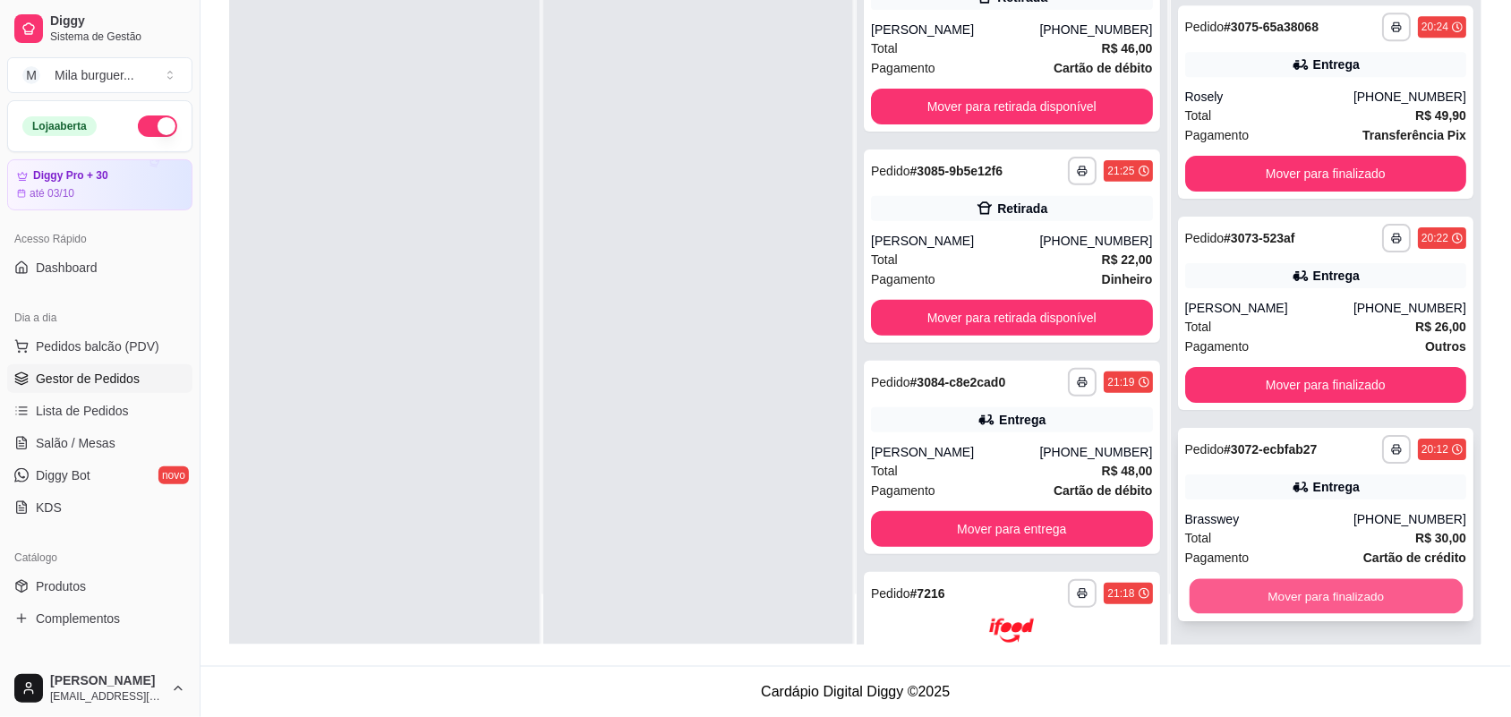
click at [1232, 602] on button "Mover para finalizado" at bounding box center [1325, 596] width 273 height 35
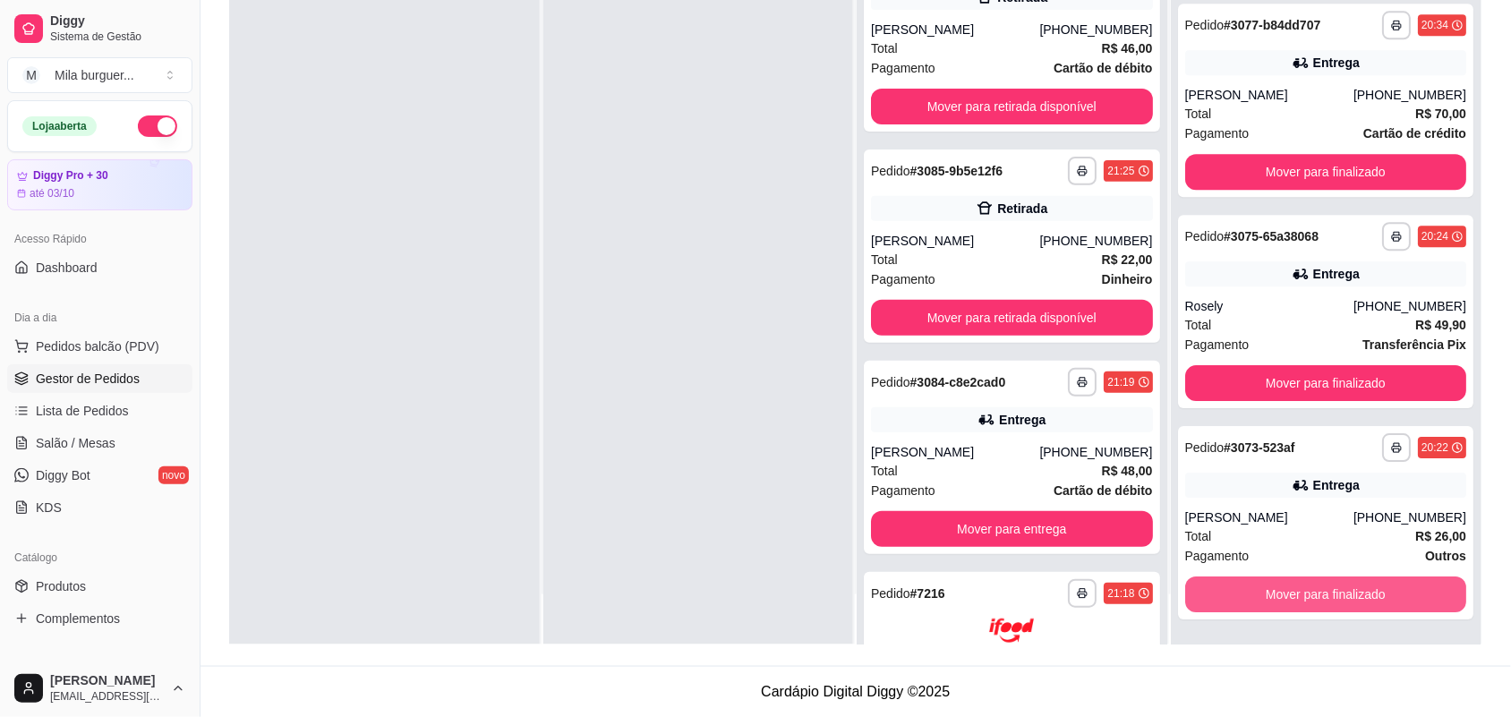
scroll to position [1326, 0]
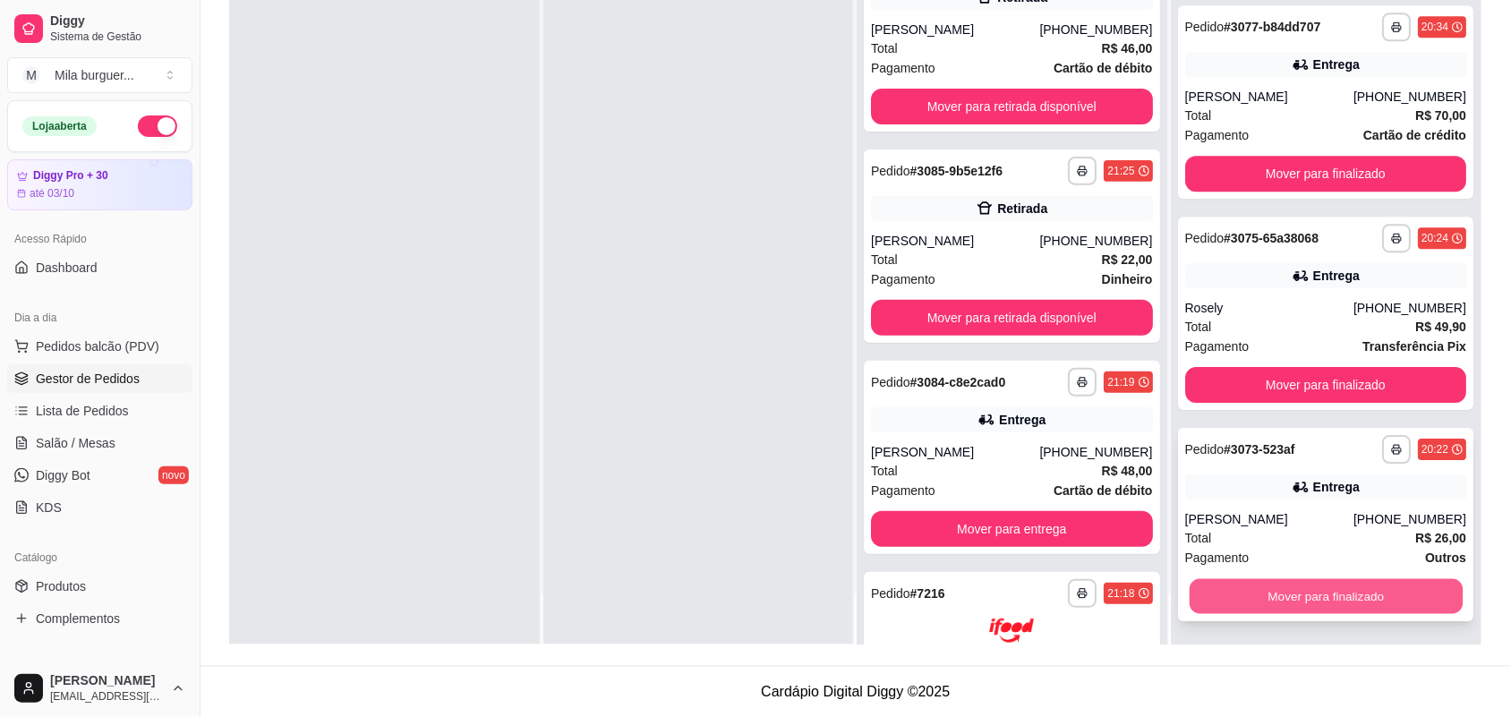
click at [1237, 588] on button "Mover para finalizado" at bounding box center [1325, 596] width 273 height 35
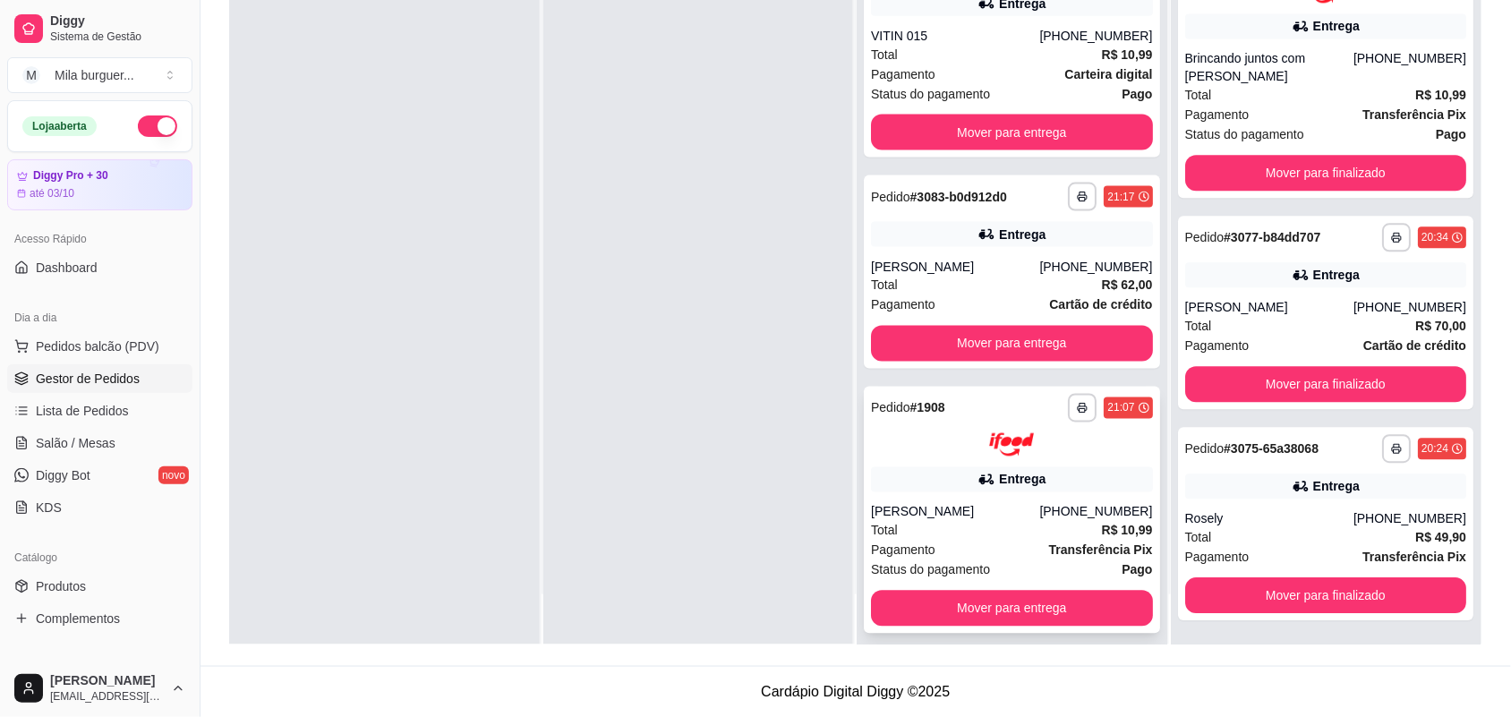
scroll to position [676, 0]
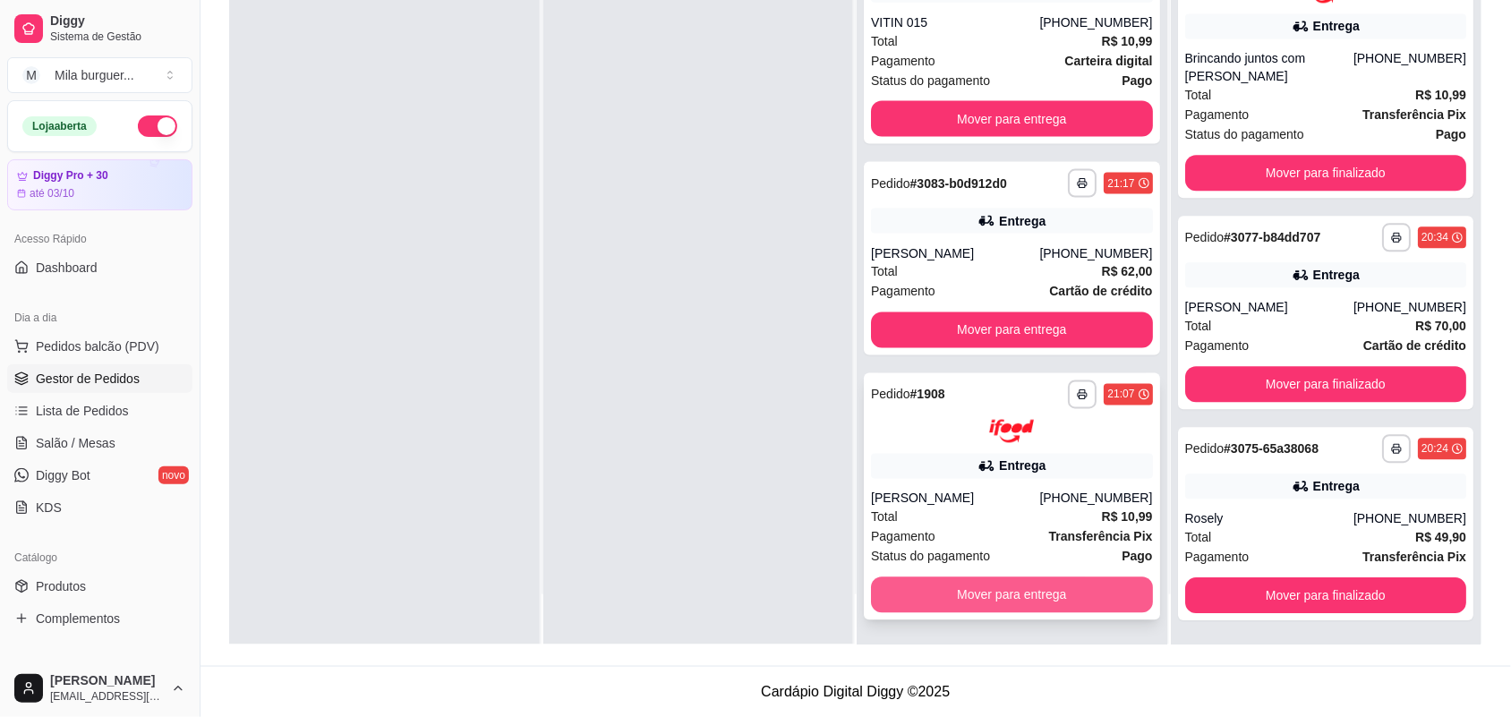
click at [977, 586] on button "Mover para entrega" at bounding box center [1012, 595] width 282 height 36
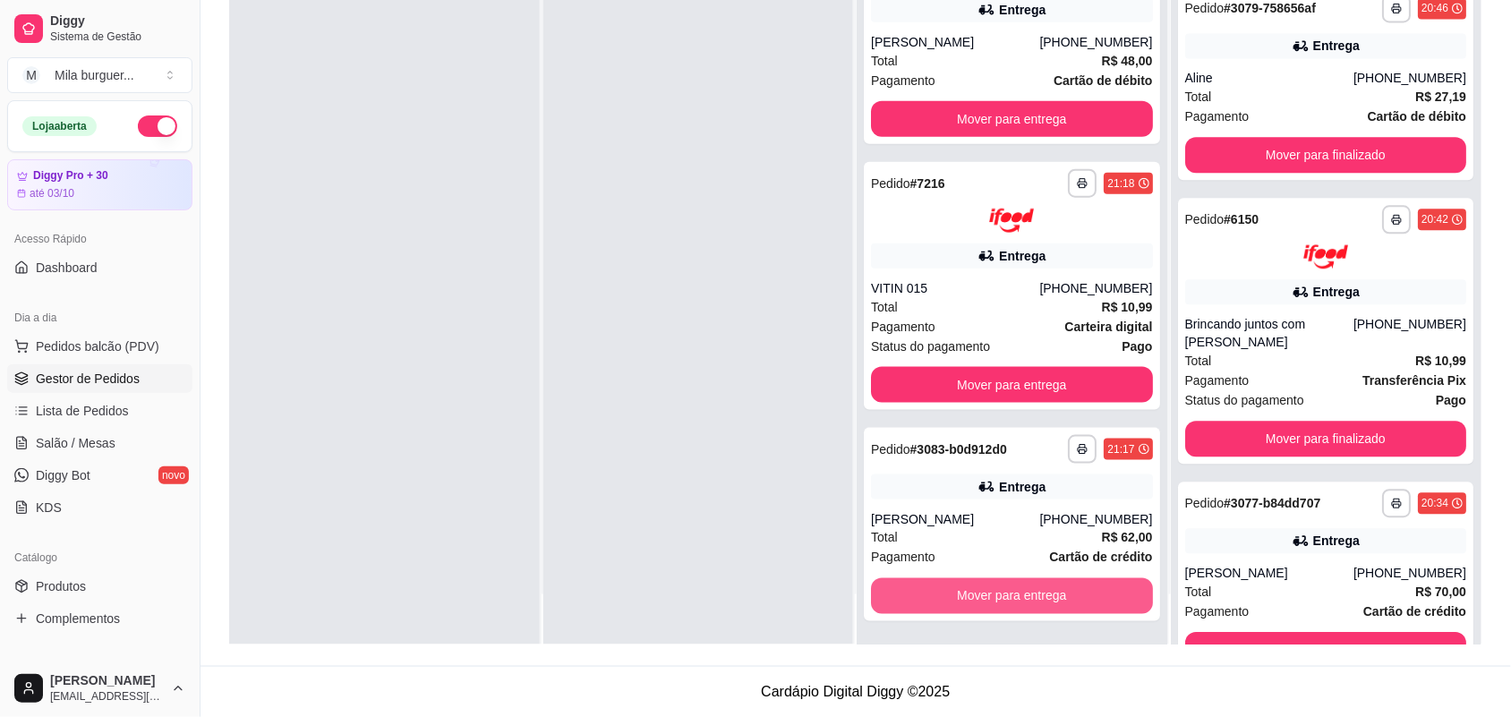
scroll to position [1381, 0]
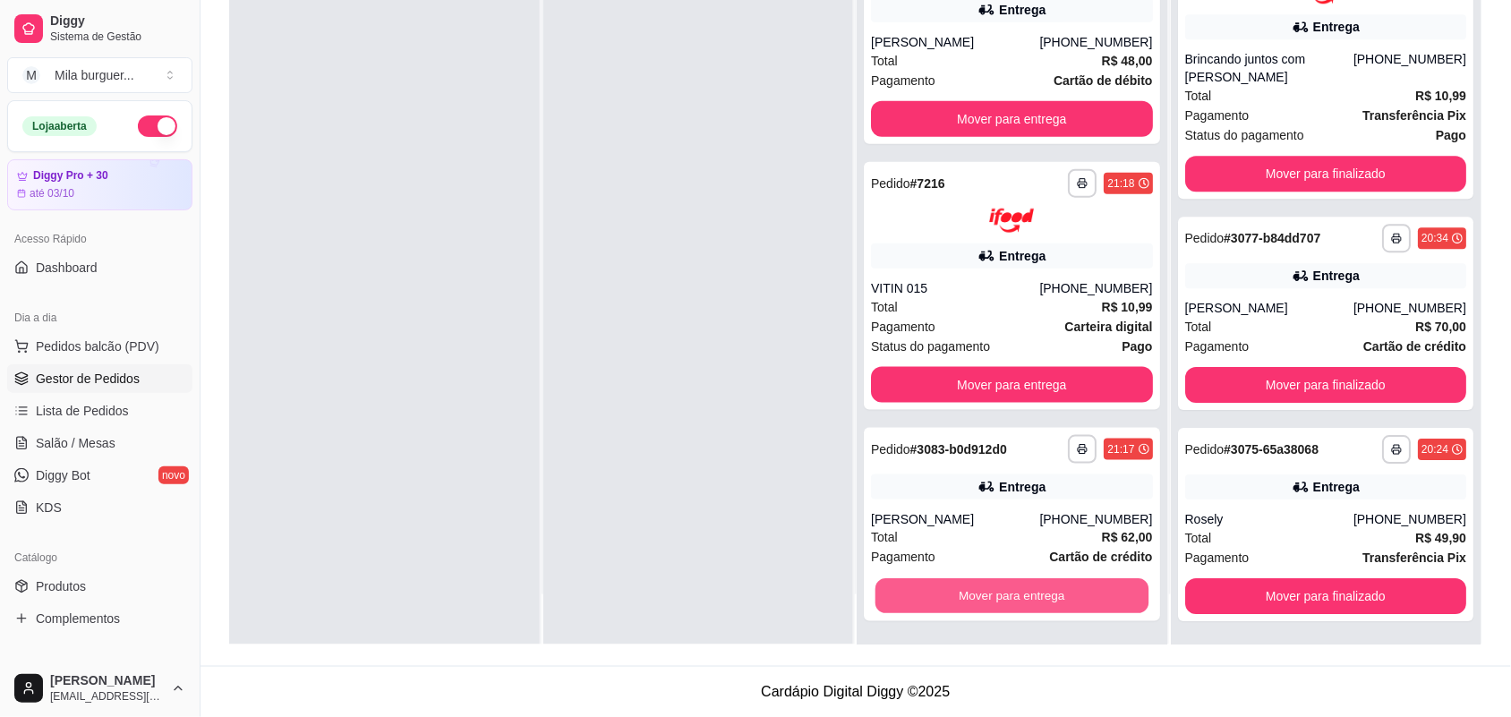
click at [977, 586] on button "Mover para entrega" at bounding box center [1011, 595] width 273 height 35
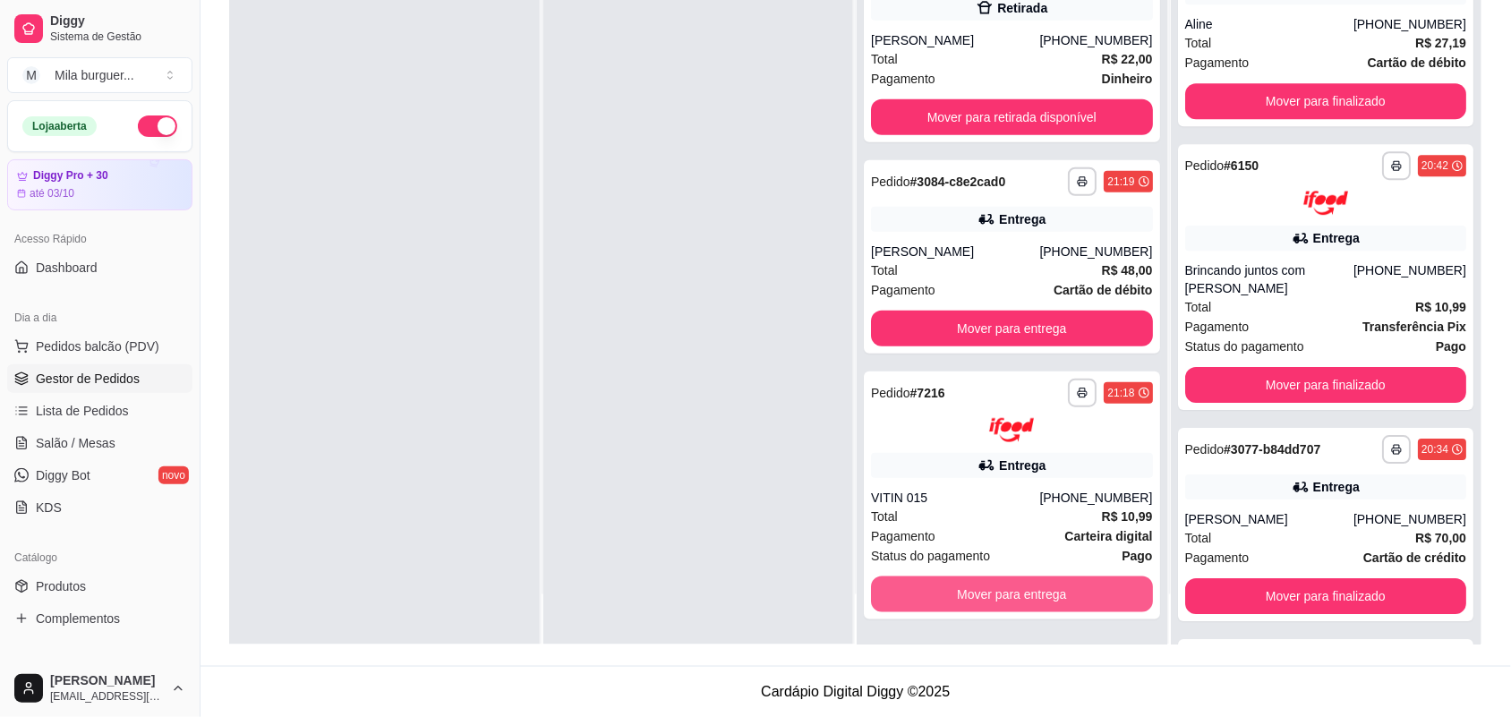
scroll to position [1593, 0]
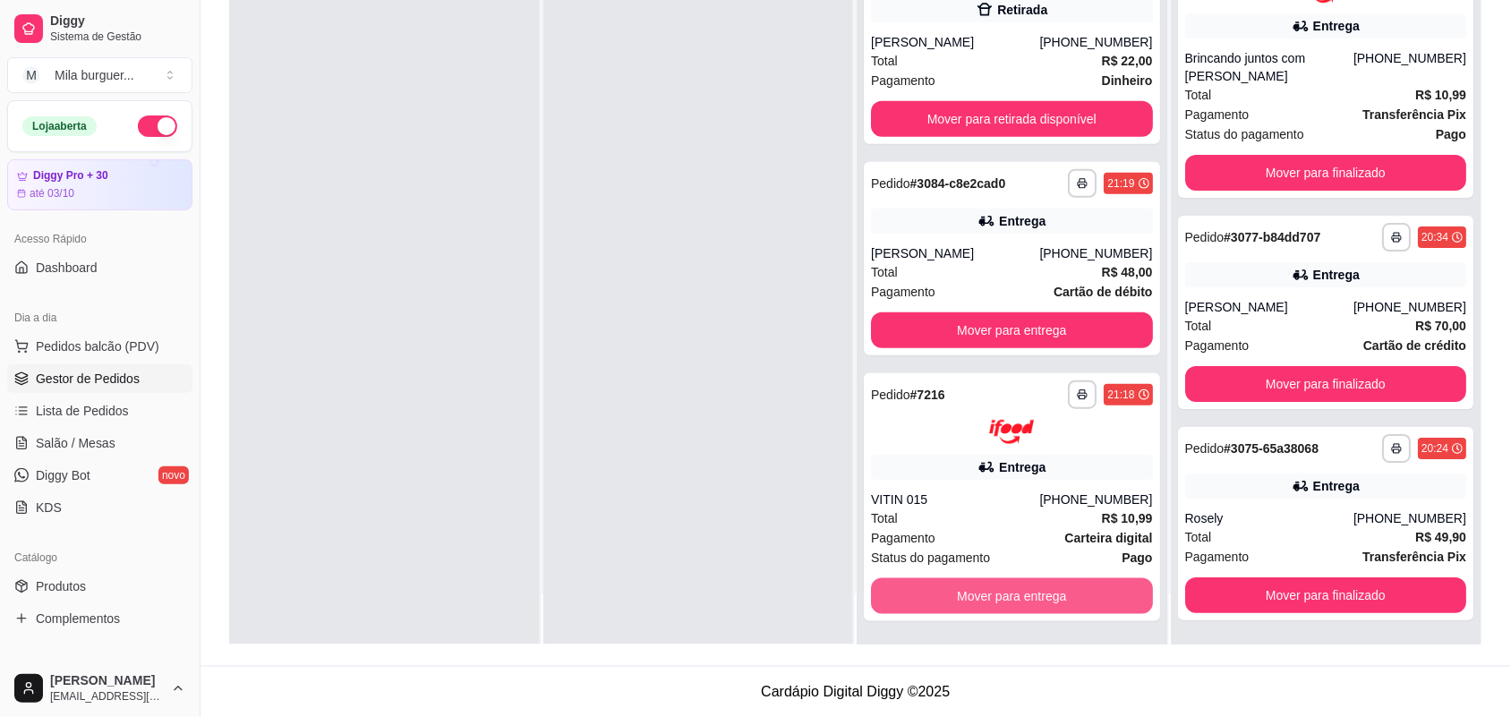
click at [977, 586] on button "Mover para entrega" at bounding box center [1012, 596] width 282 height 36
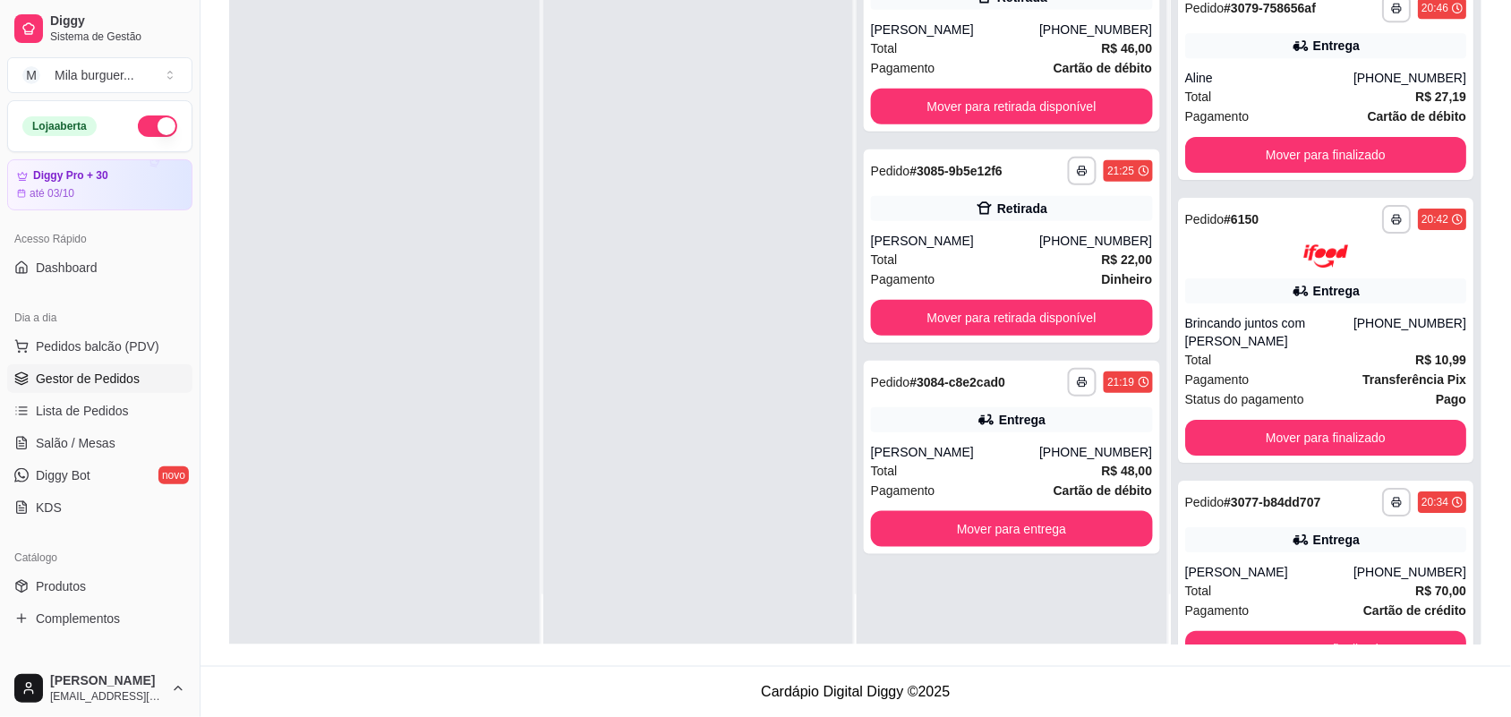
scroll to position [1858, 0]
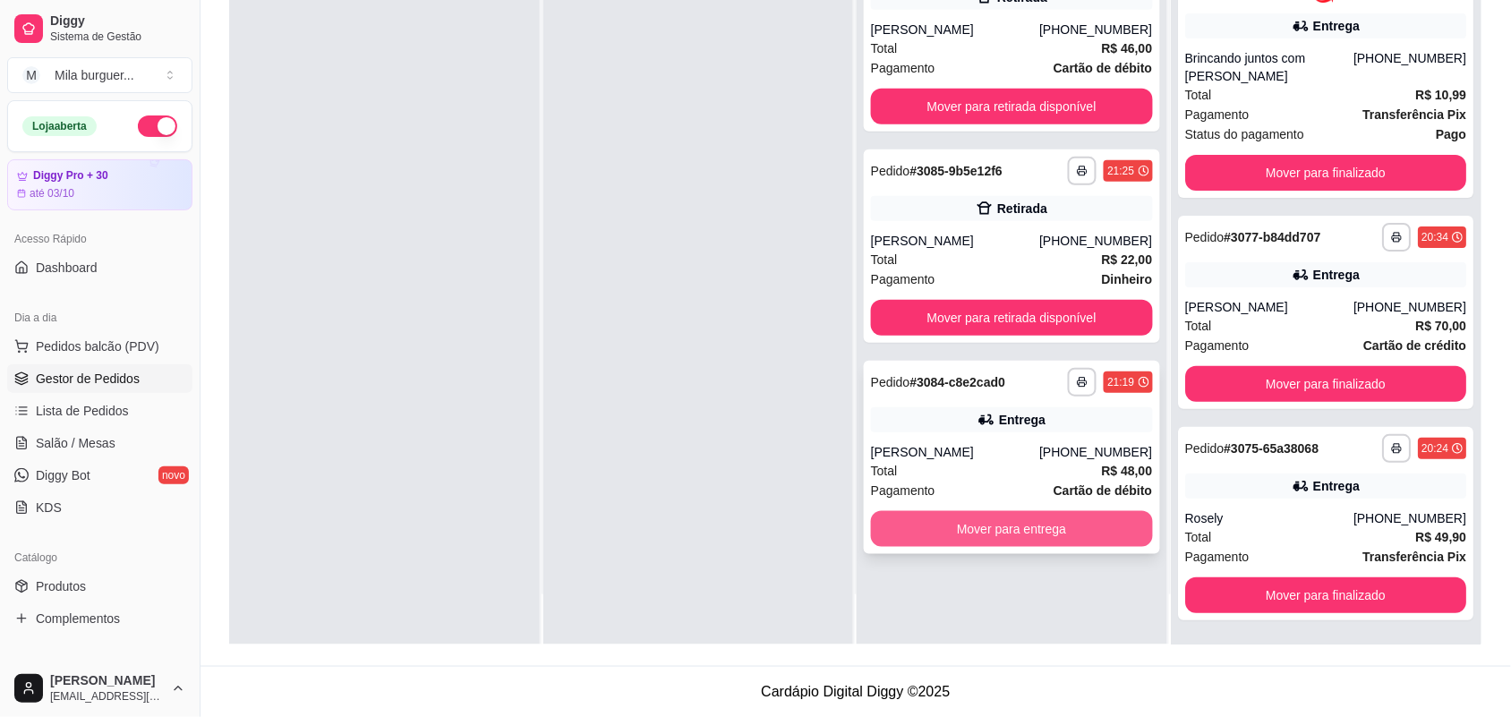
click at [1027, 524] on button "Mover para entrega" at bounding box center [1012, 529] width 282 height 36
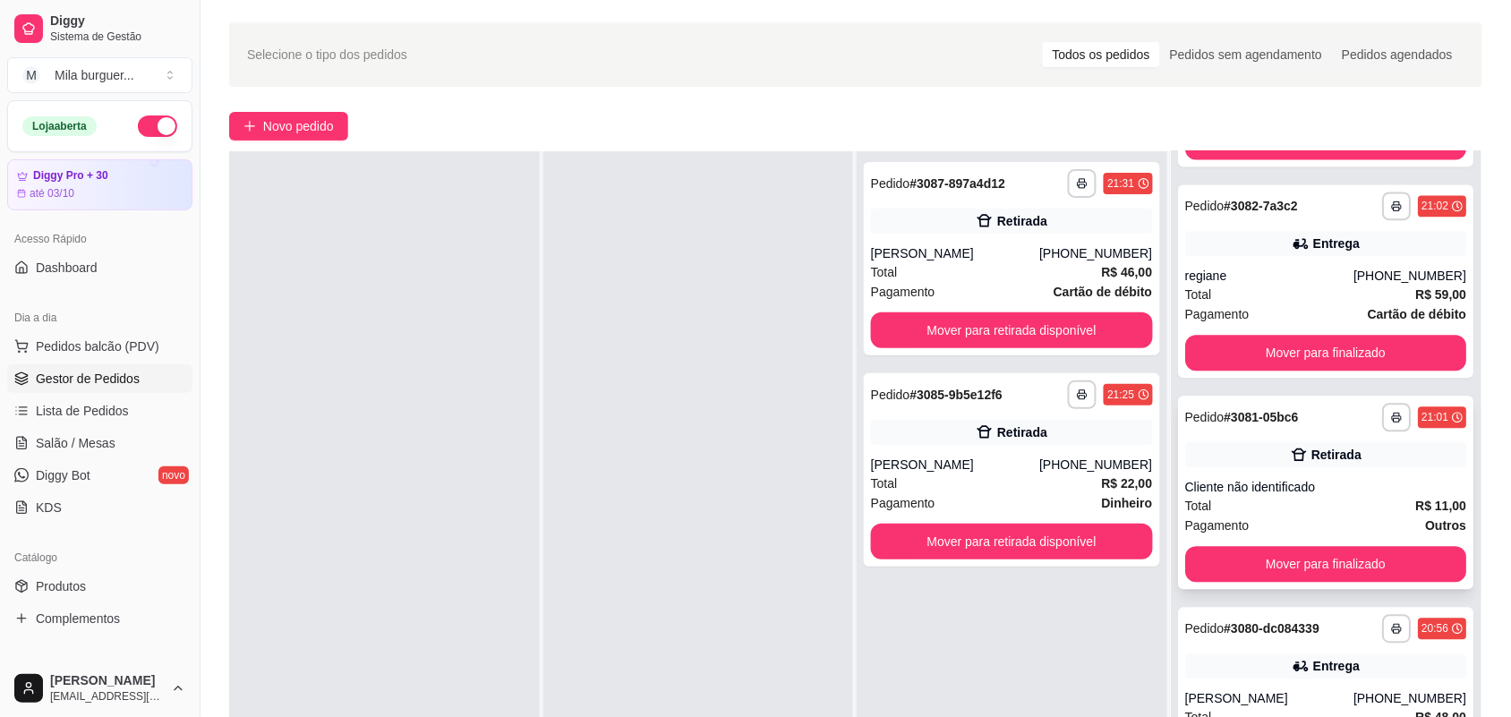
scroll to position [1285, 0]
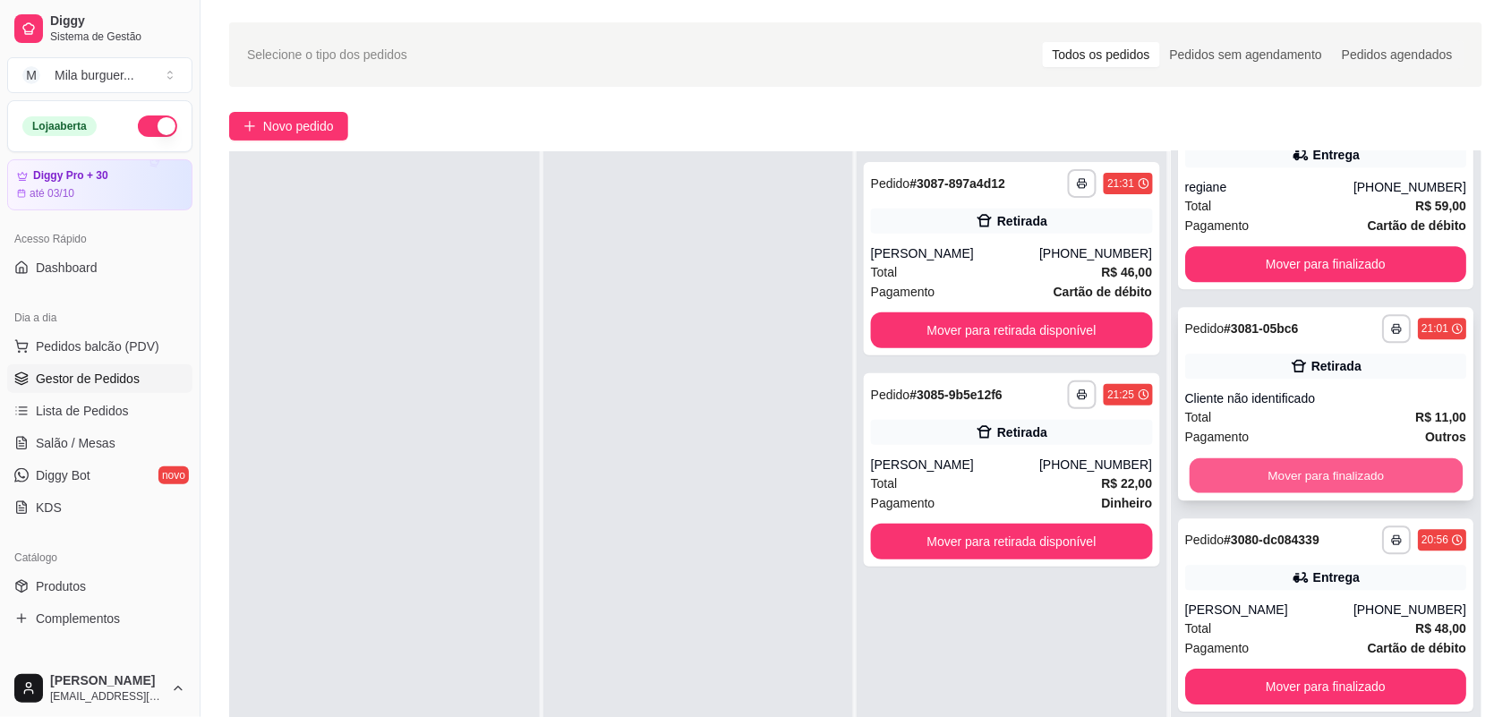
click at [1276, 461] on button "Mover para finalizado" at bounding box center [1325, 474] width 273 height 35
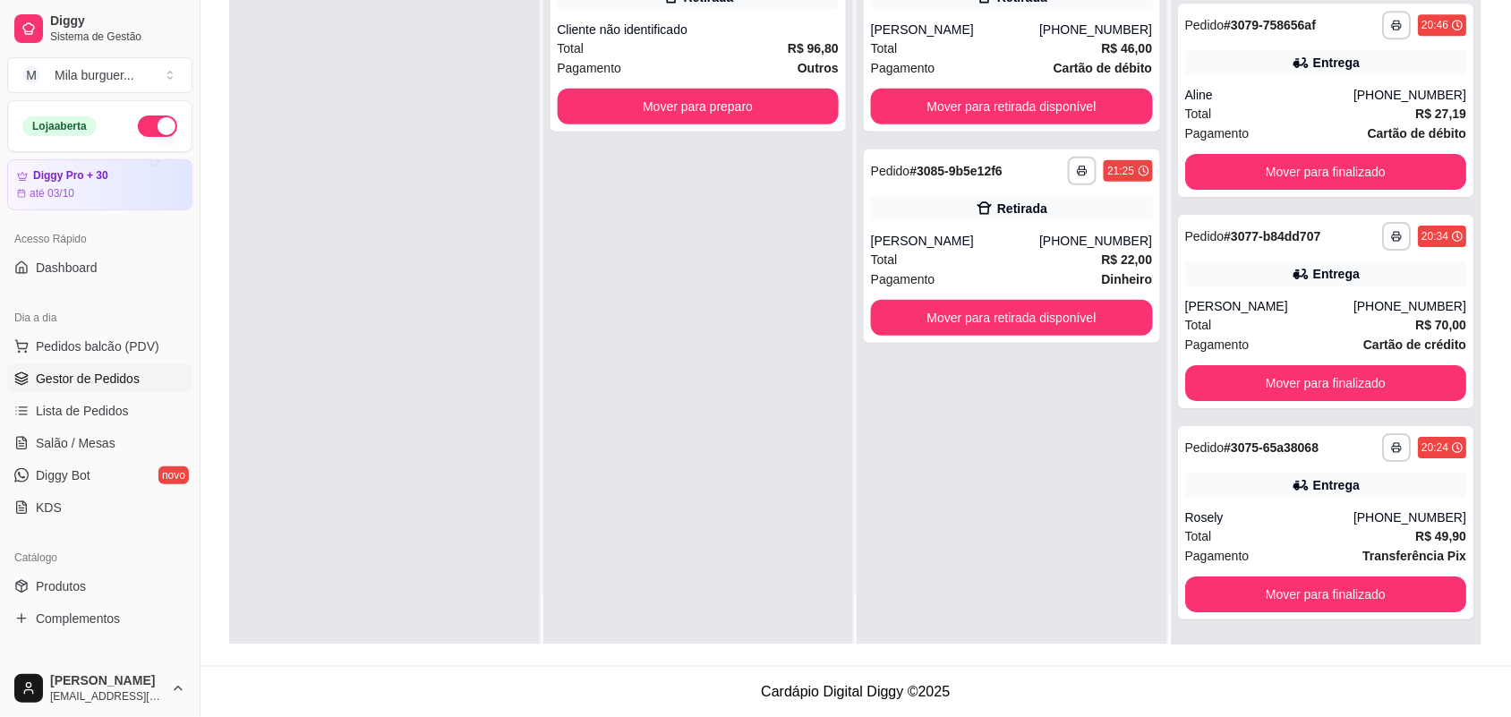
scroll to position [1575, 0]
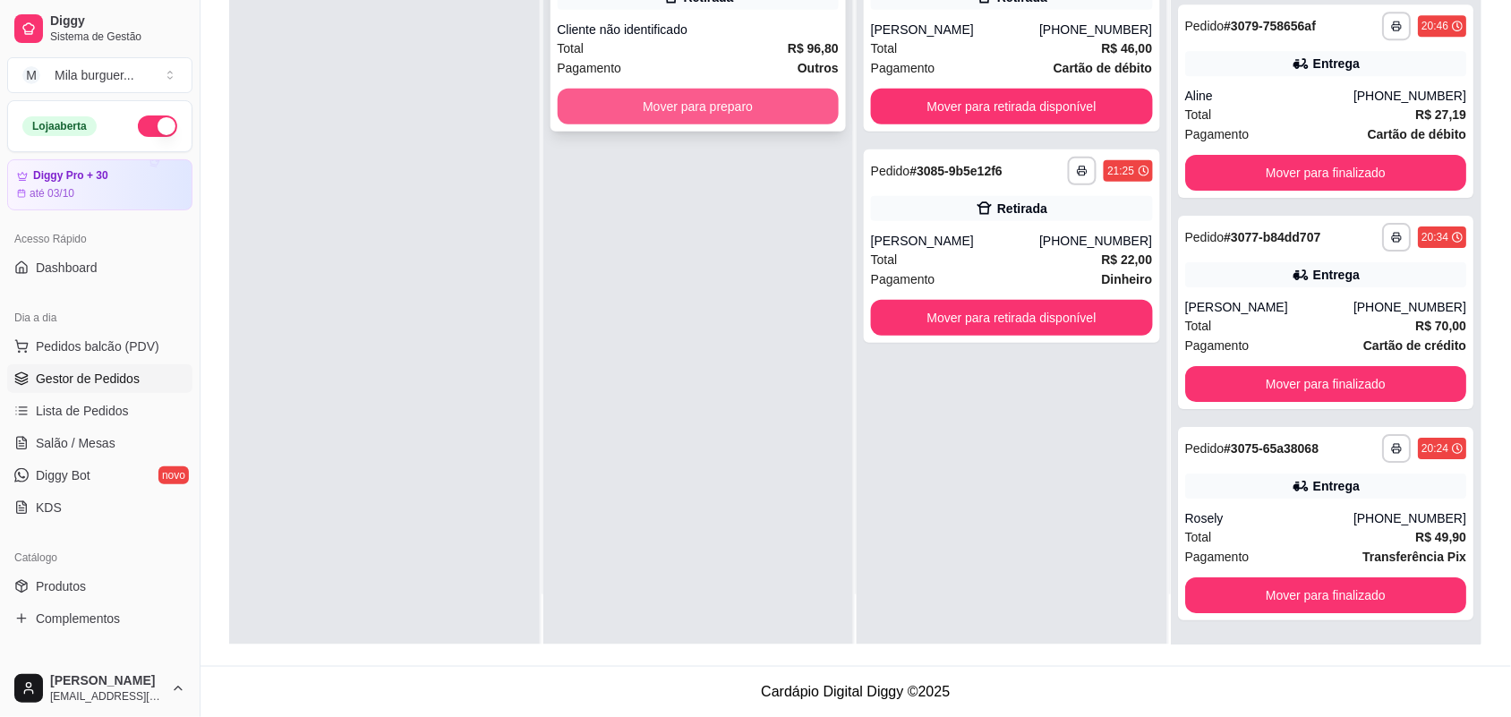
click at [766, 107] on button "Mover para preparo" at bounding box center [699, 107] width 282 height 36
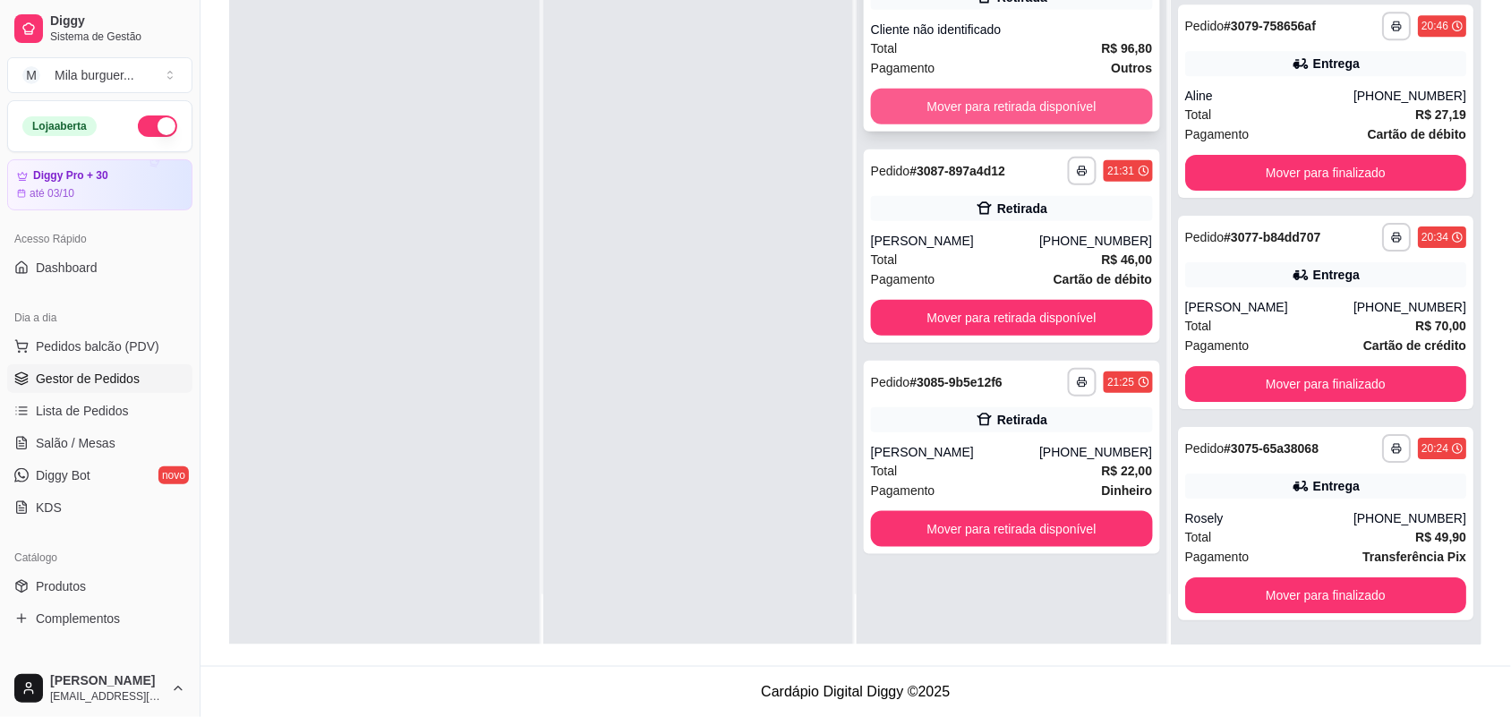
scroll to position [0, 0]
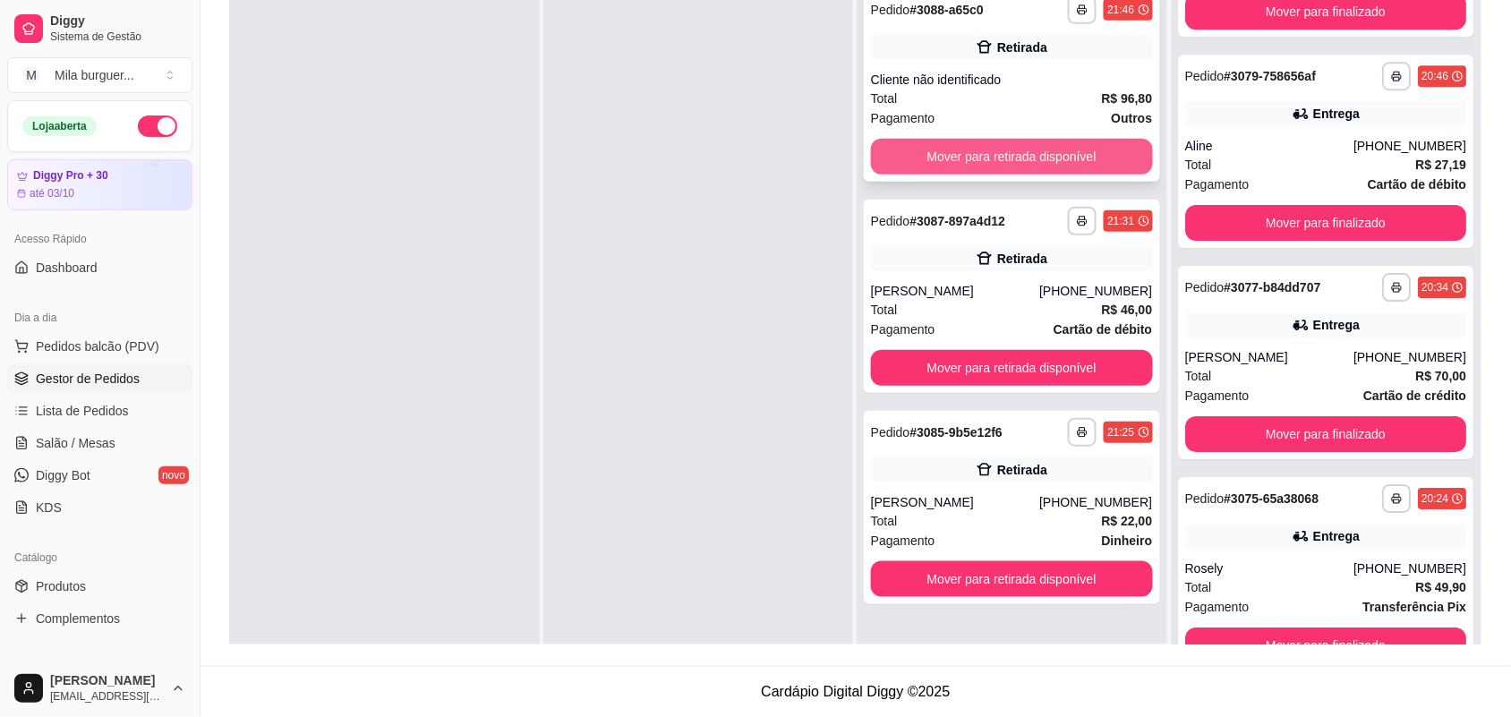
click at [1016, 153] on button "Mover para retirada disponível" at bounding box center [1012, 157] width 282 height 36
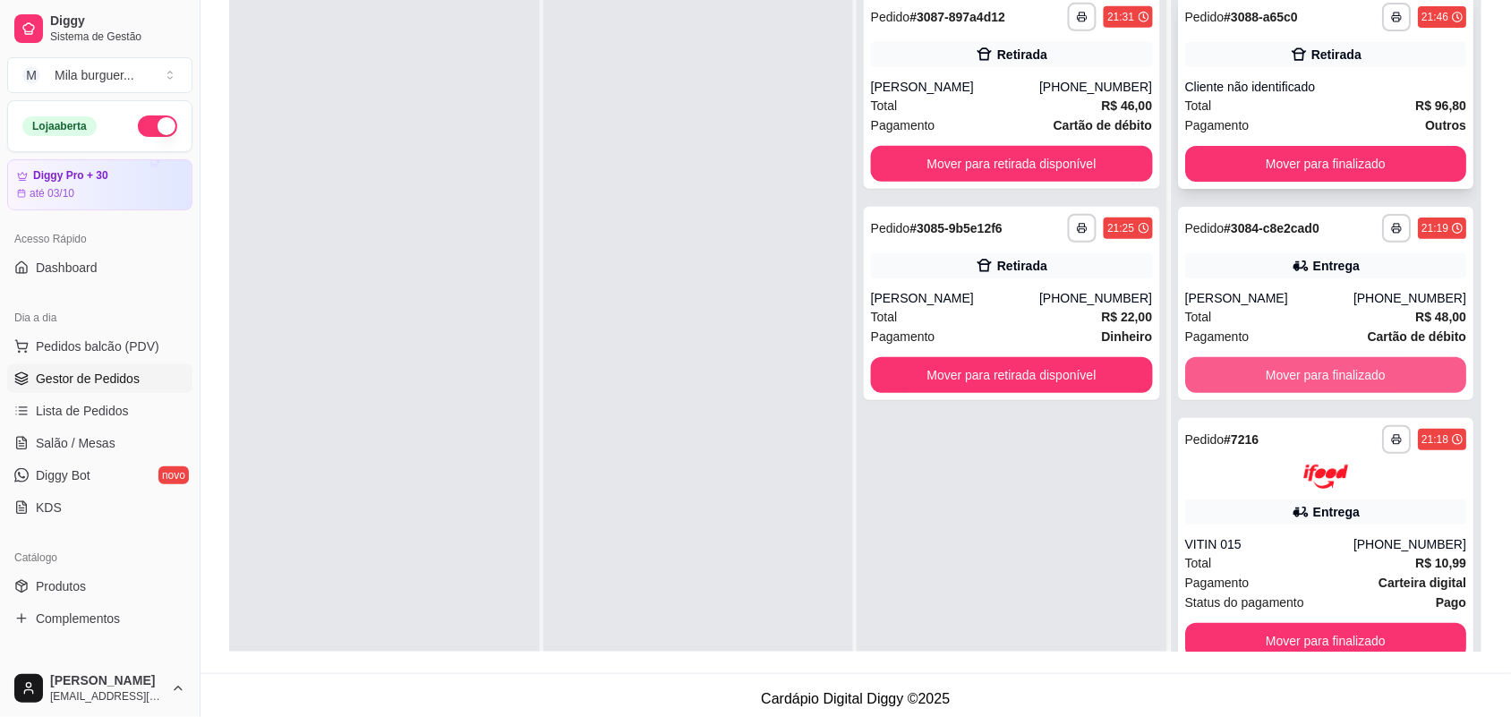
scroll to position [49, 0]
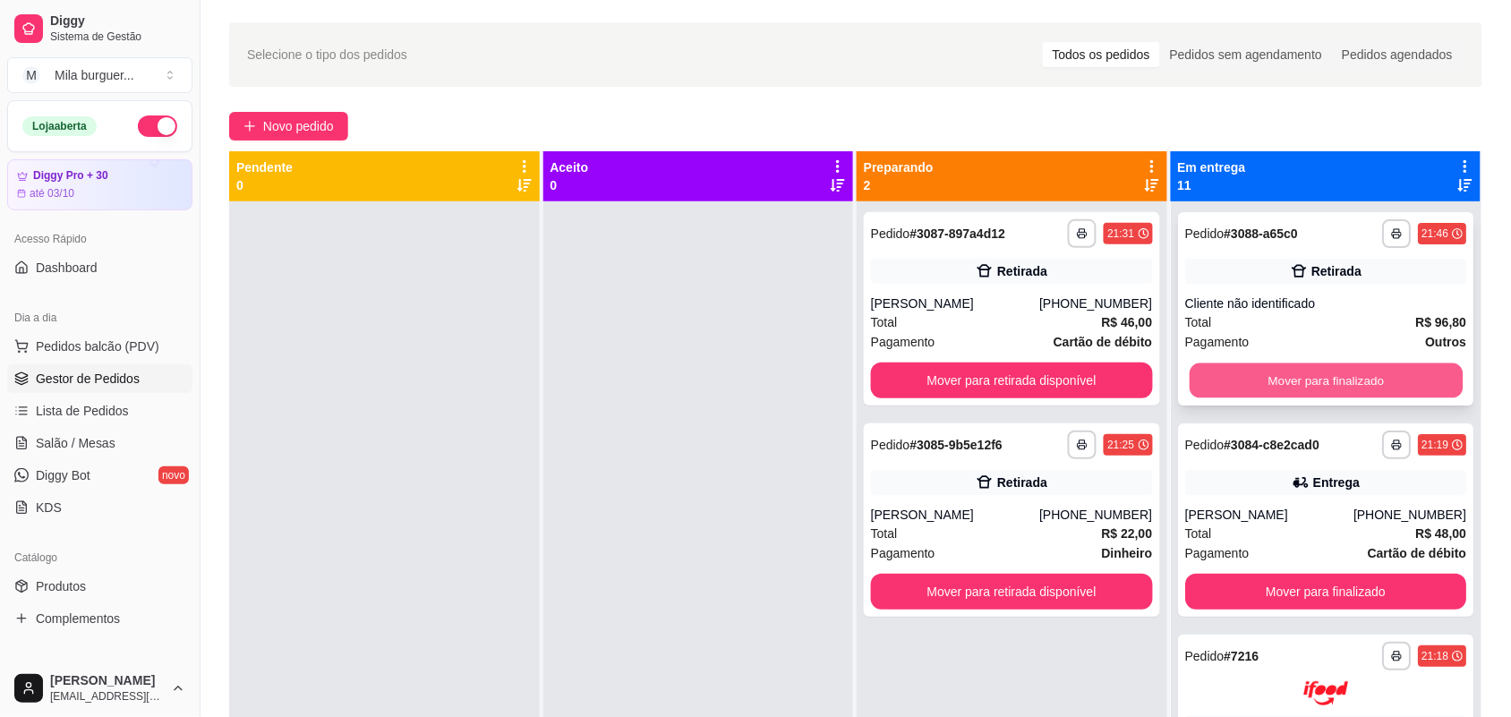
click at [1210, 362] on div "Mover para finalizado" at bounding box center [1326, 380] width 282 height 36
click at [1264, 381] on button "Mover para finalizado" at bounding box center [1325, 380] width 273 height 35
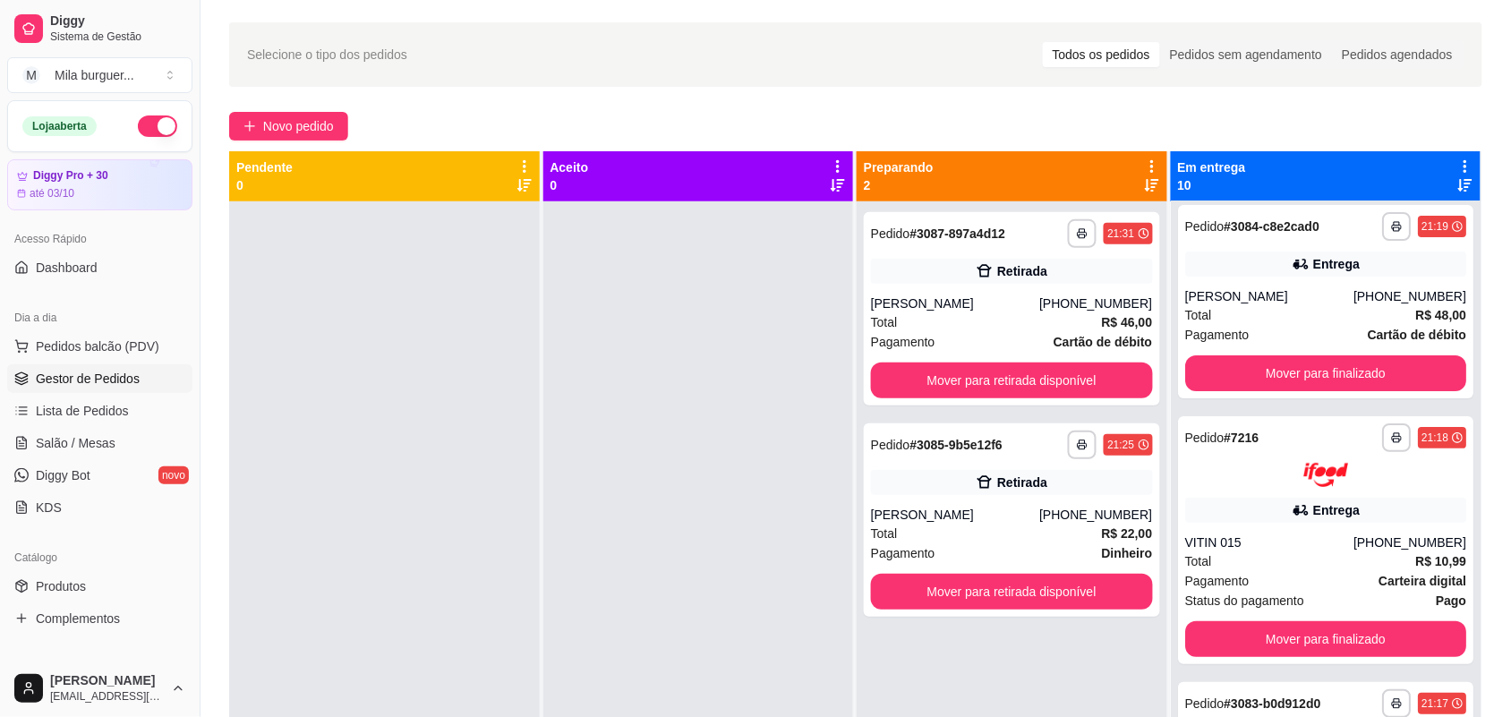
scroll to position [0, 0]
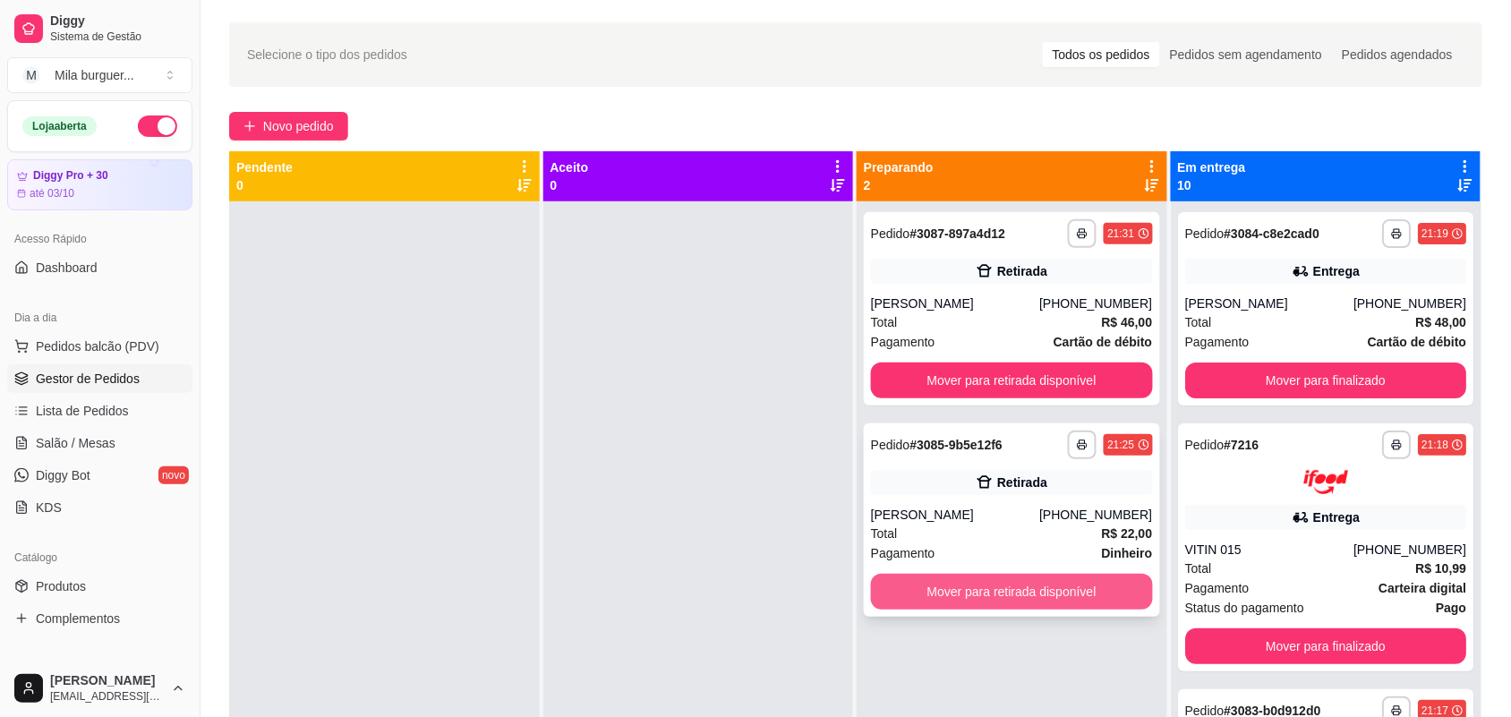
click at [1040, 587] on button "Mover para retirada disponível" at bounding box center [1012, 592] width 282 height 36
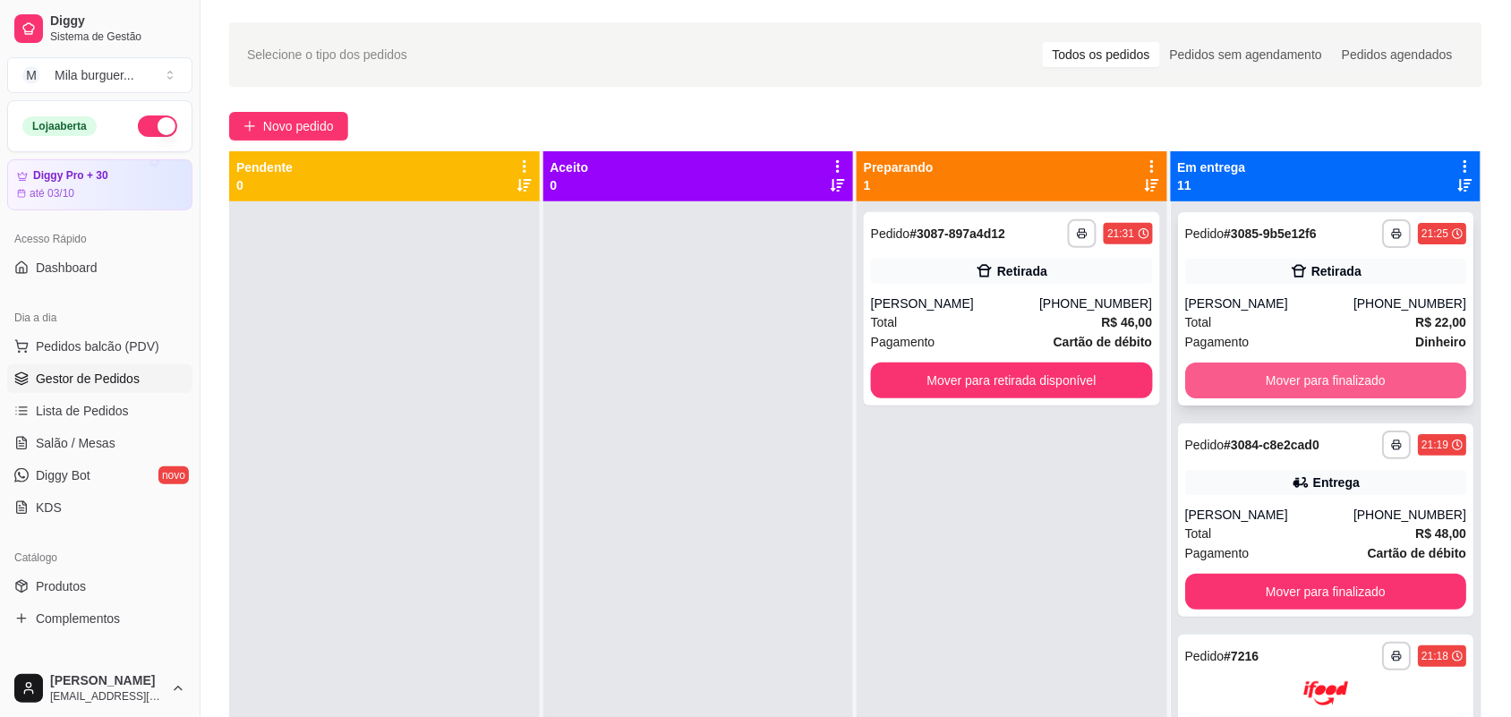
click at [1295, 378] on button "Mover para finalizado" at bounding box center [1326, 380] width 282 height 36
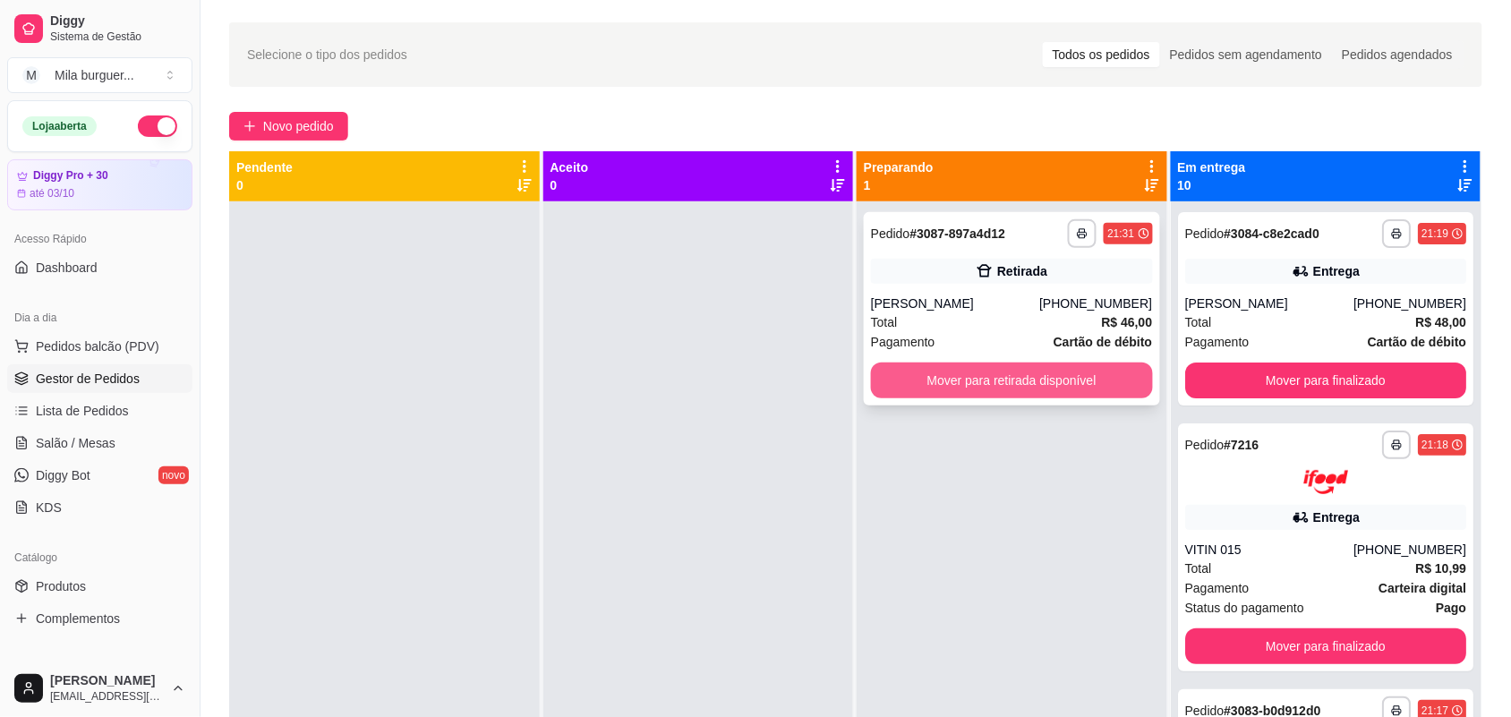
click at [1116, 385] on button "Mover para retirada disponível" at bounding box center [1012, 380] width 282 height 36
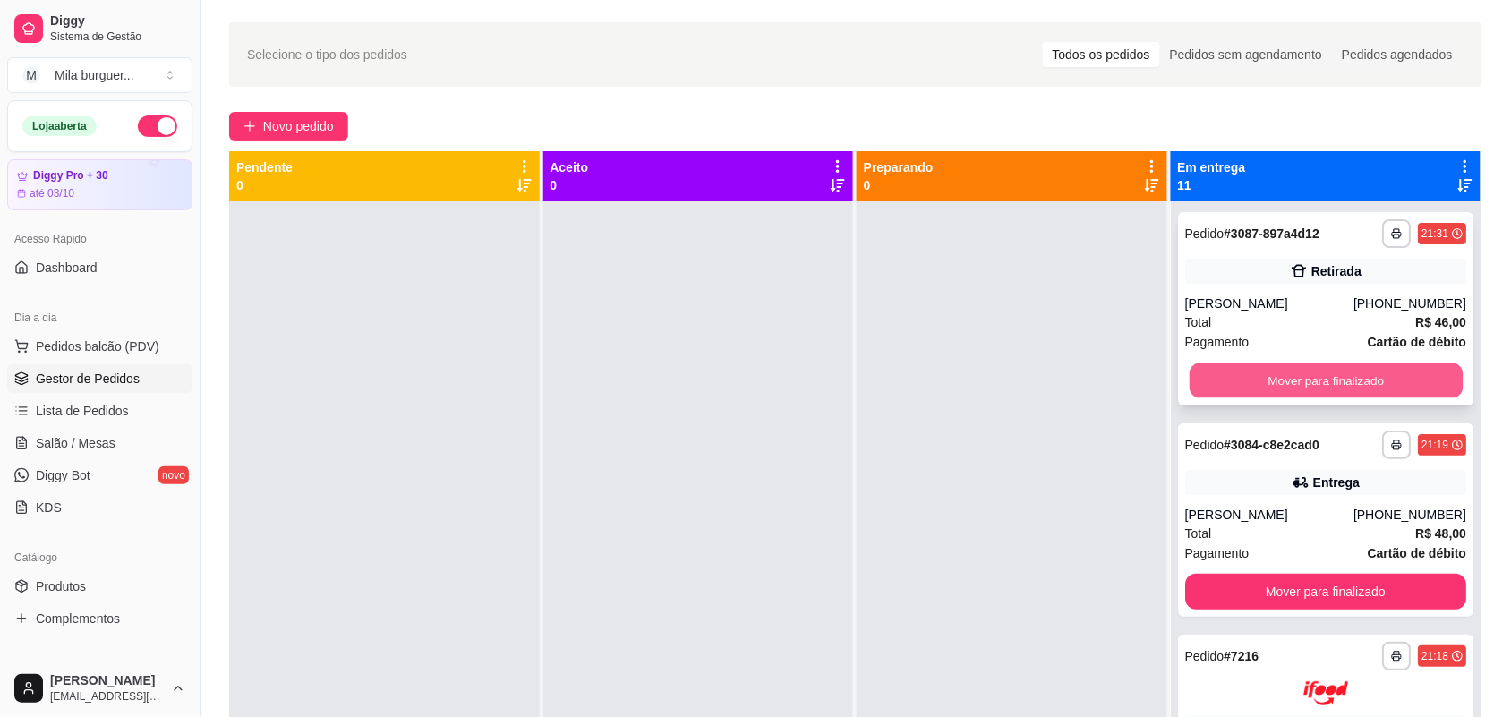
click at [1289, 377] on button "Mover para finalizado" at bounding box center [1325, 380] width 273 height 35
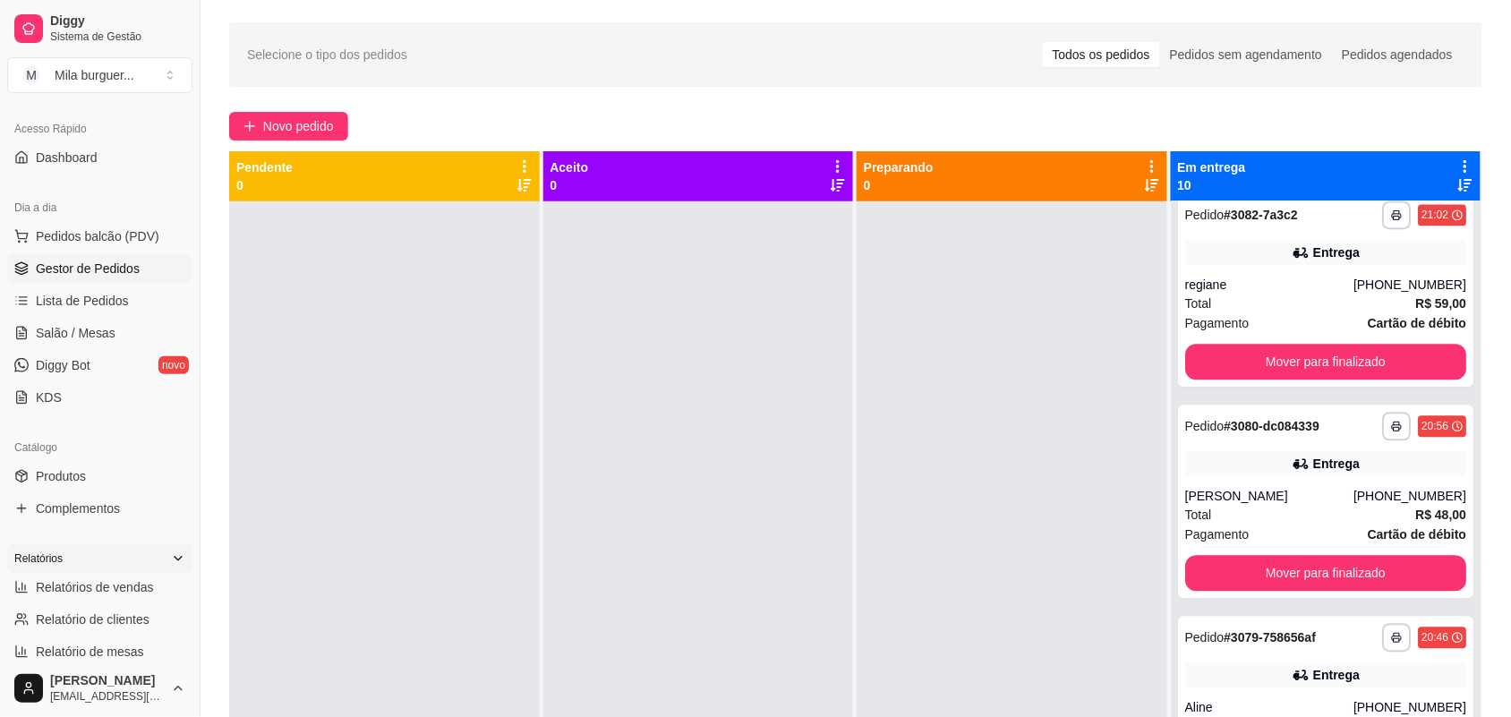
scroll to position [112, 0]
click at [124, 589] on span "Relatórios de vendas" at bounding box center [95, 585] width 118 height 18
select select "ALL"
select select "0"
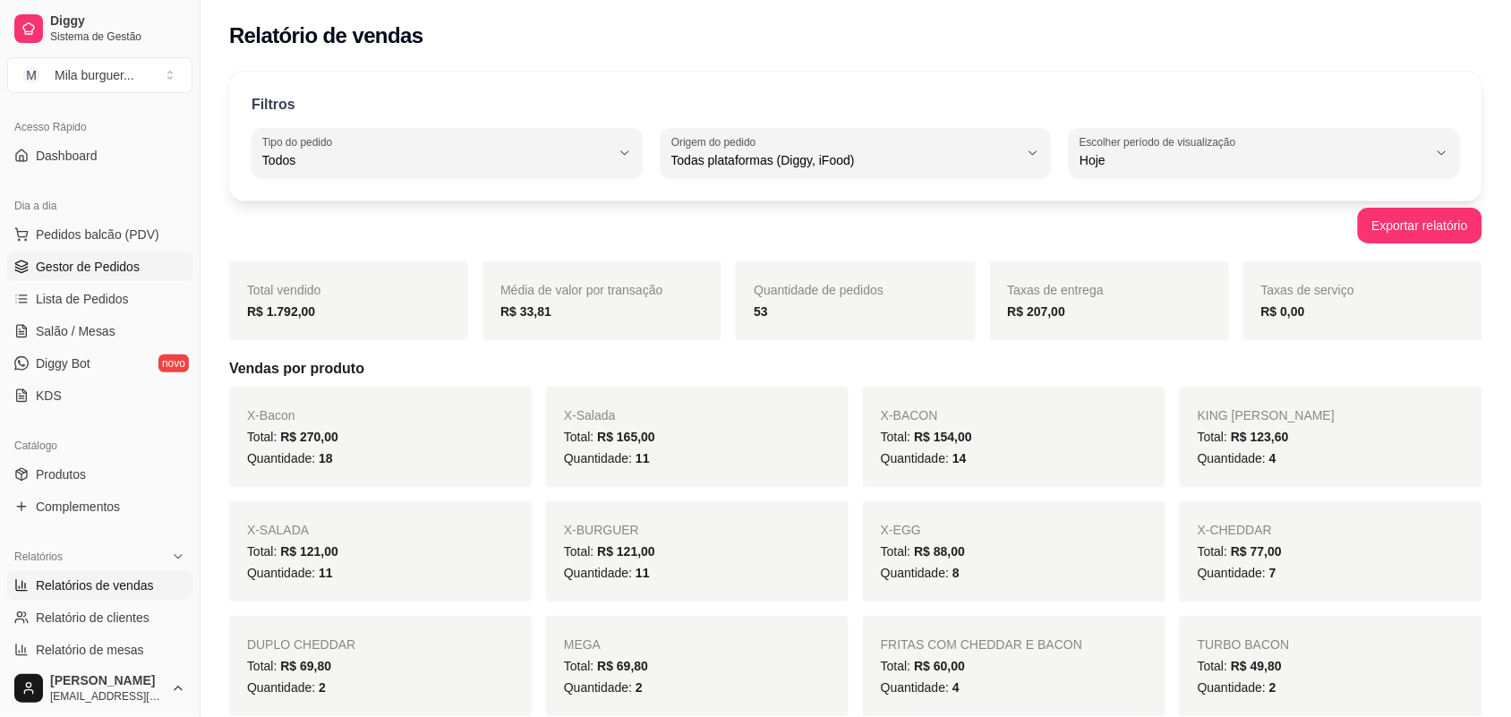
click at [106, 255] on link "Gestor de Pedidos" at bounding box center [99, 266] width 185 height 29
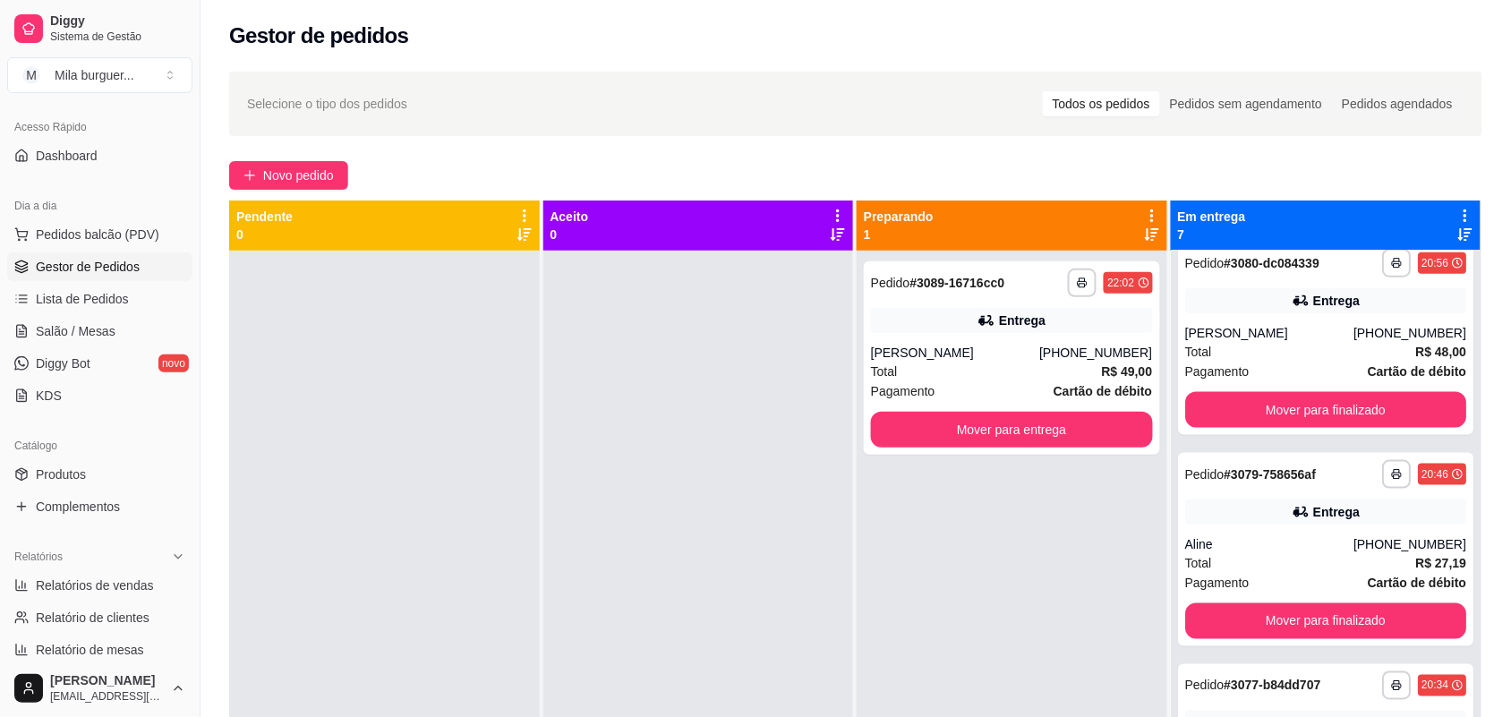
scroll to position [441, 0]
click at [1057, 448] on div "**********" at bounding box center [1012, 357] width 296 height 193
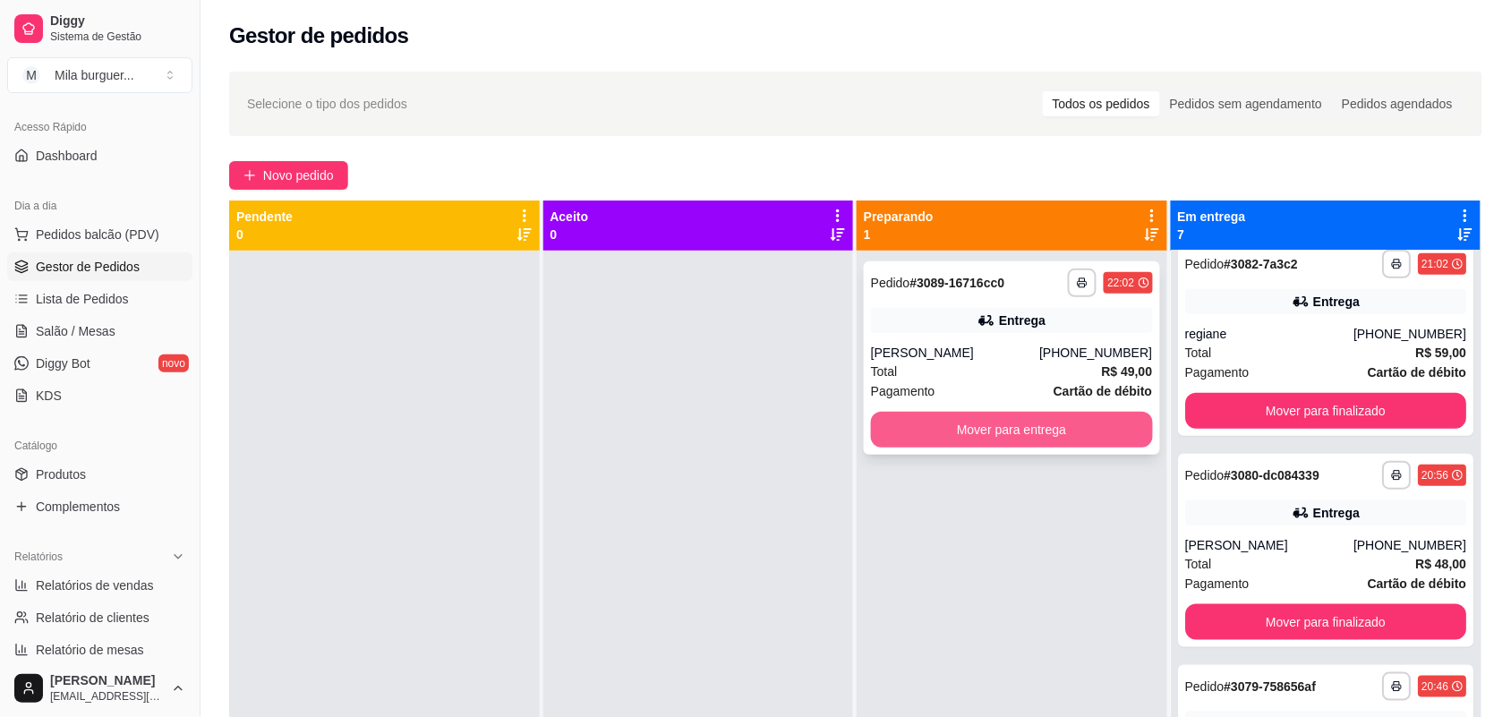
click at [1076, 421] on button "Mover para entrega" at bounding box center [1012, 430] width 282 height 36
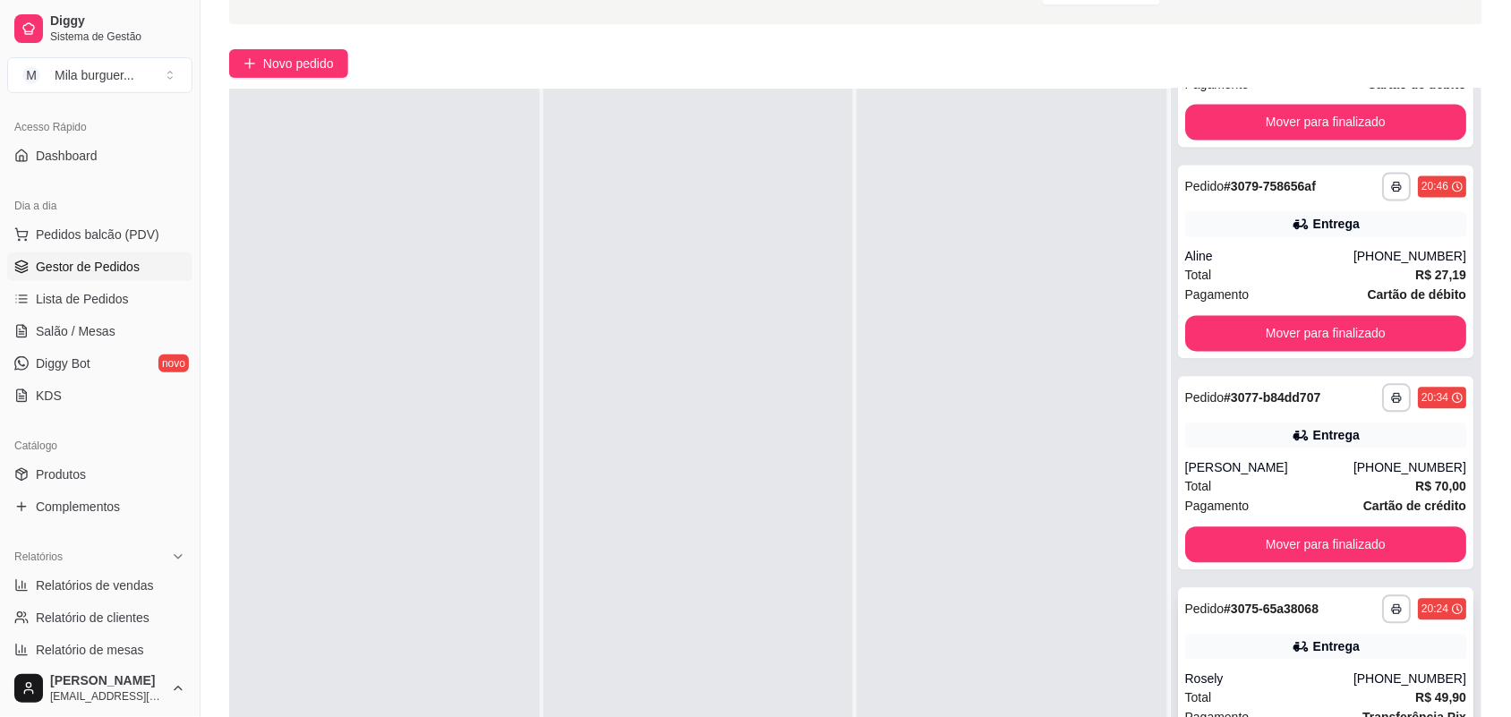
scroll to position [224, 0]
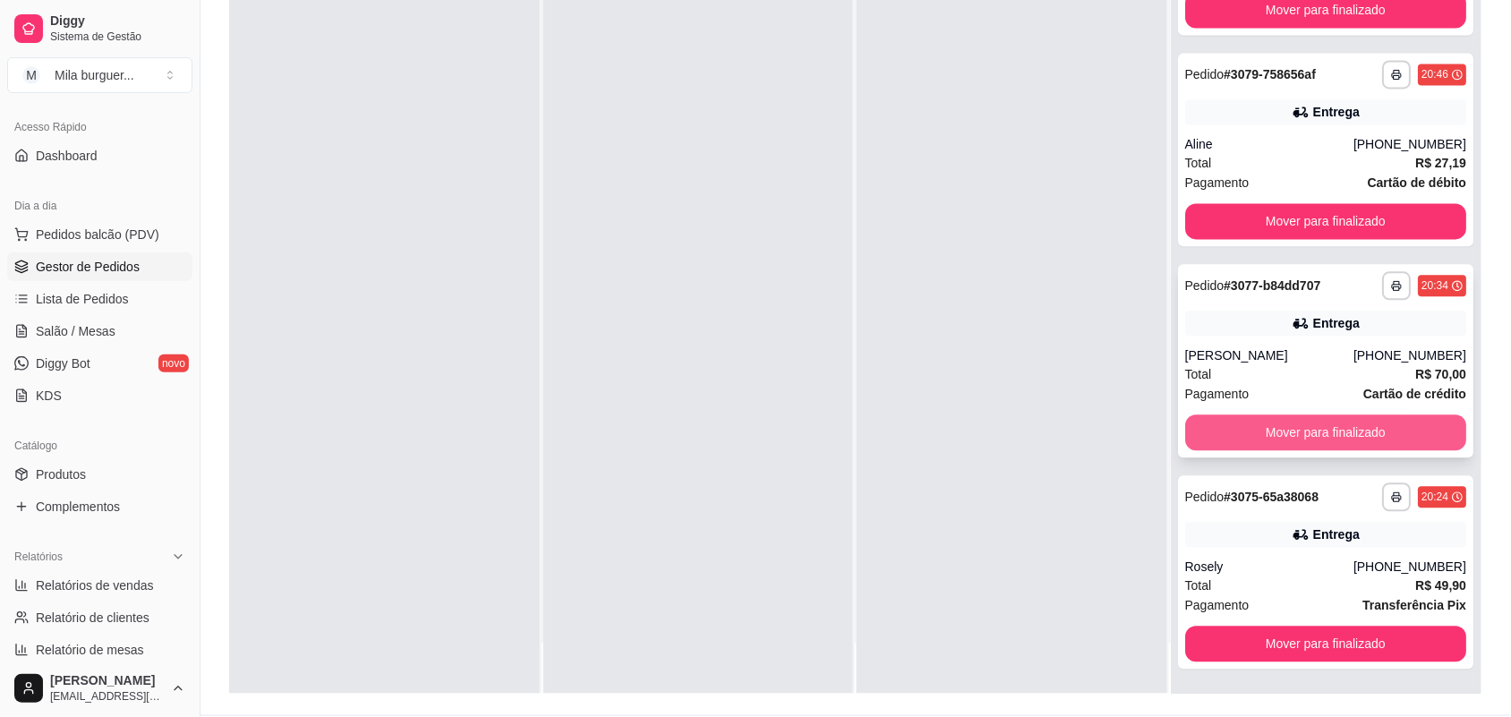
click at [1254, 439] on button "Mover para finalizado" at bounding box center [1326, 433] width 282 height 36
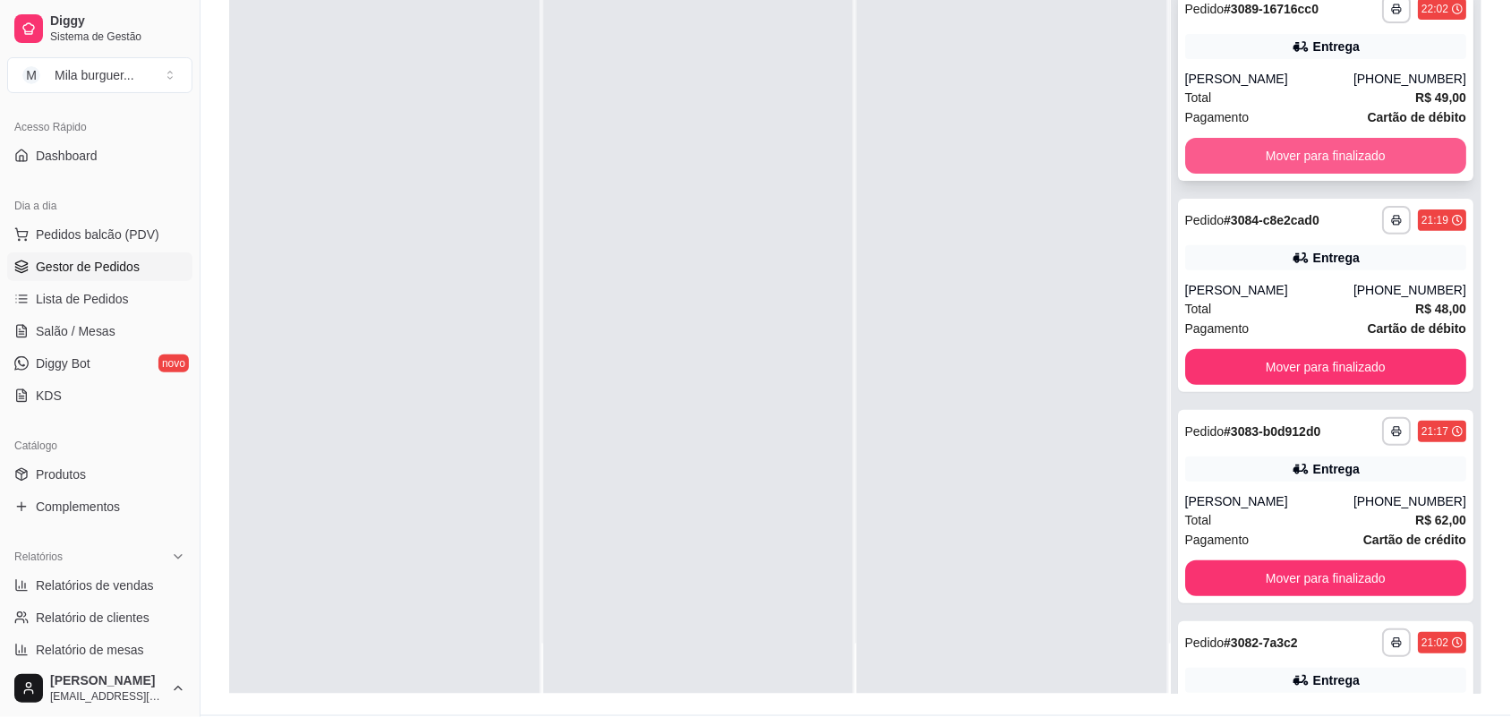
scroll to position [0, 0]
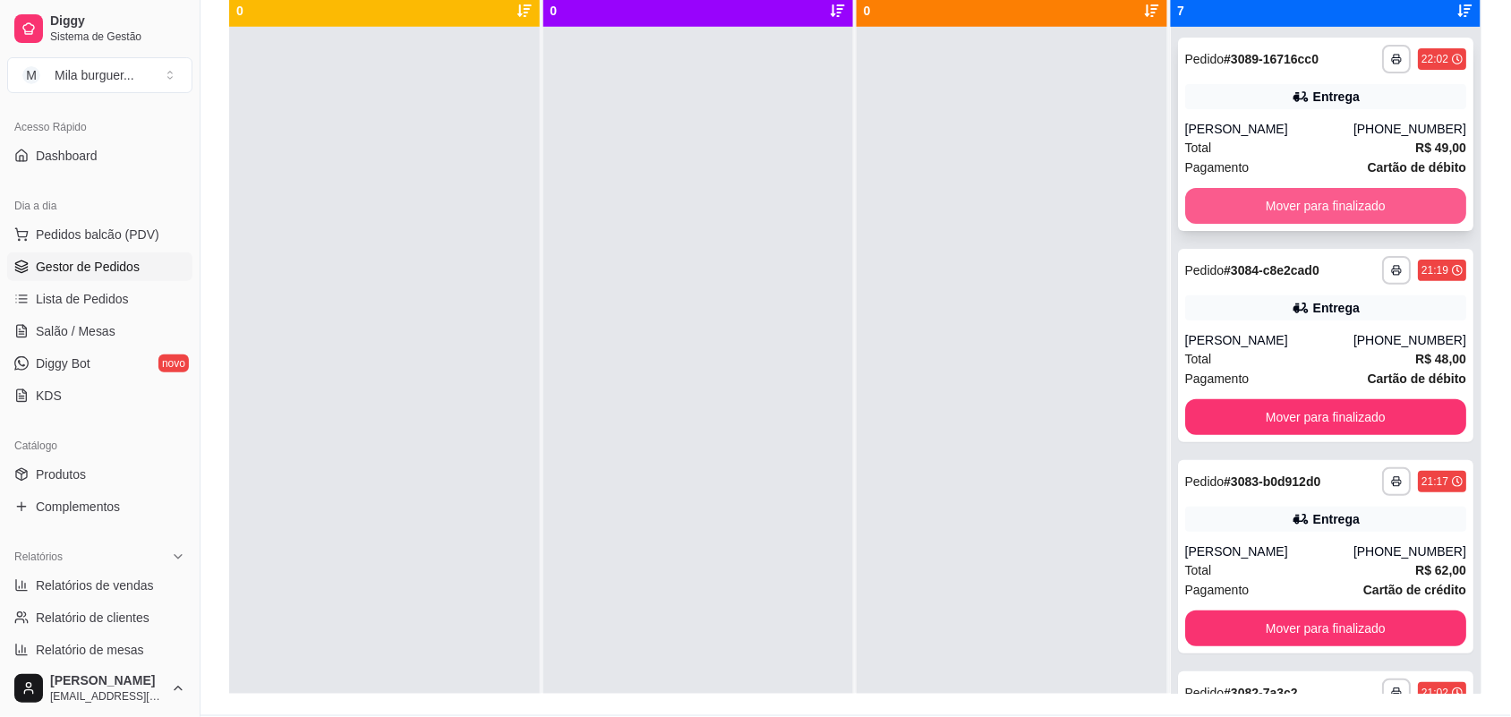
click at [1275, 200] on button "Mover para finalizado" at bounding box center [1326, 206] width 282 height 36
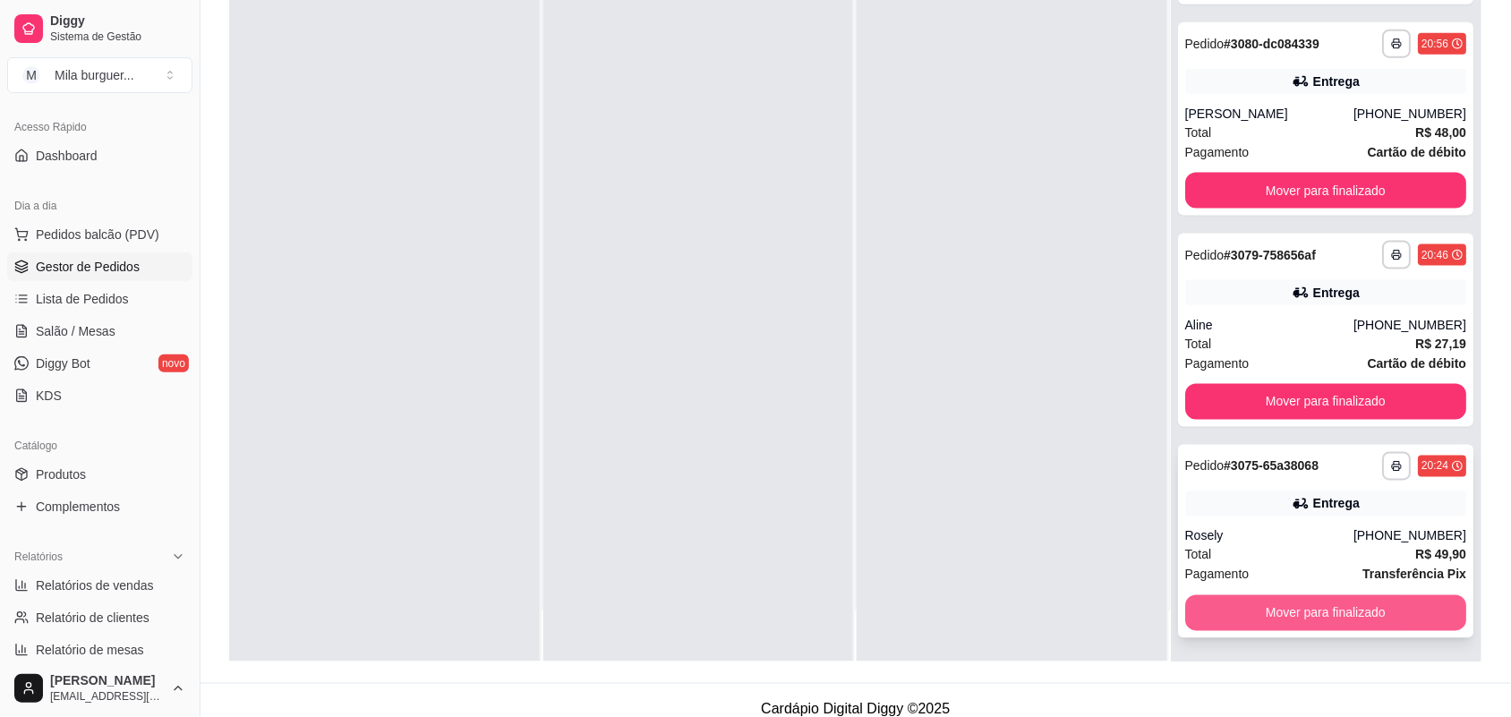
scroll to position [273, 0]
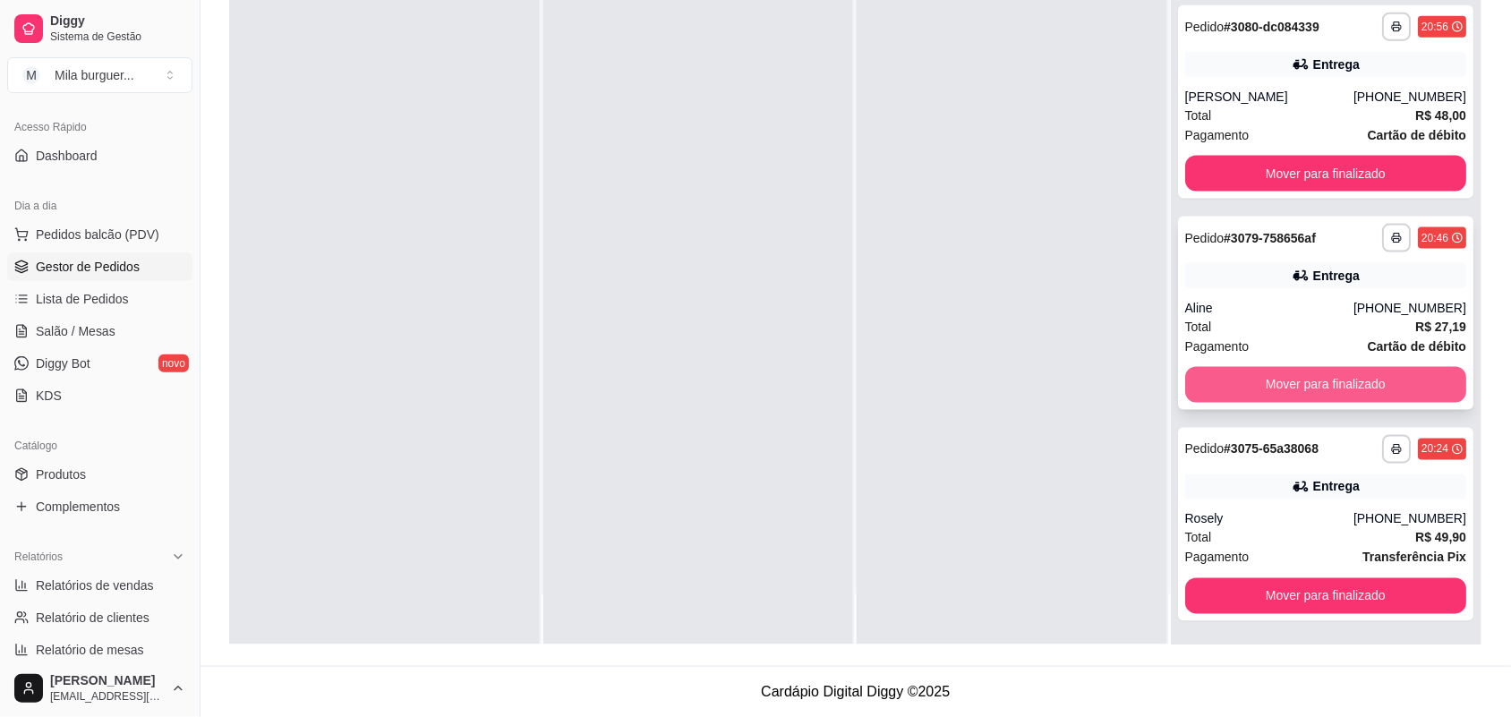
click at [1393, 368] on button "Mover para finalizado" at bounding box center [1326, 385] width 282 height 36
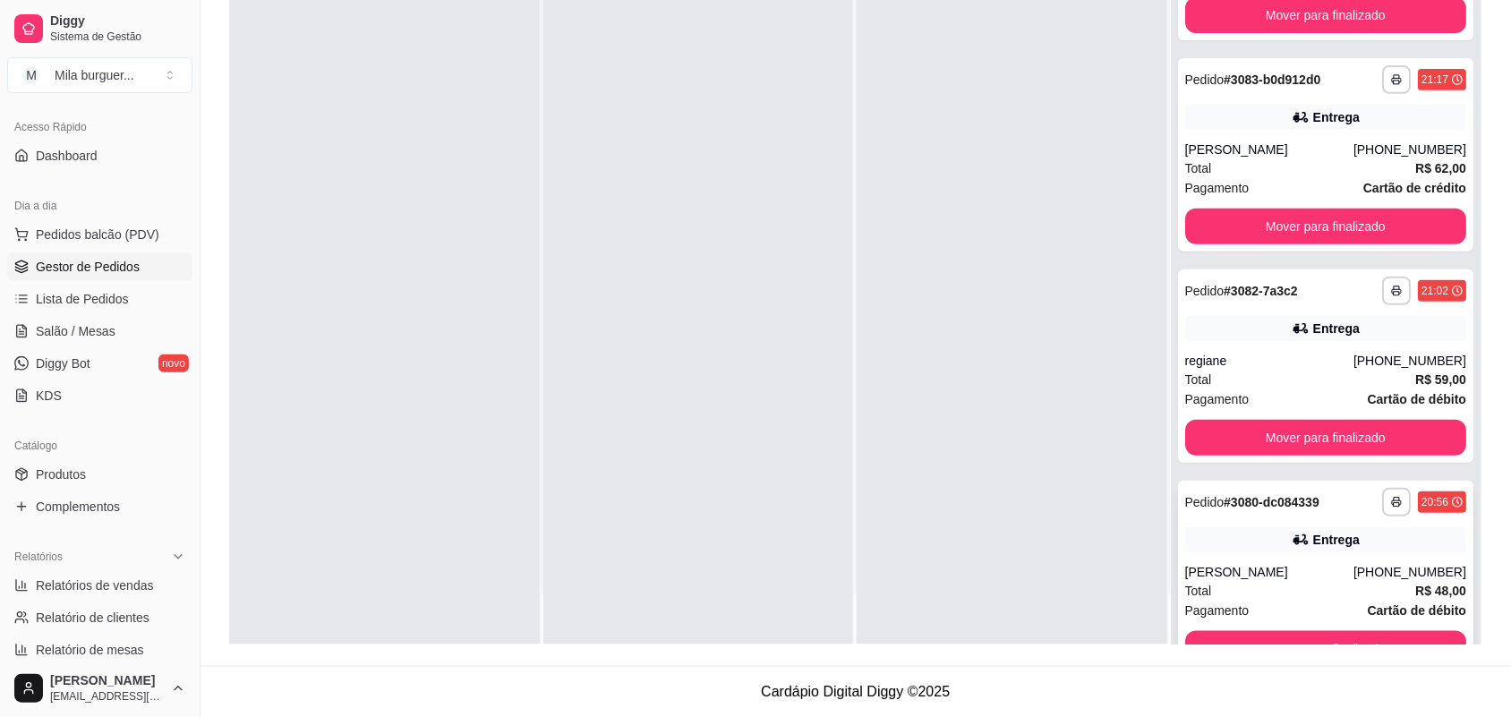
scroll to position [244, 0]
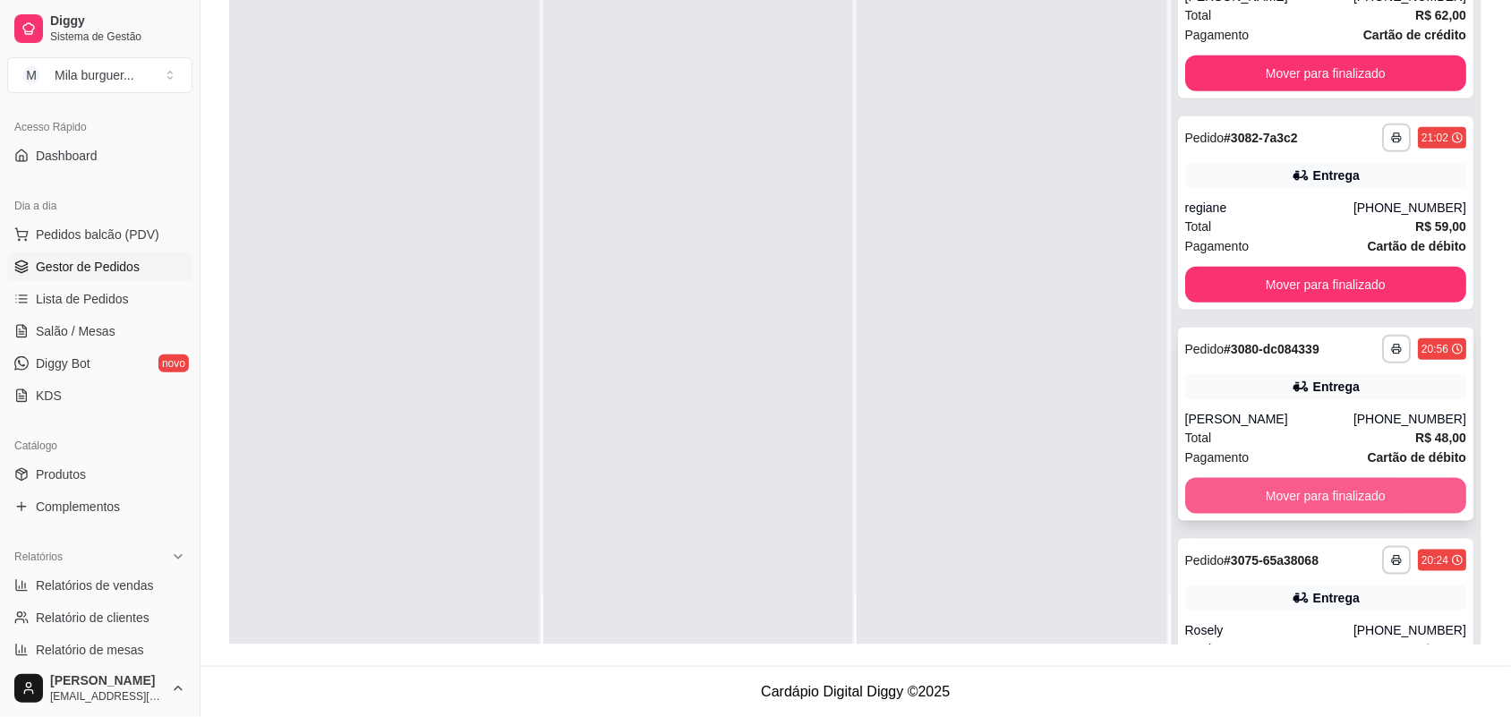
click at [1357, 489] on button "Mover para finalizado" at bounding box center [1326, 496] width 282 height 36
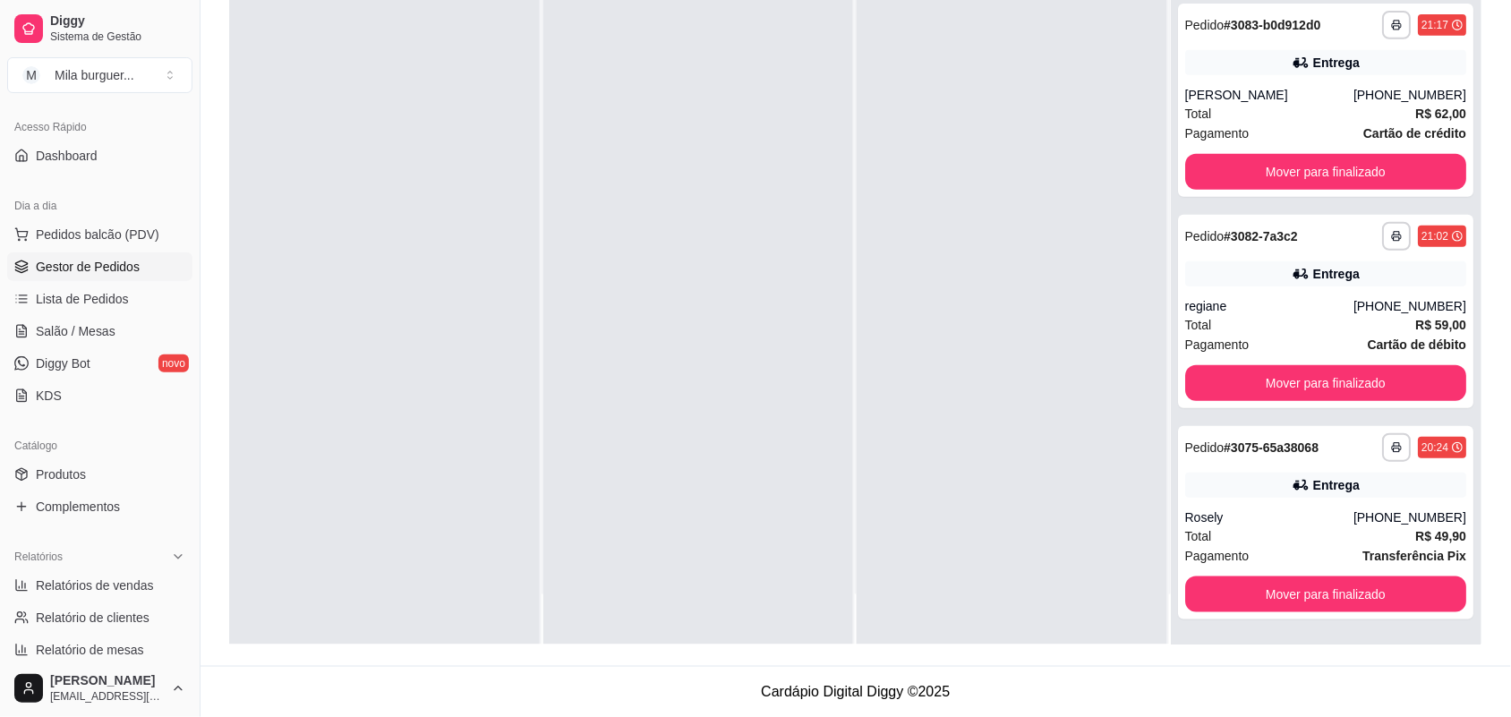
scroll to position [145, 0]
click at [1318, 568] on div "**********" at bounding box center [1326, 523] width 296 height 193
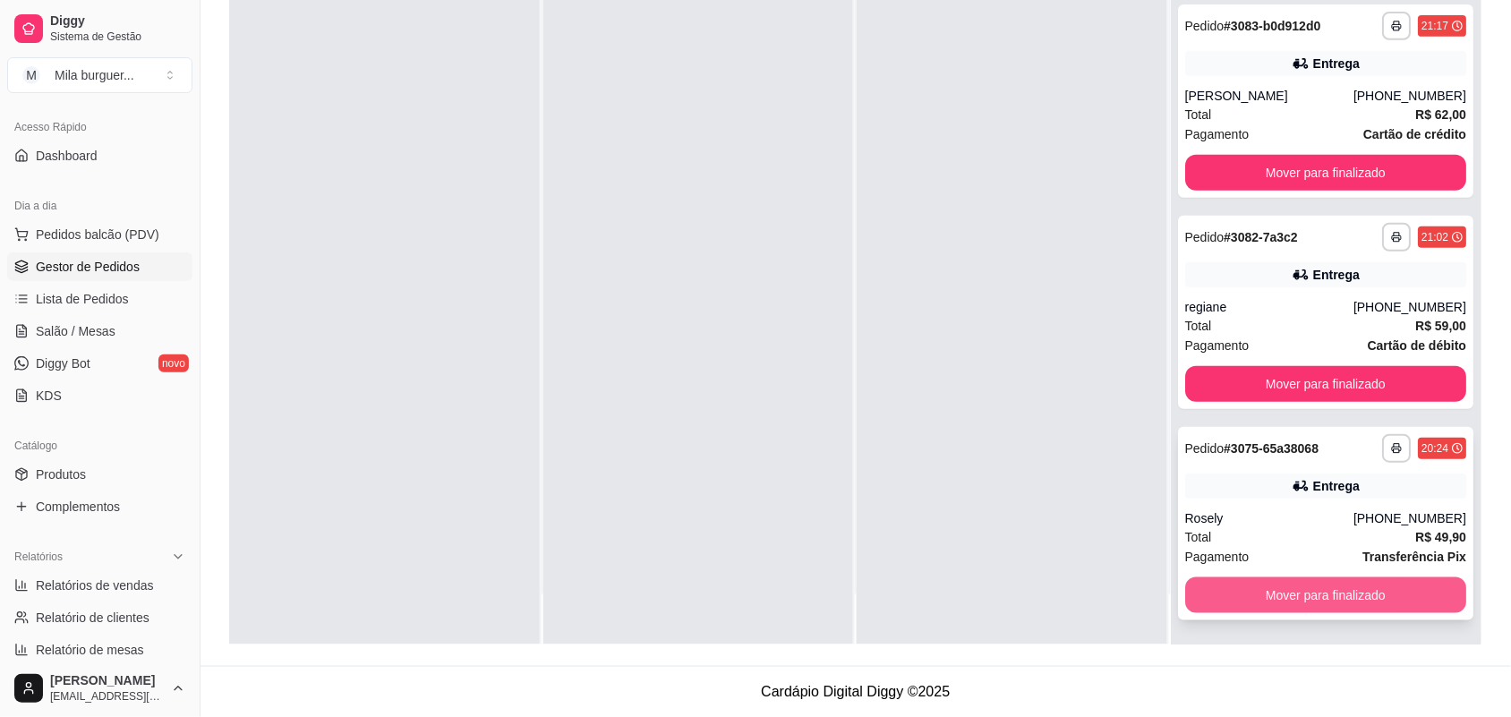
click at [1308, 591] on button "Mover para finalizado" at bounding box center [1326, 595] width 282 height 36
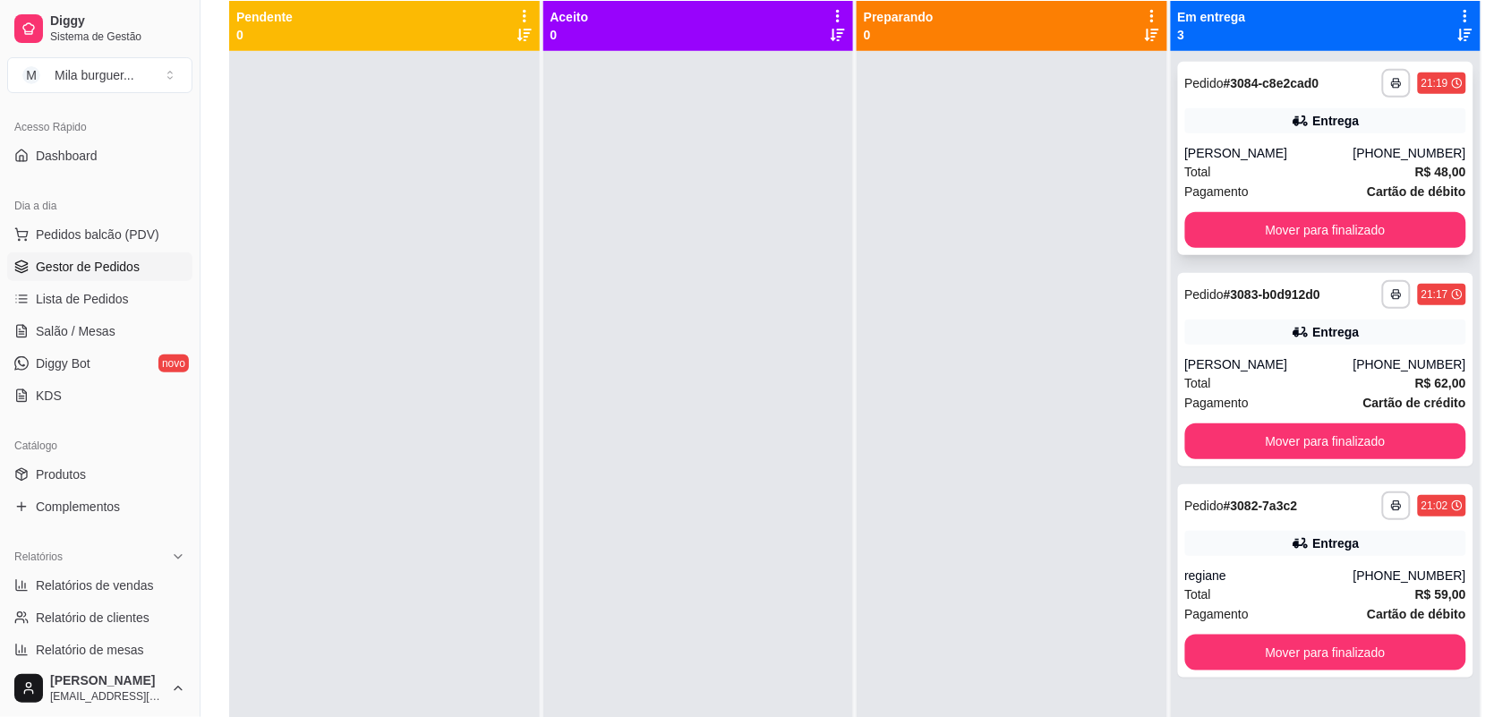
scroll to position [161, 0]
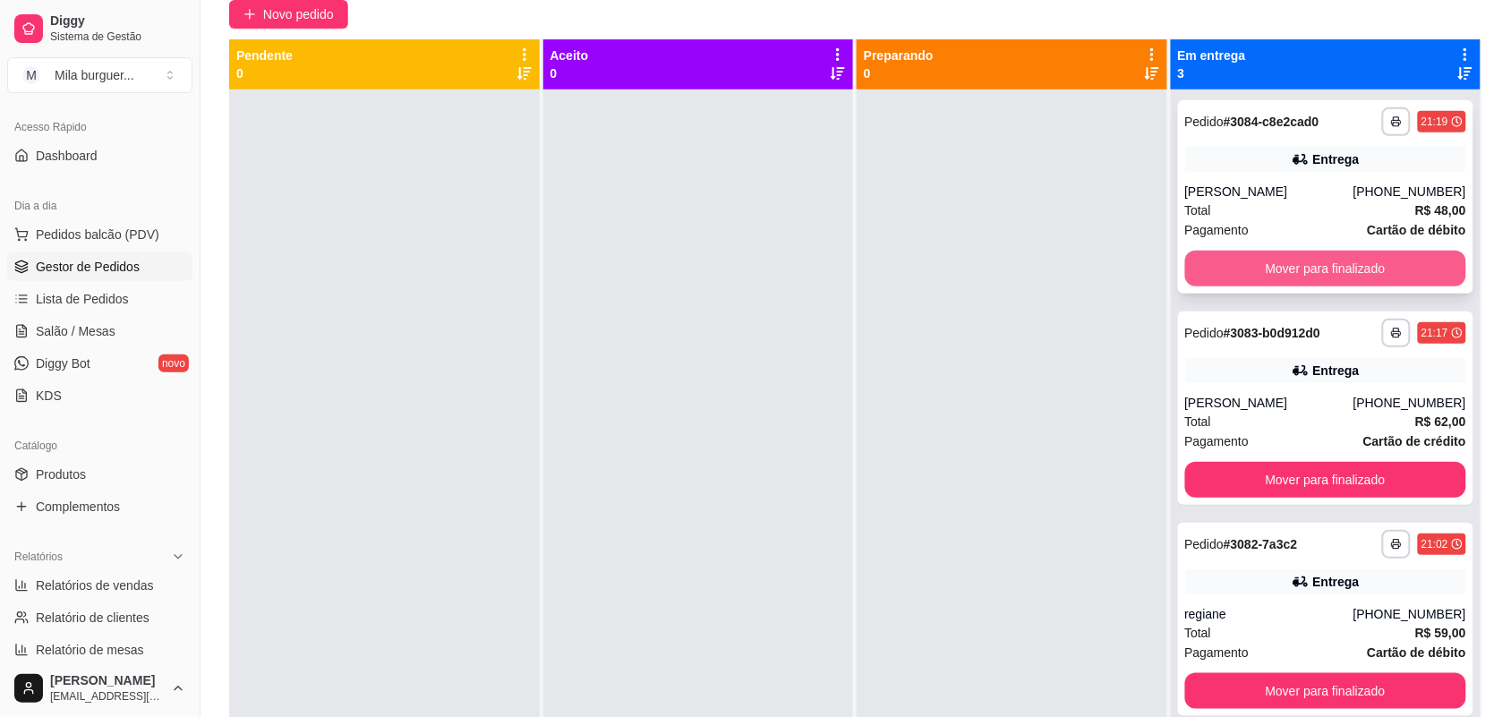
click at [1349, 273] on button "Mover para finalizado" at bounding box center [1326, 269] width 282 height 36
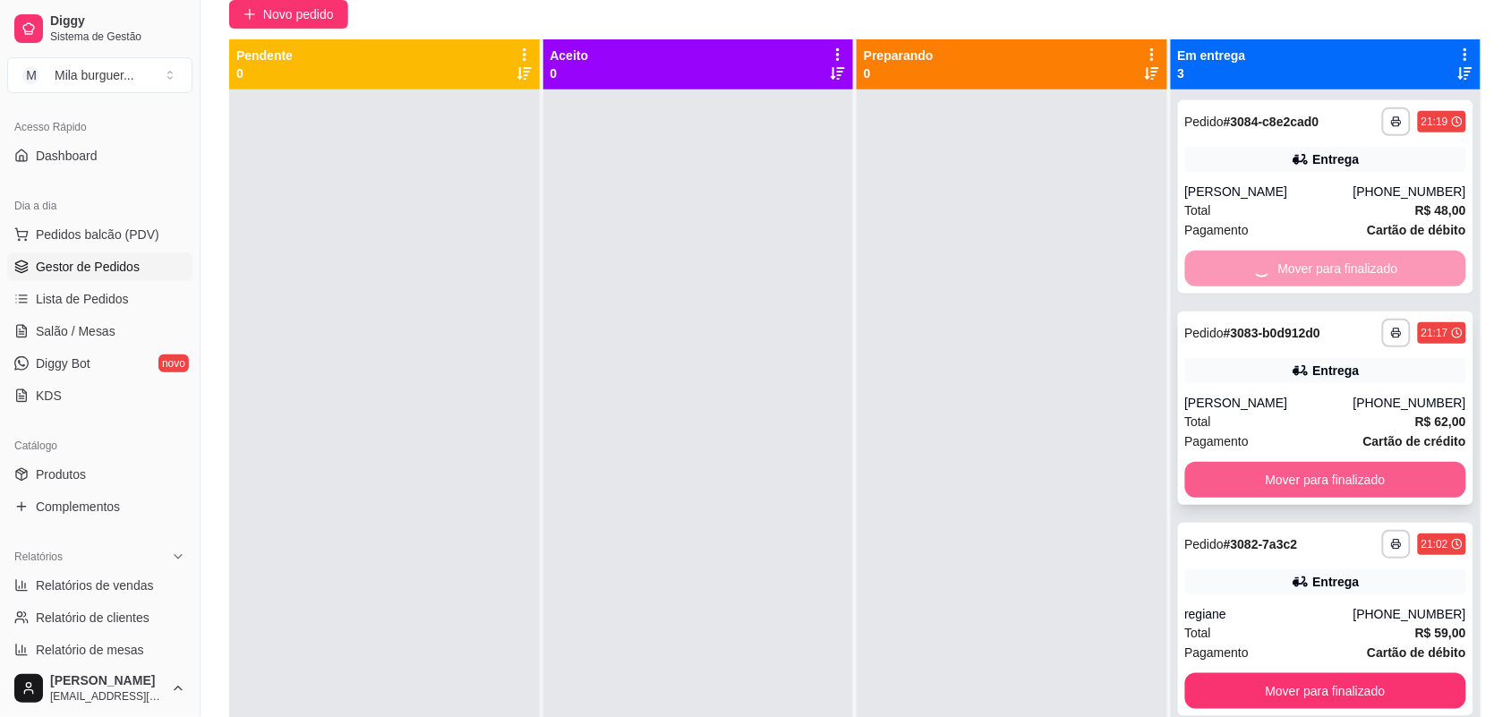
click at [1331, 673] on button "Mover para finalizado" at bounding box center [1326, 691] width 282 height 36
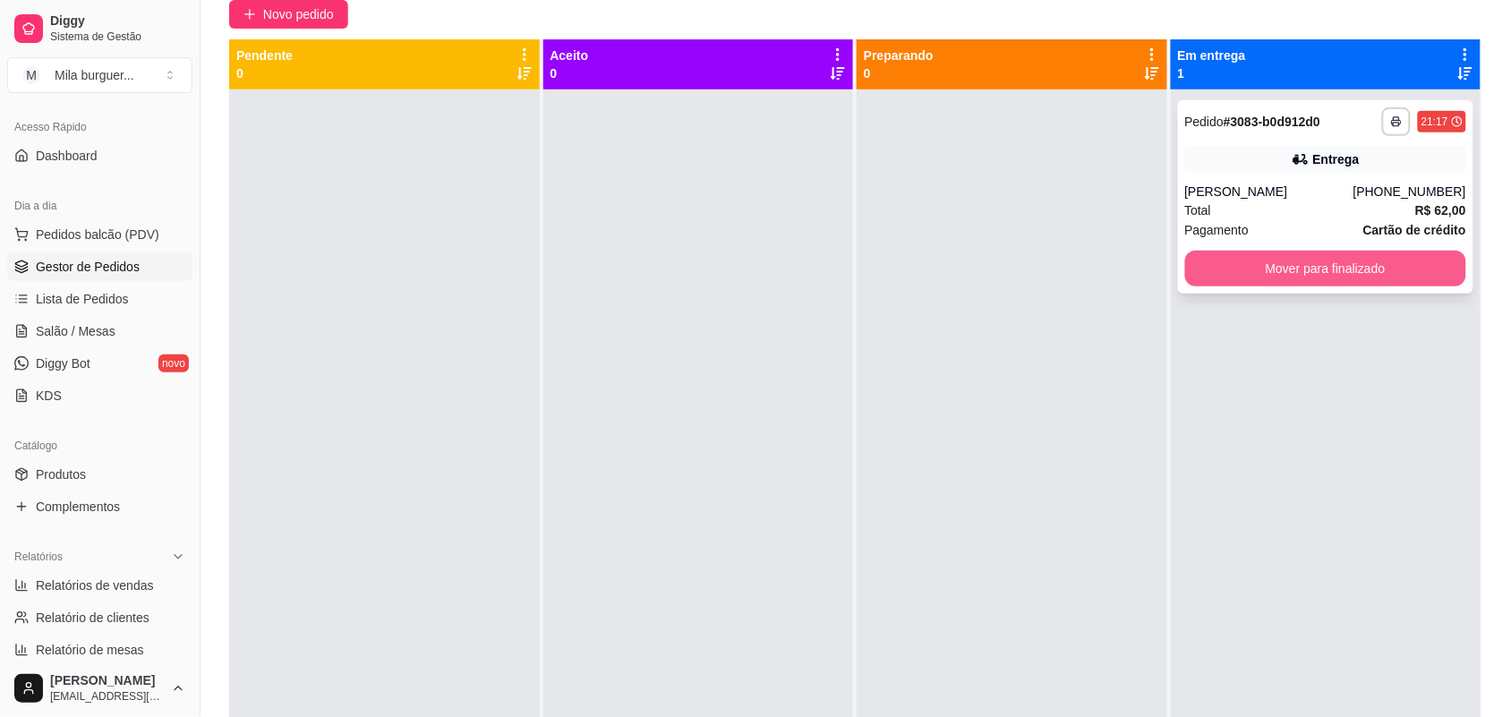
click at [1331, 260] on button "Mover para finalizado" at bounding box center [1326, 269] width 282 height 36
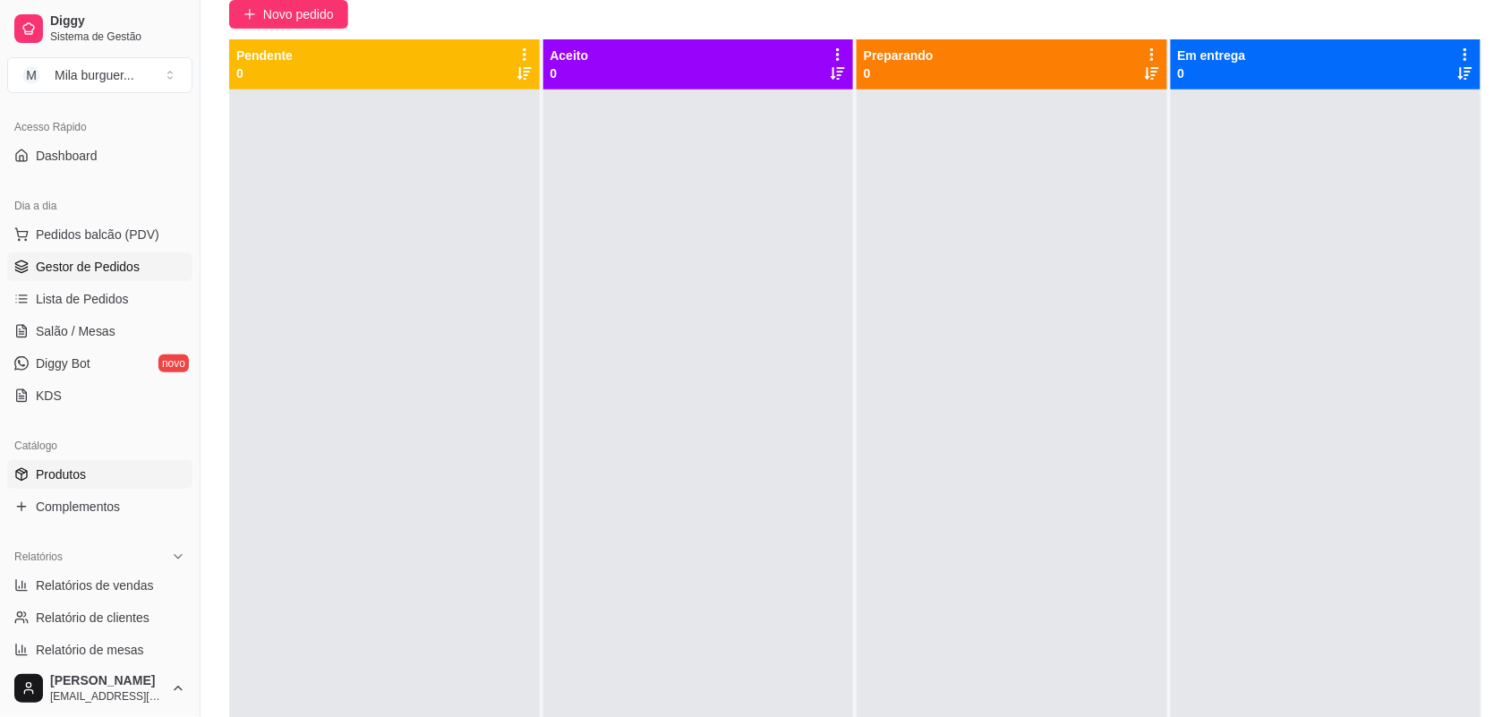
click at [106, 476] on link "Produtos" at bounding box center [99, 474] width 185 height 29
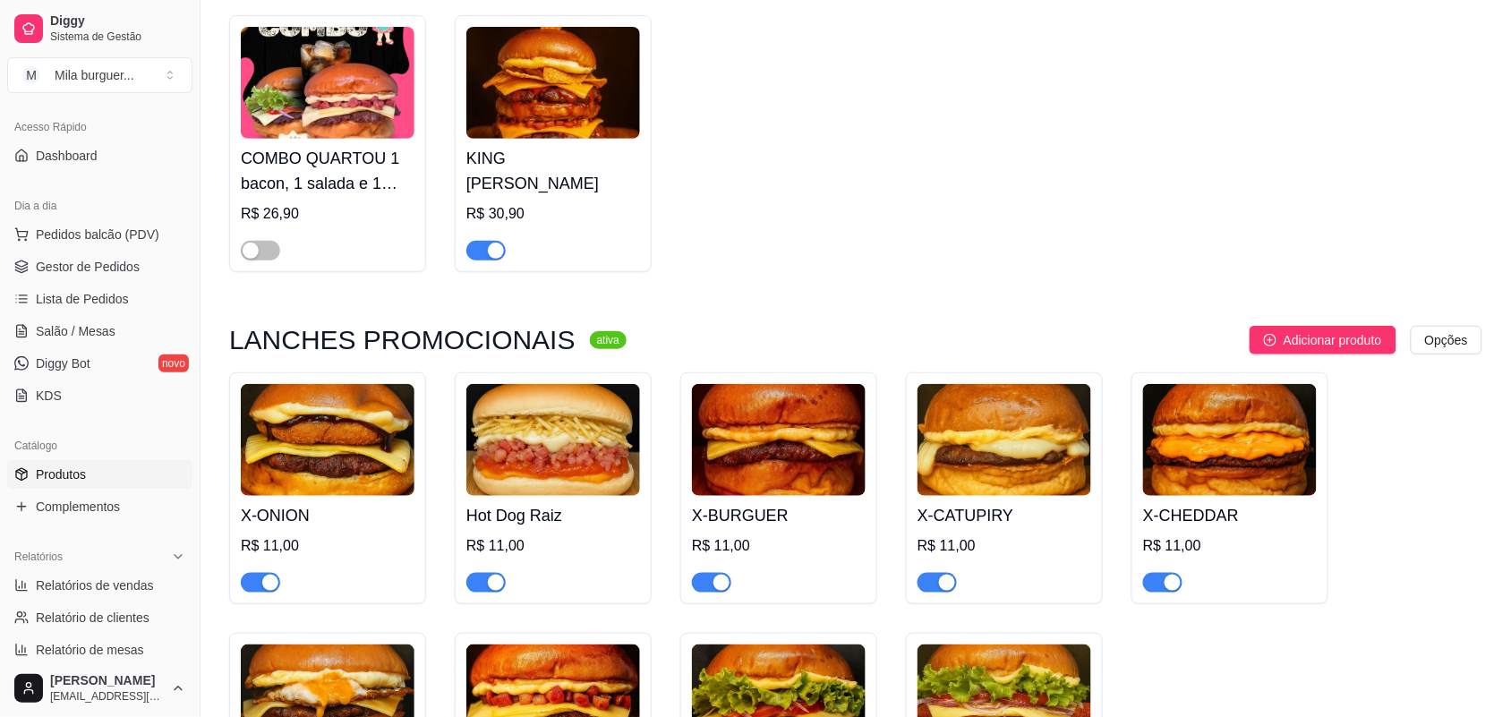
scroll to position [336, 0]
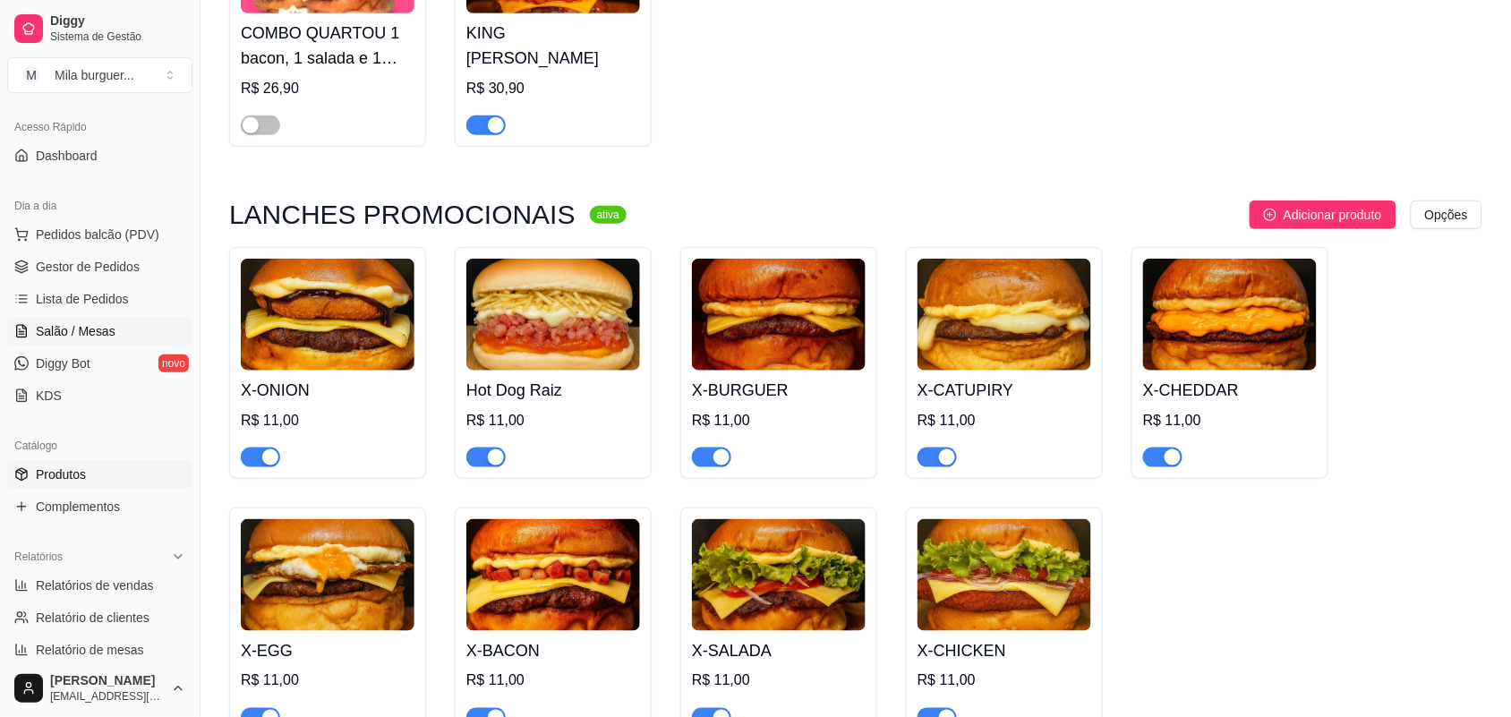
click at [97, 328] on span "Salão / Mesas" at bounding box center [76, 331] width 80 height 18
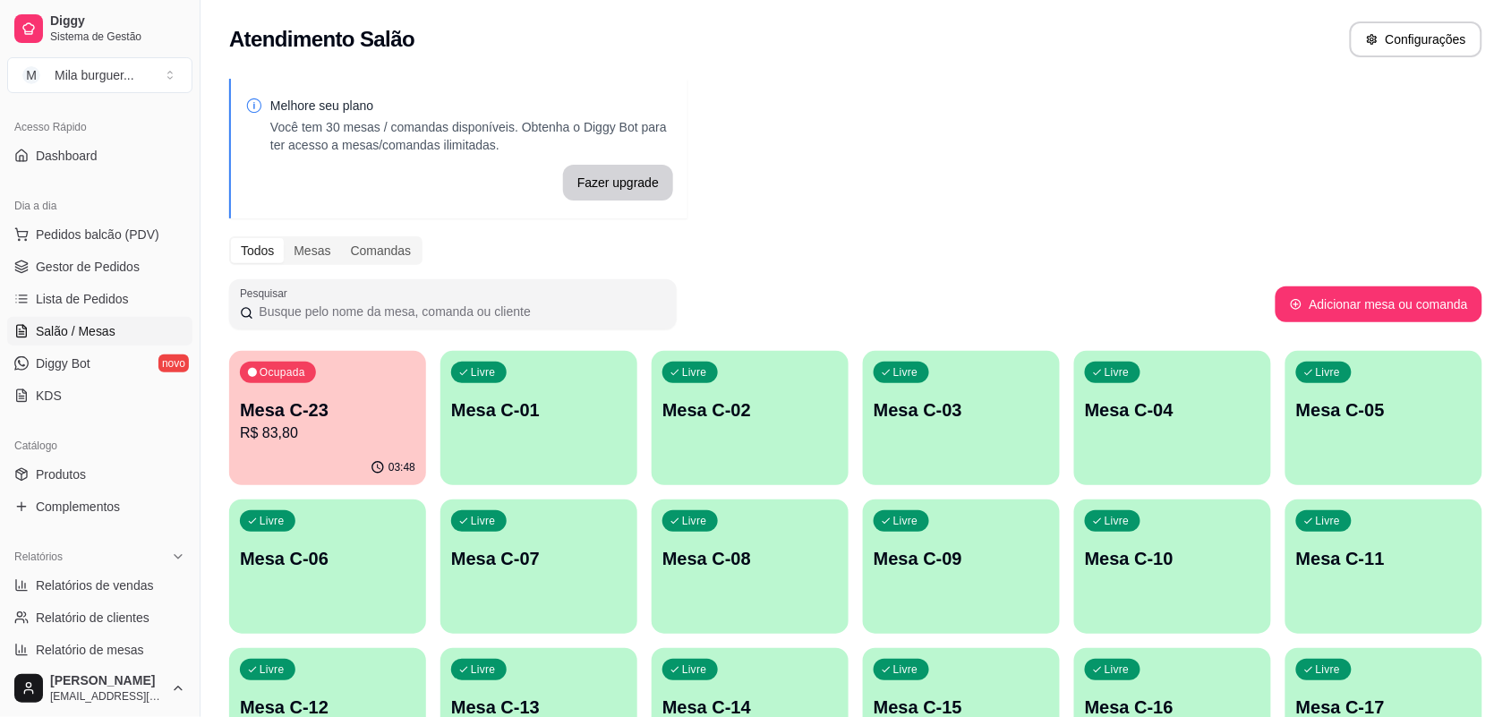
click at [362, 443] on p "R$ 83,80" at bounding box center [327, 432] width 175 height 21
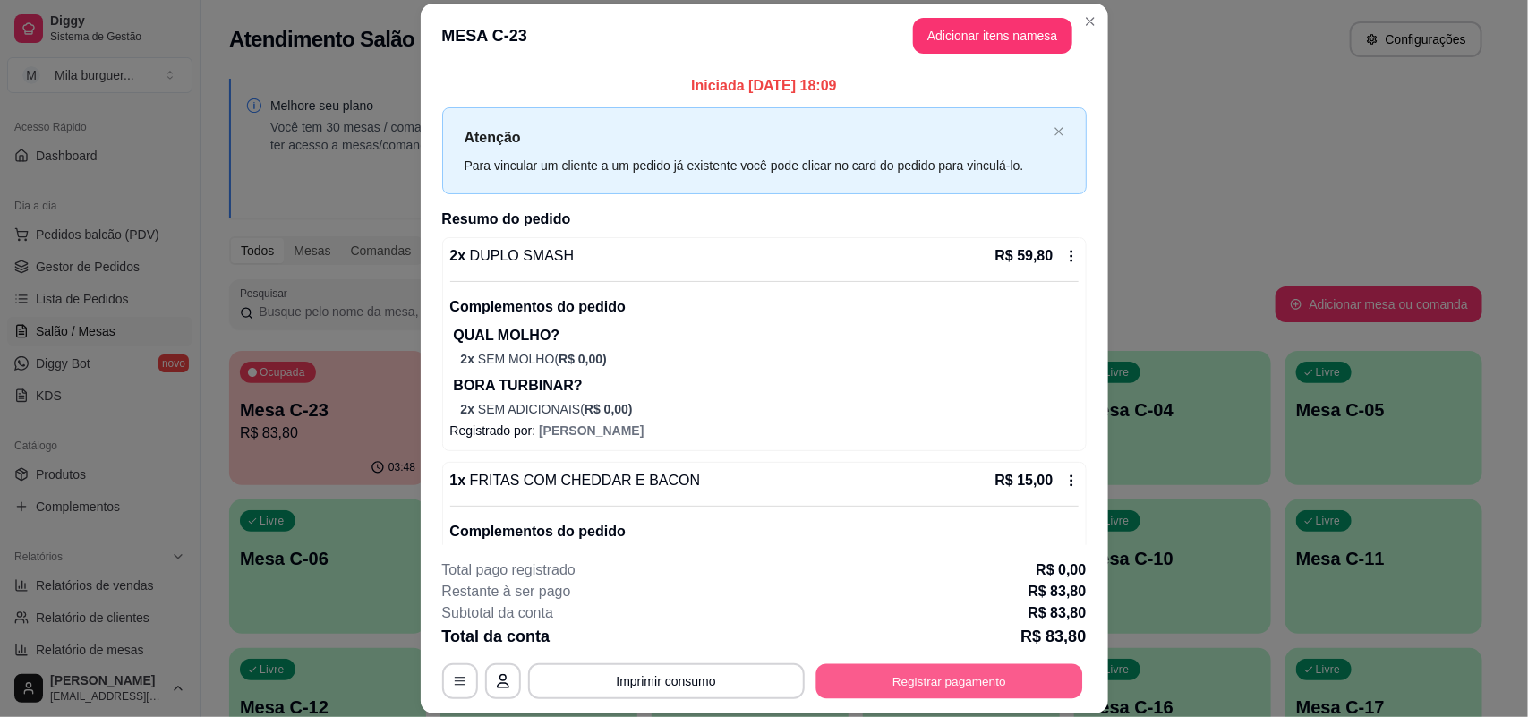
click at [940, 674] on button "Registrar pagamento" at bounding box center [948, 681] width 267 height 35
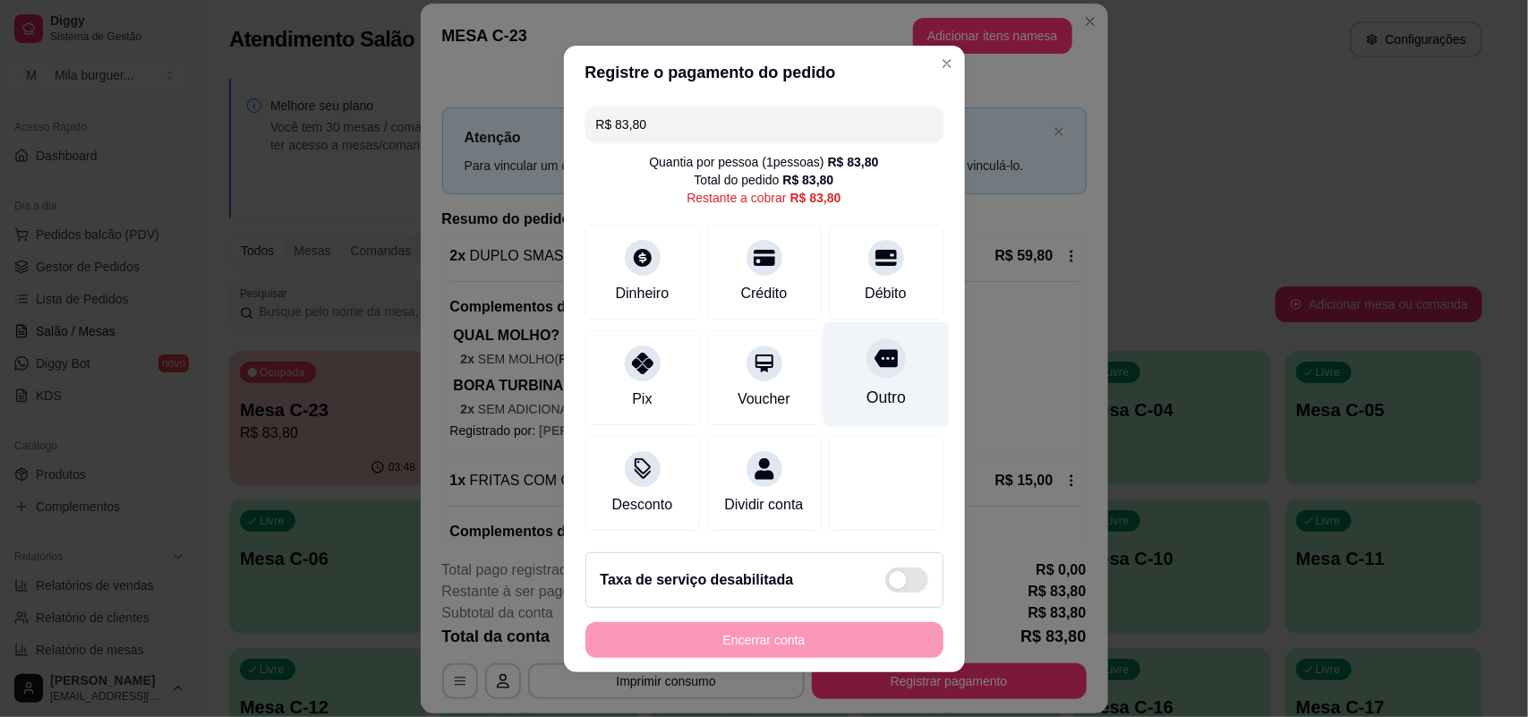
click at [866, 390] on div "Outro" at bounding box center [885, 397] width 39 height 23
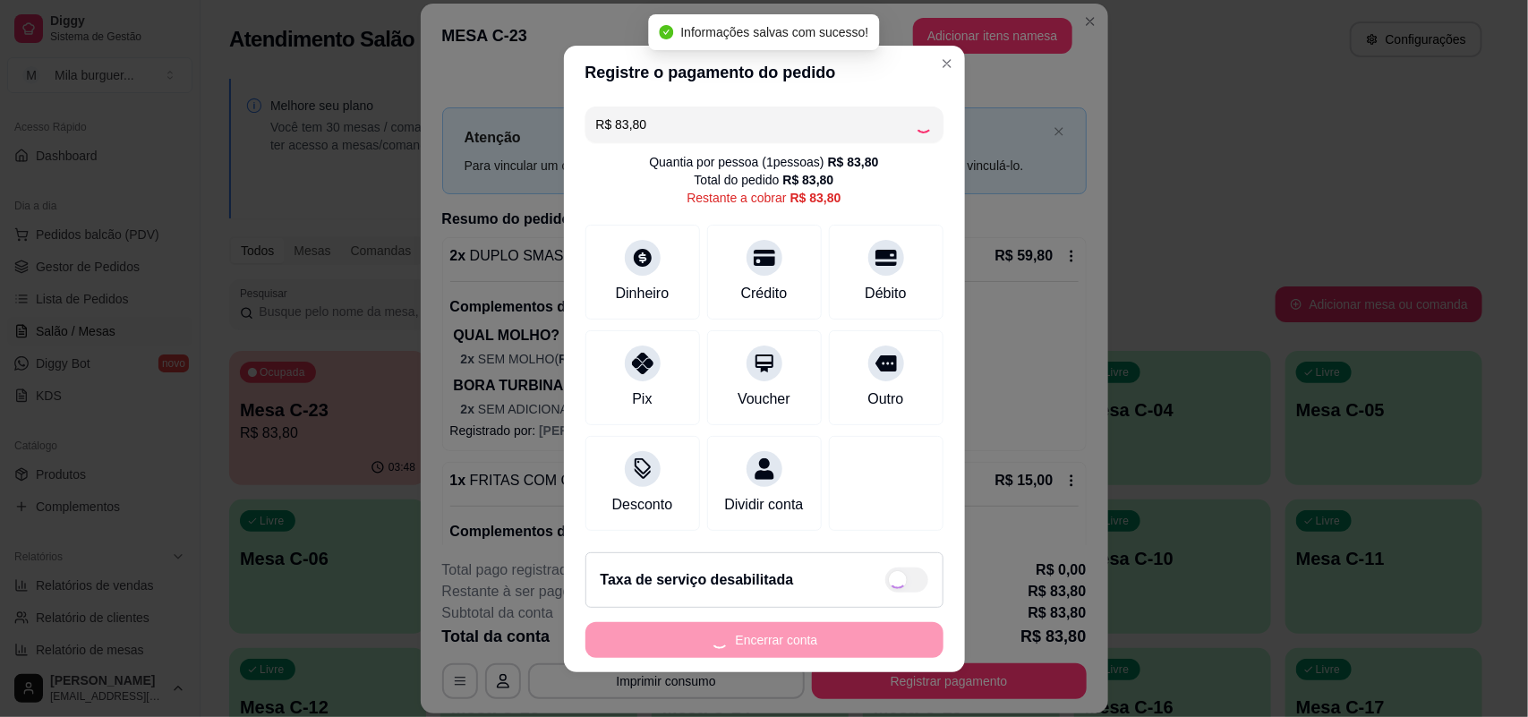
type input "R$ 0,00"
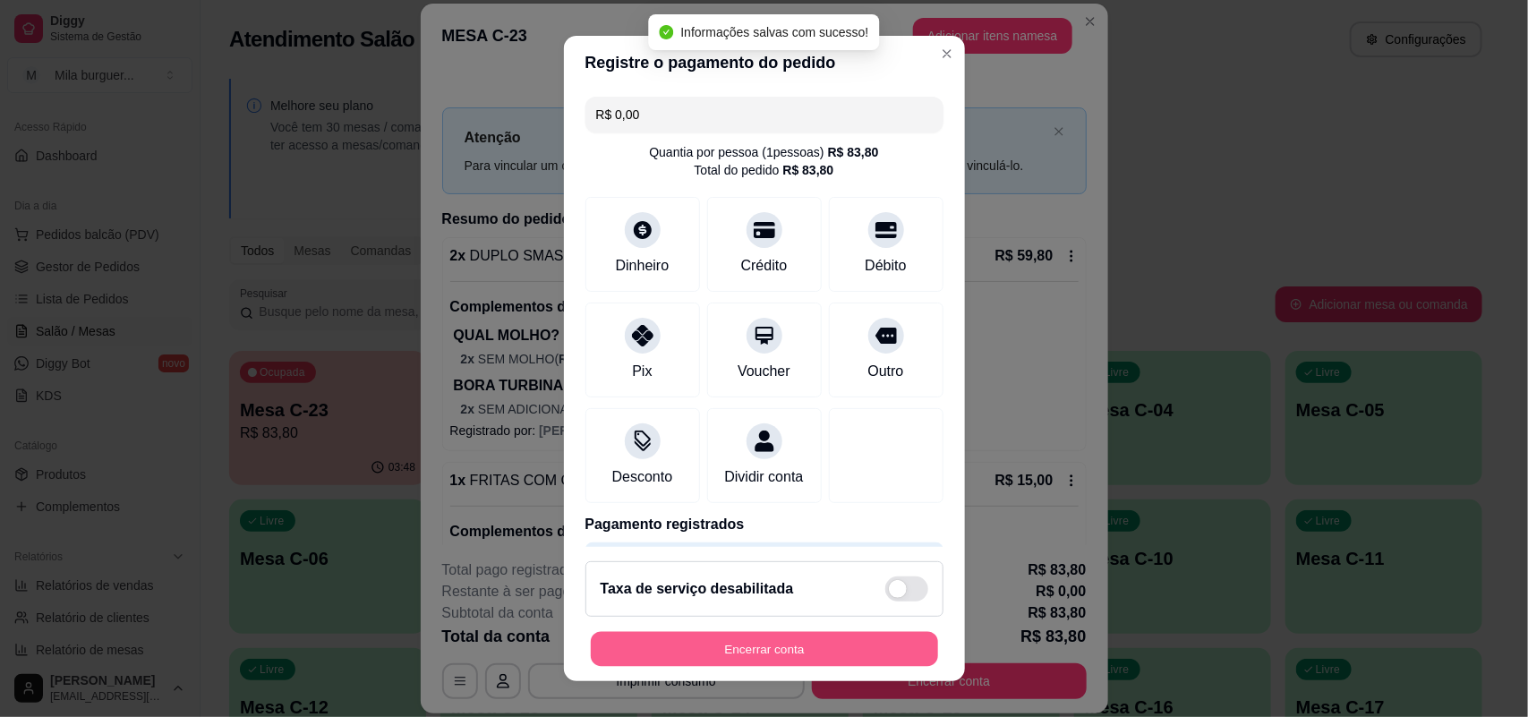
click at [817, 641] on button "Encerrar conta" at bounding box center [764, 649] width 347 height 35
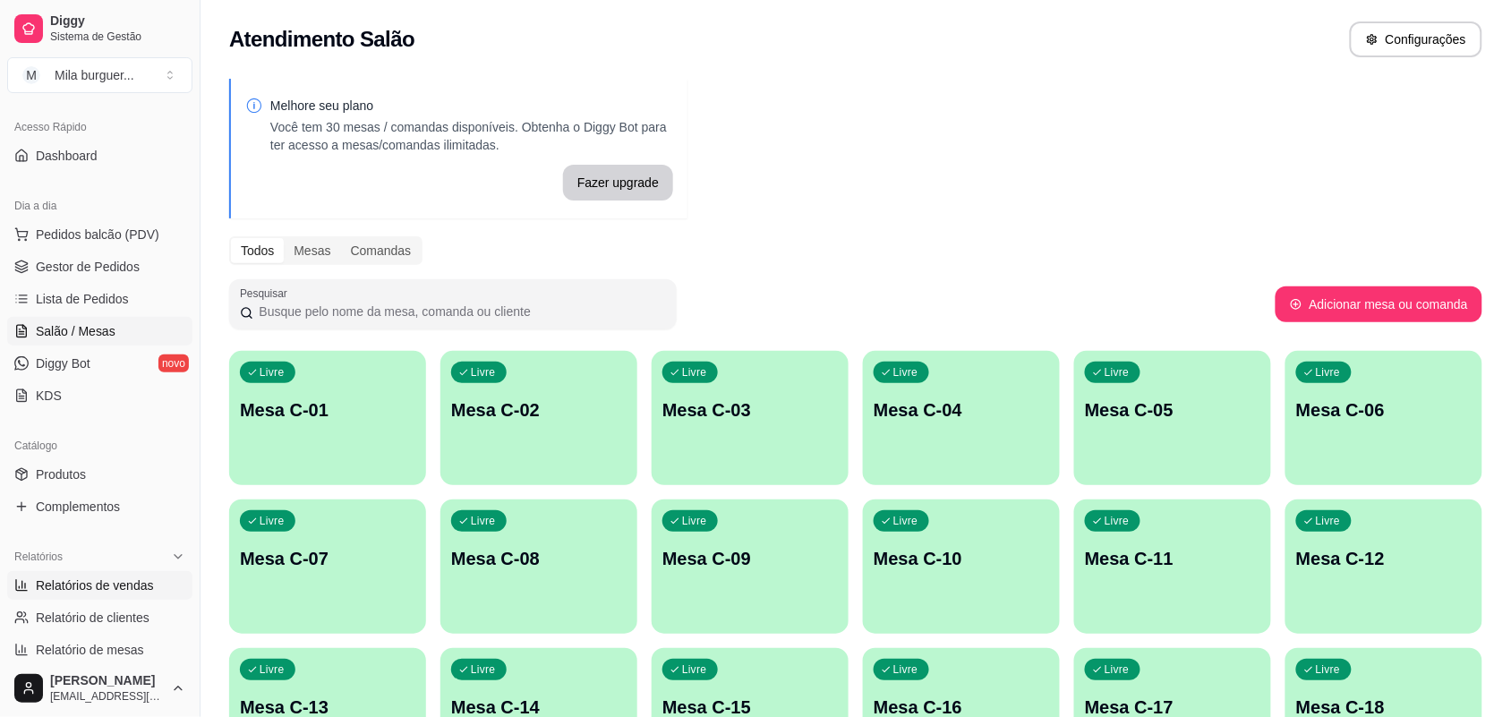
click at [56, 583] on span "Relatórios de vendas" at bounding box center [95, 585] width 118 height 18
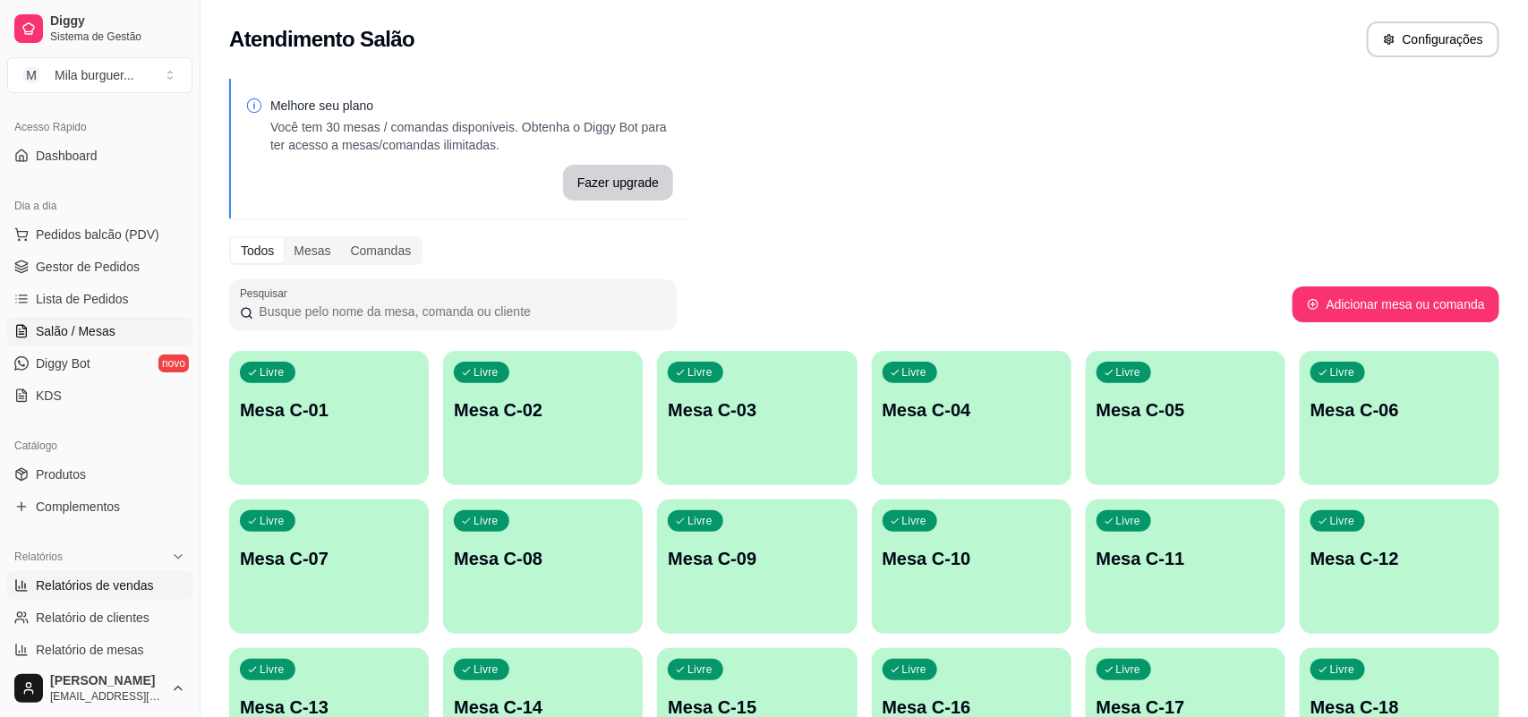
select select "ALL"
select select "0"
